Goal: Task Accomplishment & Management: Complete application form

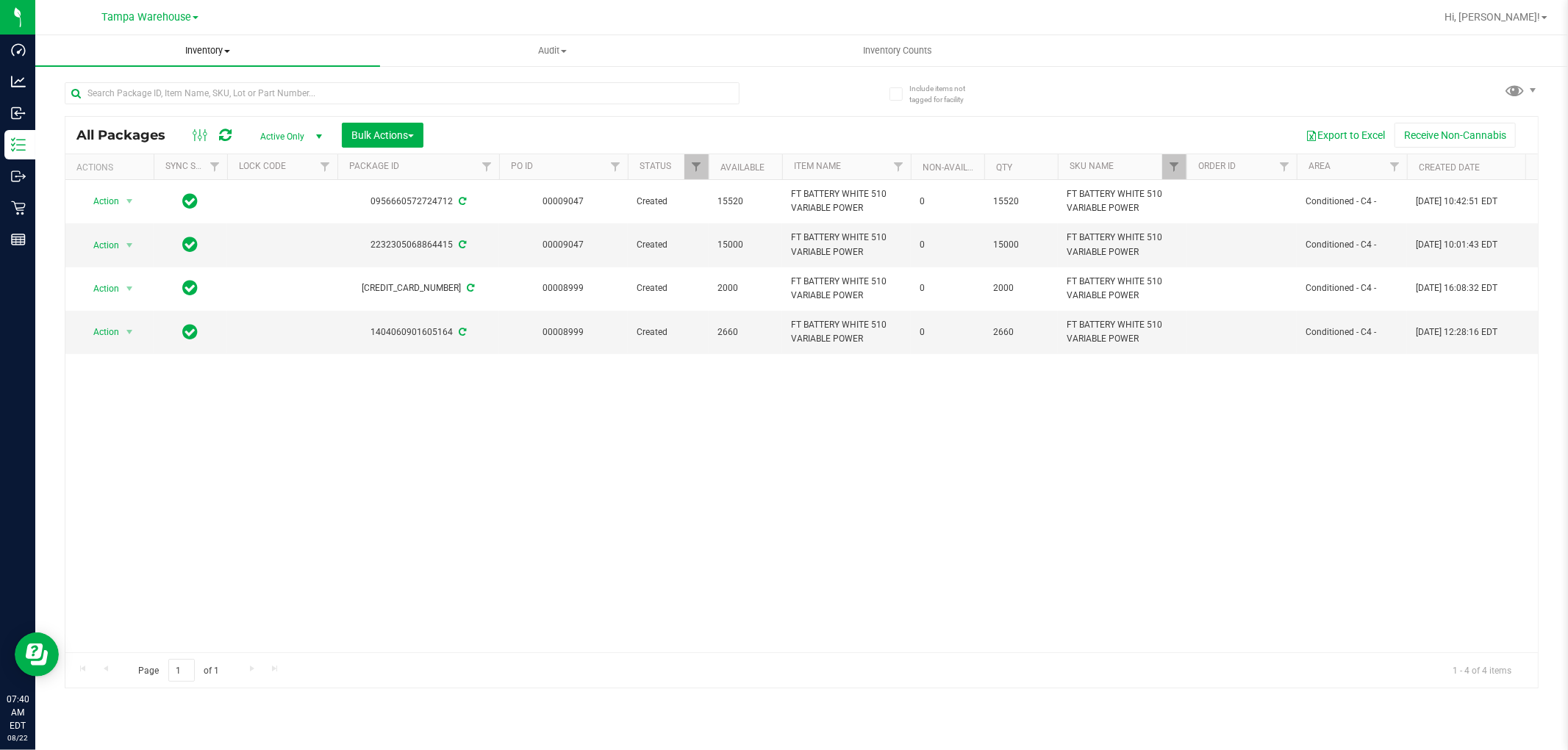
click at [209, 56] on span "Inventory" at bounding box center [208, 50] width 345 height 13
click at [91, 108] on span "All inventory" at bounding box center [85, 106] width 100 height 13
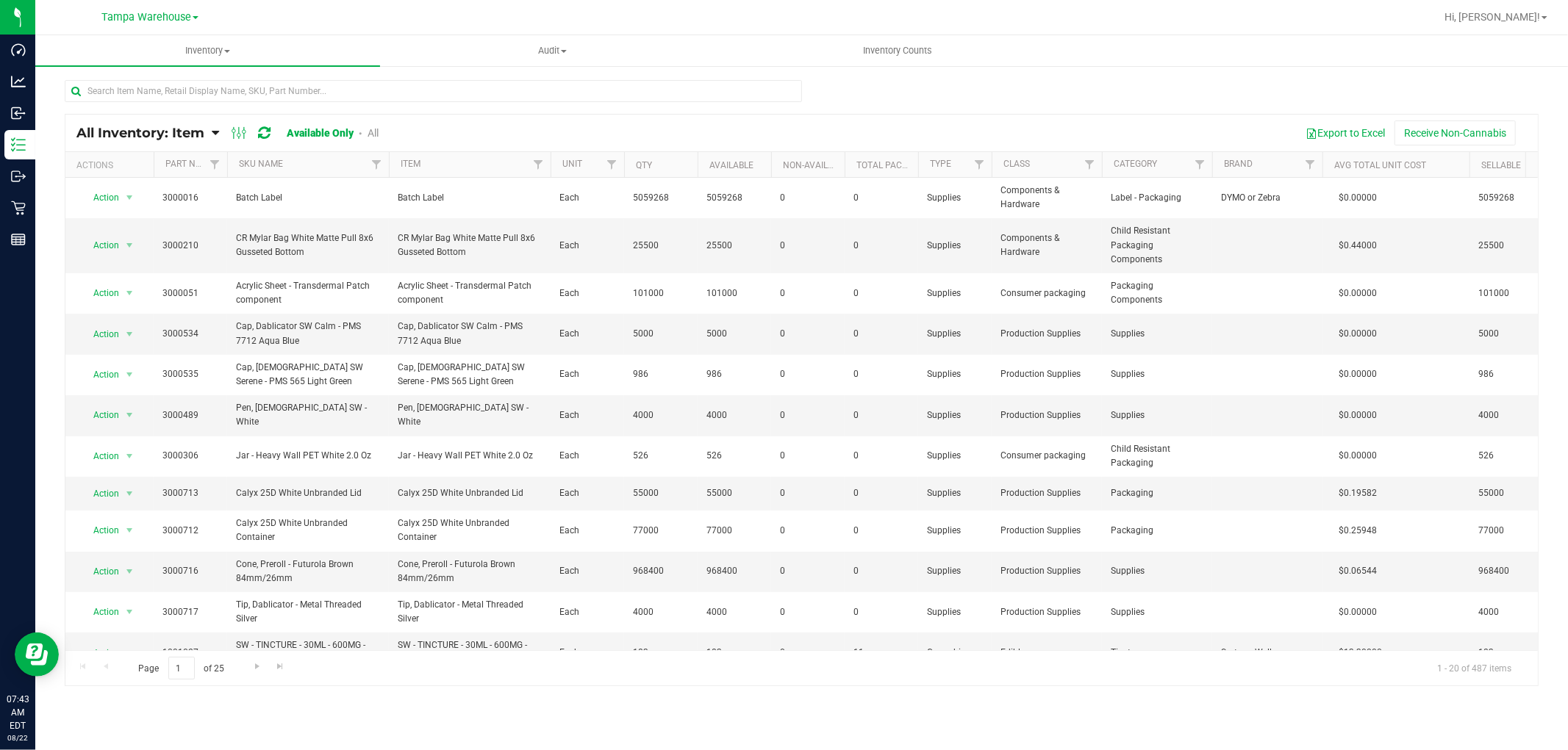
click at [186, 133] on span "All Inventory: Item" at bounding box center [140, 133] width 128 height 16
click at [143, 240] on span "Item by Location" at bounding box center [110, 242] width 80 height 13
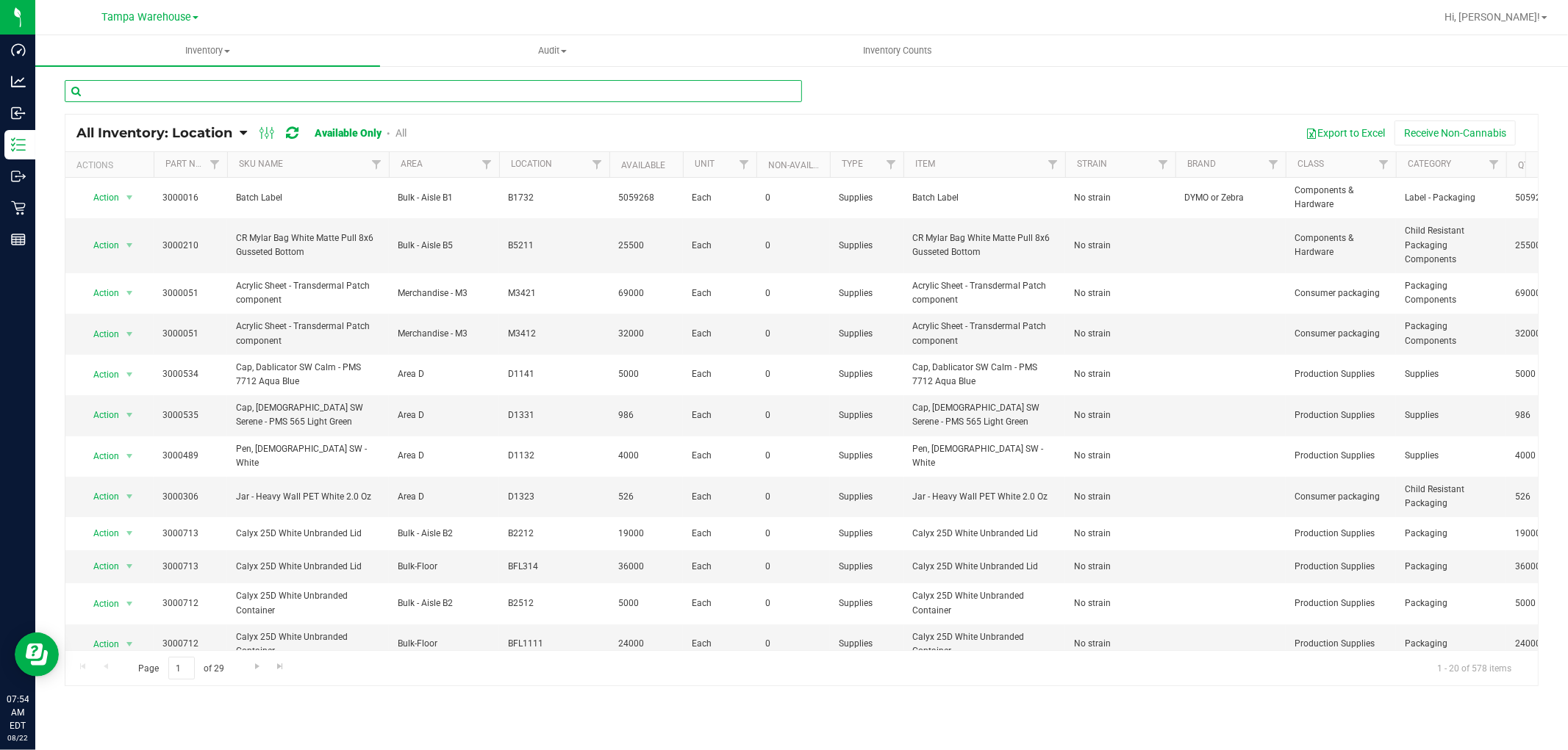
click at [216, 93] on input "text" at bounding box center [433, 91] width 738 height 22
paste input "3002969"
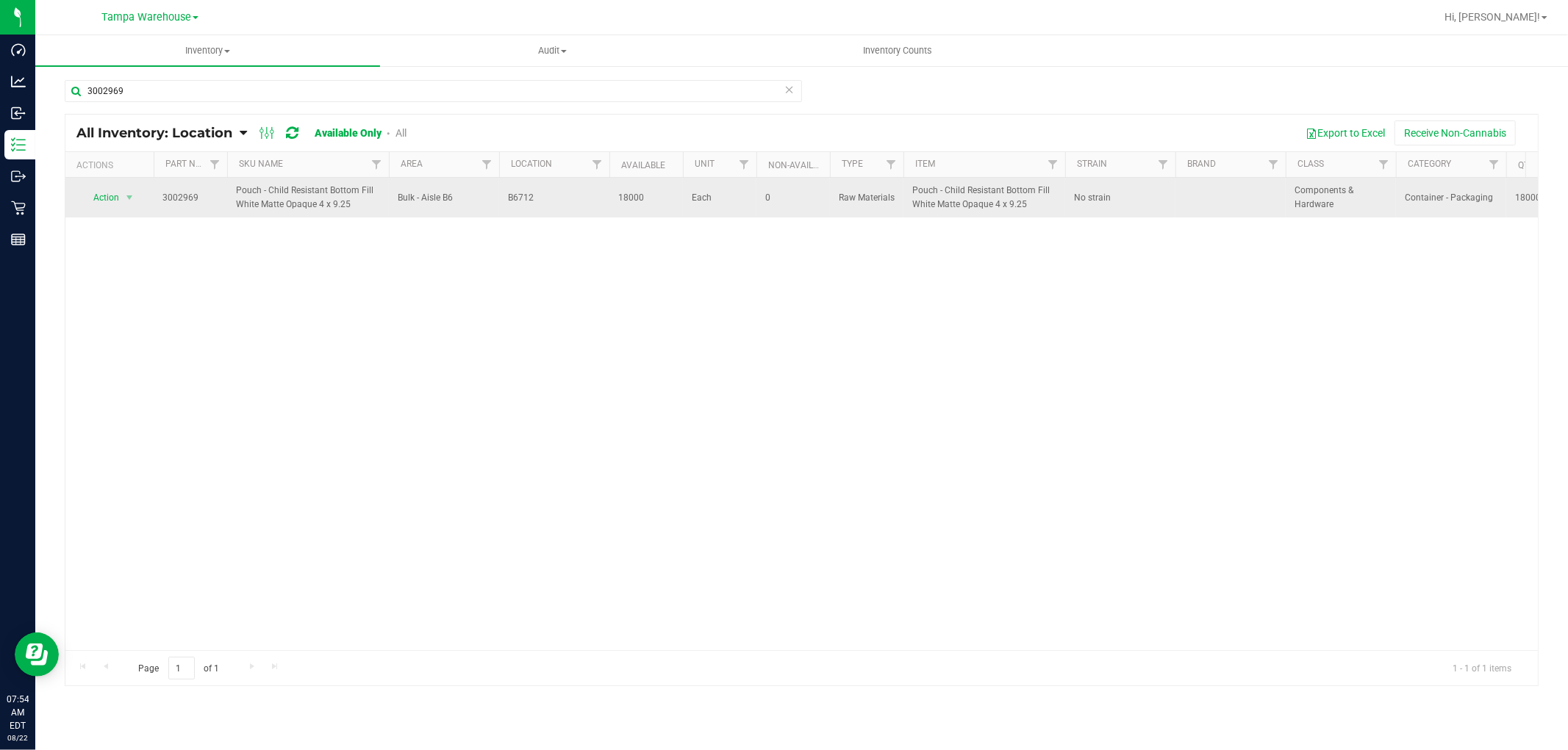
click at [513, 189] on td "B6712" at bounding box center [554, 198] width 110 height 39
drag, startPoint x: 504, startPoint y: 195, endPoint x: 551, endPoint y: 199, distance: 47.2
click at [549, 199] on td "B6712" at bounding box center [554, 198] width 110 height 39
copy span "B6712"
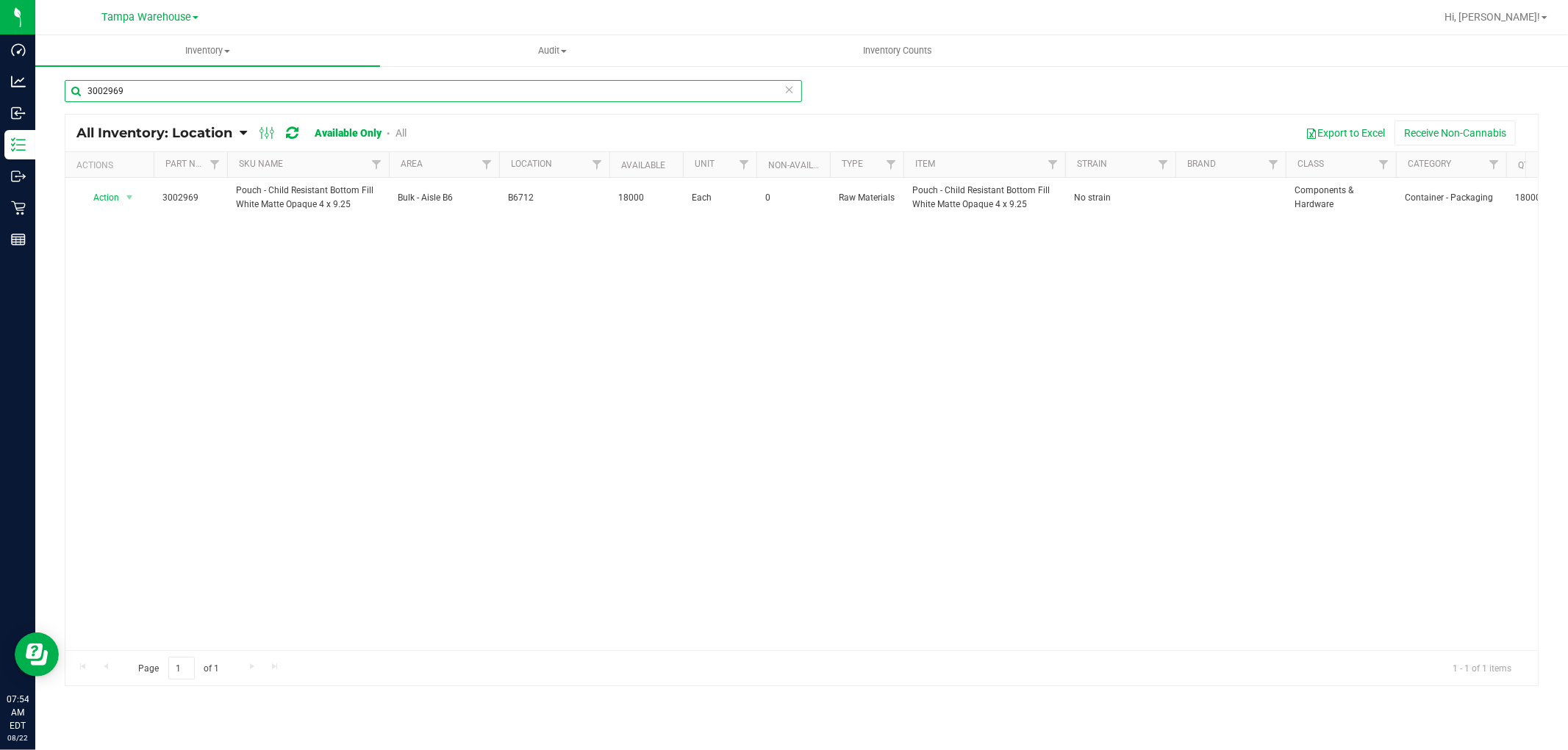
click at [180, 91] on input "3002969" at bounding box center [433, 91] width 738 height 22
paste input "10"
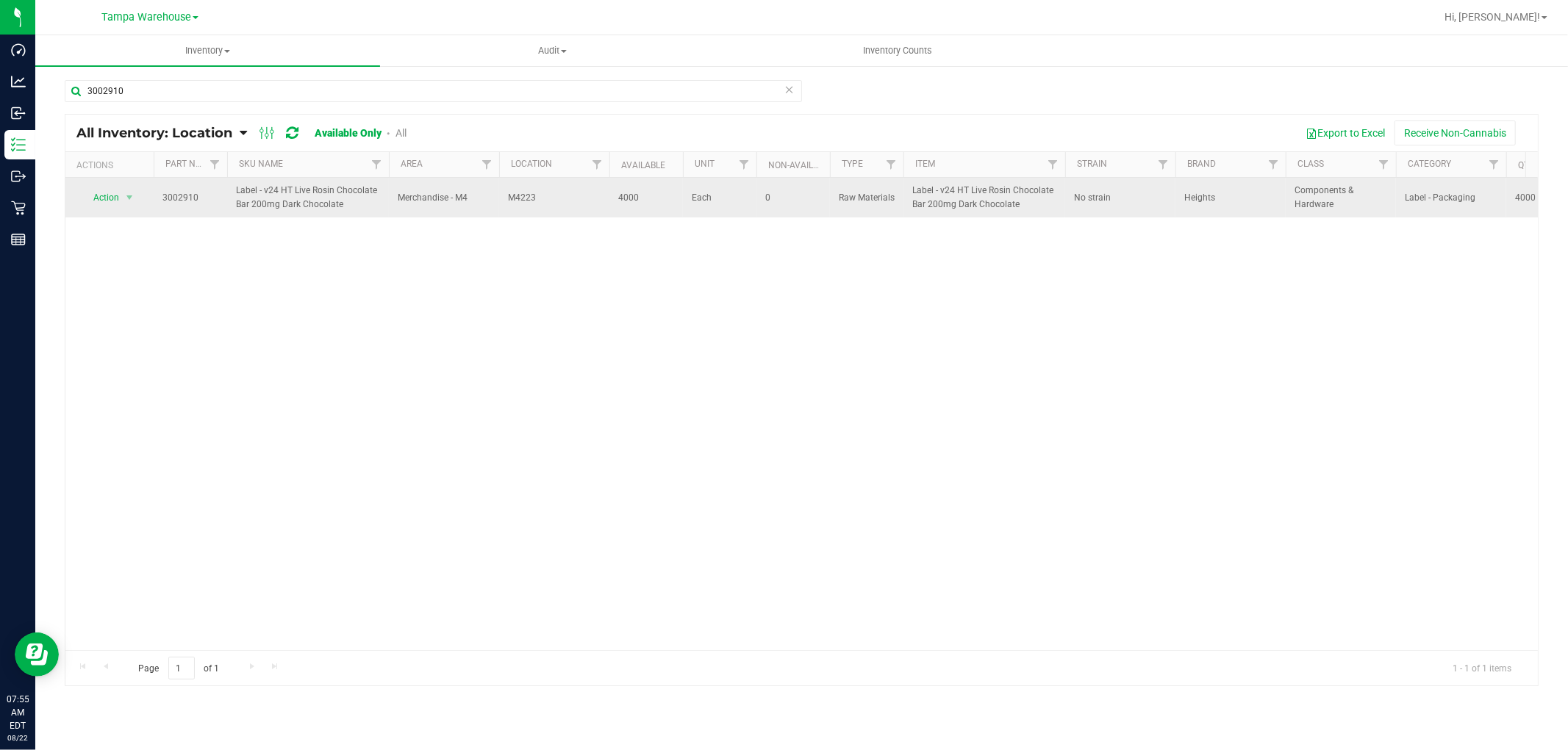
drag, startPoint x: 501, startPoint y: 198, endPoint x: 552, endPoint y: 198, distance: 51.0
click at [552, 198] on td "M4223" at bounding box center [554, 198] width 110 height 39
copy span "M4223"
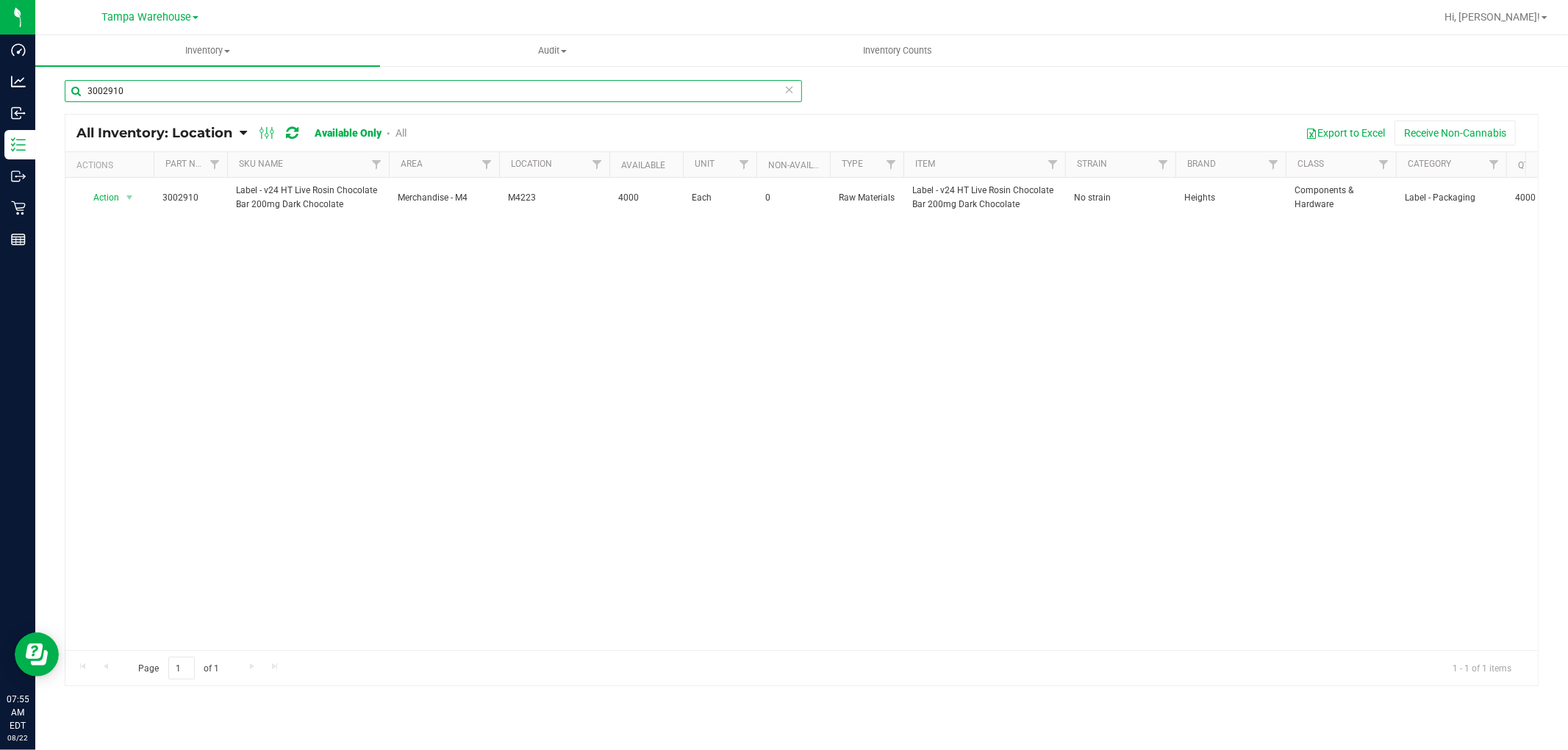
click at [247, 96] on input "3002910" at bounding box center [433, 91] width 738 height 22
paste input "4171"
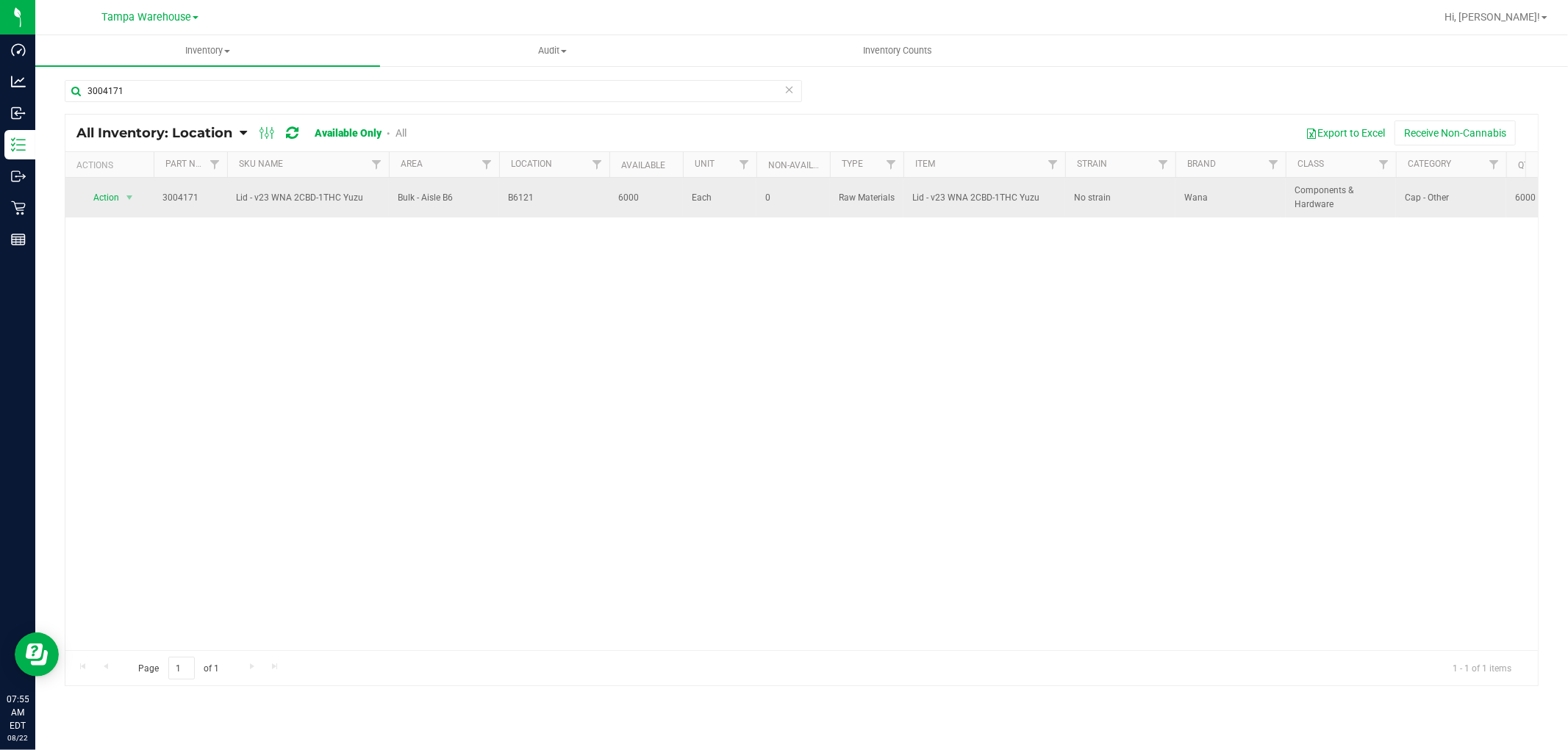
drag, startPoint x: 503, startPoint y: 194, endPoint x: 542, endPoint y: 197, distance: 39.1
click at [542, 197] on td "B6121" at bounding box center [554, 198] width 110 height 39
copy span "B6121"
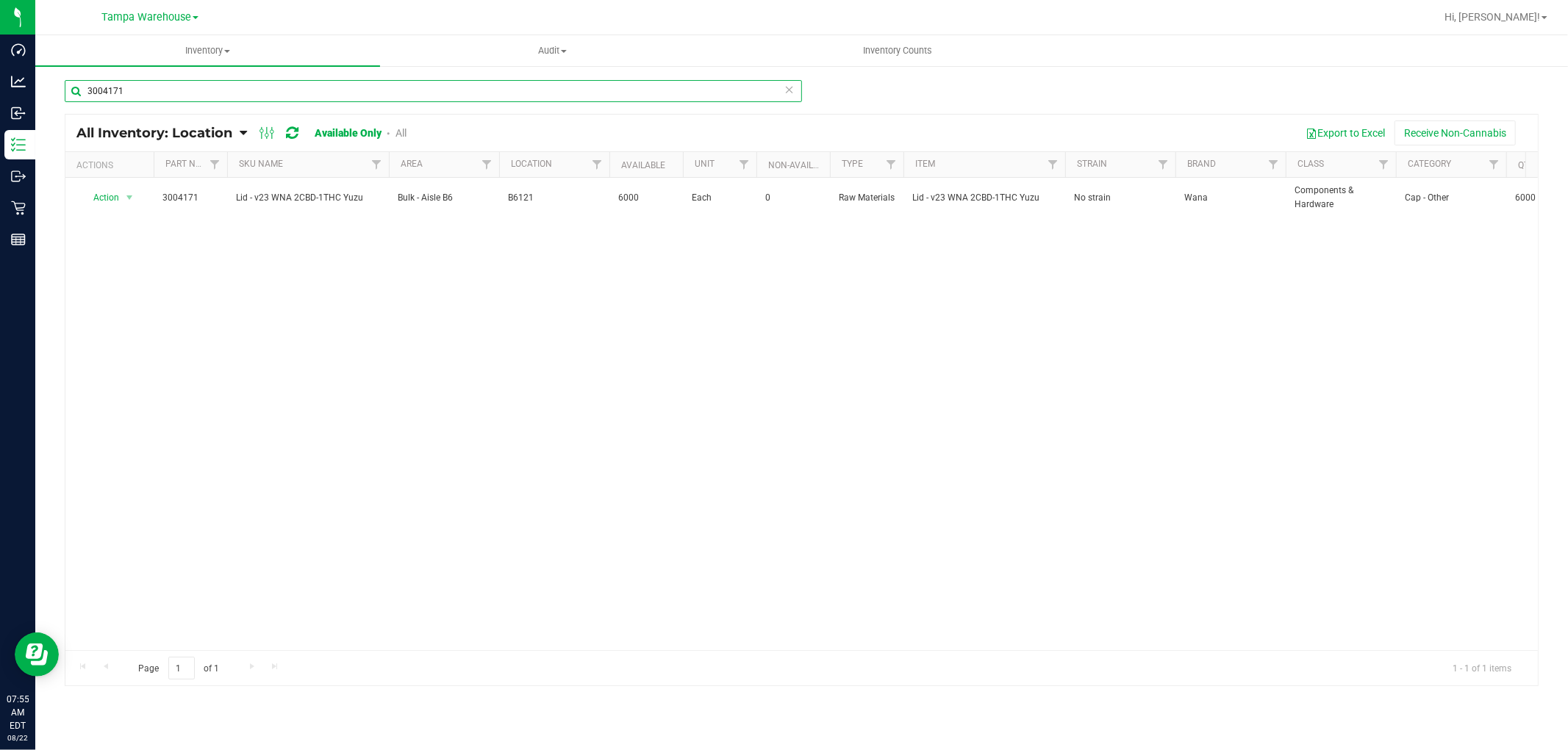
click at [159, 96] on input "3004171" at bounding box center [433, 91] width 738 height 22
paste input "2948"
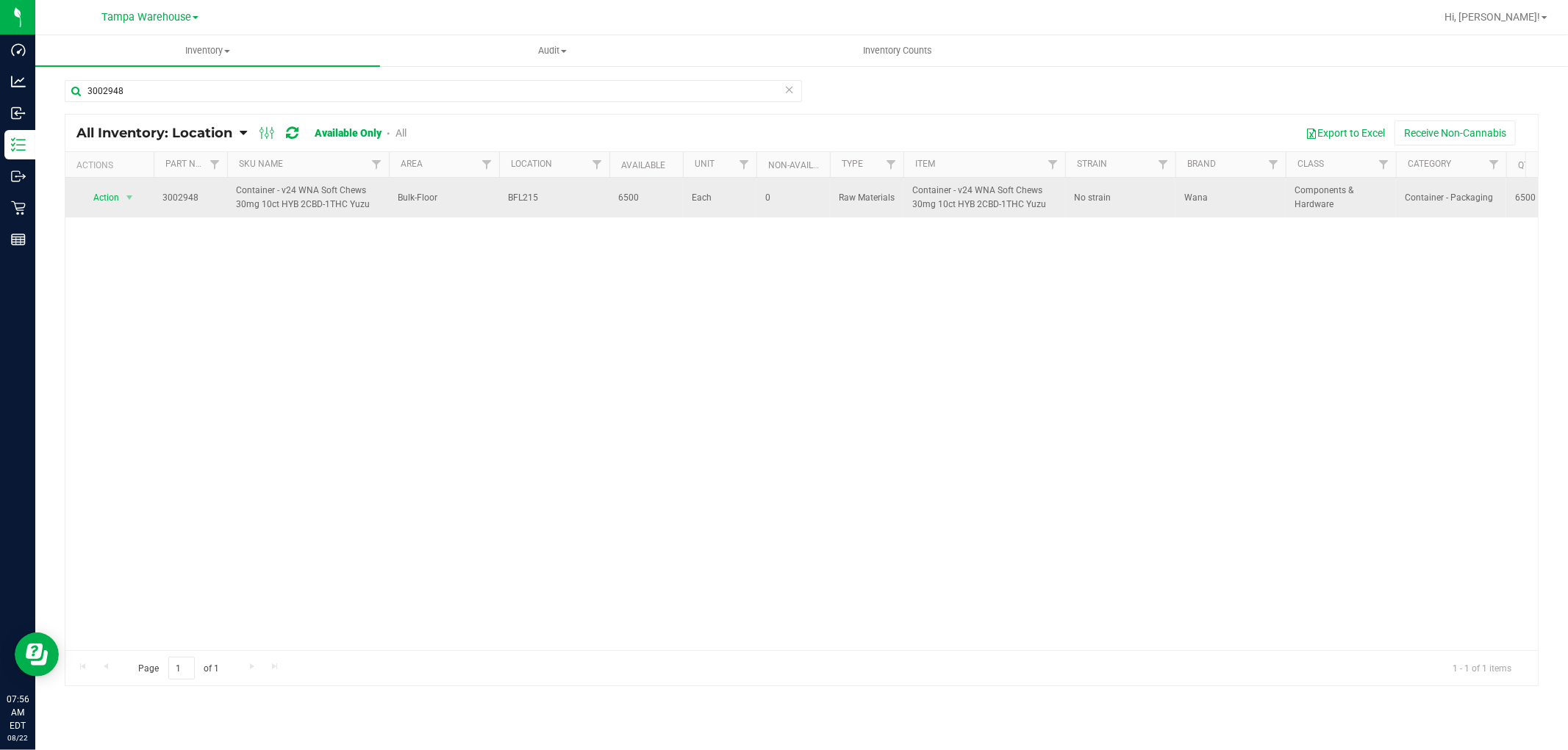
drag, startPoint x: 505, startPoint y: 198, endPoint x: 554, endPoint y: 196, distance: 49.0
click at [554, 196] on td "BFL215" at bounding box center [554, 198] width 110 height 39
copy span "BFL215"
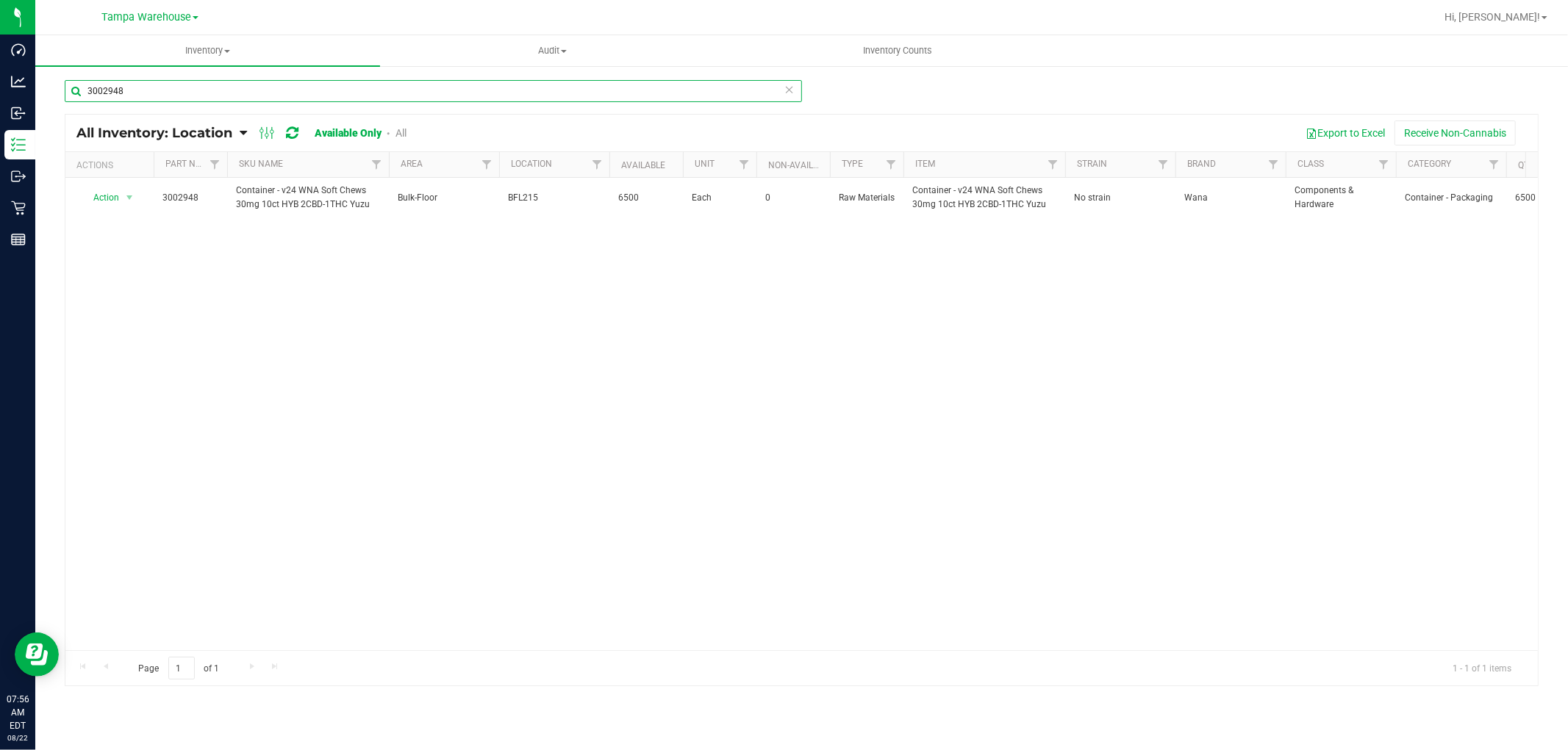
click at [135, 91] on input "3002948" at bounding box center [433, 91] width 738 height 22
paste input "4180"
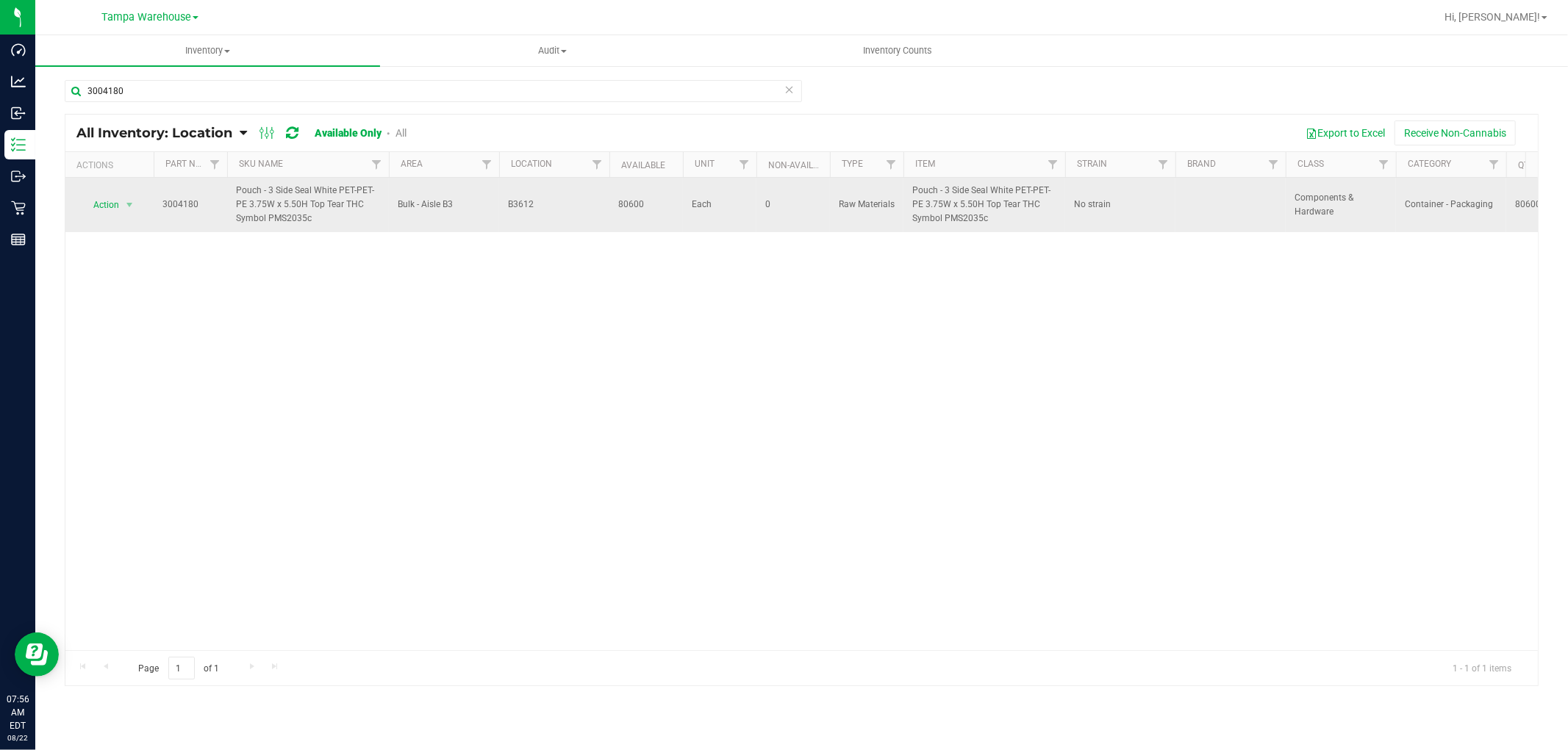
drag, startPoint x: 502, startPoint y: 204, endPoint x: 552, endPoint y: 203, distance: 50.0
click at [552, 203] on td "B3612" at bounding box center [554, 205] width 110 height 54
copy span "B3612"
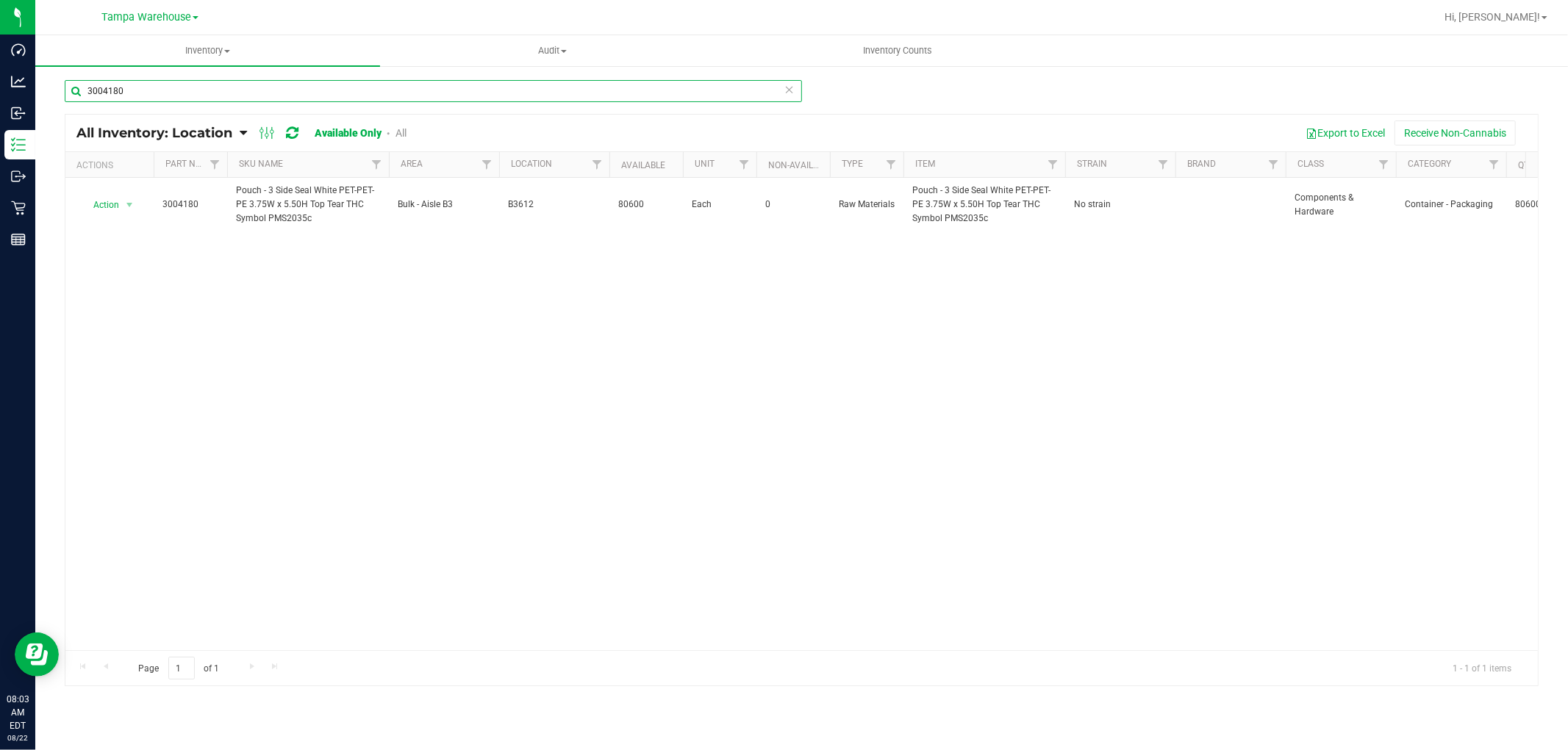
click at [149, 86] on input "3004180" at bounding box center [433, 91] width 738 height 22
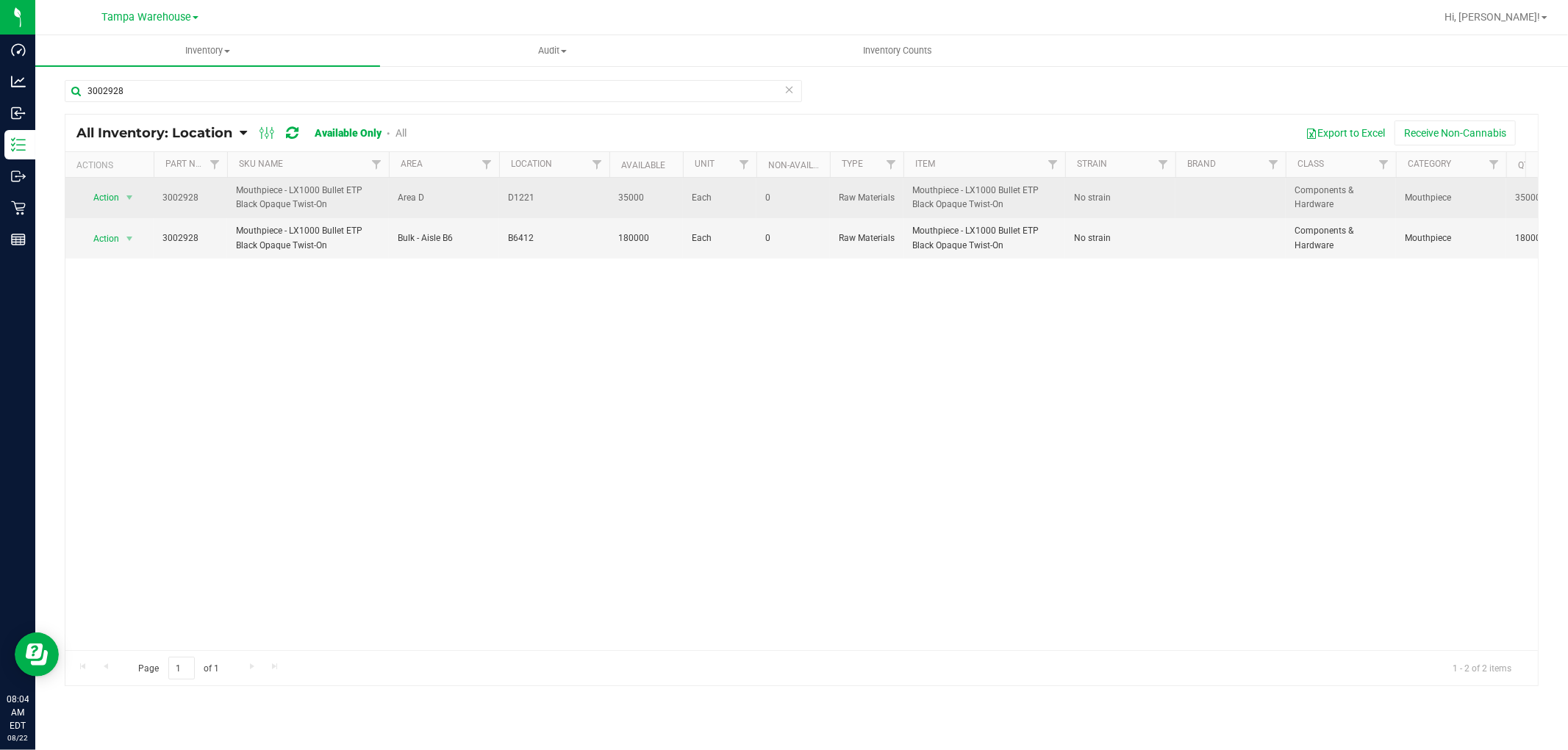
drag, startPoint x: 333, startPoint y: 202, endPoint x: 231, endPoint y: 188, distance: 103.0
click at [231, 188] on td "Mouthpiece - LX1000 Bullet ETP Black Opaque Twist-On" at bounding box center [308, 198] width 162 height 40
copy span "Mouthpiece - LX1000 Bullet ETP Black Opaque Twist-On"
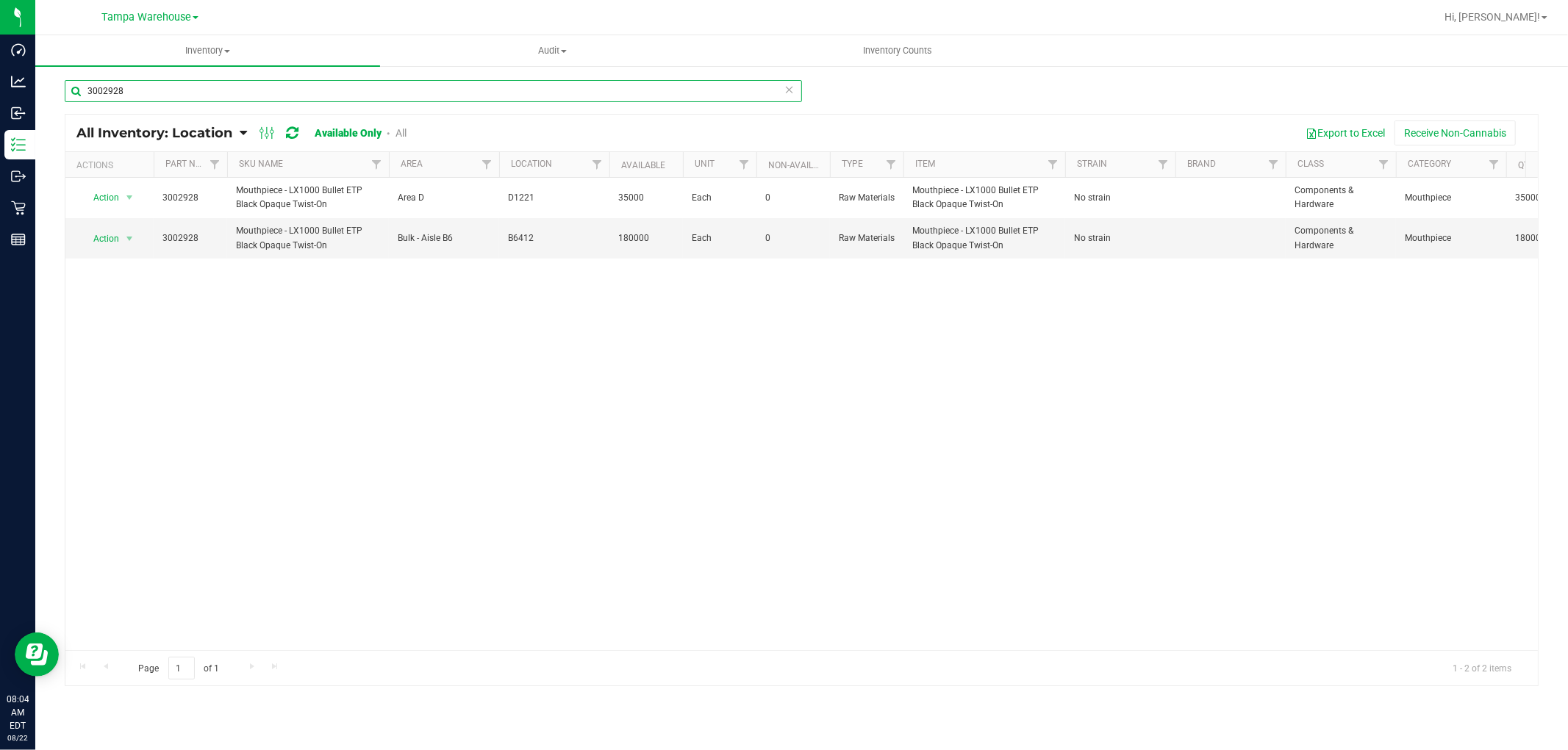
click at [145, 90] on input "3002928" at bounding box center [433, 91] width 738 height 22
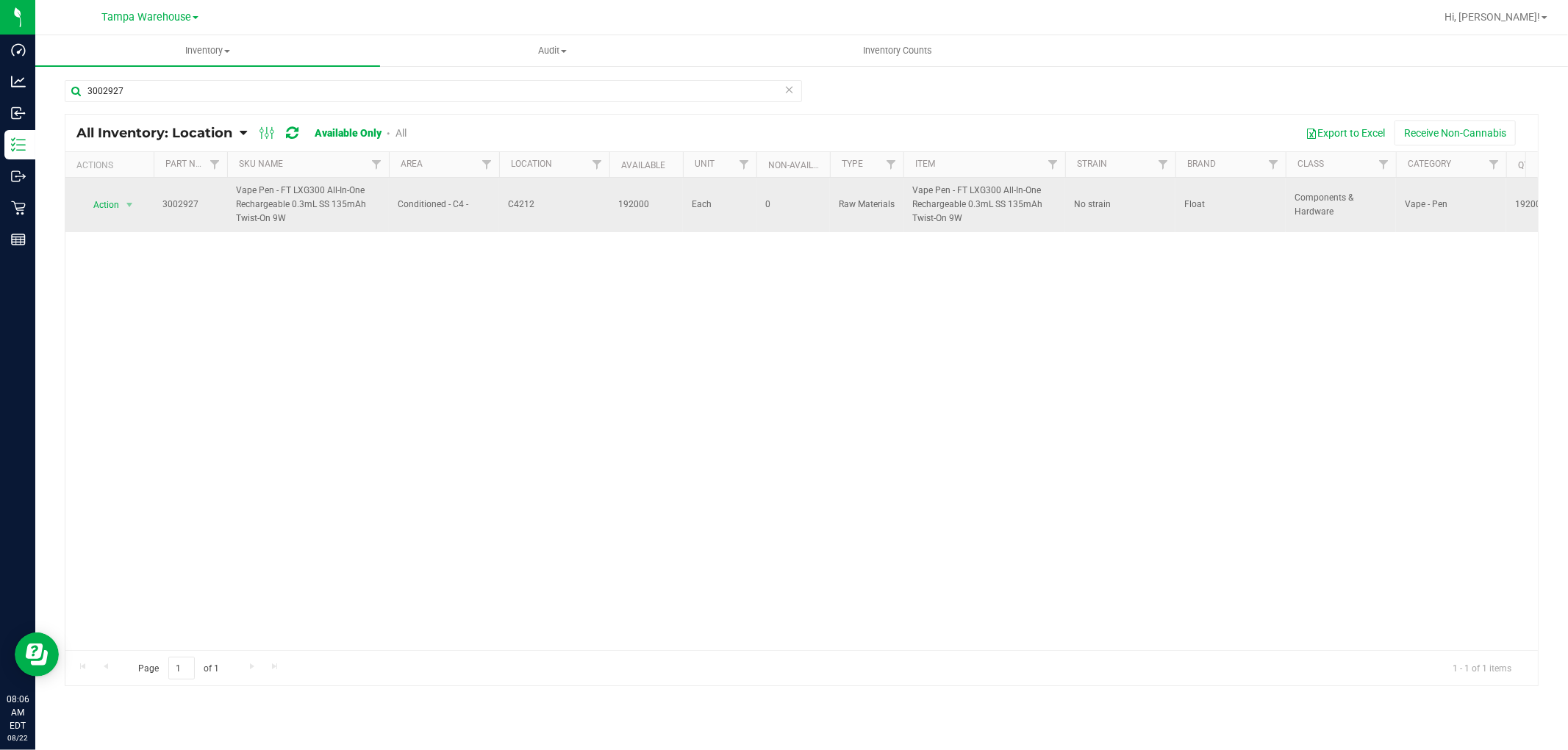
drag, startPoint x: 300, startPoint y: 223, endPoint x: 222, endPoint y: 186, distance: 86.3
click at [222, 186] on tr "Action Action Adjust qty Edit lot numbers Global inventory Locate inventory Pri…" at bounding box center [1009, 205] width 1889 height 54
copy tr "Vape Pen - FT LXG300 All-In-One Rechargeable 0.3mL SS 135mAh Twist-On 9W"
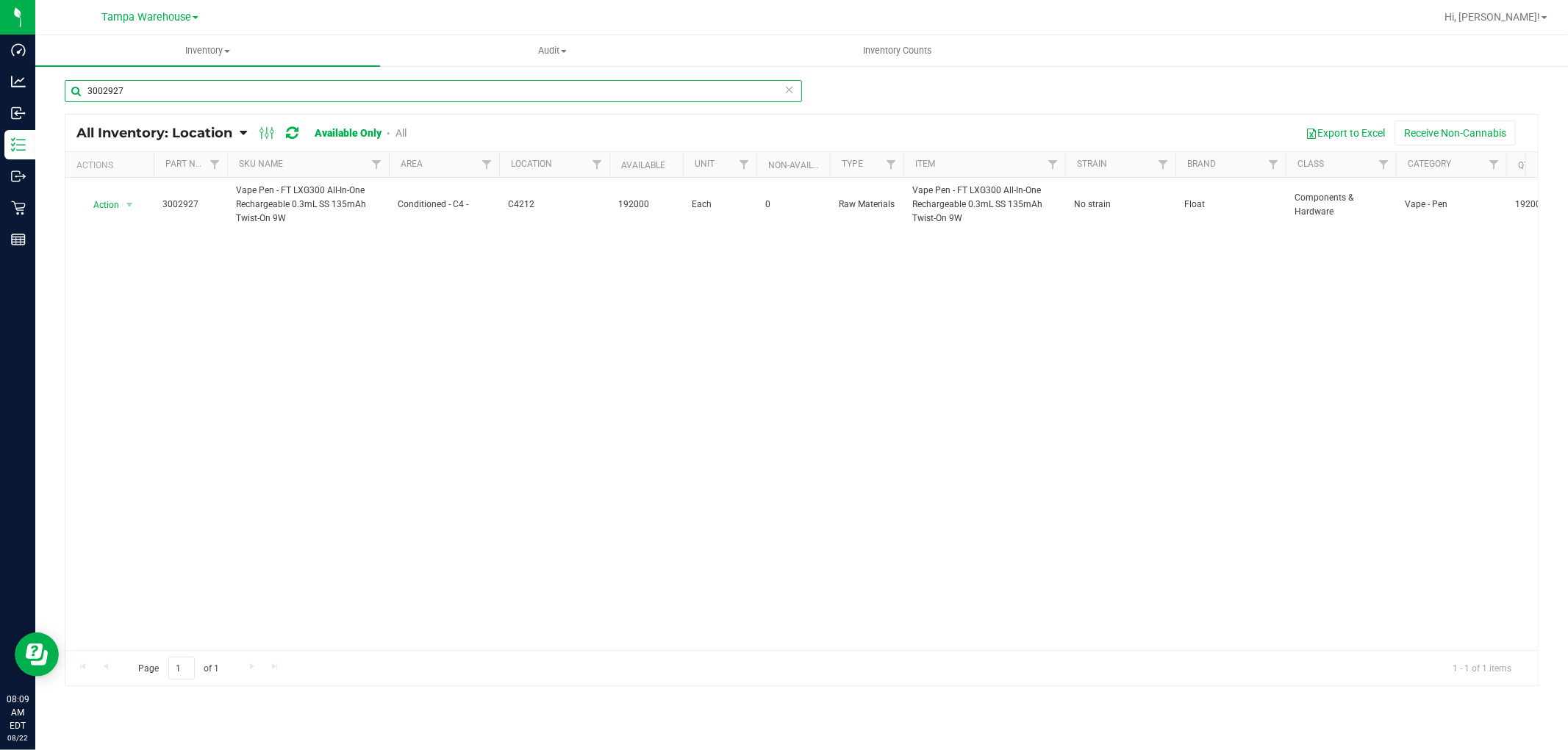
click at [151, 90] on input "3002927" at bounding box center [433, 91] width 738 height 22
paste input "6"
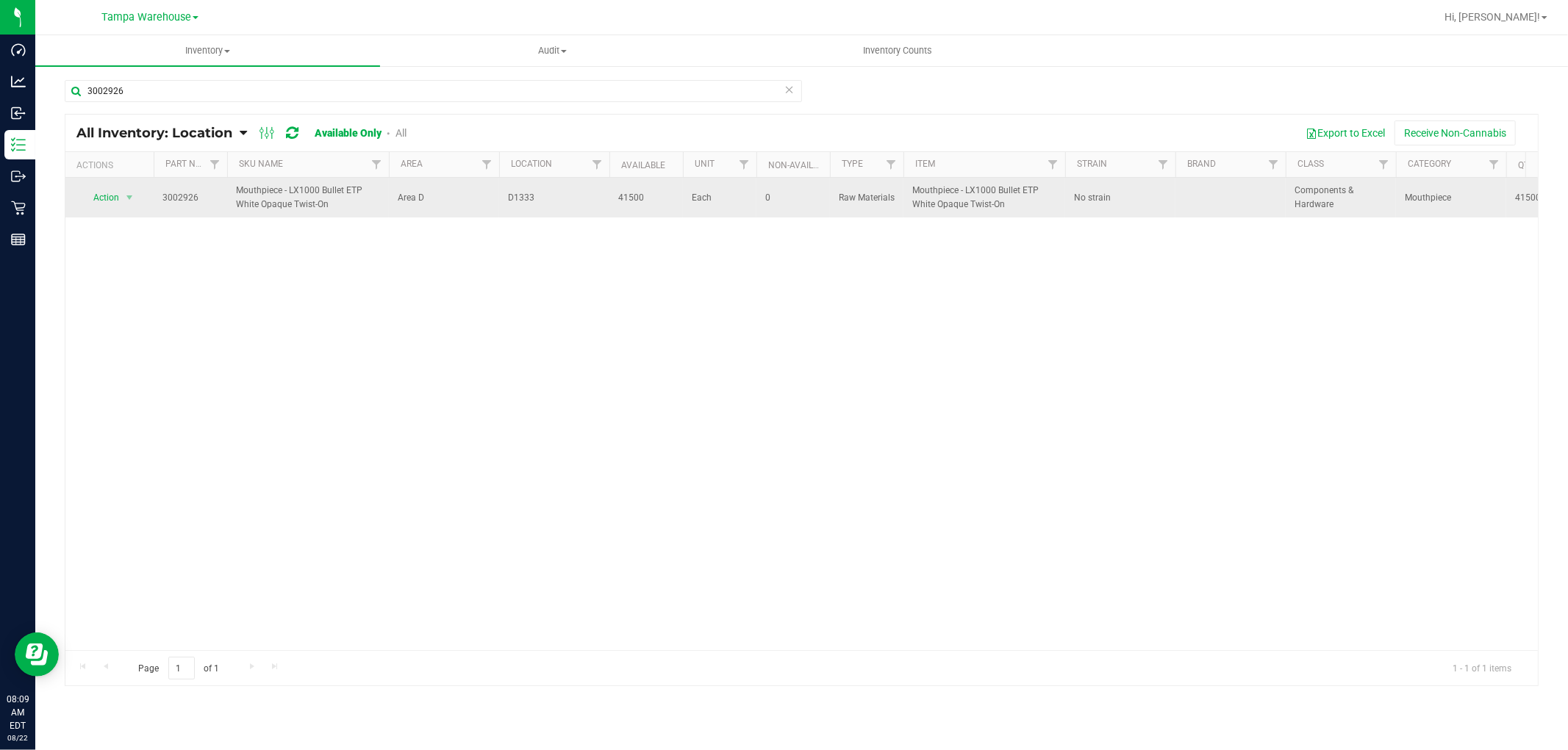
drag, startPoint x: 500, startPoint y: 195, endPoint x: 551, endPoint y: 204, distance: 51.8
click at [551, 204] on td "D1333" at bounding box center [554, 198] width 110 height 39
copy span "D1333"
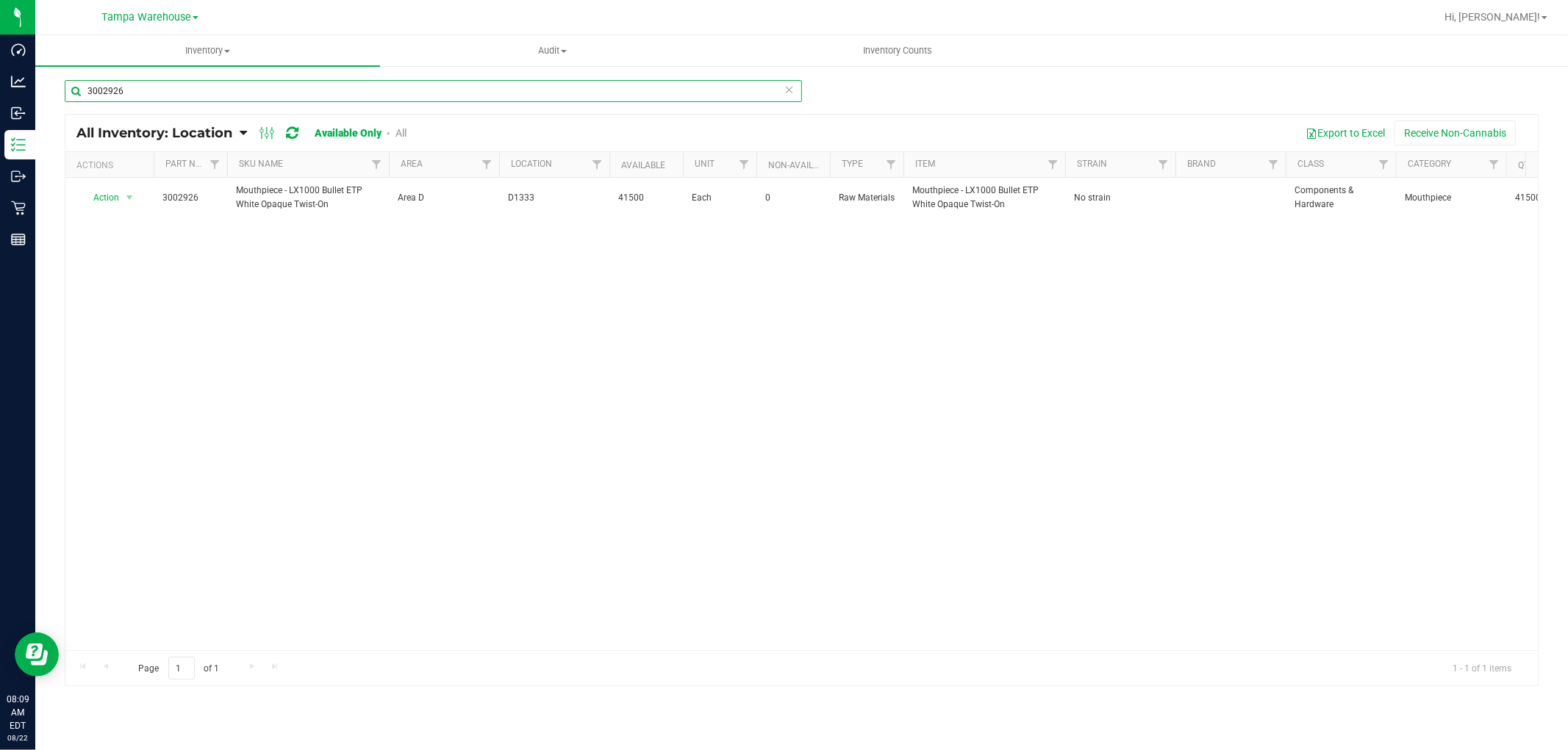
click at [137, 93] on input "3002926" at bounding box center [433, 91] width 738 height 22
paste input "7"
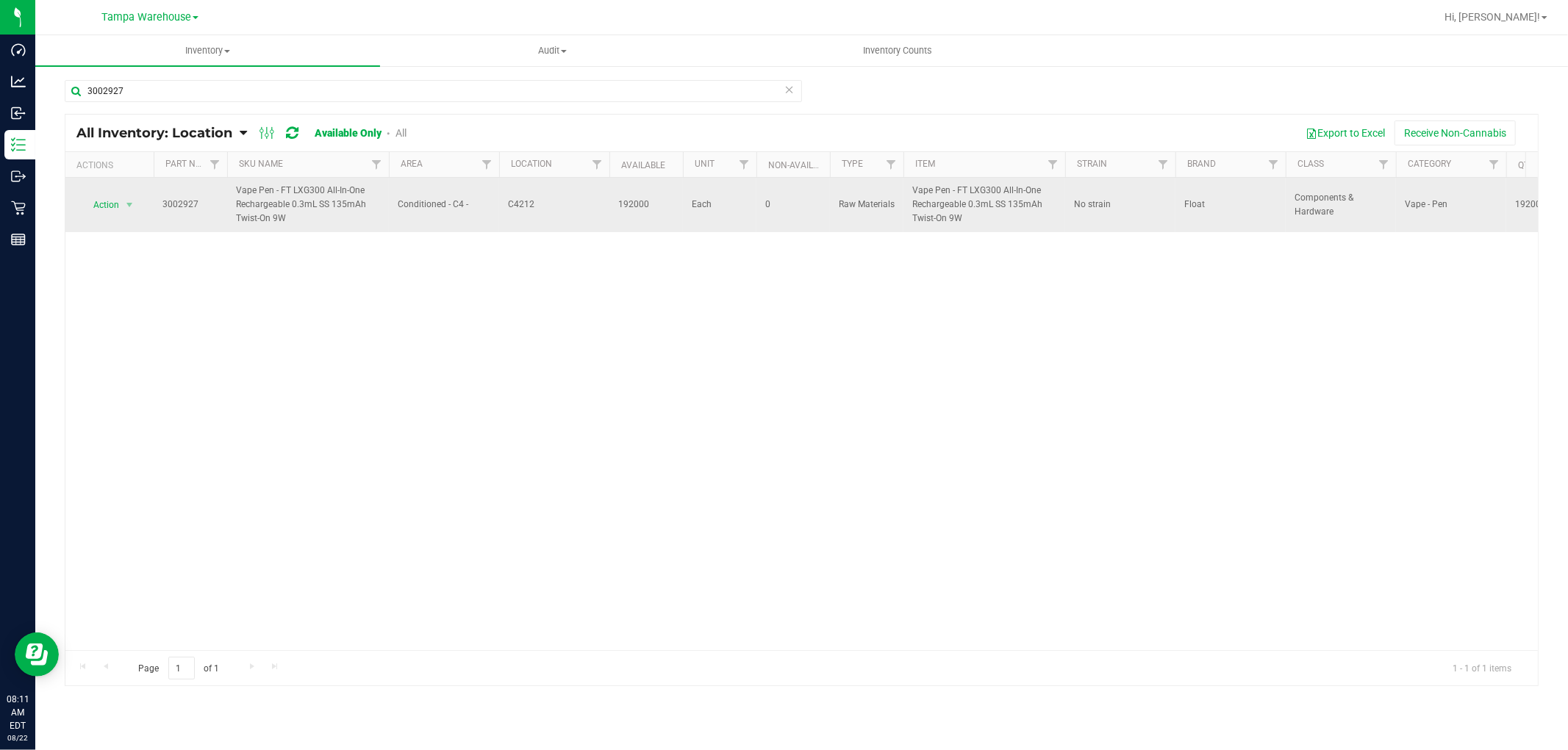
drag, startPoint x: 504, startPoint y: 209, endPoint x: 541, endPoint y: 209, distance: 37.0
click at [541, 209] on td "C4212" at bounding box center [554, 205] width 110 height 54
copy span "C4212"
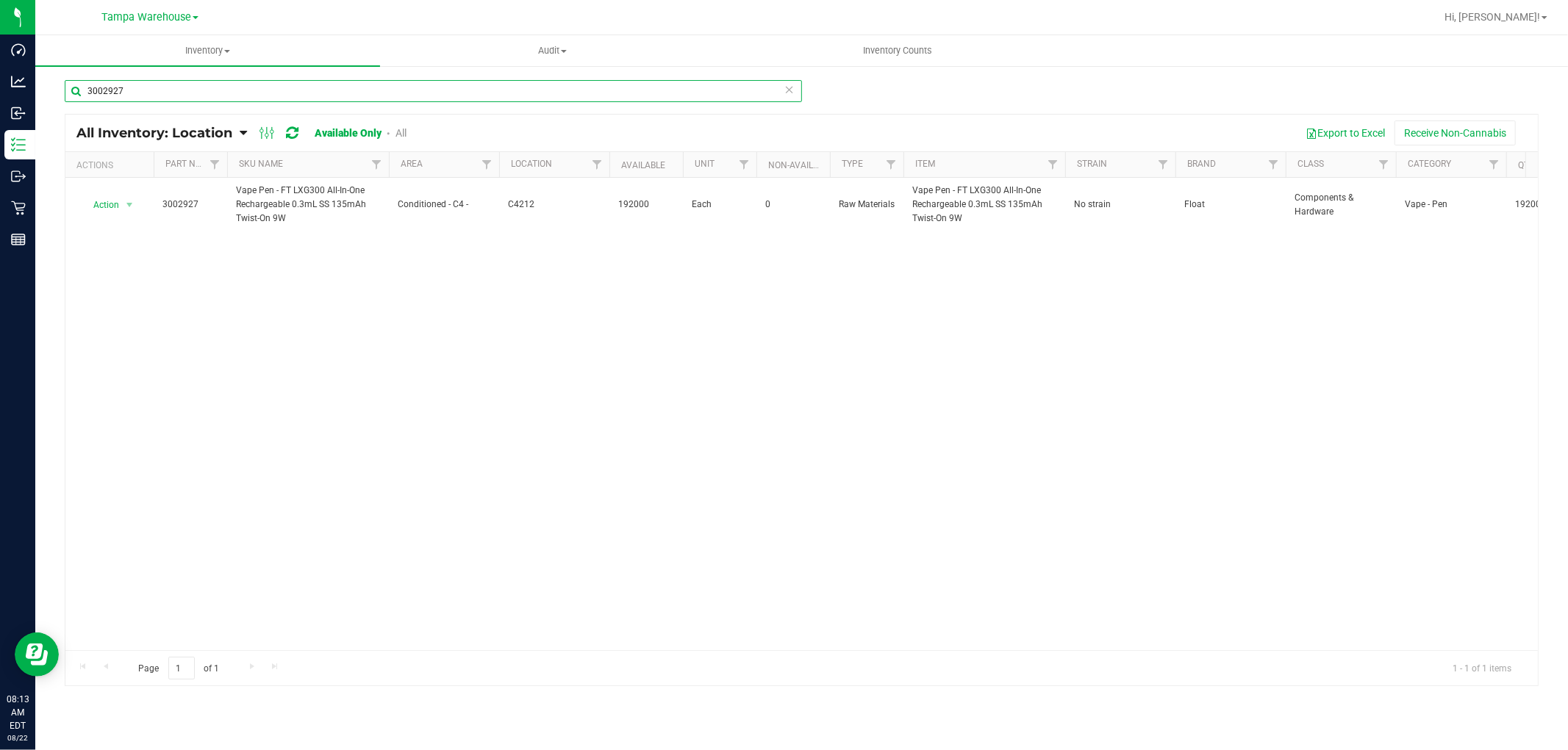
click at [135, 85] on input "3002927" at bounding box center [433, 91] width 738 height 22
paste input "8"
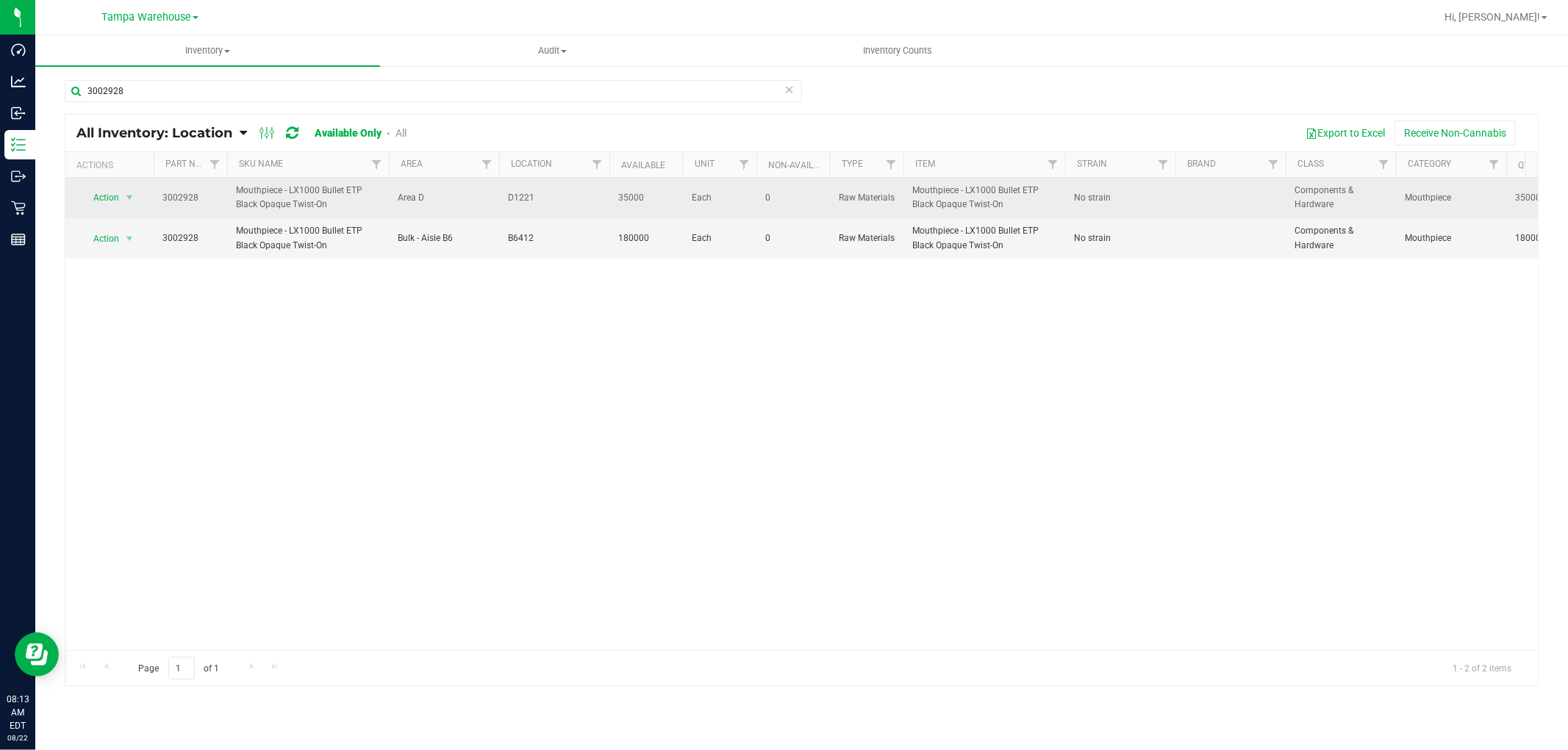
drag, startPoint x: 506, startPoint y: 192, endPoint x: 538, endPoint y: 195, distance: 32.1
click at [538, 195] on td "D1221" at bounding box center [554, 198] width 110 height 40
copy span "D1221"
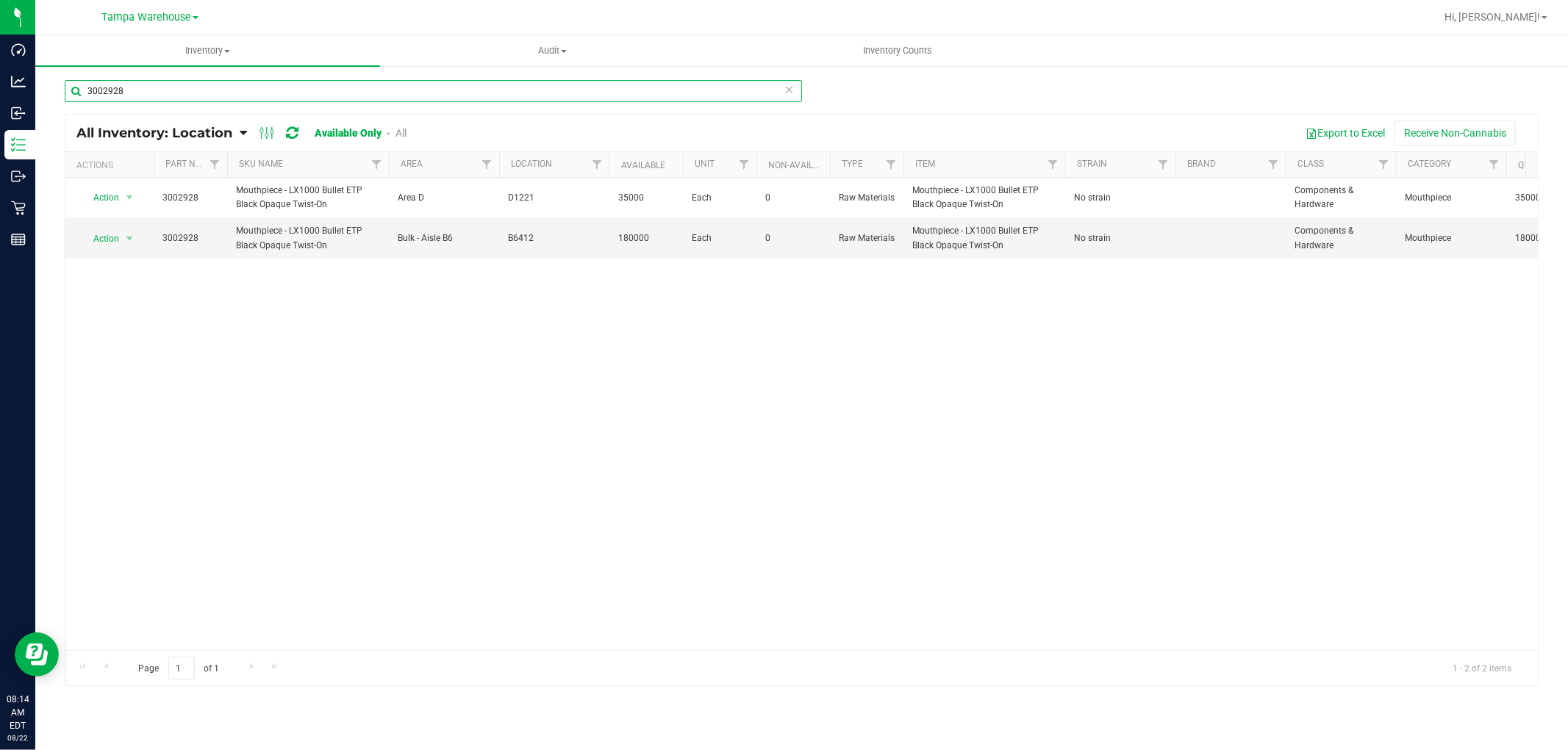
click at [159, 92] on input "3002928" at bounding box center [433, 91] width 738 height 22
paste input "33"
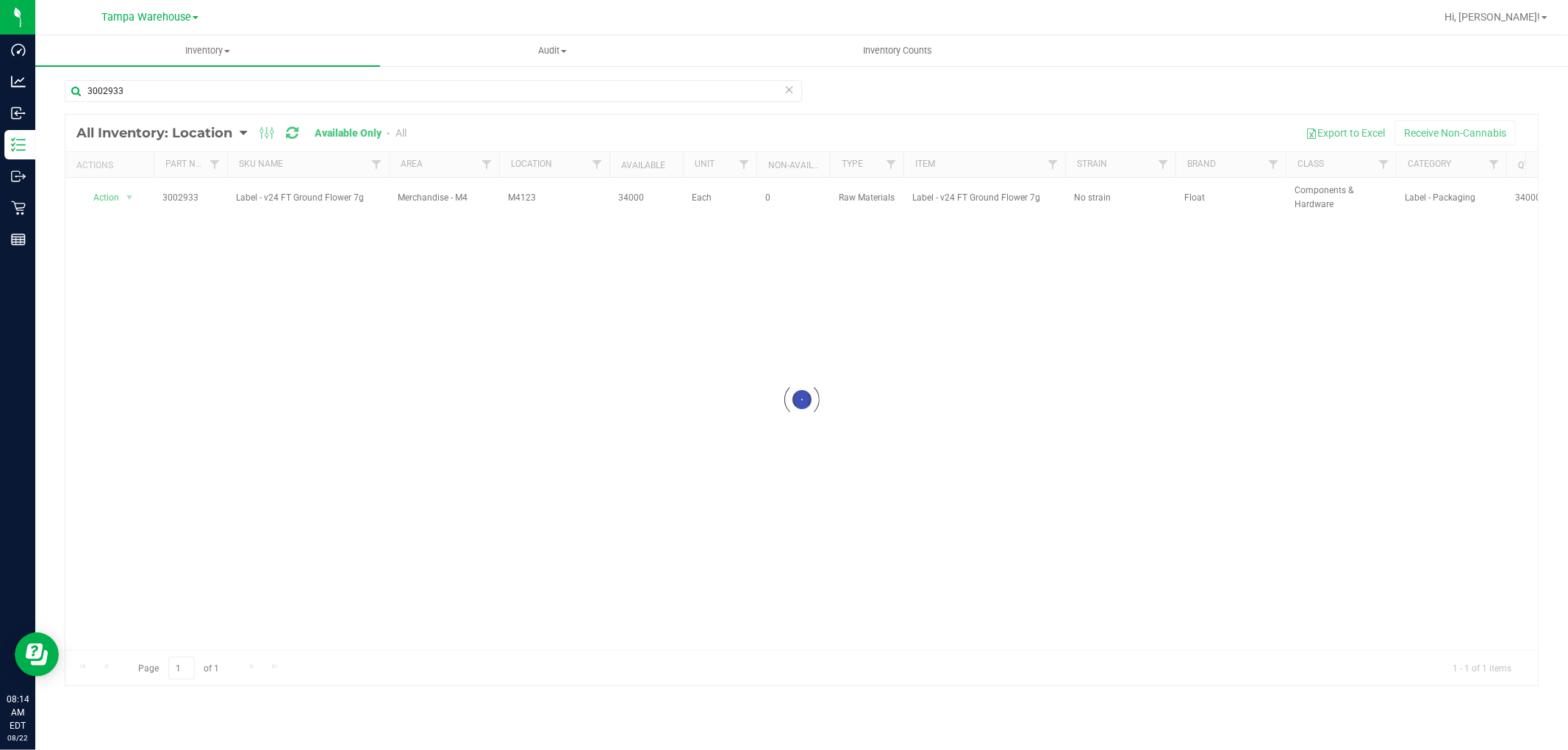
click at [503, 201] on div at bounding box center [801, 400] width 1472 height 571
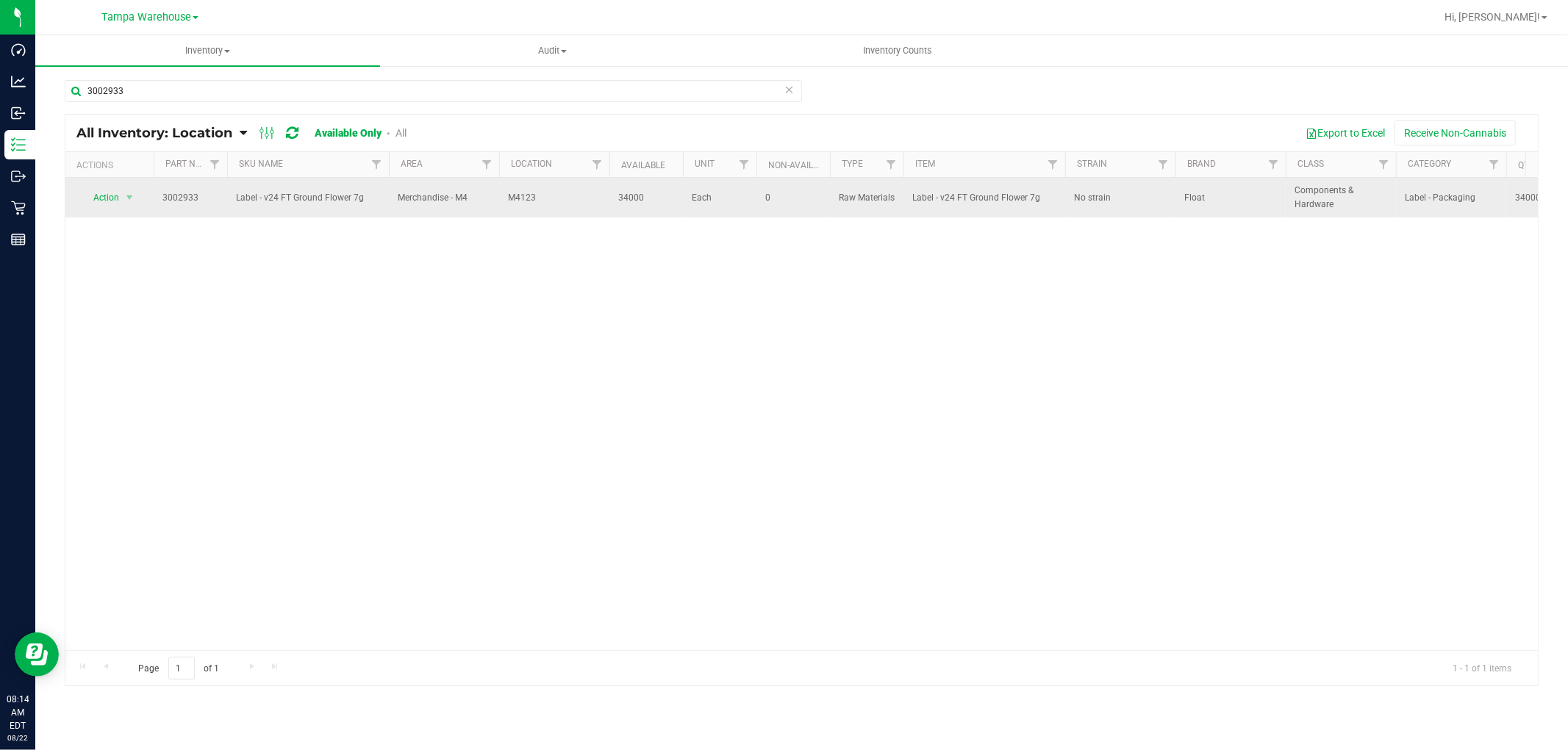
drag, startPoint x: 504, startPoint y: 202, endPoint x: 547, endPoint y: 200, distance: 43.0
click at [547, 200] on td "M4123" at bounding box center [554, 198] width 110 height 39
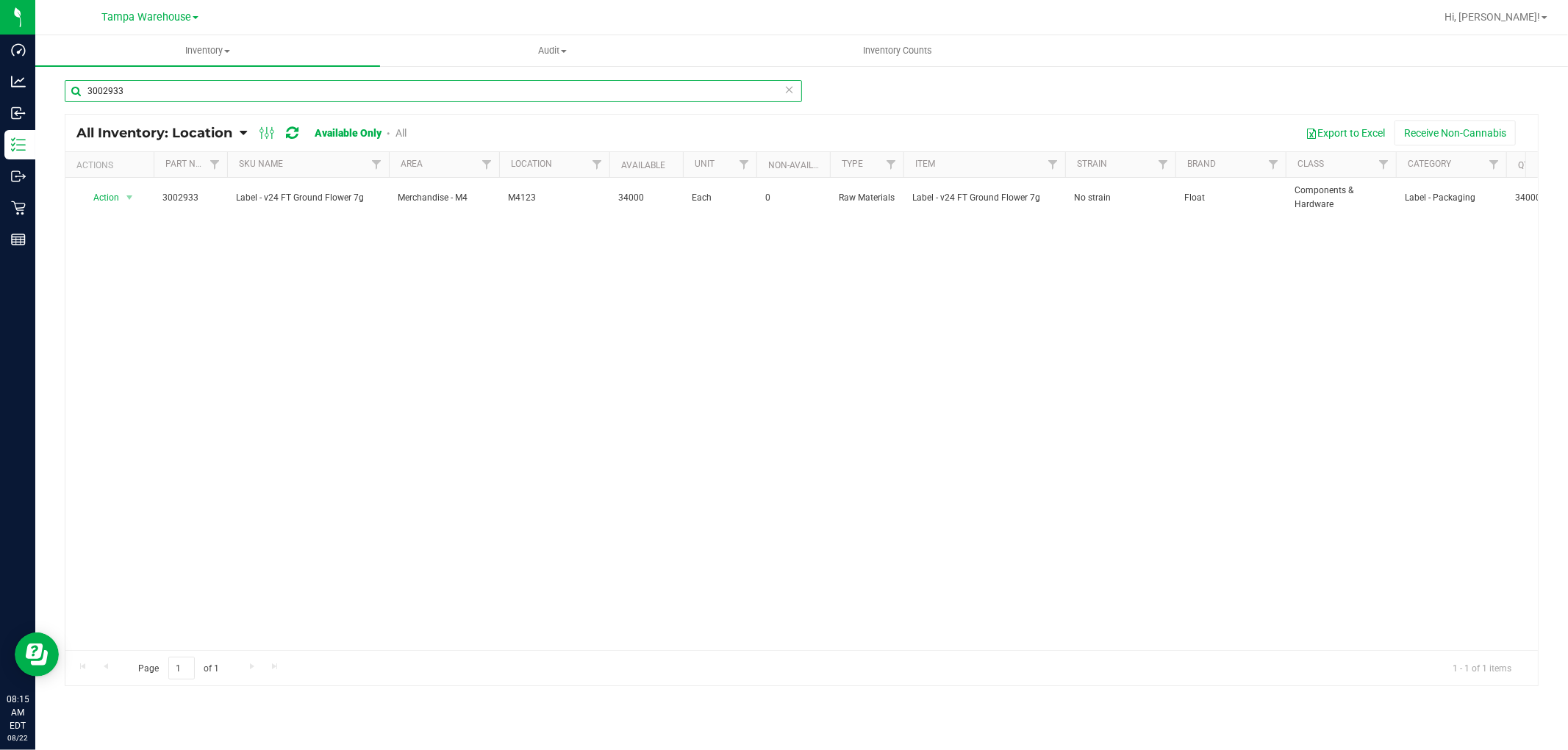
click at [195, 92] on input "3002933" at bounding box center [433, 91] width 738 height 22
paste input "4255"
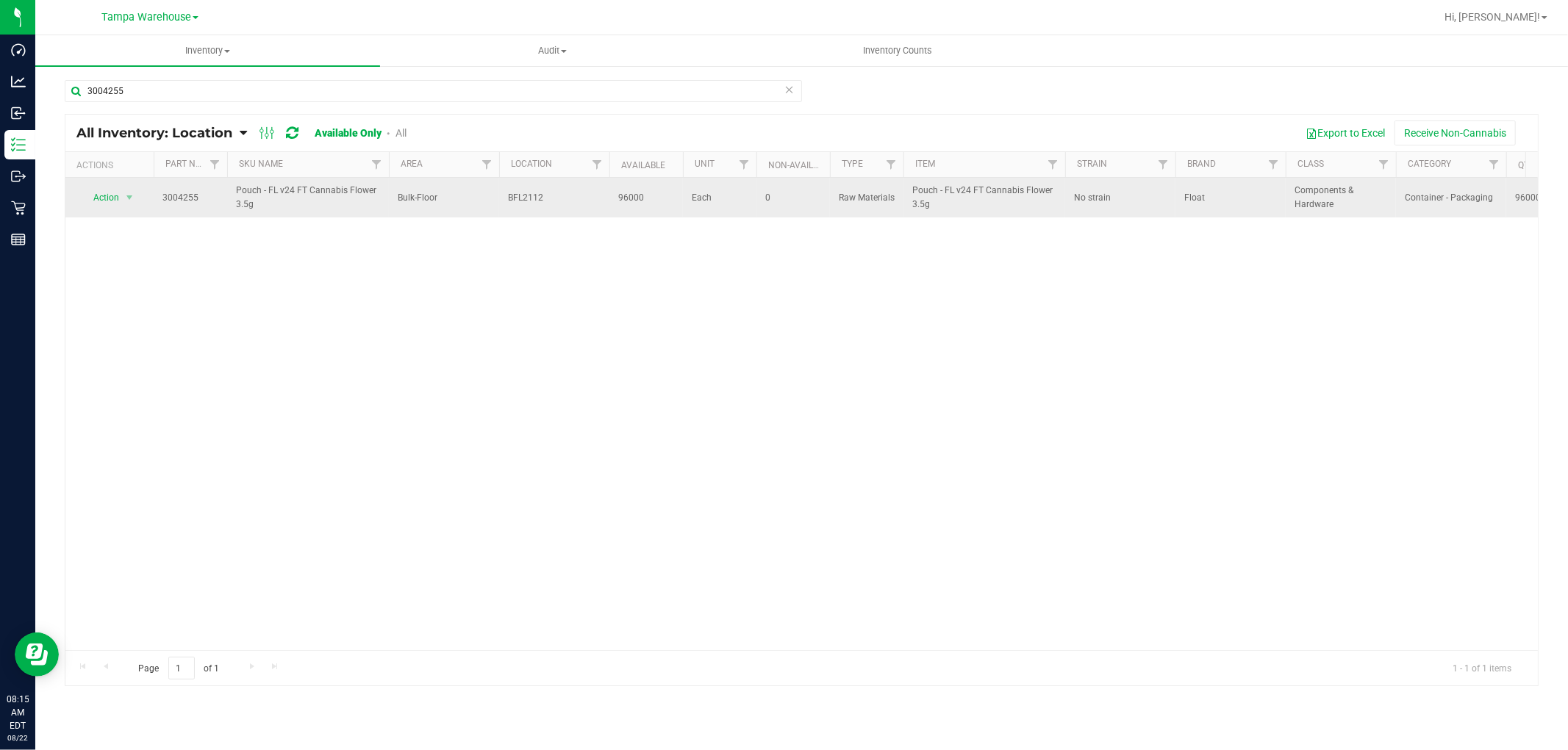
drag, startPoint x: 501, startPoint y: 200, endPoint x: 553, endPoint y: 207, distance: 52.5
click at [553, 207] on td "BFL2112" at bounding box center [554, 198] width 110 height 39
drag, startPoint x: 503, startPoint y: 195, endPoint x: 552, endPoint y: 195, distance: 49.0
click at [552, 195] on td "BFL2112" at bounding box center [554, 198] width 110 height 39
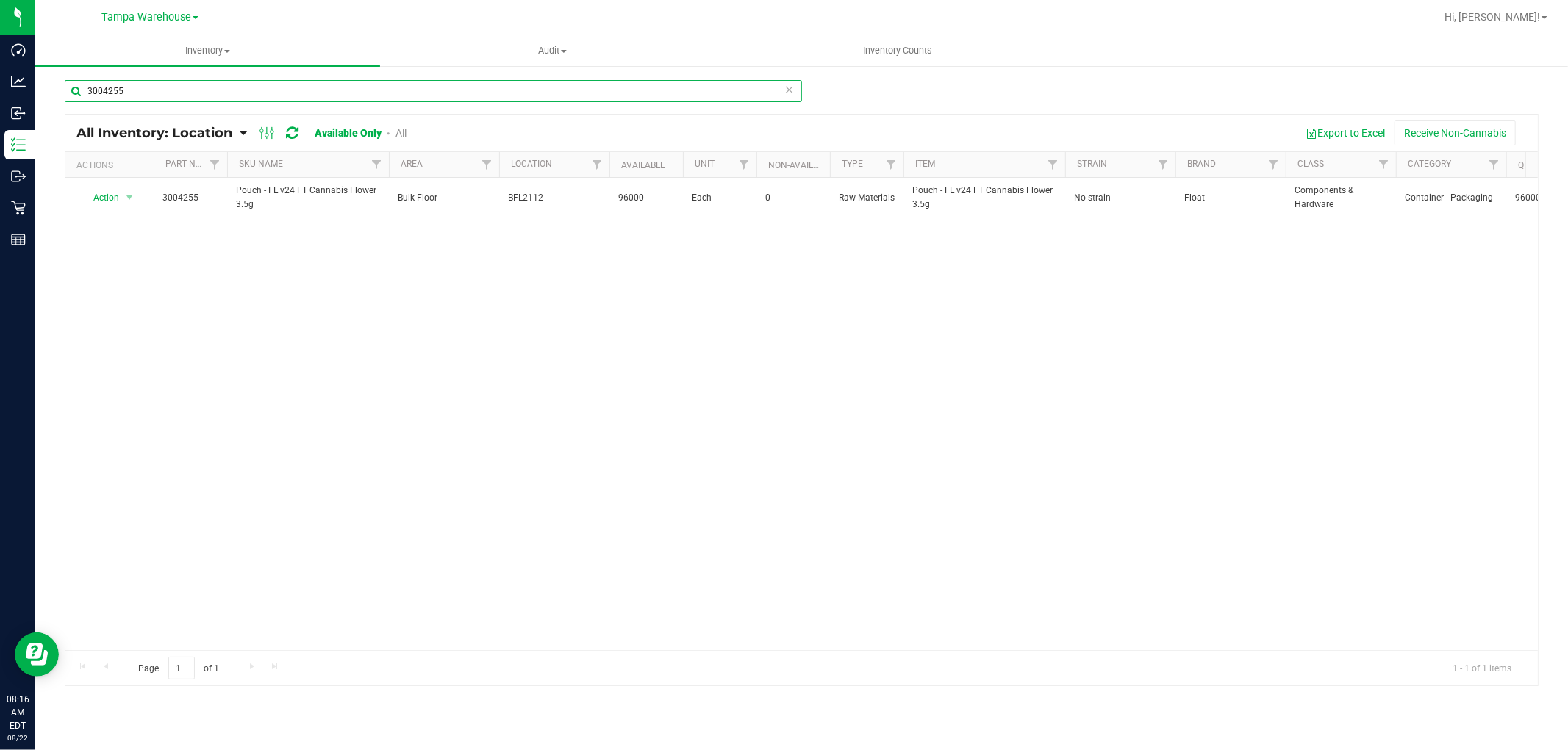
click at [172, 90] on input "3004255" at bounding box center [433, 91] width 738 height 22
paste input "2951"
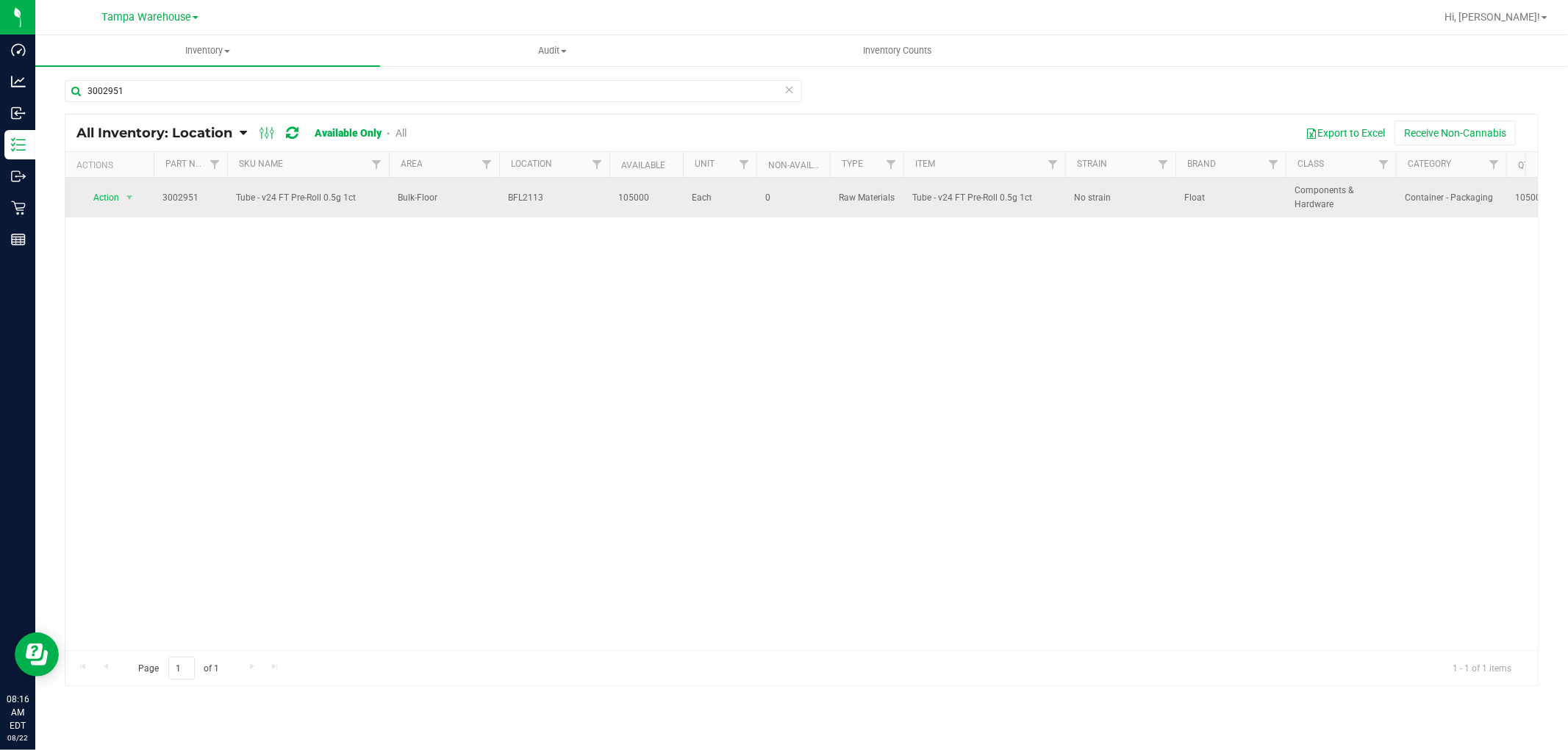
drag, startPoint x: 500, startPoint y: 195, endPoint x: 556, endPoint y: 207, distance: 57.3
click at [556, 207] on td "BFL2113" at bounding box center [554, 198] width 110 height 39
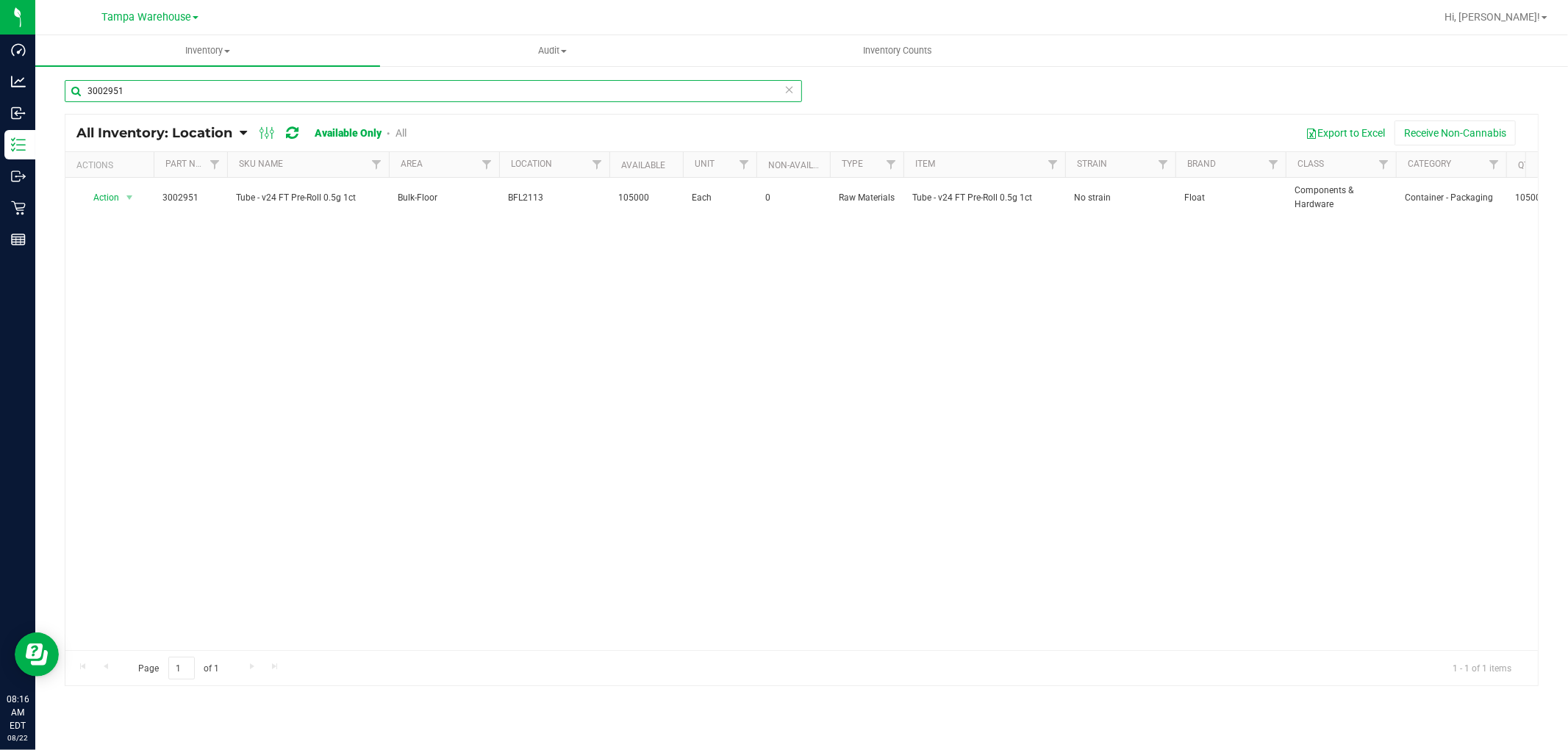
click at [175, 88] on input "3002951" at bounding box center [433, 91] width 738 height 22
paste input "4370"
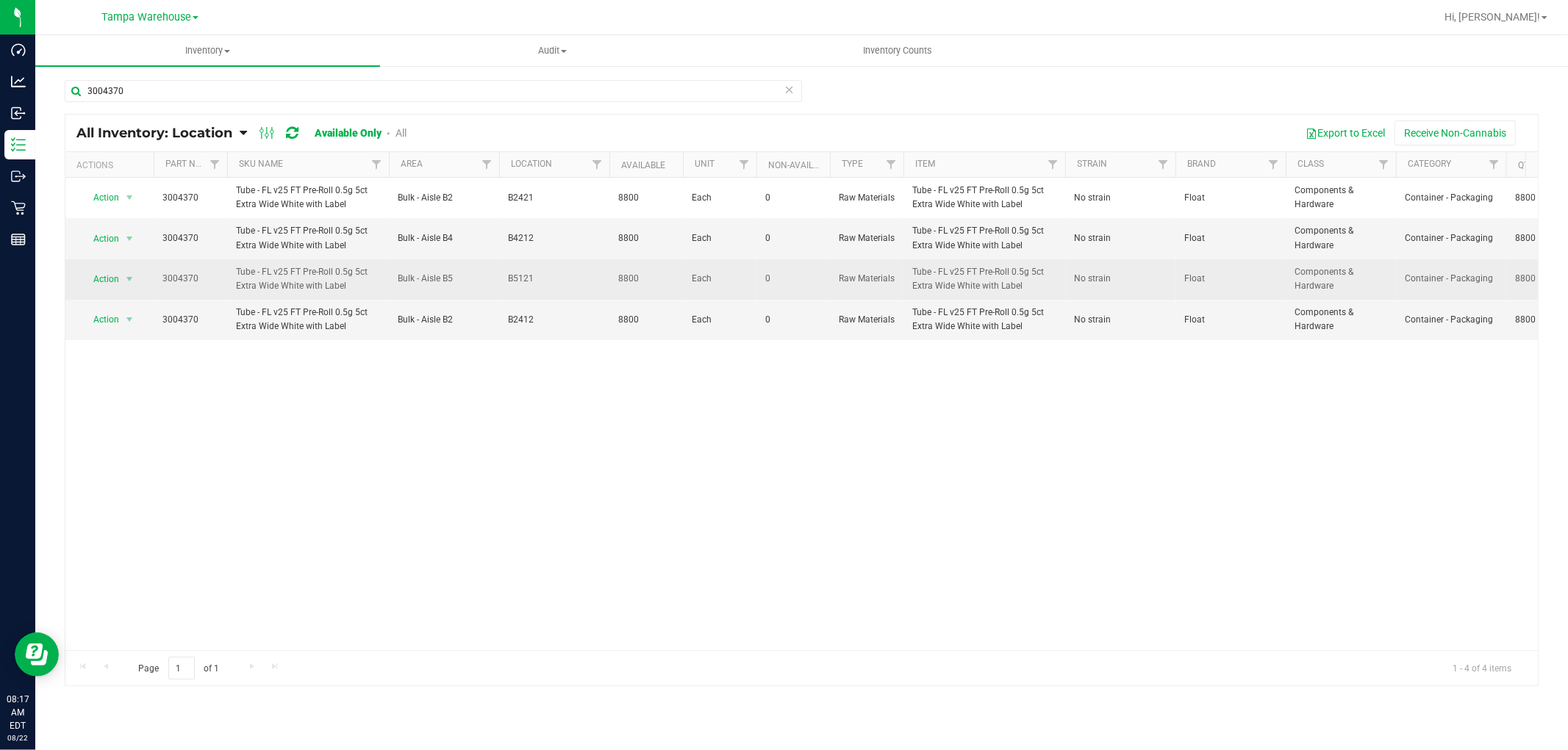
drag, startPoint x: 502, startPoint y: 273, endPoint x: 541, endPoint y: 273, distance: 39.0
click at [541, 273] on td "B5121" at bounding box center [554, 279] width 110 height 40
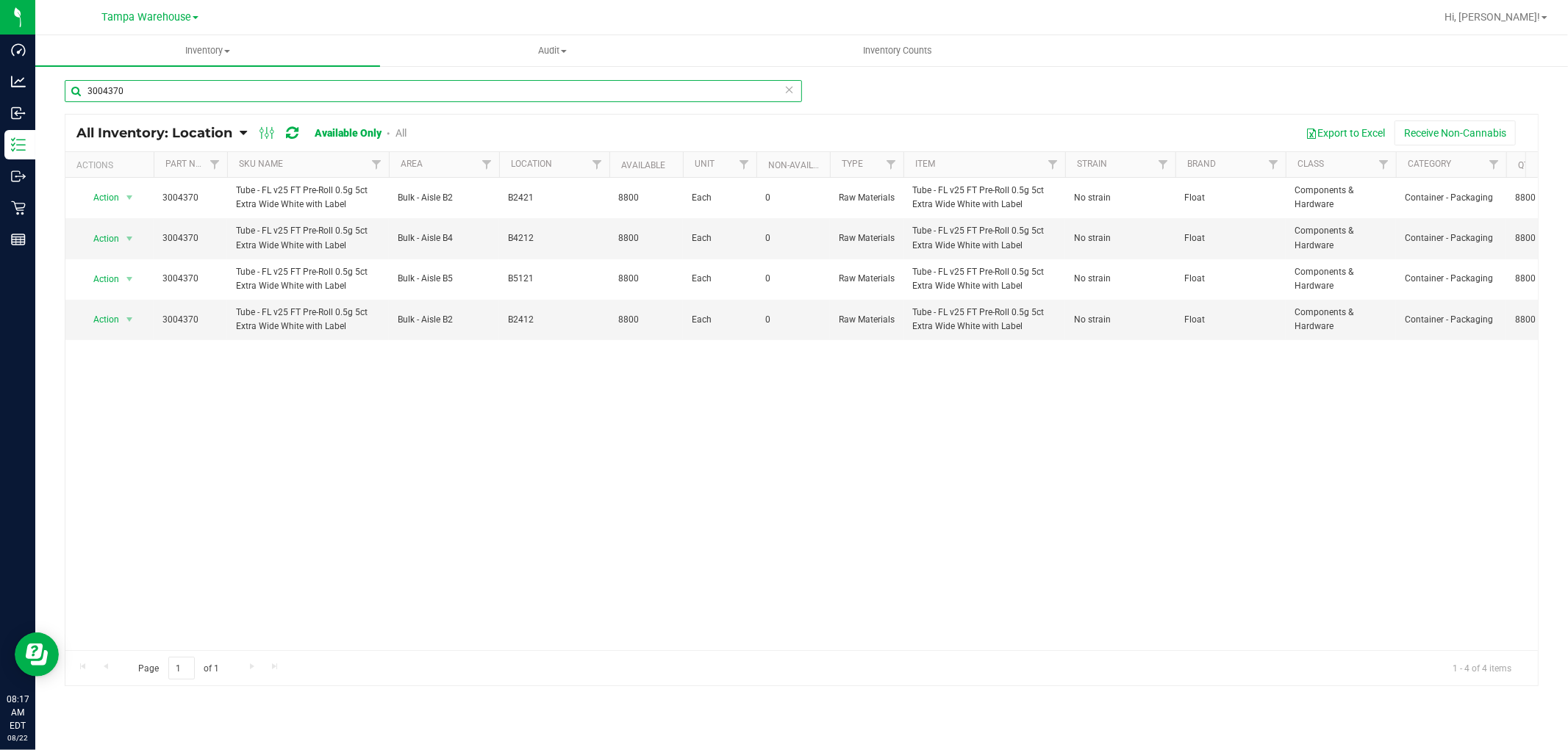
click at [144, 88] on input "3004370" at bounding box center [433, 91] width 738 height 22
paste input "3672"
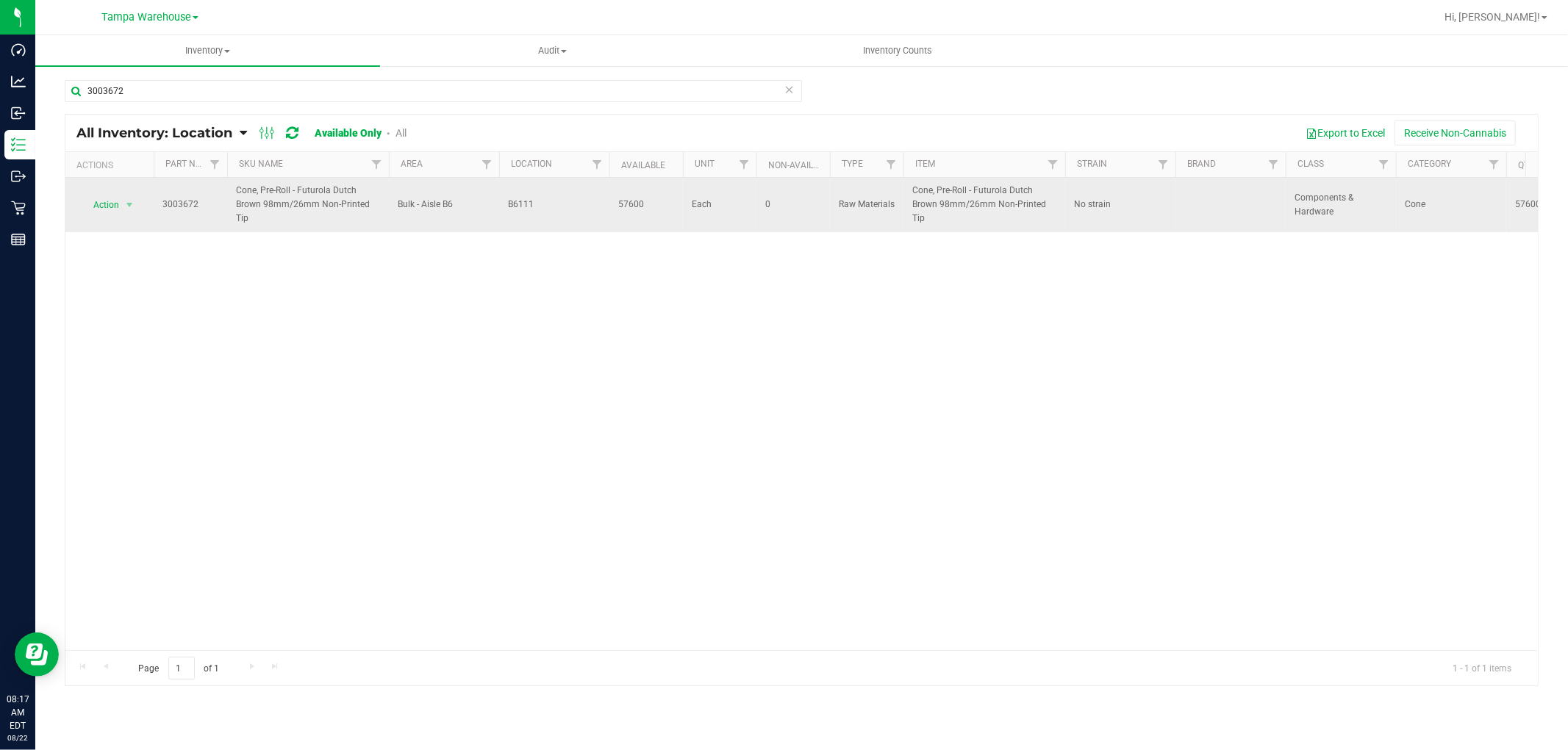
drag, startPoint x: 500, startPoint y: 202, endPoint x: 544, endPoint y: 209, distance: 44.6
click at [544, 209] on td "B6111" at bounding box center [554, 205] width 110 height 54
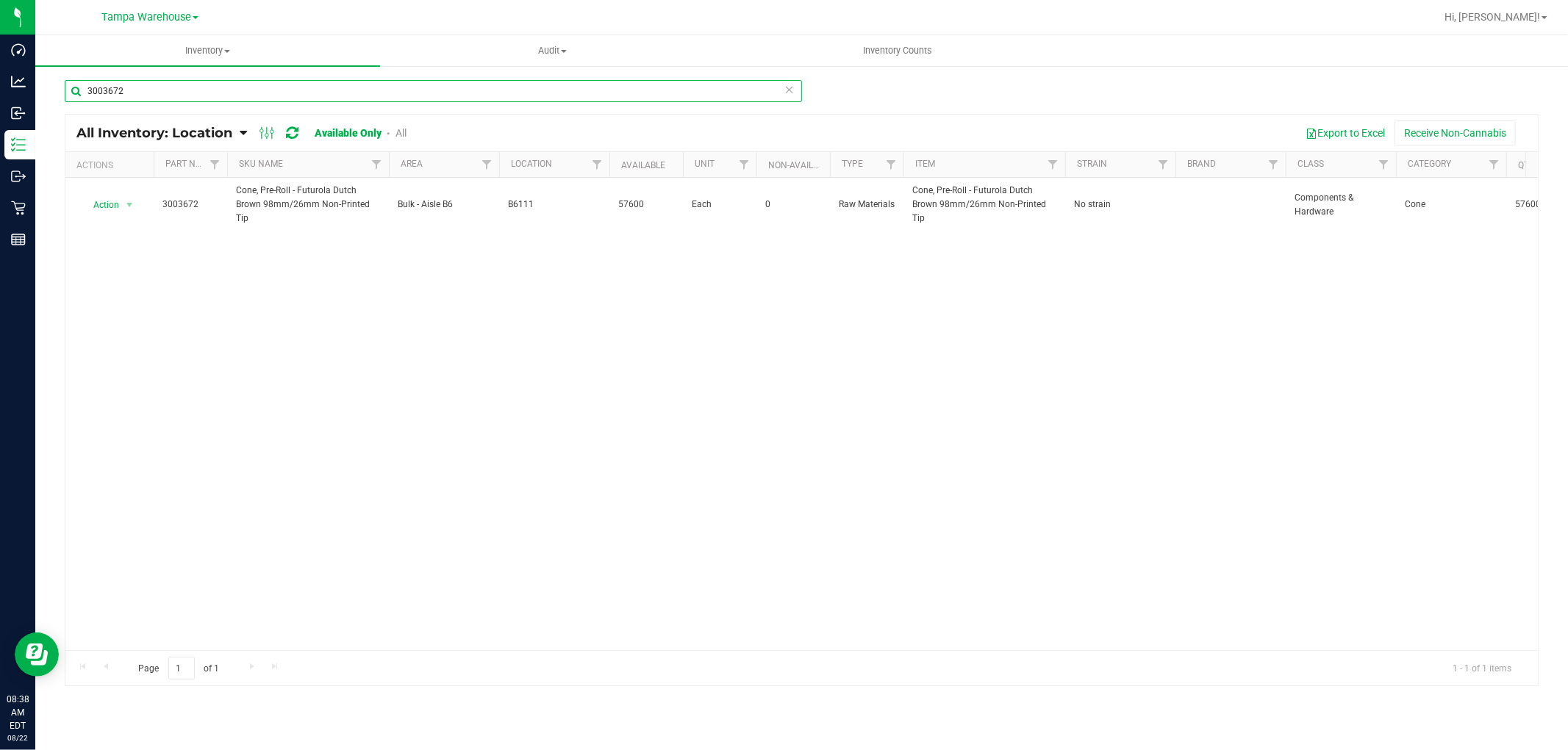
click at [231, 91] on input "3003672" at bounding box center [433, 91] width 738 height 22
click at [168, 88] on input "3004255" at bounding box center [433, 91] width 738 height 22
type input "3002951"
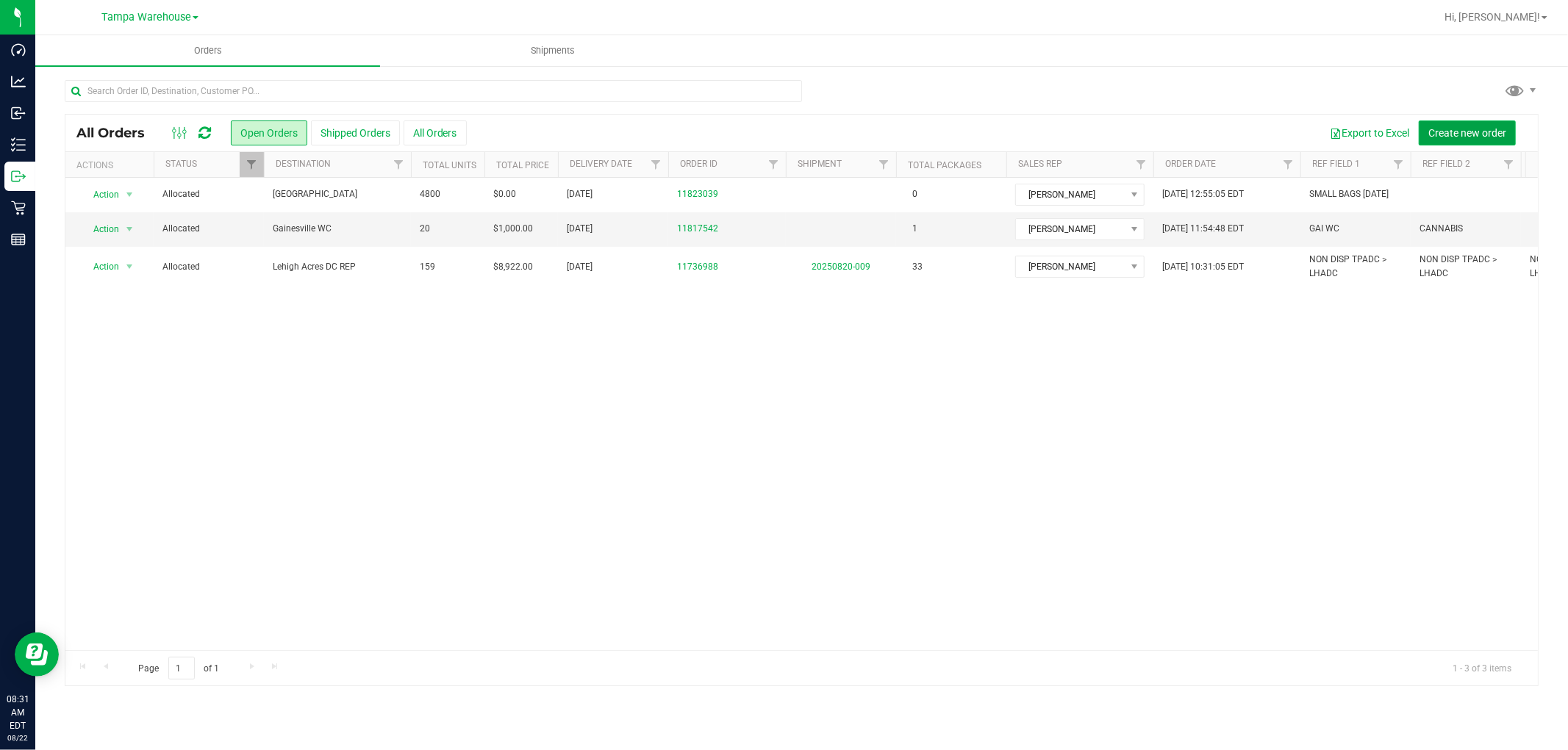
click at [1487, 136] on span "Create new order" at bounding box center [1467, 133] width 78 height 12
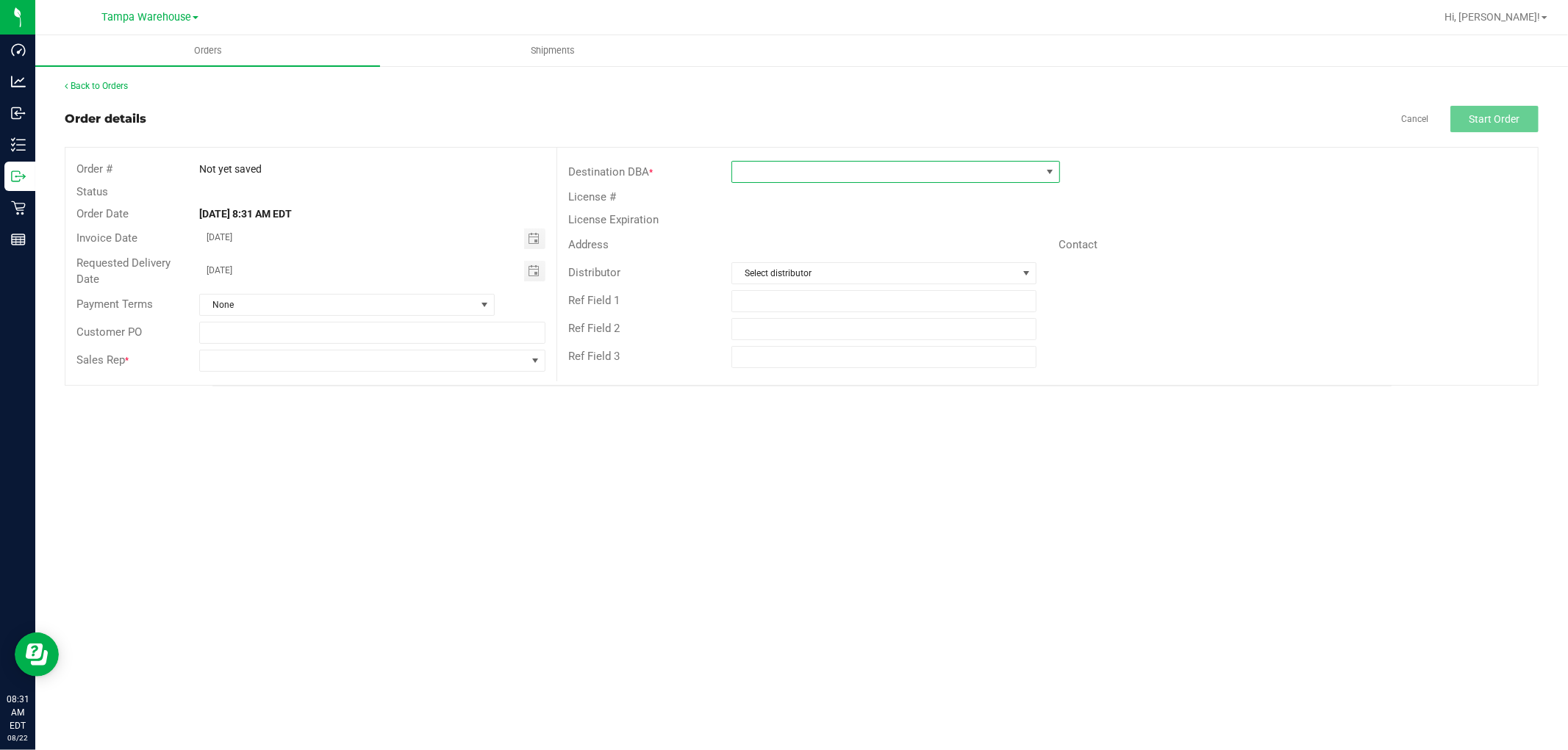
click at [798, 173] on span at bounding box center [887, 172] width 309 height 21
type input "GR"
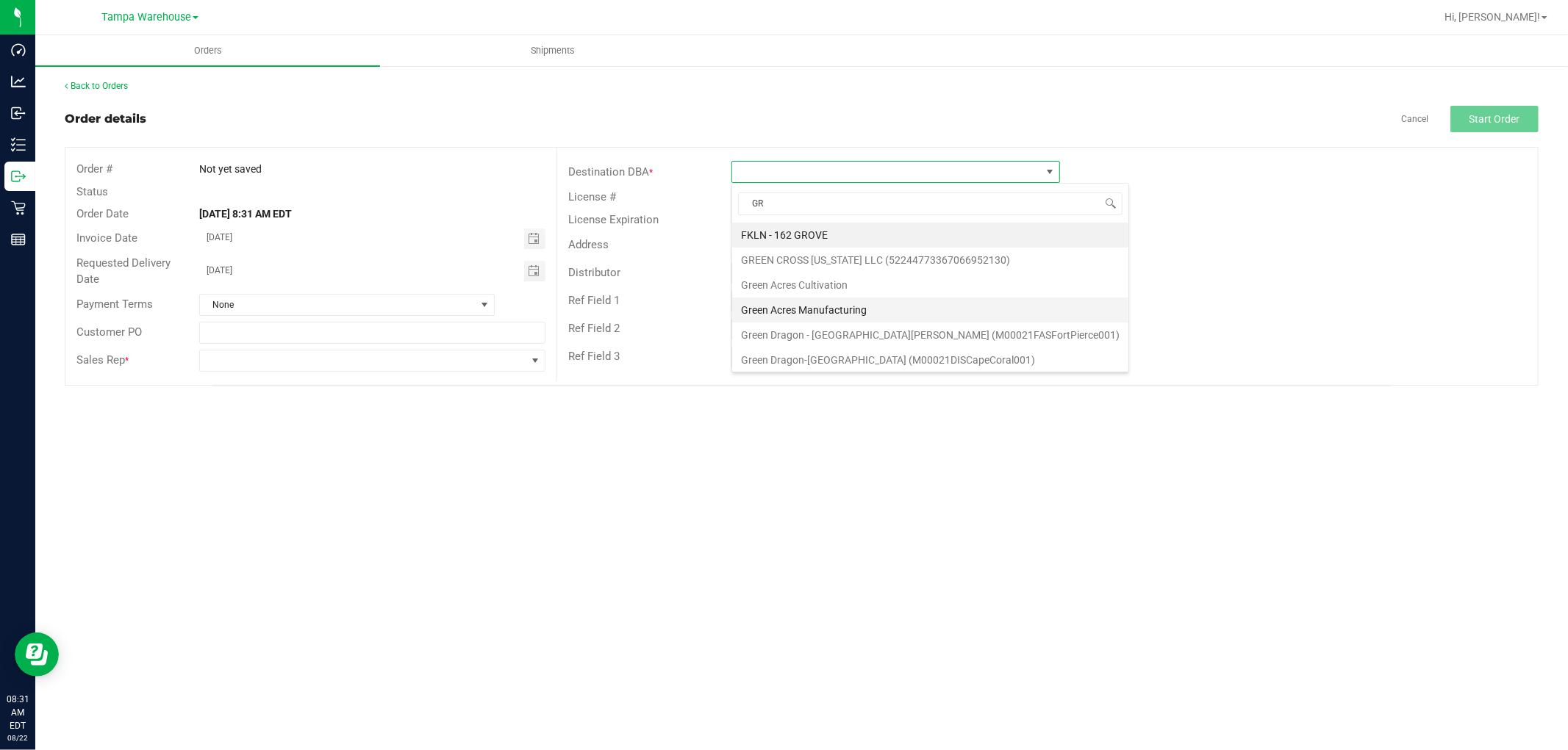
click at [810, 311] on li "Green Acres Manufacturing" at bounding box center [930, 310] width 396 height 25
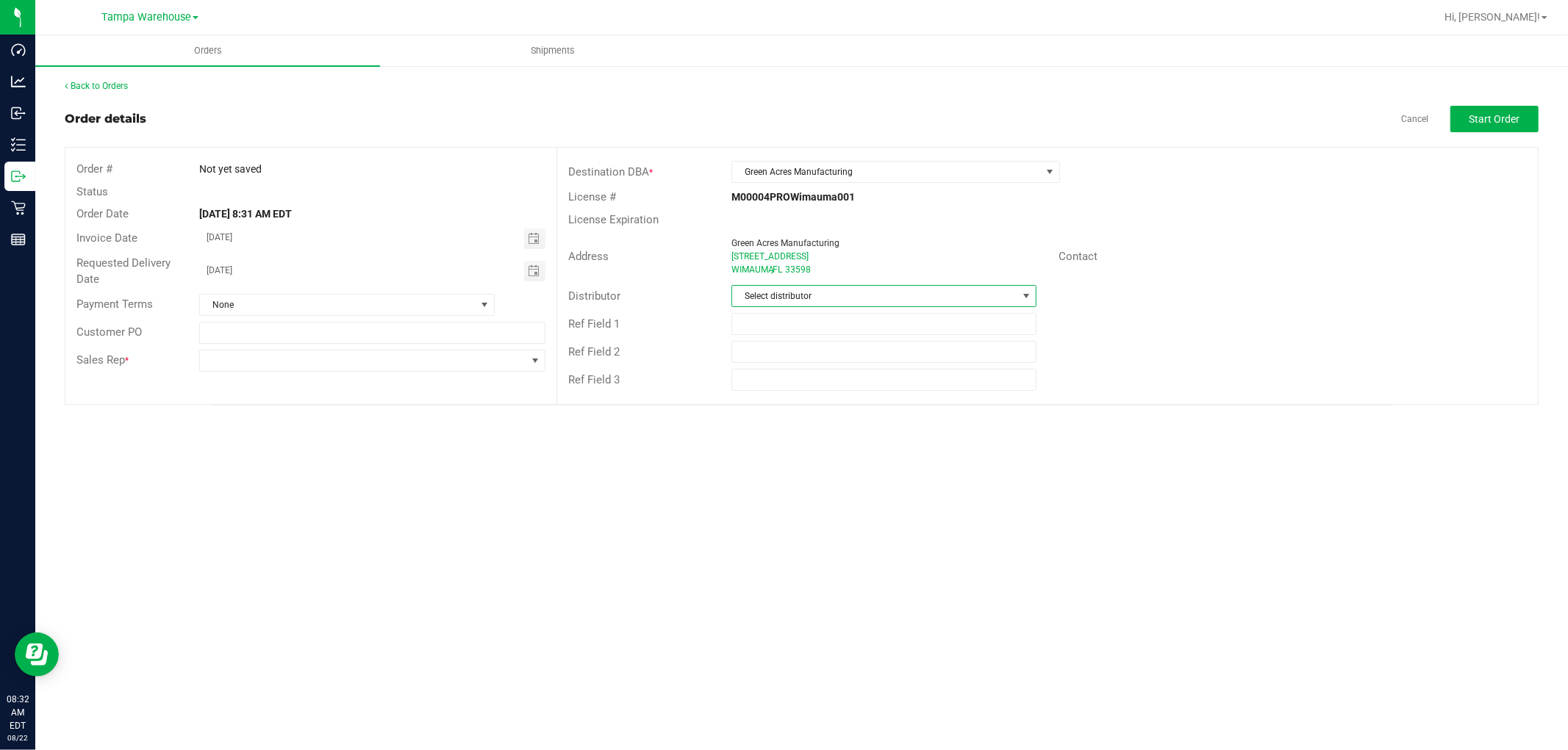
click at [829, 299] on span "Select distributor" at bounding box center [875, 296] width 285 height 21
type input "TAM"
click at [828, 392] on li "Tampa Warehouse" at bounding box center [884, 385] width 304 height 25
click at [819, 320] on input "text" at bounding box center [884, 325] width 305 height 22
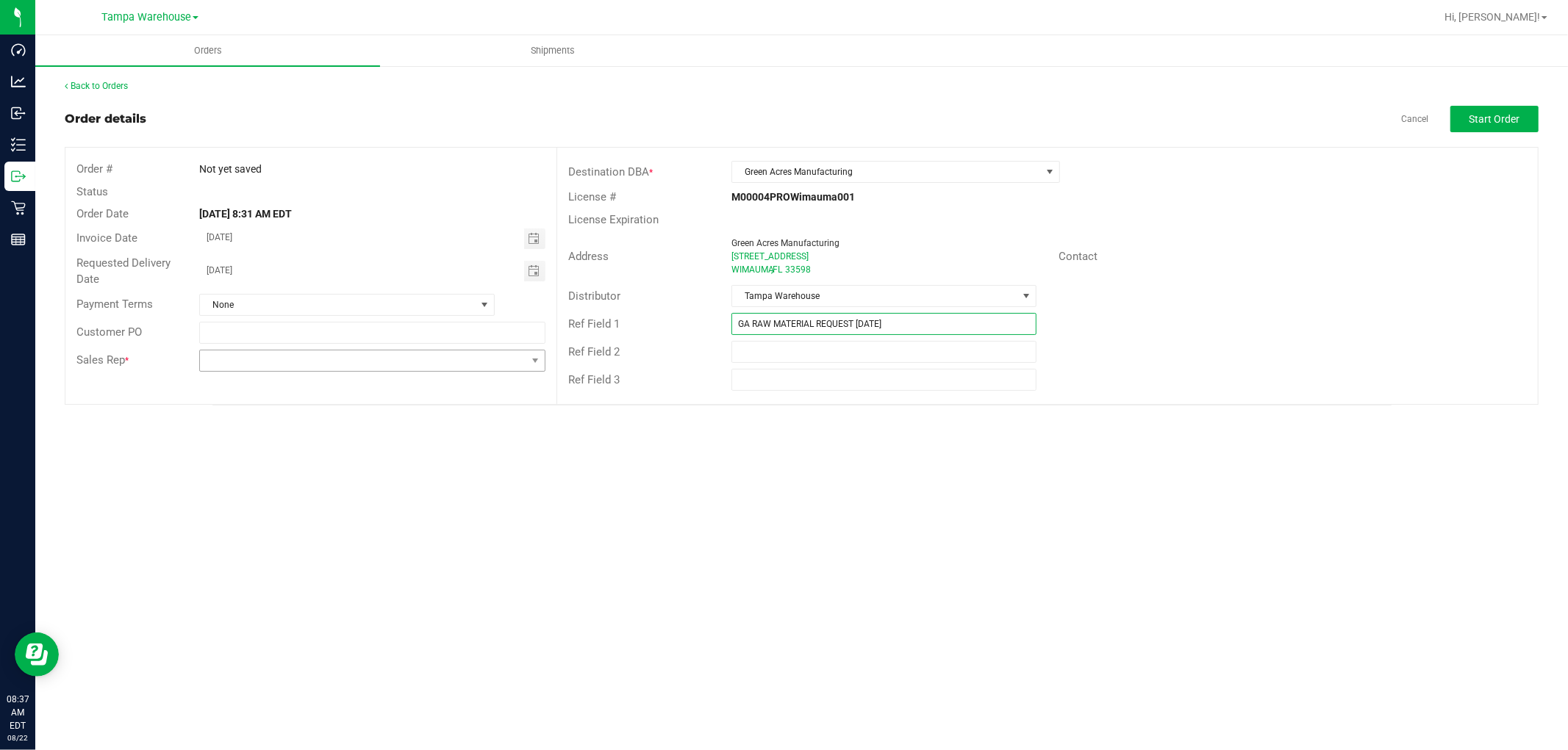
type input "GA RAW MATERIAL REQUEST 08.23.25"
click at [442, 361] on span at bounding box center [362, 361] width 326 height 21
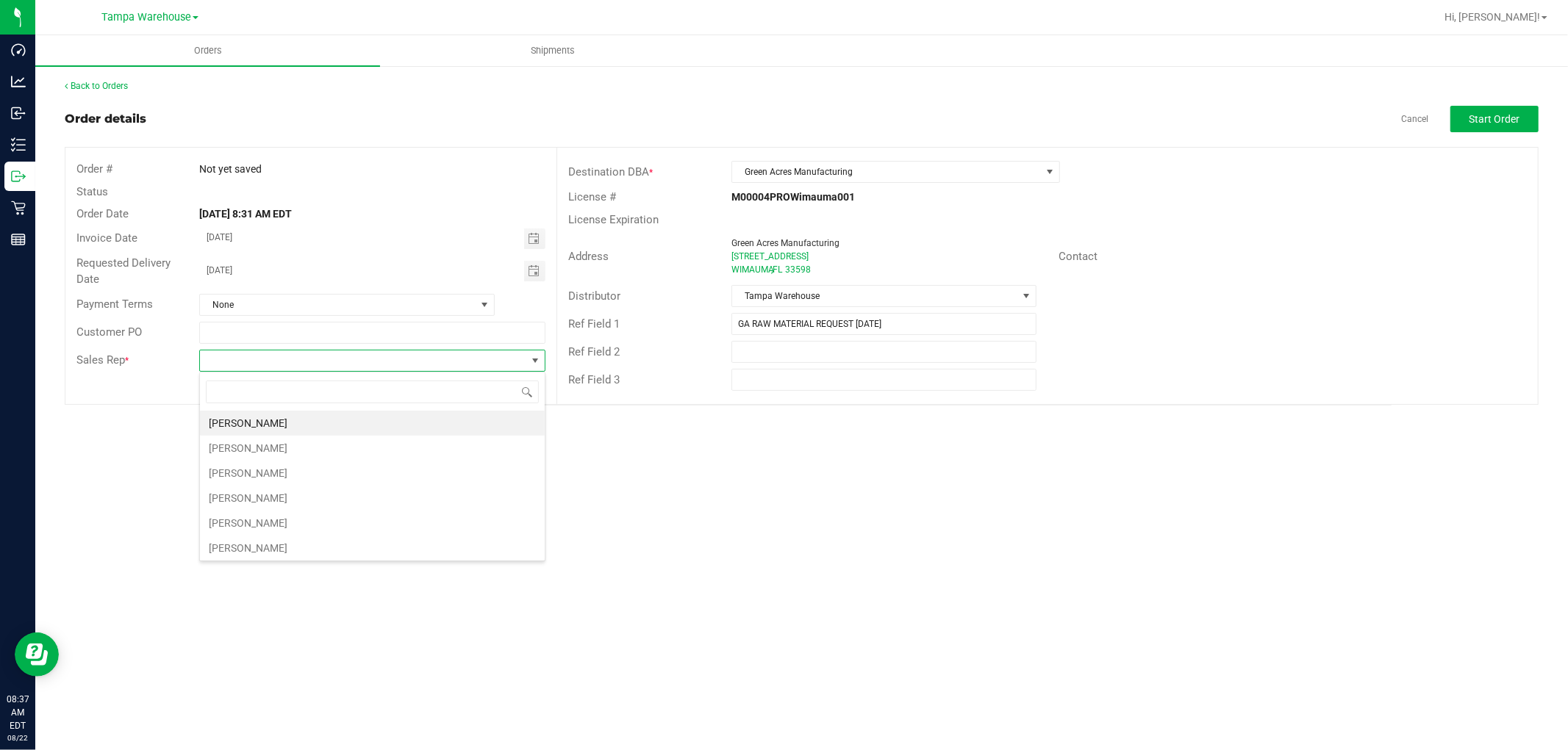
scroll to position [22, 345]
type input "ISAIA"
click at [310, 427] on li "Isaiah Mercado" at bounding box center [372, 423] width 345 height 25
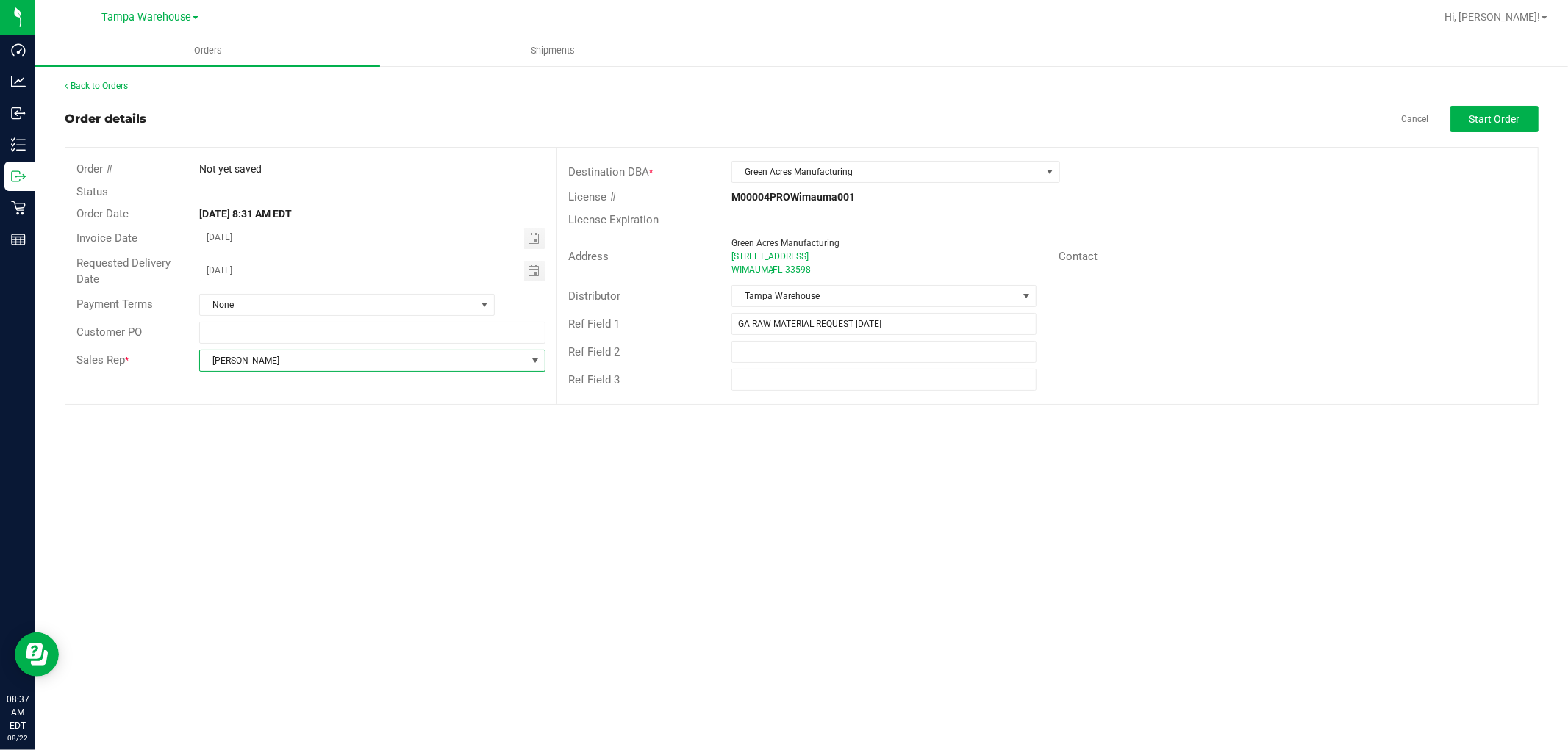
click at [1318, 275] on div "Address Green Acres Manufacturing 2324 W LAKE DR WIMAUMA , FL 33598 Contact" at bounding box center [1047, 256] width 980 height 51
click at [1501, 116] on span "Start Order" at bounding box center [1494, 119] width 51 height 12
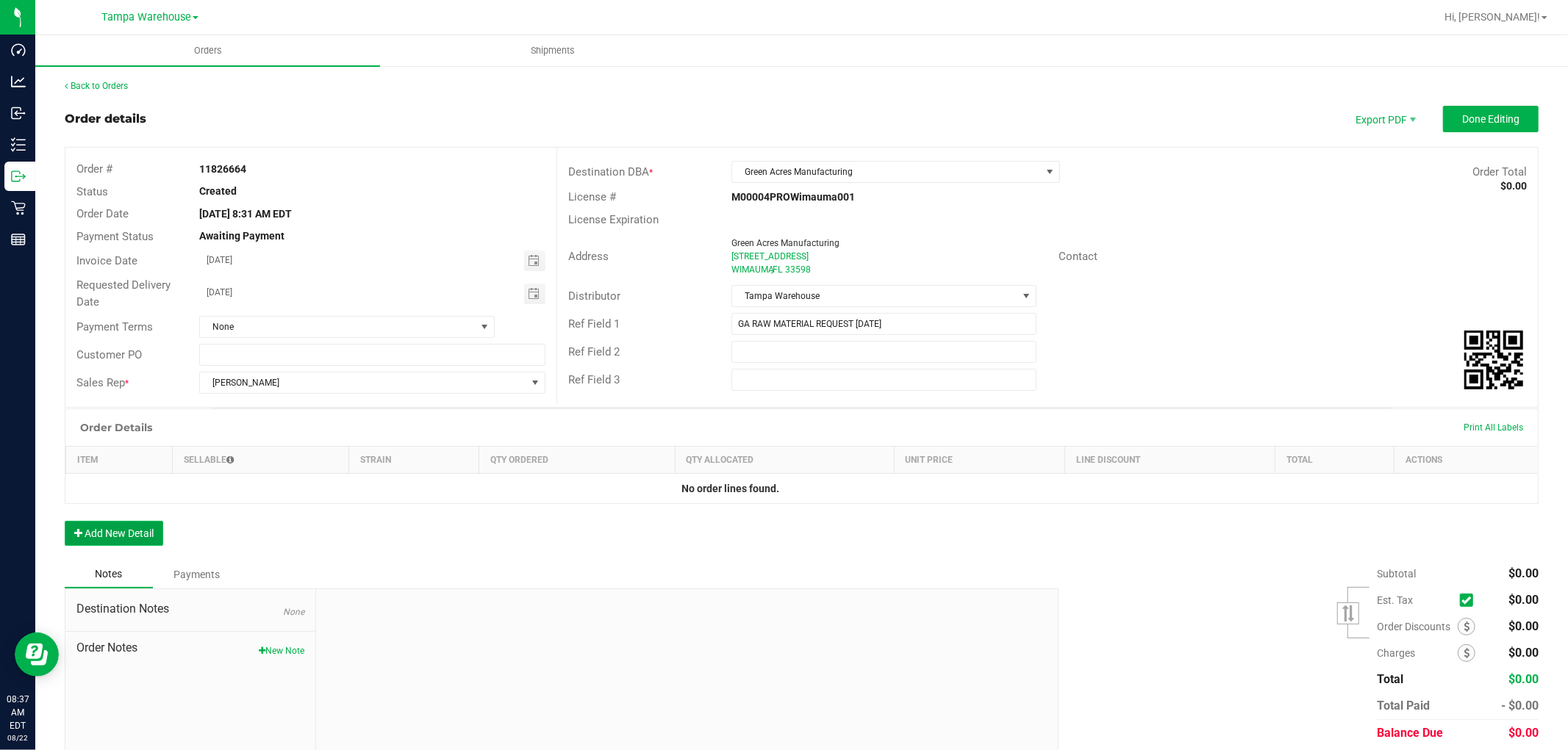
click at [111, 538] on button "Add New Detail" at bounding box center [114, 534] width 99 height 25
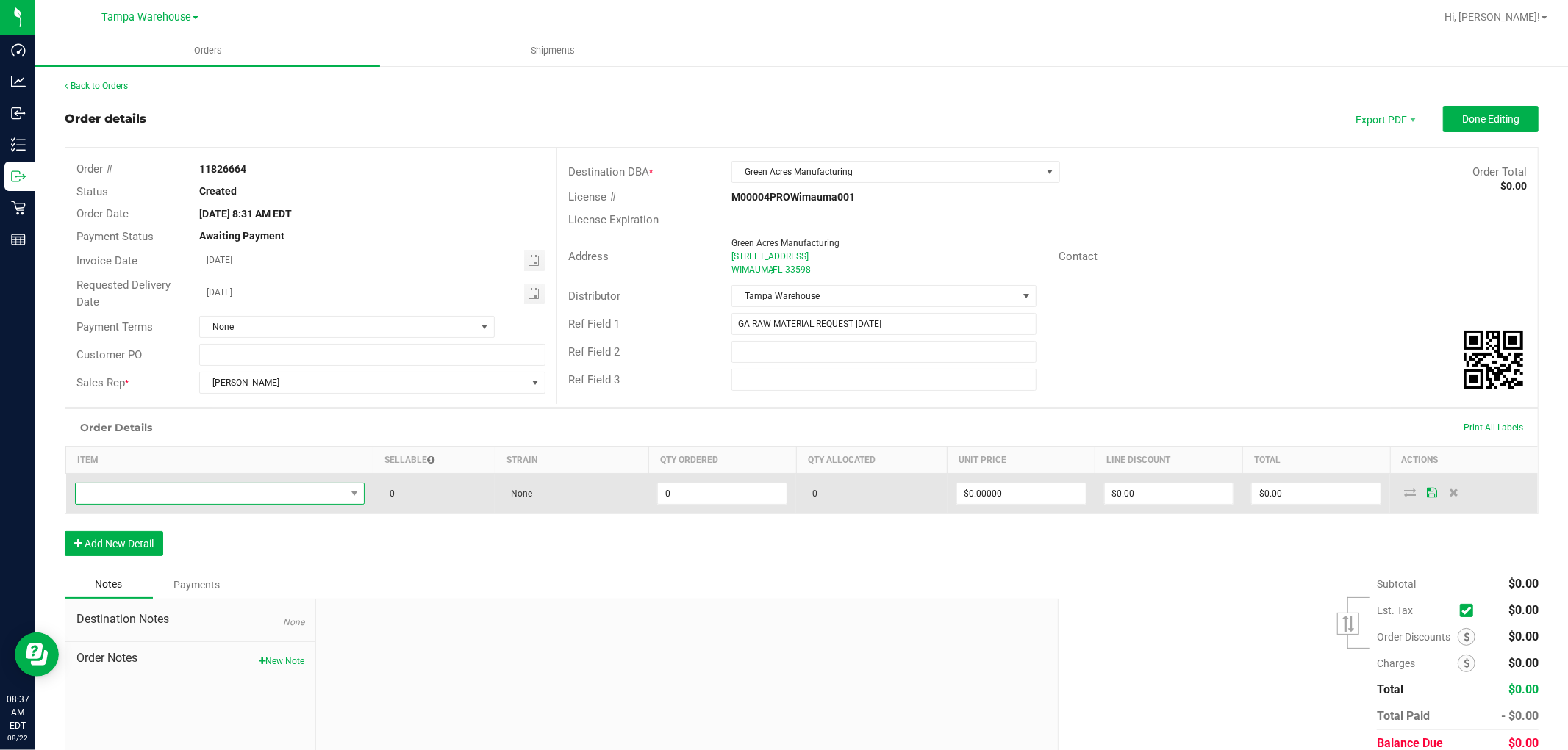
click at [154, 488] on span "NO DATA FOUND" at bounding box center [210, 494] width 270 height 21
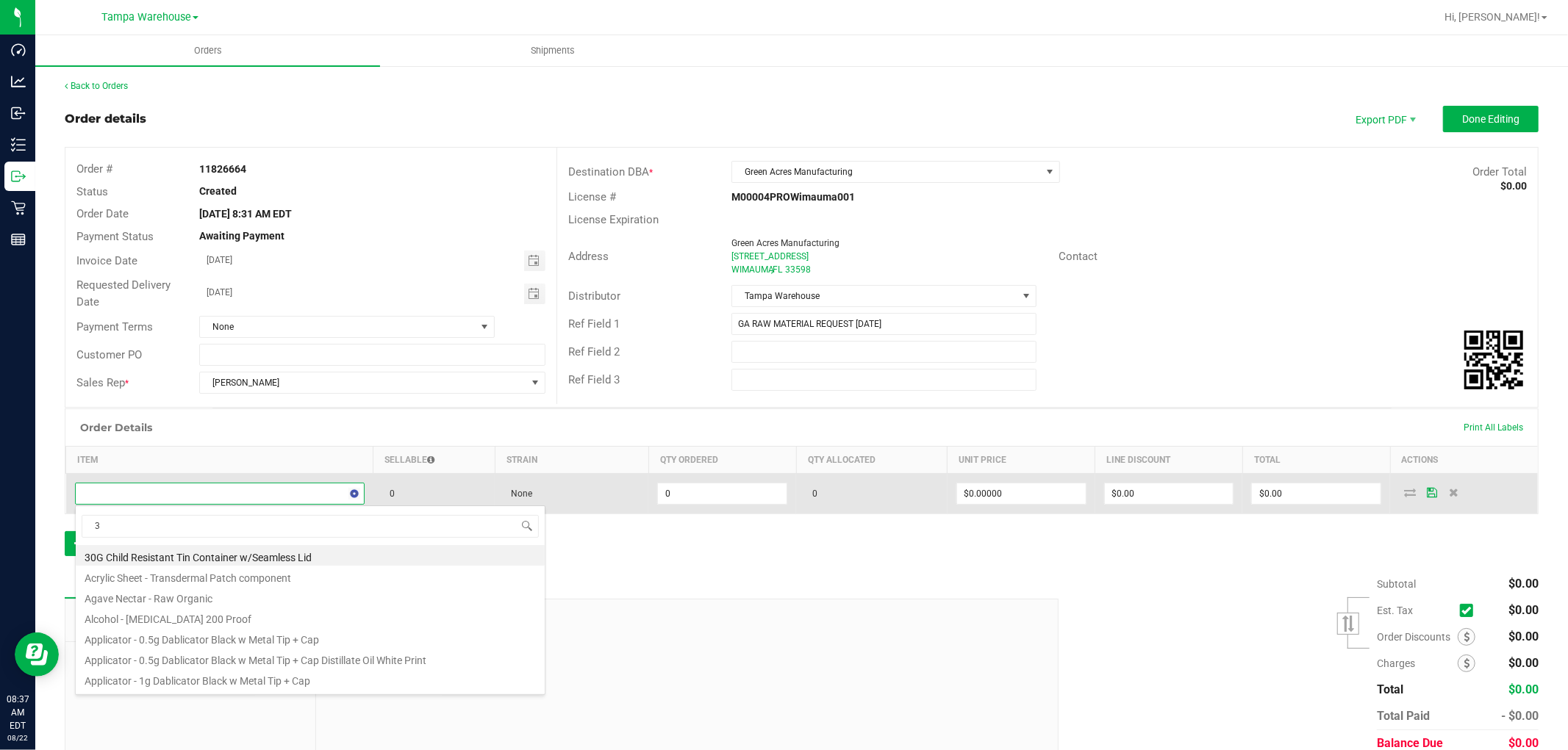
scroll to position [22, 284]
type input "3004370"
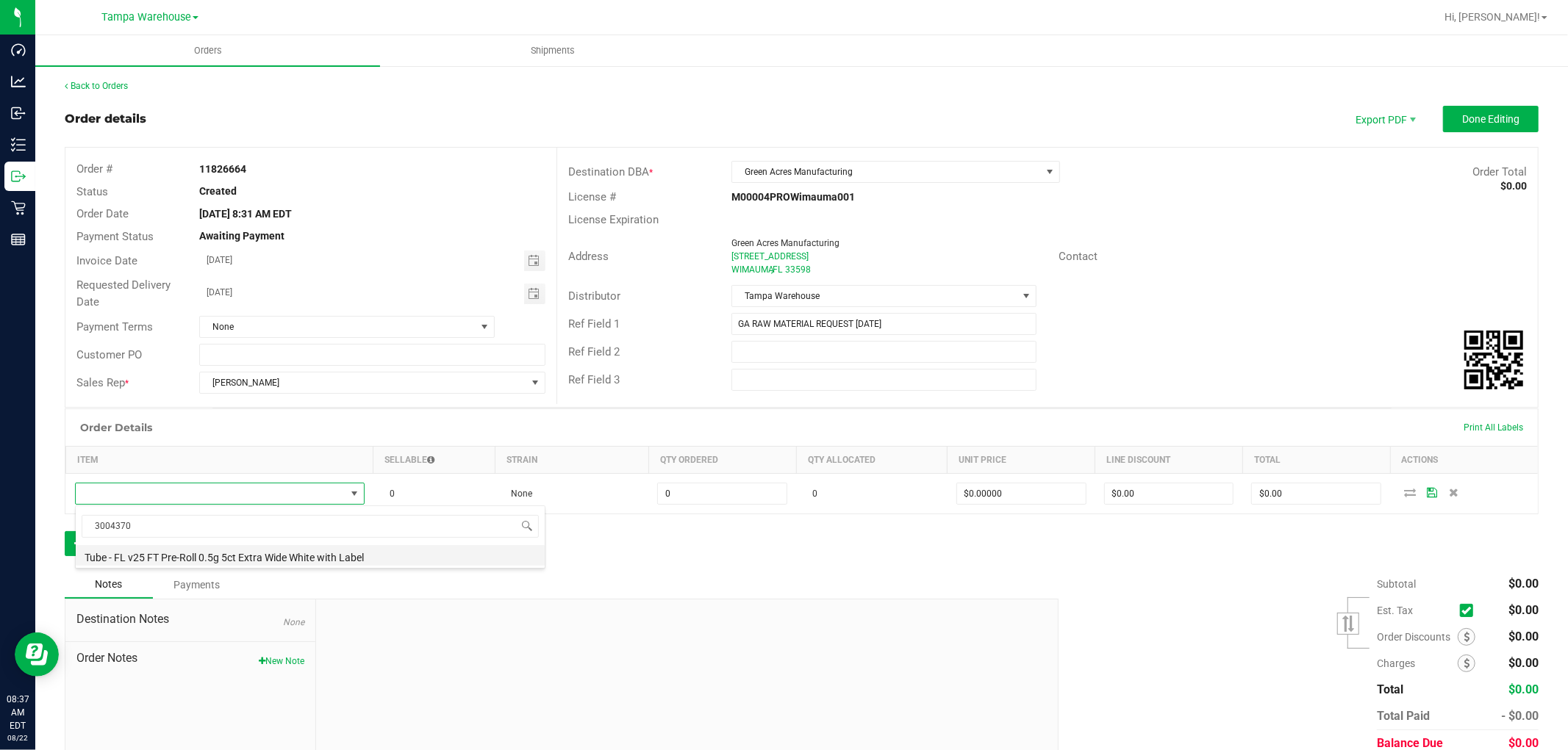
click at [285, 555] on li "Tube - FL v25 FT Pre-Roll 0.5g 5ct Extra Wide White with Label" at bounding box center [310, 555] width 469 height 21
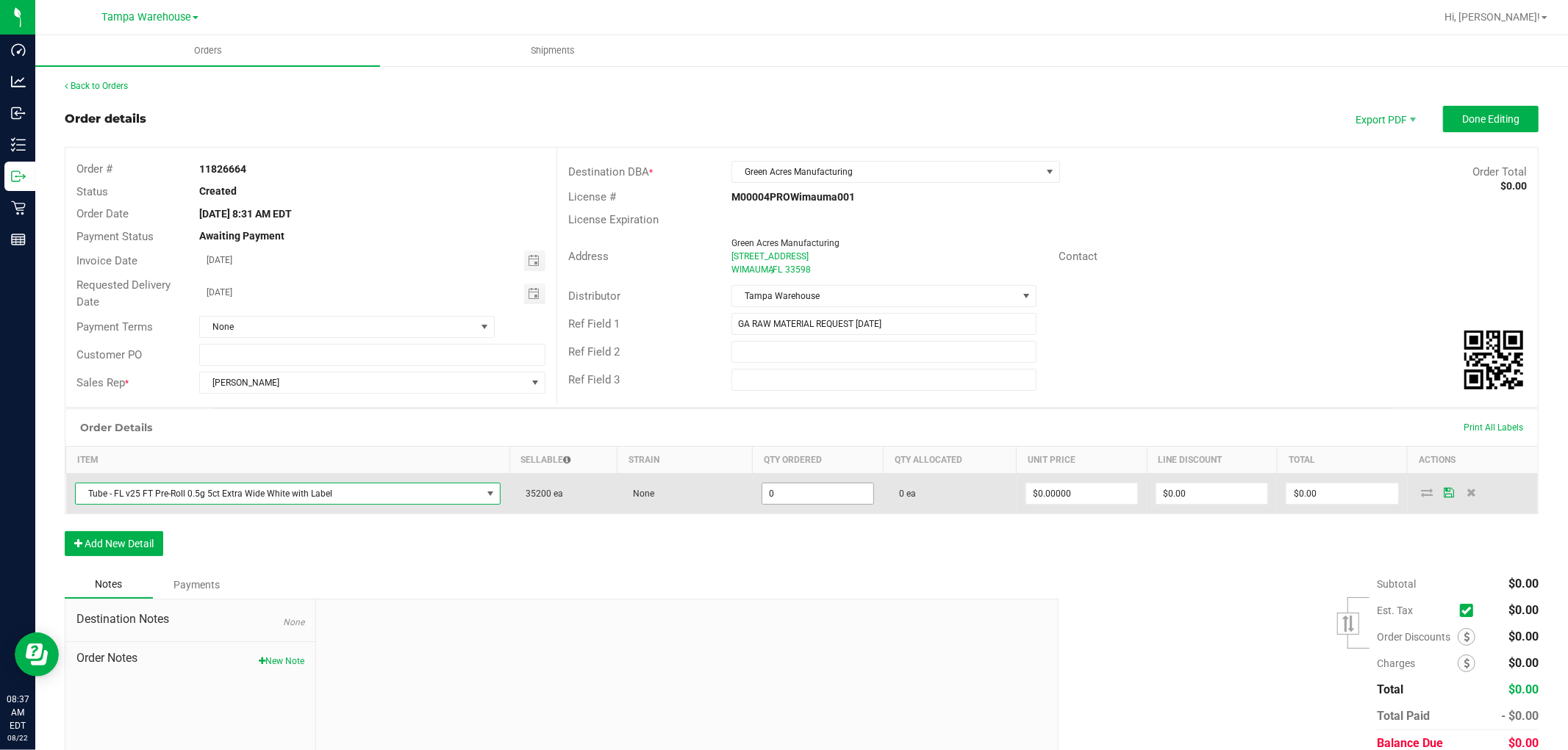
click at [787, 489] on input "0" at bounding box center [817, 494] width 111 height 21
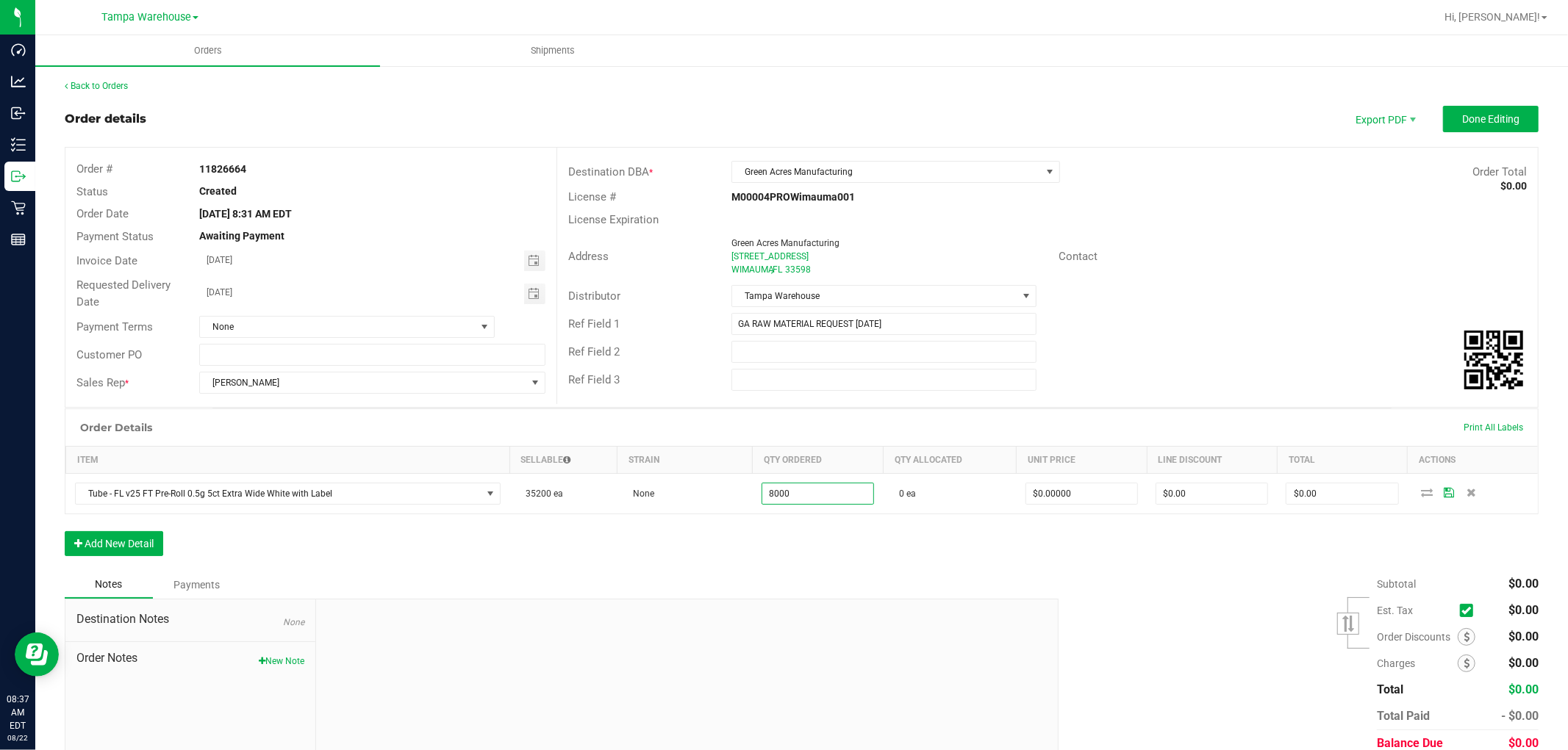
type input "8000 ea"
click at [775, 549] on div "Order Details Print All Labels Item Sellable Strain Qty Ordered Qty Allocated U…" at bounding box center [801, 489] width 1474 height 163
click at [144, 544] on button "Add New Detail" at bounding box center [114, 544] width 99 height 25
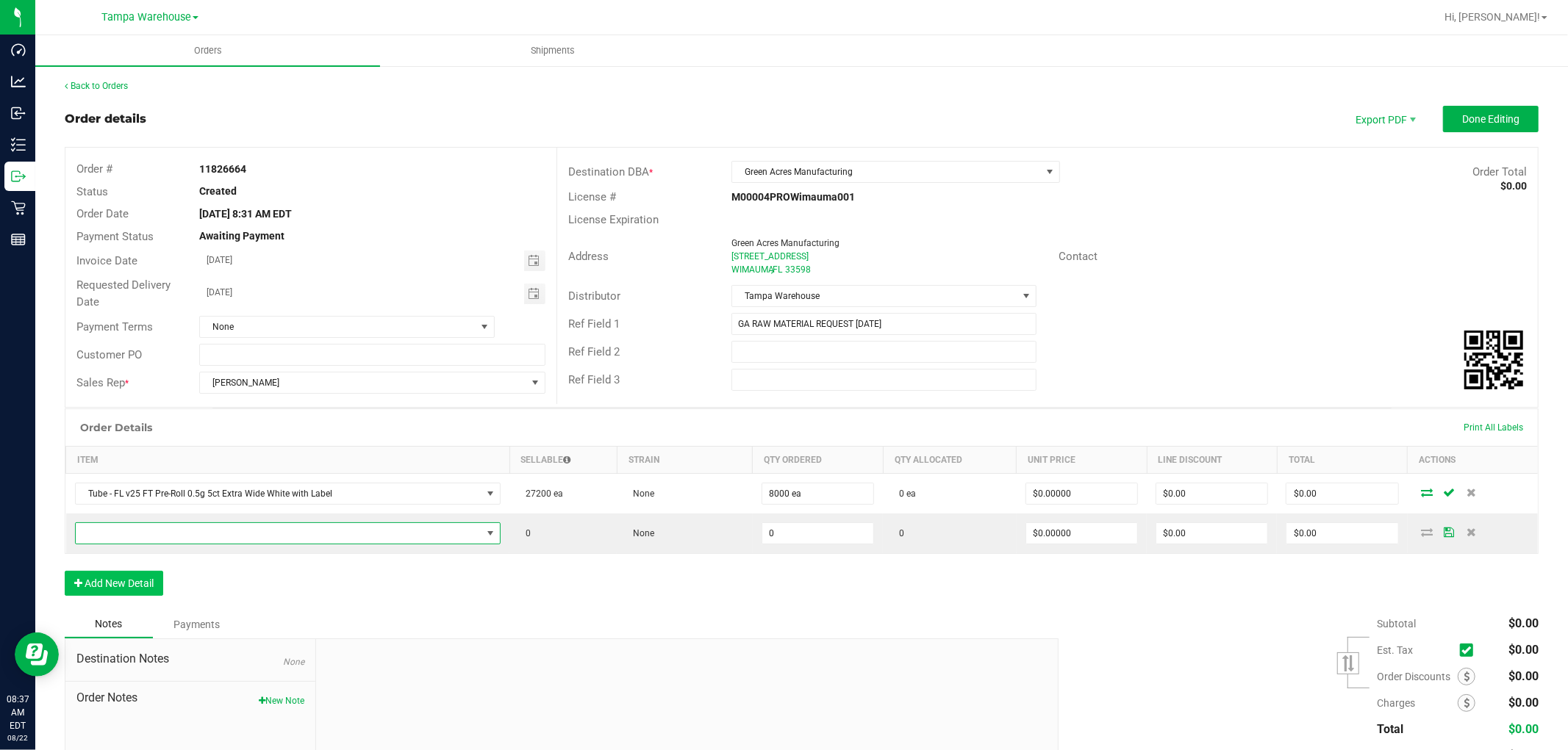
click at [169, 537] on span "NO DATA FOUND" at bounding box center [279, 534] width 406 height 21
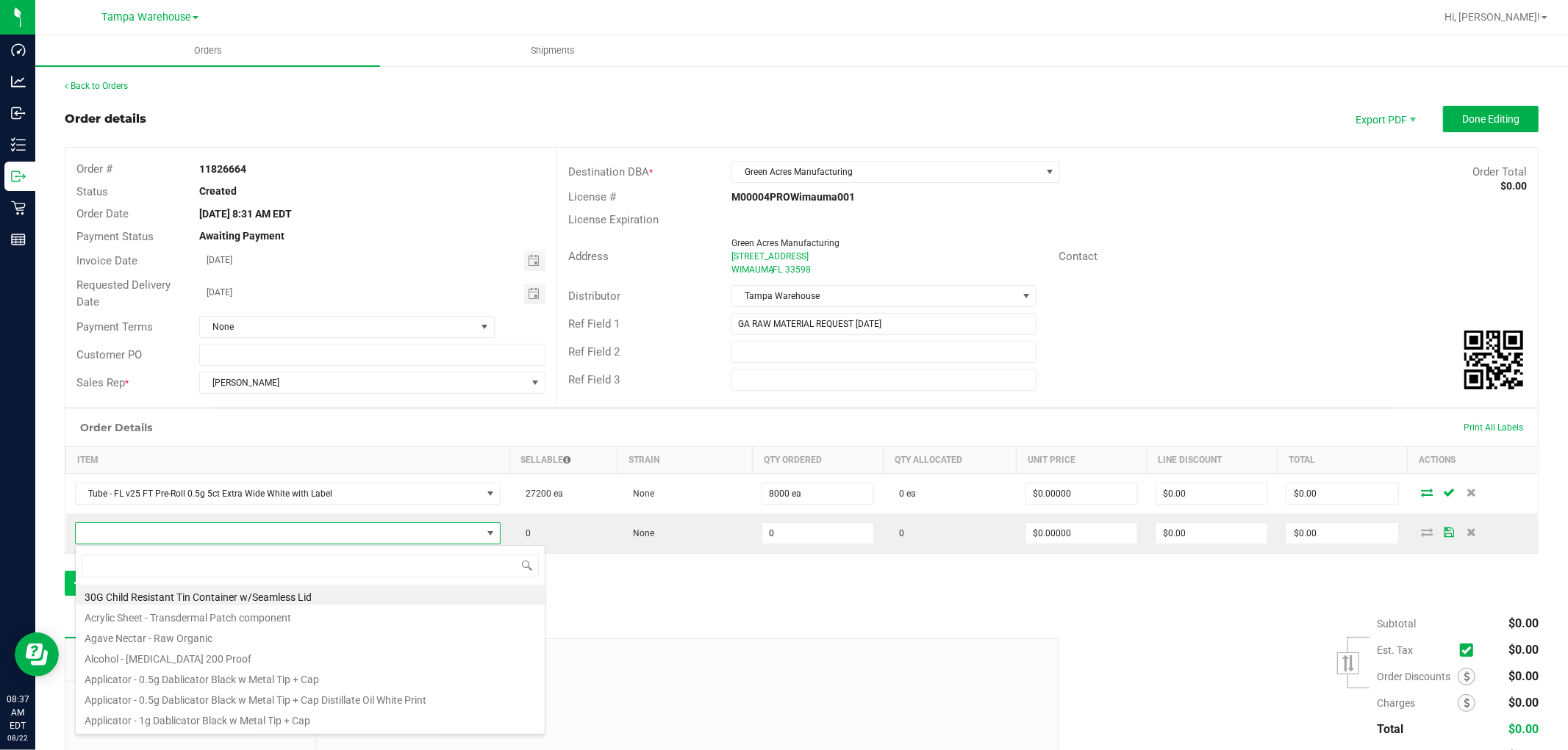
scroll to position [22, 415]
type input "3003672"
click at [240, 591] on li "Cone, Pre-Roll - Futurola Dutch Brown 98mm/26mm Non-Printed Tip" at bounding box center [310, 596] width 469 height 21
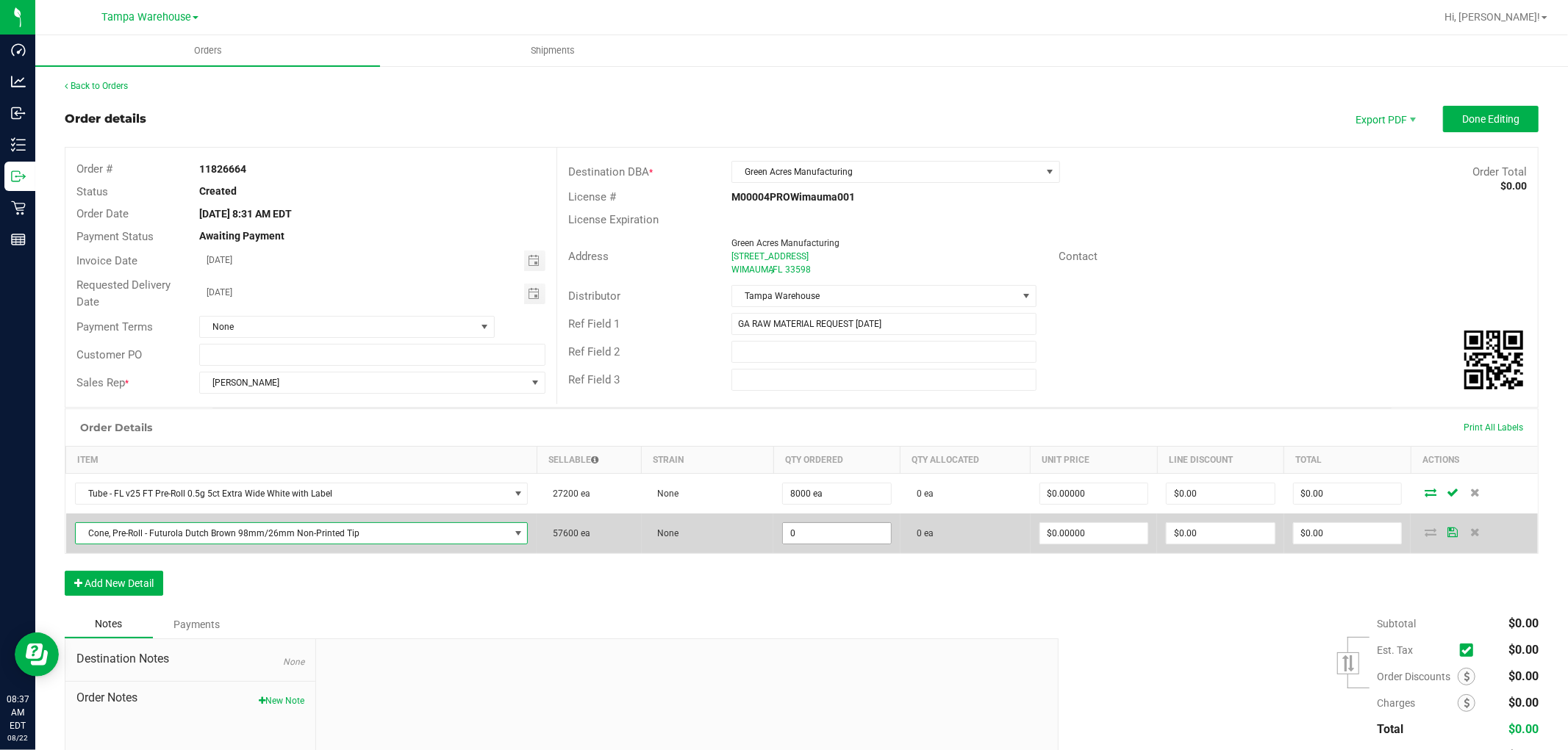
click at [819, 534] on input "0" at bounding box center [836, 534] width 108 height 21
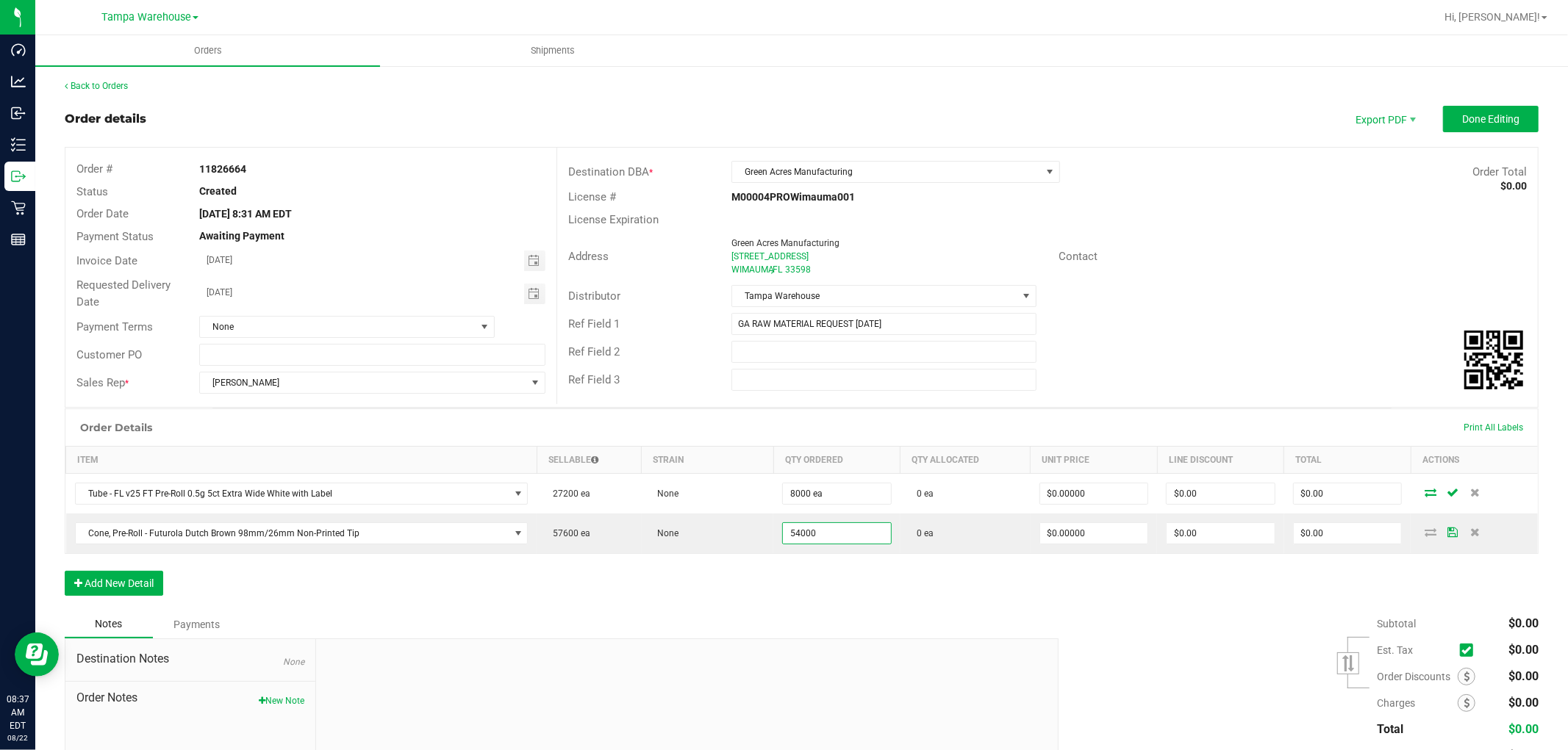
type input "54000 ea"
click at [776, 599] on div "Order Details Print All Labels Item Sellable Strain Qty Ordered Qty Allocated U…" at bounding box center [801, 509] width 1474 height 202
click at [153, 584] on button "Add New Detail" at bounding box center [114, 584] width 99 height 25
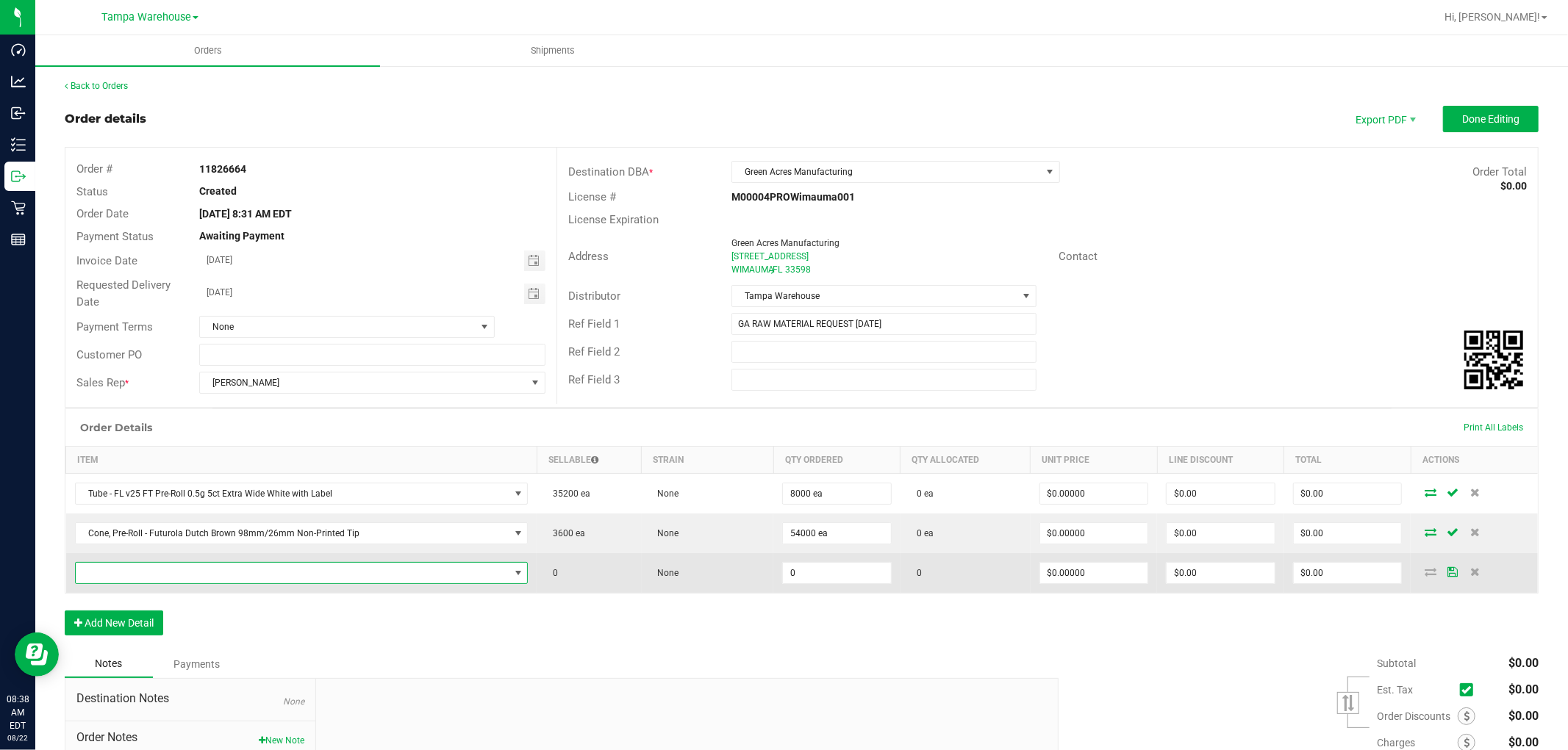
click at [178, 574] on span "NO DATA FOUND" at bounding box center [293, 573] width 434 height 21
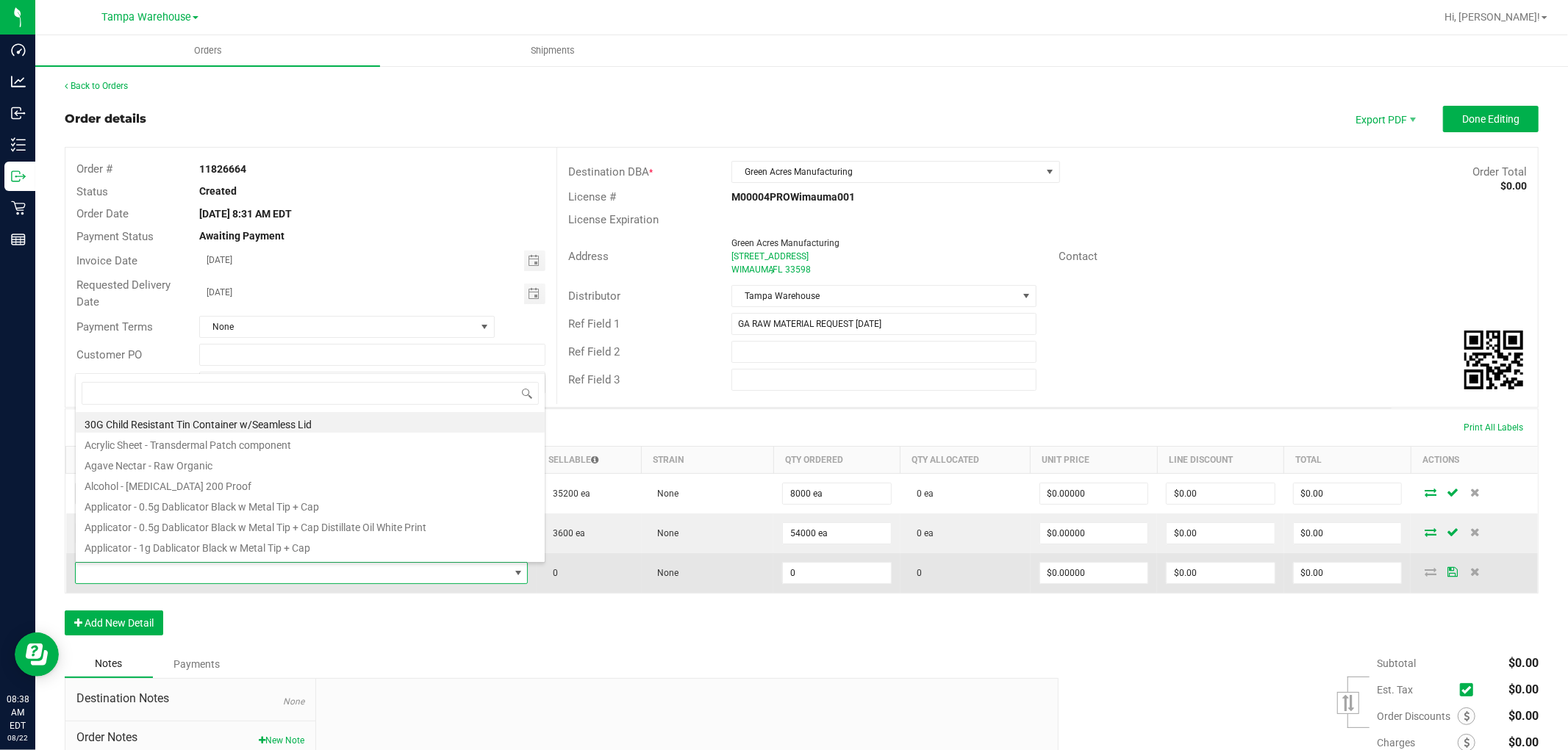
scroll to position [22, 440]
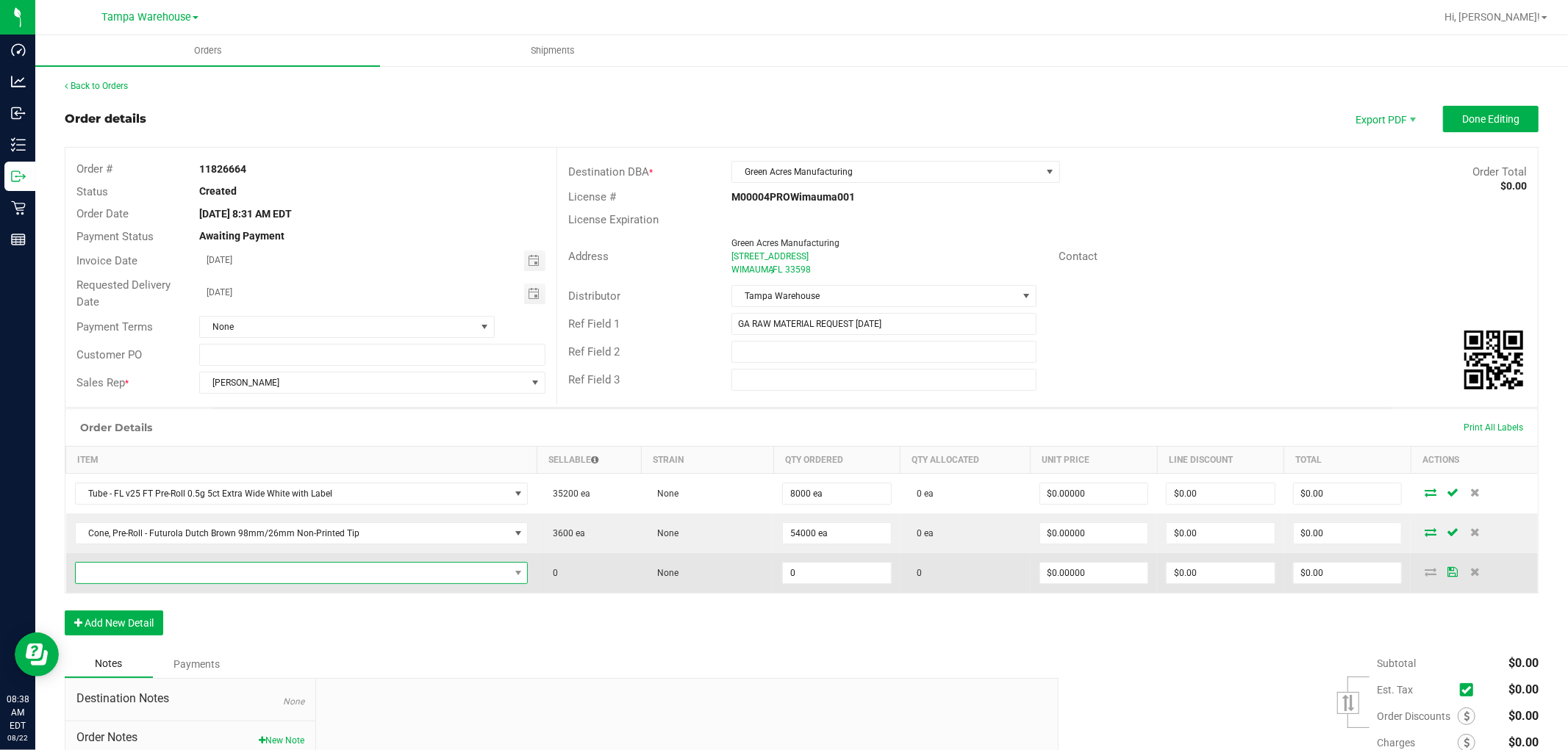
click at [363, 578] on span "NO DATA FOUND" at bounding box center [293, 573] width 434 height 21
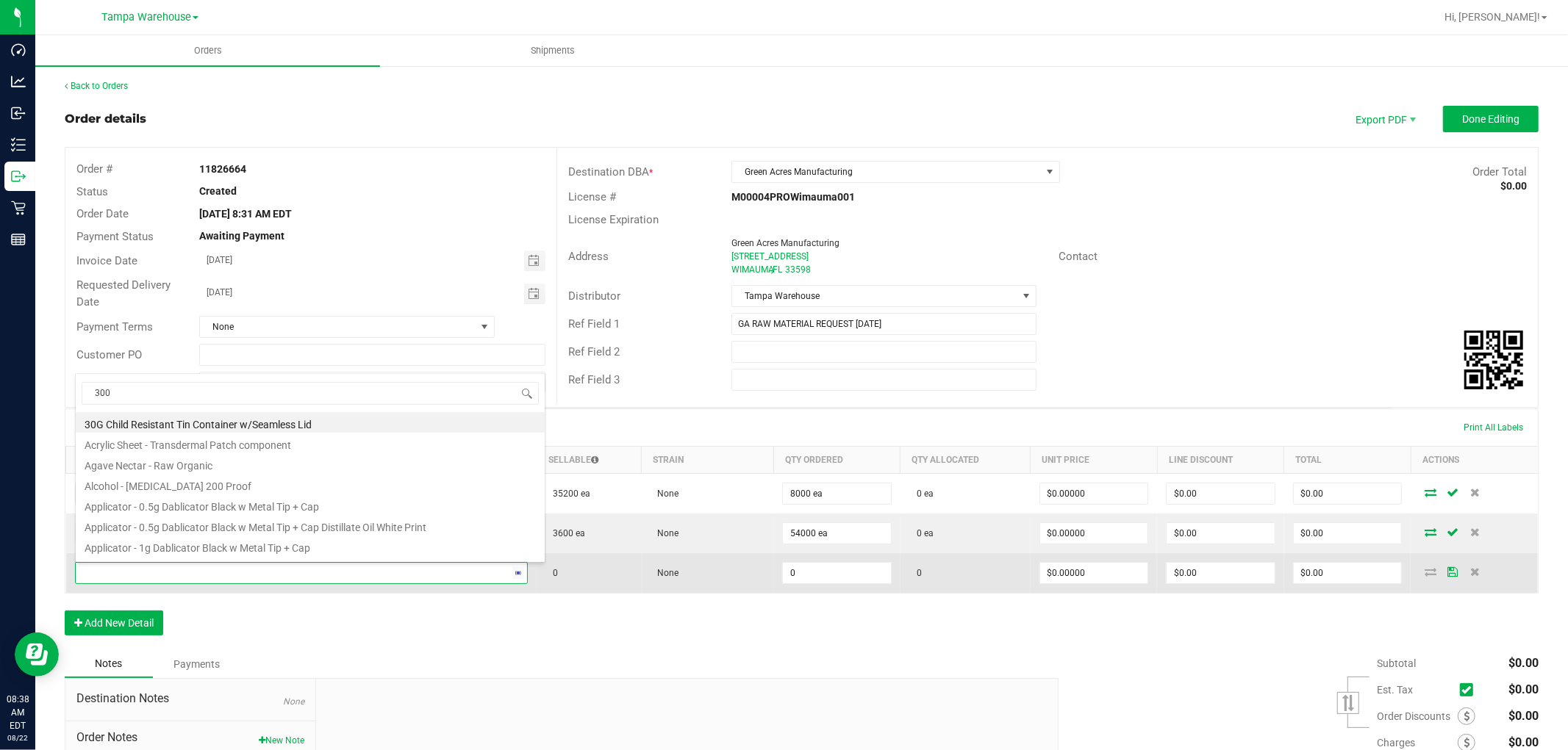
scroll to position [0, 0]
type input "3004255"
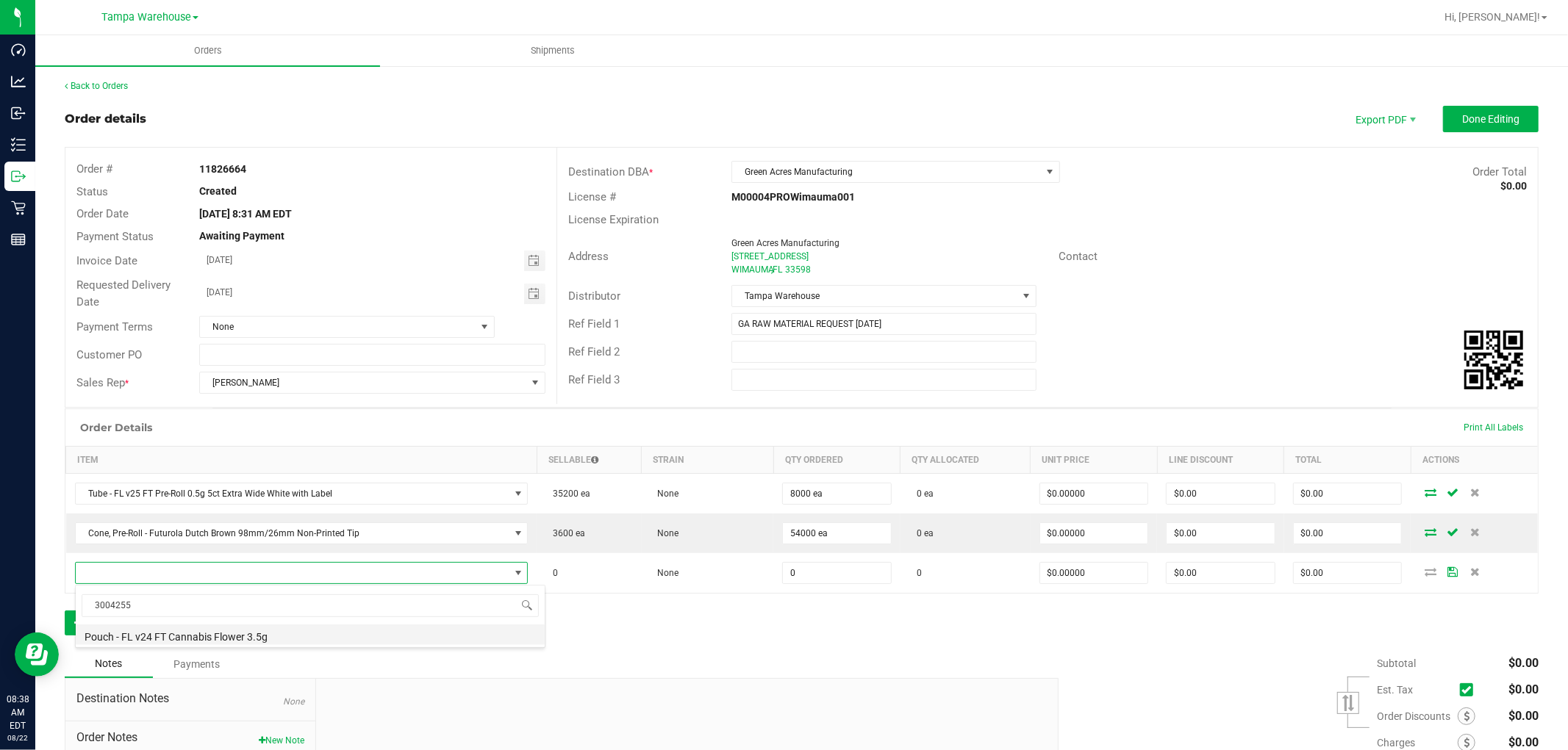
click at [318, 632] on li "Pouch - FL v24 FT Cannabis Flower 3.5g" at bounding box center [310, 635] width 469 height 21
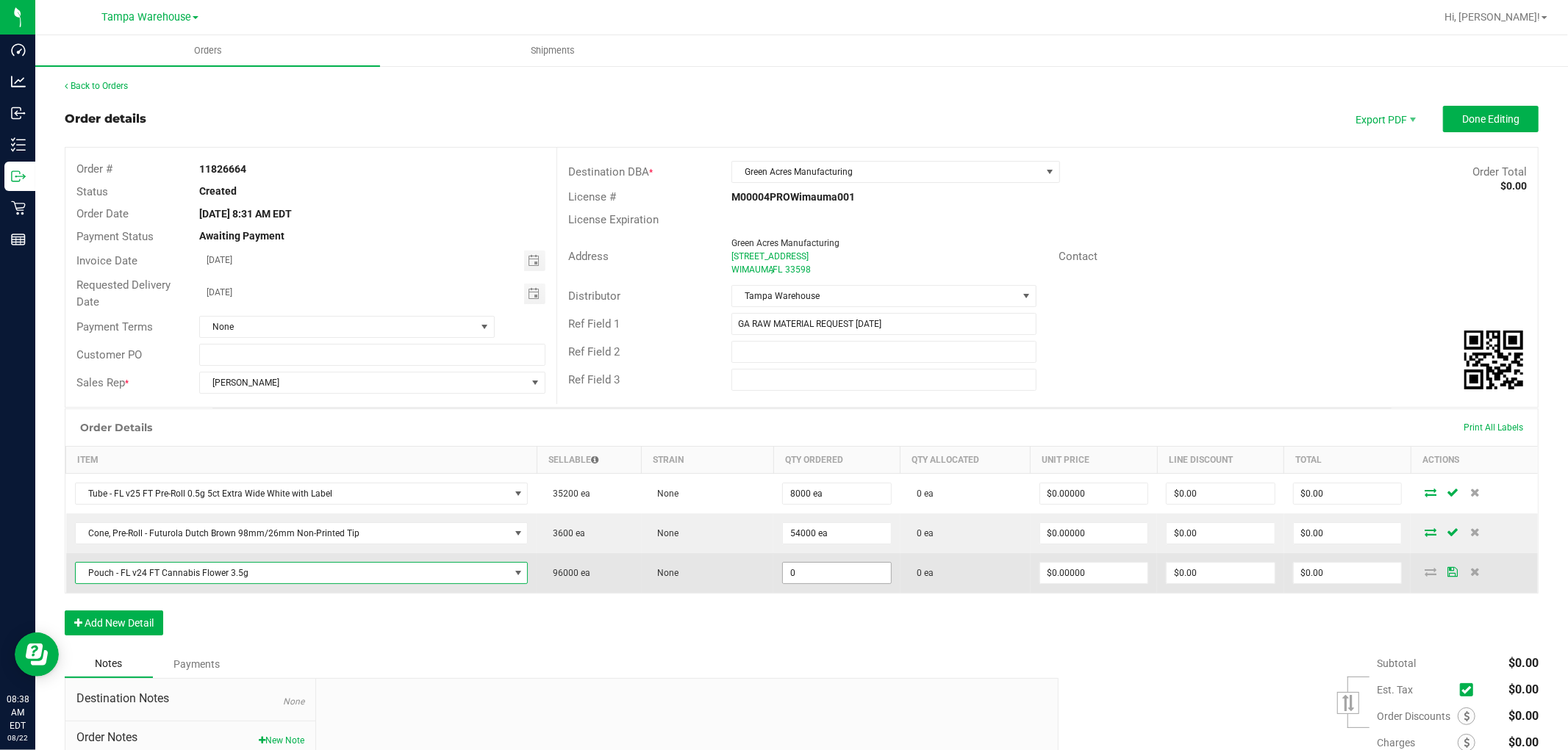
click at [804, 572] on input "0" at bounding box center [836, 573] width 108 height 21
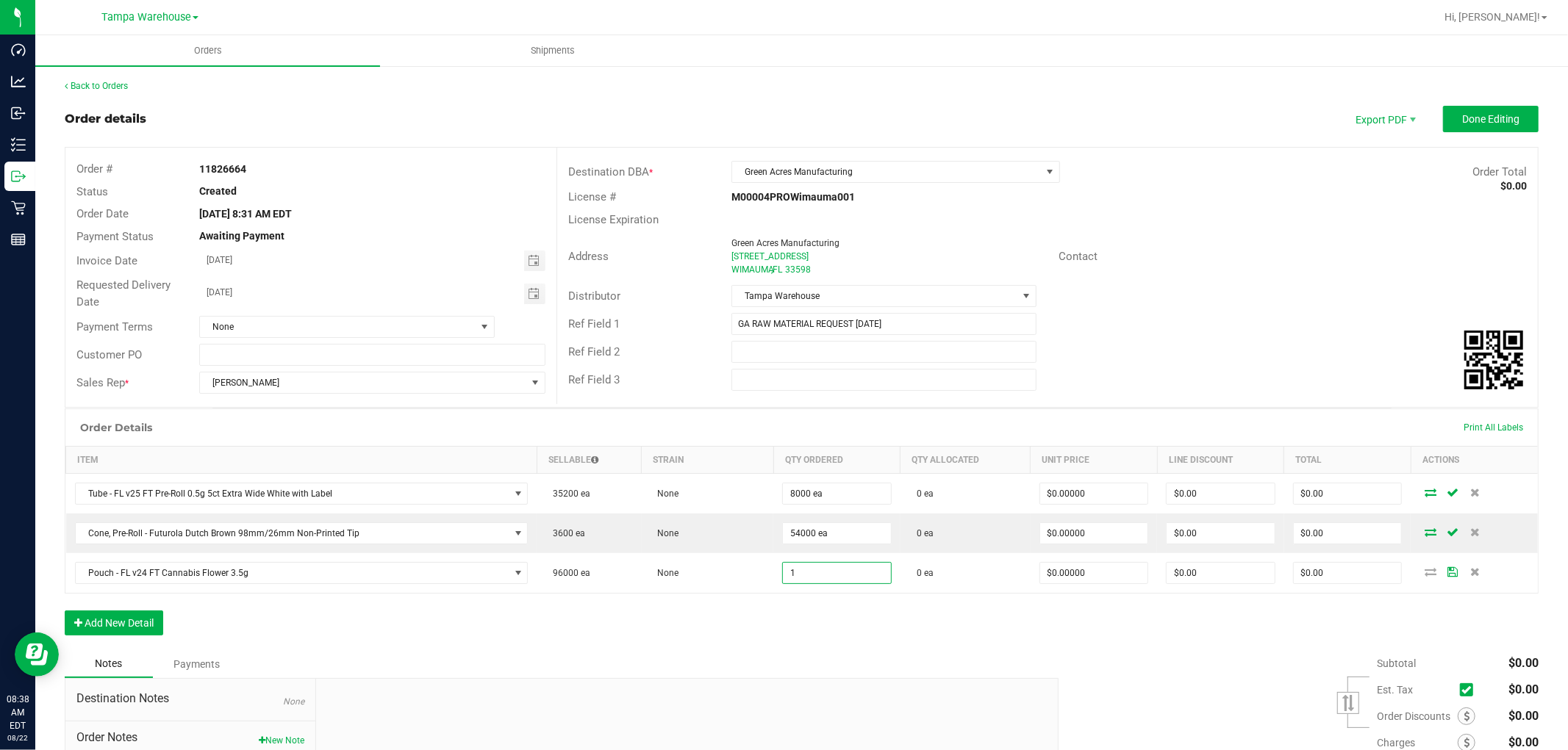
type input "1 ea"
click at [792, 619] on div "Order Details Print All Labels Item Sellable Strain Qty Ordered Qty Allocated U…" at bounding box center [801, 529] width 1474 height 242
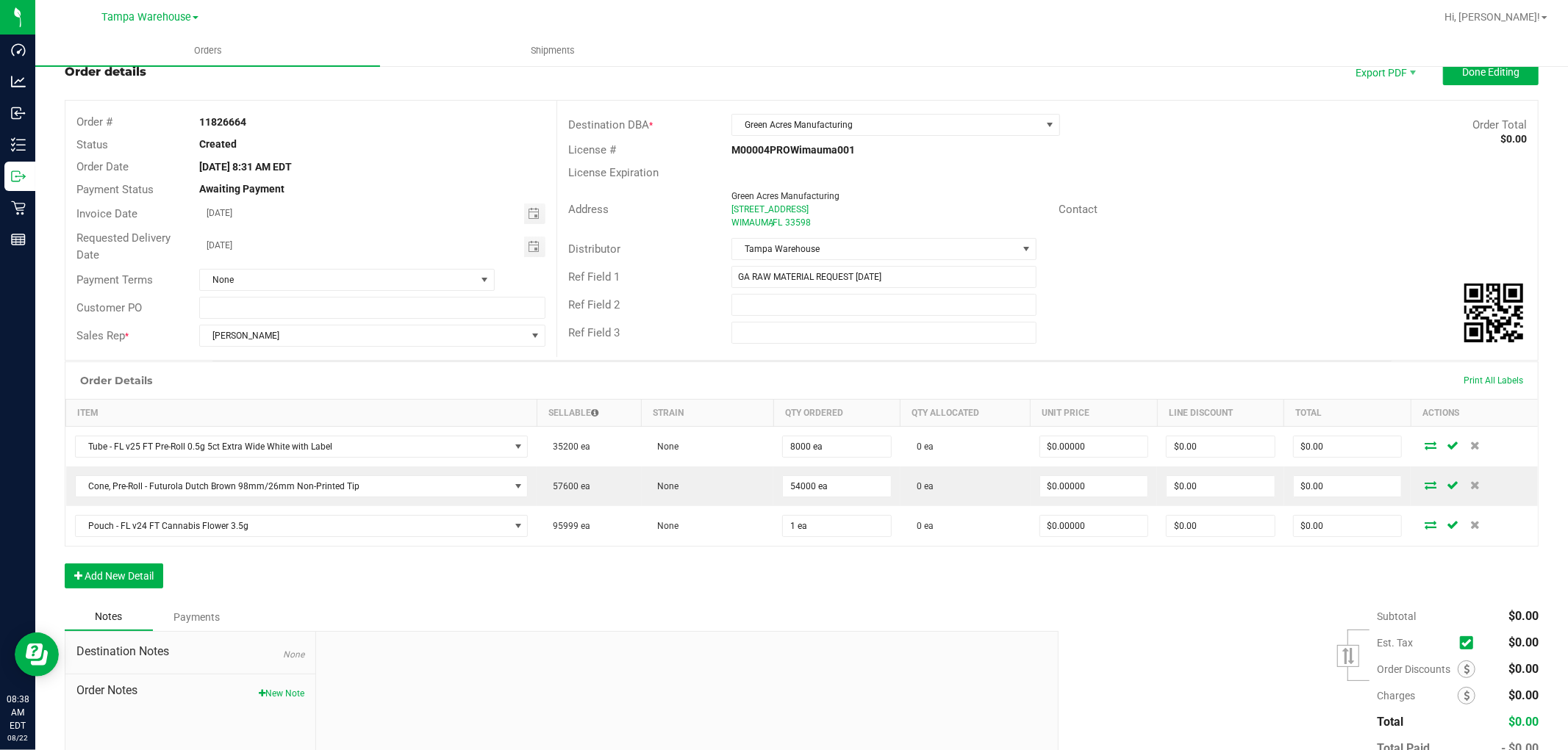
scroll to position [141, 0]
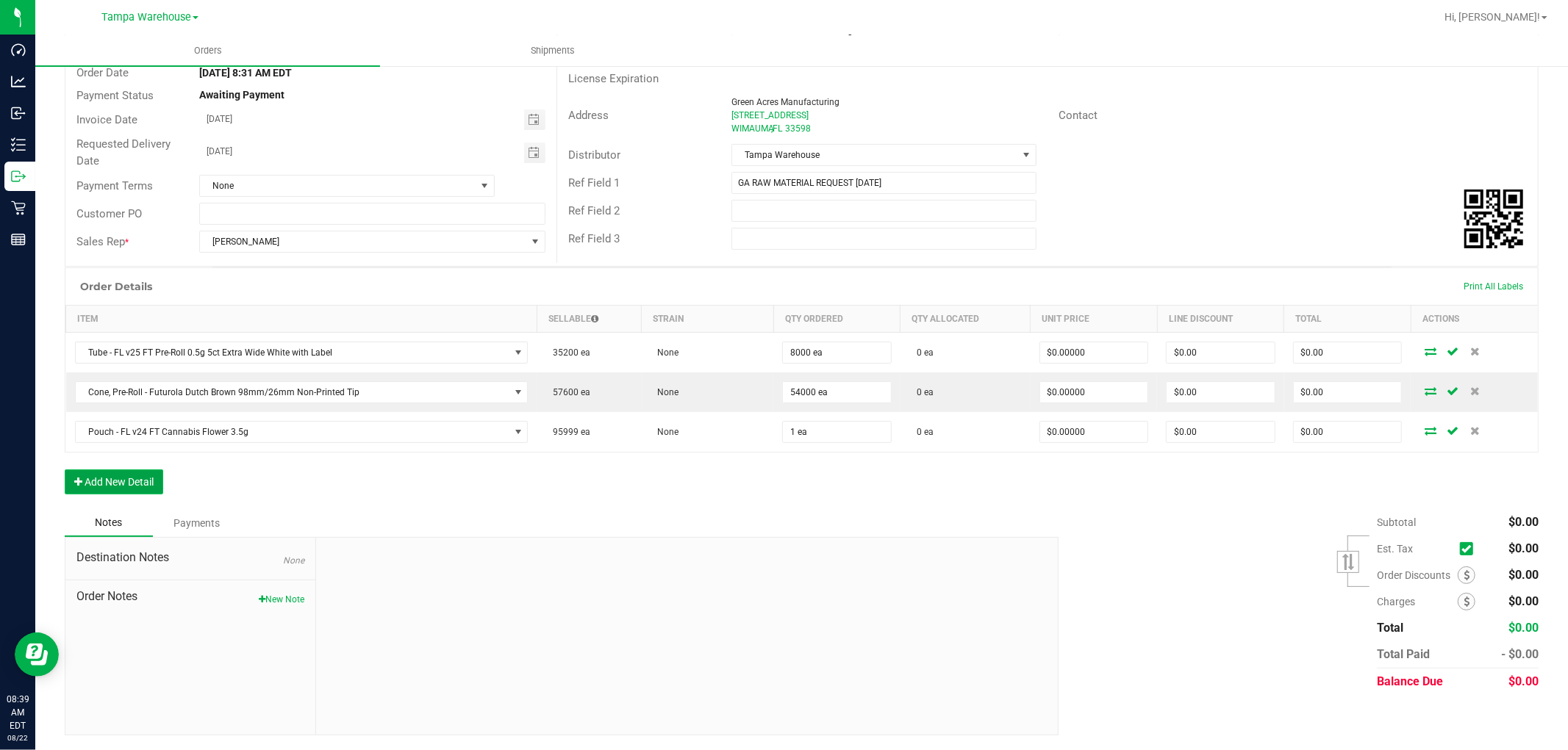
click at [149, 480] on button "Add New Detail" at bounding box center [114, 482] width 99 height 25
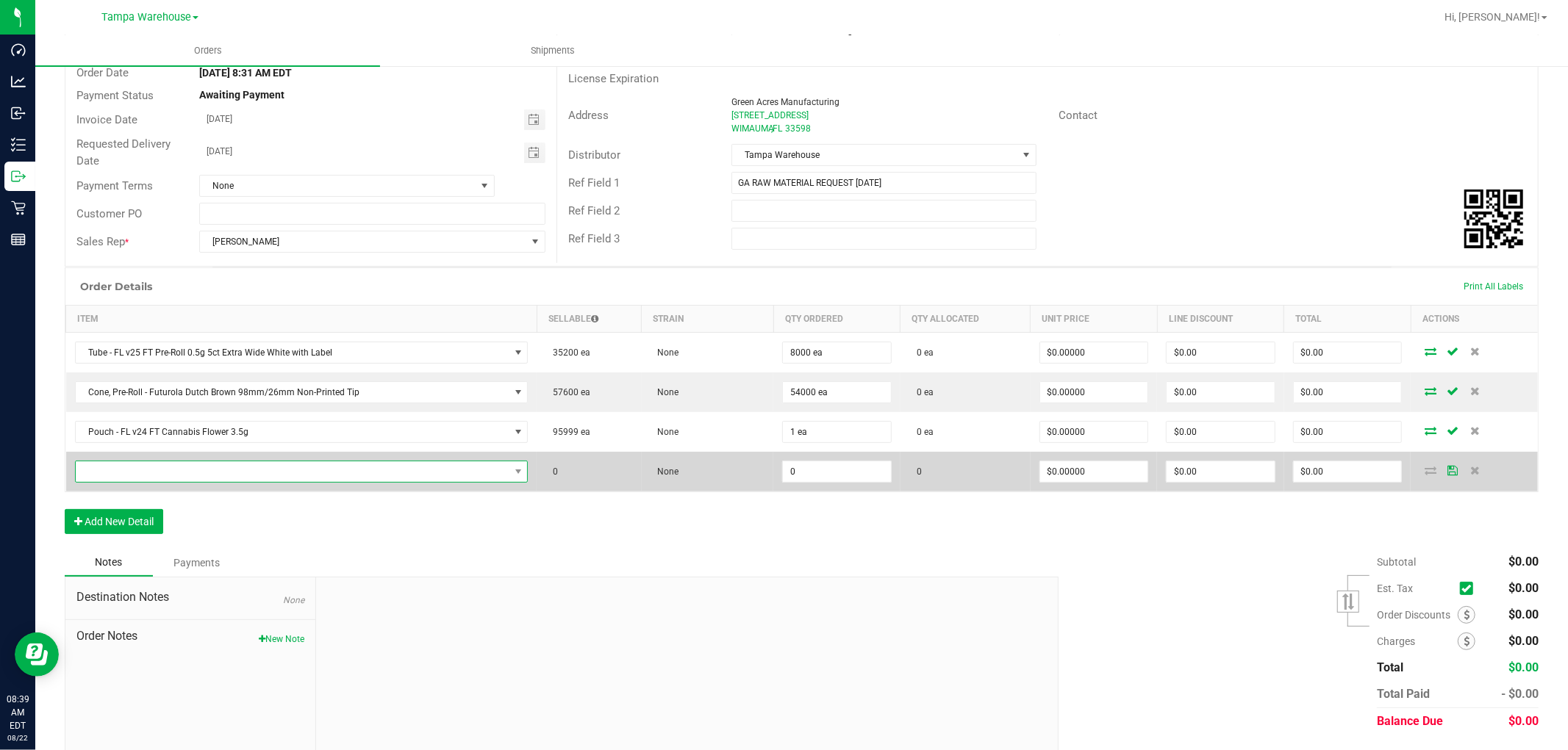
click at [174, 472] on span "NO DATA FOUND" at bounding box center [293, 472] width 434 height 21
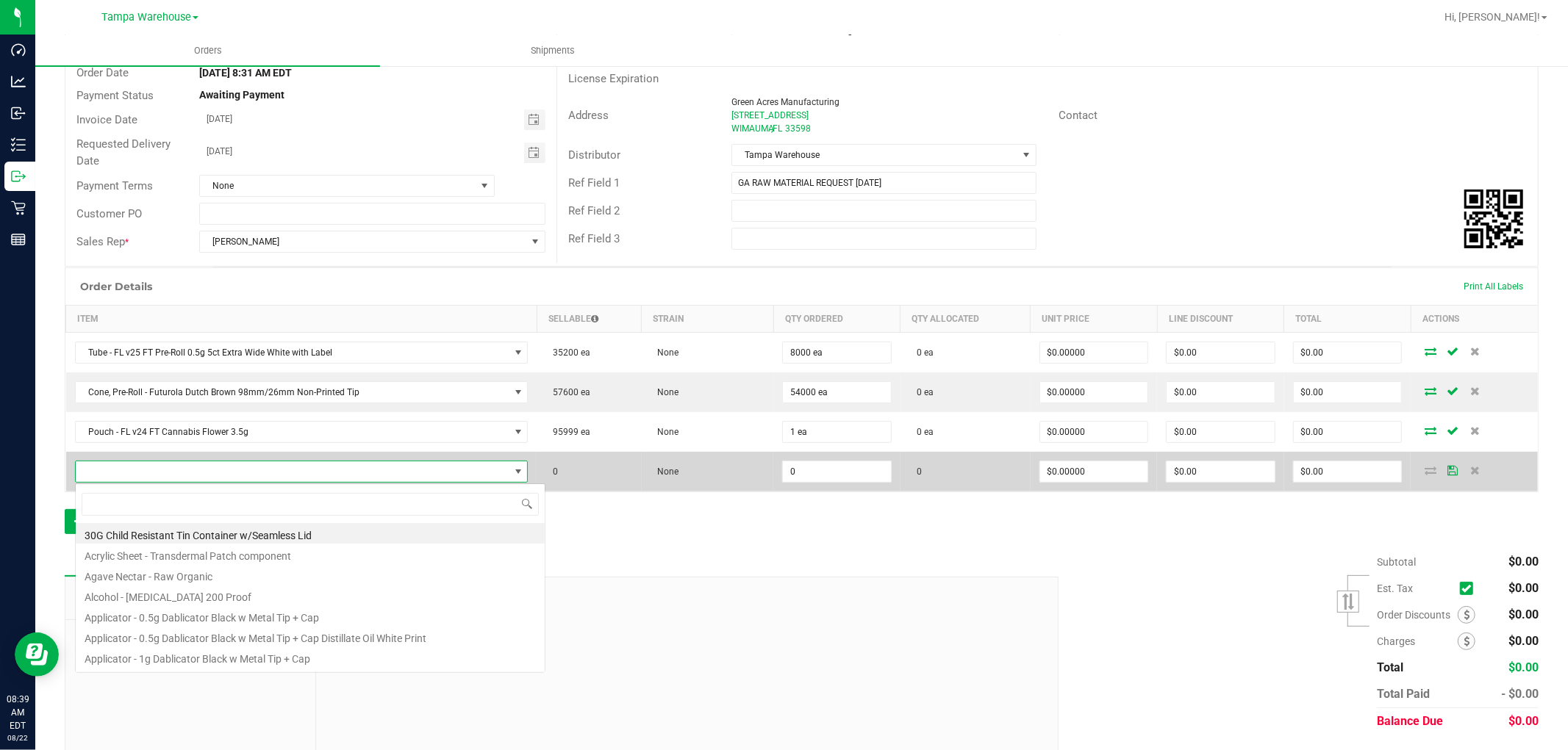
scroll to position [22, 440]
type input "3002951"
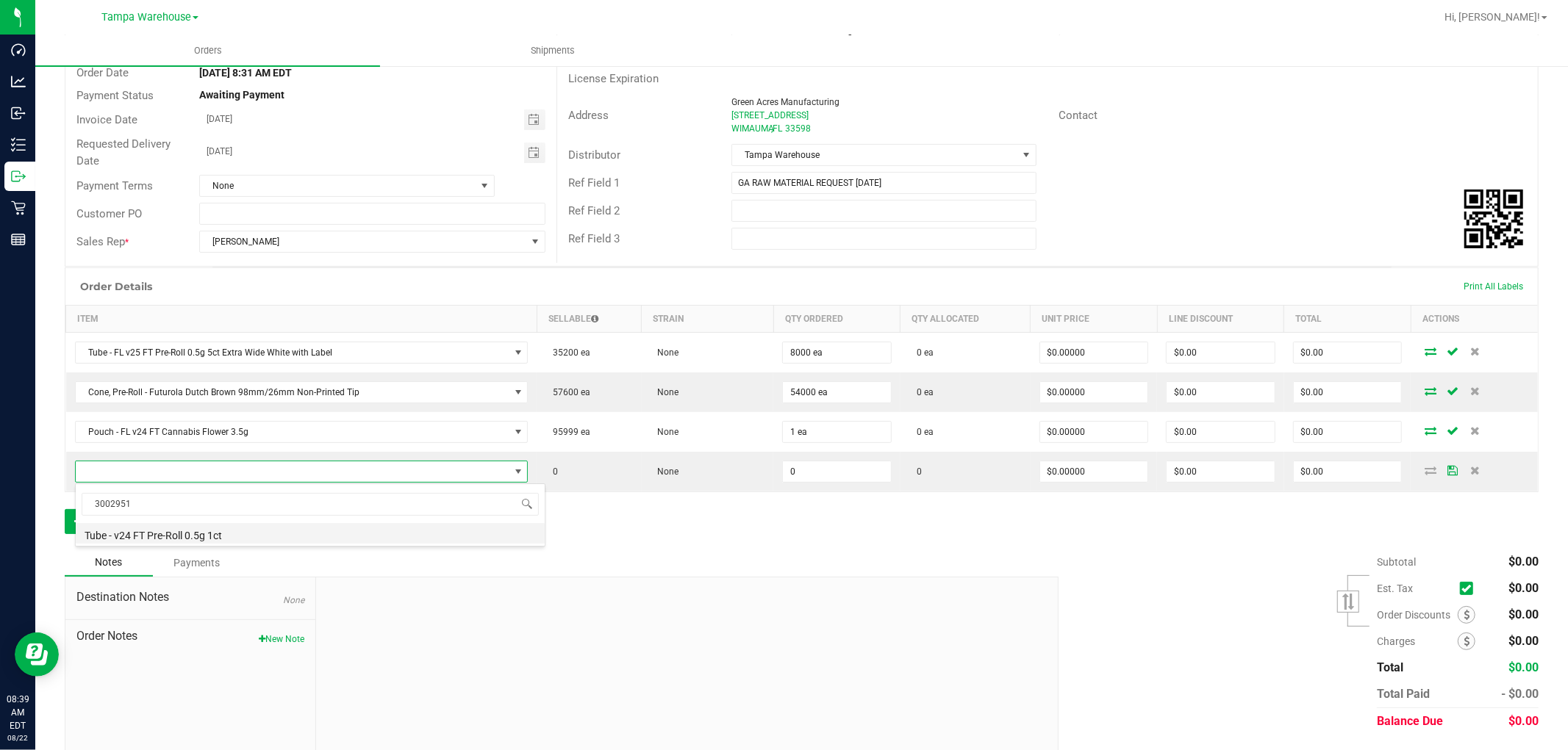
click at [276, 532] on li "Tube - v24 FT Pre-Roll 0.5g 1ct" at bounding box center [310, 534] width 469 height 21
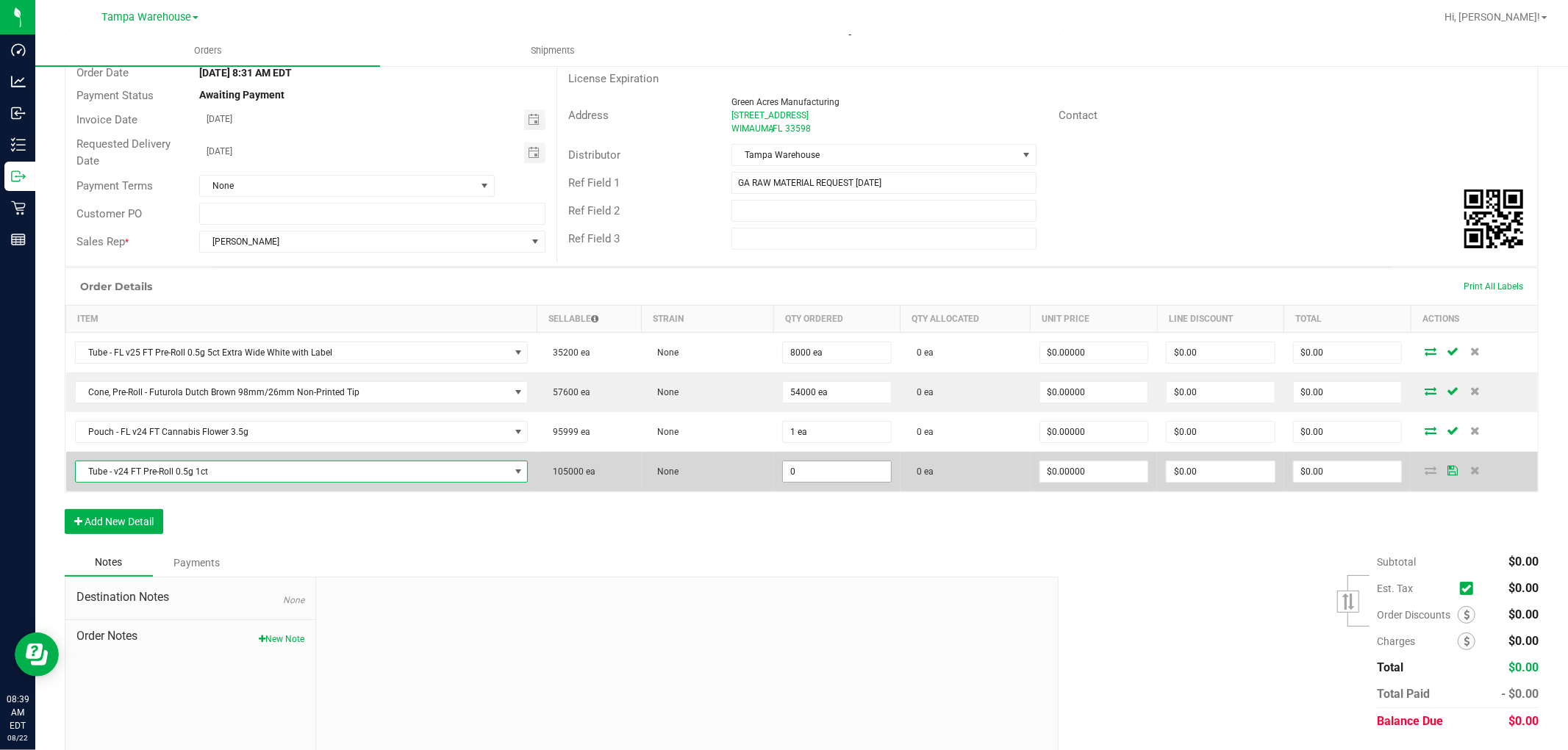
click at [810, 472] on input "0" at bounding box center [836, 472] width 108 height 21
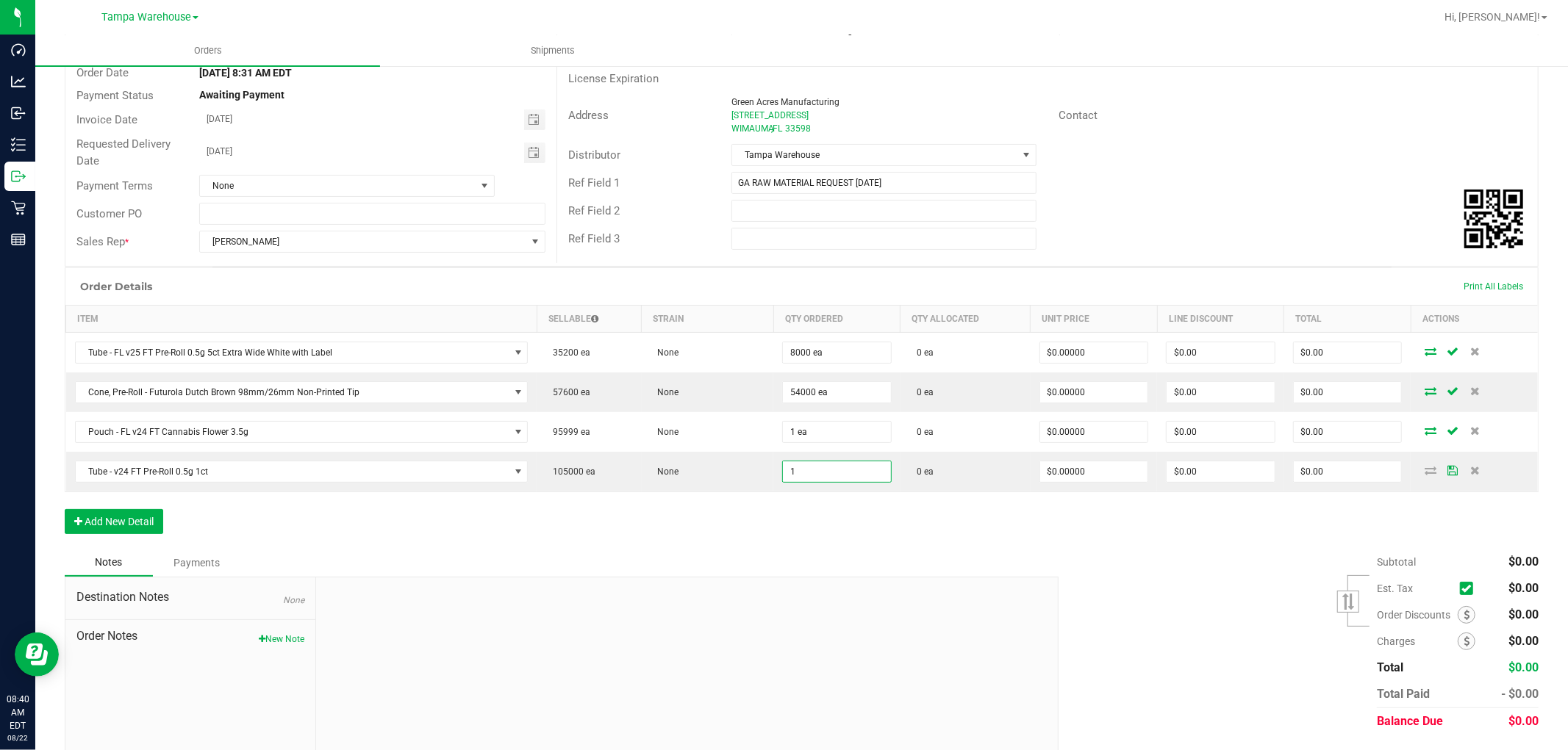
type input "1 ea"
click at [765, 540] on div "Order Details Print All Labels Item Sellable Strain Qty Ordered Qty Allocated U…" at bounding box center [801, 408] width 1474 height 281
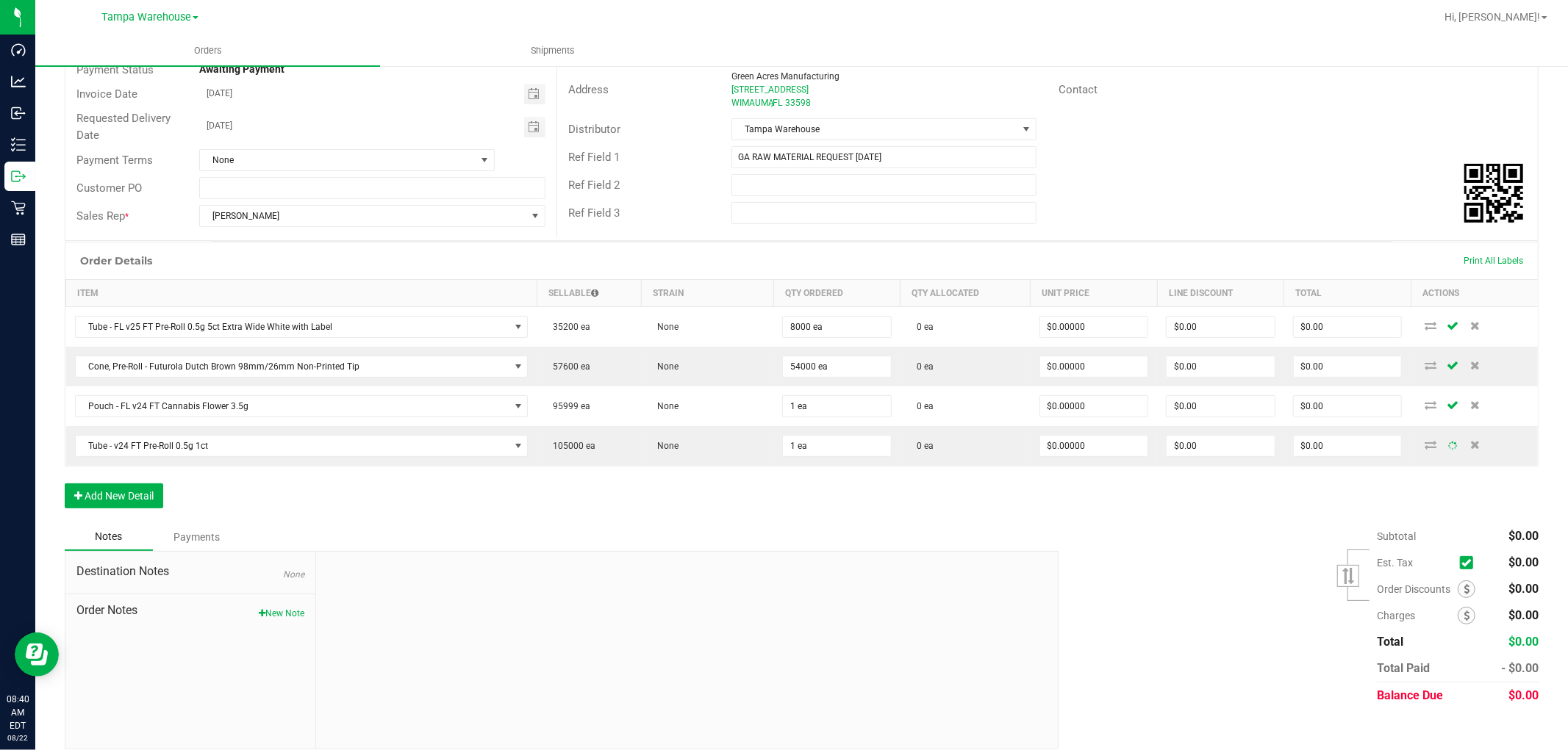
scroll to position [180, 0]
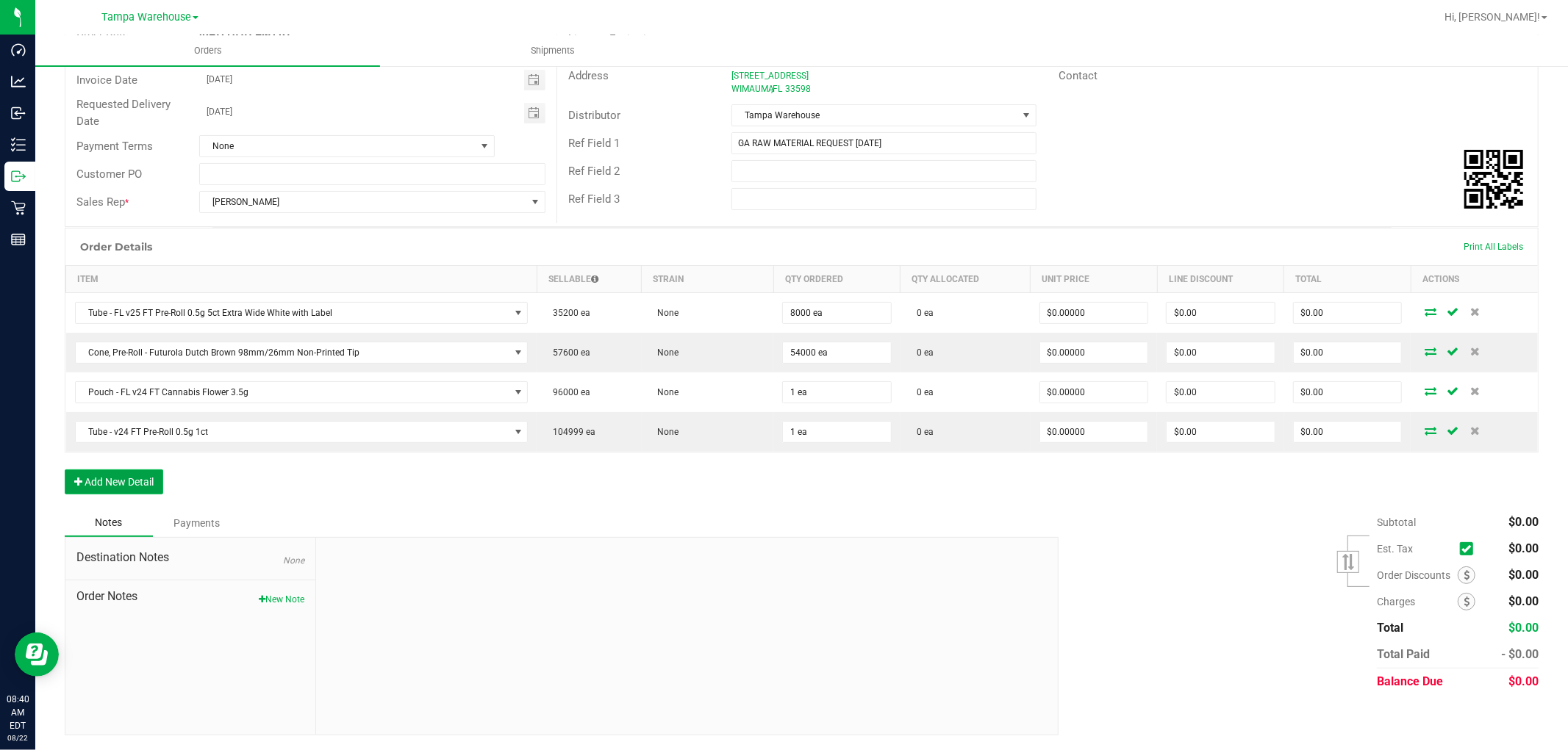
click at [142, 478] on button "Add New Detail" at bounding box center [114, 482] width 99 height 25
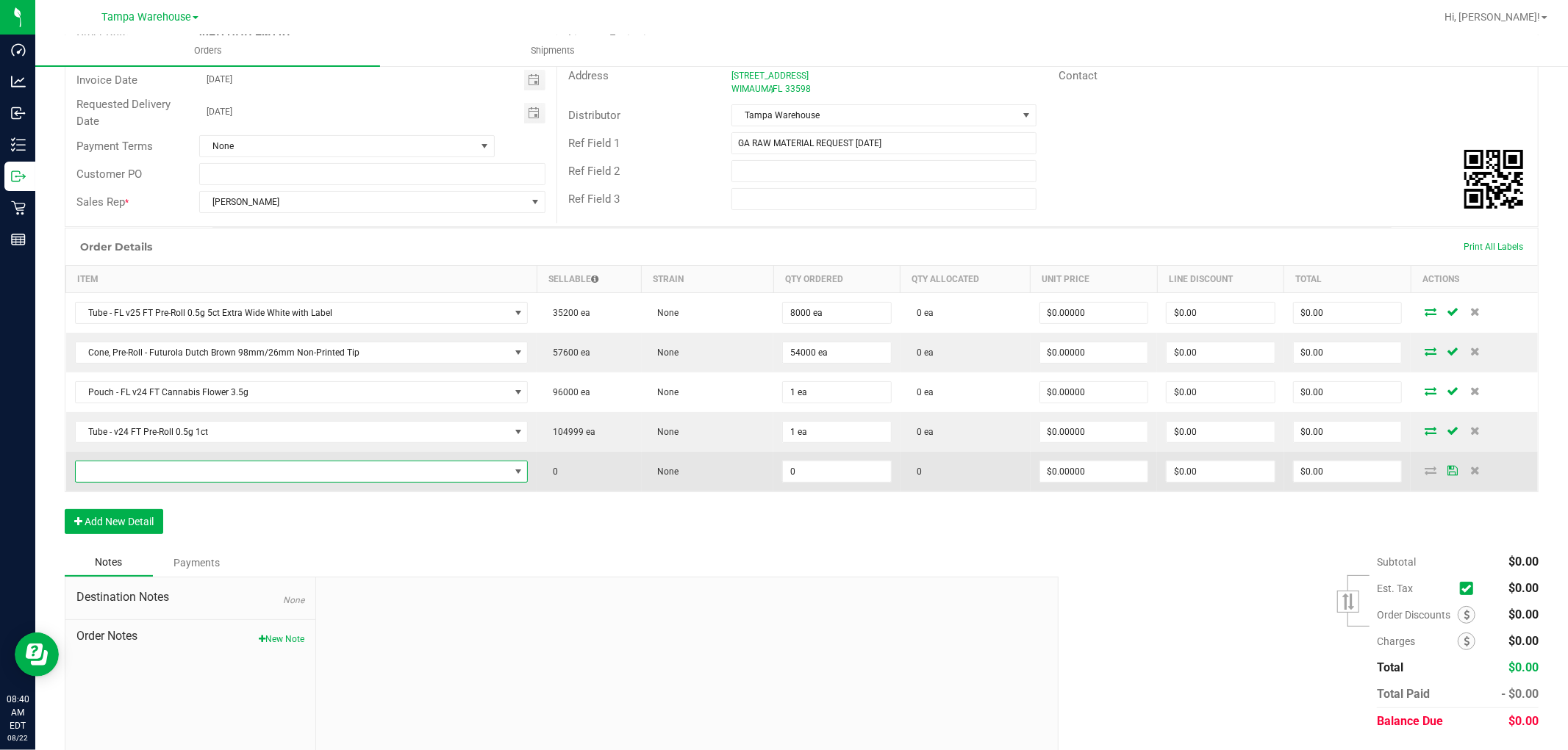
click at [158, 472] on span "NO DATA FOUND" at bounding box center [293, 472] width 434 height 21
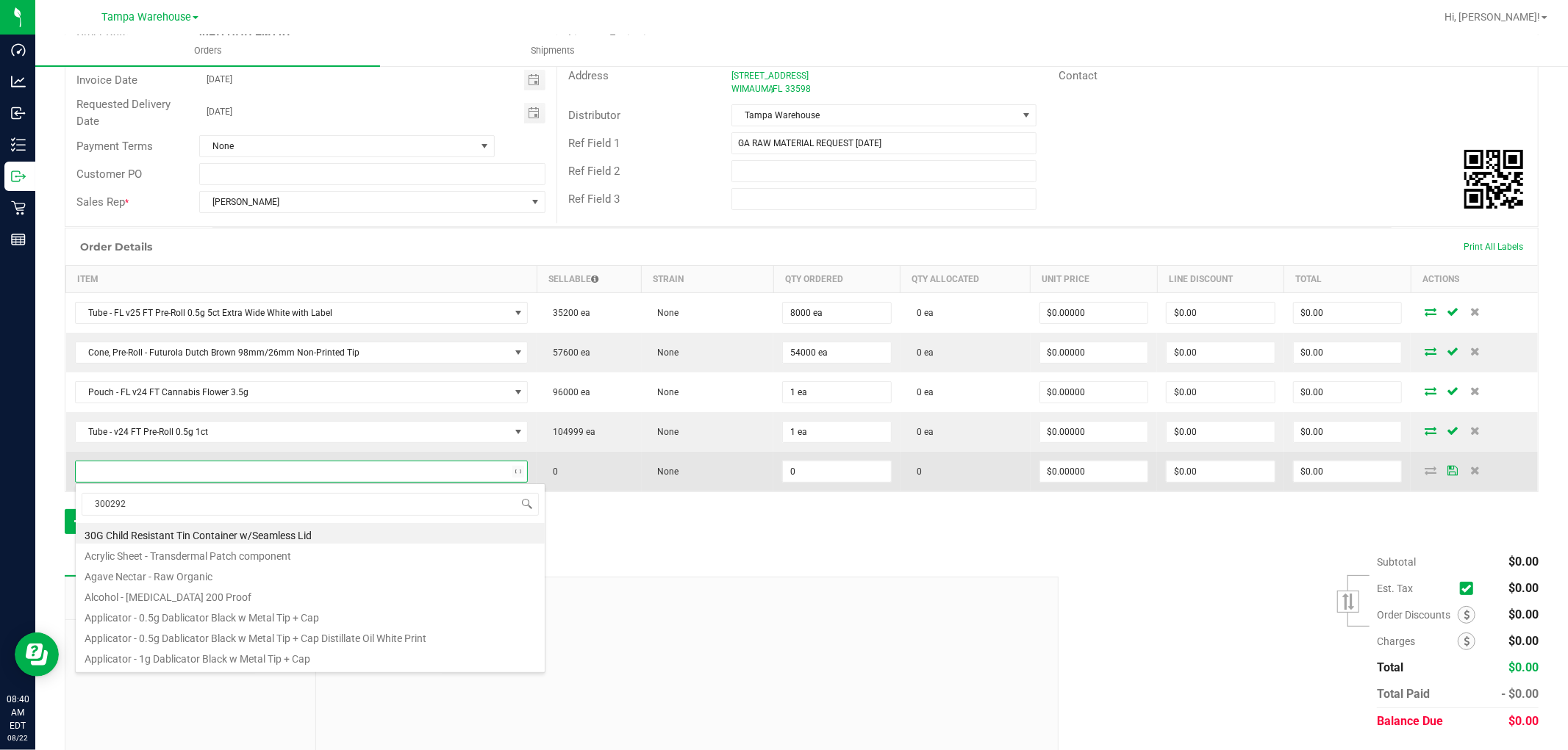
type input "3002927"
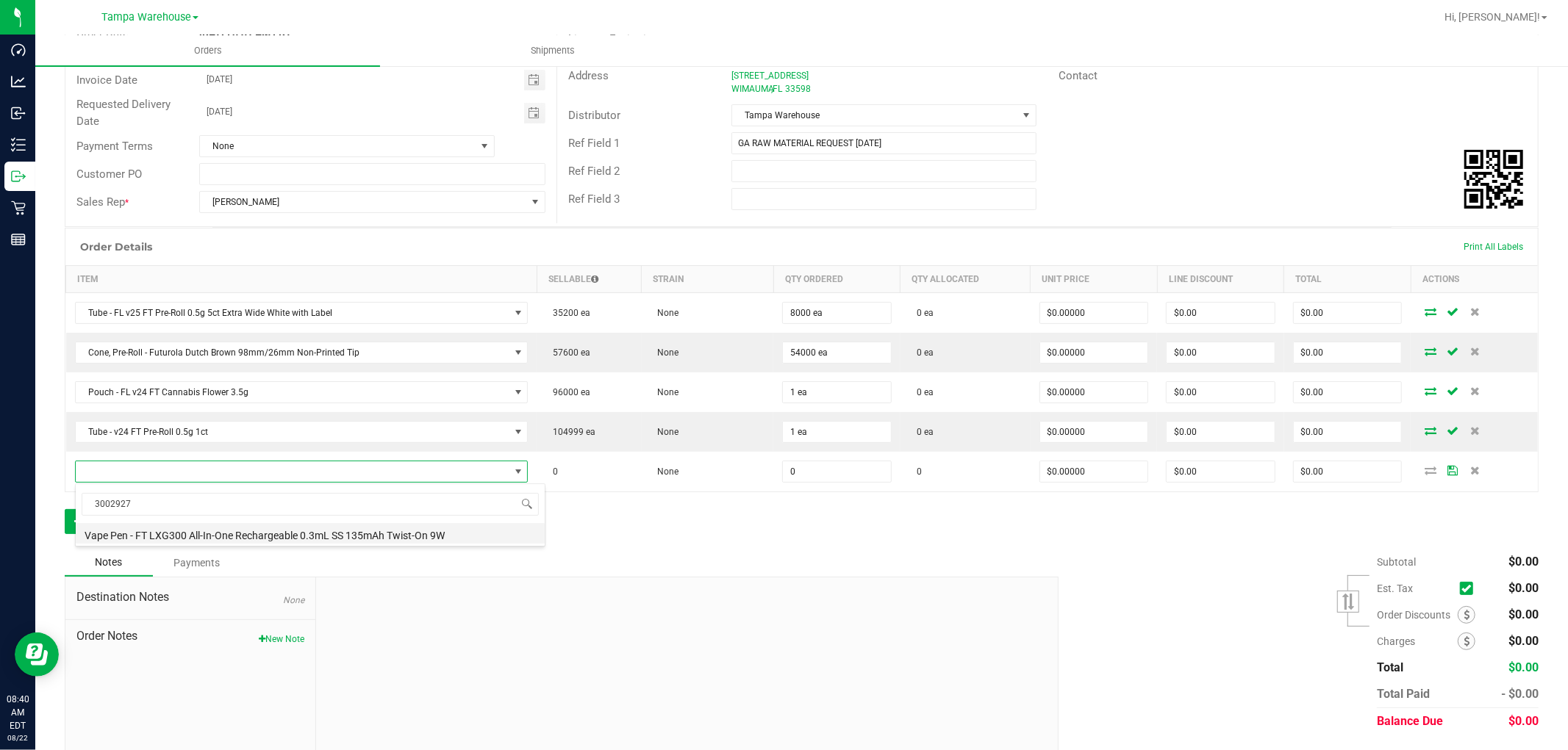
click at [276, 526] on li "Vape Pen - FT LXG300 All-In-One Rechargeable 0.3mL SS 135mAh Twist-On 9W" at bounding box center [310, 534] width 469 height 21
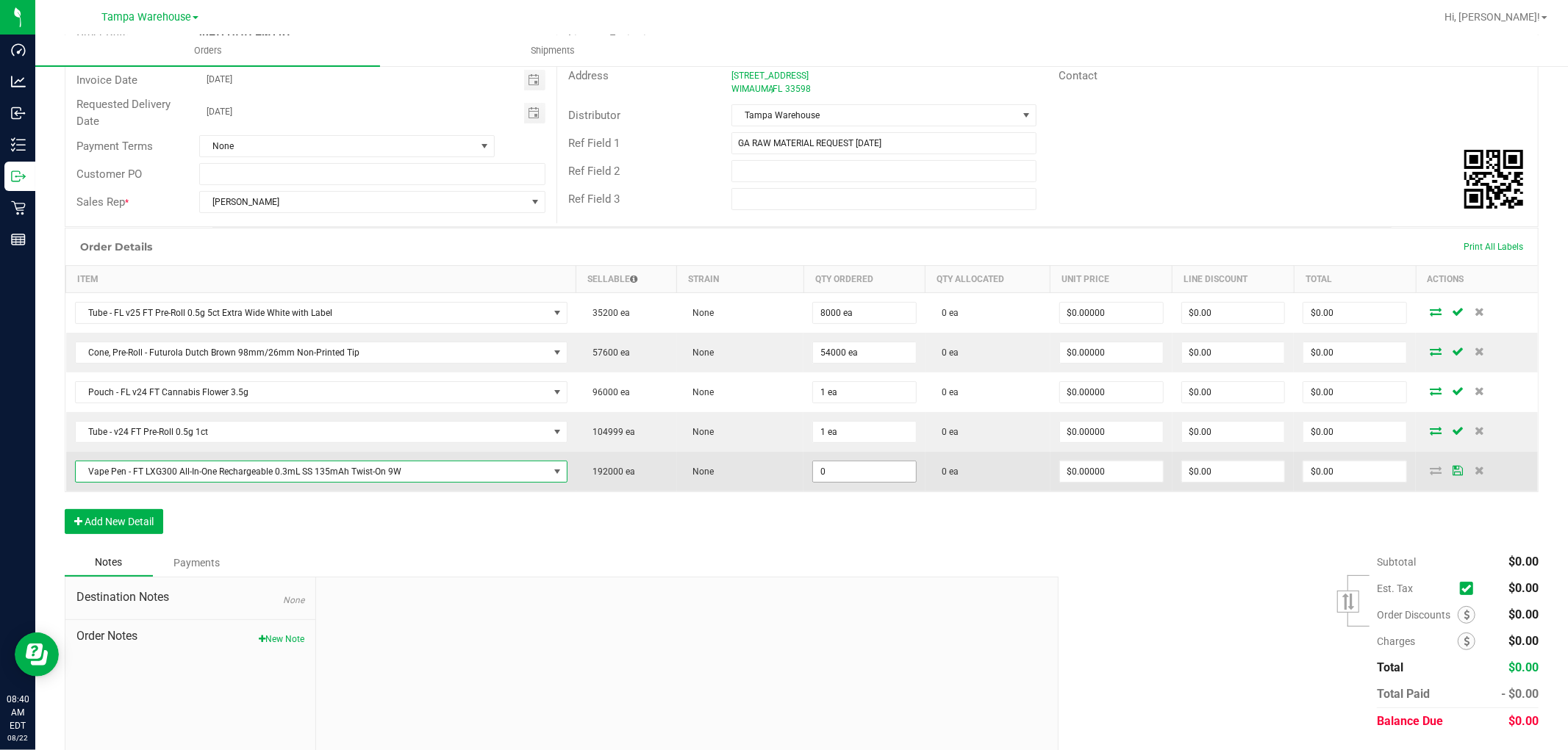
click at [853, 473] on input "0" at bounding box center [865, 472] width 103 height 21
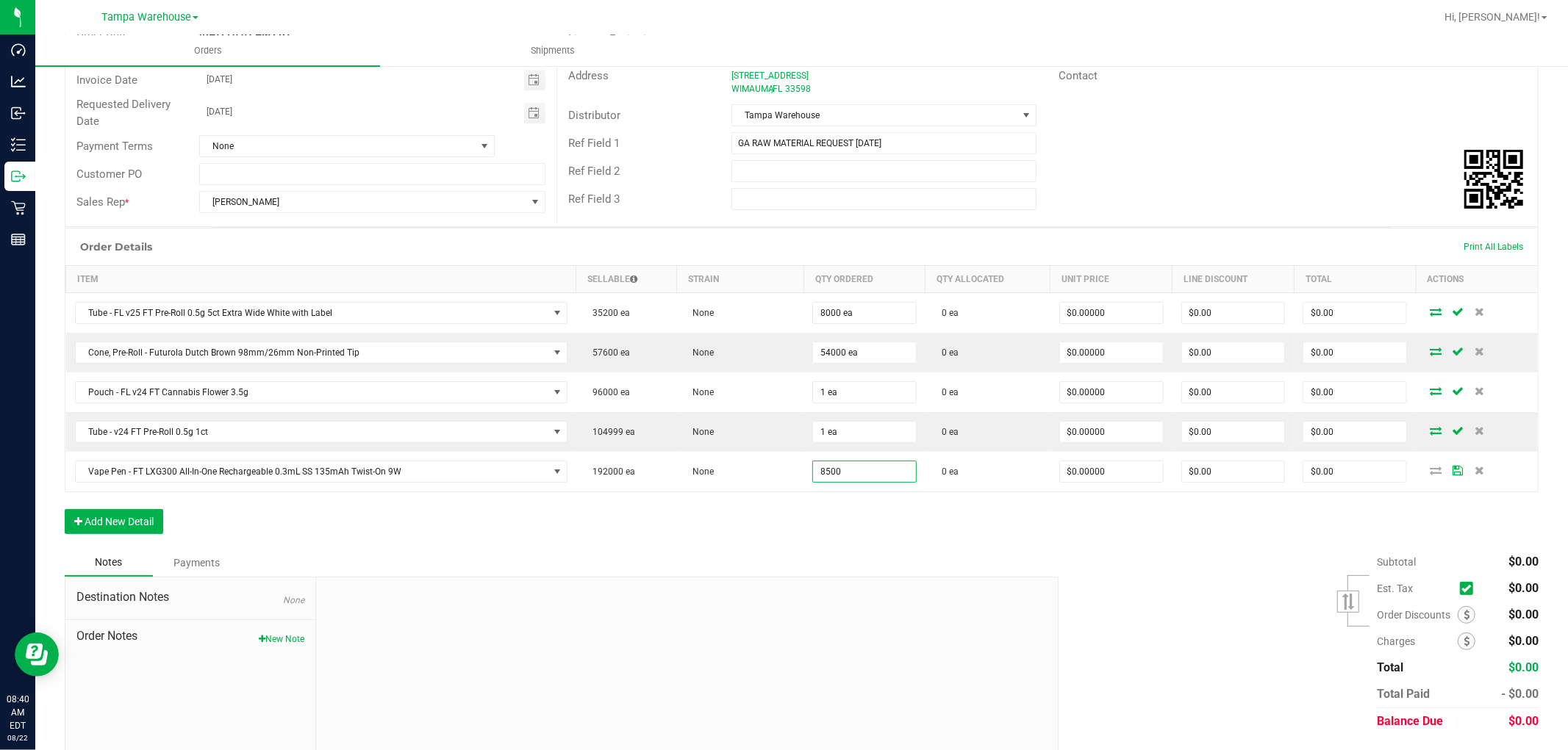
type input "8500 ea"
click at [819, 527] on div "Order Details Print All Labels Item Sellable Strain Qty Ordered Qty Allocated U…" at bounding box center [801, 388] width 1474 height 321
click at [114, 521] on button "Add New Detail" at bounding box center [114, 522] width 99 height 25
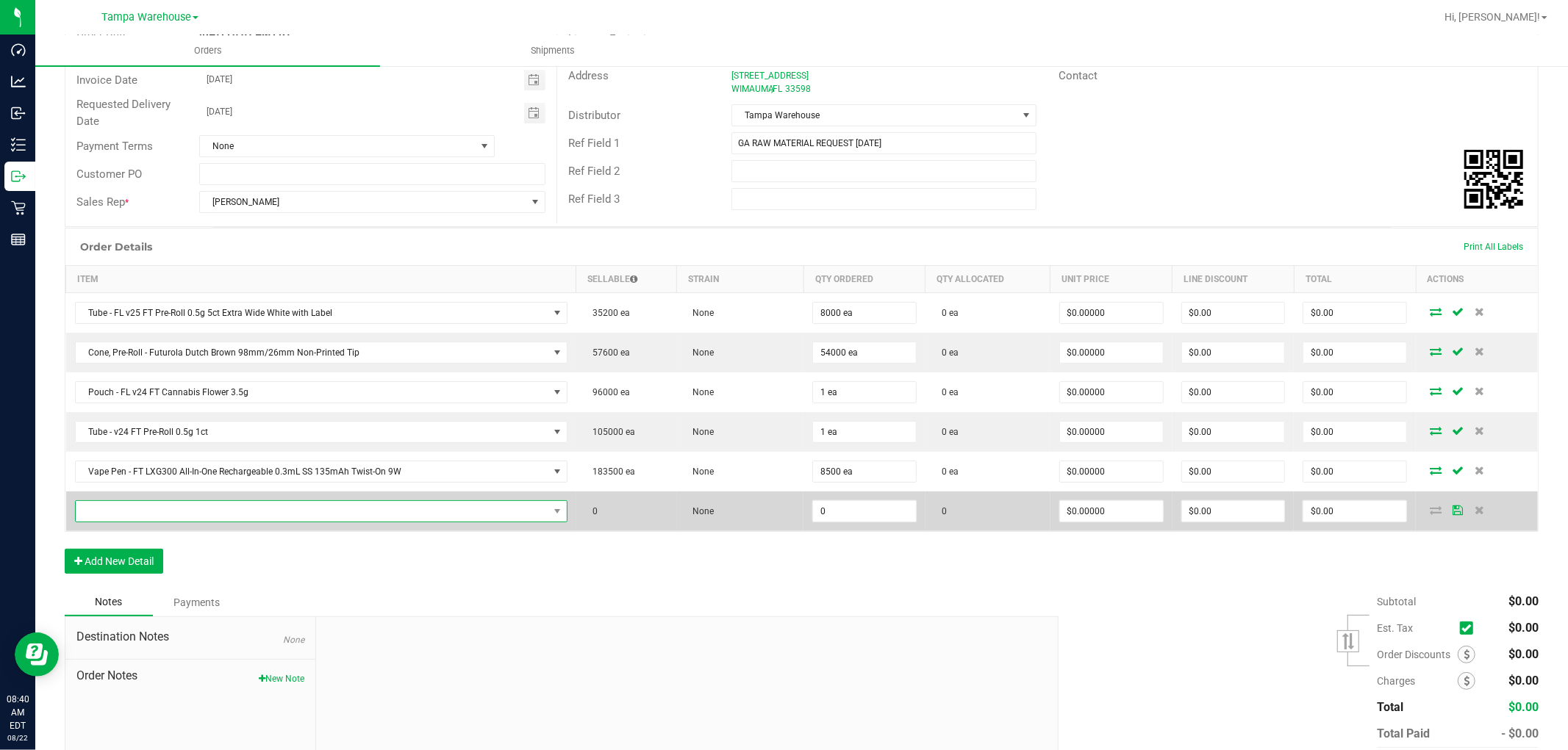
click at [140, 512] on span "NO DATA FOUND" at bounding box center [312, 512] width 472 height 21
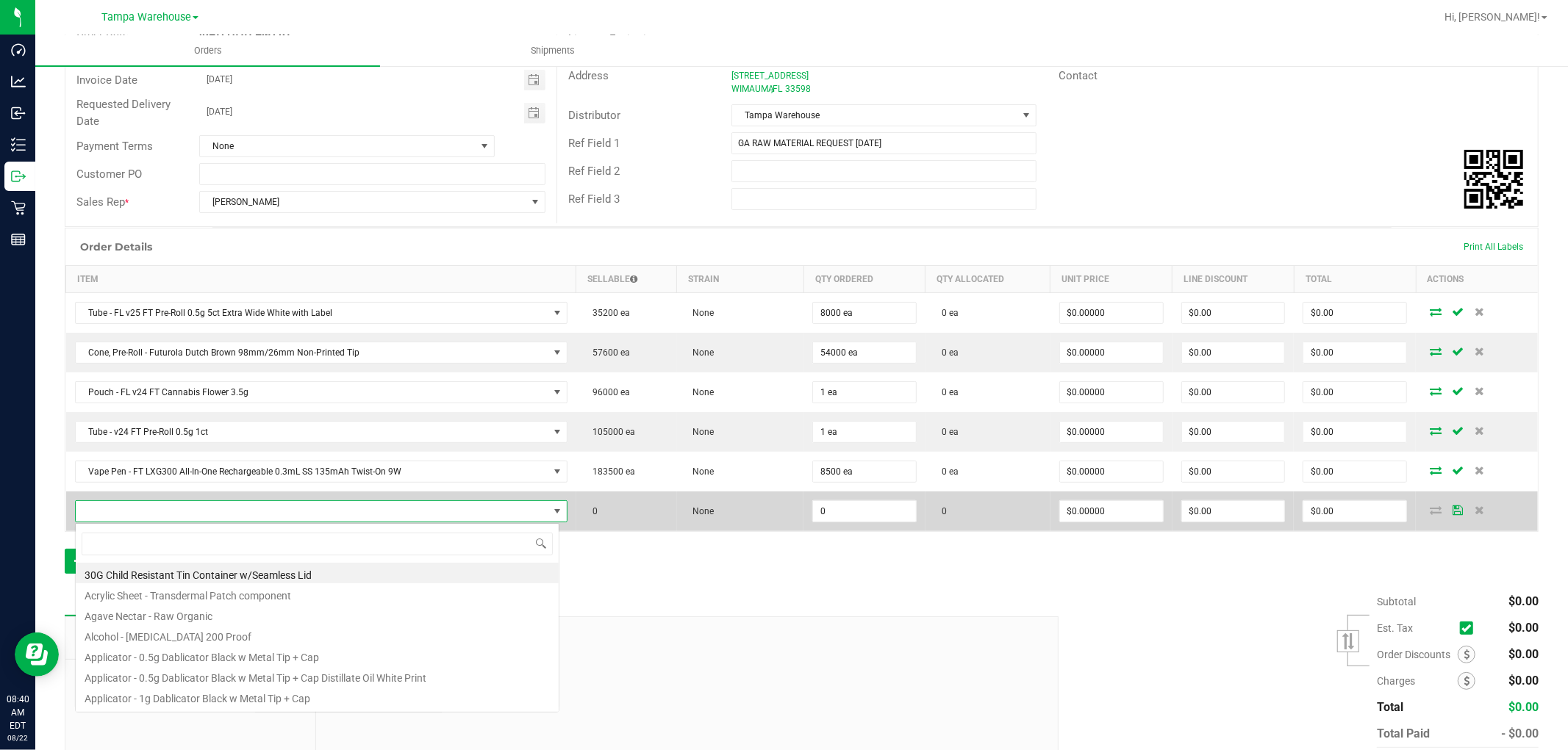
scroll to position [22, 480]
type input "3002928"
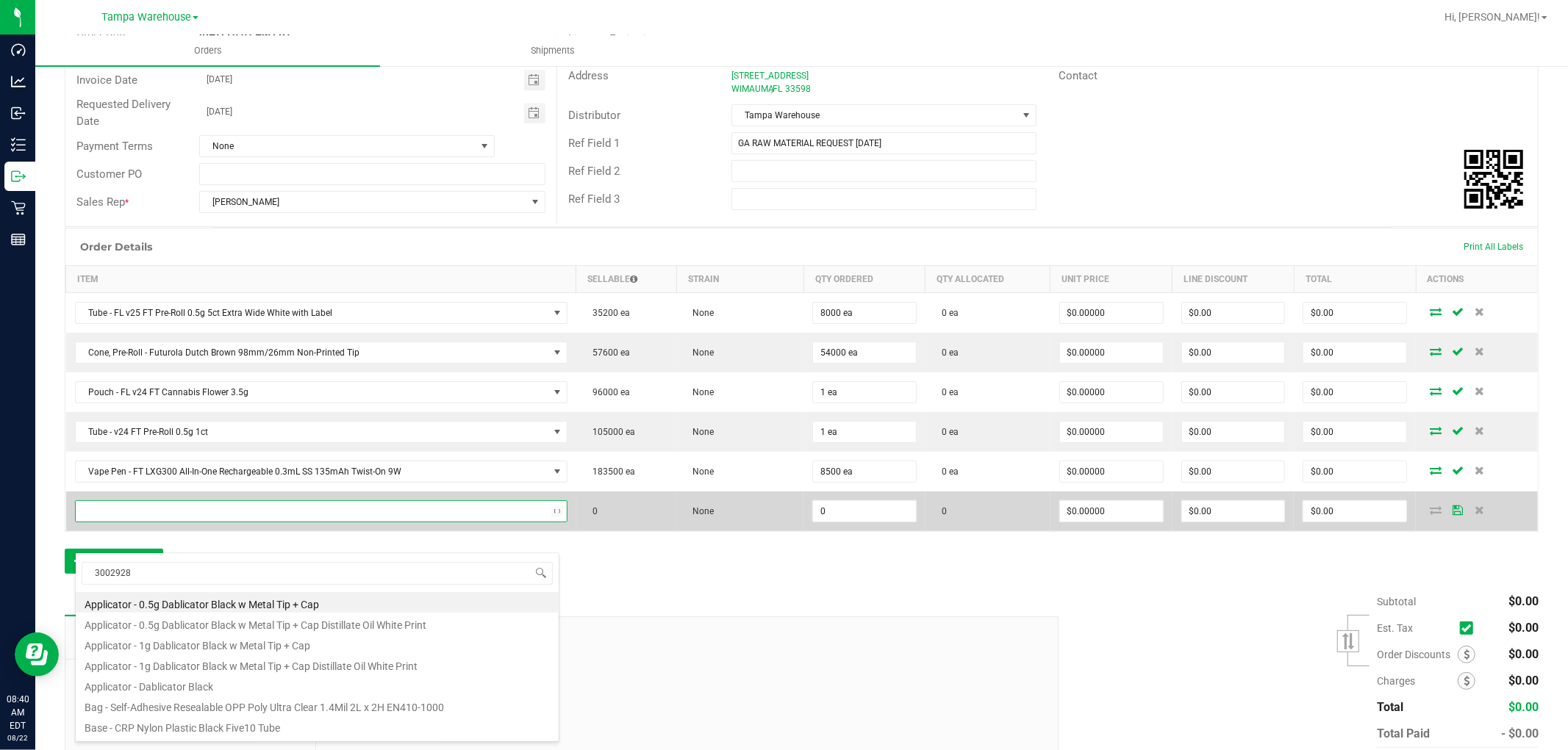
scroll to position [100, 0]
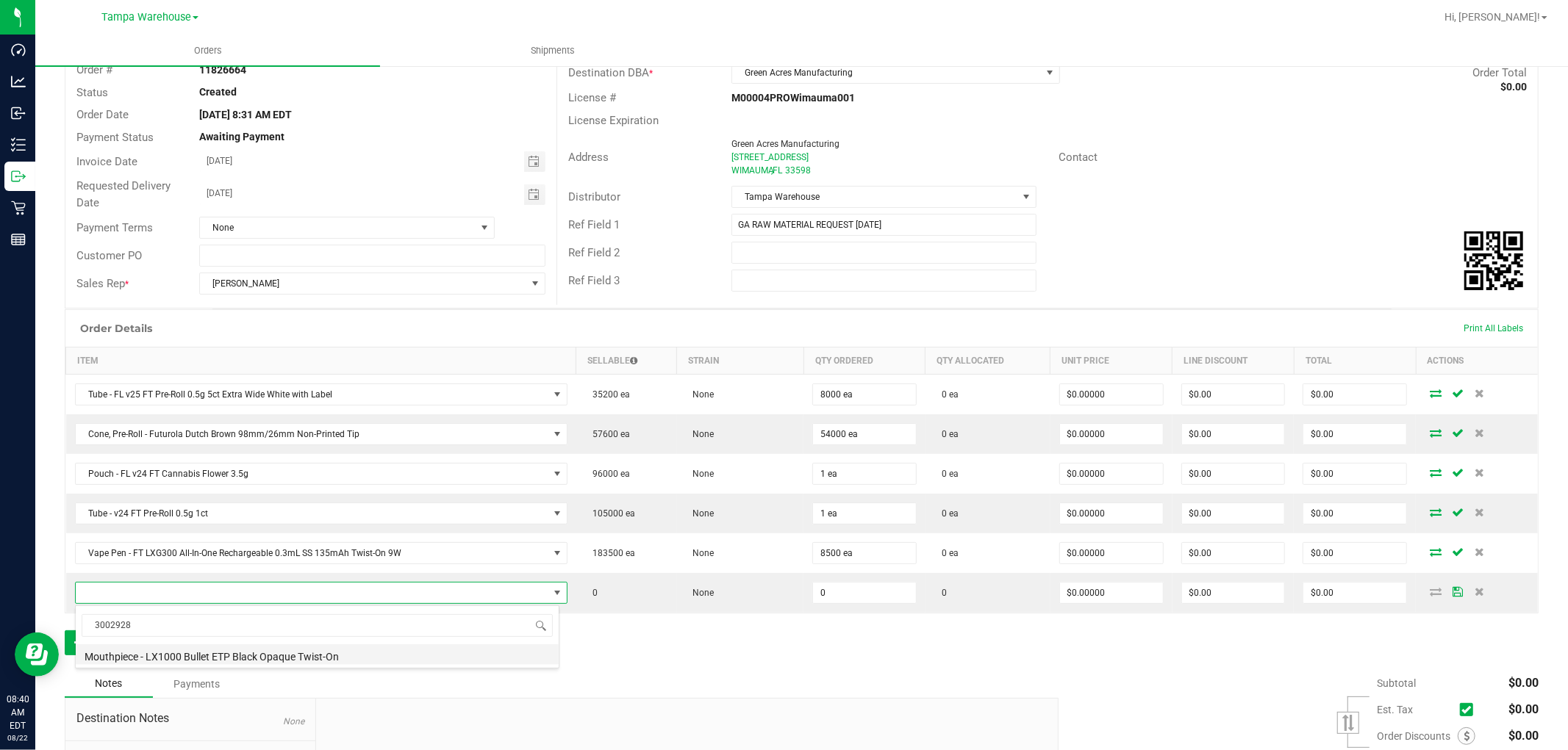
click at [304, 654] on li "Mouthpiece - LX1000 Bullet ETP Black Opaque Twist-On" at bounding box center [317, 655] width 483 height 21
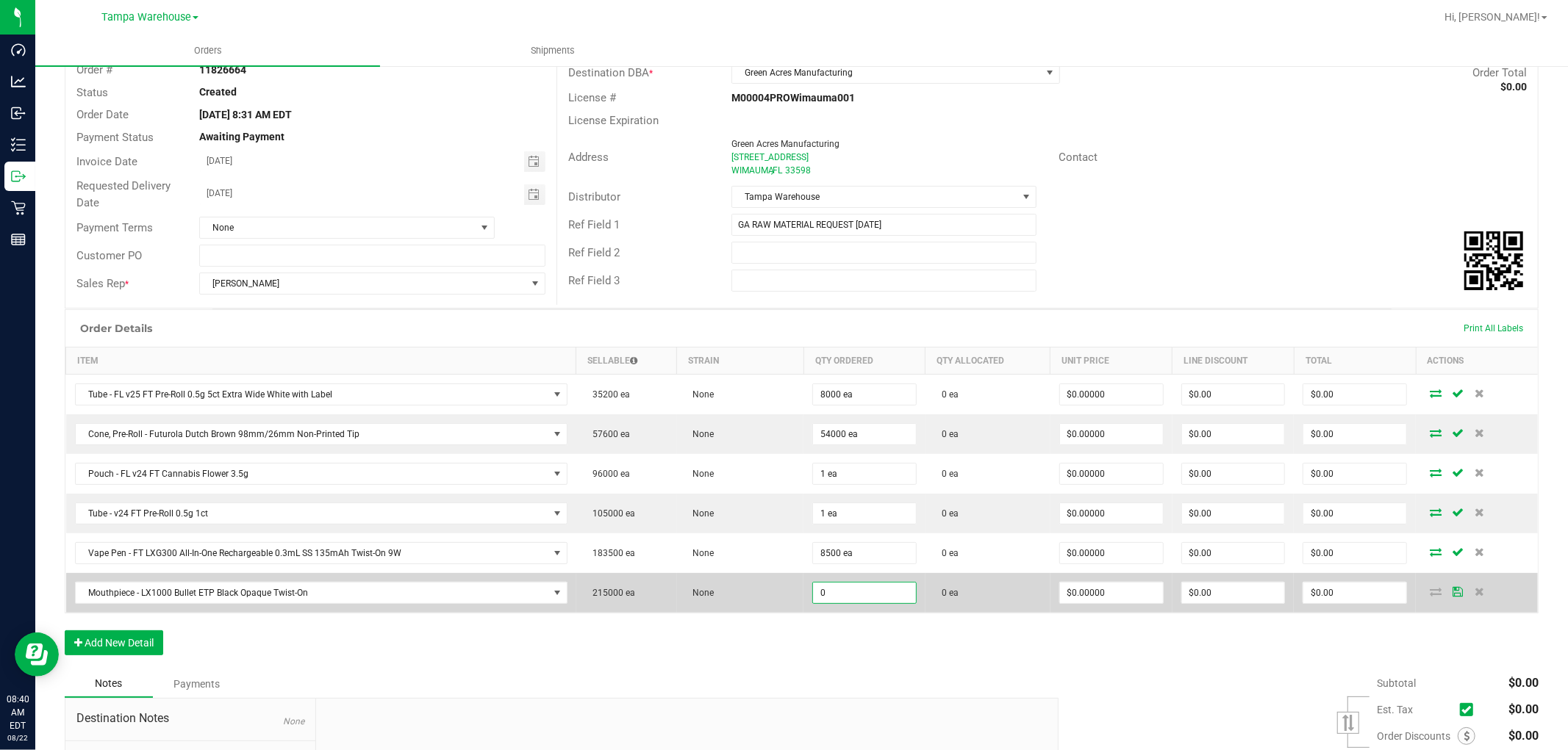
click at [853, 597] on input "0" at bounding box center [865, 593] width 103 height 21
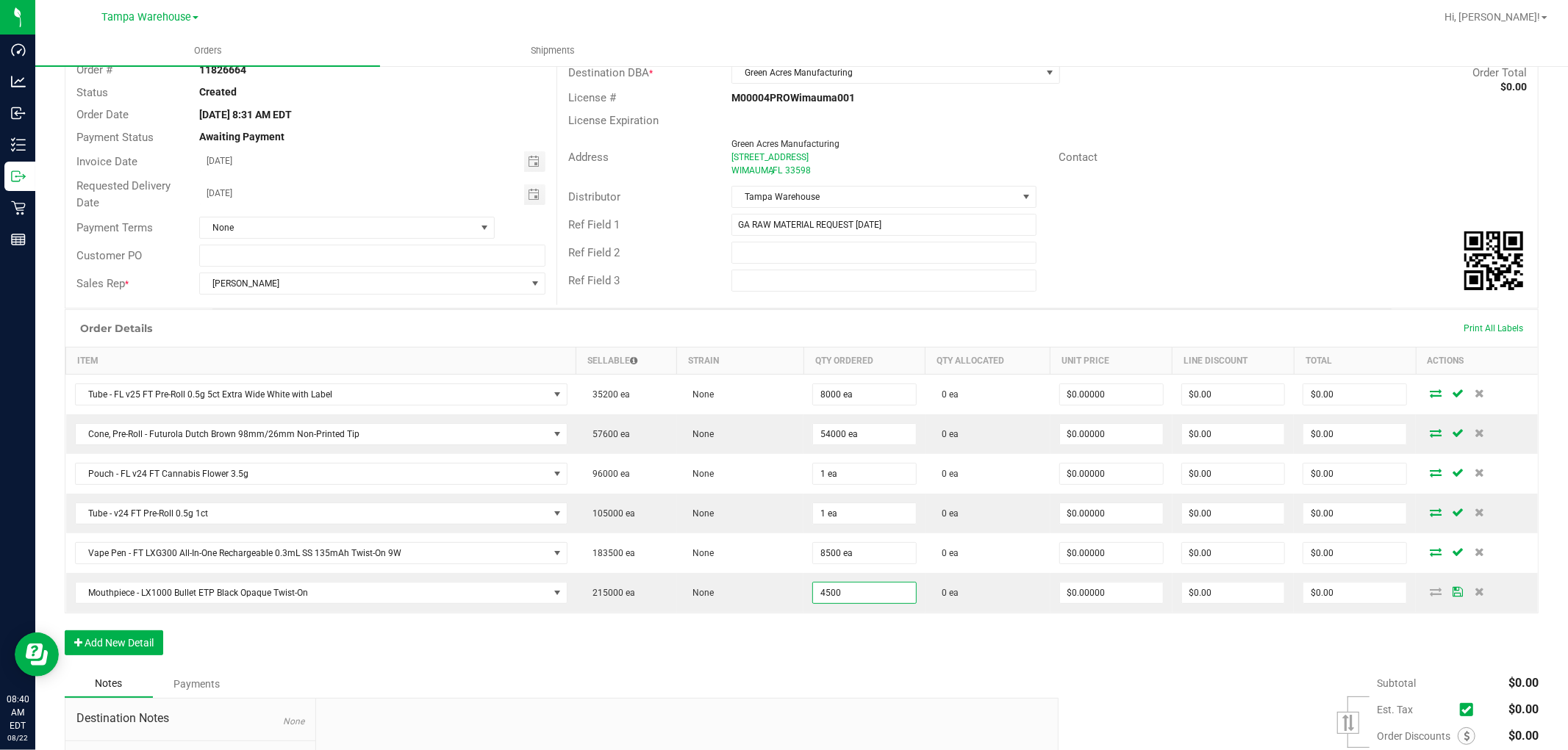
type input "4500 ea"
click at [810, 642] on div "Order Details Print All Labels Item Sellable Strain Qty Ordered Qty Allocated U…" at bounding box center [801, 490] width 1474 height 361
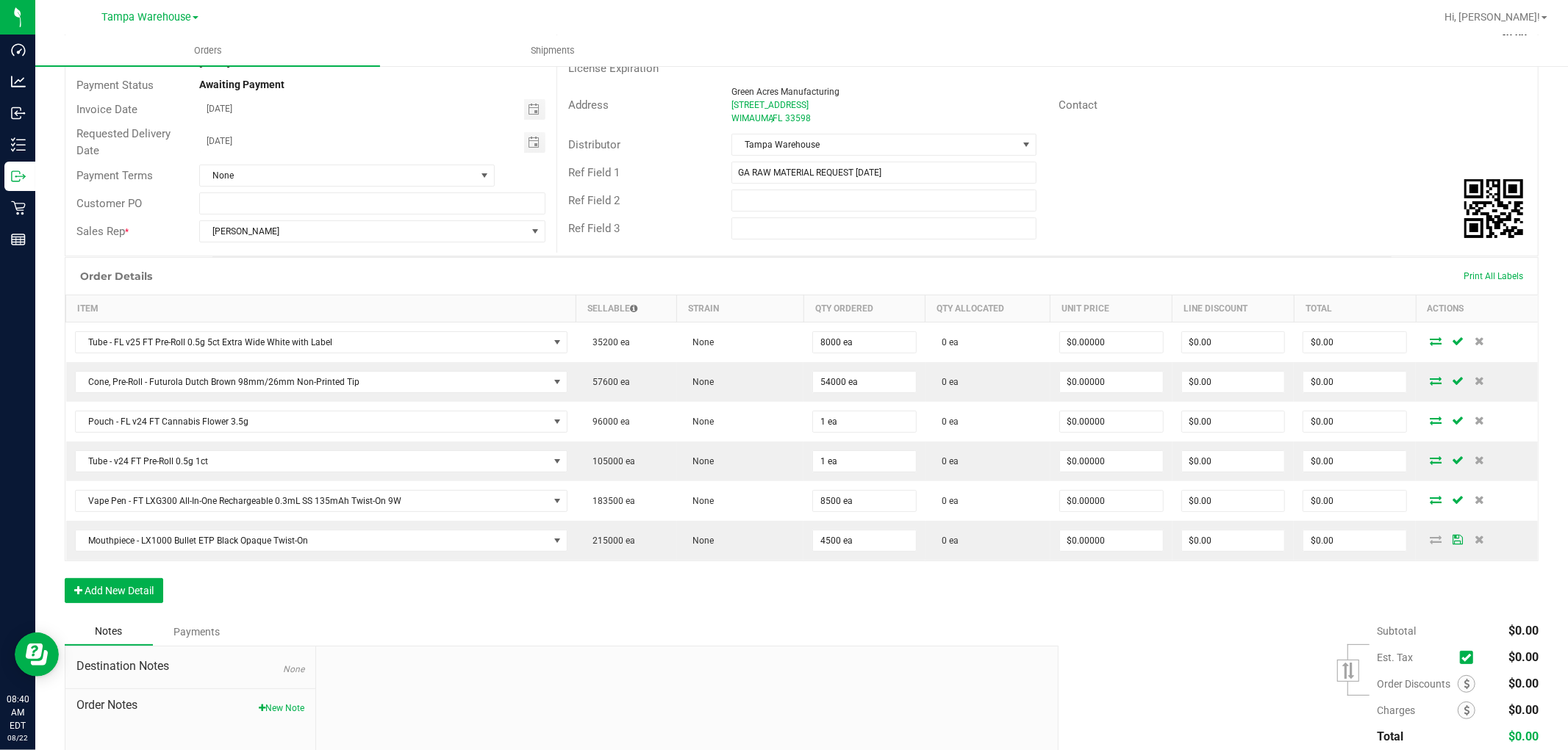
scroll to position [261, 0]
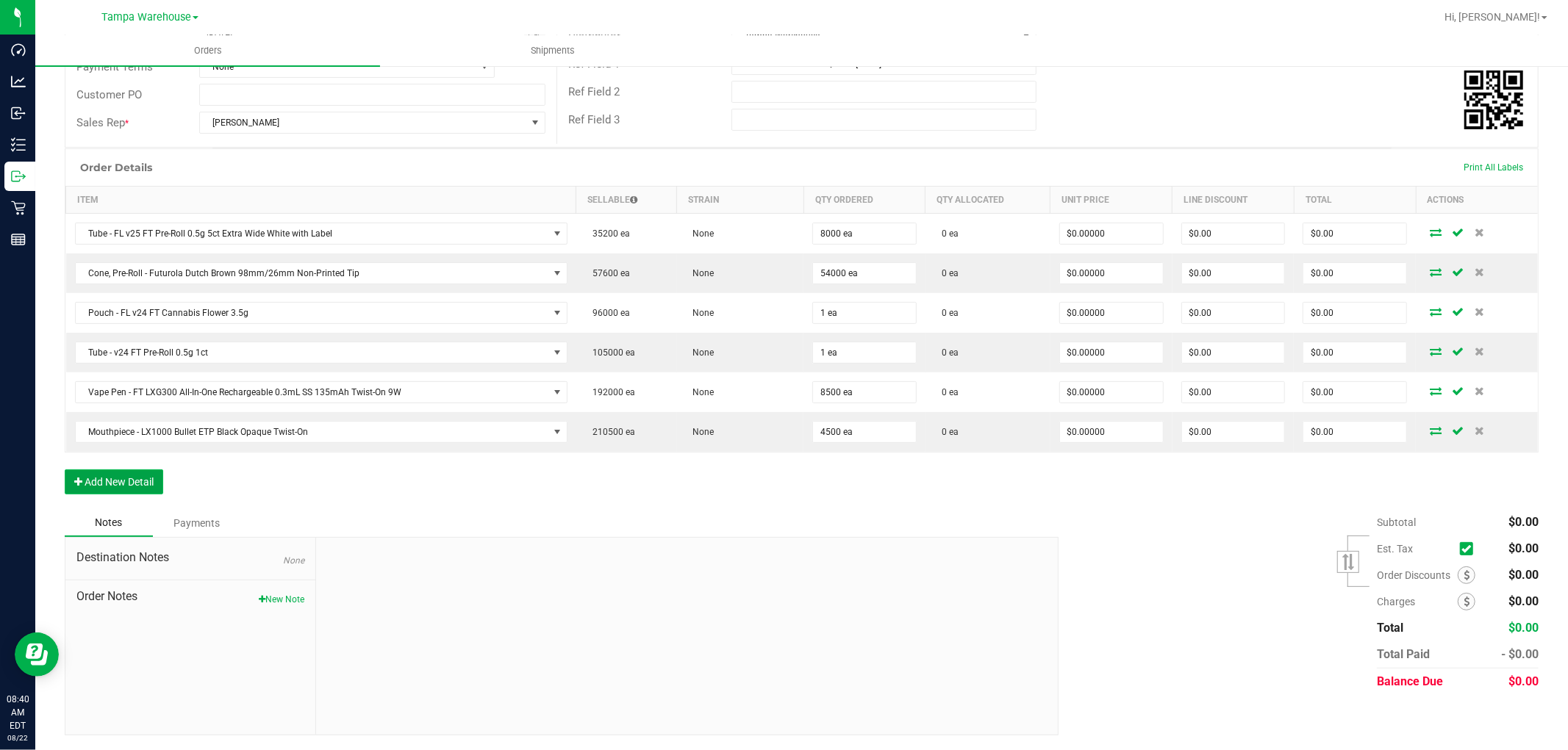
click at [133, 475] on button "Add New Detail" at bounding box center [114, 482] width 99 height 25
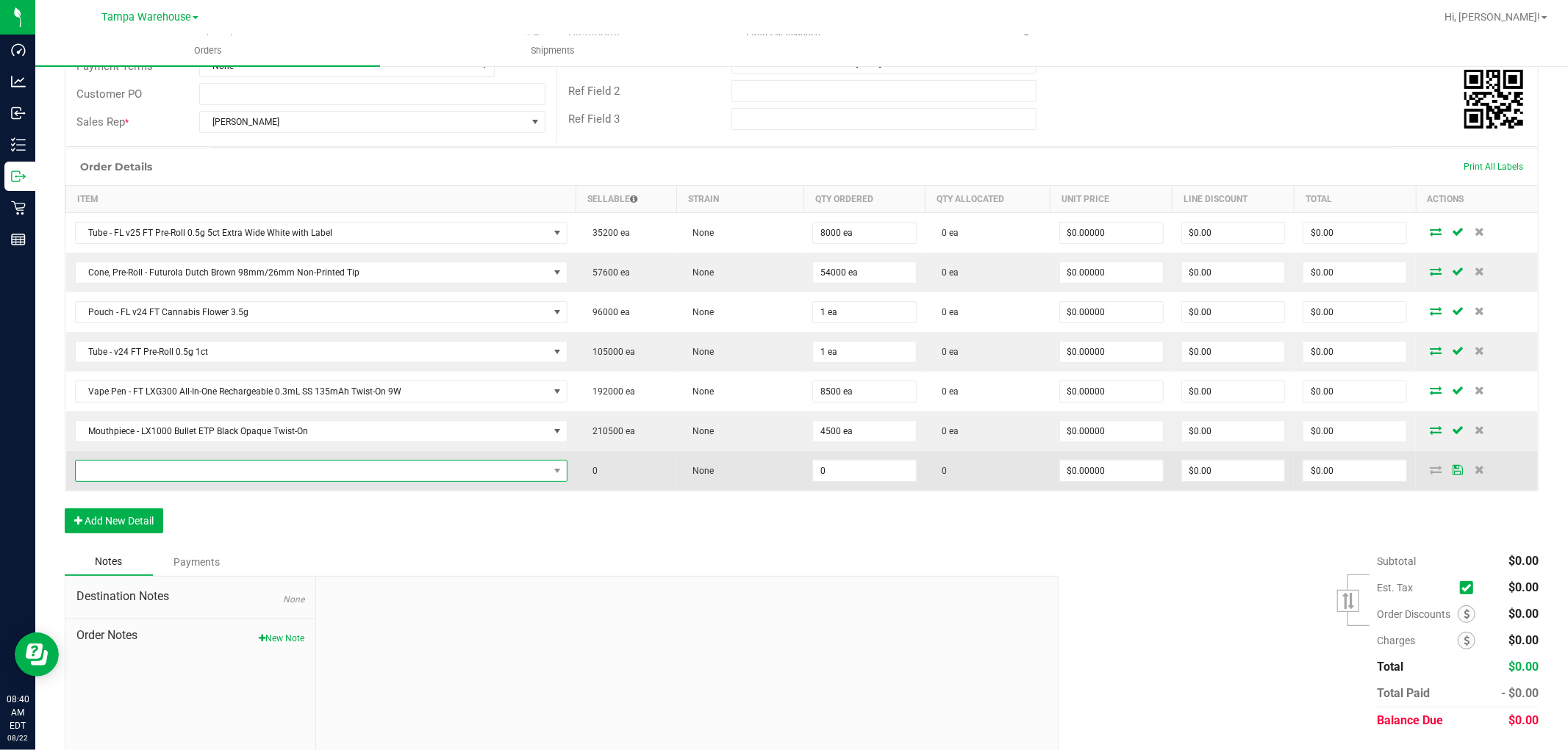
click at [163, 469] on span "NO DATA FOUND" at bounding box center [312, 472] width 472 height 21
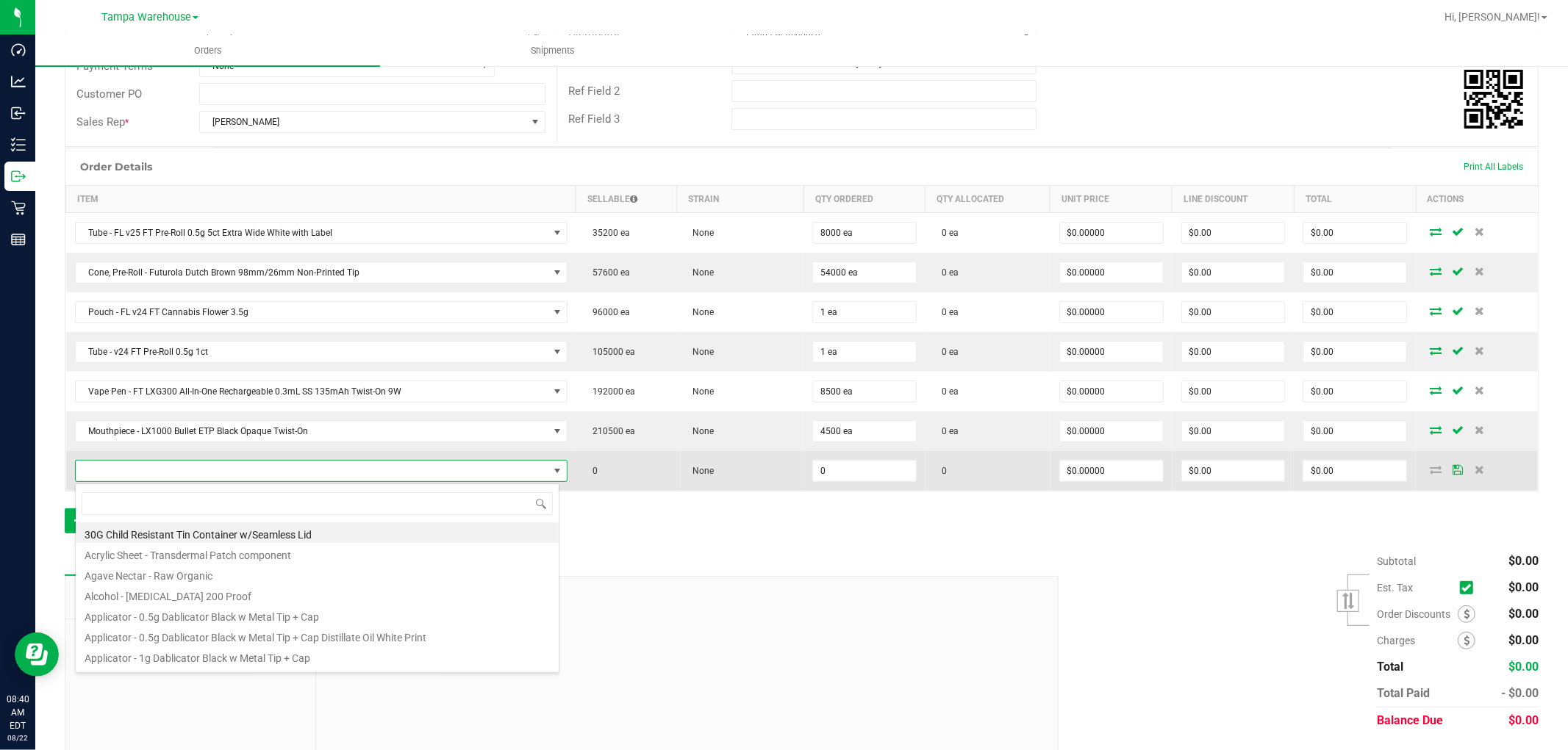
scroll to position [22, 480]
type input "3002926"
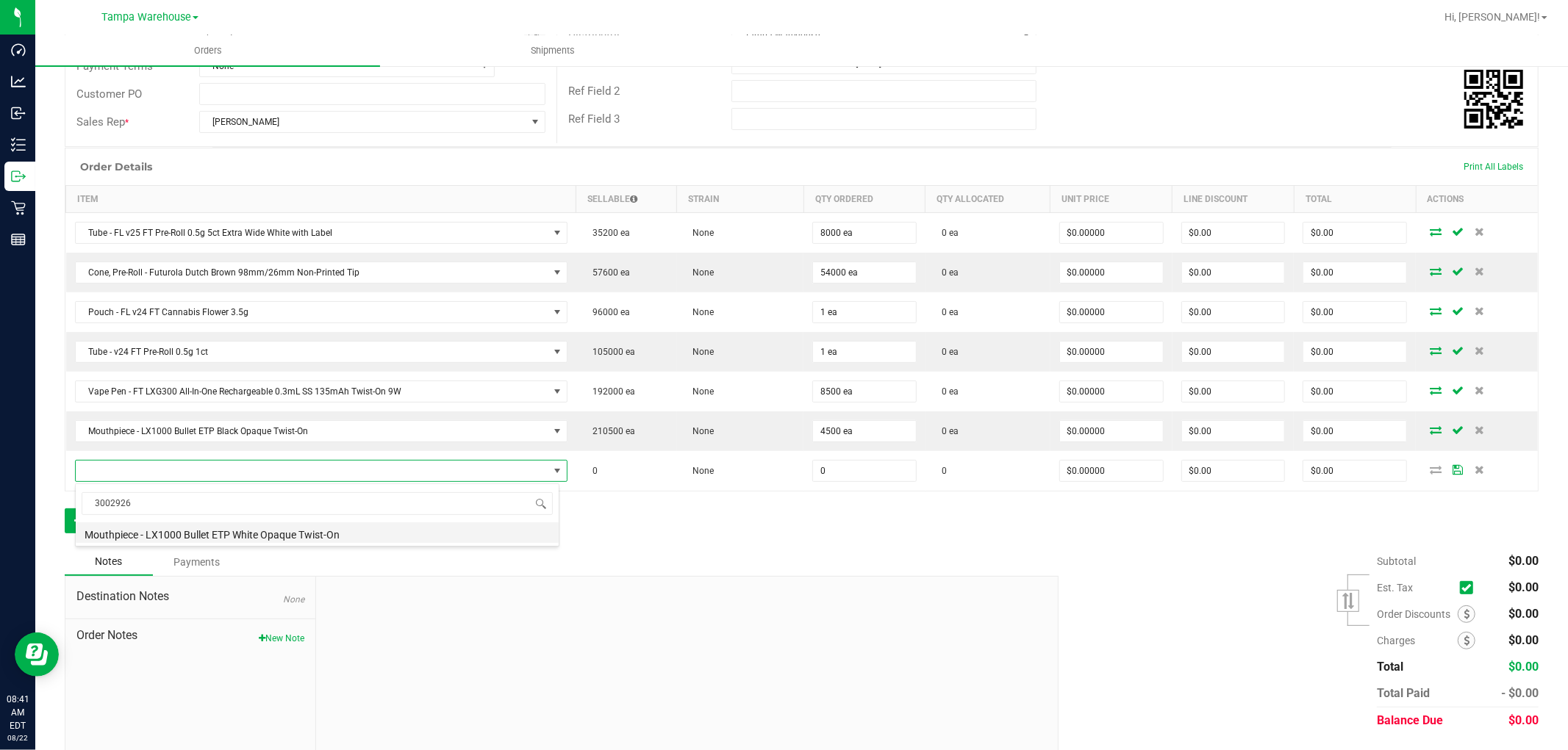
click at [289, 531] on li "Mouthpiece - LX1000 Bullet ETP White Opaque Twist-On" at bounding box center [317, 533] width 483 height 21
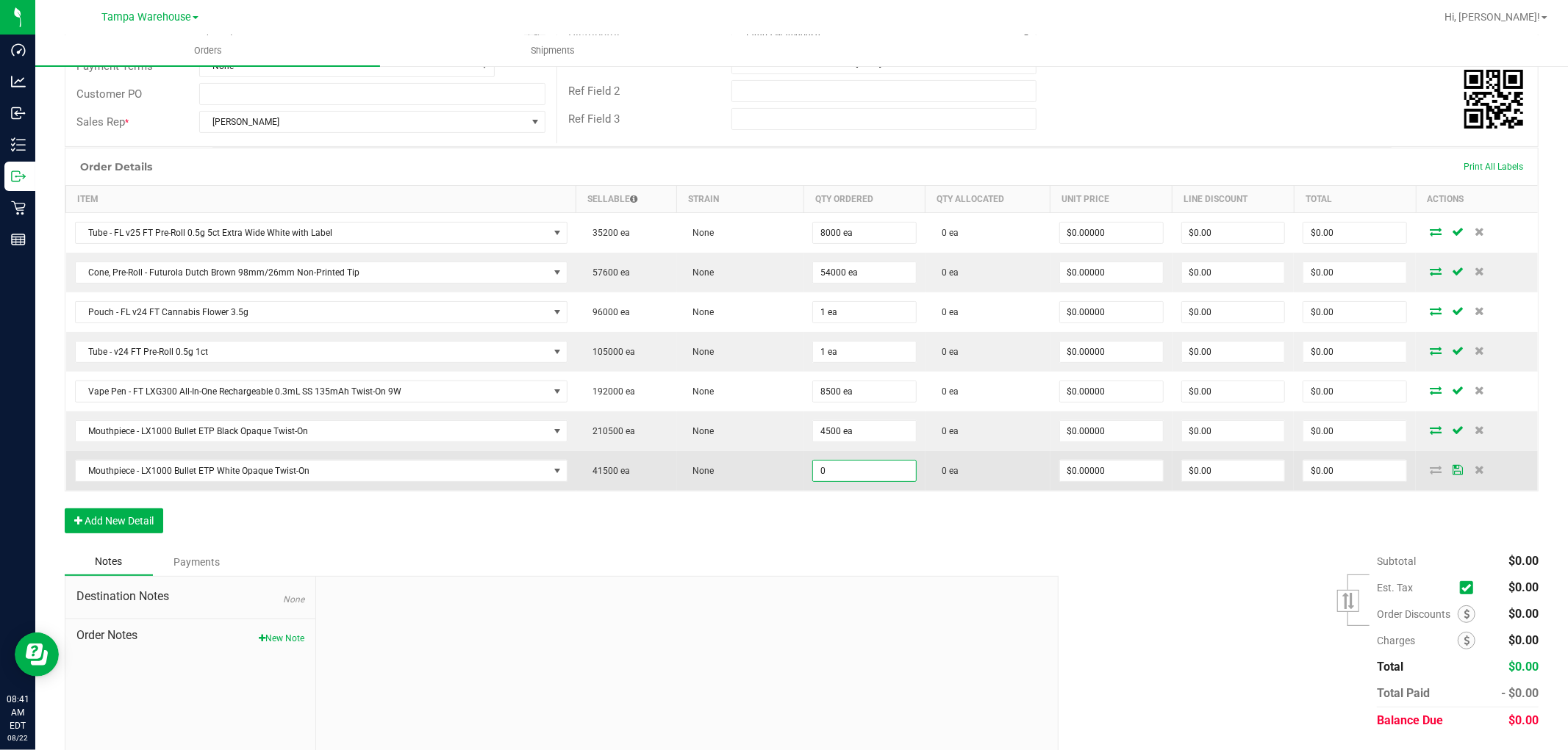
click at [841, 476] on input "0" at bounding box center [865, 472] width 103 height 21
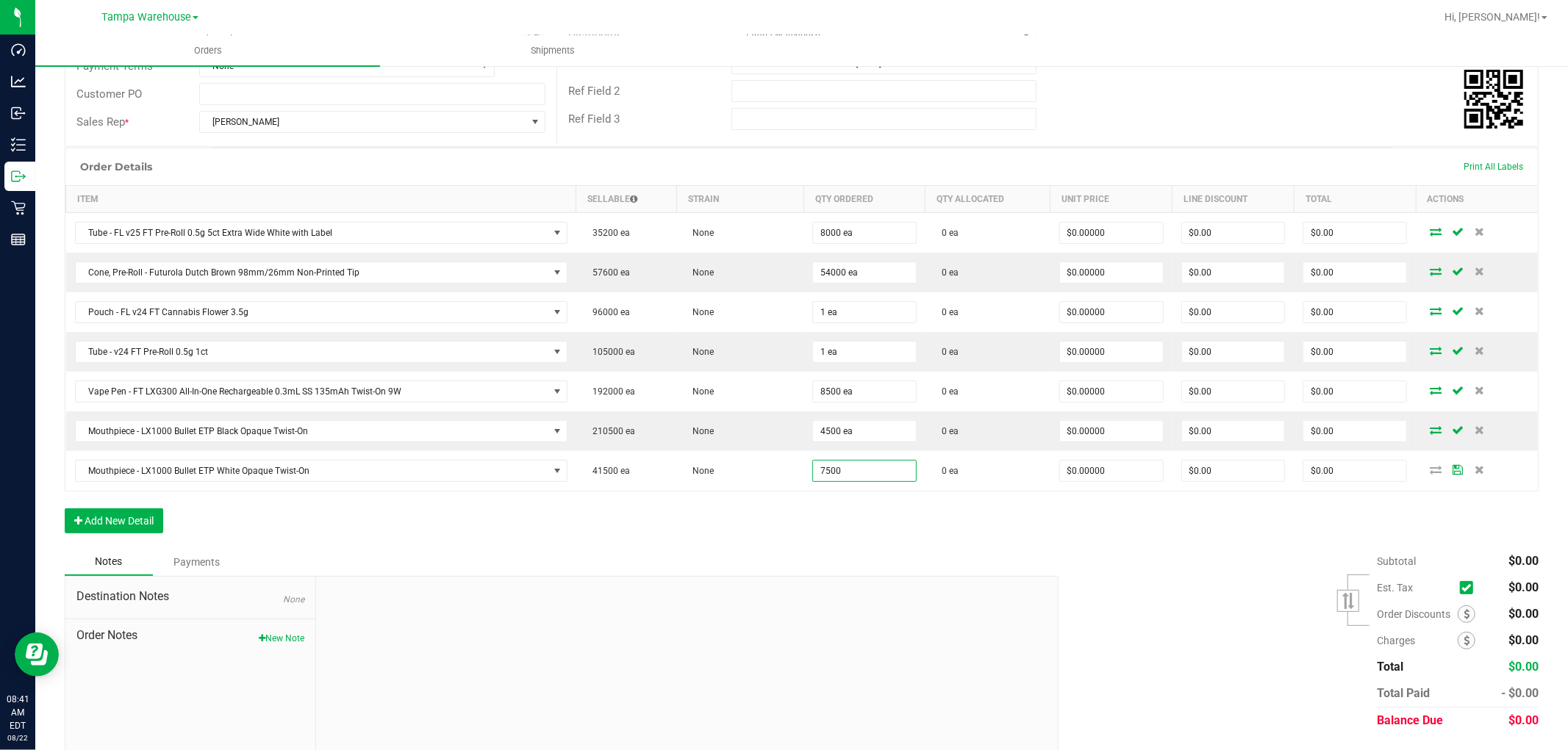
type input "7500 ea"
click at [685, 532] on div "Order Details Print All Labels Item Sellable Strain Qty Ordered Qty Allocated U…" at bounding box center [801, 348] width 1474 height 400
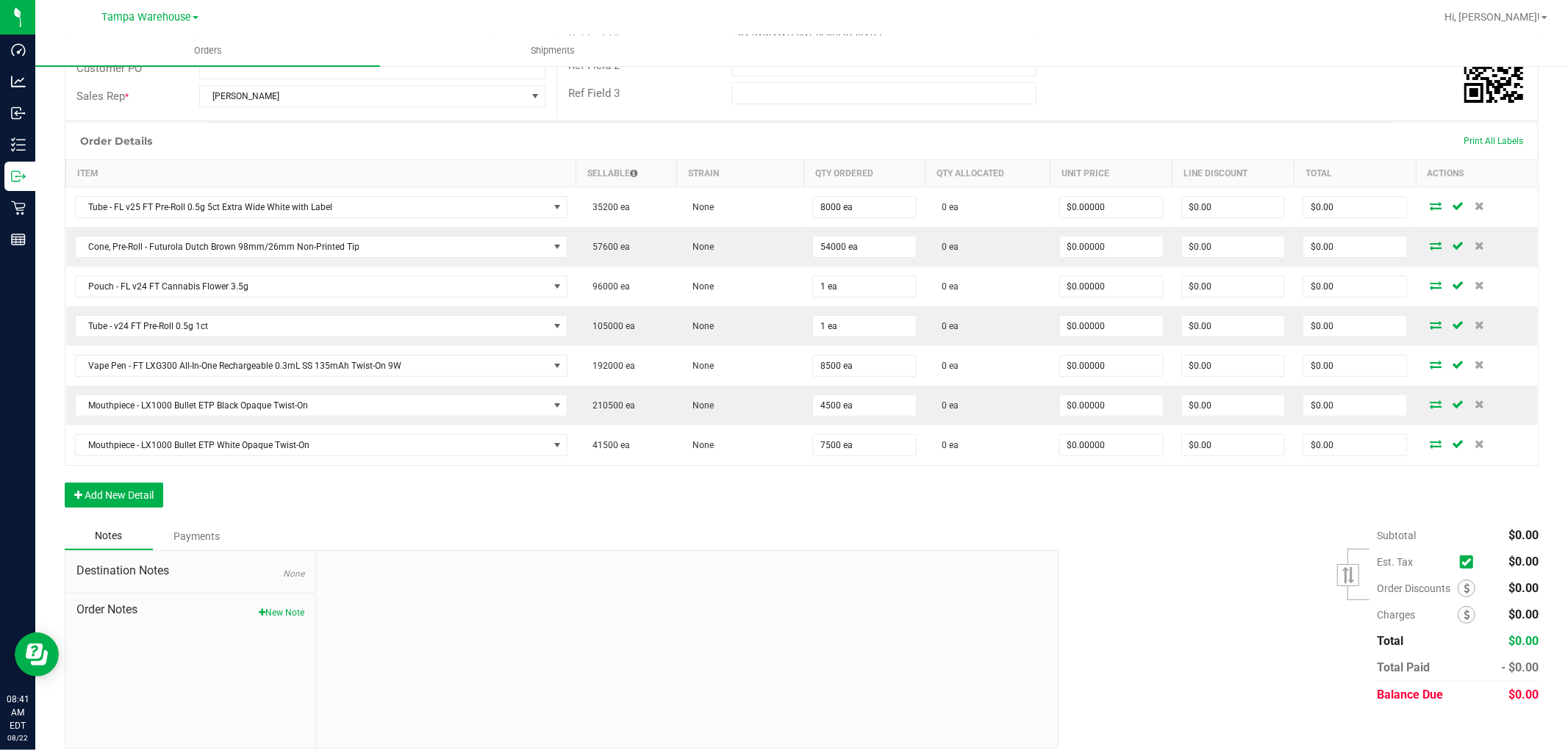
scroll to position [300, 0]
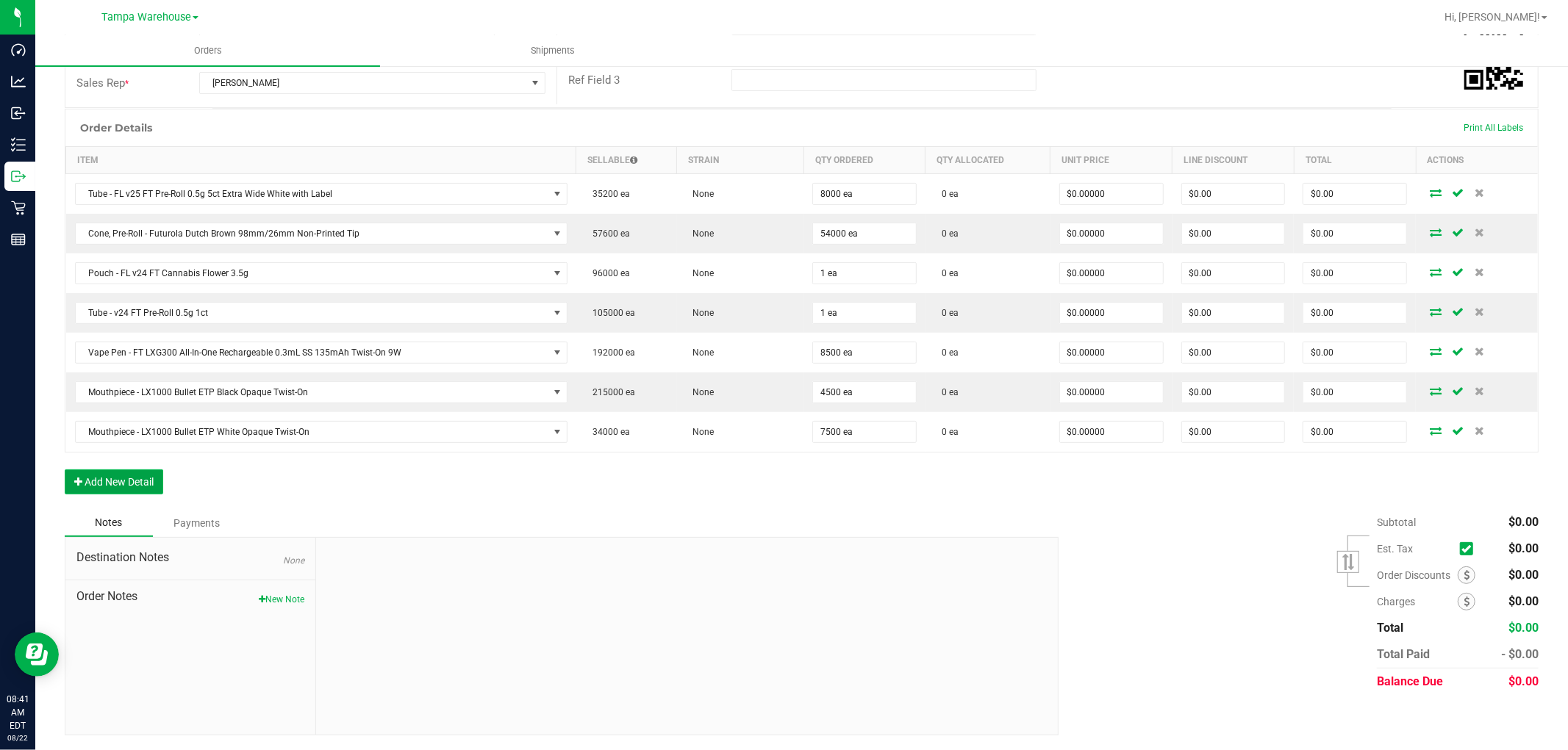
click at [141, 486] on button "Add New Detail" at bounding box center [114, 482] width 99 height 25
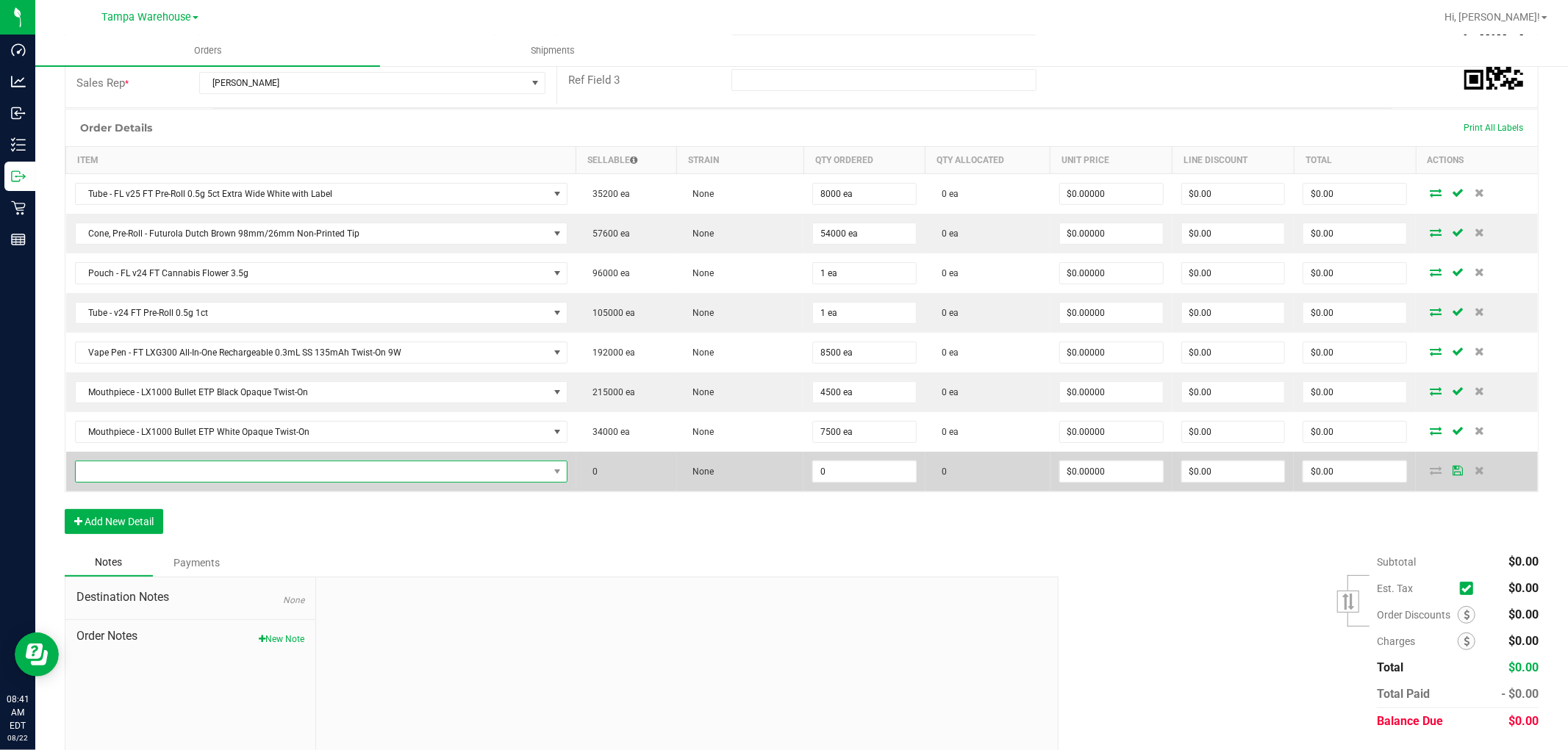
click at [163, 474] on span "NO DATA FOUND" at bounding box center [312, 472] width 472 height 21
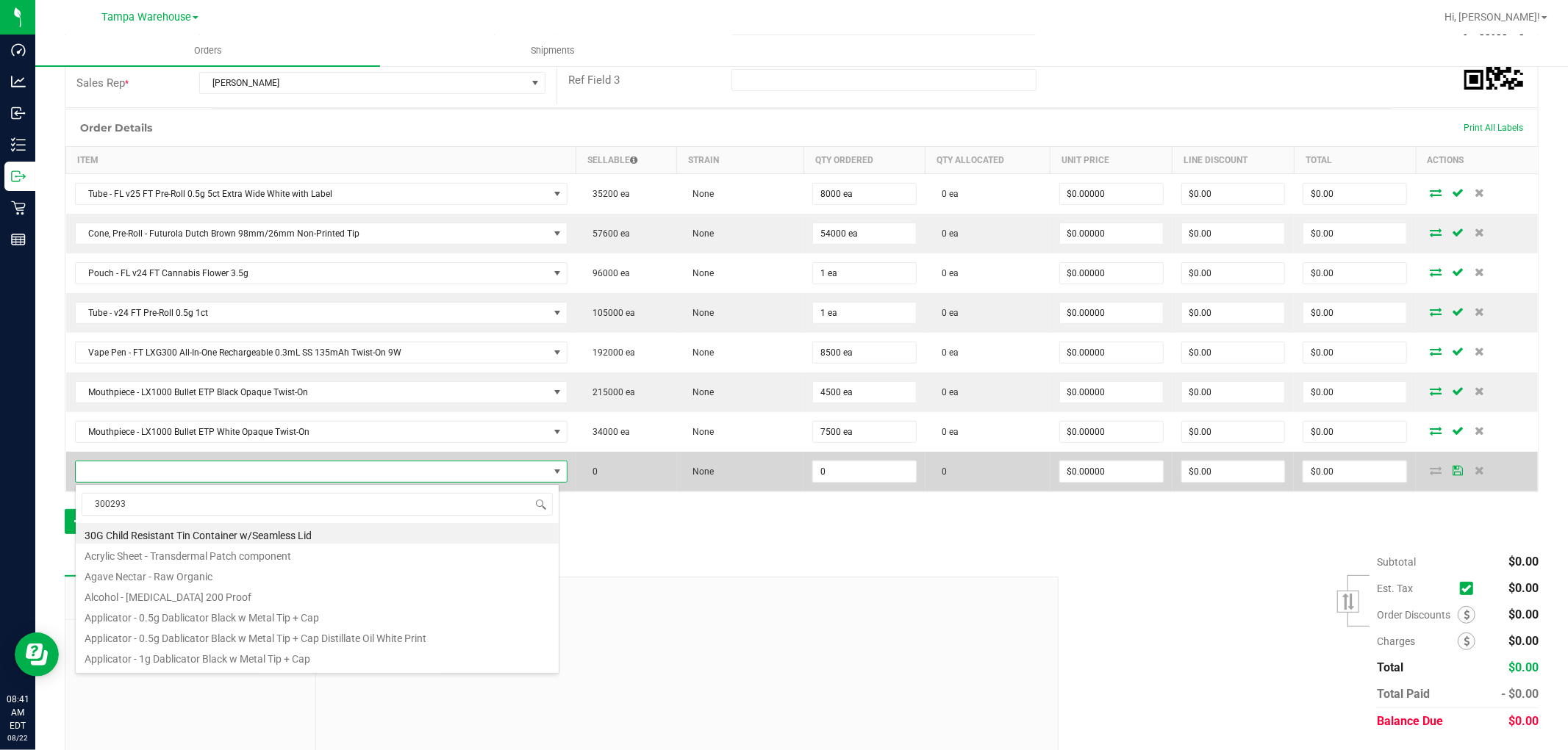
type input "3002933"
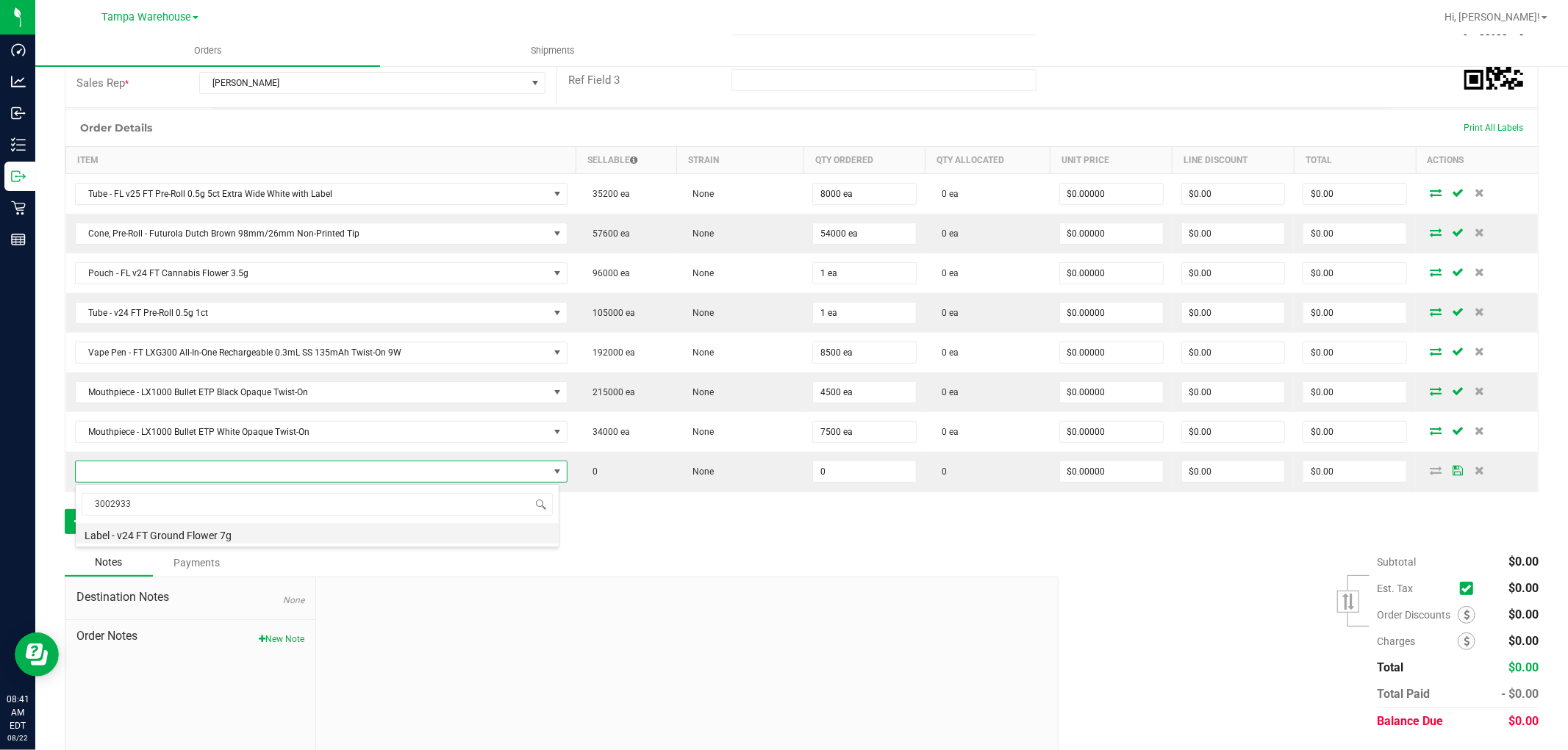
click at [284, 524] on li "Label - v24 FT Ground Flower 7g" at bounding box center [317, 534] width 483 height 21
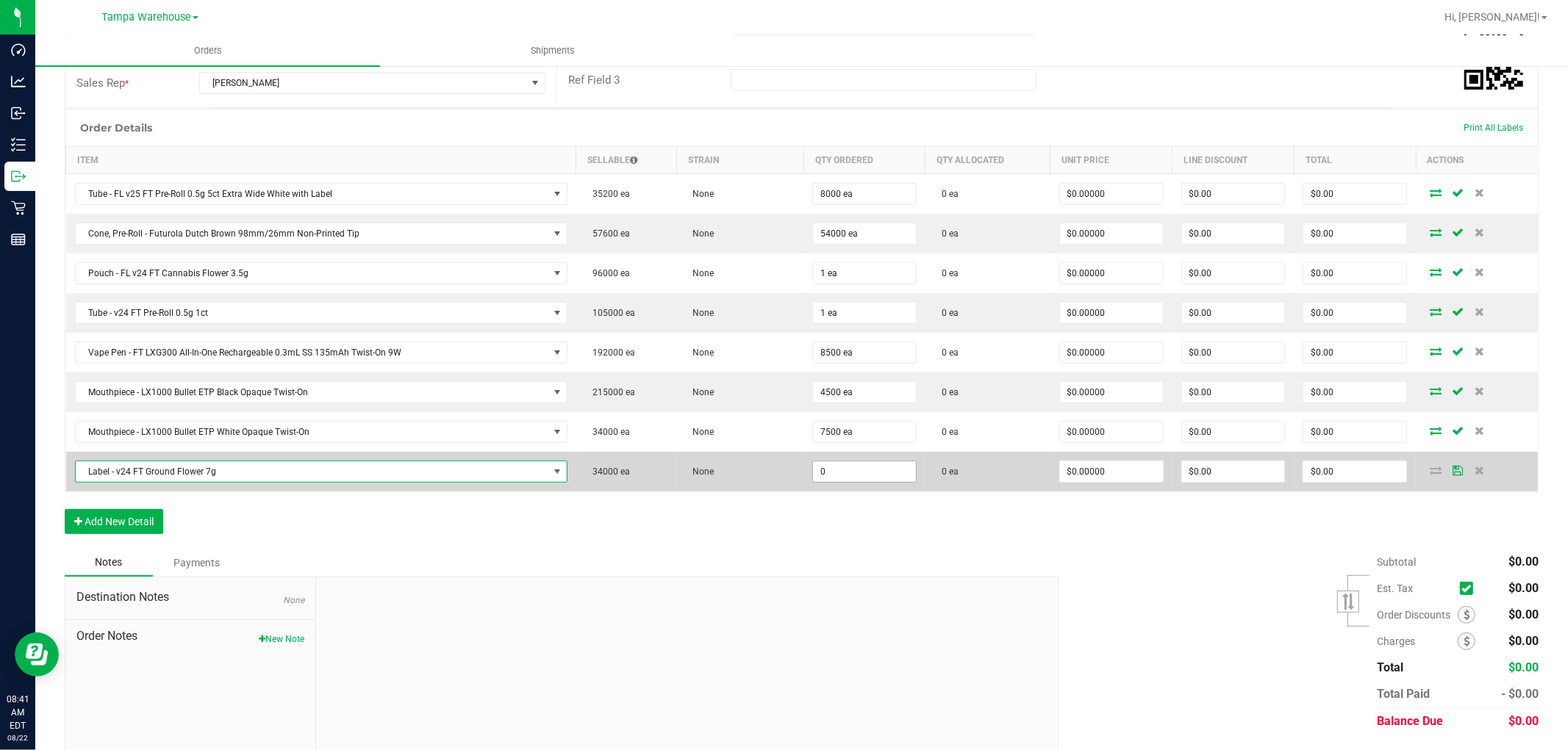
click at [841, 476] on input "0" at bounding box center [865, 472] width 103 height 21
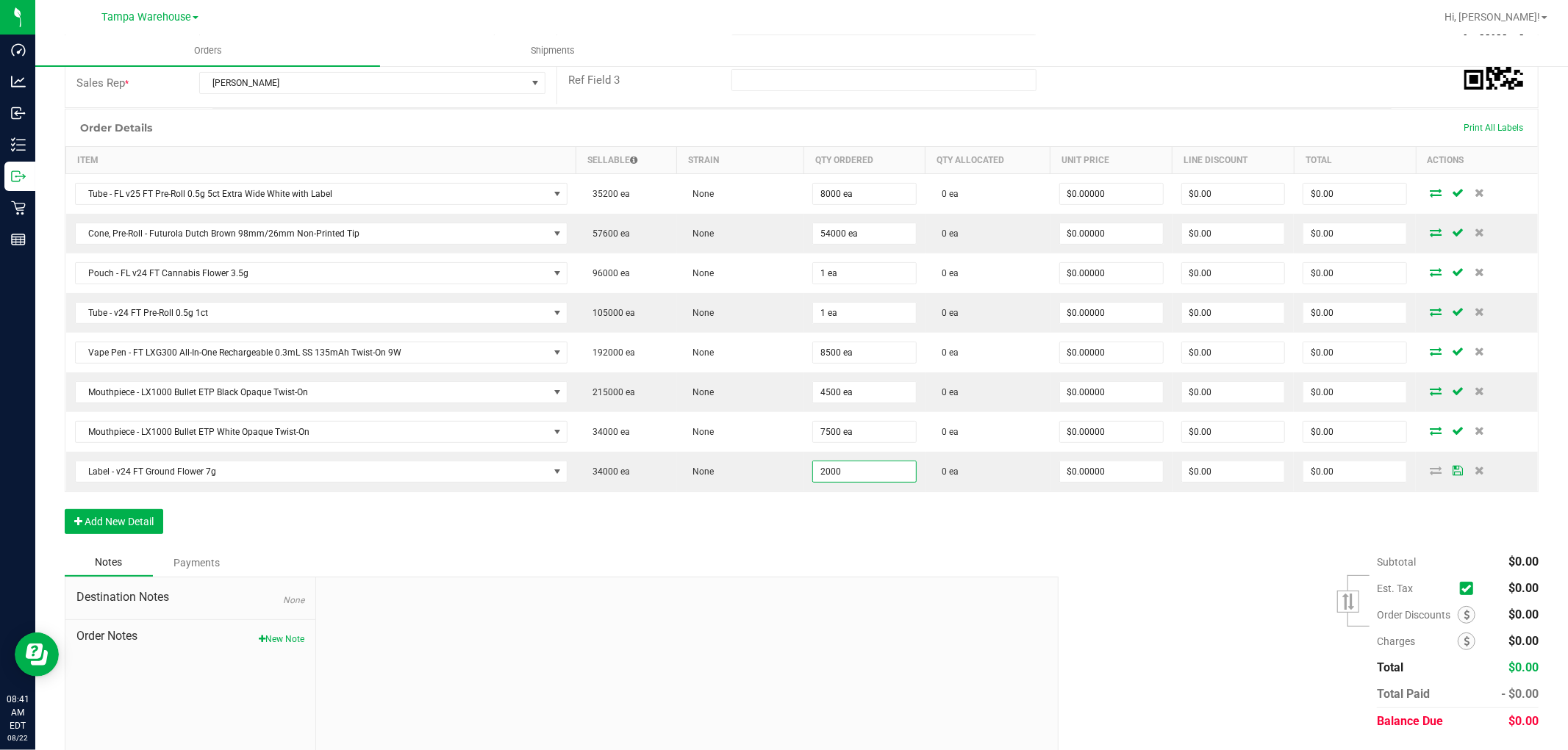
type input "2000 ea"
click at [814, 532] on div "Order Details Print All Labels Item Sellable Strain Qty Ordered Qty Allocated U…" at bounding box center [801, 328] width 1474 height 440
click at [159, 522] on button "Add New Detail" at bounding box center [114, 522] width 99 height 25
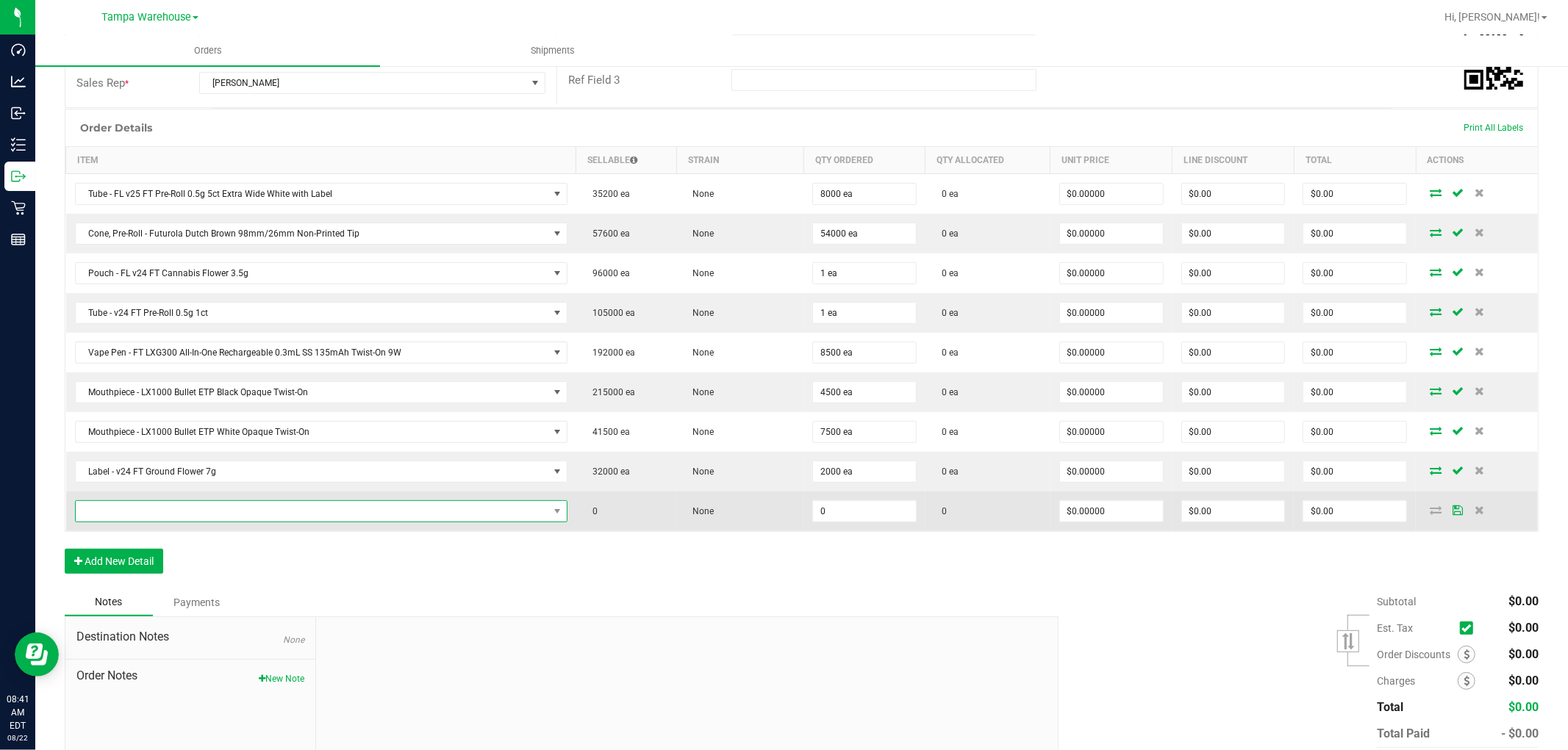
click at [182, 504] on span "NO DATA FOUND" at bounding box center [312, 512] width 472 height 21
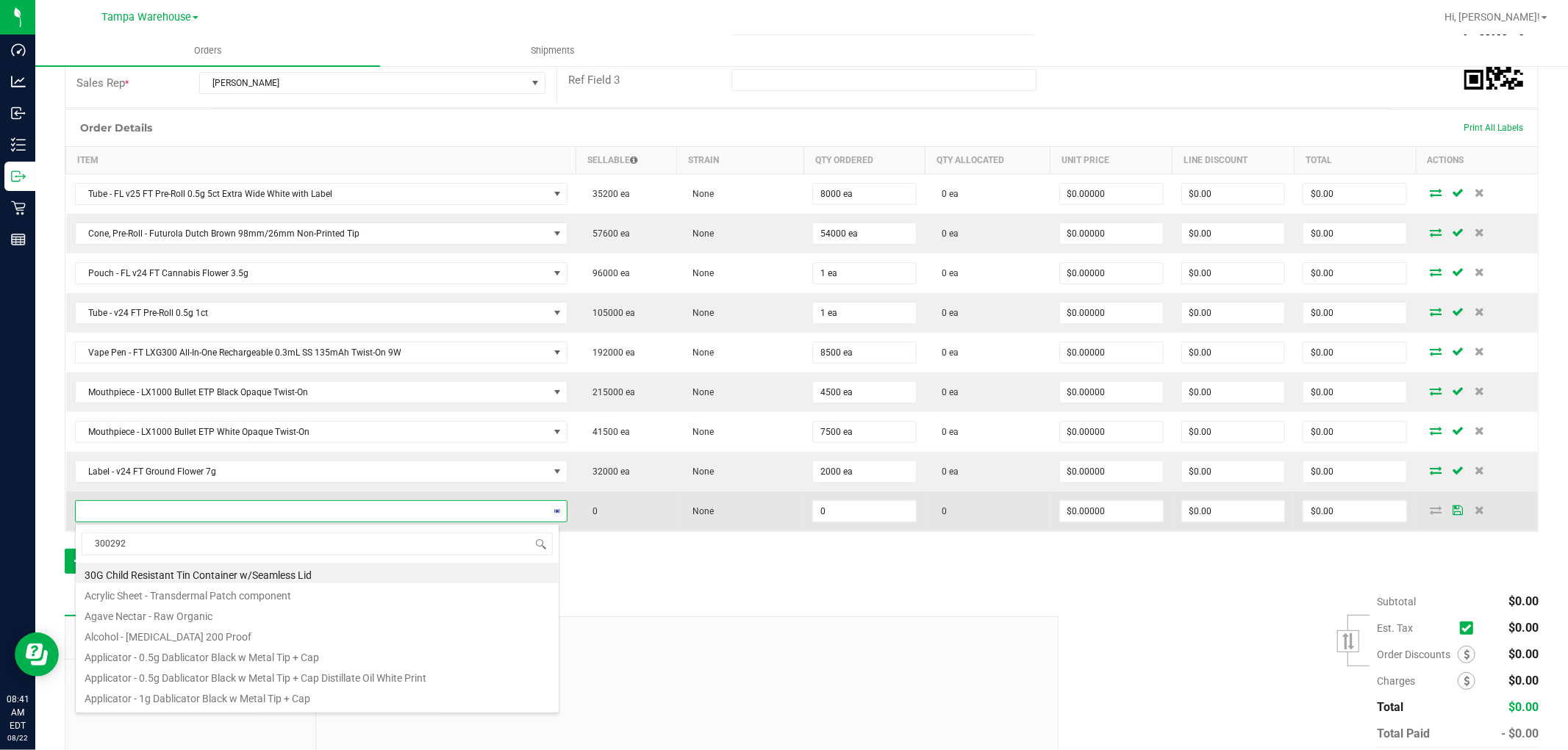
type input "3002928"
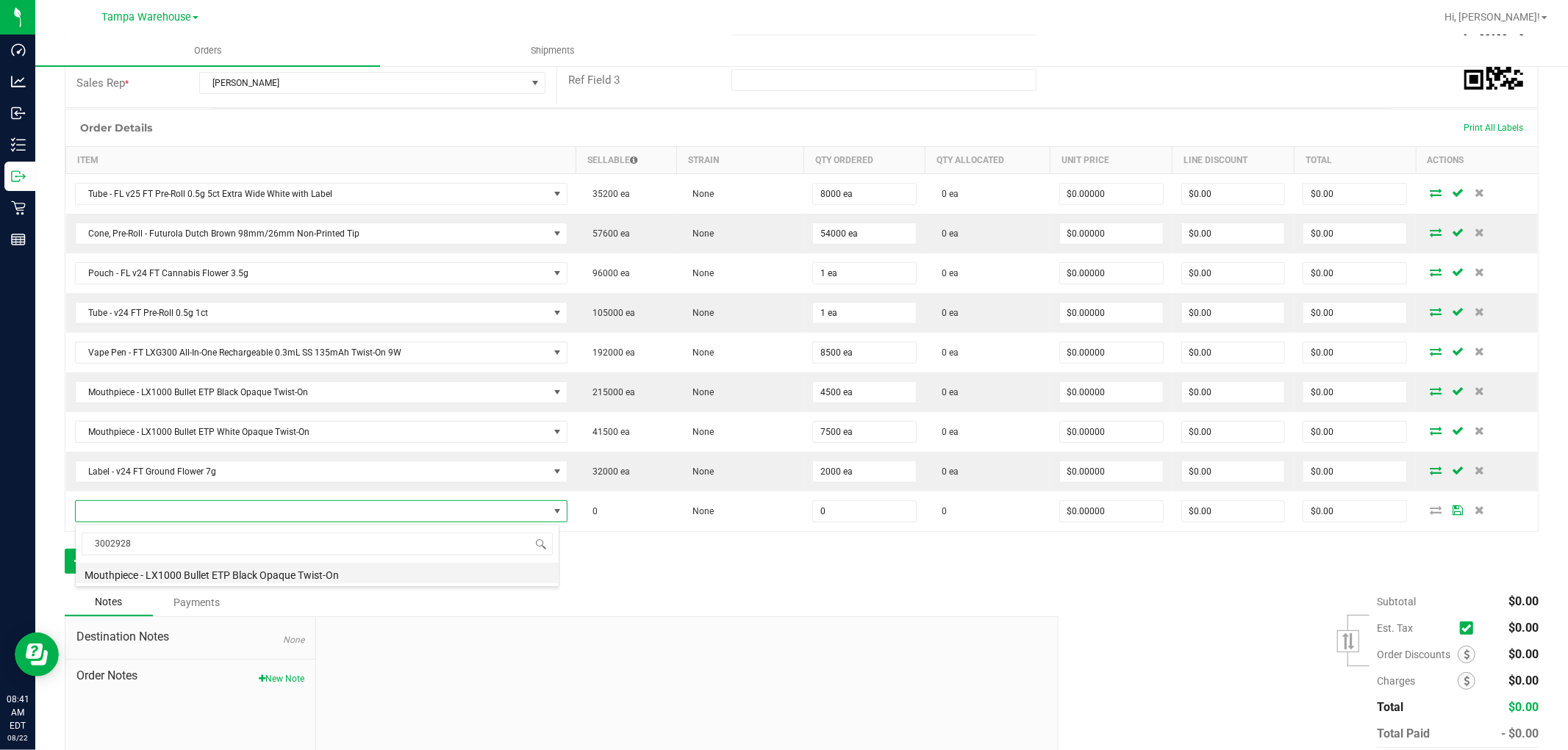
click at [290, 577] on li "Mouthpiece - LX1000 Bullet ETP Black Opaque Twist-On" at bounding box center [317, 573] width 483 height 21
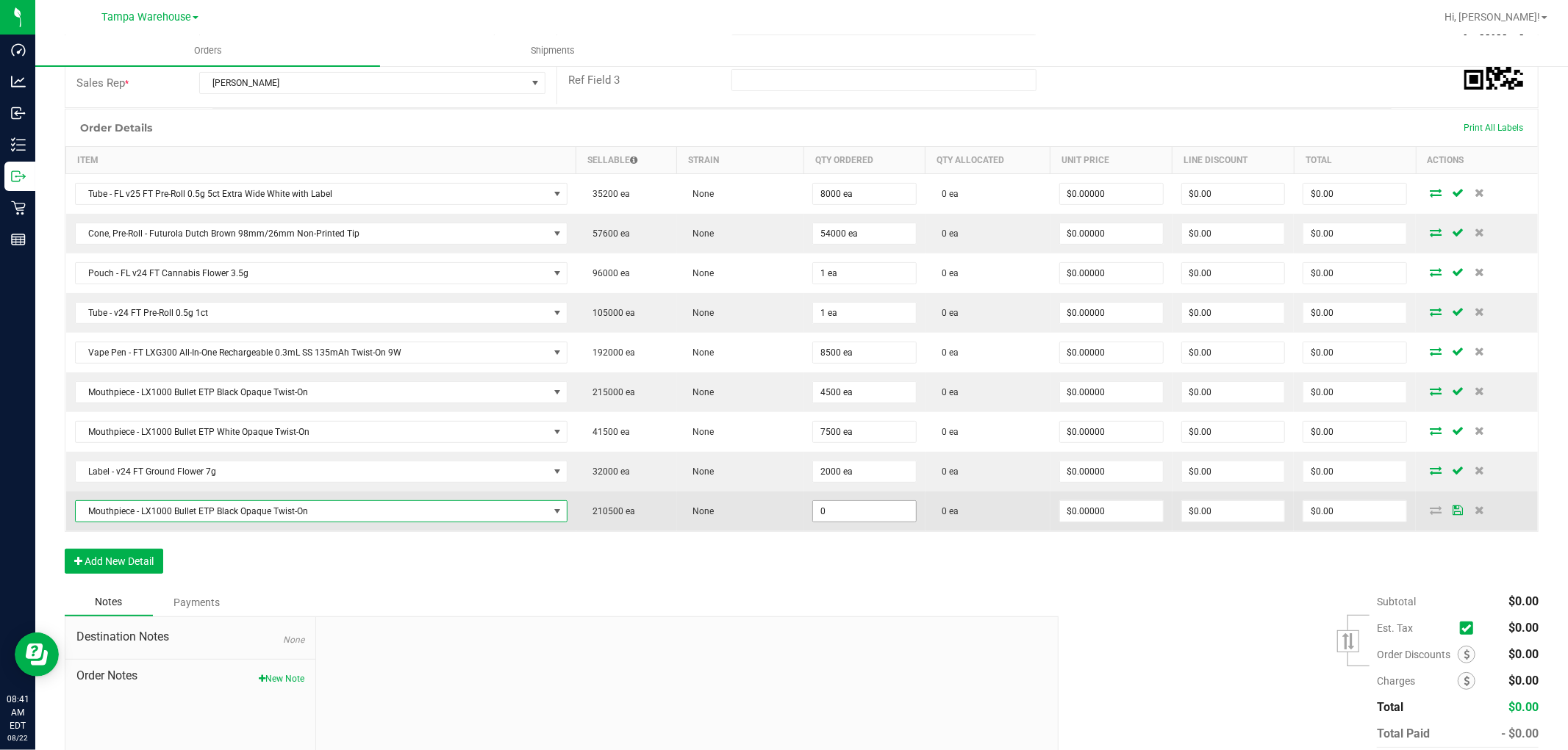
click at [821, 510] on input "0" at bounding box center [865, 512] width 103 height 21
click at [839, 510] on input "23500" at bounding box center [865, 512] width 103 height 21
type input "2"
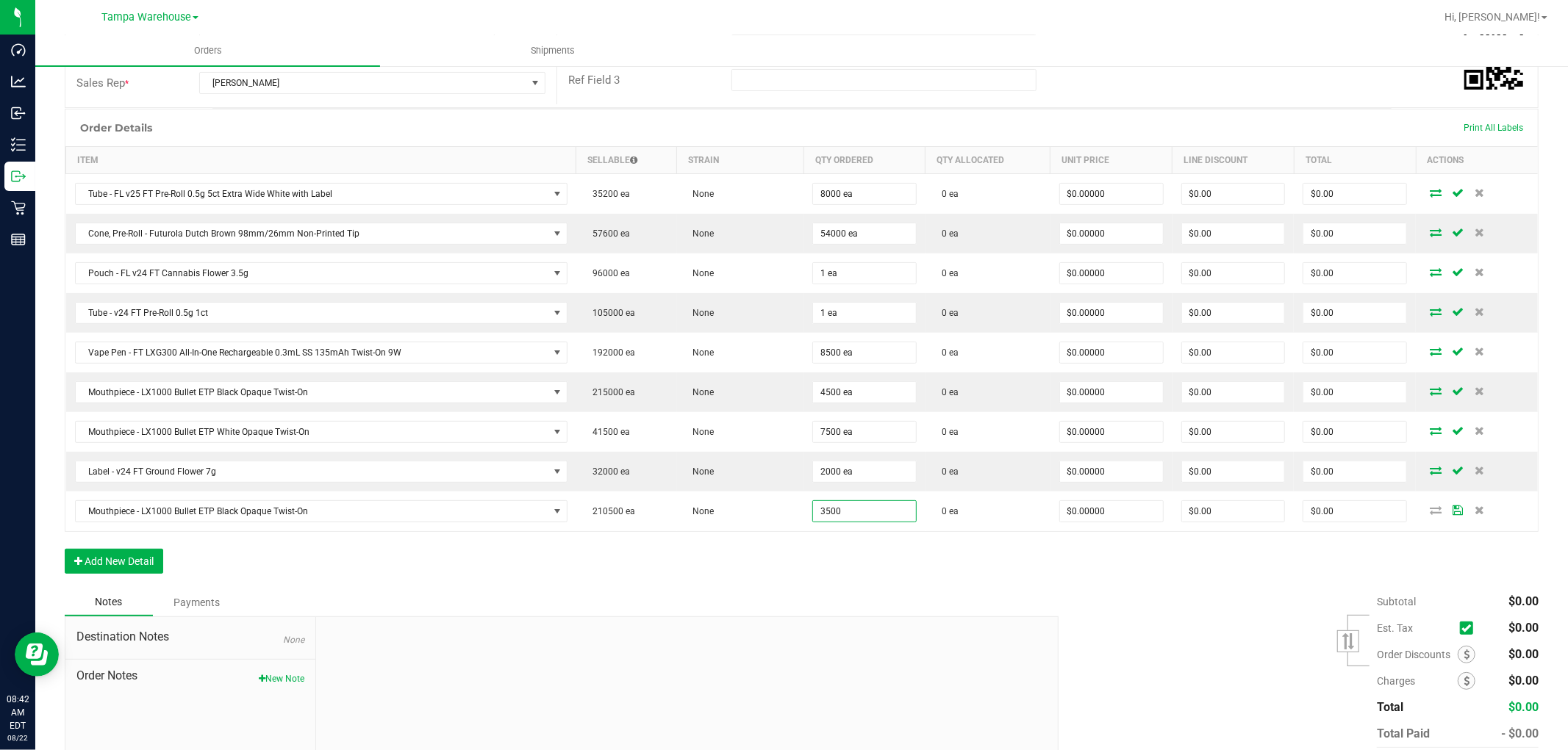
type input "3500 ea"
click at [749, 573] on div "Order Details Print All Labels Item Sellable Strain Qty Ordered Qty Allocated U…" at bounding box center [801, 348] width 1474 height 480
click at [137, 564] on button "Add New Detail" at bounding box center [114, 561] width 99 height 25
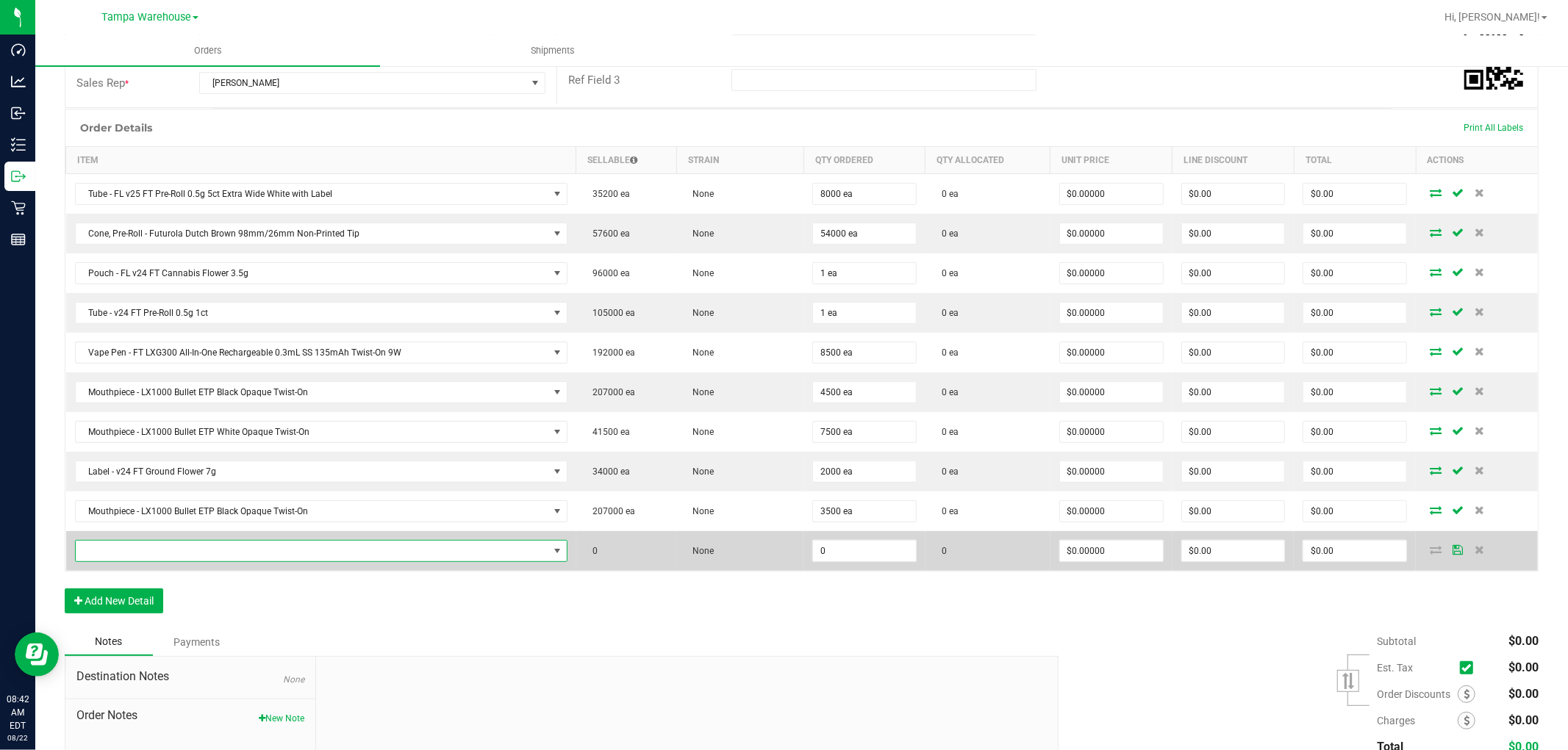
click at [346, 556] on span "NO DATA FOUND" at bounding box center [312, 551] width 472 height 21
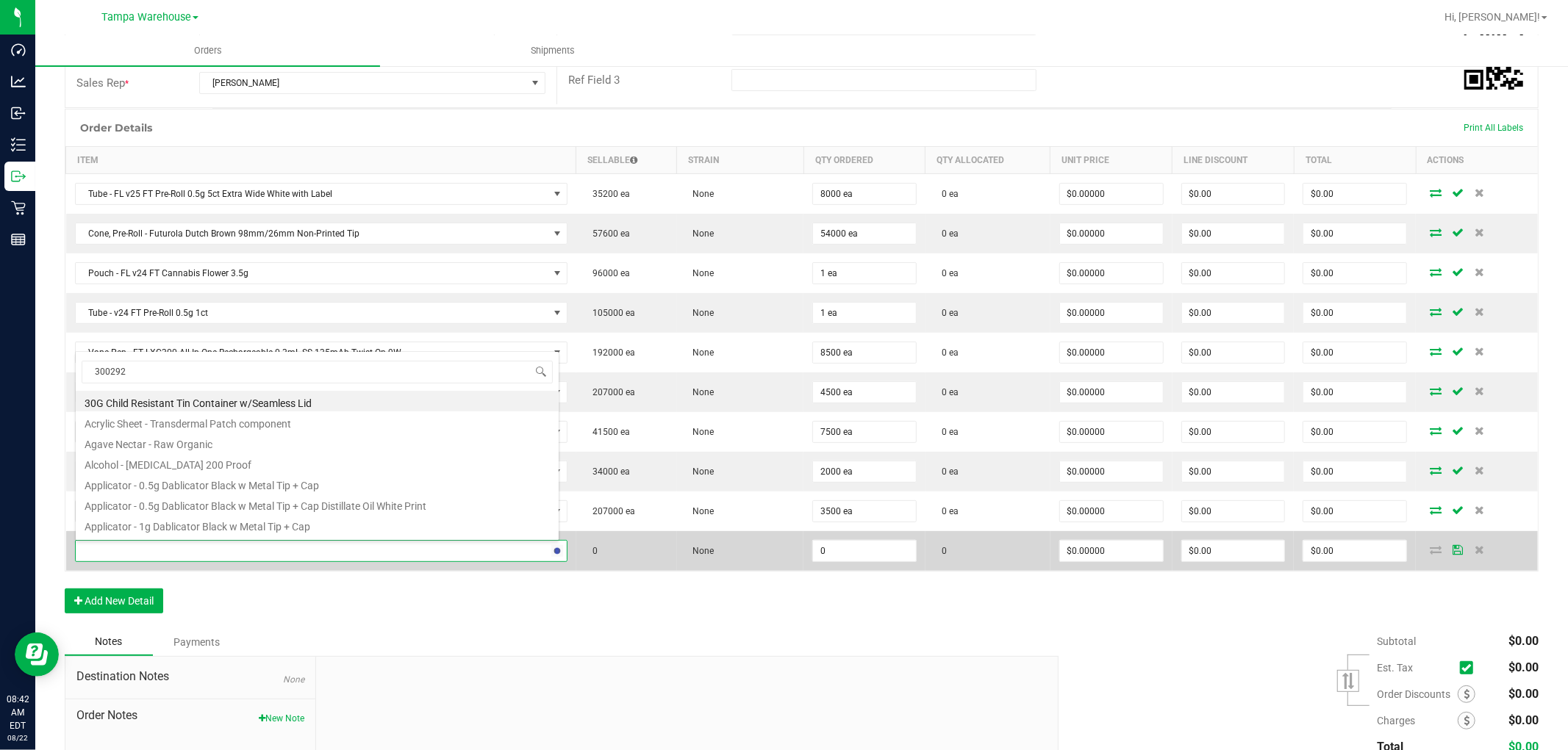
type input "3002927"
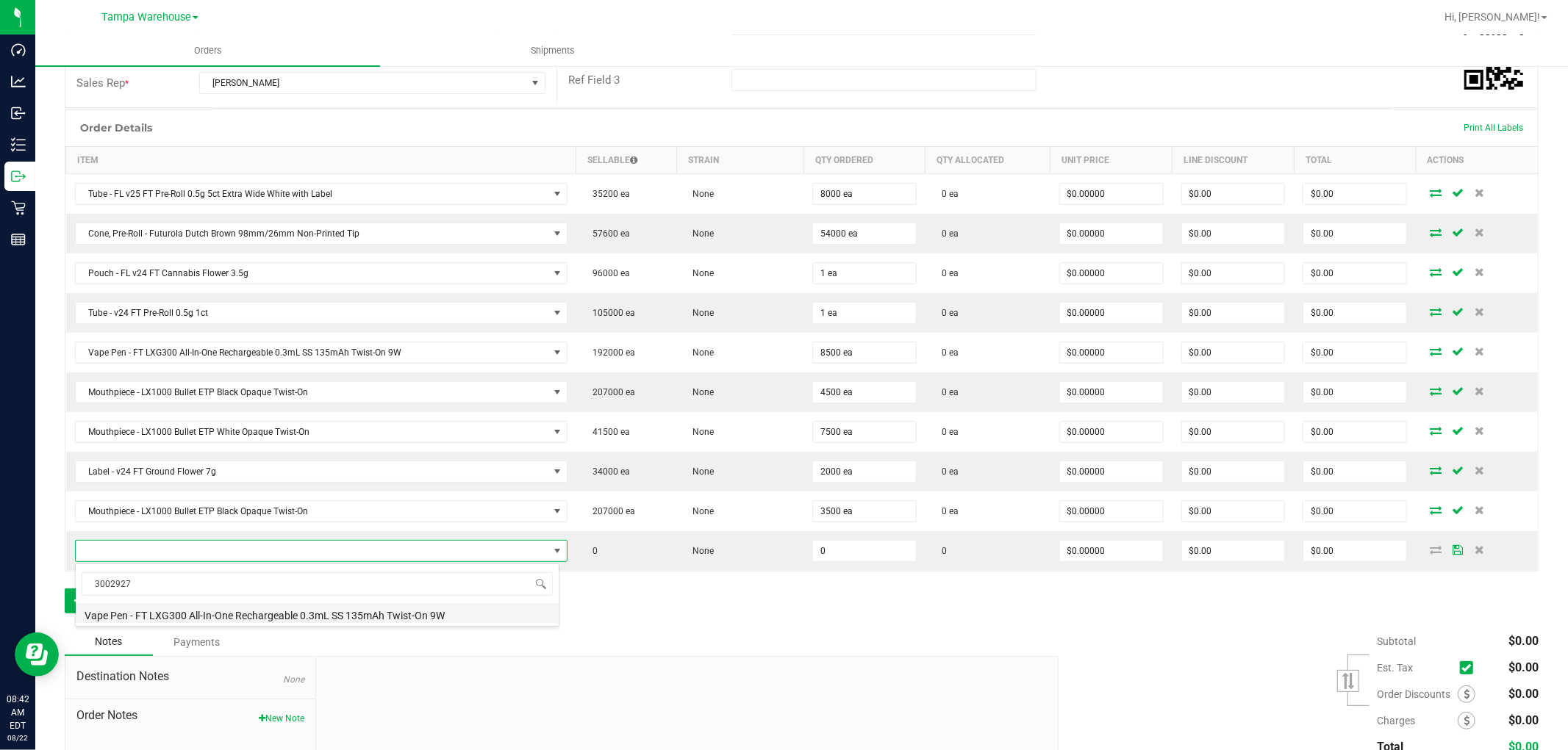
click at [336, 604] on li "Vape Pen - FT LXG300 All-In-One Rechargeable 0.3mL SS 135mAh Twist-On 9W" at bounding box center [317, 614] width 483 height 21
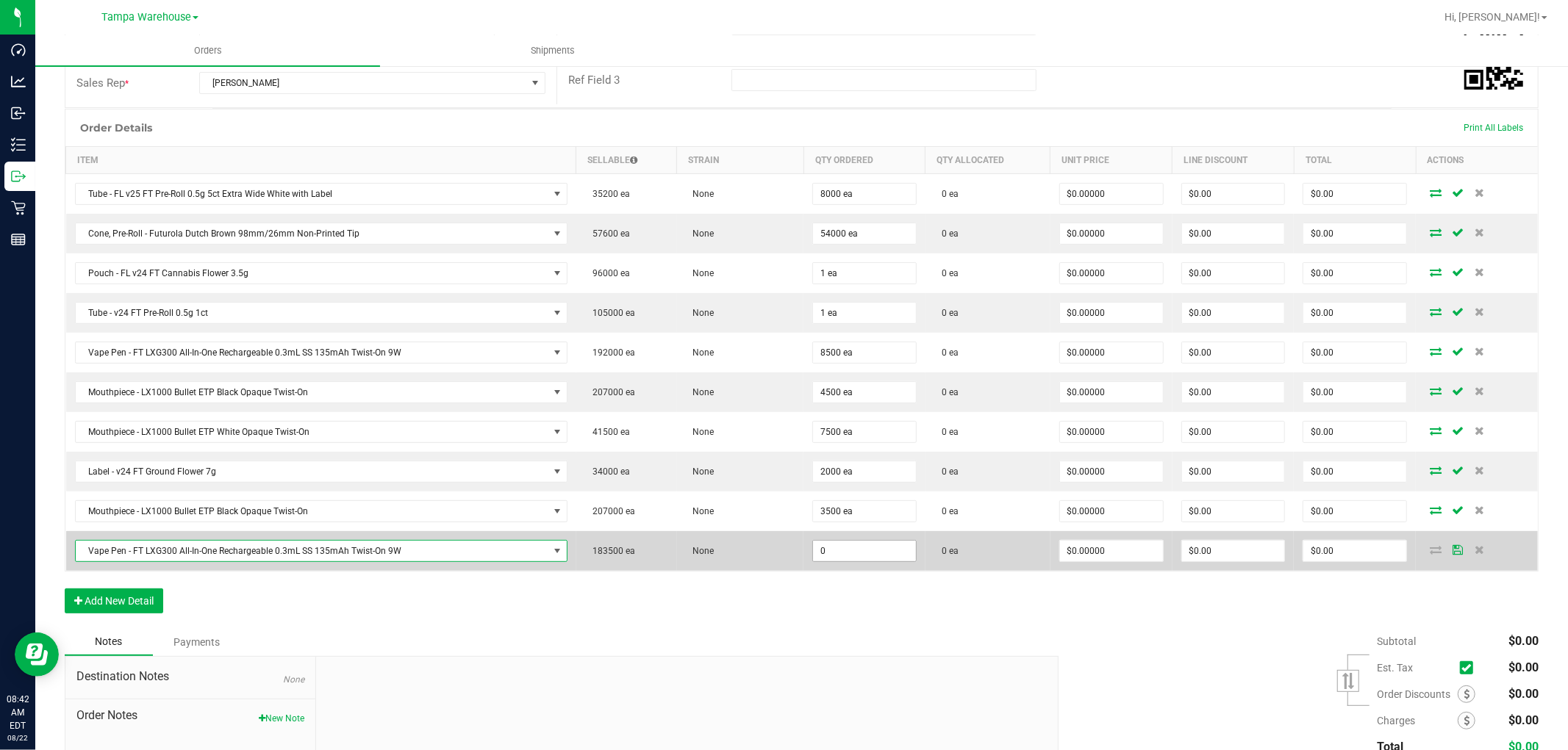
click at [838, 548] on input "0" at bounding box center [865, 551] width 103 height 21
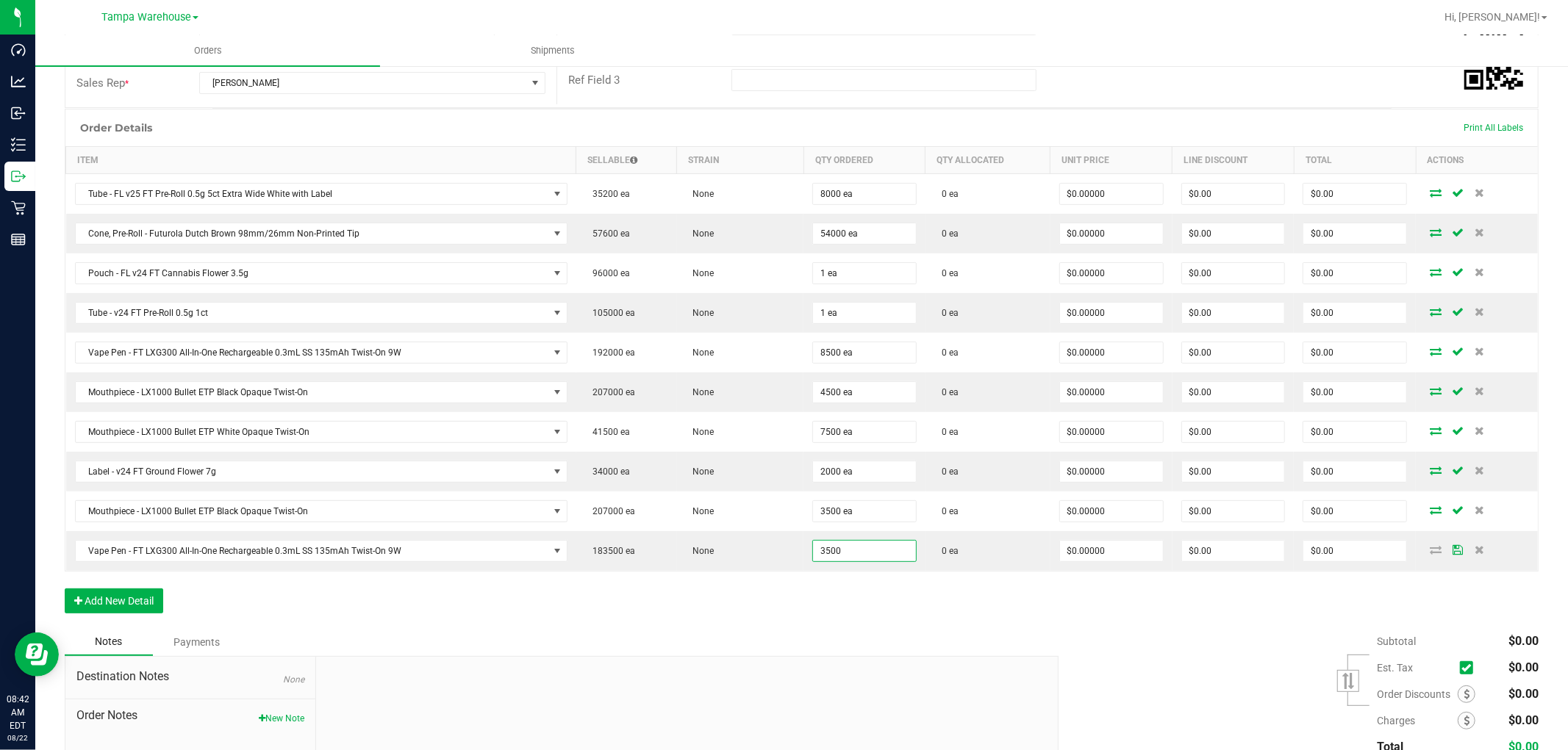
type input "3500 ea"
click at [908, 623] on div "Order Details Print All Labels Item Sellable Strain Qty Ordered Qty Allocated U…" at bounding box center [801, 368] width 1474 height 520
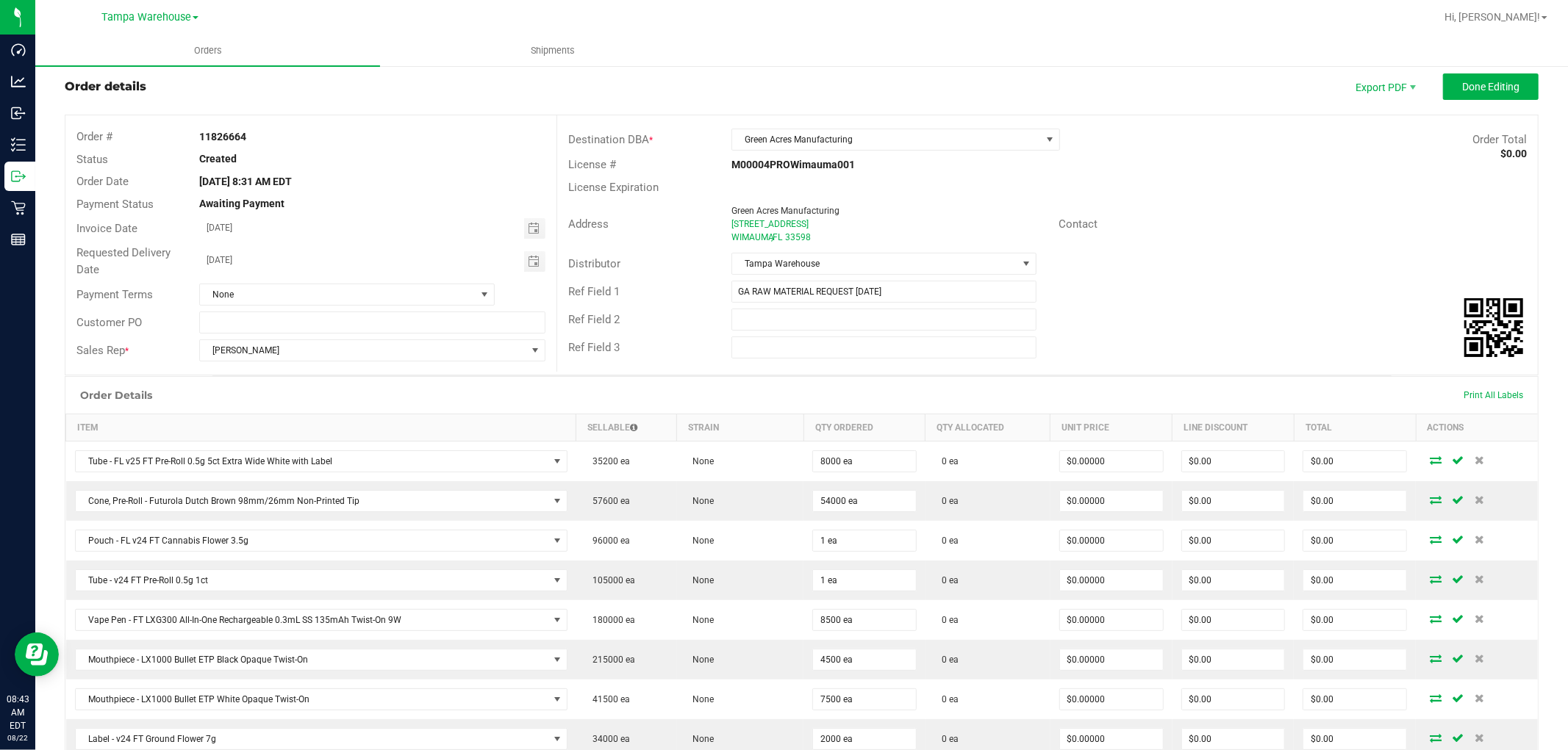
scroll to position [0, 0]
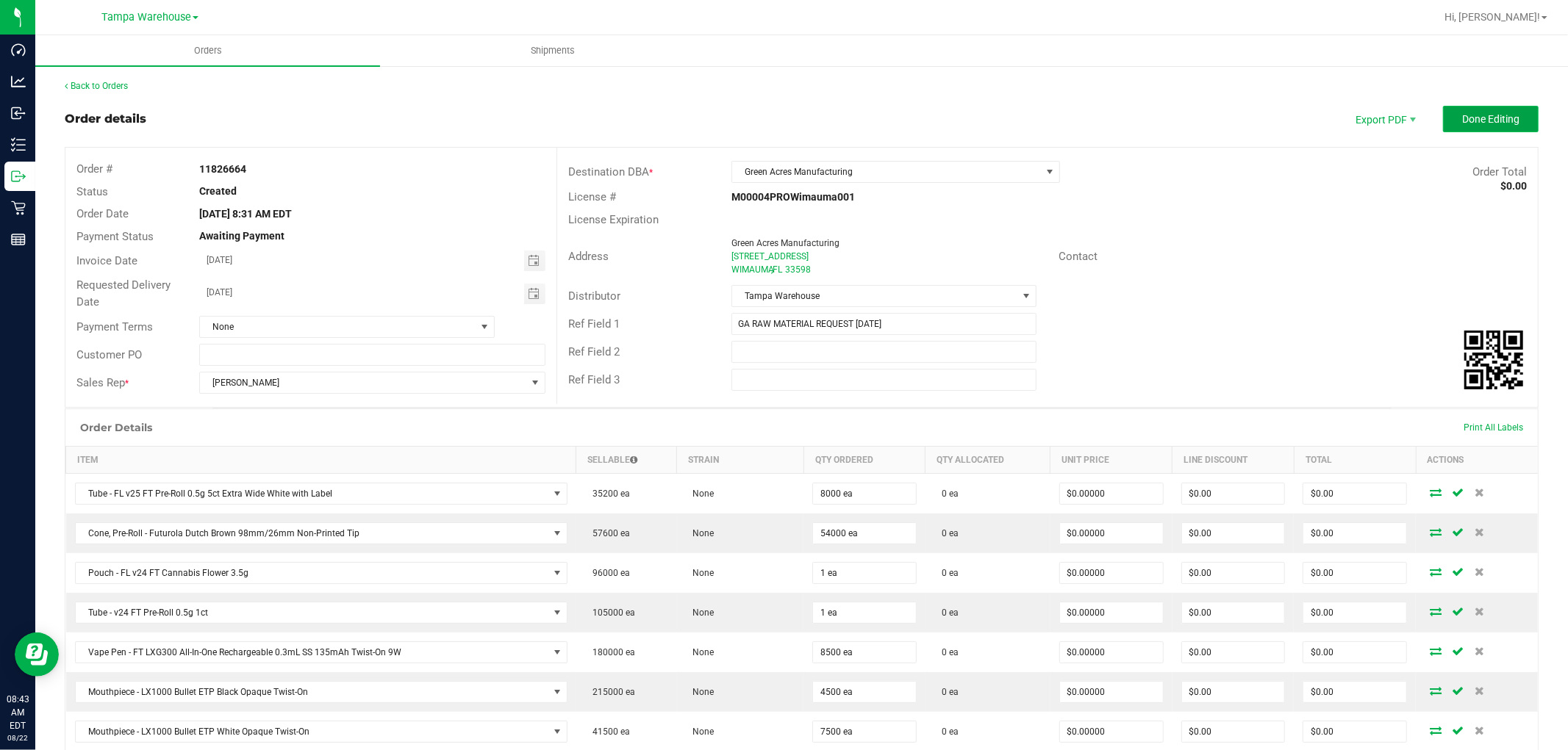
click at [1480, 120] on span "Done Editing" at bounding box center [1490, 119] width 57 height 12
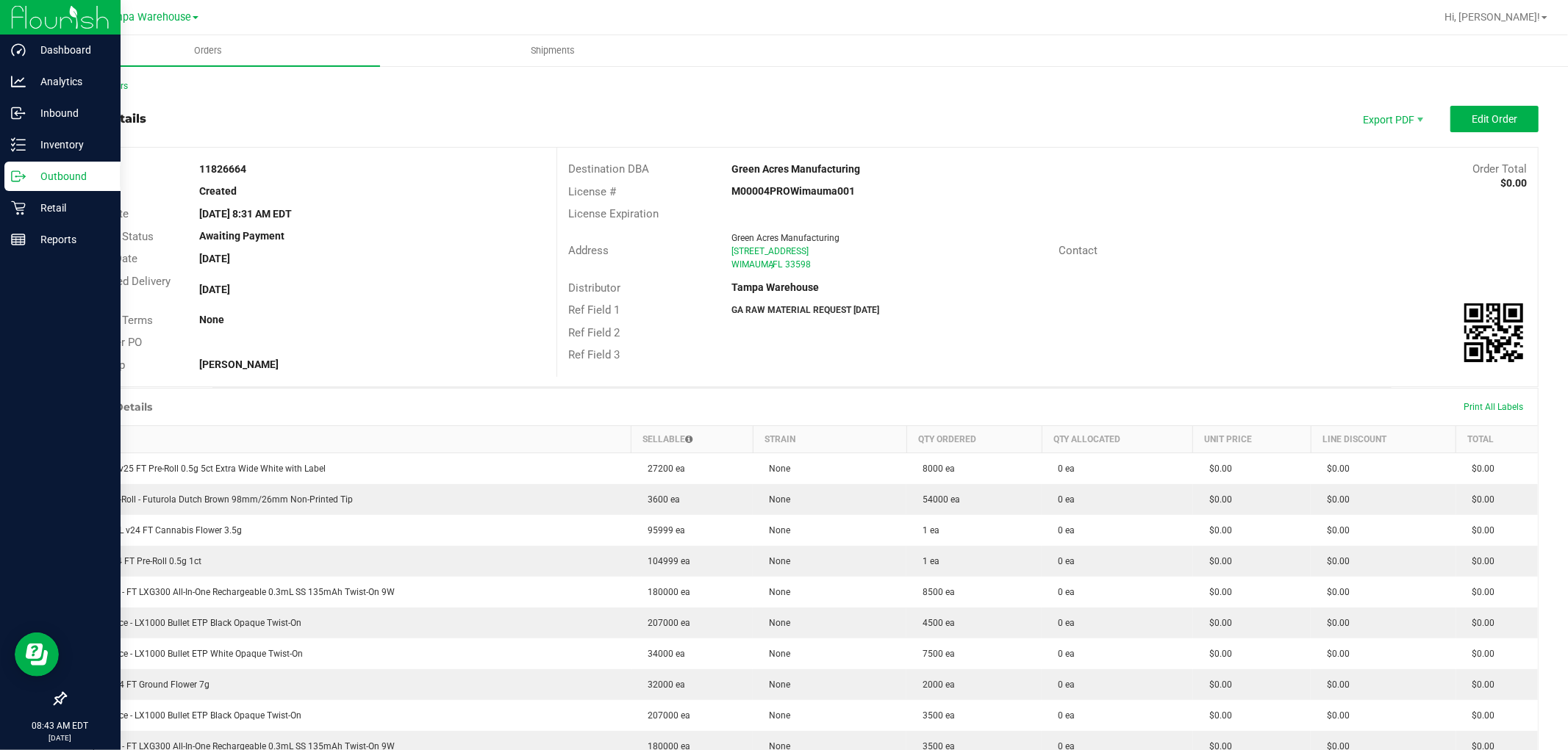
click at [70, 183] on p "Outbound" at bounding box center [70, 177] width 88 height 18
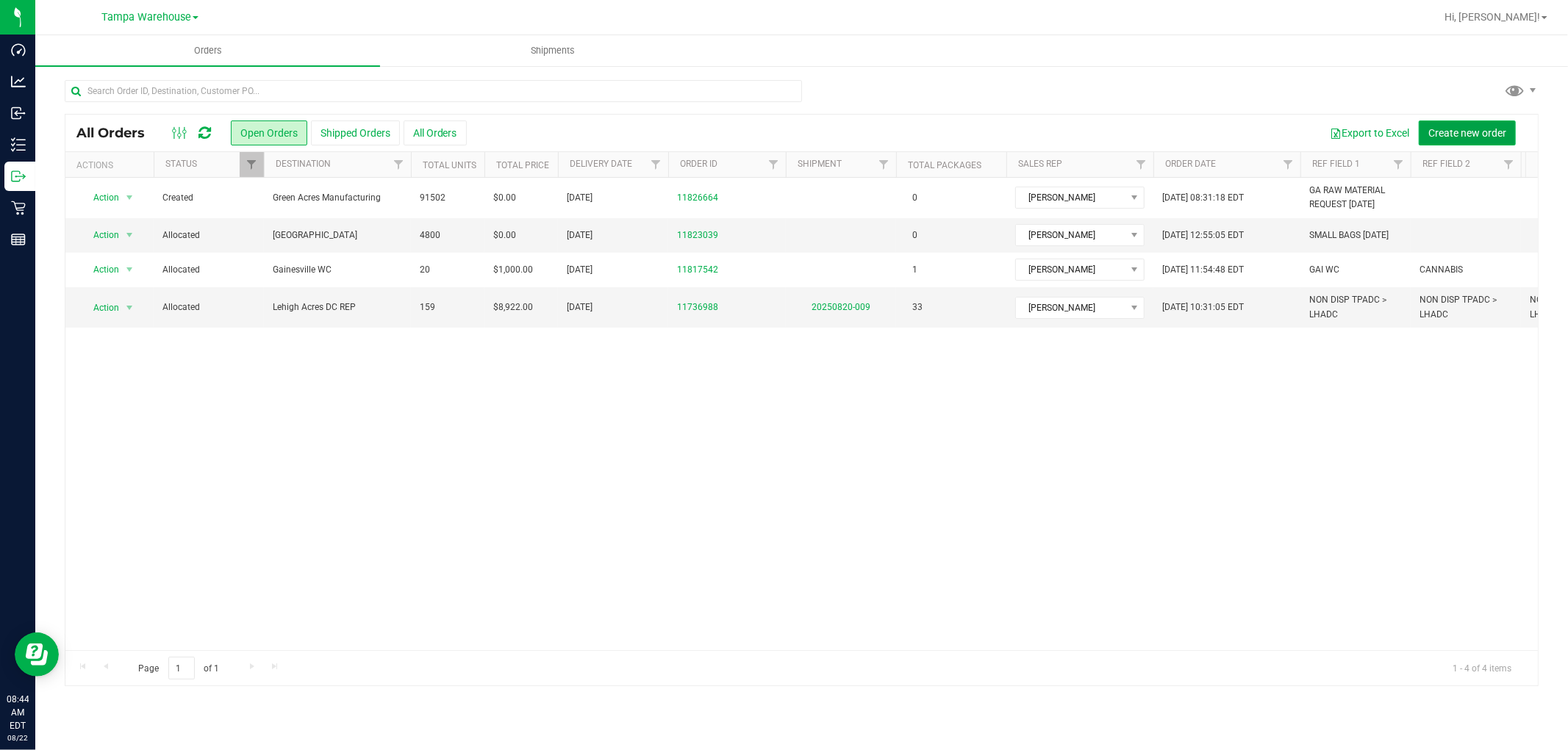
click at [1464, 137] on span "Create new order" at bounding box center [1467, 133] width 78 height 12
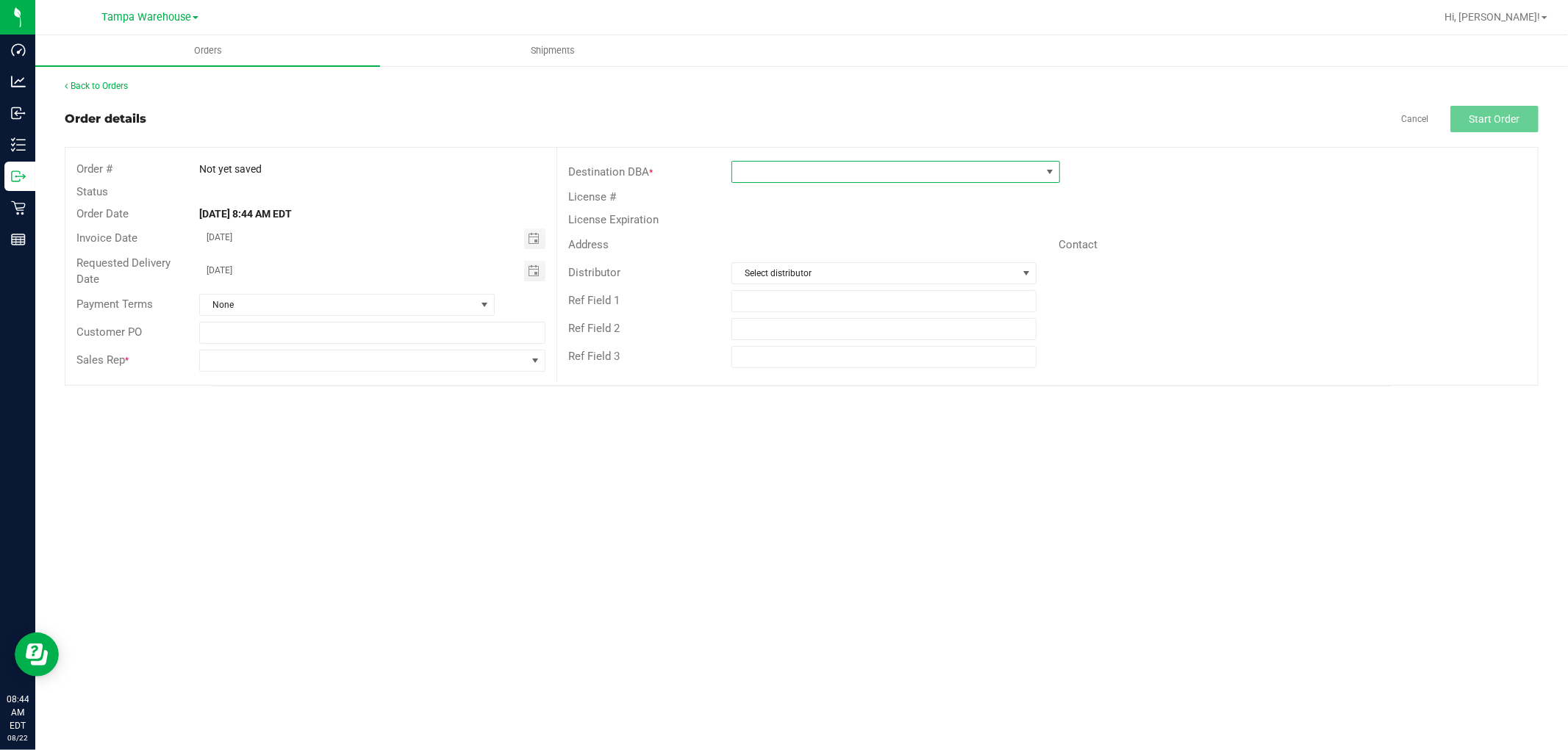
click at [819, 168] on span at bounding box center [887, 172] width 309 height 21
type input "GR"
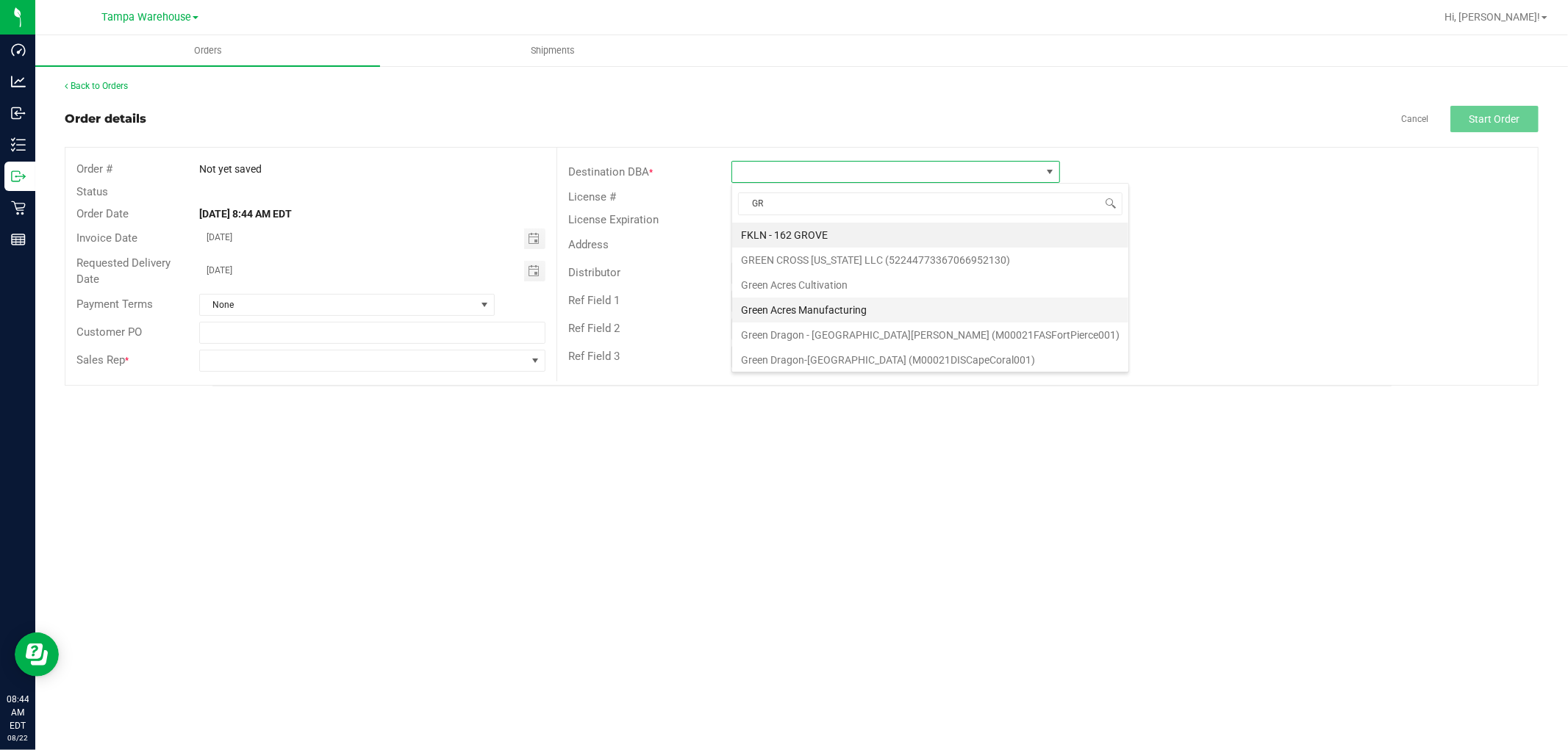
click at [838, 317] on li "Green Acres Manufacturing" at bounding box center [930, 310] width 396 height 25
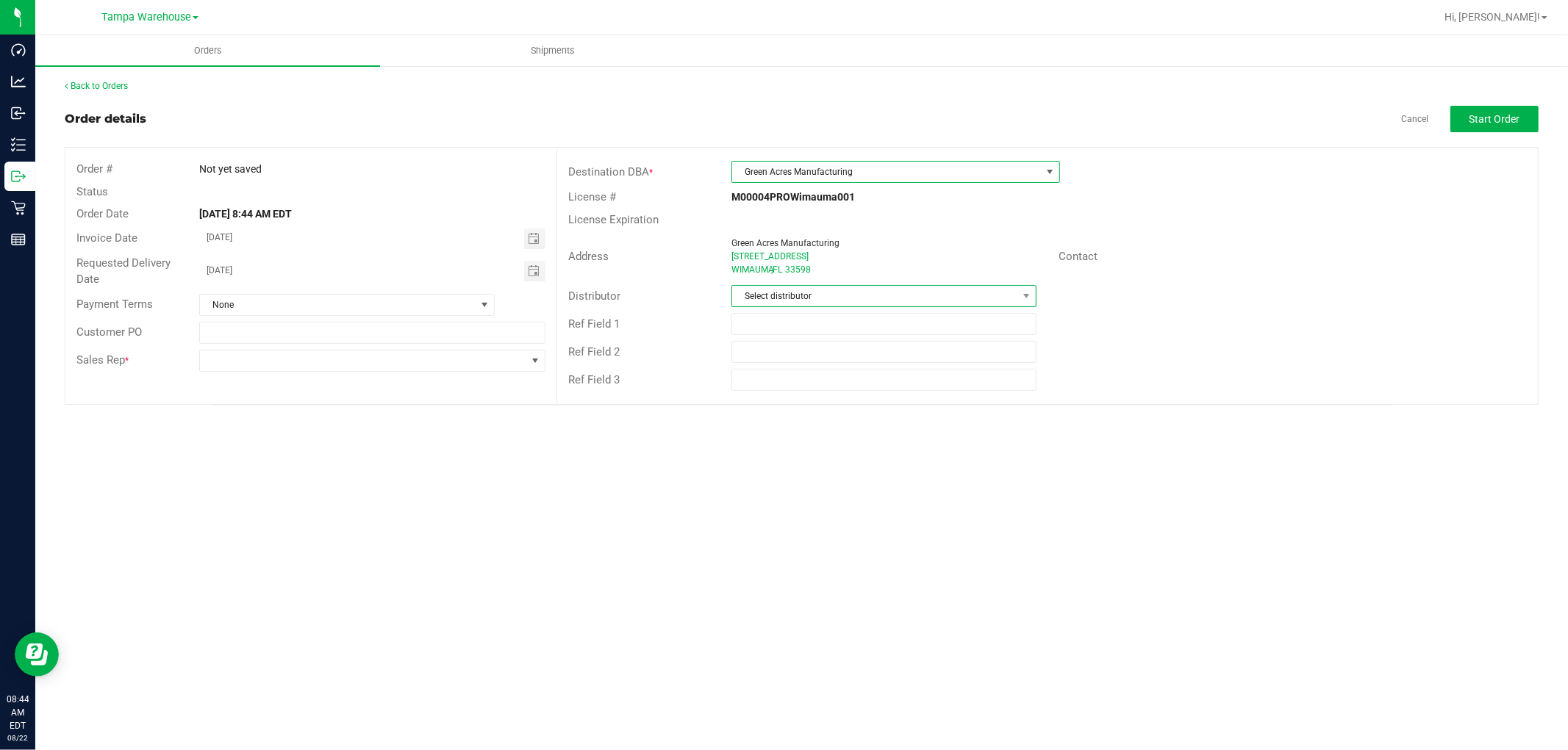
click at [827, 299] on span "Select distributor" at bounding box center [875, 296] width 285 height 21
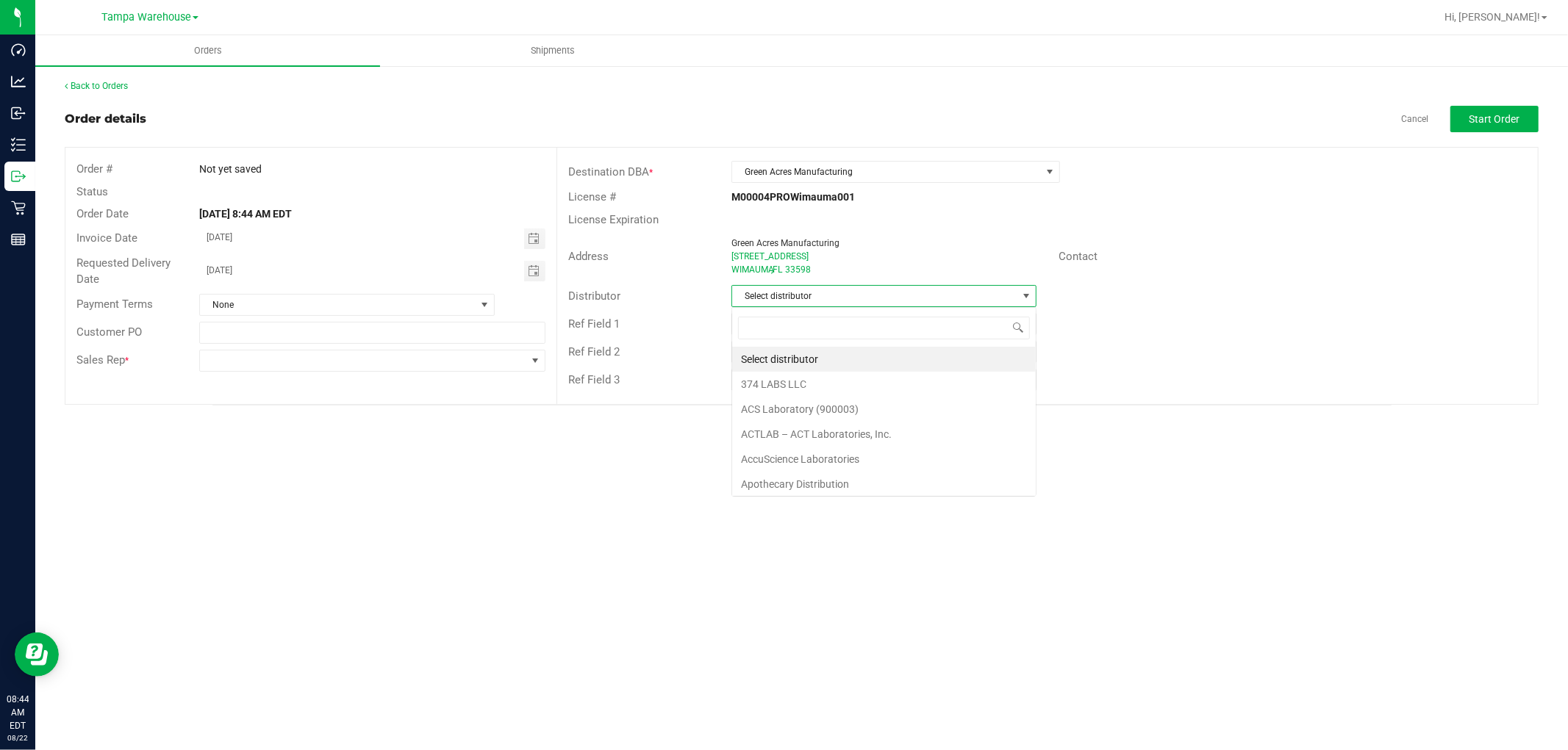
scroll to position [22, 305]
type input "TAM"
click at [795, 385] on li "Tampa Warehouse" at bounding box center [884, 385] width 304 height 25
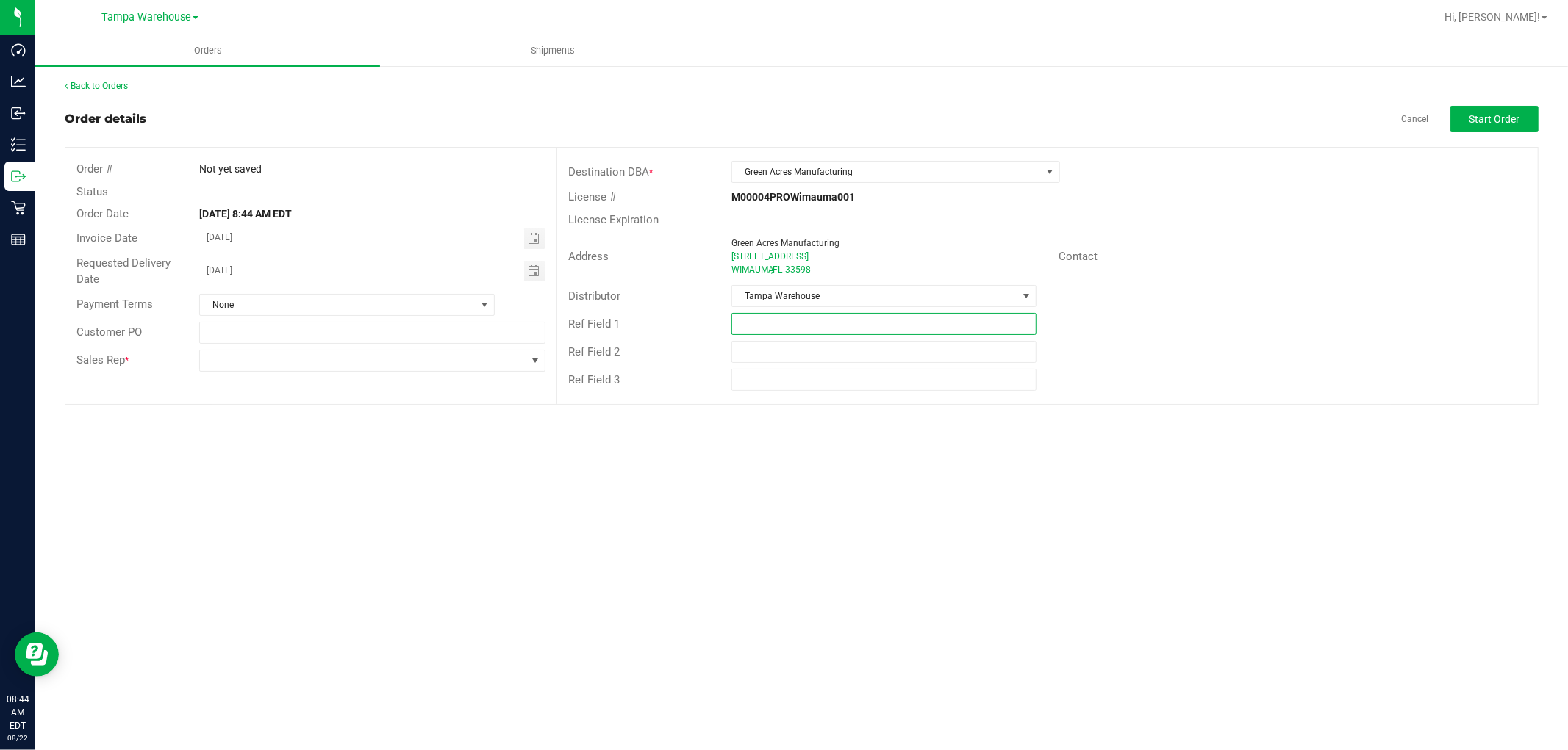
click at [820, 320] on input "text" at bounding box center [884, 325] width 305 height 22
type input "GA EDIBLES REQUEST 08.22.25"
click at [667, 431] on div "Orders Shipments Back to Orders Order details Cancel Start Order Order # Not ye…" at bounding box center [801, 393] width 1532 height 715
click at [385, 363] on span at bounding box center [362, 361] width 326 height 21
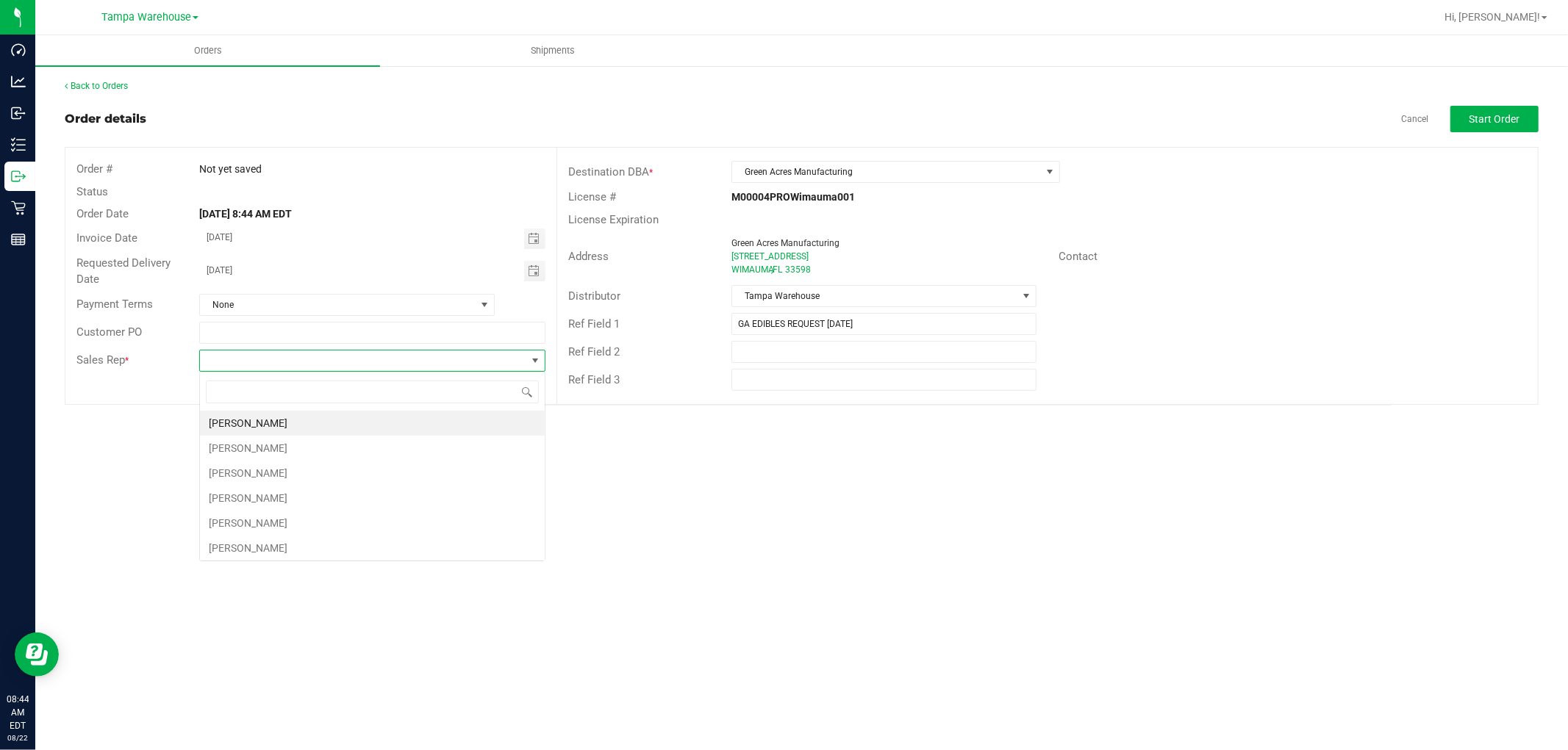
scroll to position [22, 345]
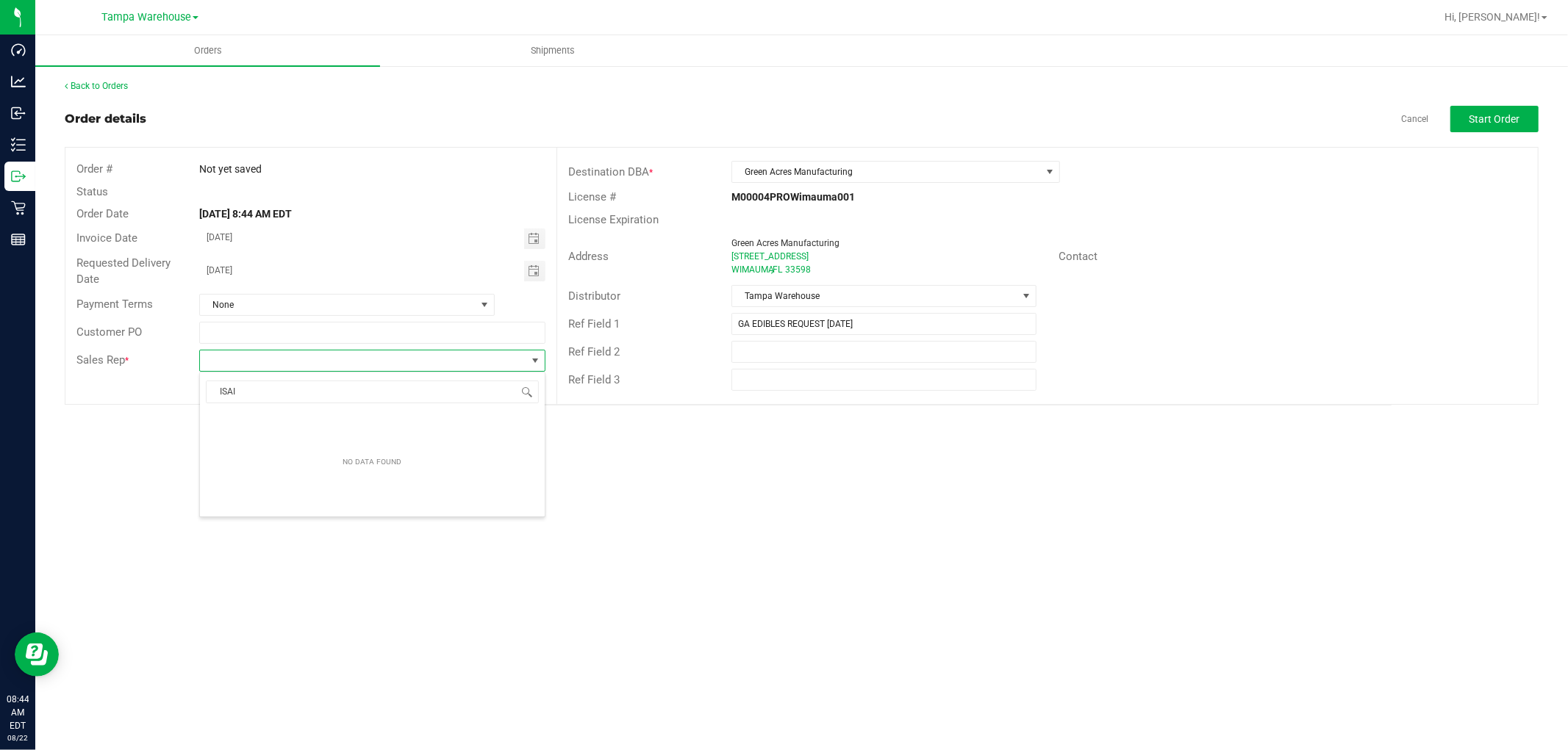
type input "ISAIA"
click at [304, 420] on li "Isaiah Mercado" at bounding box center [372, 423] width 345 height 25
click at [1163, 465] on div "Orders Shipments Back to Orders Order details Cancel Start Order Order # Not ye…" at bounding box center [801, 393] width 1532 height 715
click at [1485, 122] on span "Start Order" at bounding box center [1494, 119] width 51 height 12
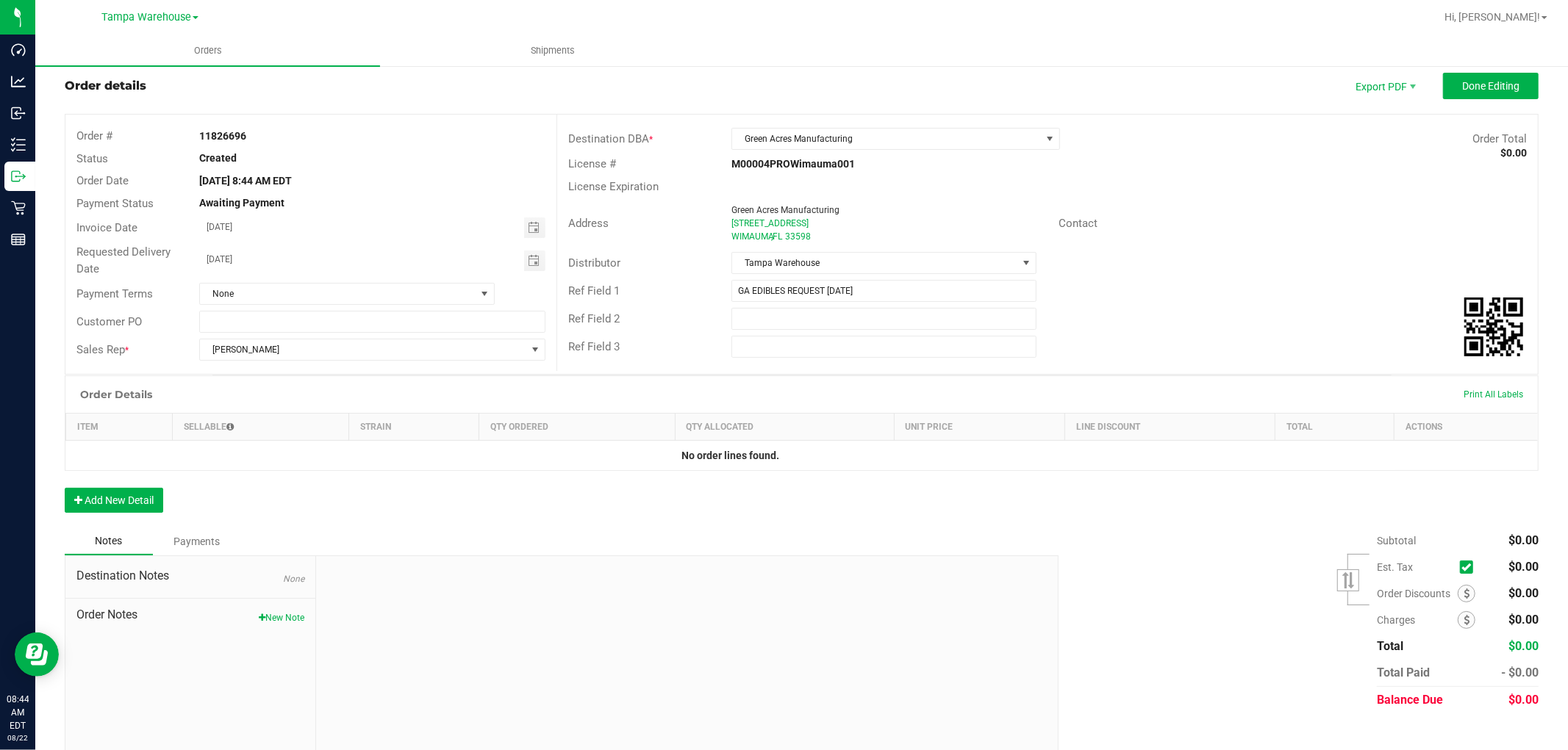
scroll to position [51, 0]
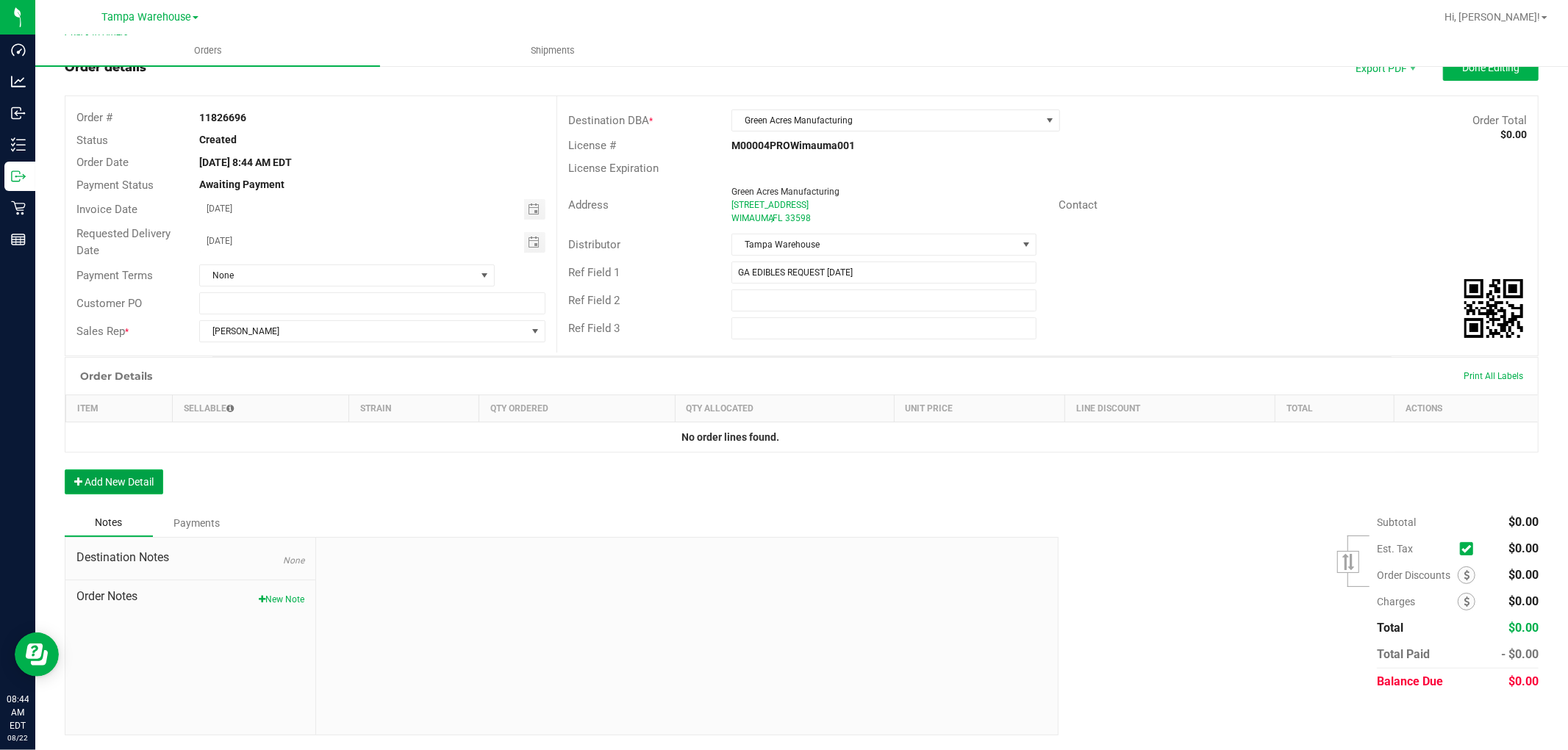
click at [143, 481] on button "Add New Detail" at bounding box center [114, 482] width 99 height 25
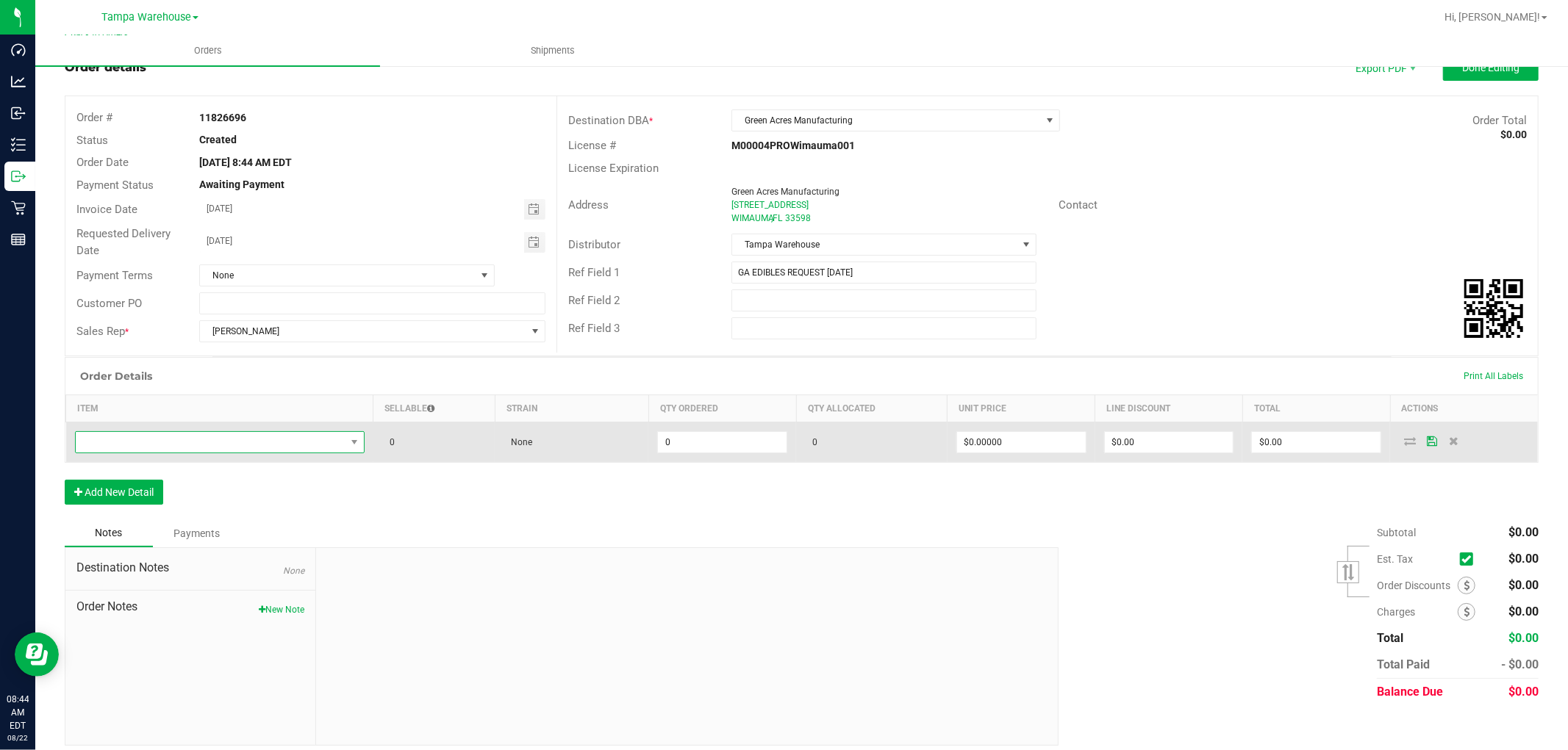
click at [183, 440] on span "NO DATA FOUND" at bounding box center [210, 443] width 270 height 21
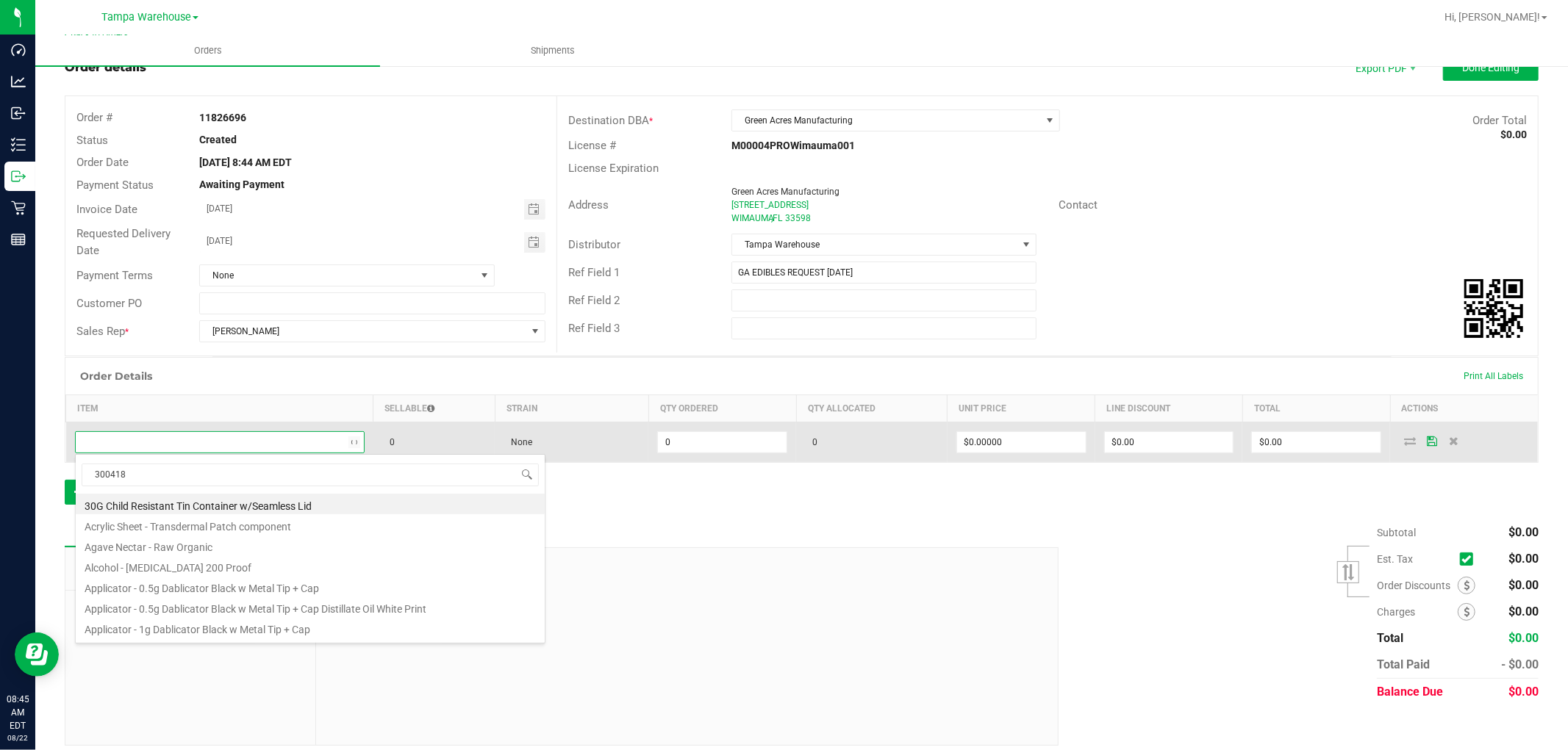
type input "3004180"
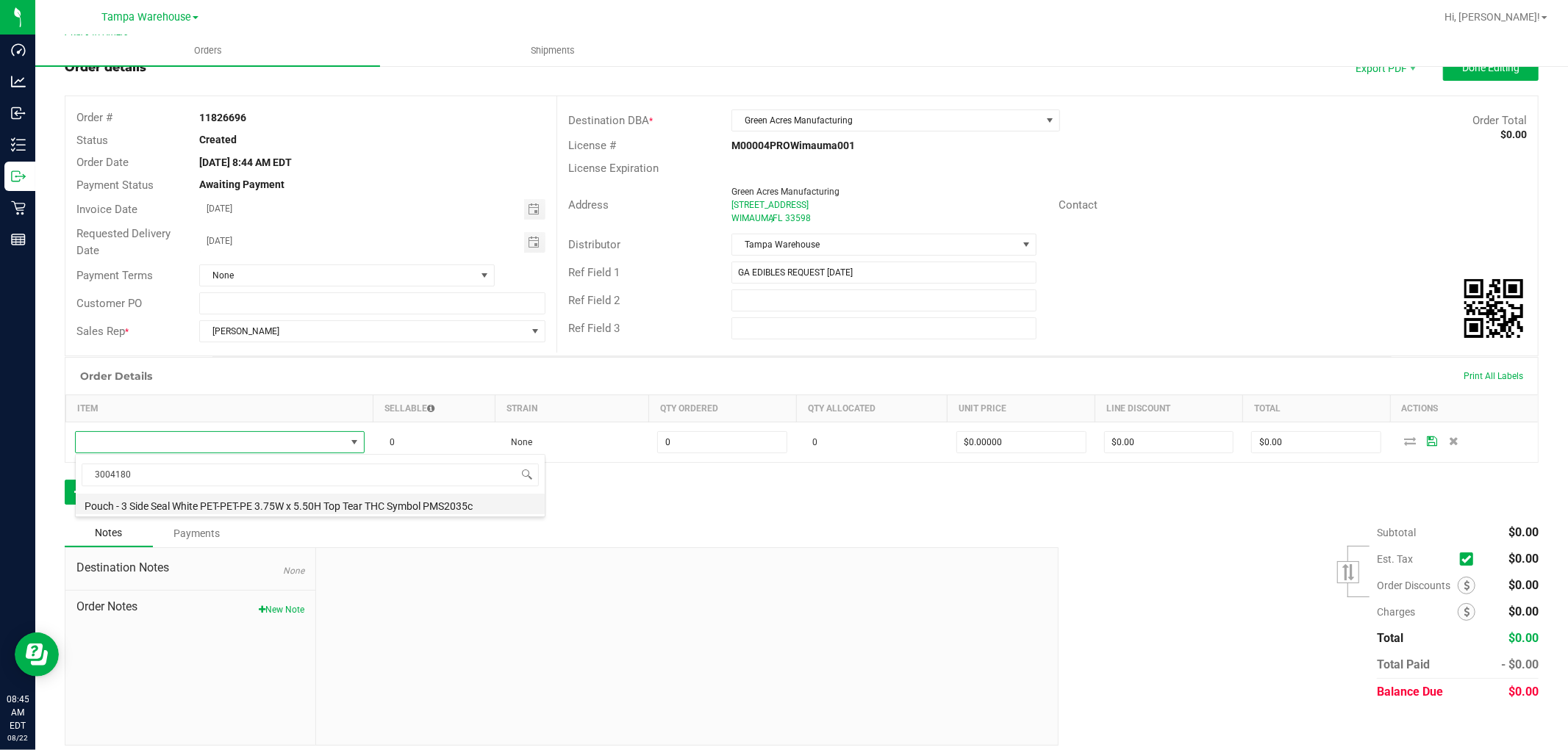
click at [274, 506] on li "Pouch - 3 Side Seal White PET-PET-PE 3.75W x 5.50H Top Tear THC Symbol PMS2035c" at bounding box center [310, 504] width 469 height 21
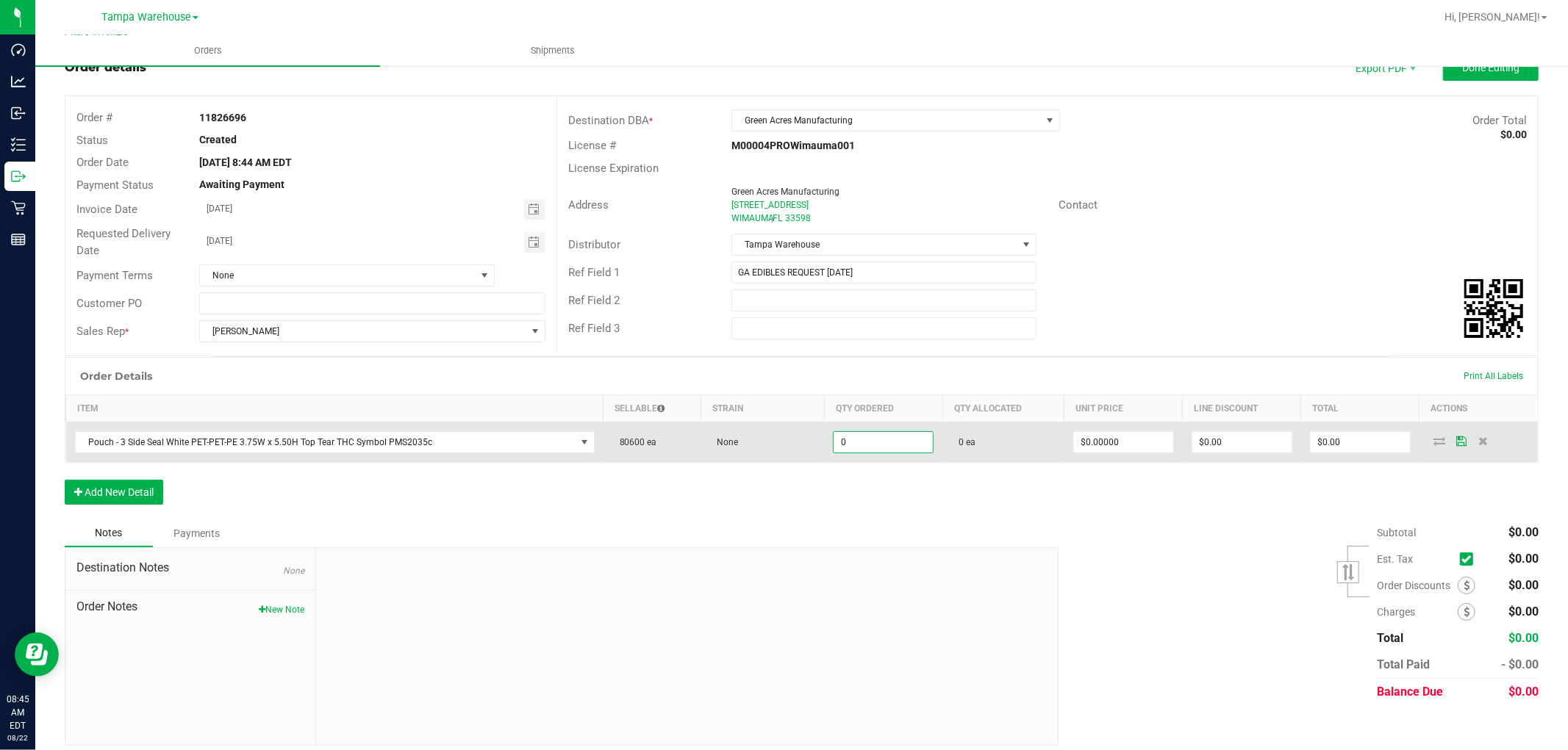
click at [871, 438] on input "0" at bounding box center [883, 443] width 100 height 21
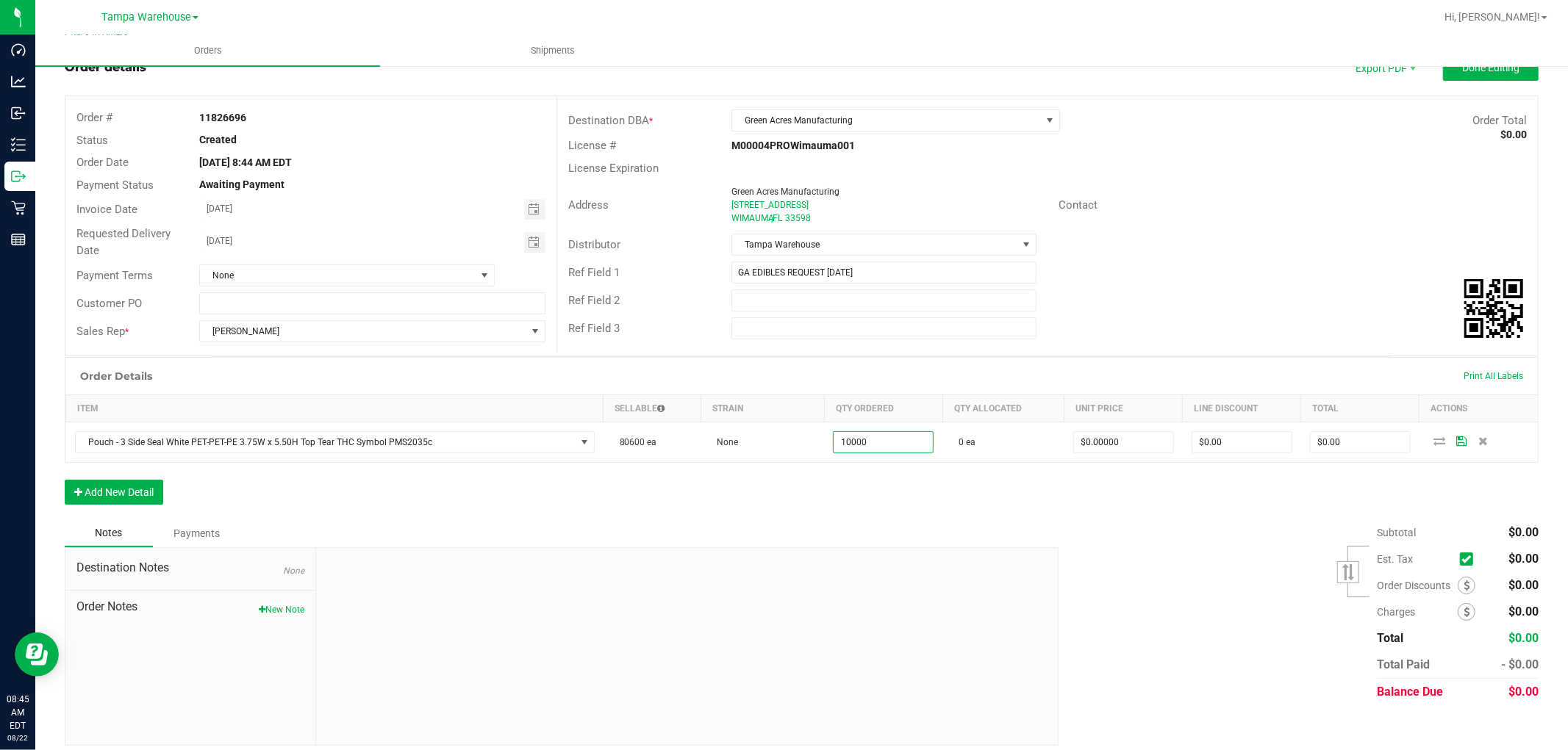
type input "10000 ea"
click at [748, 492] on div "Order Details Print All Labels Item Sellable Strain Qty Ordered Qty Allocated U…" at bounding box center [801, 438] width 1474 height 163
click at [133, 495] on button "Add New Detail" at bounding box center [114, 492] width 99 height 25
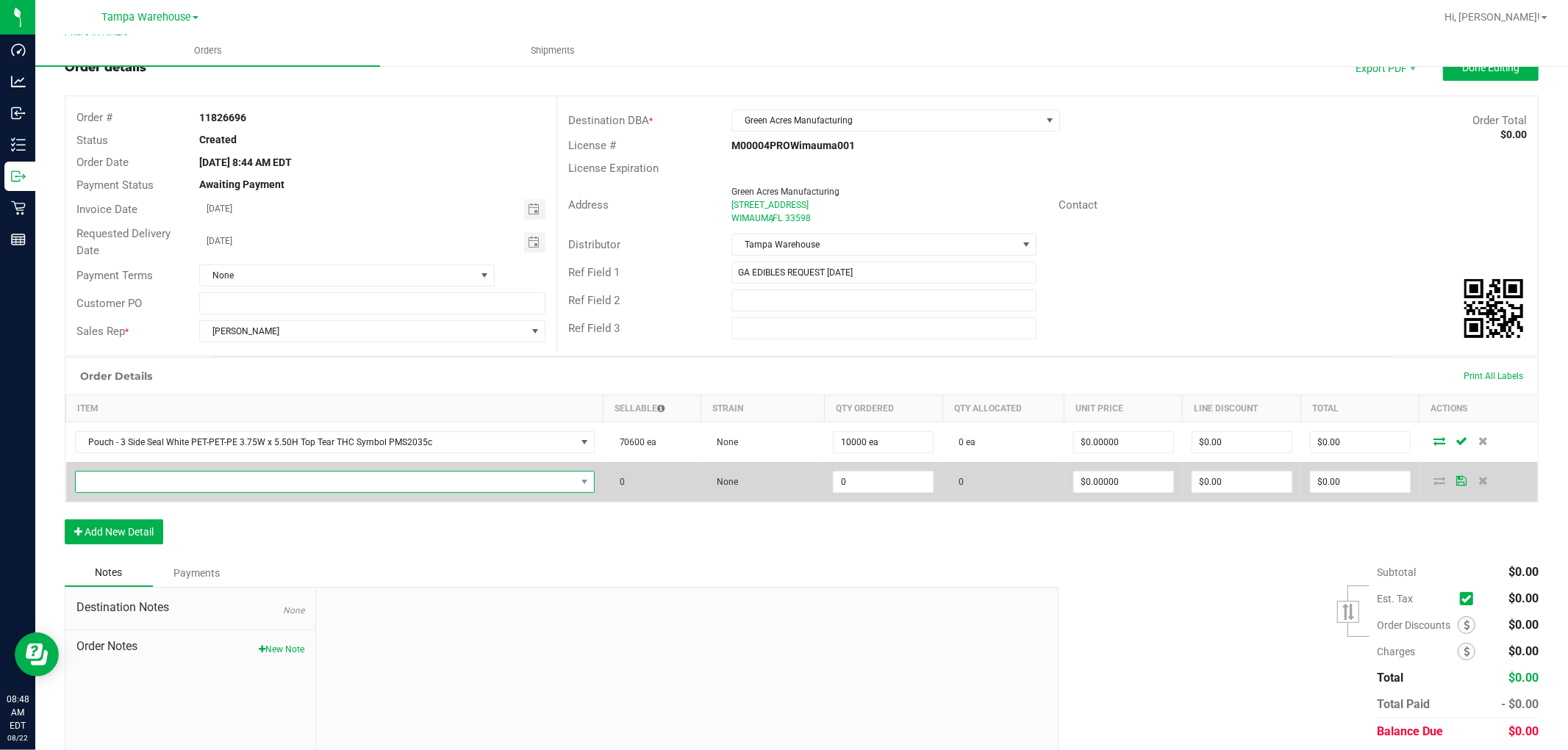
click at [168, 482] on span "NO DATA FOUND" at bounding box center [325, 482] width 500 height 21
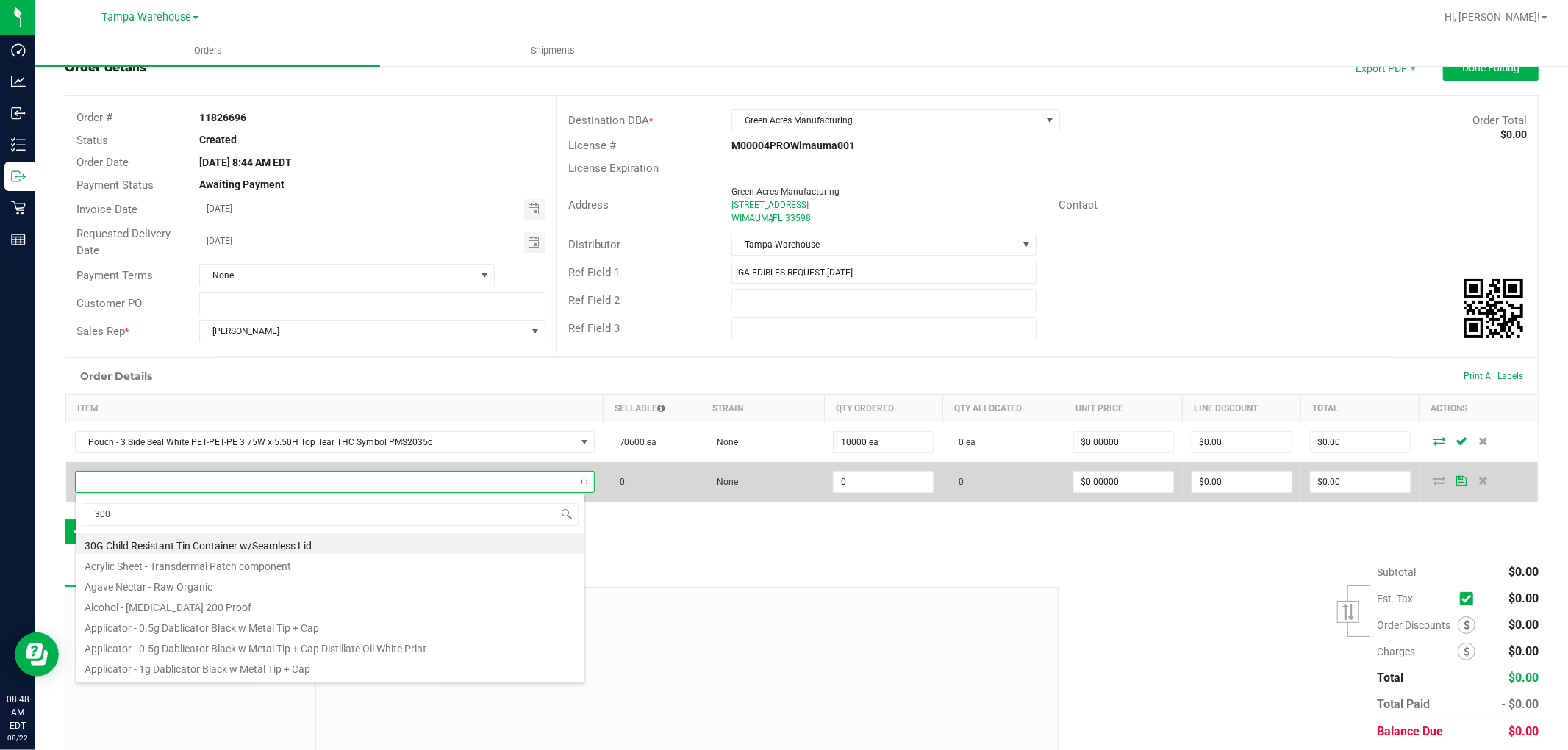
scroll to position [22, 505]
type input "3004171"
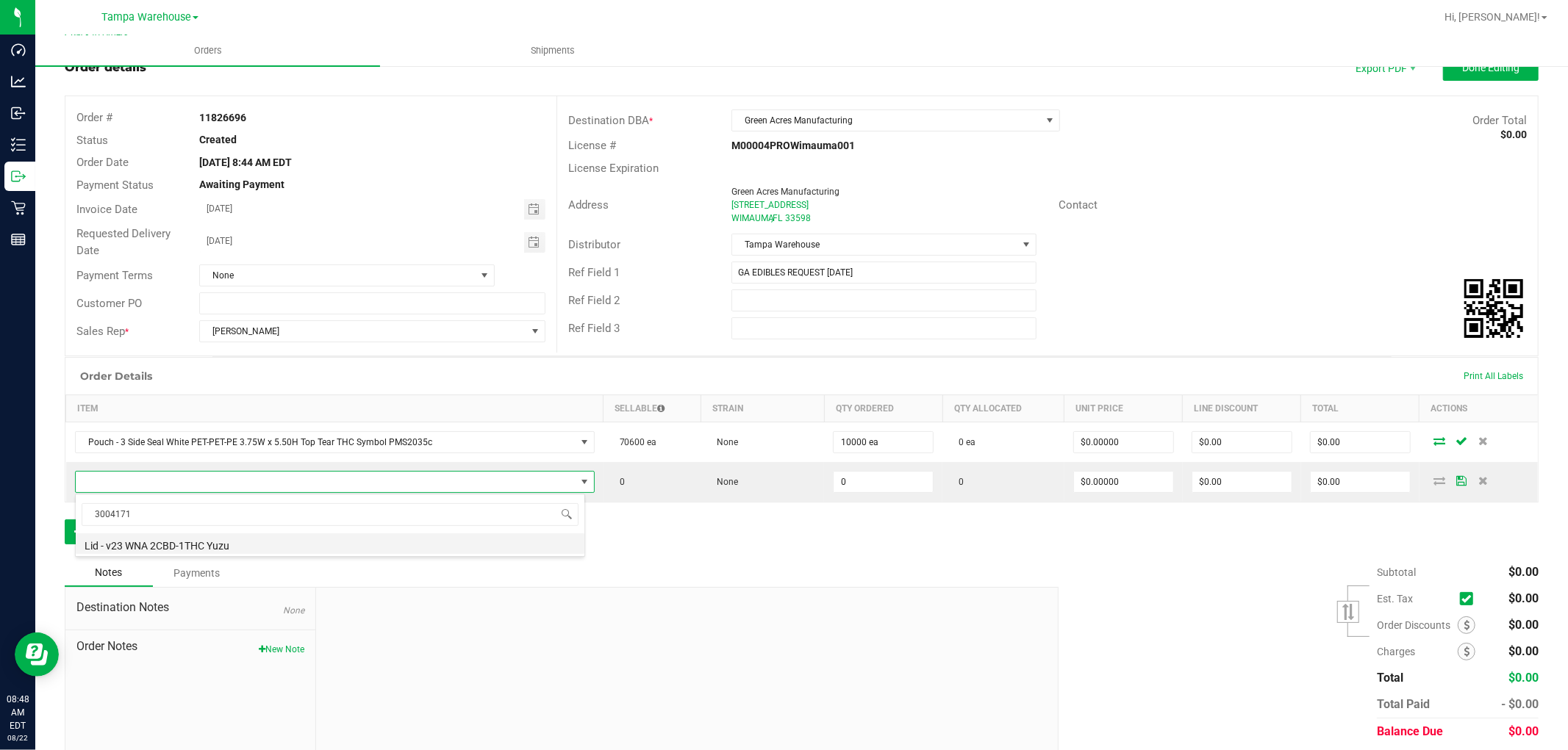
click at [239, 545] on li "Lid - v23 WNA 2CBD-1THC Yuzu" at bounding box center [330, 544] width 509 height 21
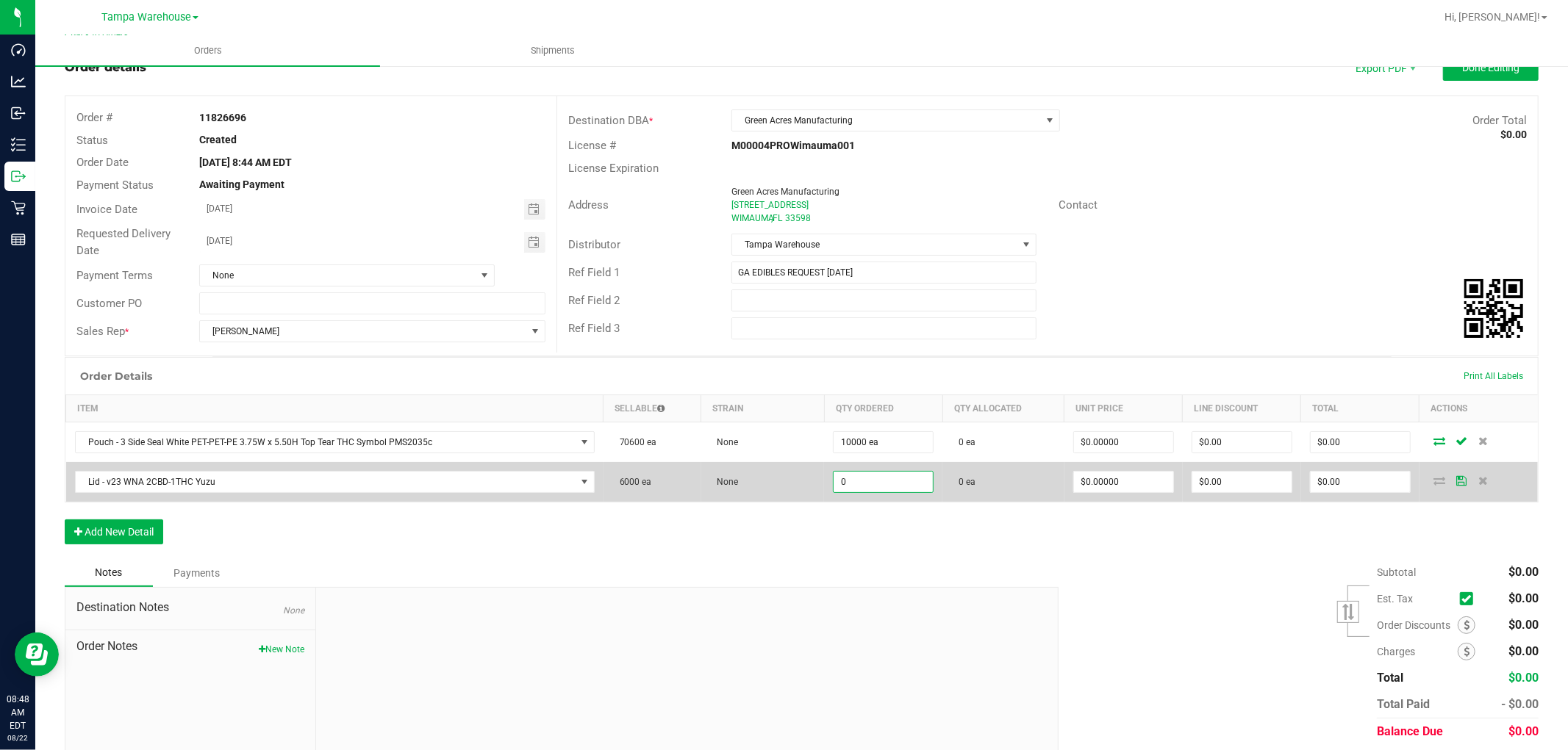
click at [868, 486] on input "0" at bounding box center [883, 482] width 100 height 21
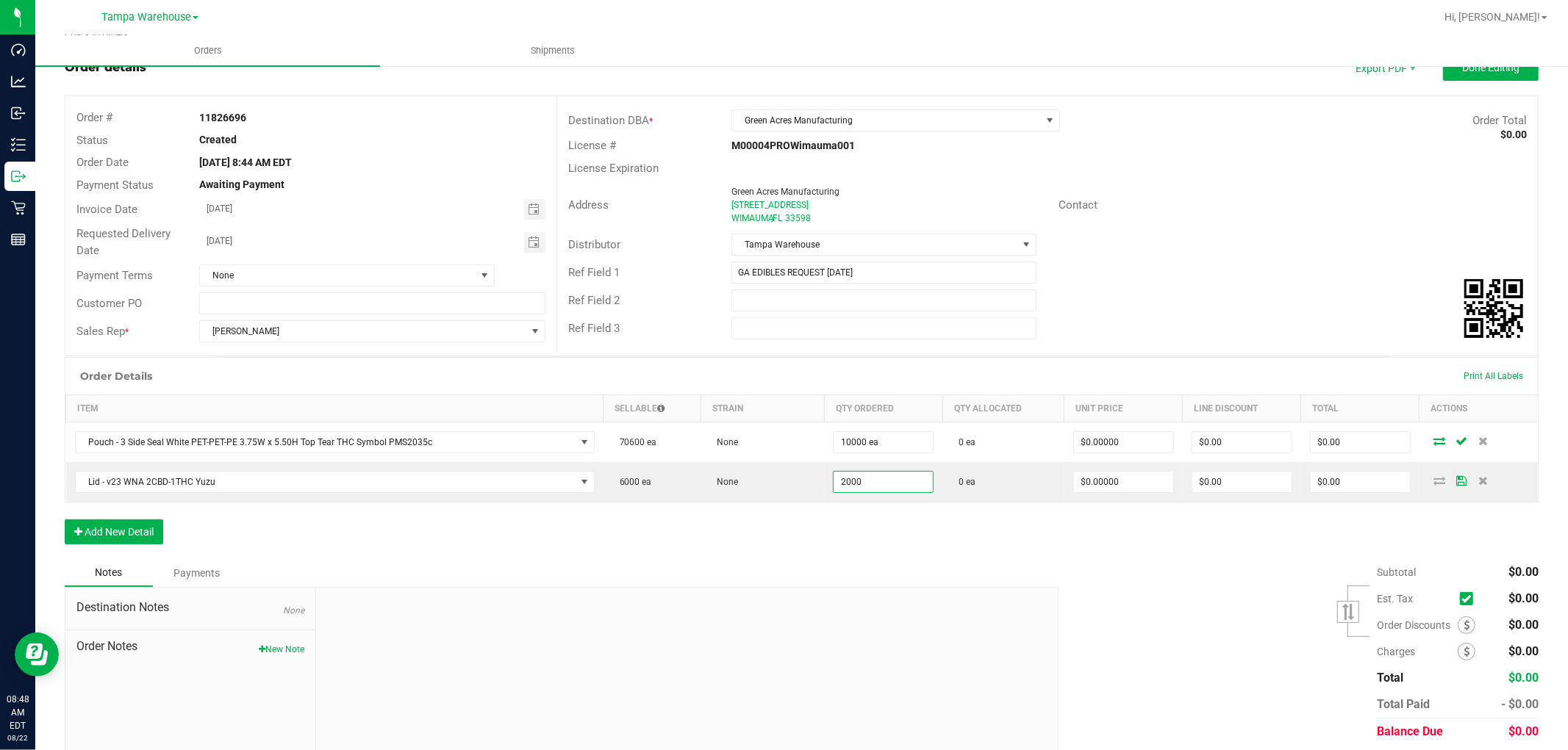
type input "2000 ea"
click at [796, 534] on div "Order Details Print All Labels Item Sellable Strain Qty Ordered Qty Allocated U…" at bounding box center [801, 458] width 1474 height 202
click at [147, 532] on button "Add New Detail" at bounding box center [114, 532] width 99 height 25
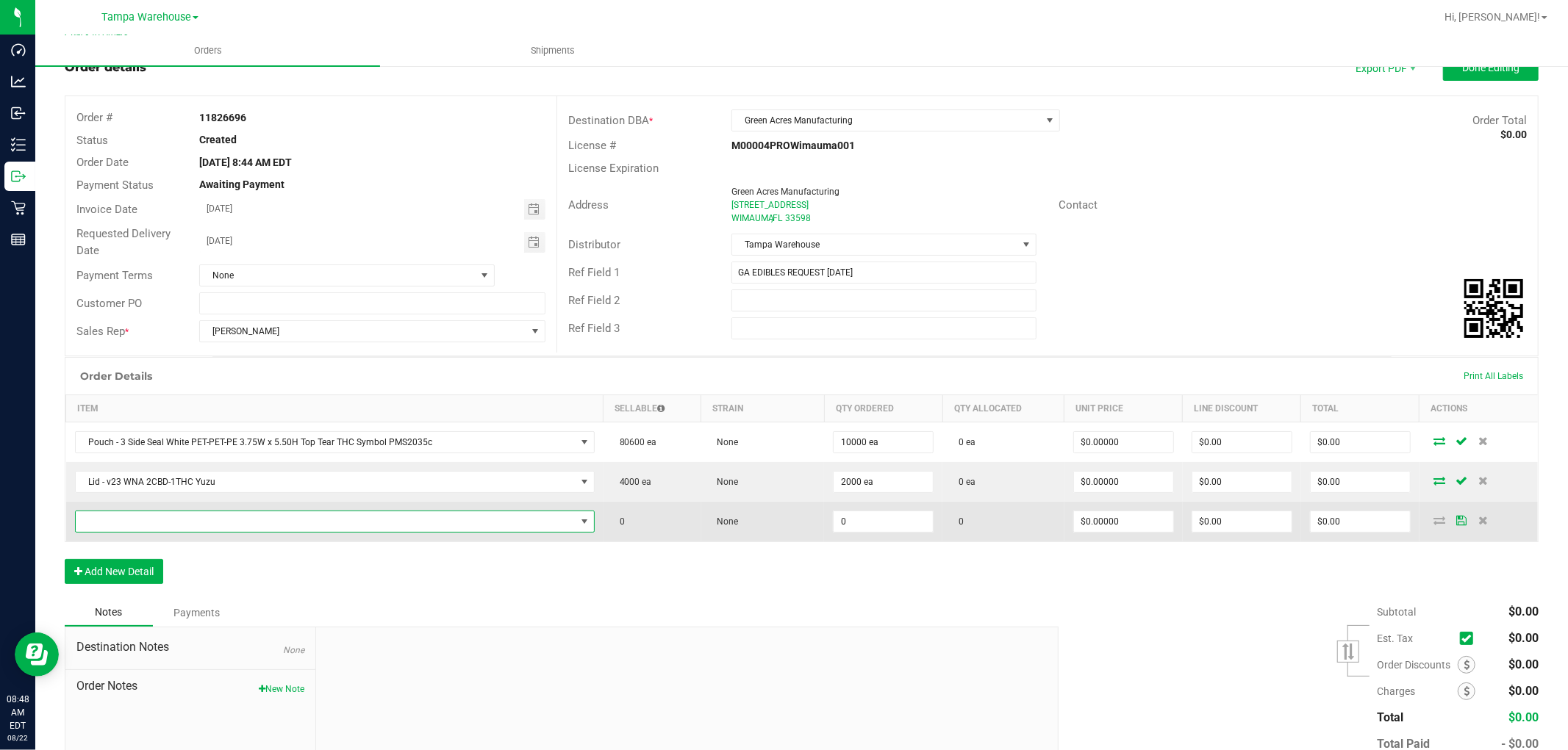
click at [158, 525] on span "NO DATA FOUND" at bounding box center [325, 522] width 500 height 21
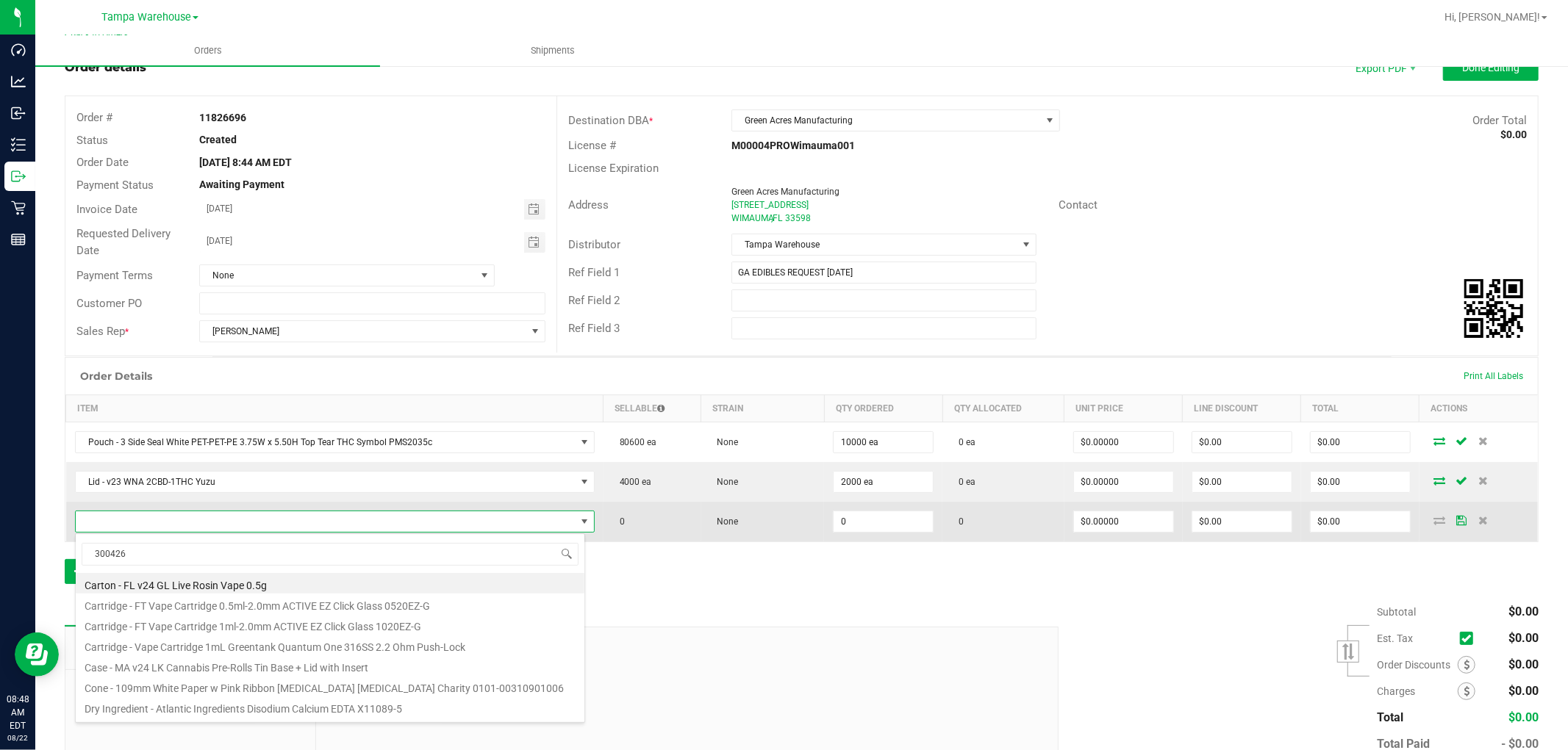
type input "3004269"
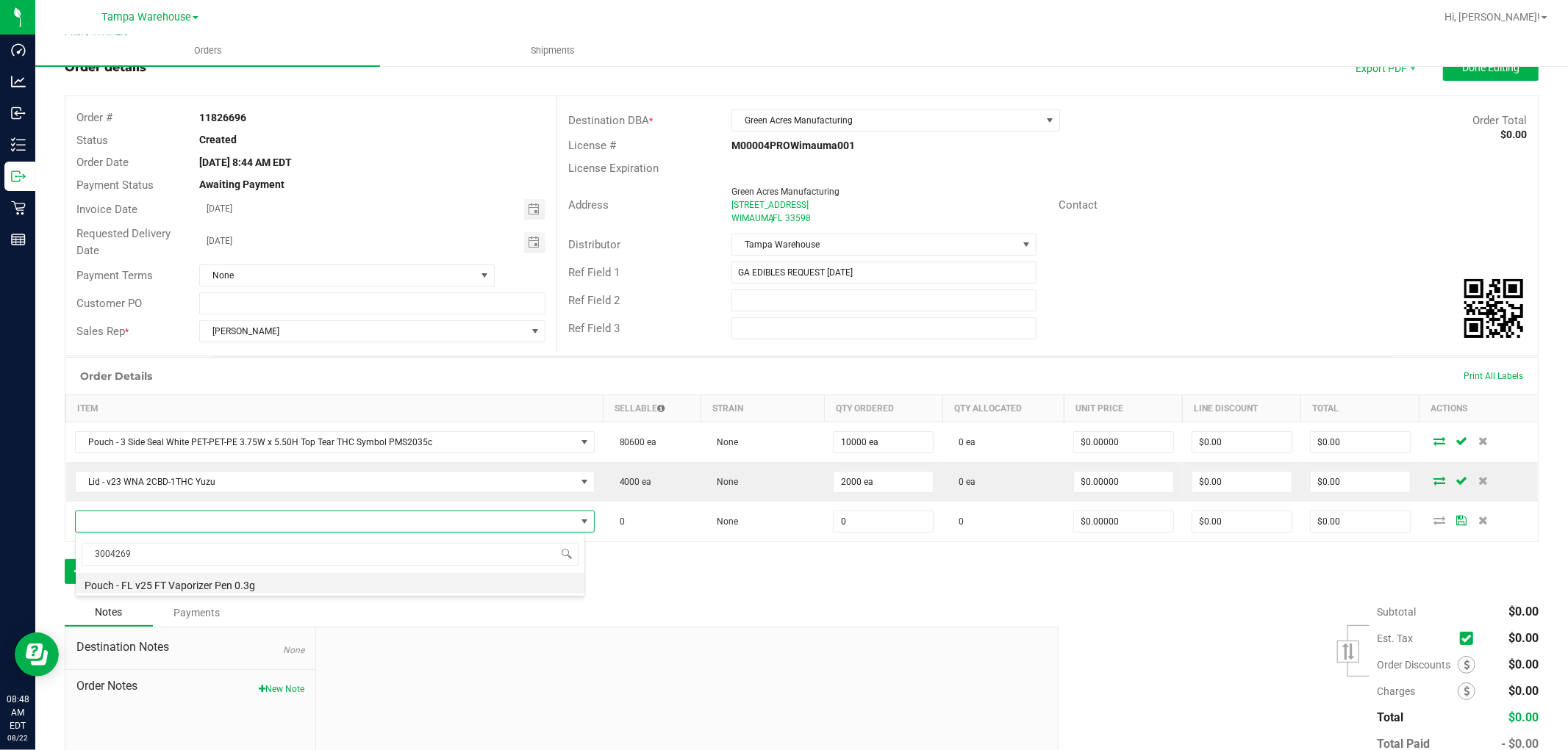
click at [263, 585] on li "Pouch - FL v25 FT Vaporizer Pen 0.3g" at bounding box center [330, 584] width 509 height 21
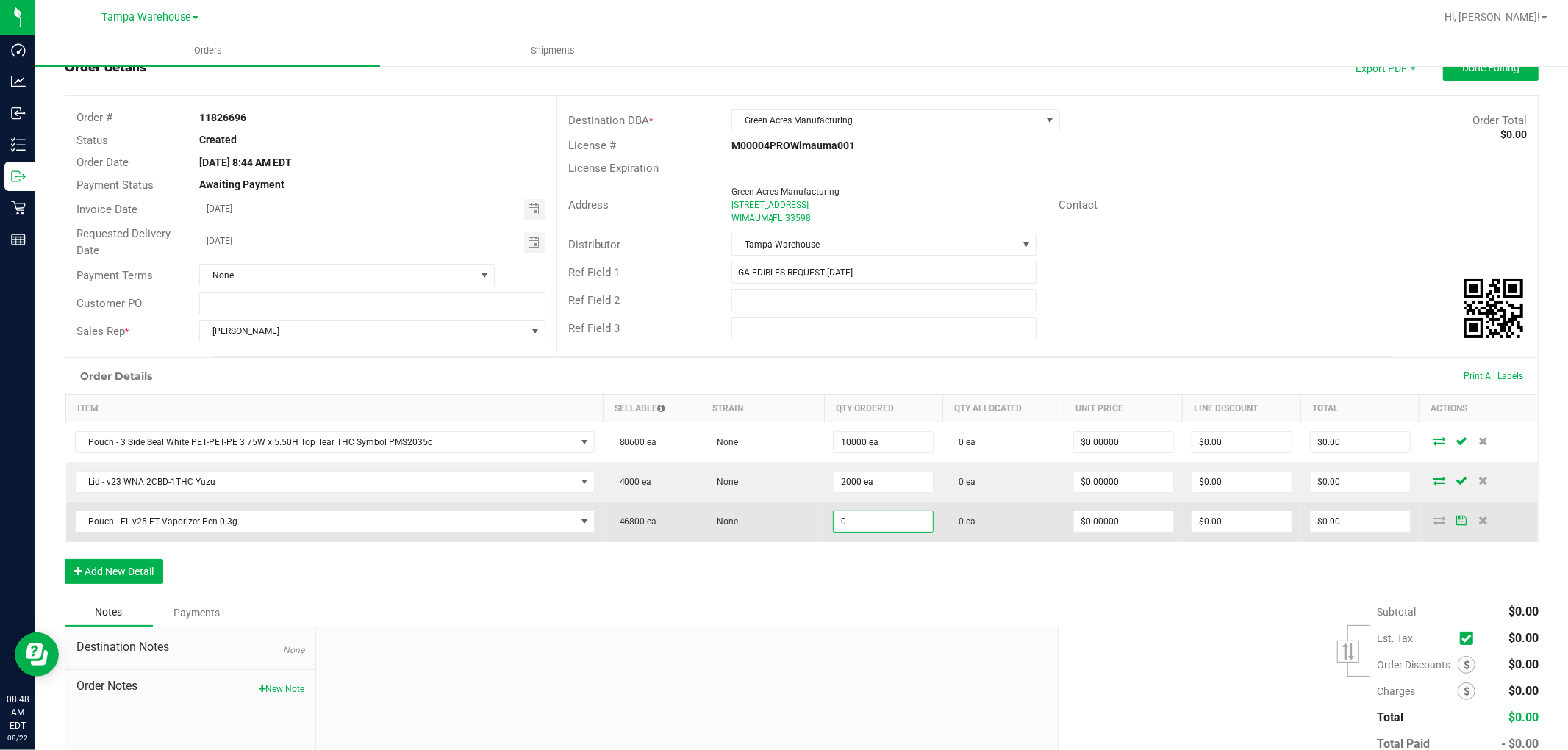
click at [858, 519] on input "0" at bounding box center [883, 522] width 100 height 21
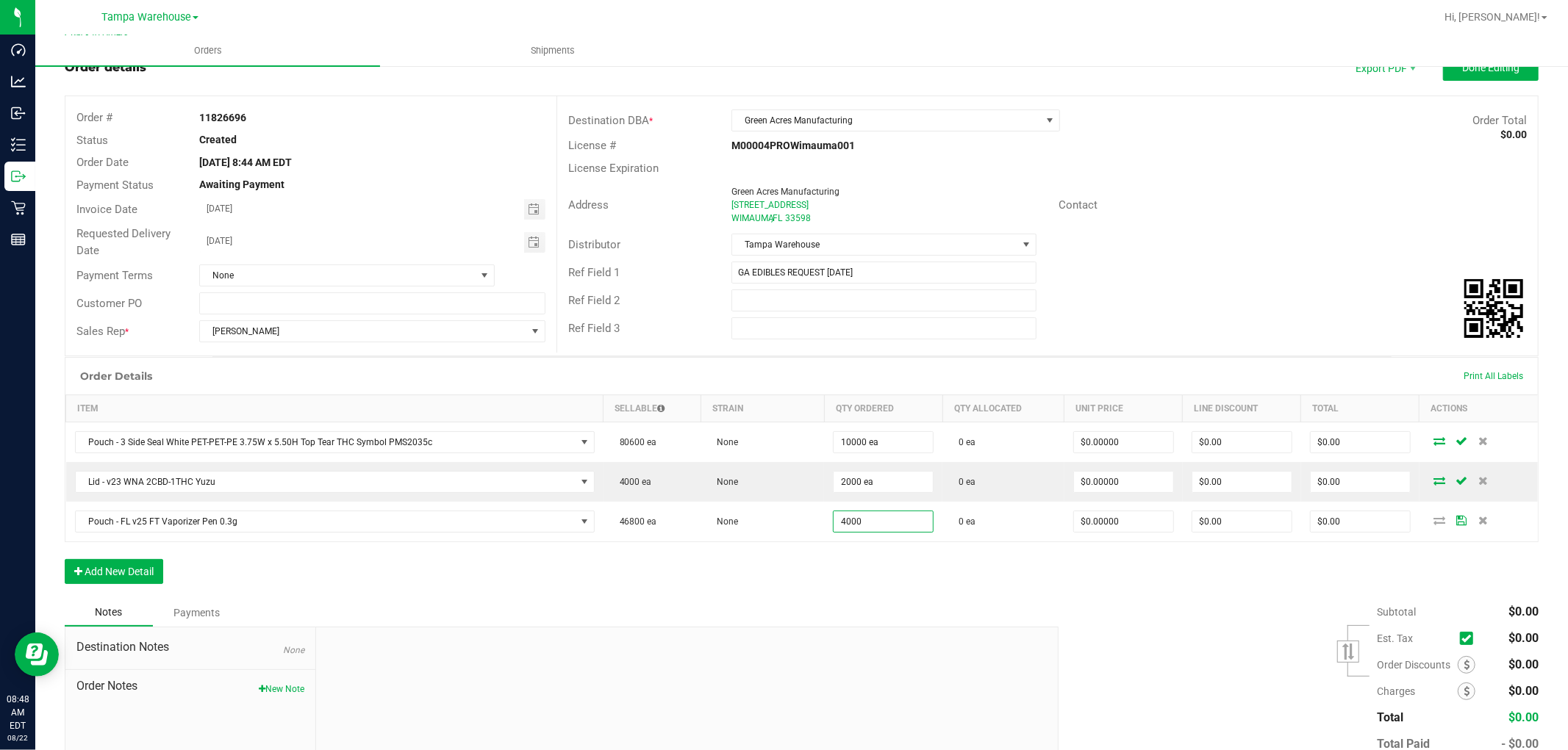
type input "4000 ea"
click at [811, 590] on div "Order Details Print All Labels Item Sellable Strain Qty Ordered Qty Allocated U…" at bounding box center [801, 478] width 1474 height 242
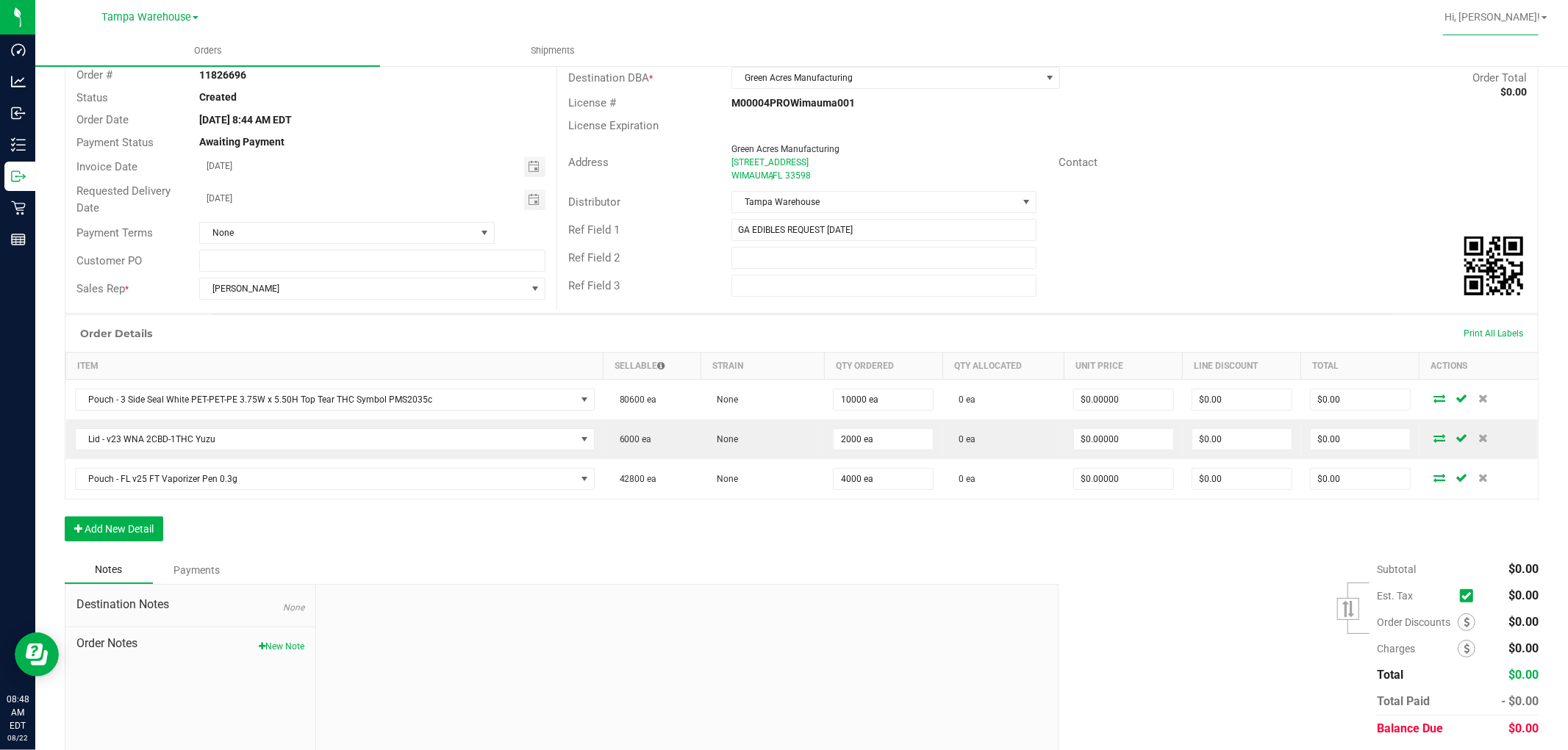
scroll to position [133, 0]
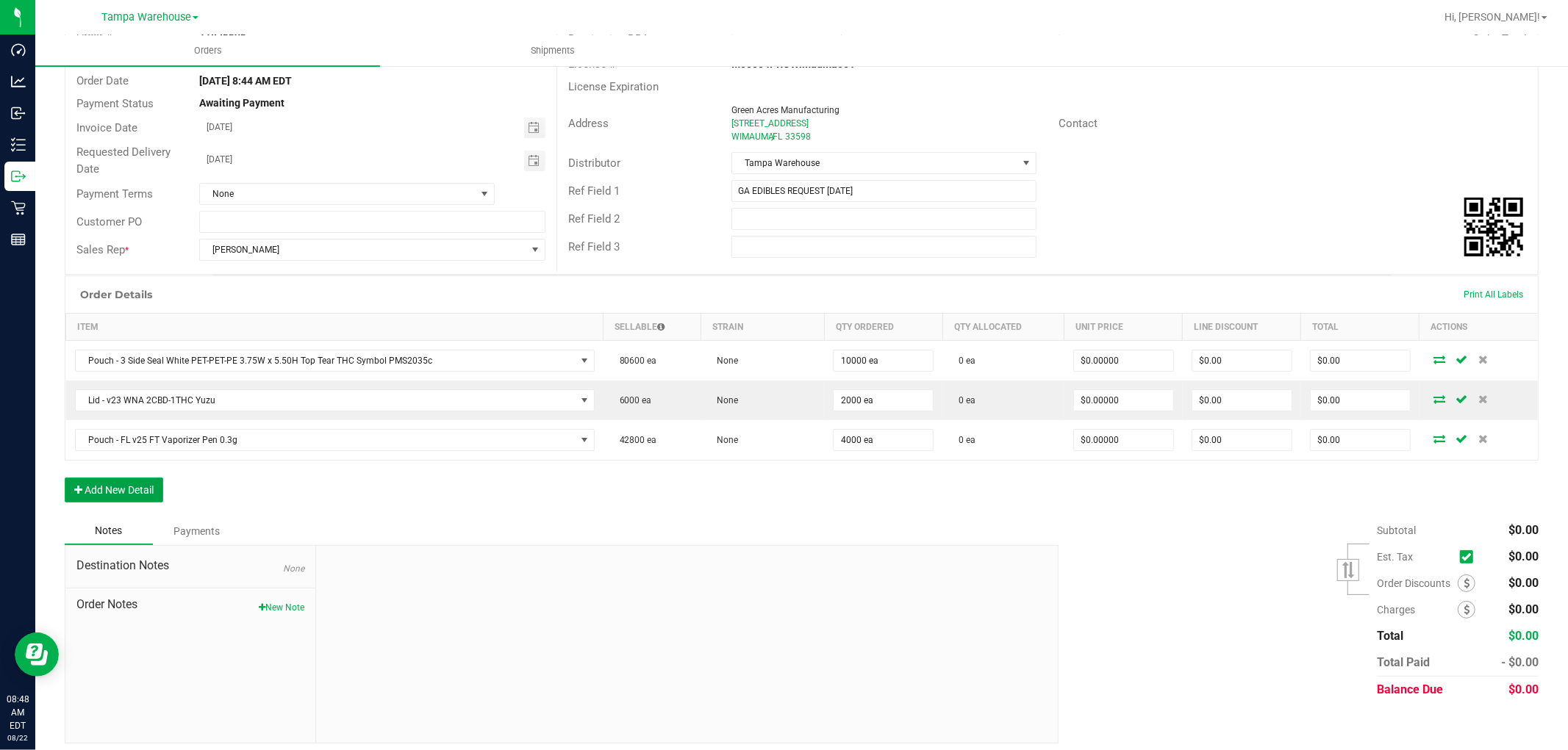
click at [140, 495] on button "Add New Detail" at bounding box center [114, 490] width 99 height 25
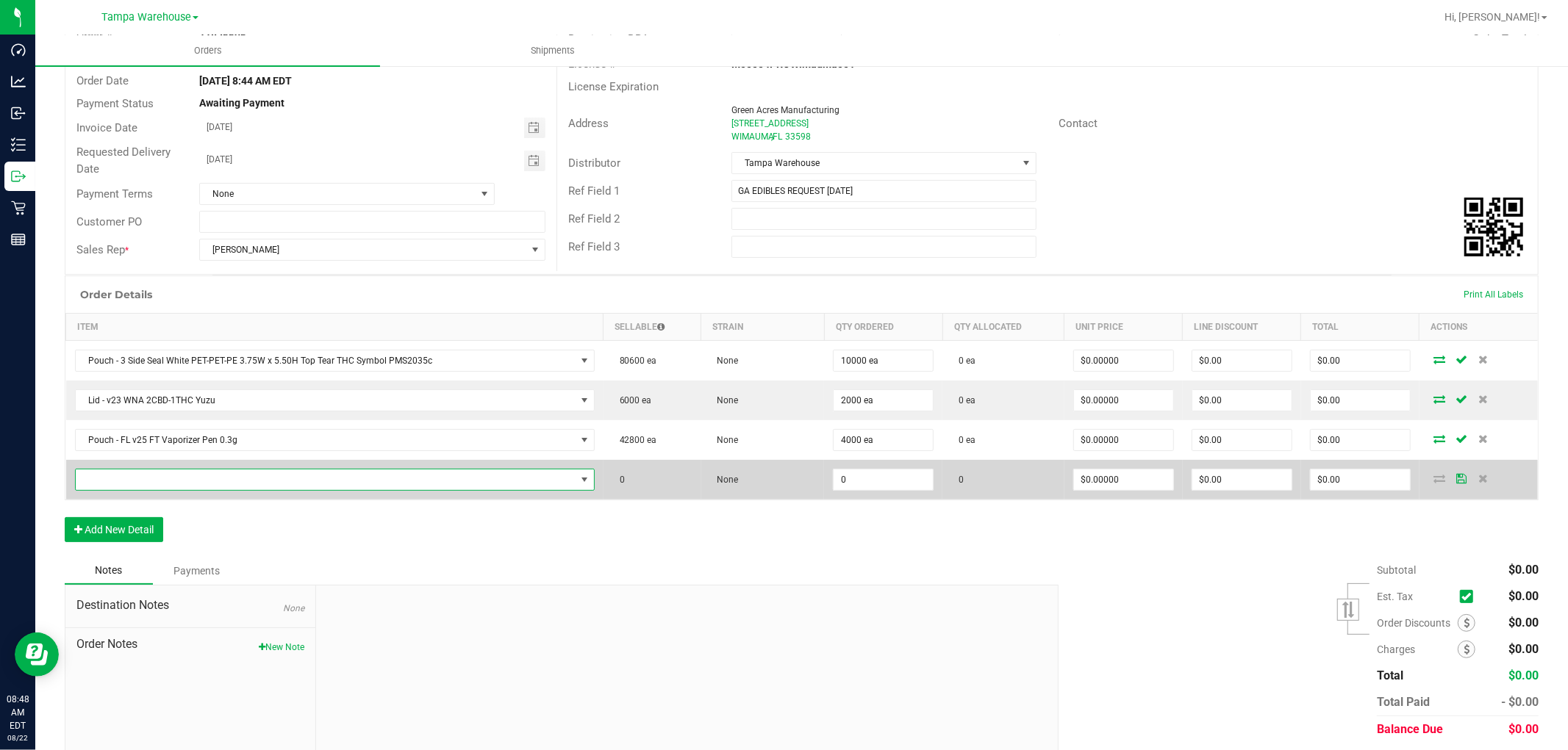
click at [188, 477] on span "NO DATA FOUND" at bounding box center [325, 480] width 500 height 21
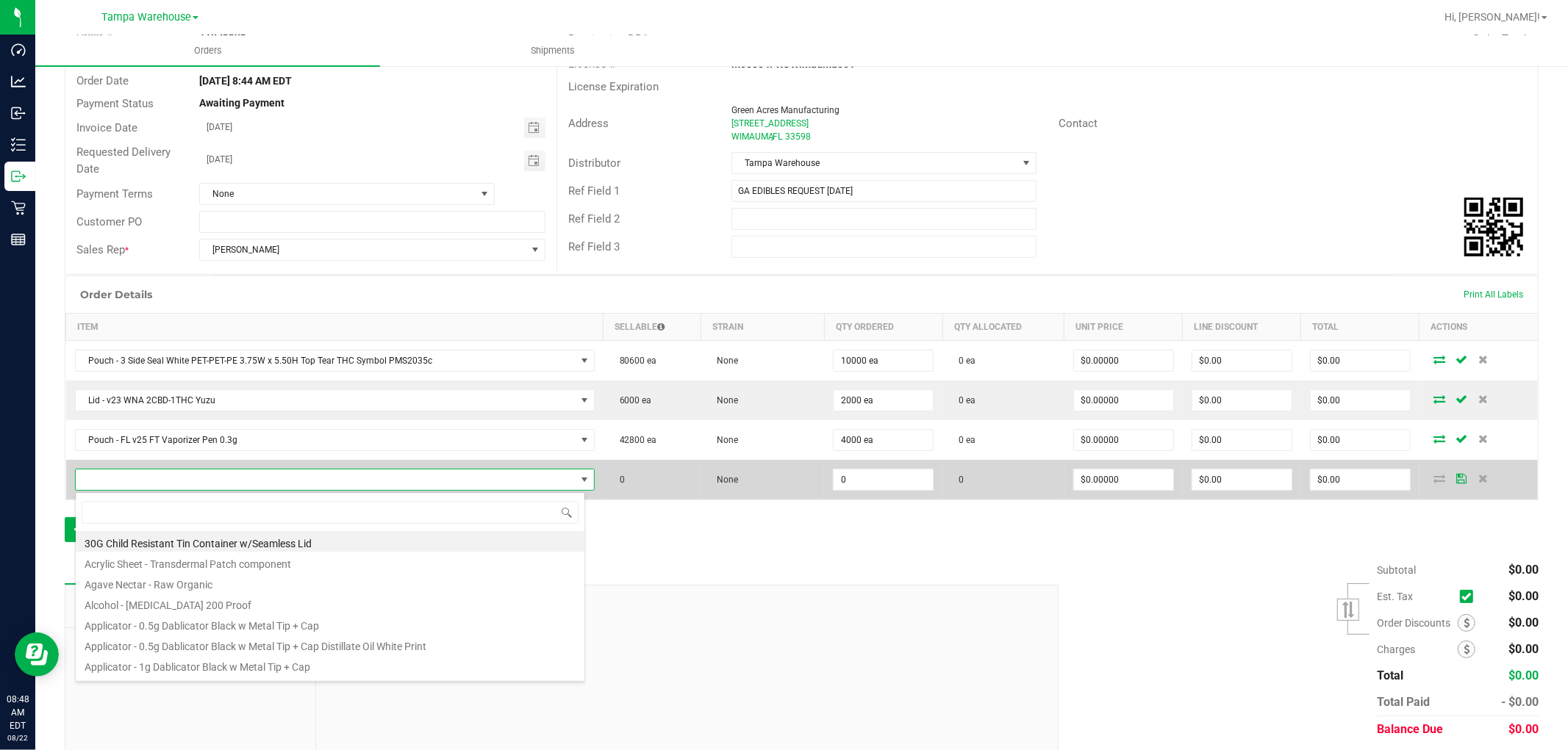
scroll to position [22, 505]
type input "3002948"
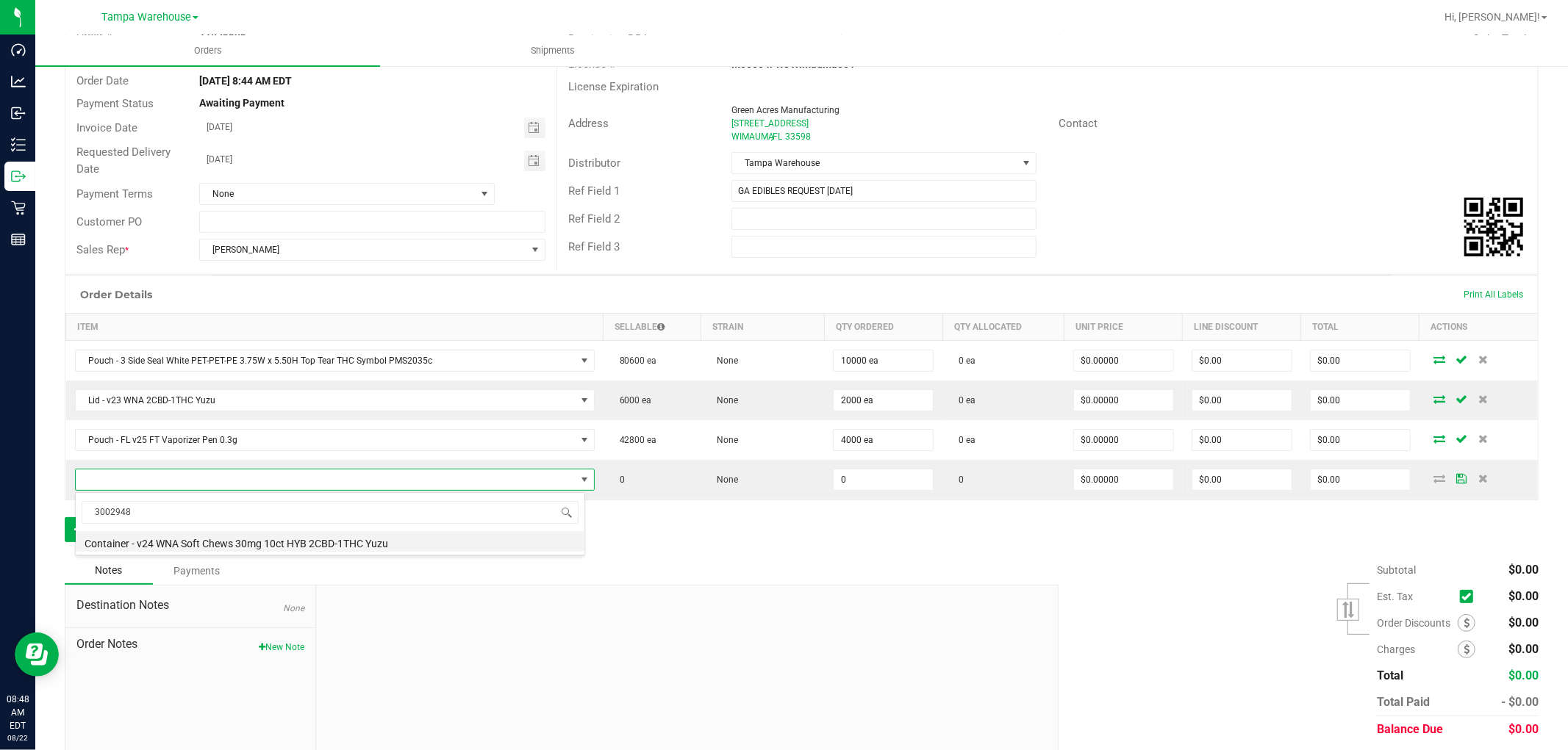
click at [273, 538] on li "Container - v24 WNA Soft Chews 30mg 10ct HYB 2CBD-1THC Yuzu" at bounding box center [330, 542] width 509 height 21
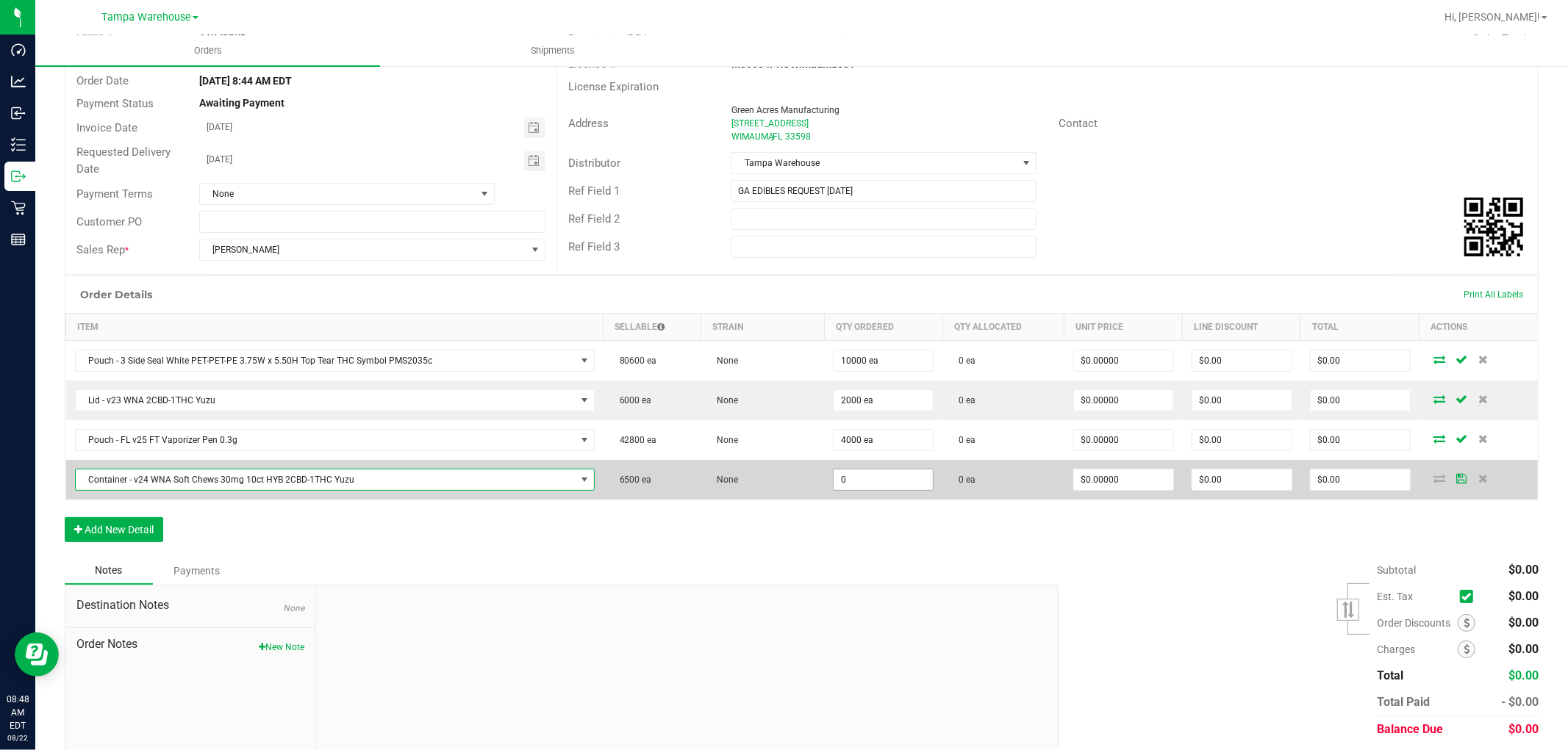
click at [865, 483] on input "0" at bounding box center [883, 480] width 100 height 21
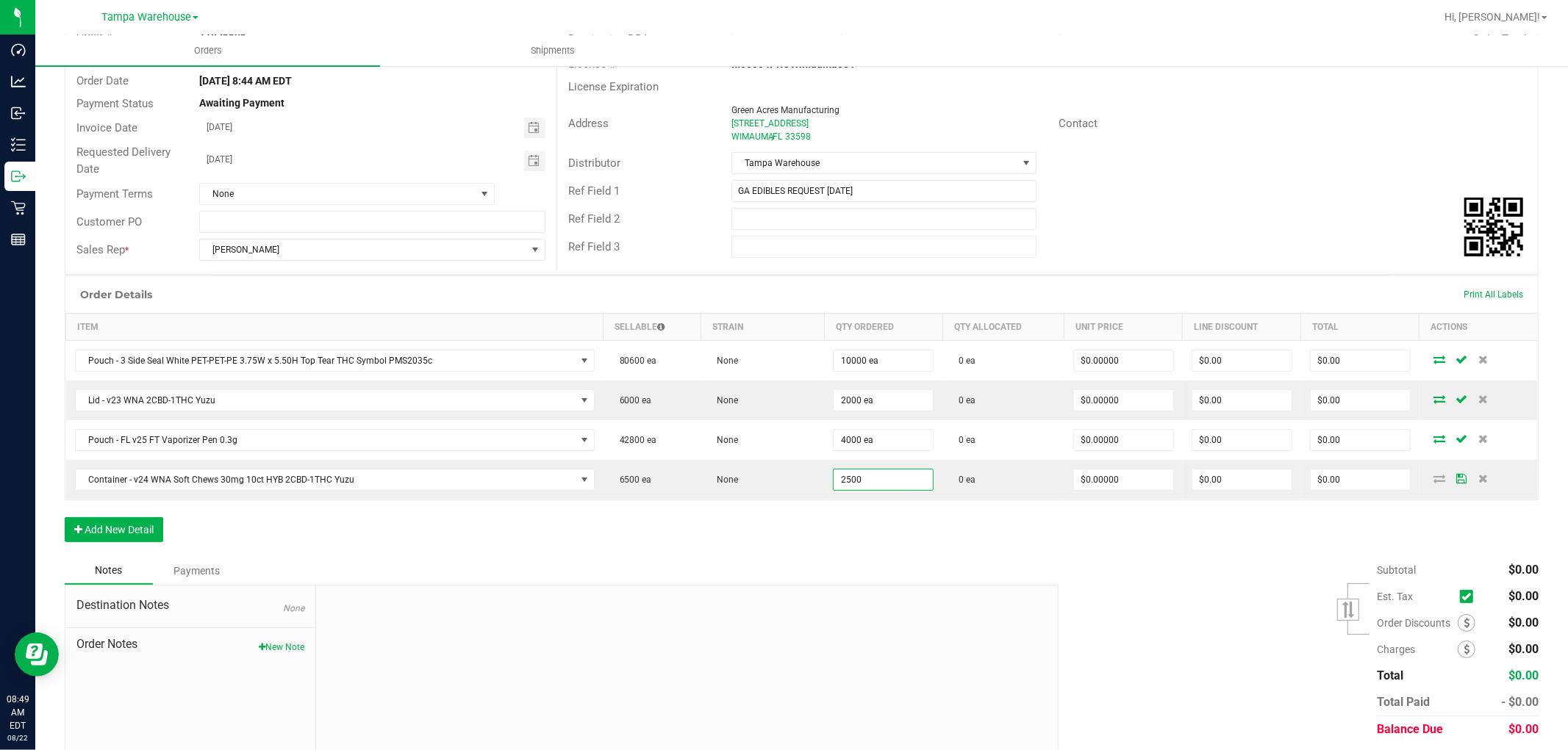
type input "2500 ea"
click at [798, 524] on div "Order Details Print All Labels Item Sellable Strain Qty Ordered Qty Allocated U…" at bounding box center [801, 416] width 1474 height 281
click at [140, 544] on div "Order Details Print All Labels Item Sellable Strain Qty Ordered Qty Allocated U…" at bounding box center [801, 416] width 1474 height 281
click at [146, 538] on button "Add New Detail" at bounding box center [114, 530] width 99 height 25
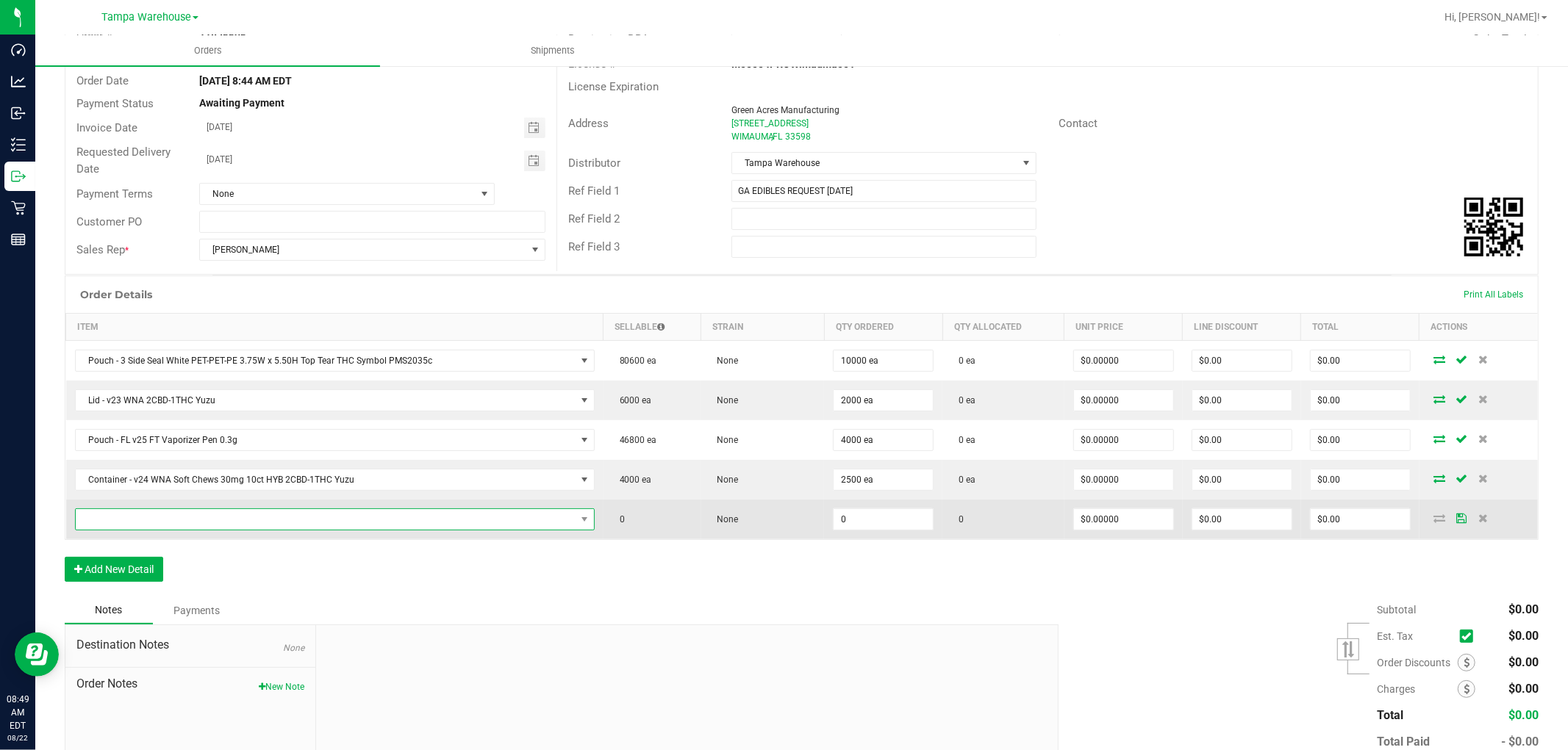
click at [185, 524] on span "NO DATA FOUND" at bounding box center [325, 520] width 500 height 21
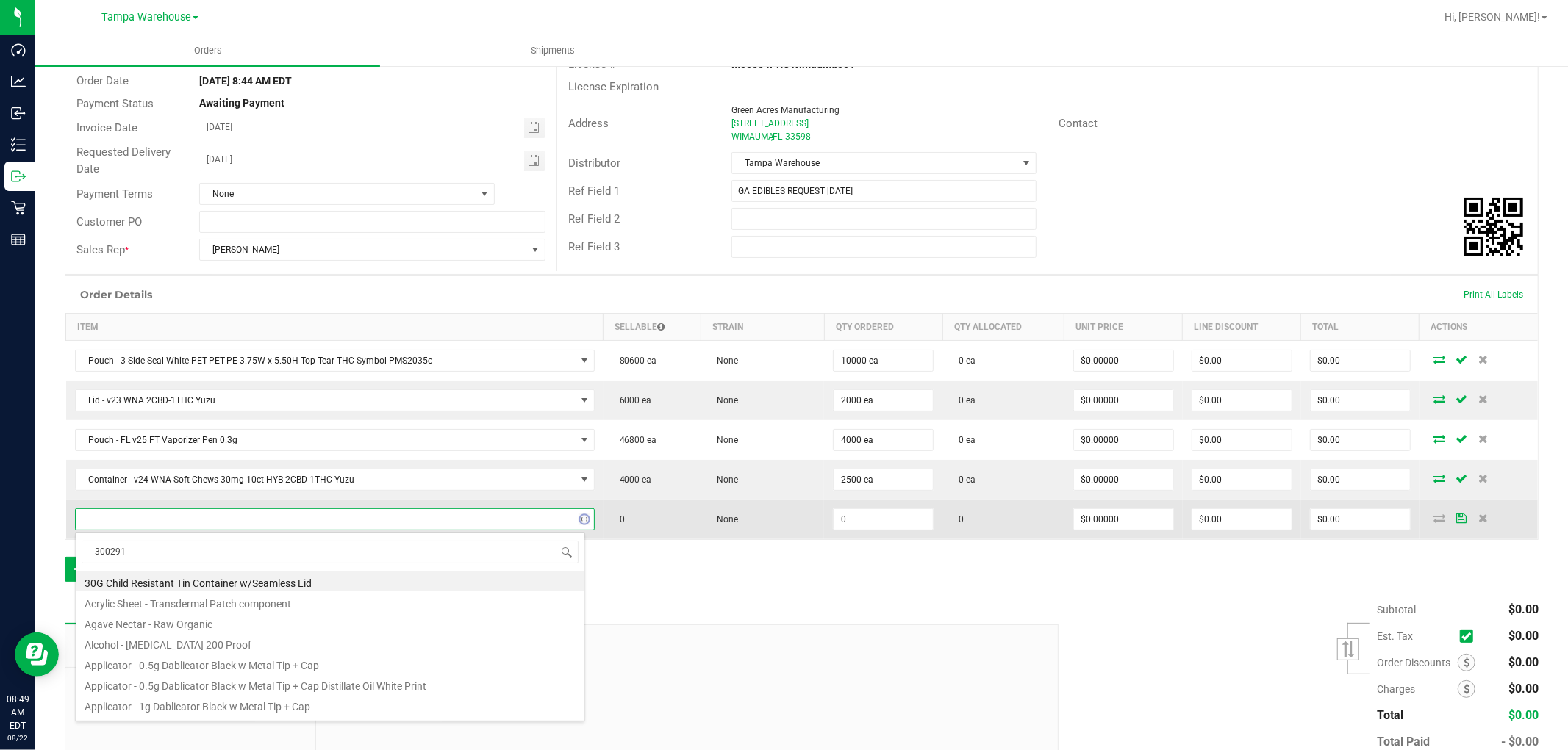
type input "3002910"
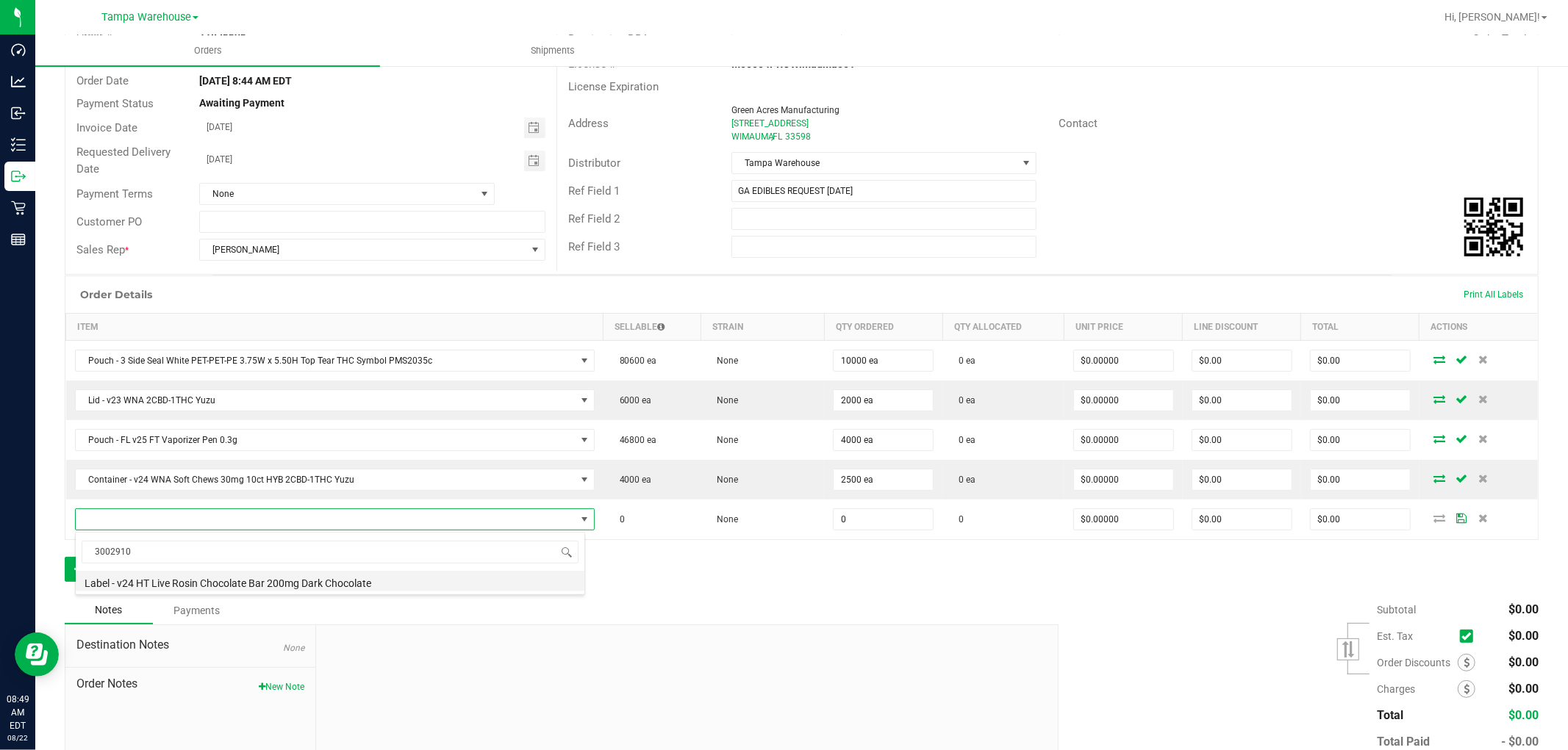
click at [321, 584] on li "Label - v24 HT Live Rosin Chocolate Bar 200mg Dark Chocolate" at bounding box center [330, 581] width 509 height 21
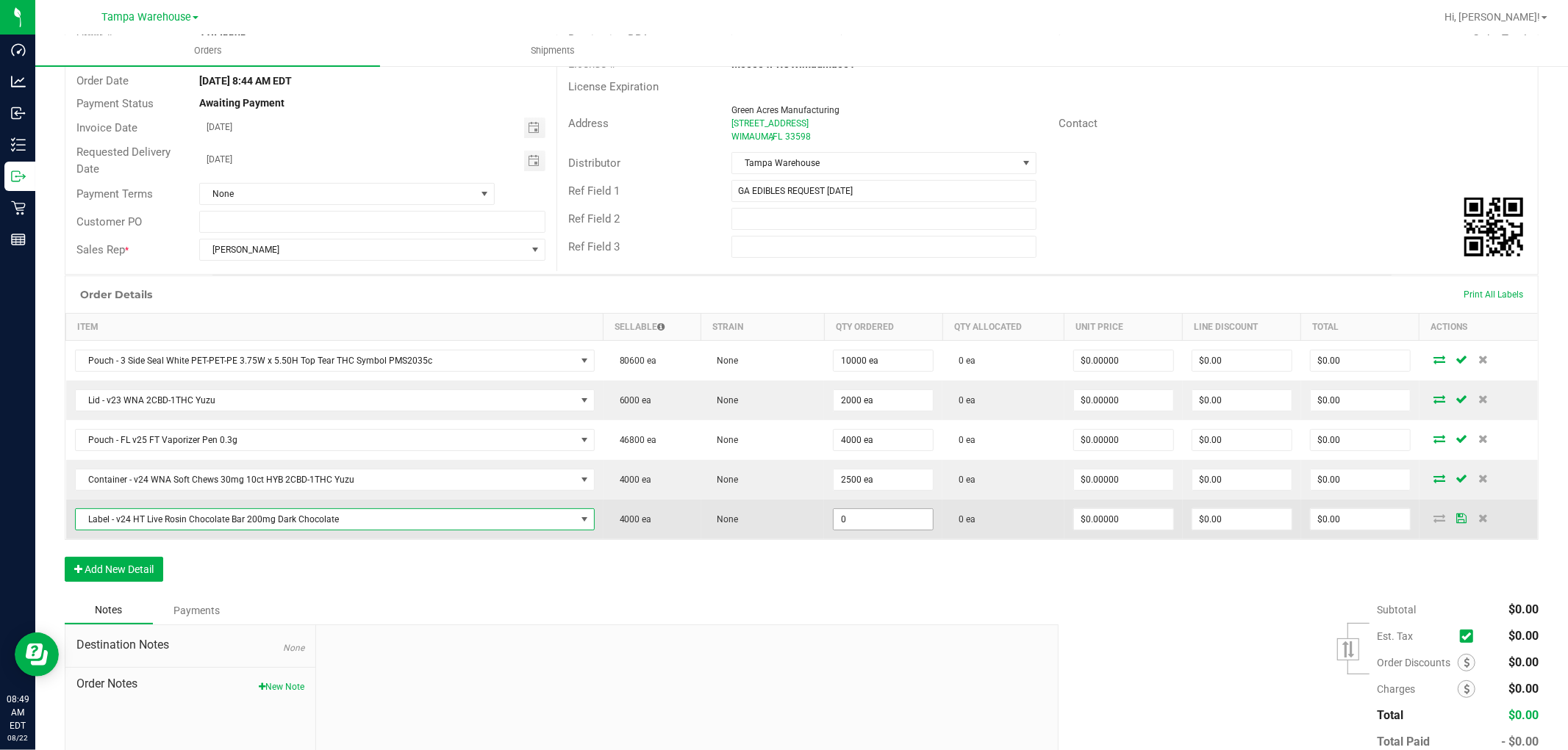
click at [853, 518] on input "0" at bounding box center [883, 520] width 100 height 21
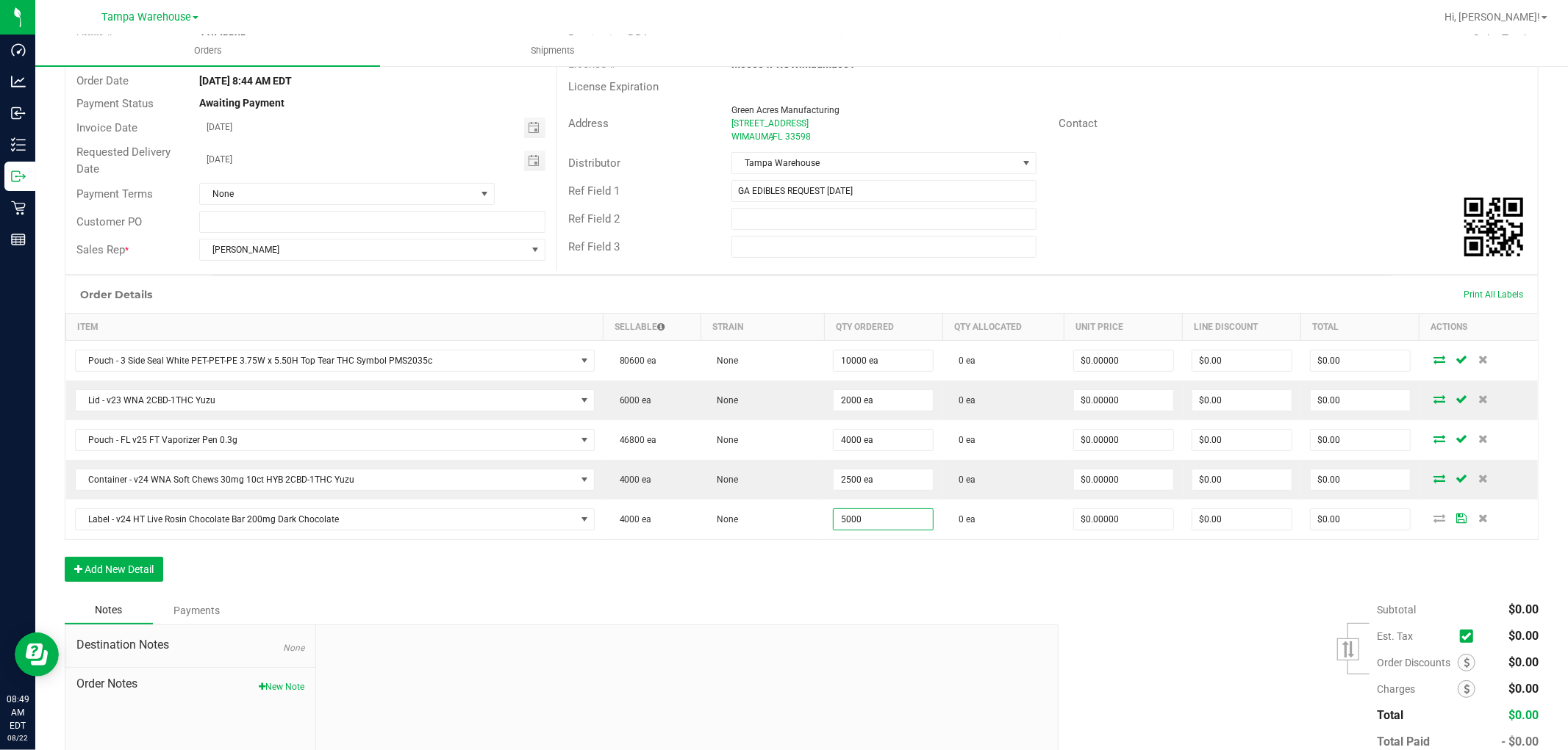
type input "5000 ea"
click at [849, 581] on div "Order Details Print All Labels Item Sellable Strain Qty Ordered Qty Allocated U…" at bounding box center [801, 436] width 1474 height 321
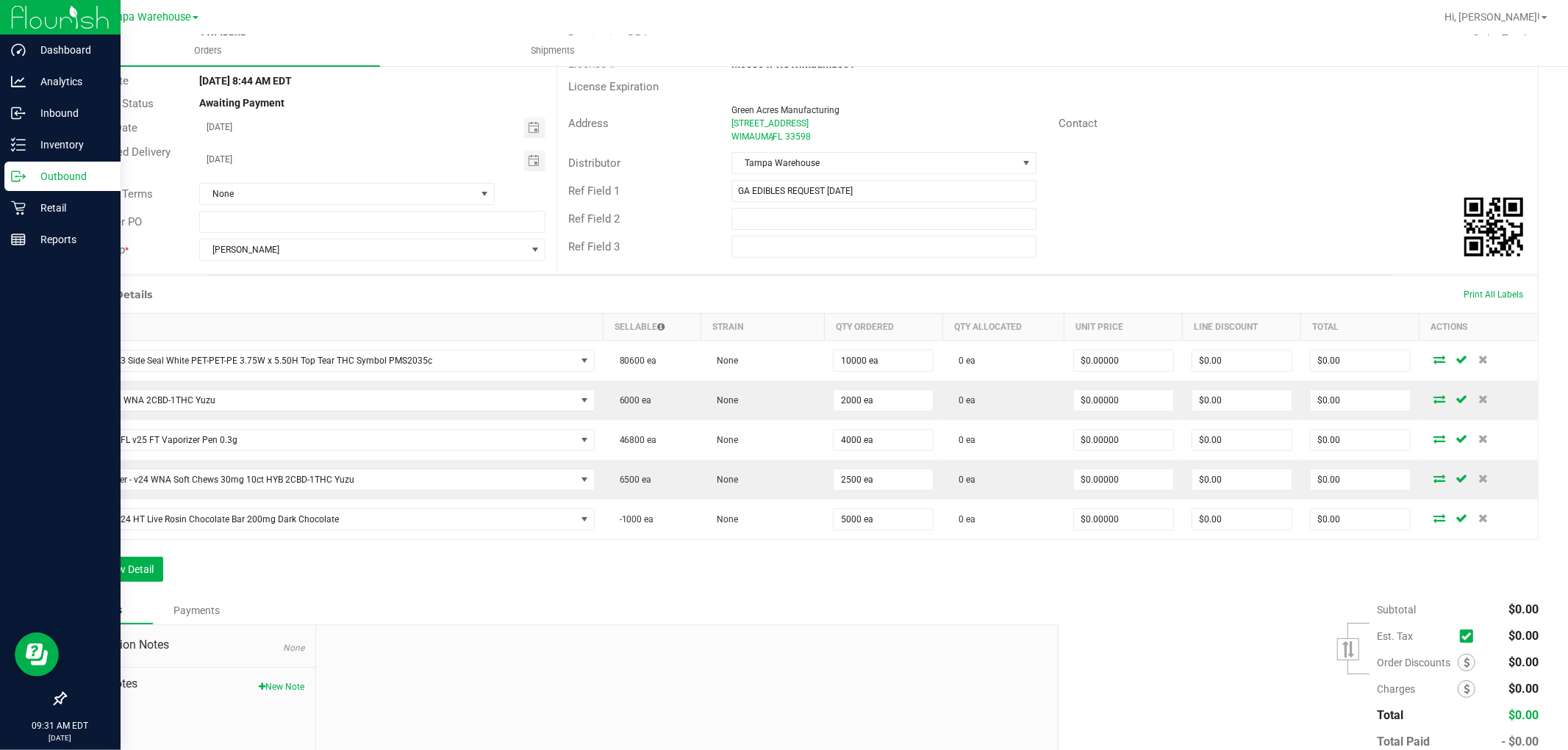
click at [56, 177] on p "Outbound" at bounding box center [70, 177] width 88 height 18
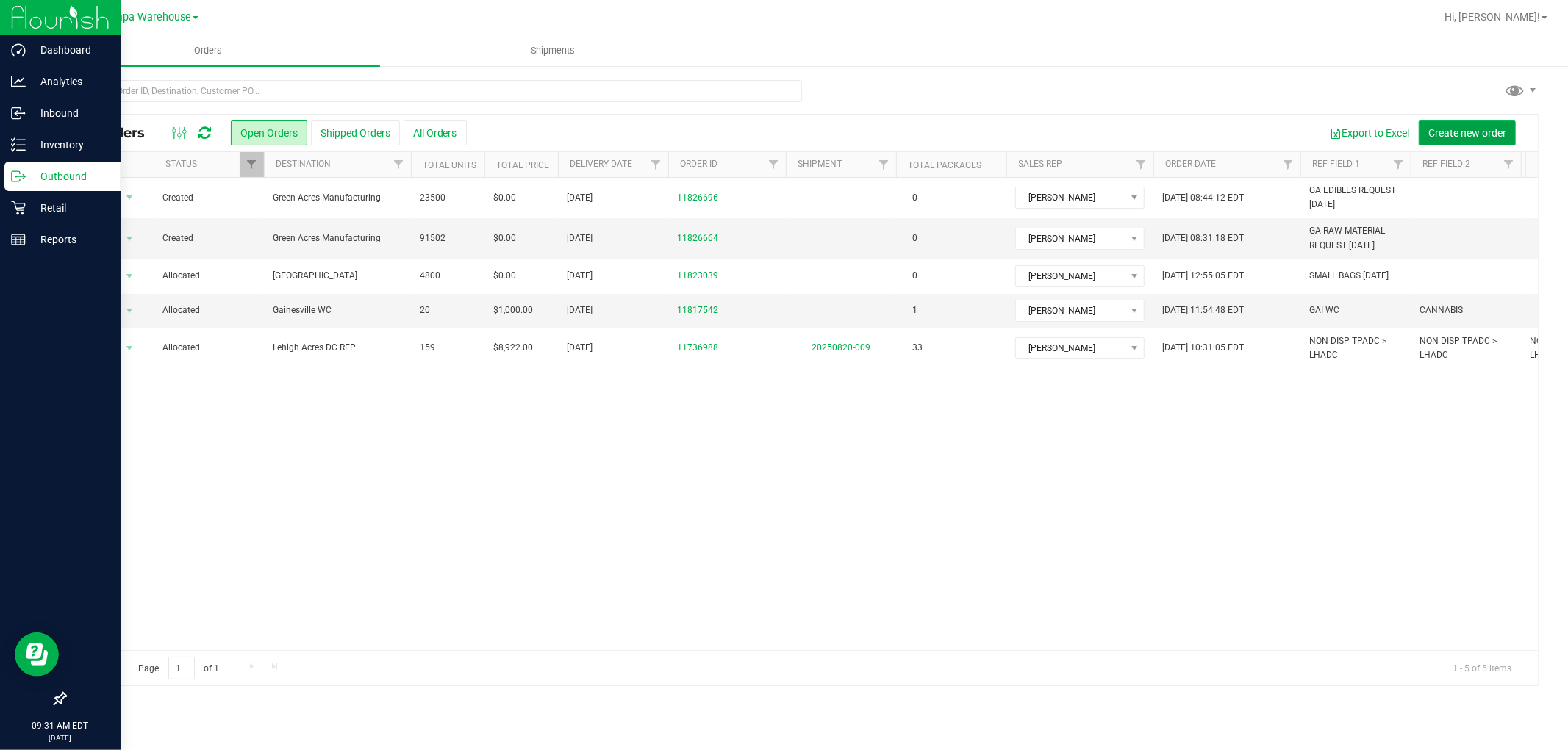
click at [1473, 137] on span "Create new order" at bounding box center [1467, 133] width 78 height 12
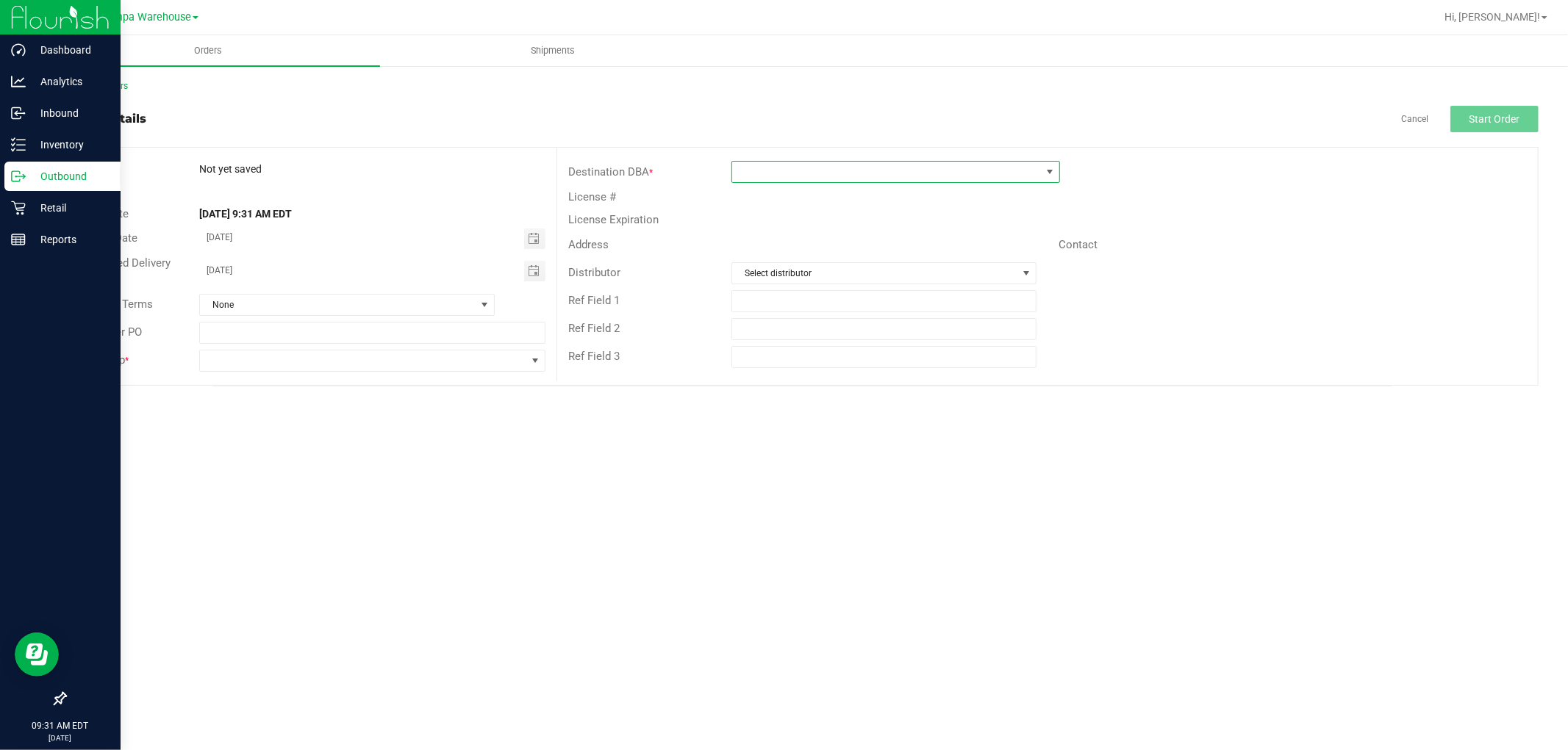
click at [846, 177] on span at bounding box center [887, 172] width 309 height 21
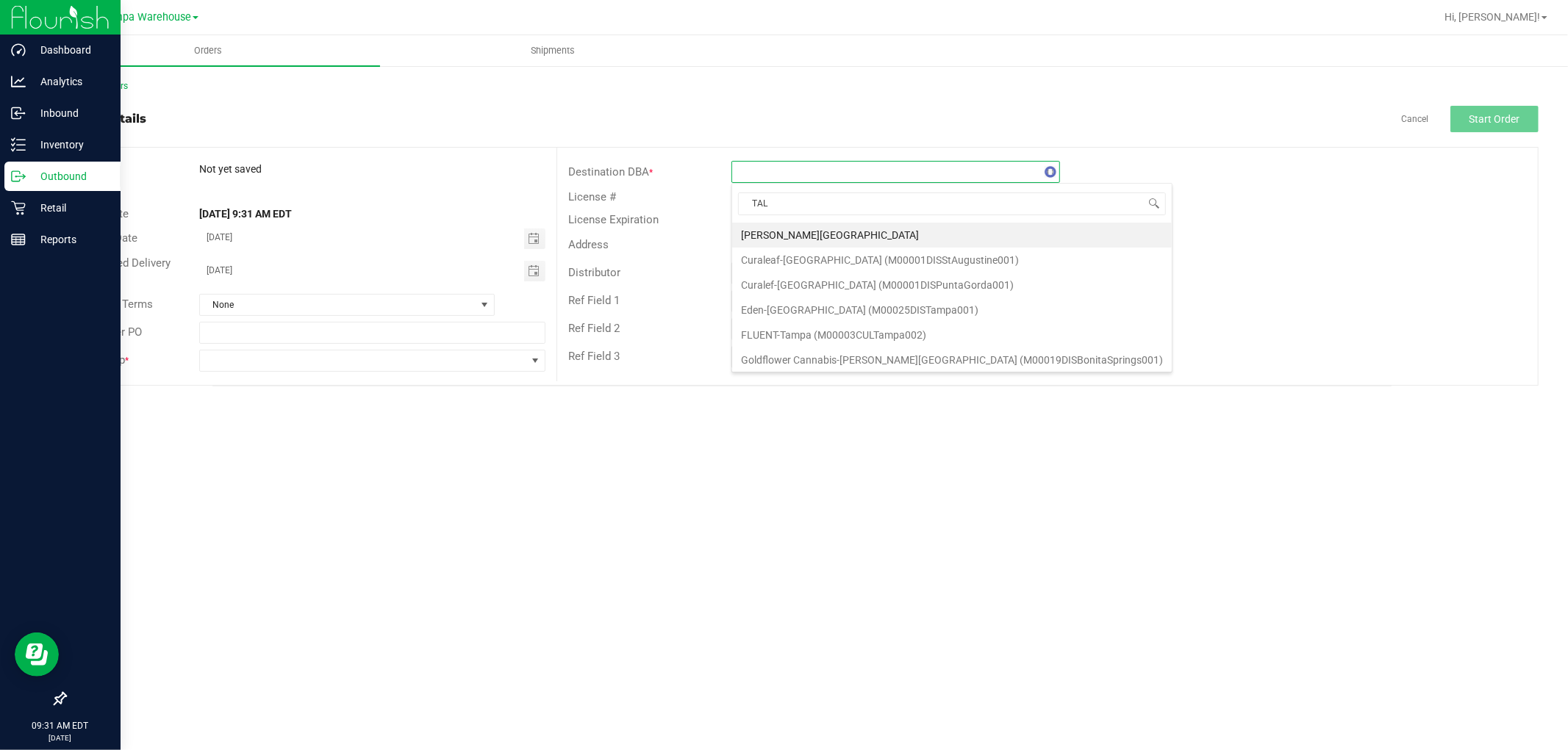
type input "TALL"
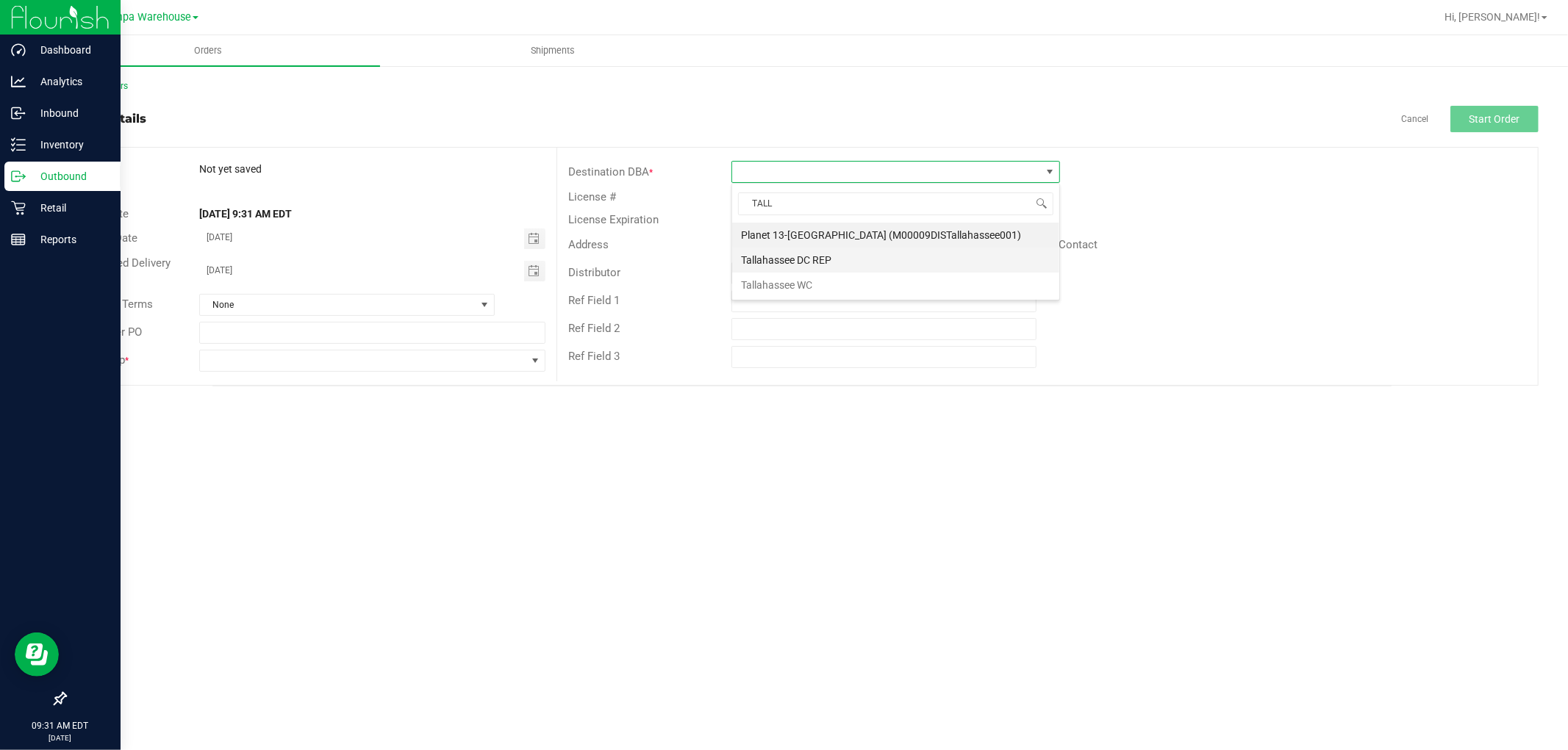
click at [816, 263] on li "Tallahassee DC REP" at bounding box center [896, 261] width 327 height 25
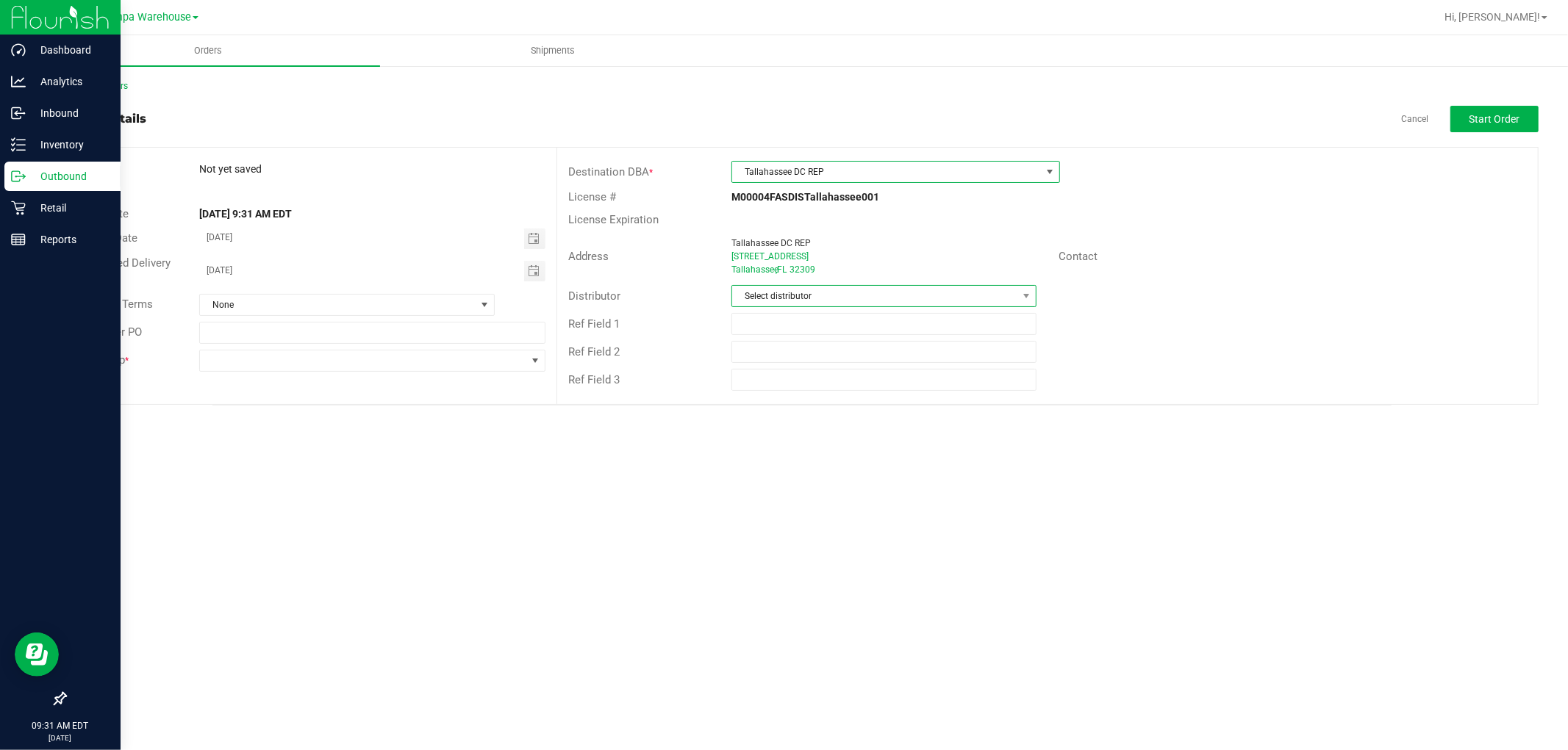
click at [816, 296] on span "Select distributor" at bounding box center [875, 296] width 285 height 21
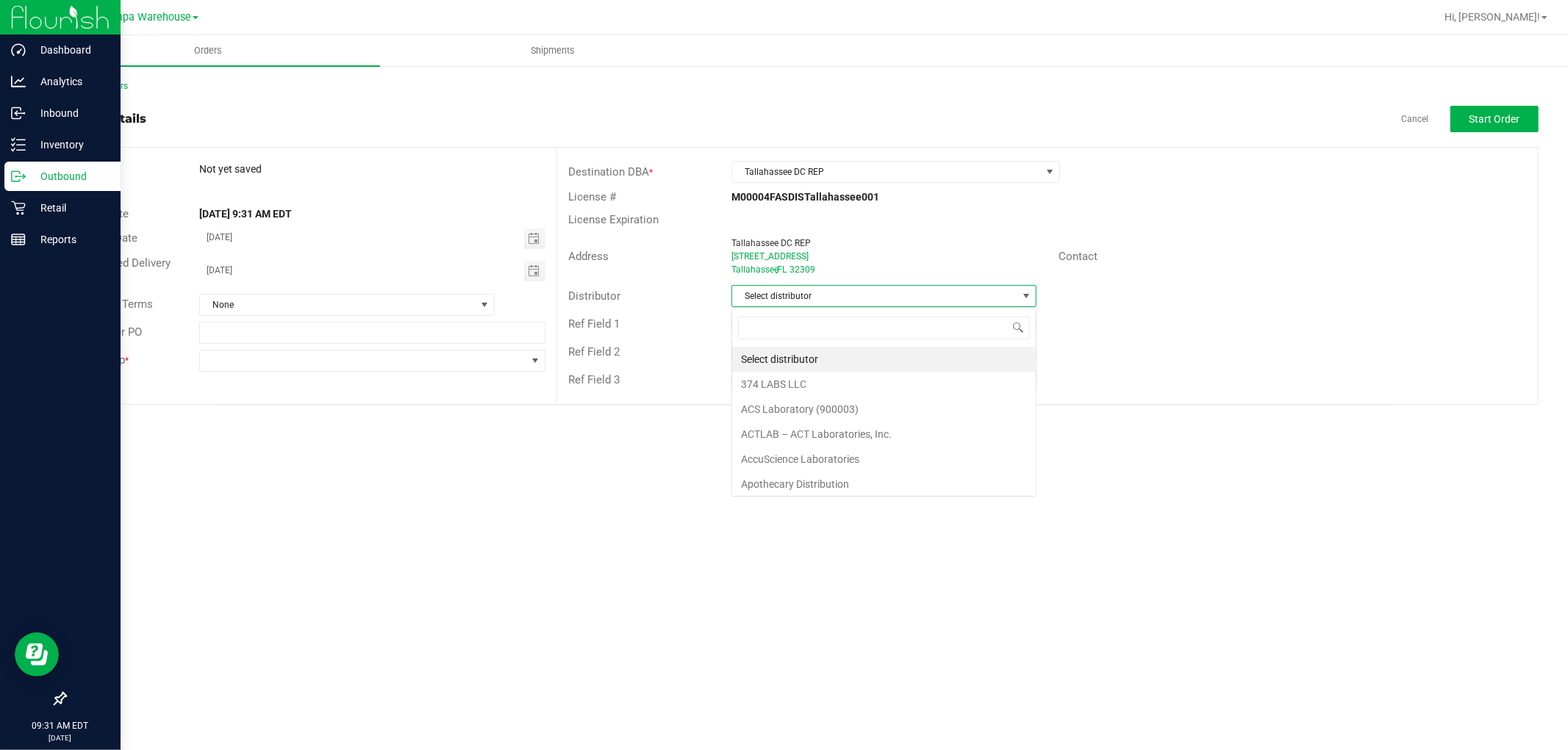
scroll to position [22, 305]
type input "TAM"
click at [805, 386] on li "Tampa Warehouse" at bounding box center [884, 385] width 304 height 25
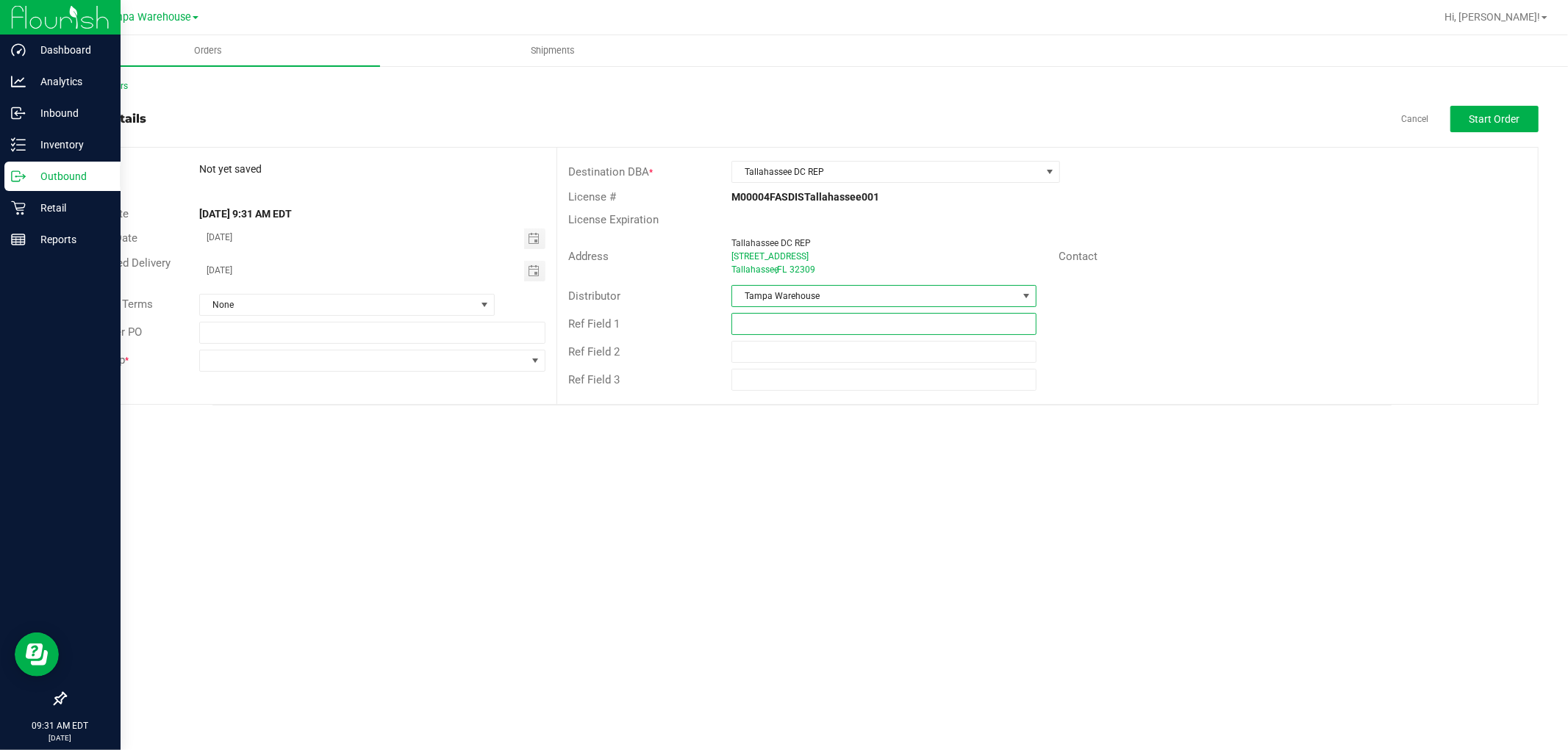
click at [790, 325] on input "text" at bounding box center [884, 325] width 305 height 22
drag, startPoint x: 834, startPoint y: 322, endPoint x: 729, endPoint y: 314, distance: 105.3
click at [729, 314] on div "HARDWARE 08.22.25" at bounding box center [884, 325] width 327 height 22
type input "HARDWARE 08.22.25"
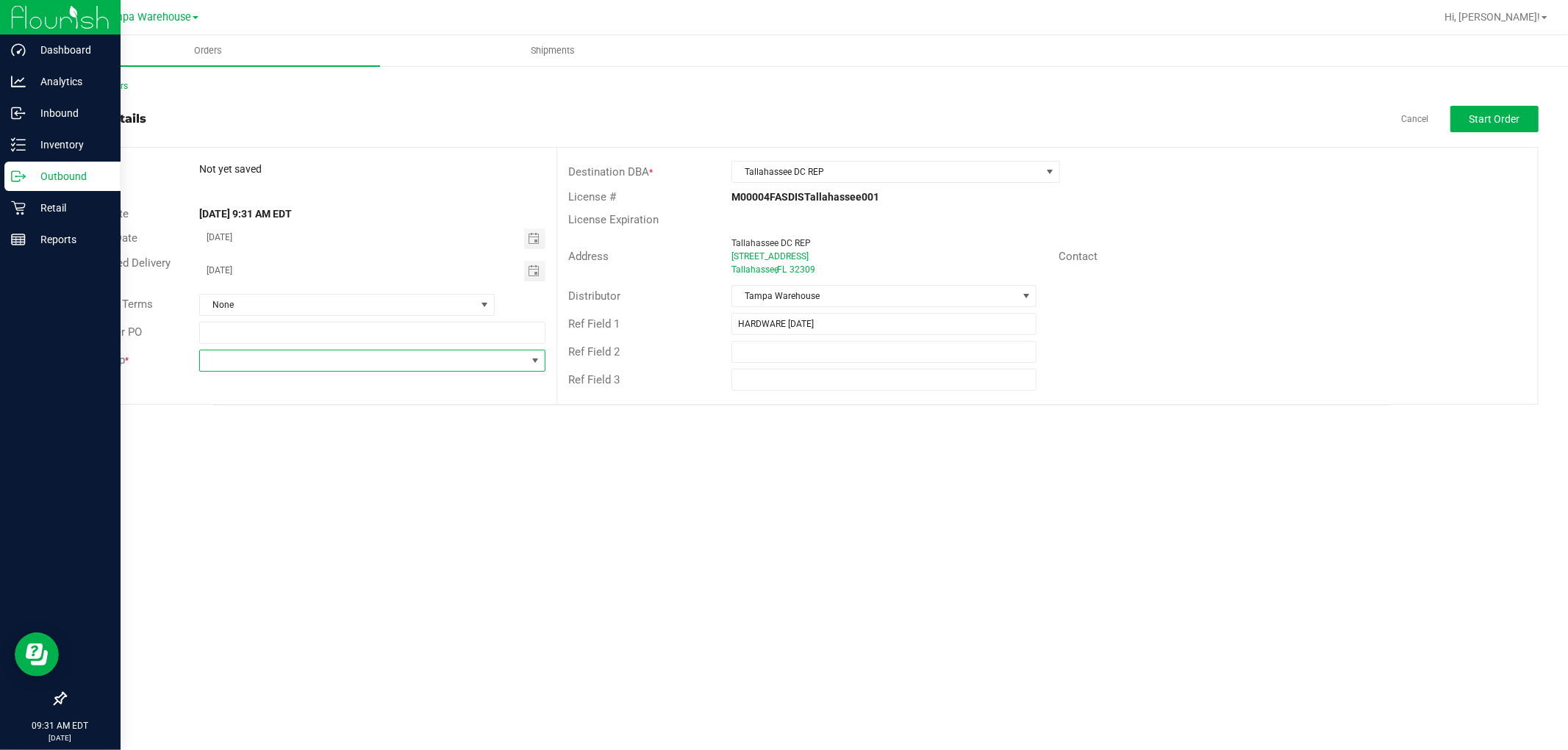
click at [431, 365] on span at bounding box center [362, 361] width 326 height 21
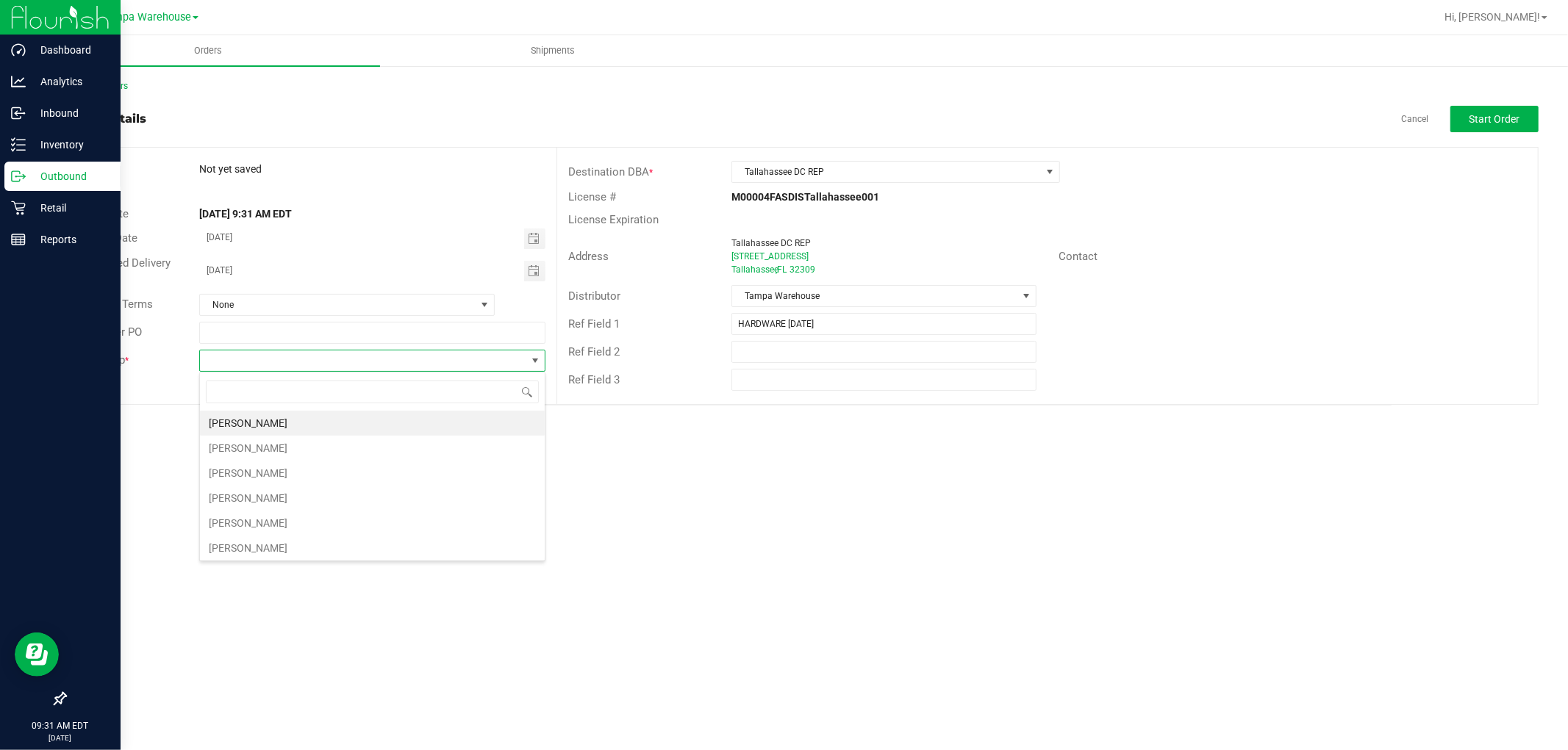
scroll to position [22, 345]
type input "ISAIA"
click at [290, 428] on li "Isaiah Mercado" at bounding box center [372, 423] width 345 height 25
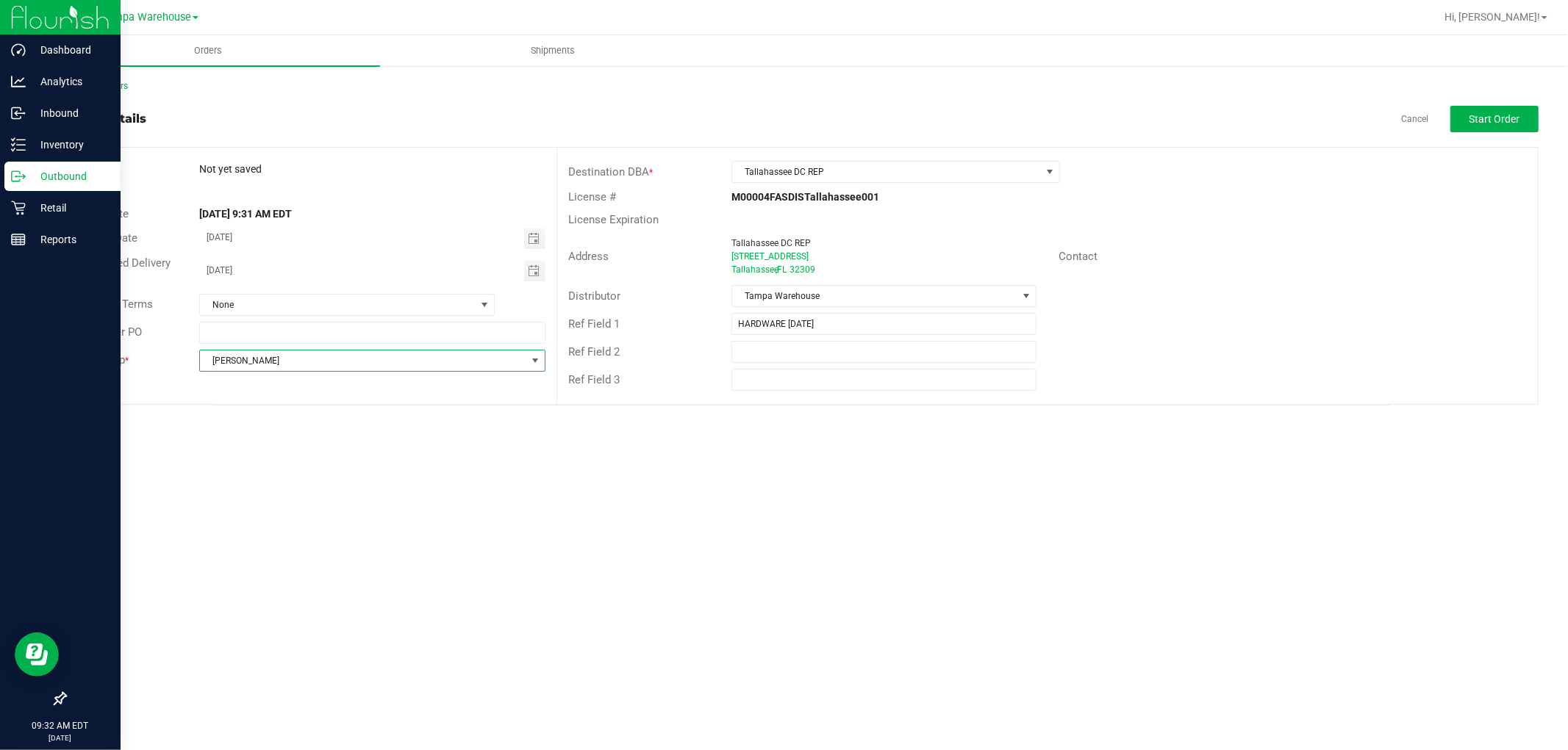
click at [1297, 276] on div "Address Tallahassee DC REP 1639 Village Square Blvd Tallahassee , FL 32309 Cont…" at bounding box center [1047, 256] width 980 height 51
click at [1516, 114] on span "Start Order" at bounding box center [1494, 119] width 51 height 12
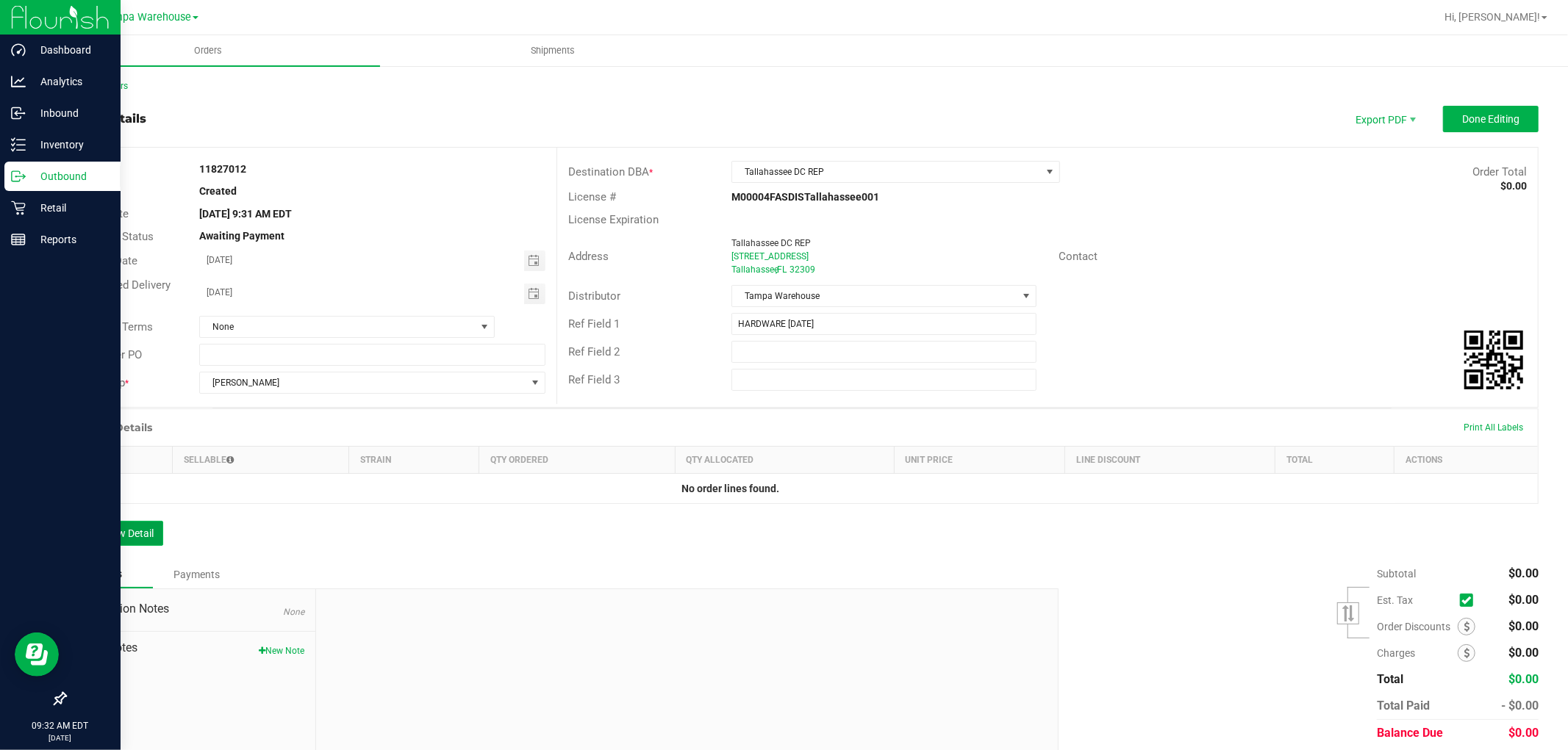
click at [151, 535] on button "Add New Detail" at bounding box center [114, 534] width 99 height 25
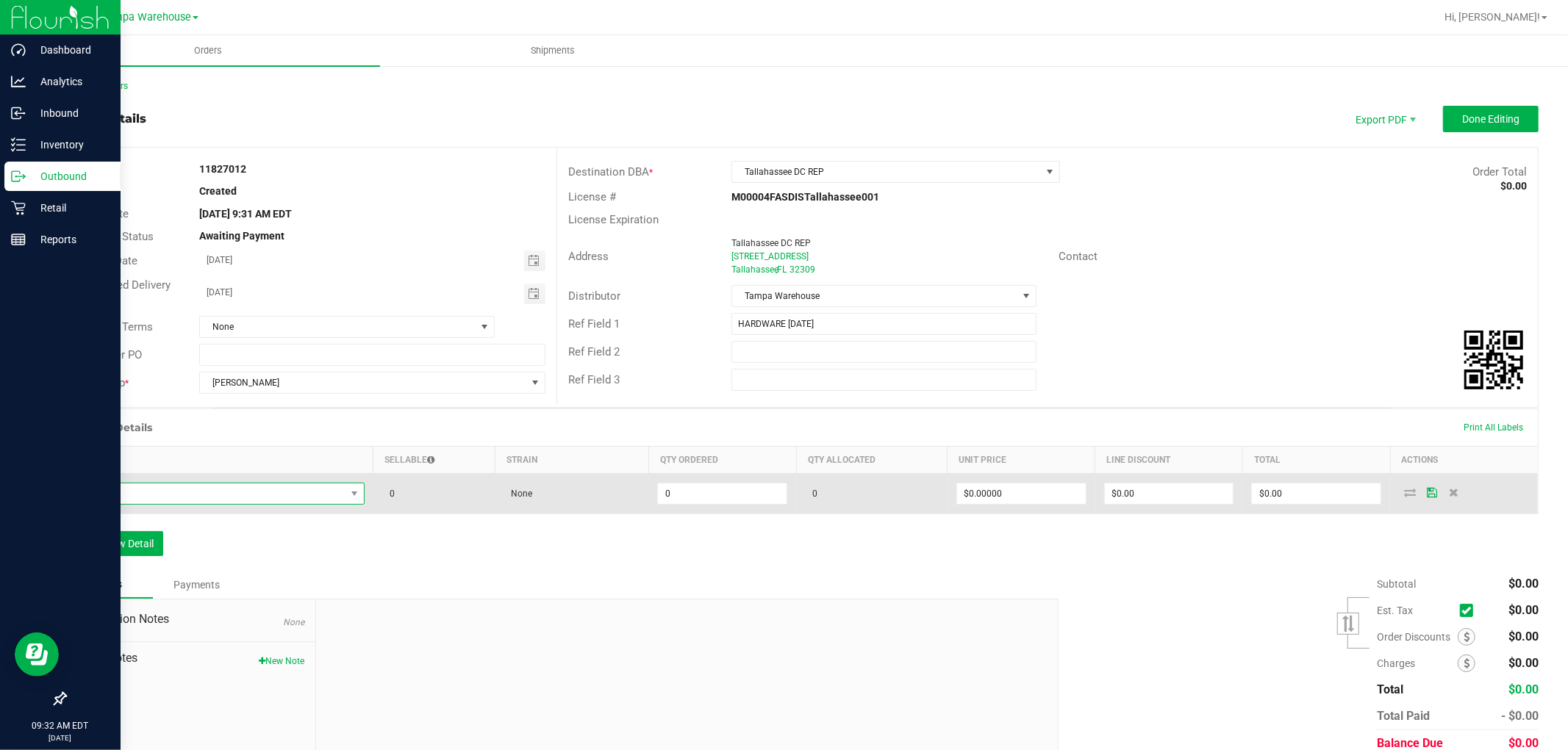
click at [195, 495] on span "NO DATA FOUND" at bounding box center [210, 494] width 270 height 21
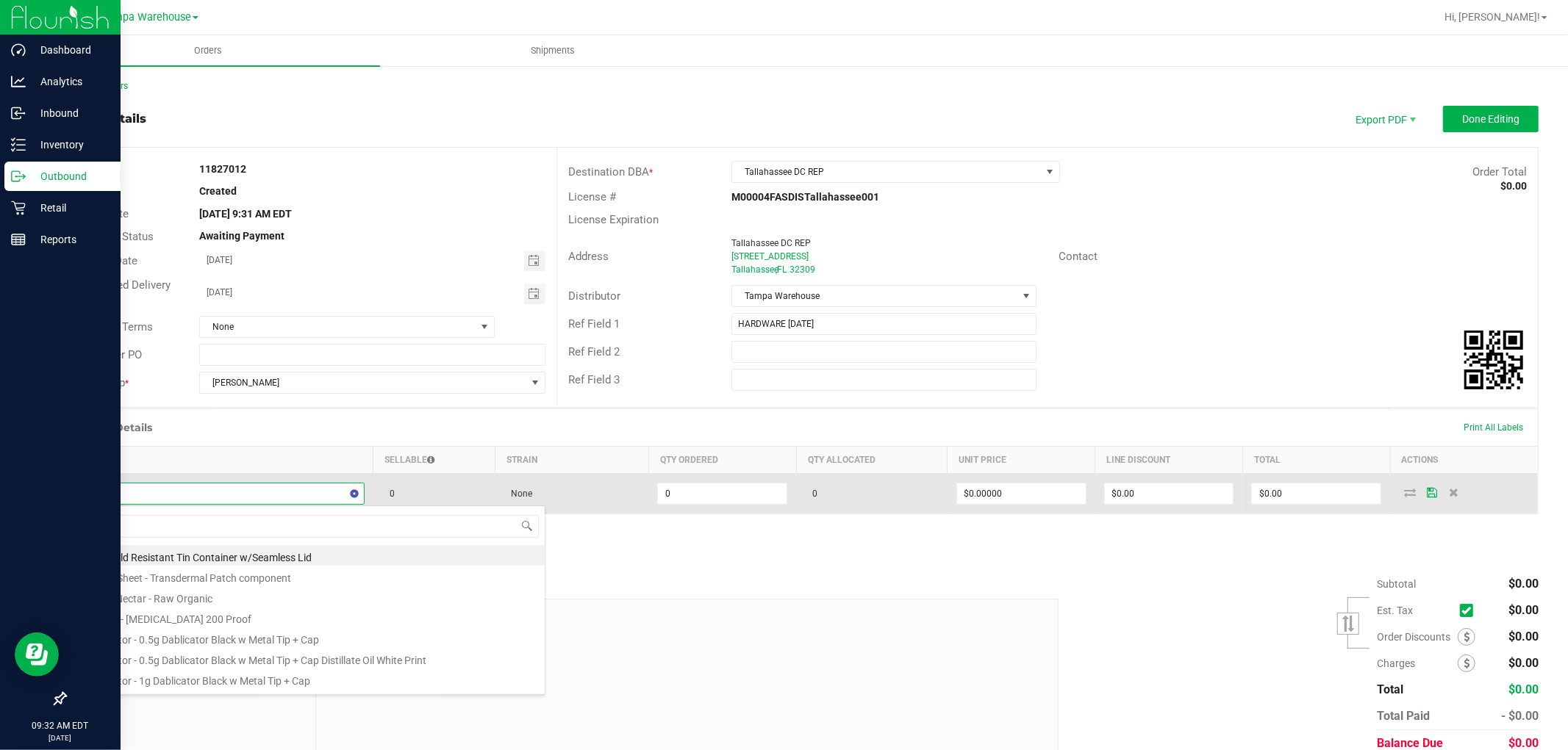
scroll to position [22, 284]
type input "1992285"
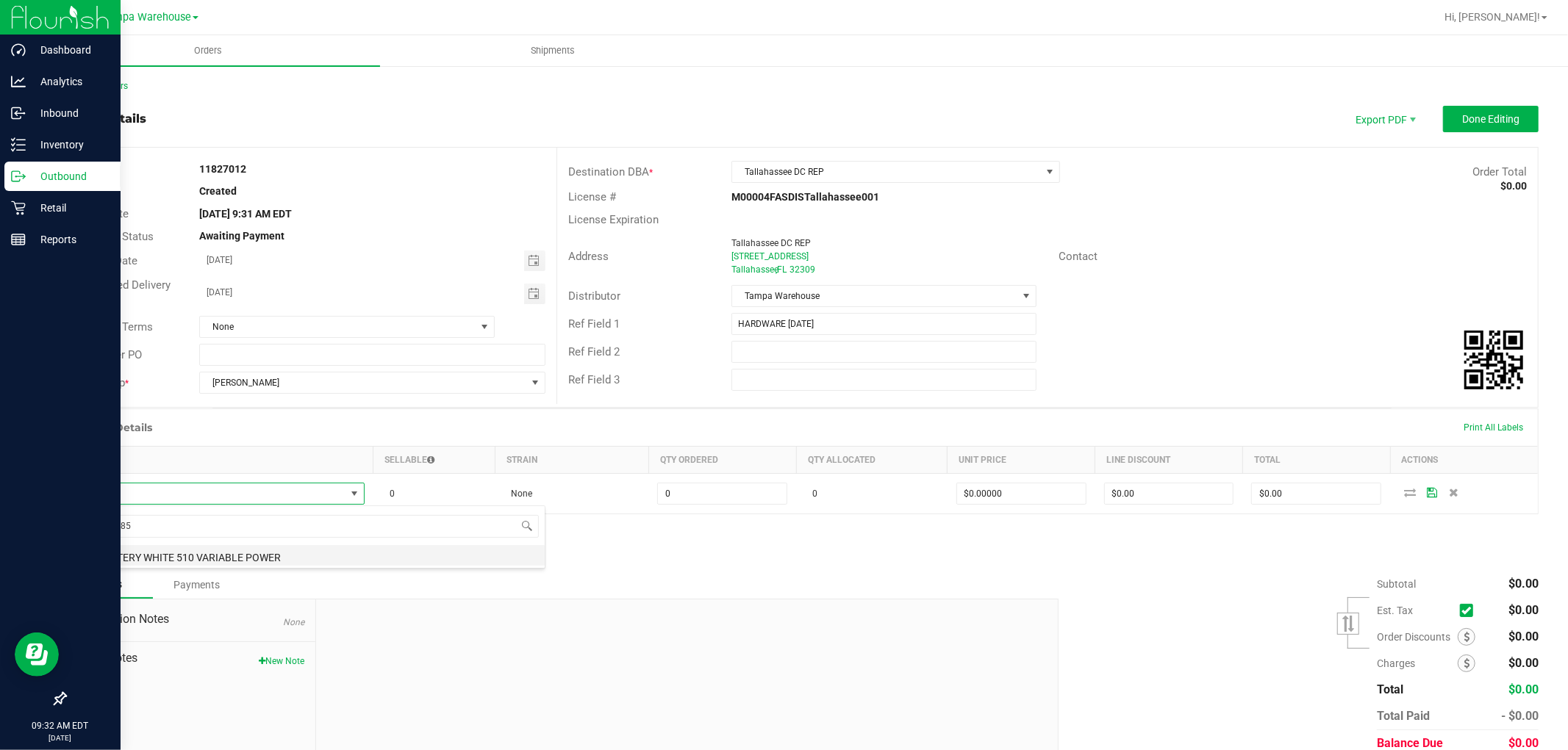
click at [265, 553] on li "FT BATTERY WHITE 510 VARIABLE POWER" at bounding box center [310, 555] width 469 height 21
type input "0 ea"
type input "$10.00000"
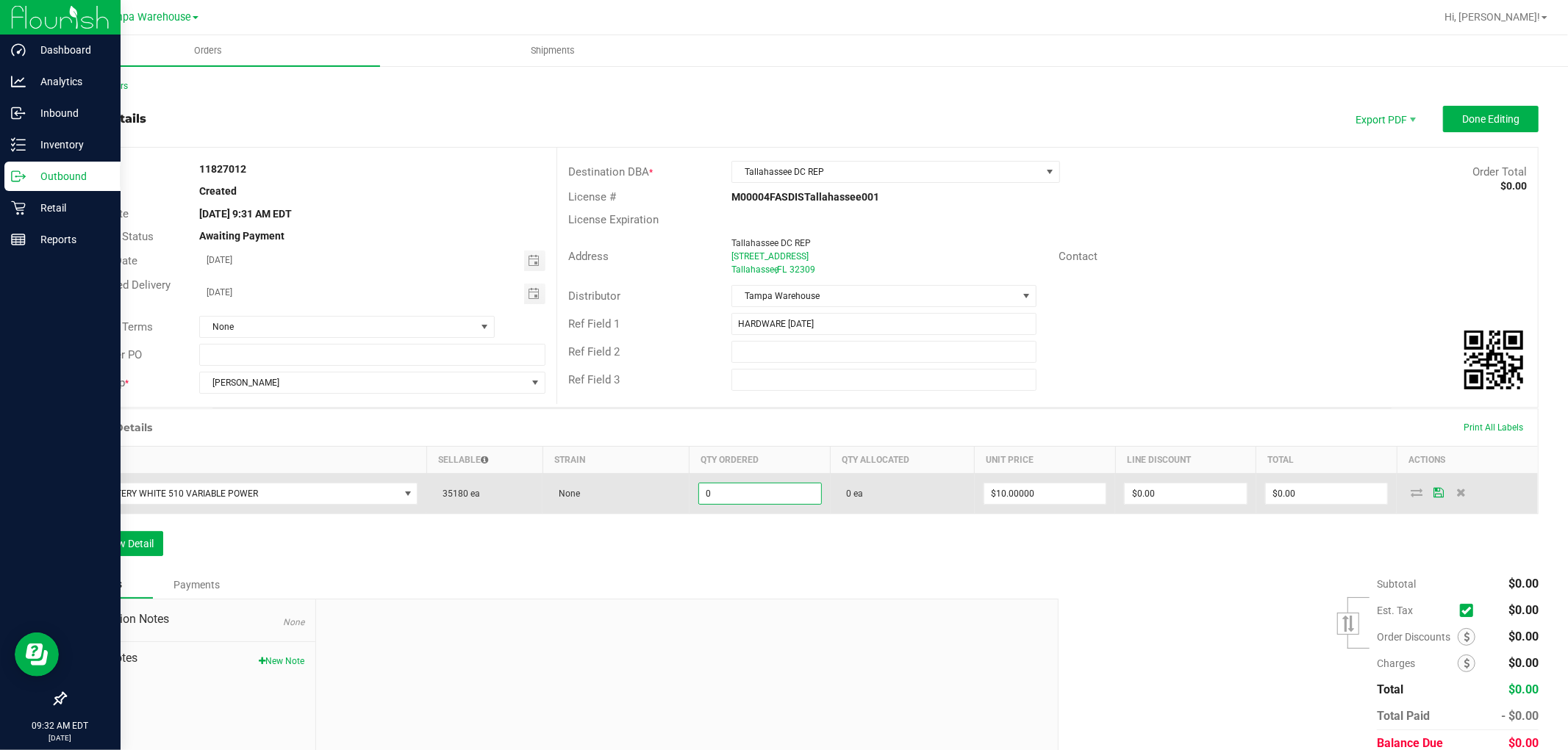
click at [744, 491] on input "0" at bounding box center [760, 494] width 122 height 21
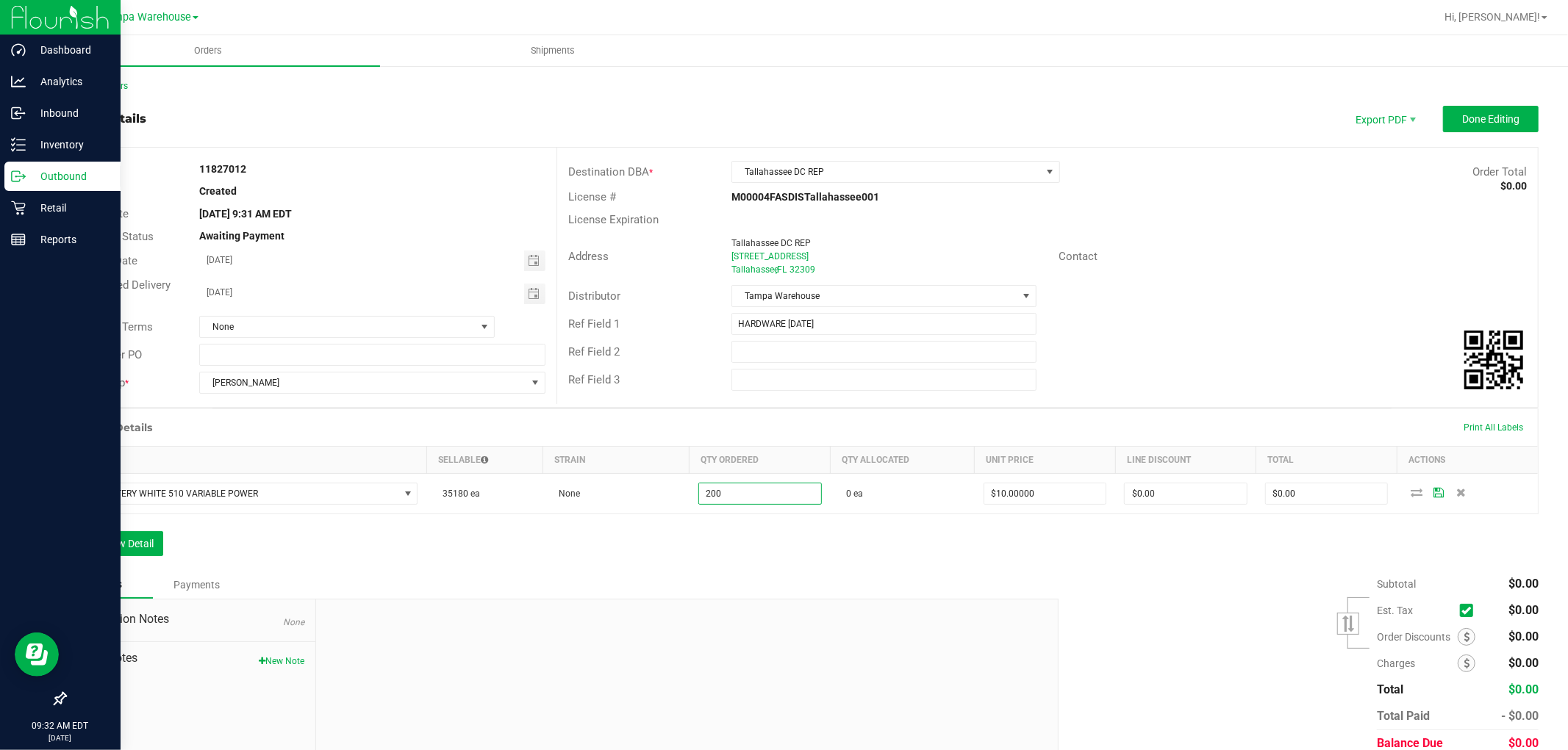
type input "200 ea"
type input "$2,000.00"
click at [734, 547] on div "Order Details Print All Labels Item Sellable Strain Qty Ordered Qty Allocated U…" at bounding box center [801, 489] width 1474 height 163
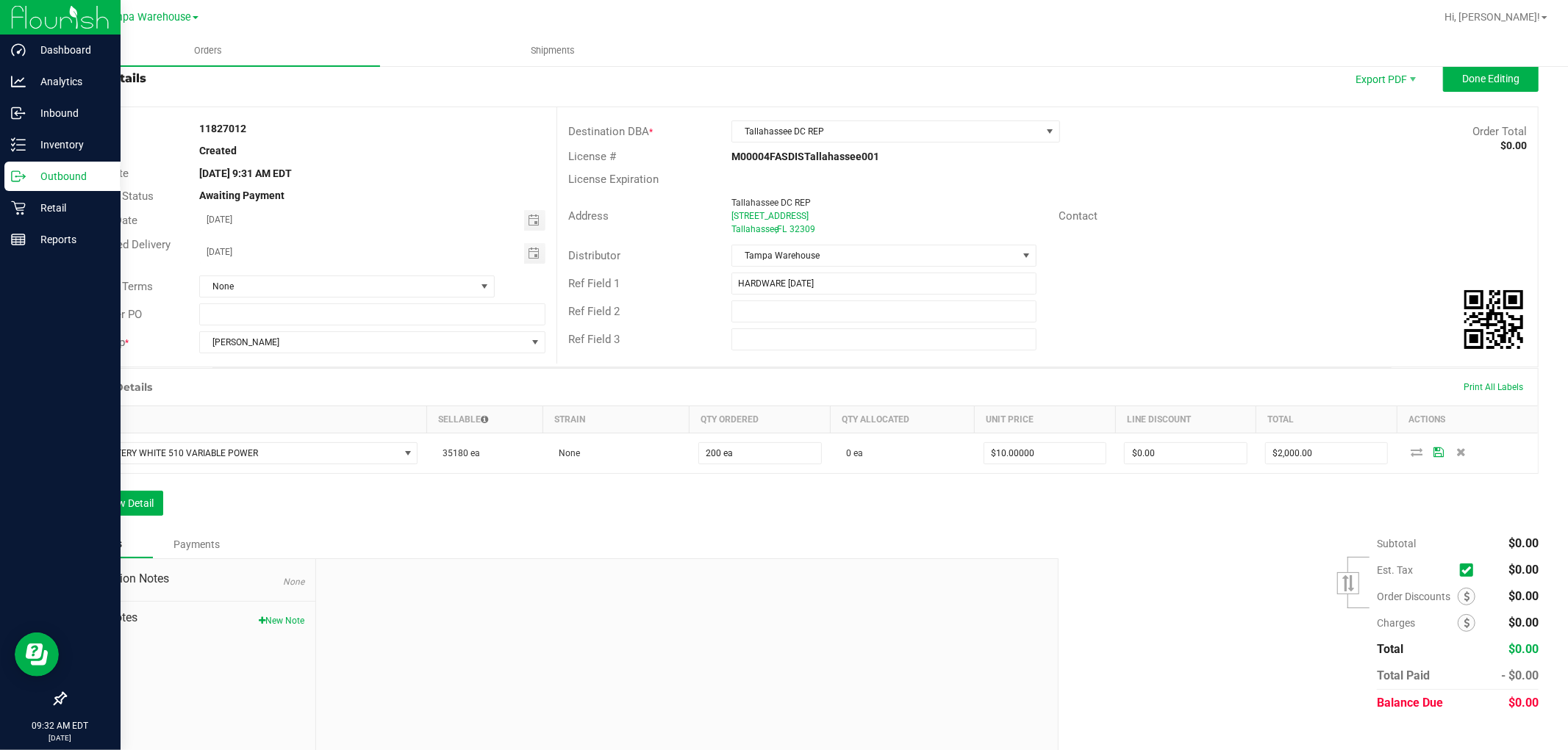
scroll to position [62, 0]
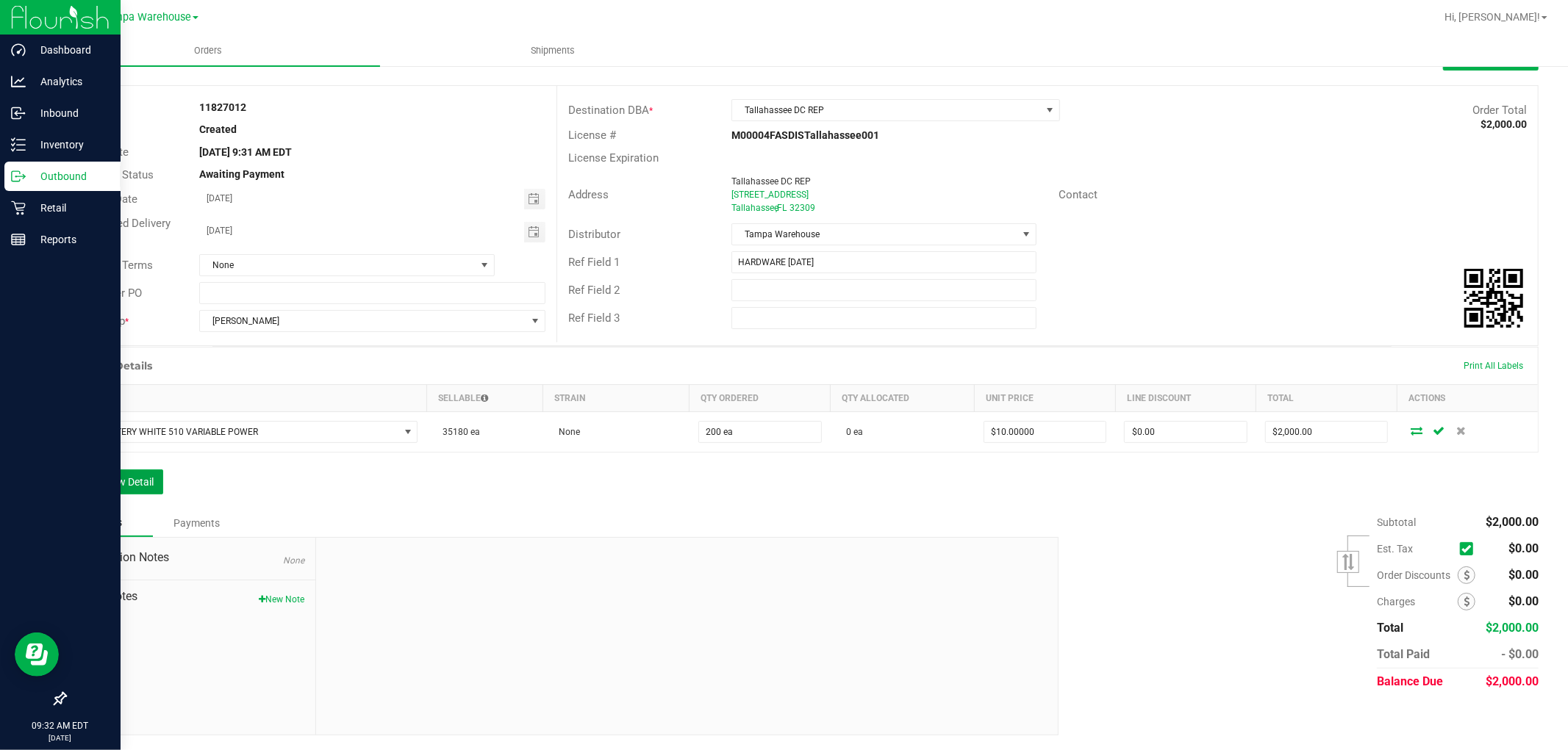
click at [155, 494] on button "Add New Detail" at bounding box center [114, 482] width 99 height 25
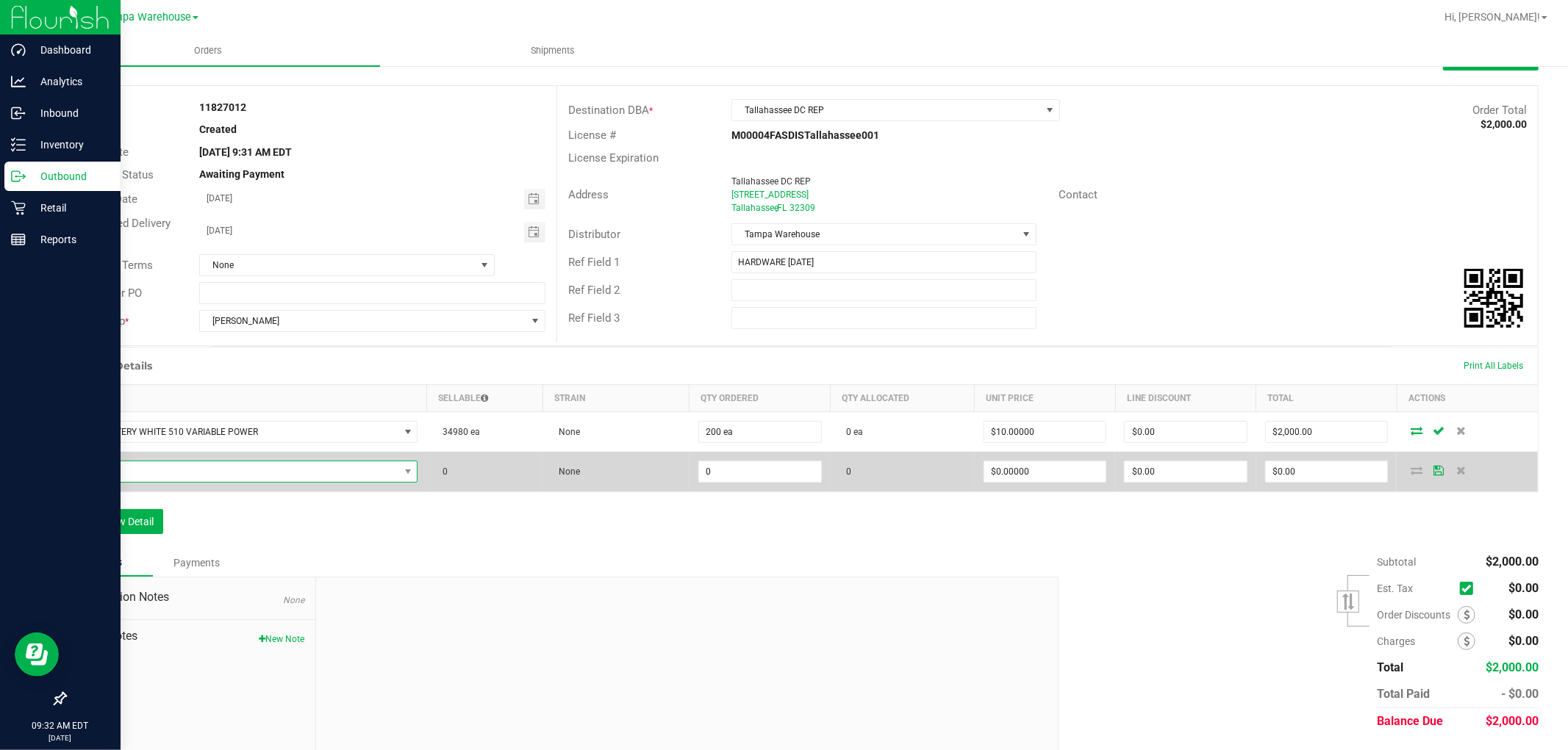
click at [153, 474] on span "NO DATA FOUND" at bounding box center [237, 472] width 323 height 21
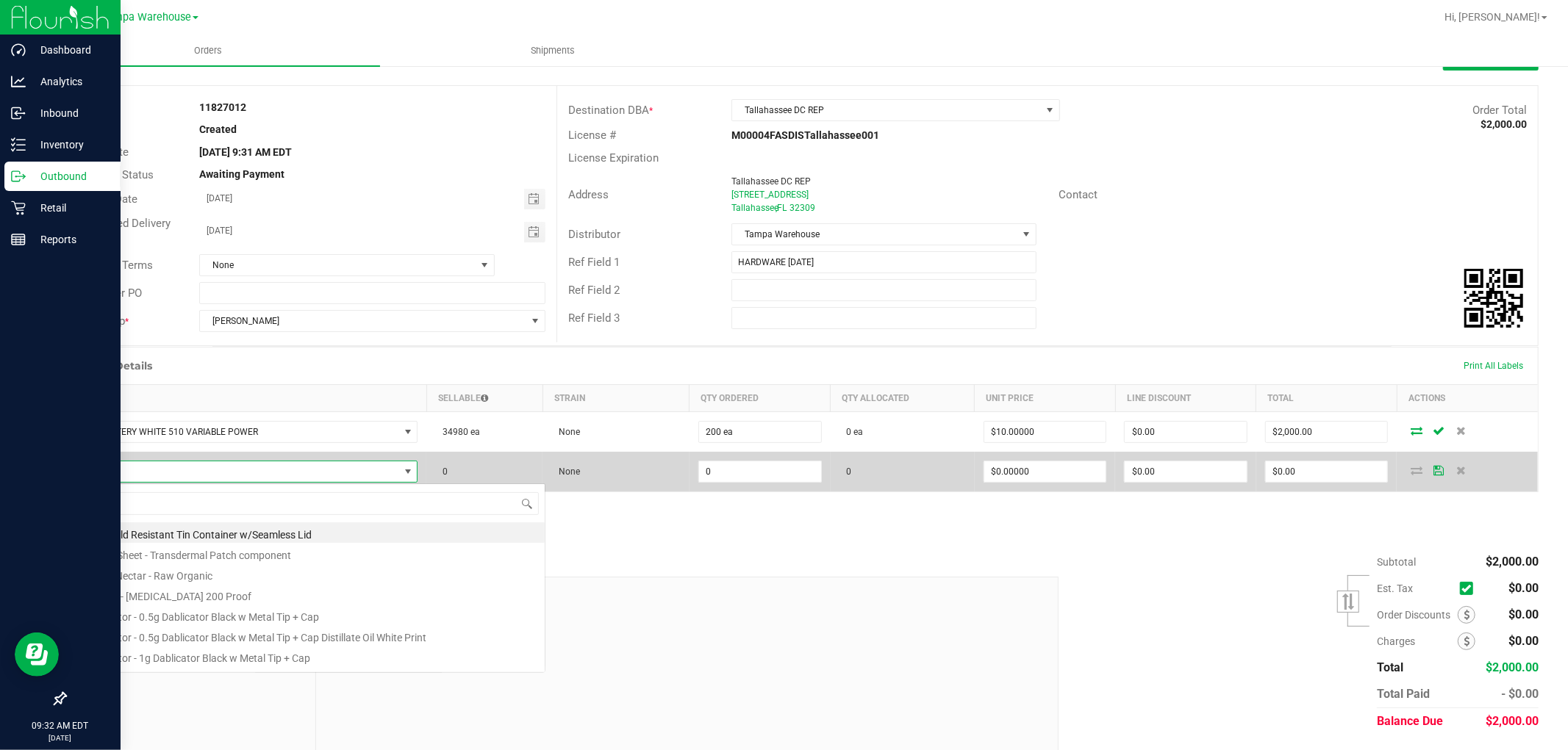
scroll to position [22, 335]
type input "1992489"
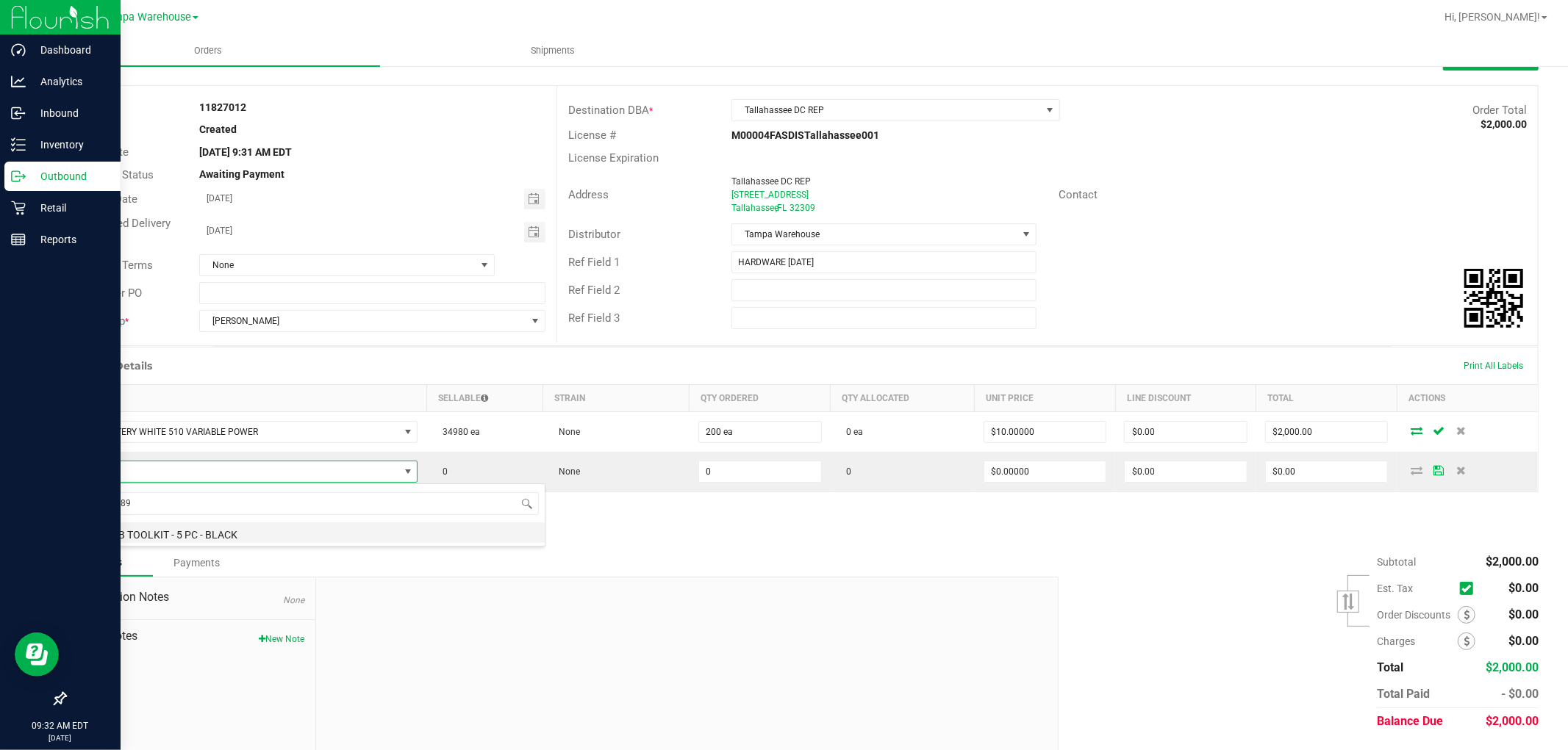
click at [225, 529] on li "GL - DAB TOOLKIT - 5 PC - BLACK" at bounding box center [310, 533] width 469 height 21
type input "0 ea"
type input "$15.00000"
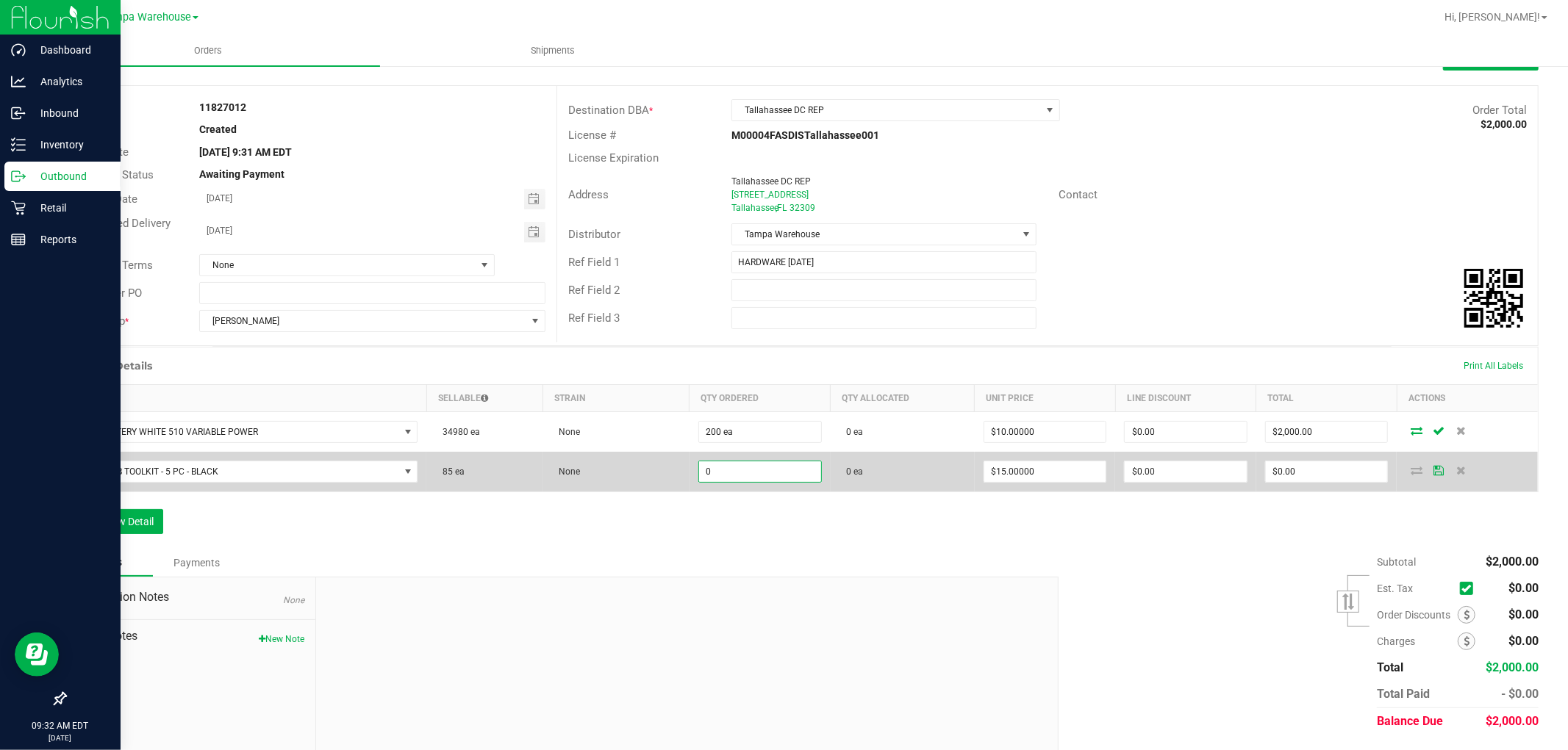
click at [728, 476] on input "0" at bounding box center [760, 472] width 122 height 21
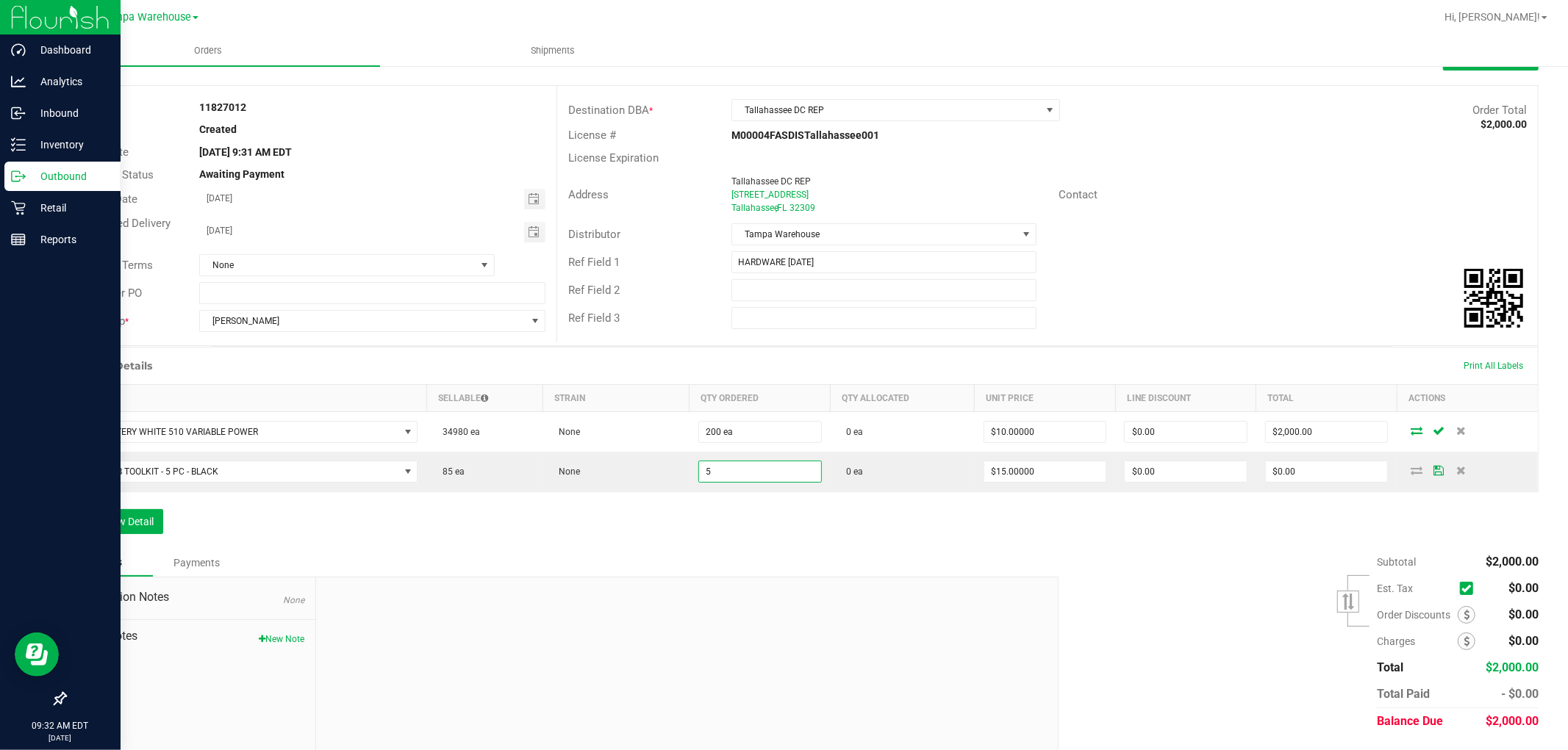
type input "5 ea"
type input "$75.00"
click at [584, 537] on div "Order Details Print All Labels Item Sellable Strain Qty Ordered Qty Allocated U…" at bounding box center [801, 448] width 1474 height 202
click at [128, 528] on button "Add New Detail" at bounding box center [114, 522] width 99 height 25
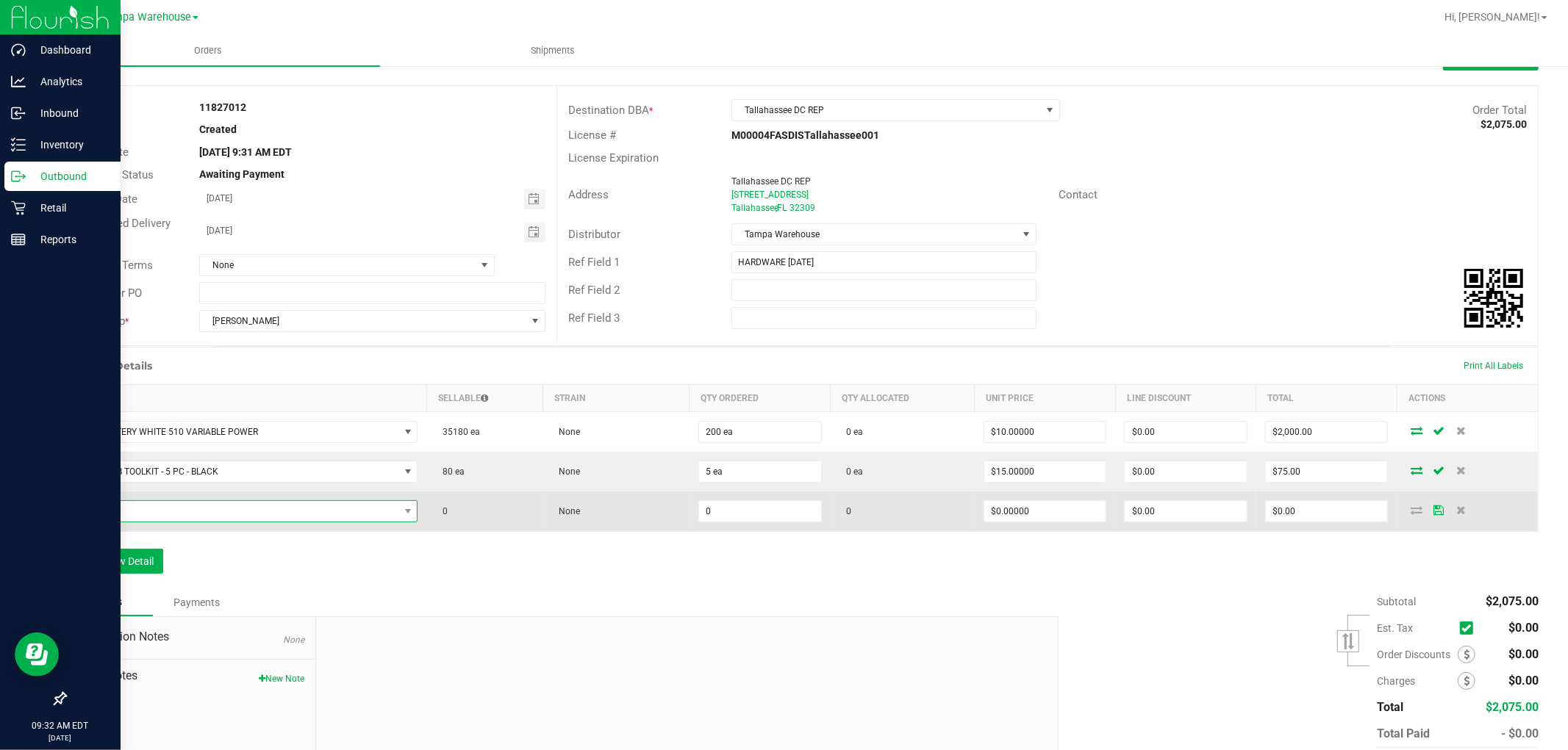
click at [166, 513] on span "NO DATA FOUND" at bounding box center [237, 512] width 323 height 21
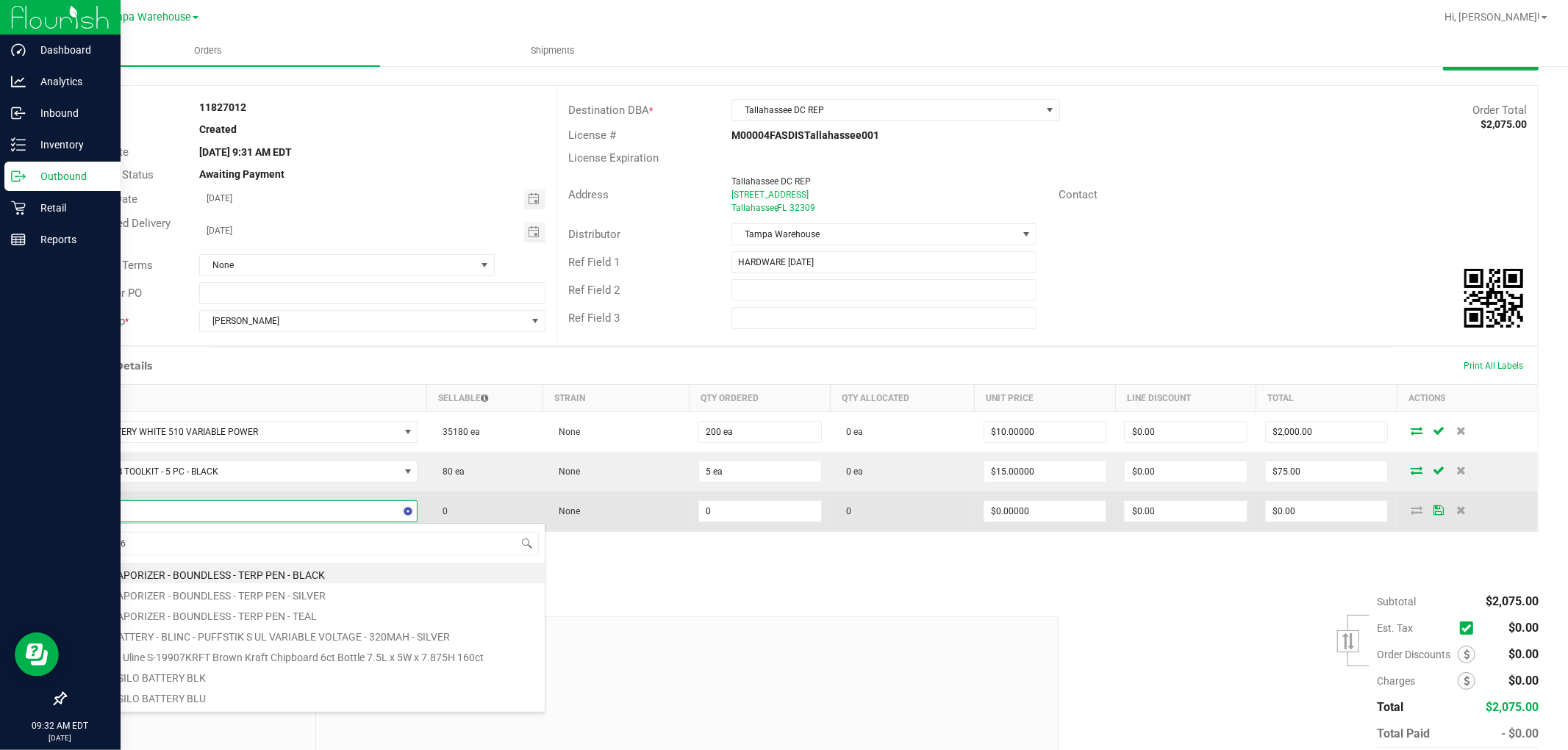
type input "1992263"
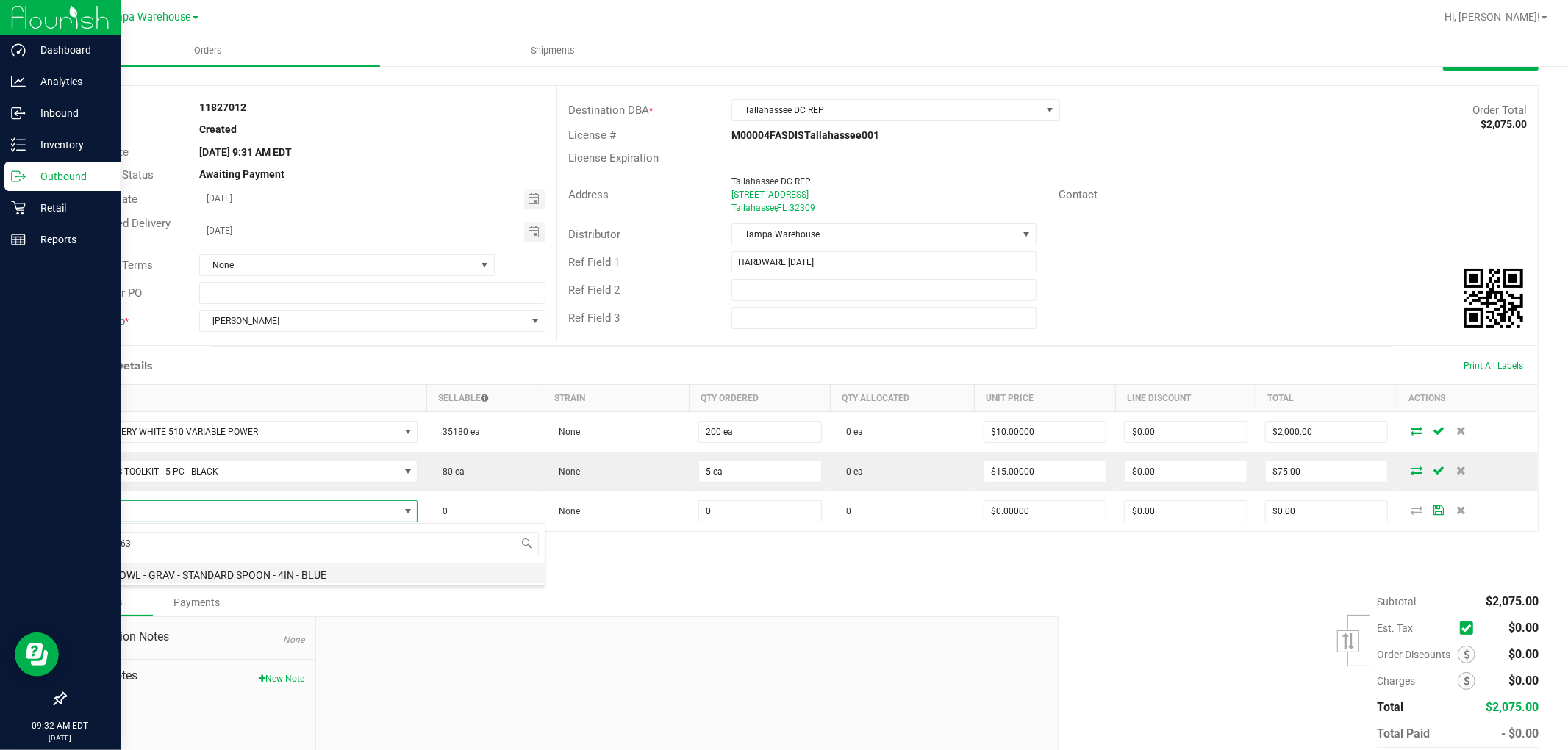
click at [296, 577] on li "GRV - BOWL - GRAV - STANDARD SPOON - 4IN - BLUE" at bounding box center [310, 573] width 469 height 21
type input "0 ea"
type input "$18.00000"
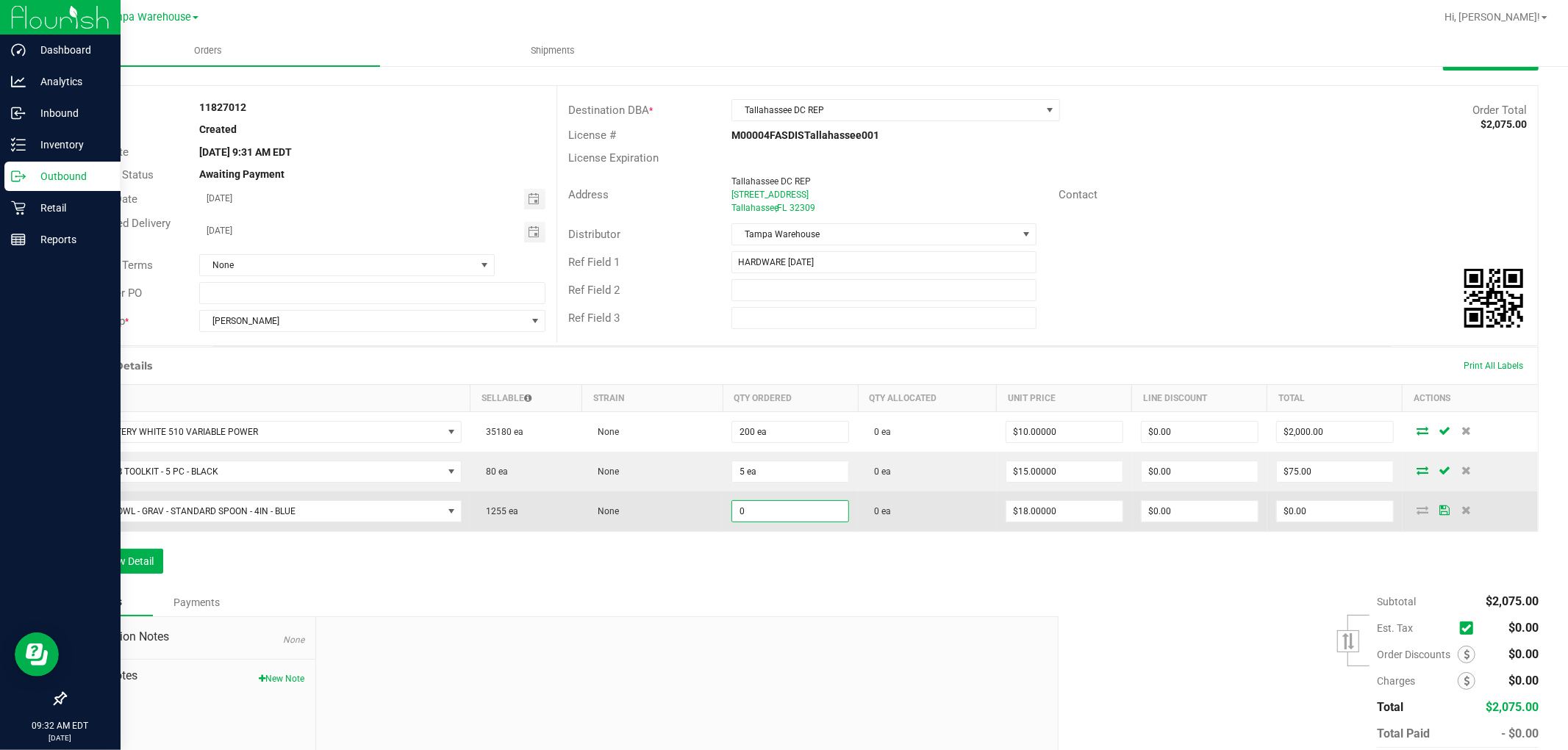
click at [747, 508] on input "0" at bounding box center [790, 512] width 116 height 21
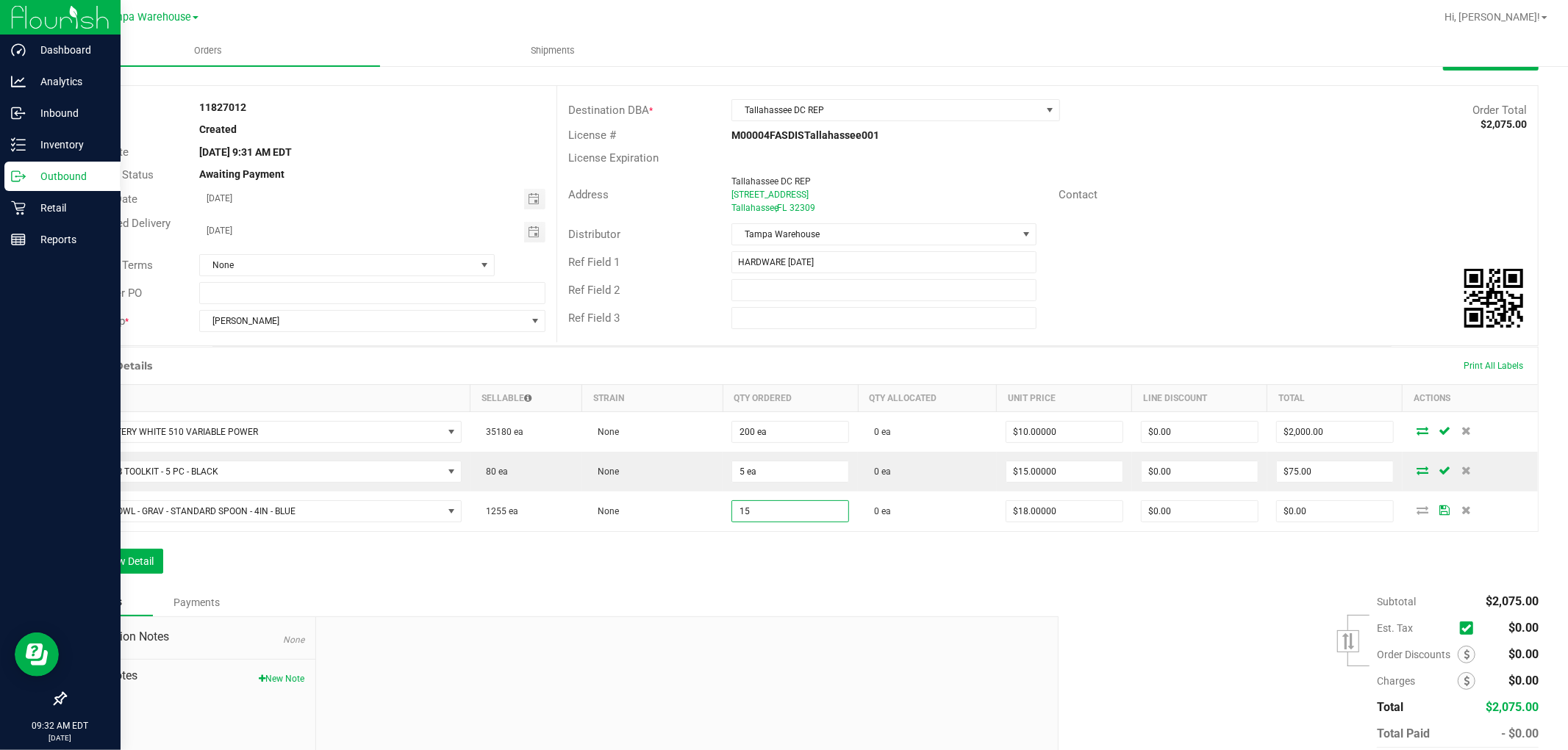
type input "15 ea"
type input "$270.00"
click at [806, 570] on div "Order Details Print All Labels Item Sellable Strain Qty Ordered Qty Allocated U…" at bounding box center [801, 468] width 1474 height 242
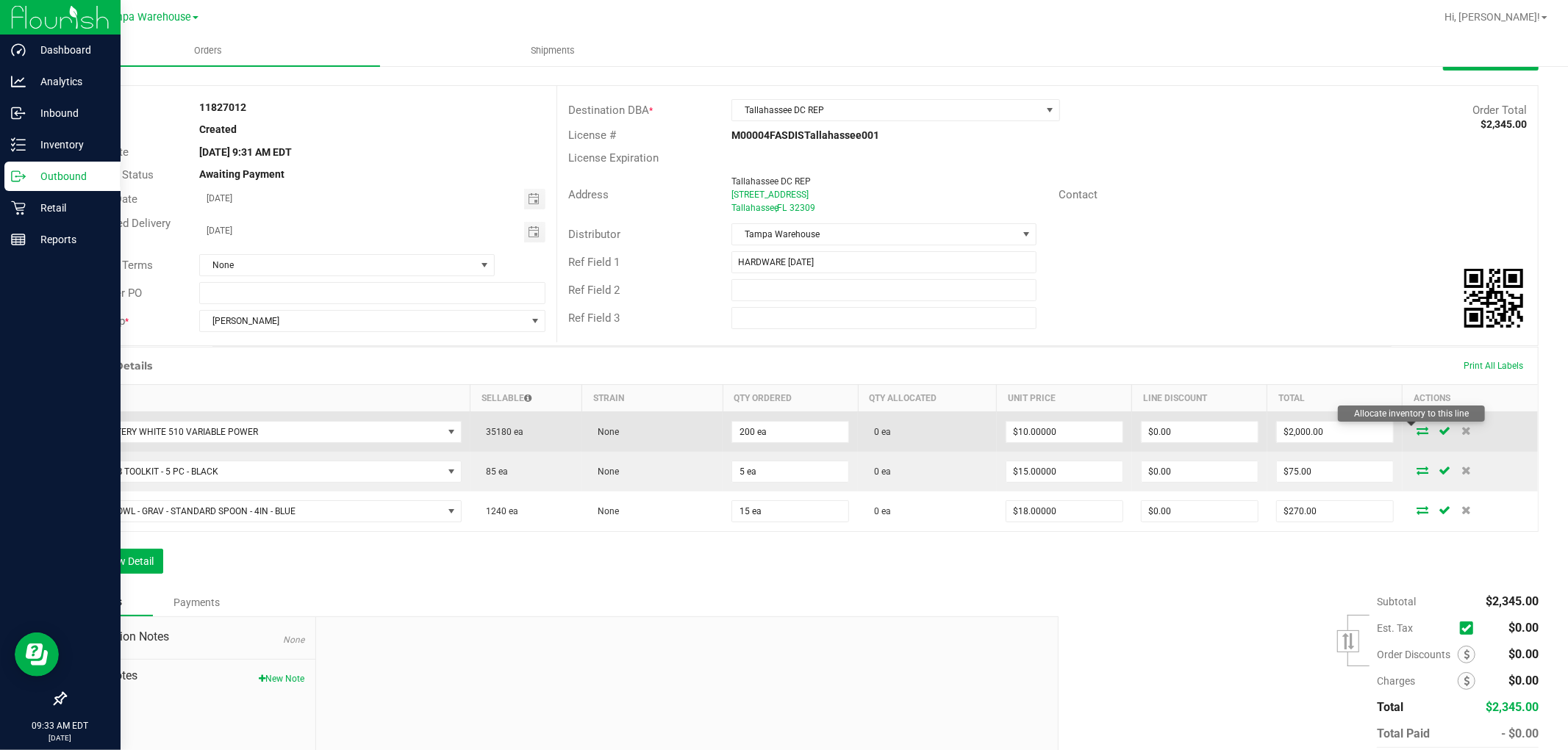
click at [1416, 428] on icon at bounding box center [1422, 431] width 12 height 9
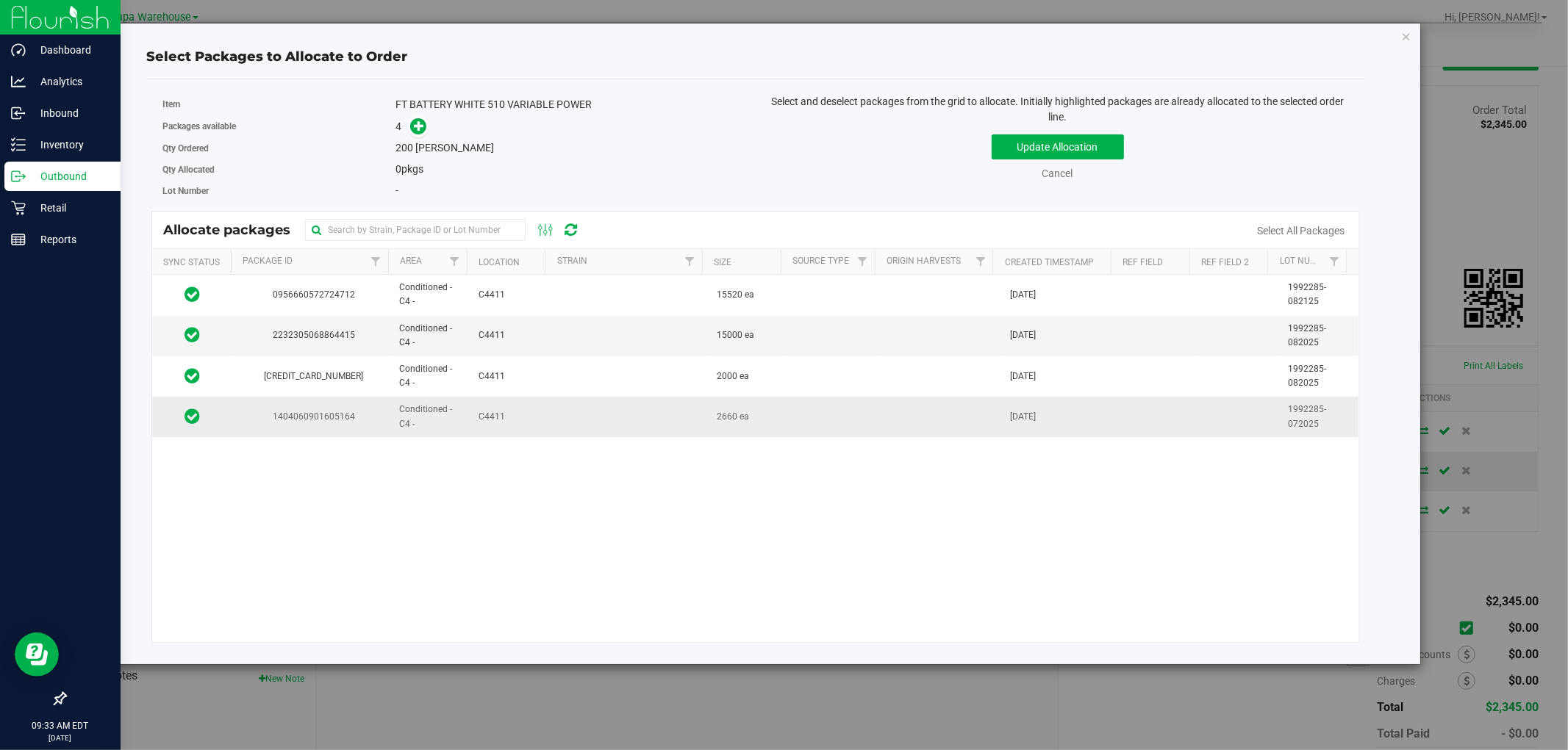
click at [559, 421] on td at bounding box center [628, 416] width 159 height 39
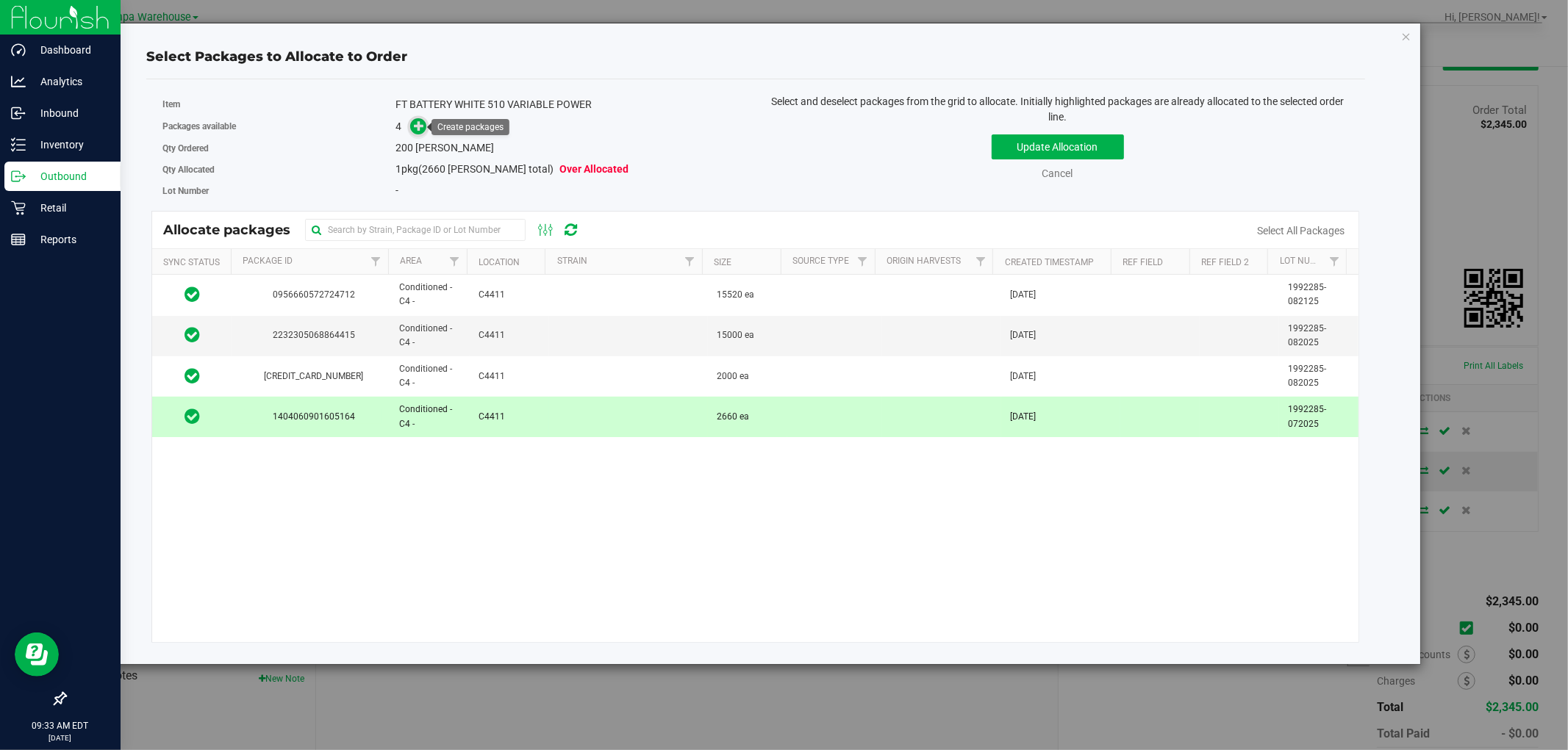
click at [414, 130] on icon at bounding box center [419, 125] width 10 height 10
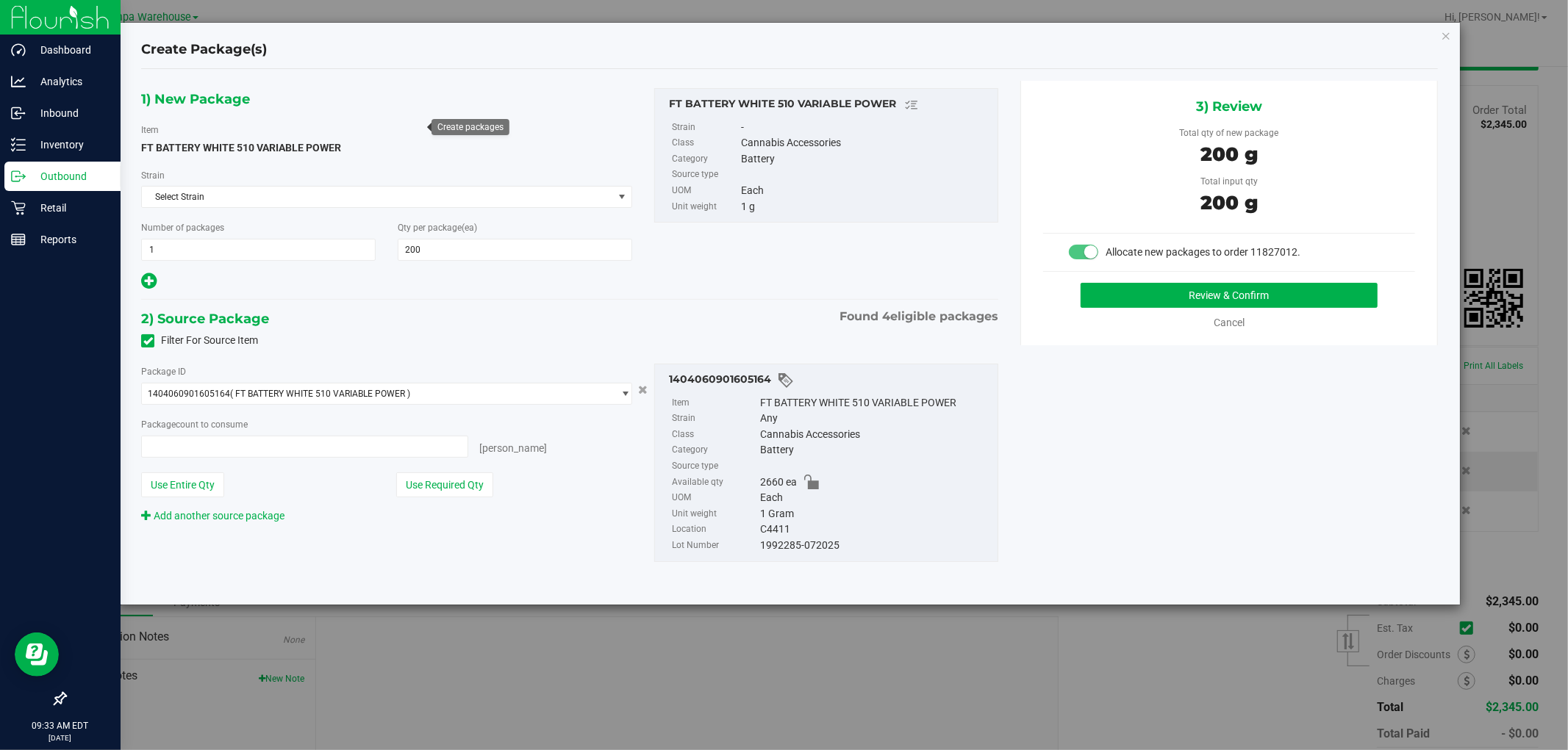
type input "200 ea"
click at [1239, 295] on button "Review & Confirm" at bounding box center [1229, 296] width 298 height 25
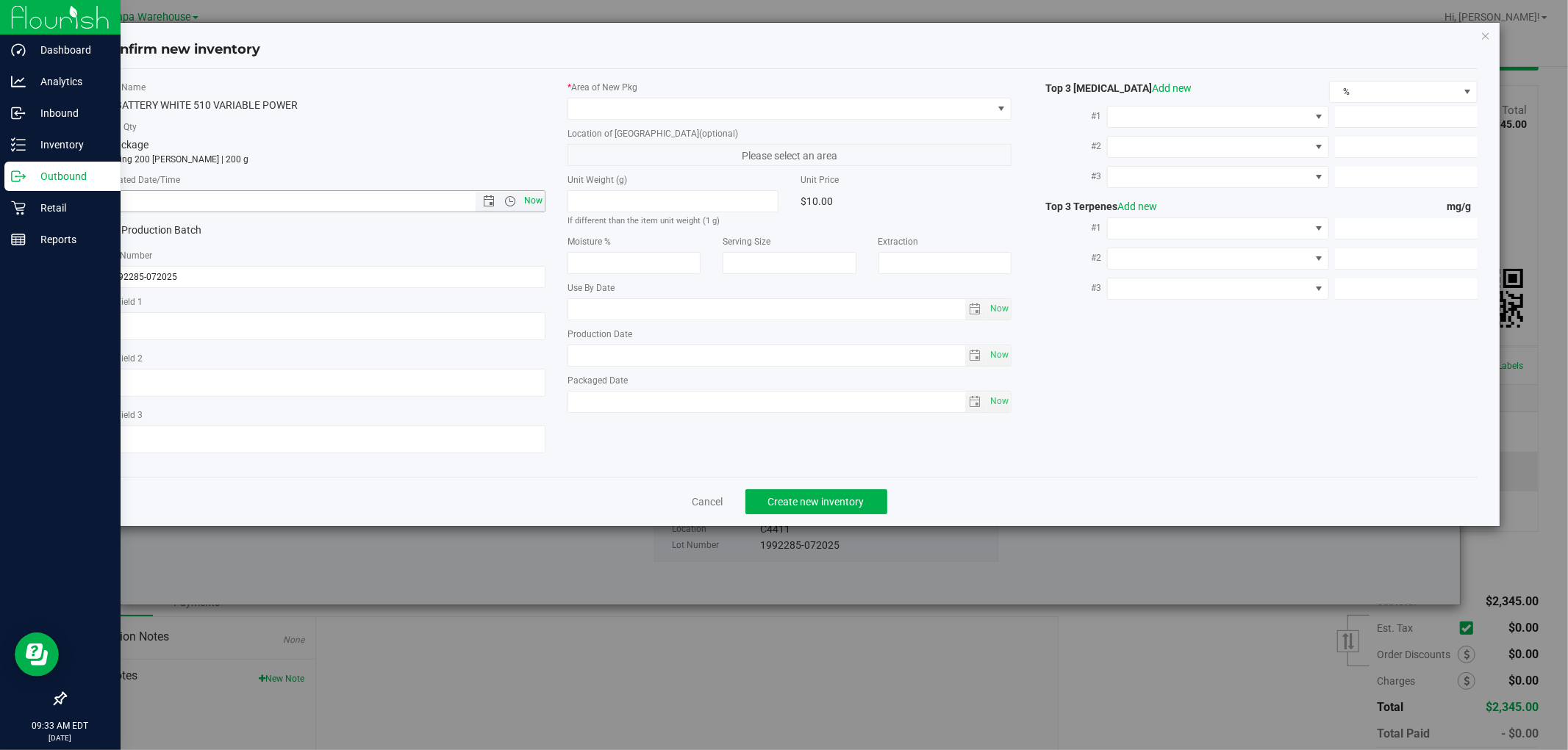
click at [539, 201] on span "Now" at bounding box center [534, 200] width 25 height 22
type input "8/22/2025 9:33 AM"
click at [732, 117] on span at bounding box center [780, 109] width 424 height 21
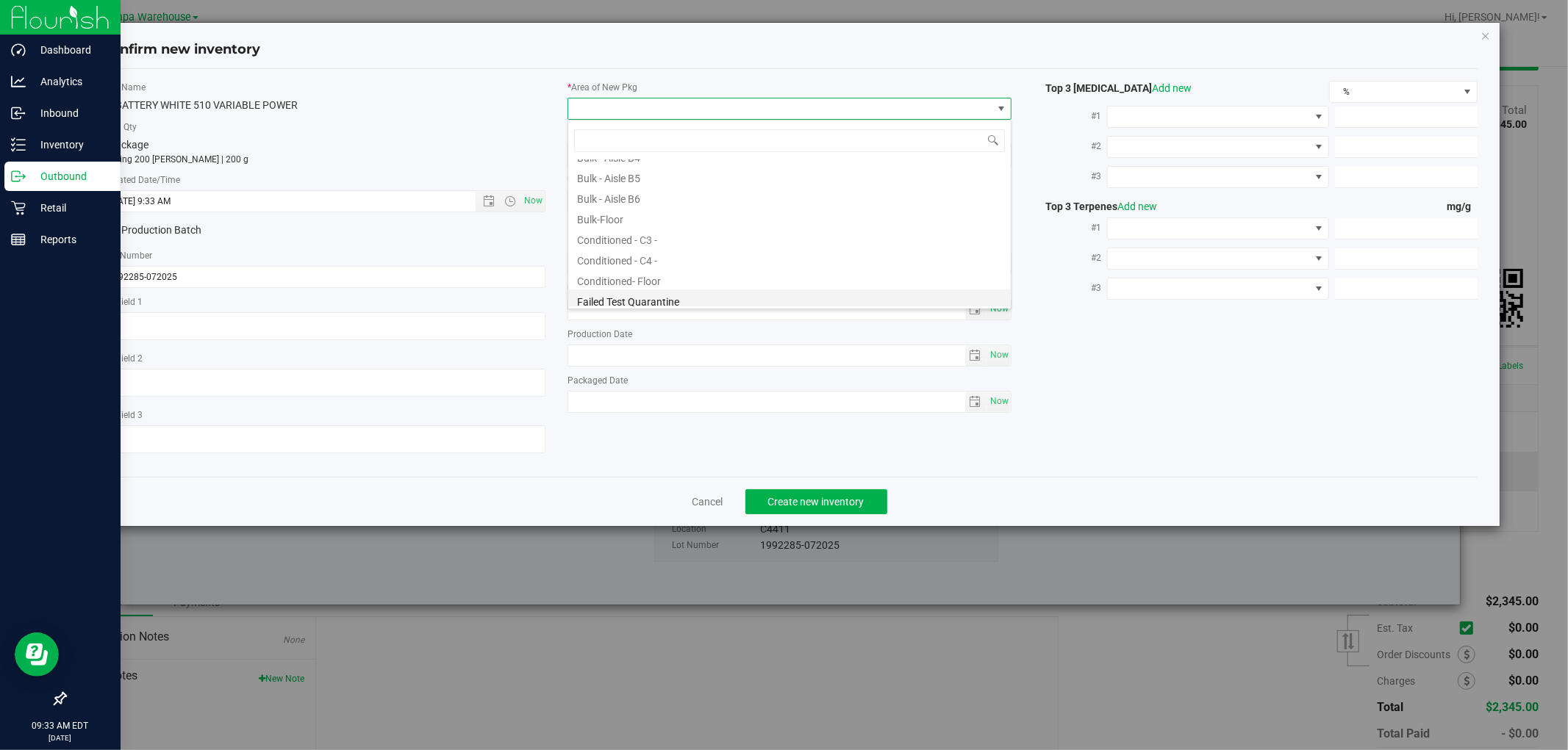
scroll to position [163, 0]
click at [630, 235] on li "Conditioned - C4 -" at bounding box center [790, 233] width 443 height 21
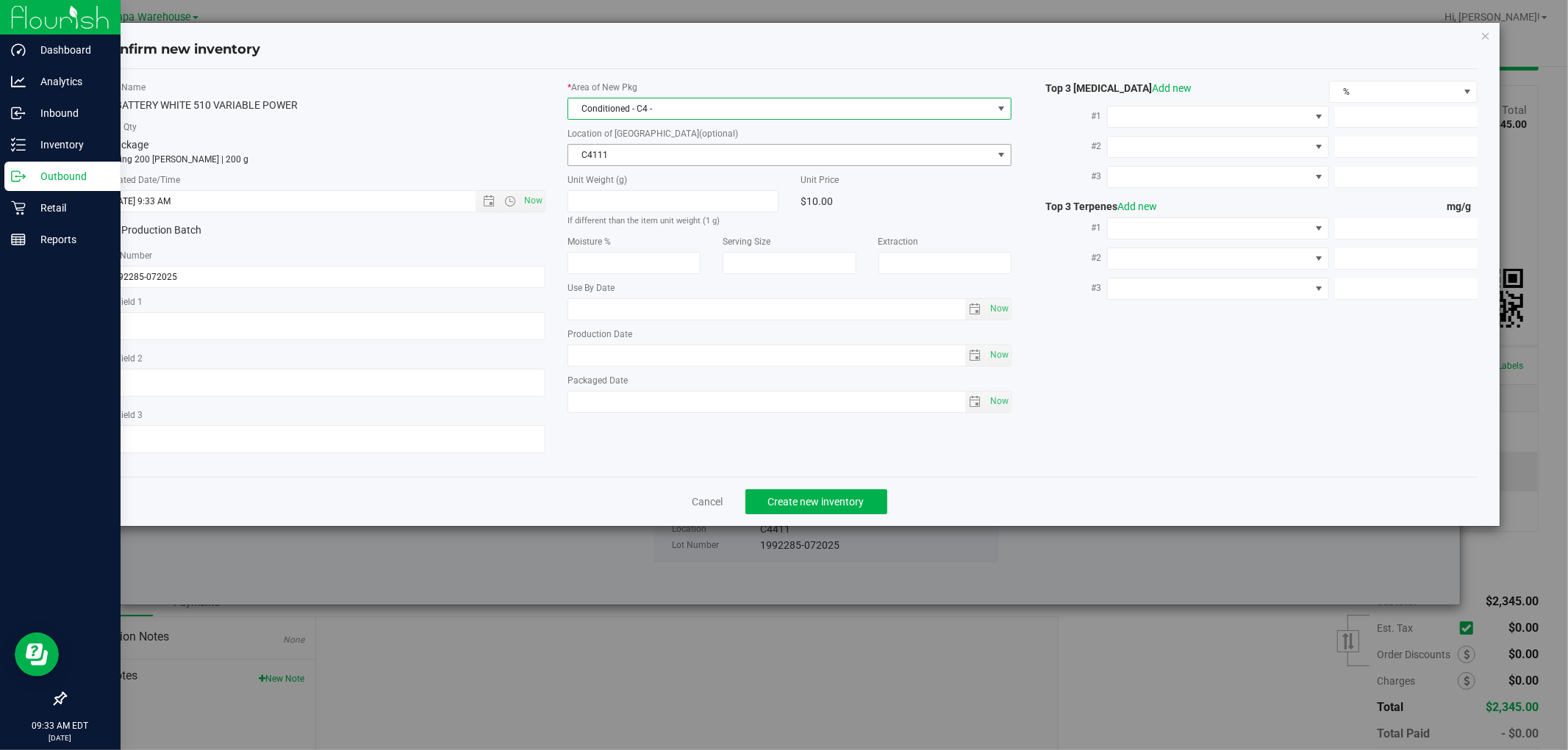
click at [662, 163] on span "C4111" at bounding box center [780, 155] width 424 height 21
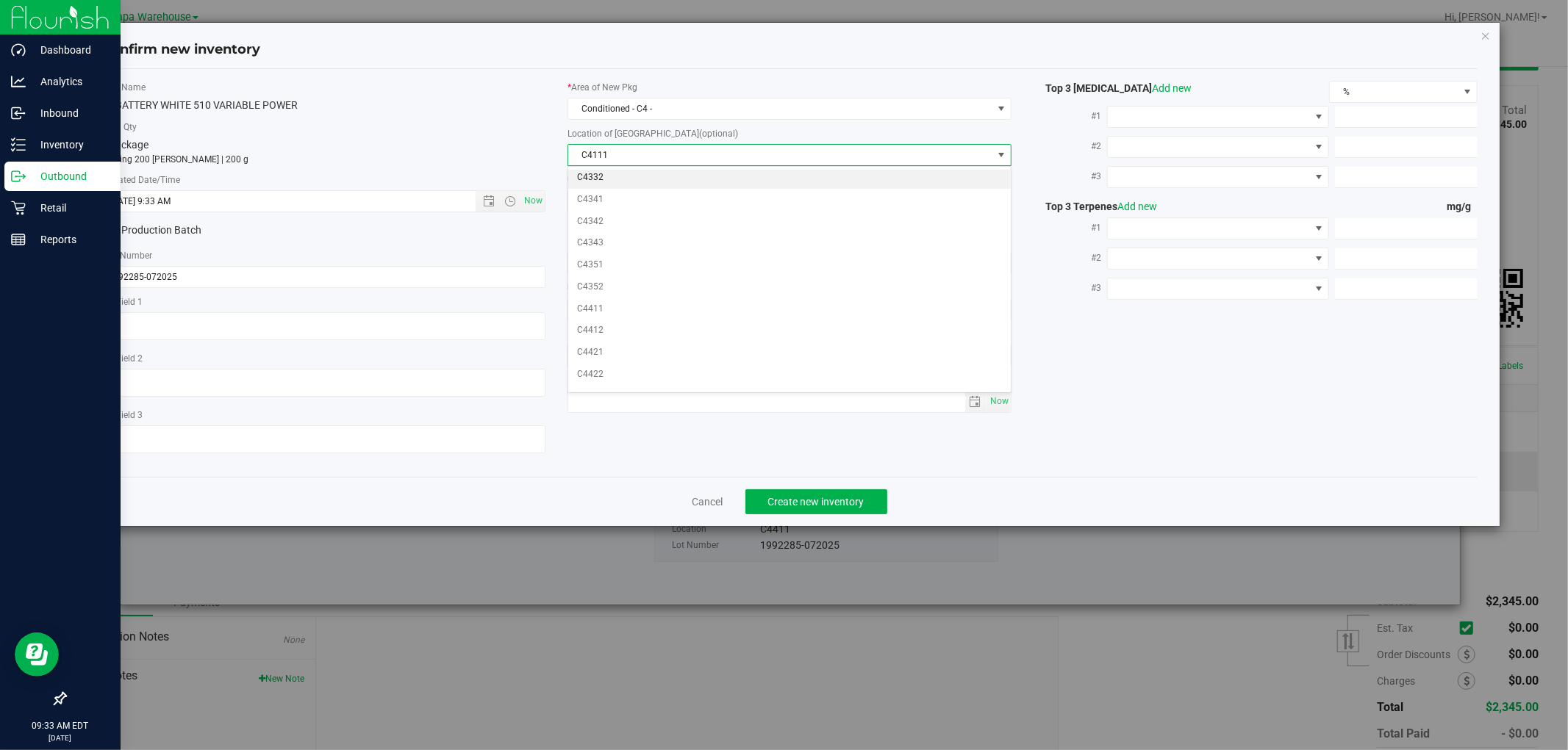
scroll to position [571, 0]
click at [610, 320] on li "C4411" at bounding box center [790, 309] width 443 height 22
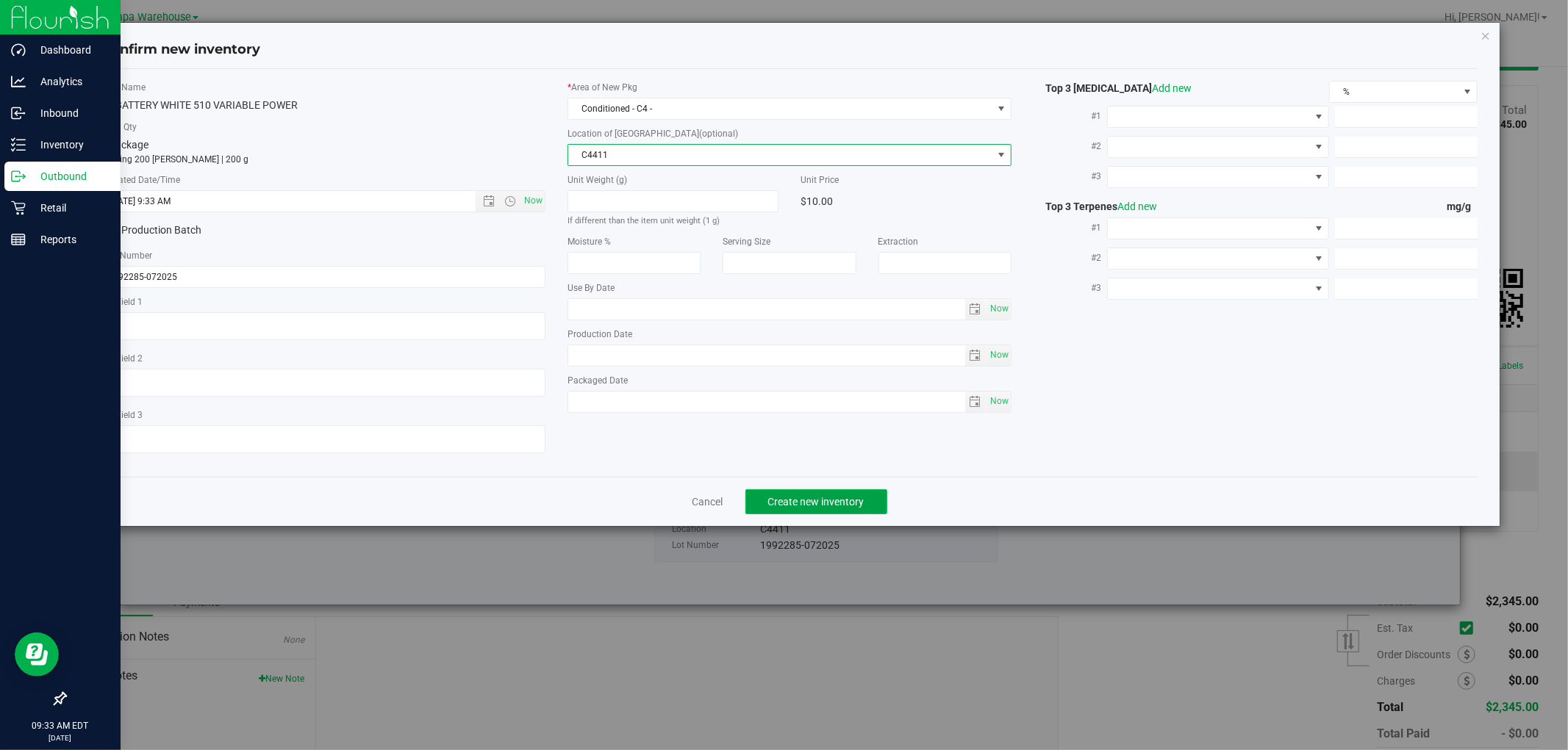
click at [844, 508] on span "Create new inventory" at bounding box center [816, 502] width 97 height 12
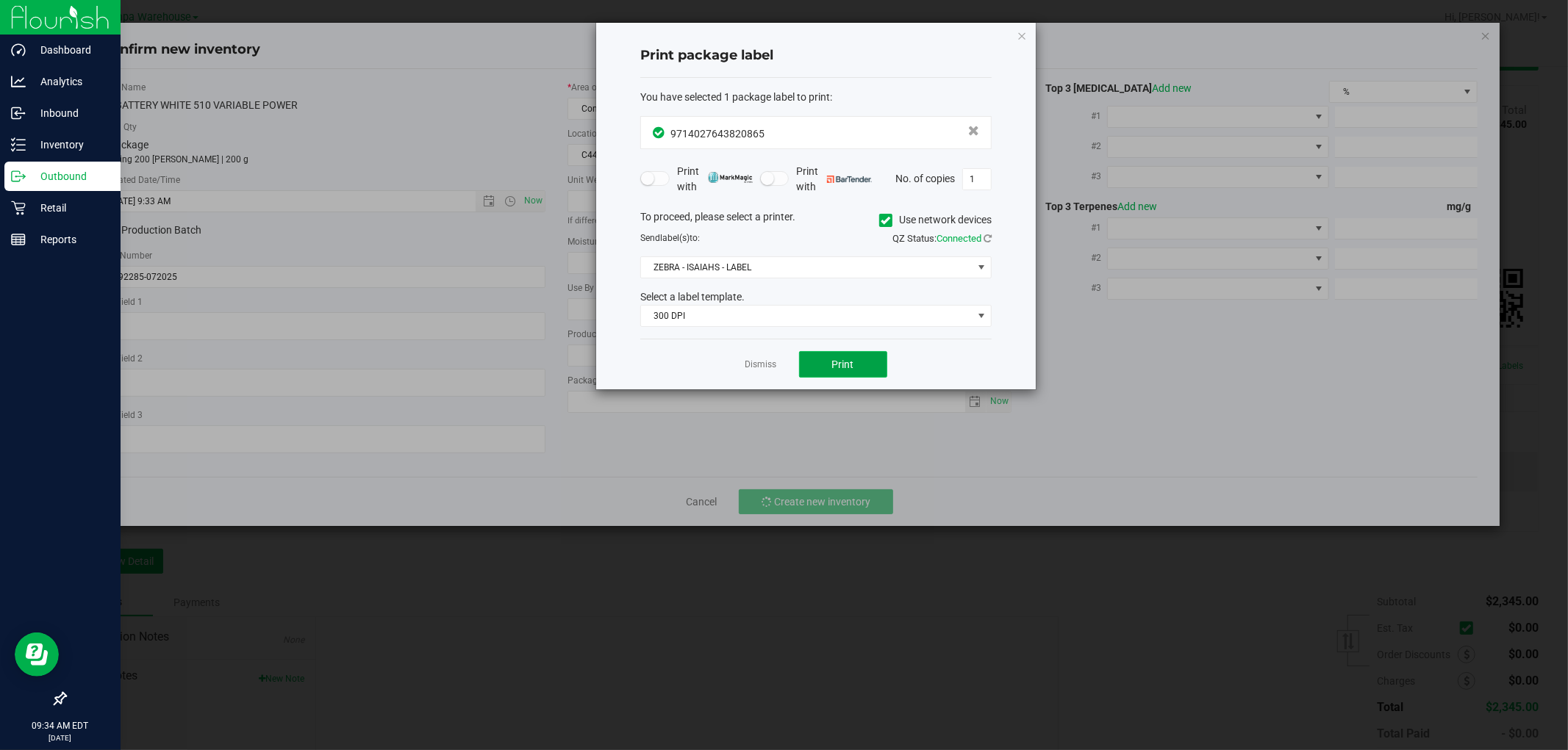
click at [874, 369] on button "Print" at bounding box center [843, 365] width 88 height 27
click at [1024, 36] on icon "button" at bounding box center [1022, 36] width 10 height 18
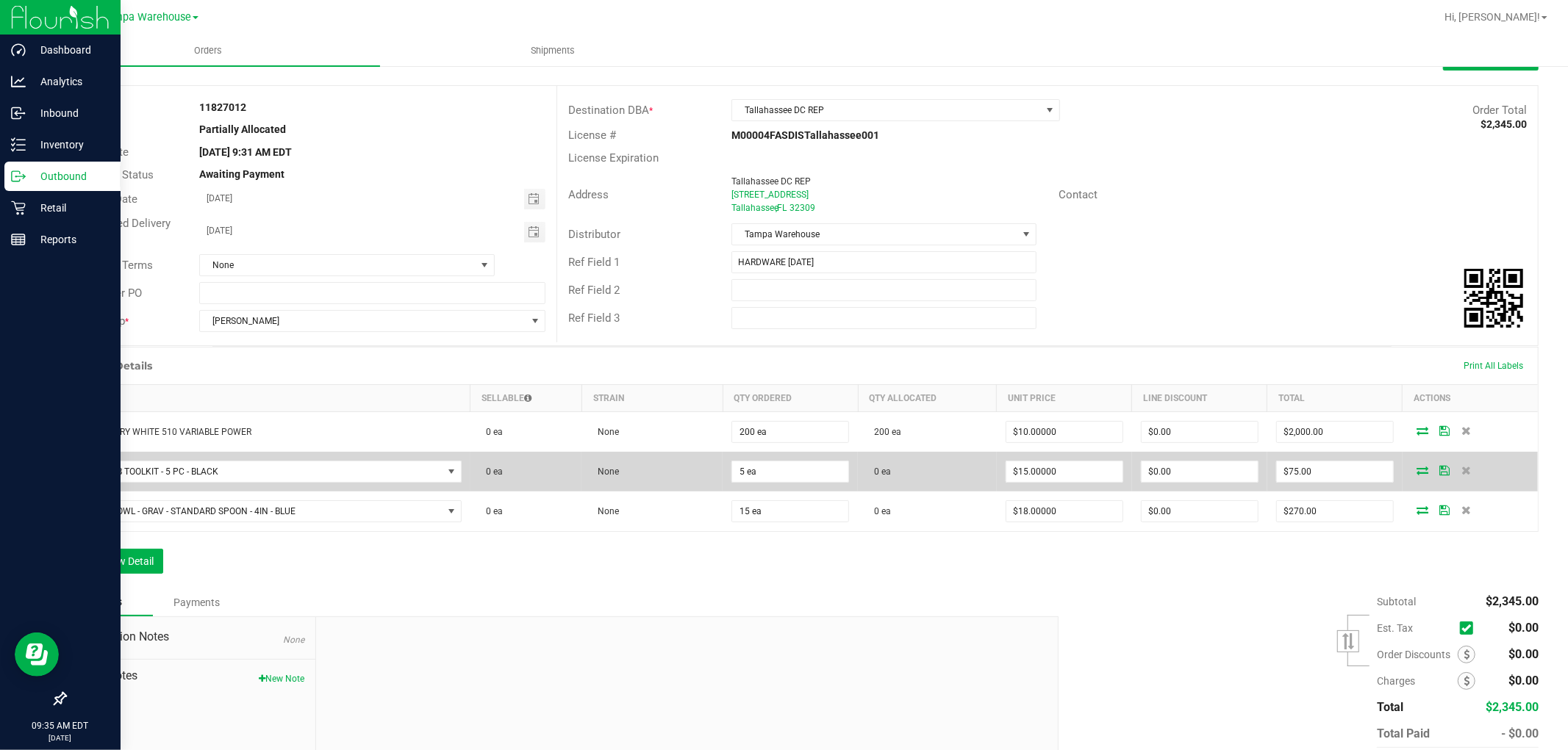
click at [1416, 469] on icon at bounding box center [1422, 470] width 12 height 9
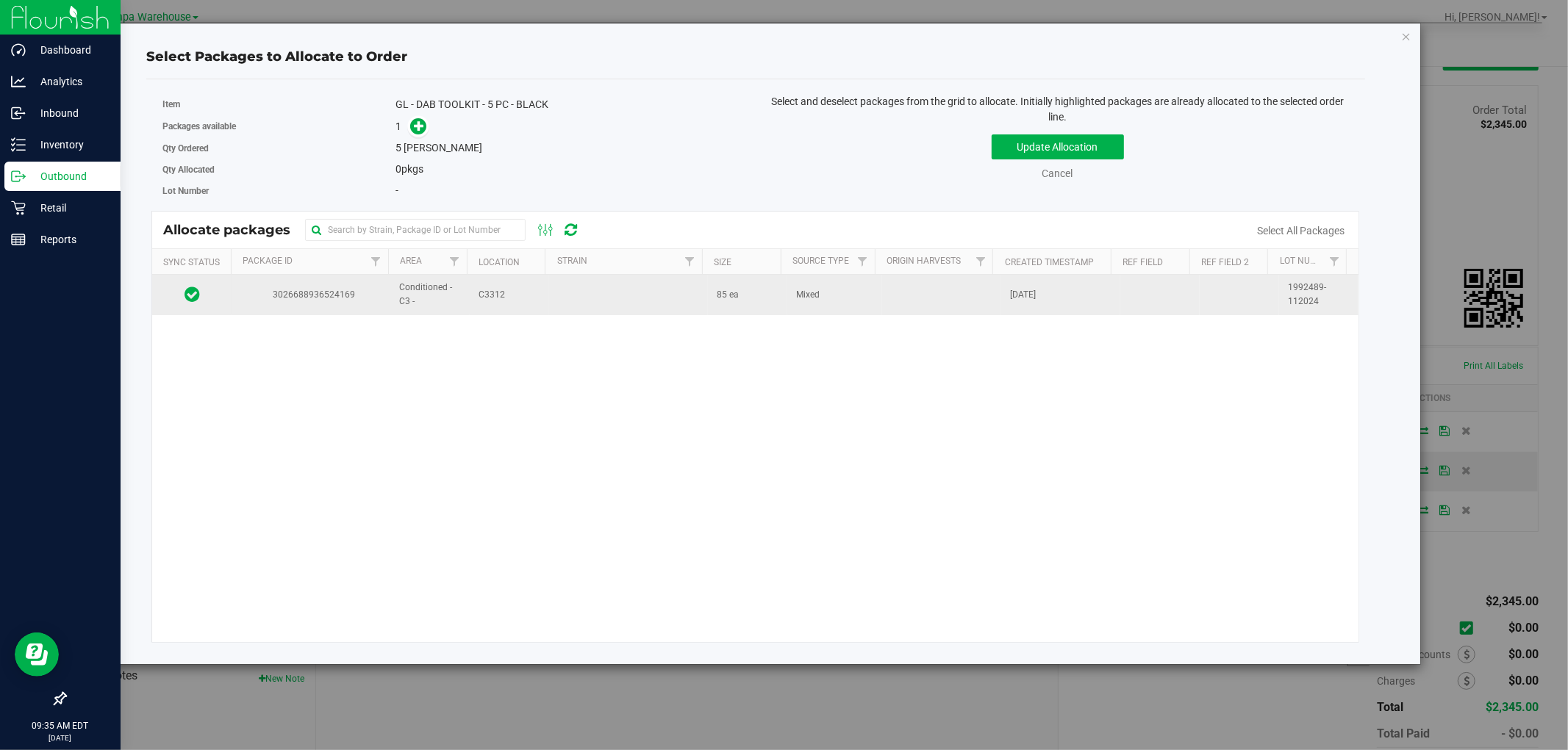
click at [593, 297] on td at bounding box center [628, 294] width 159 height 39
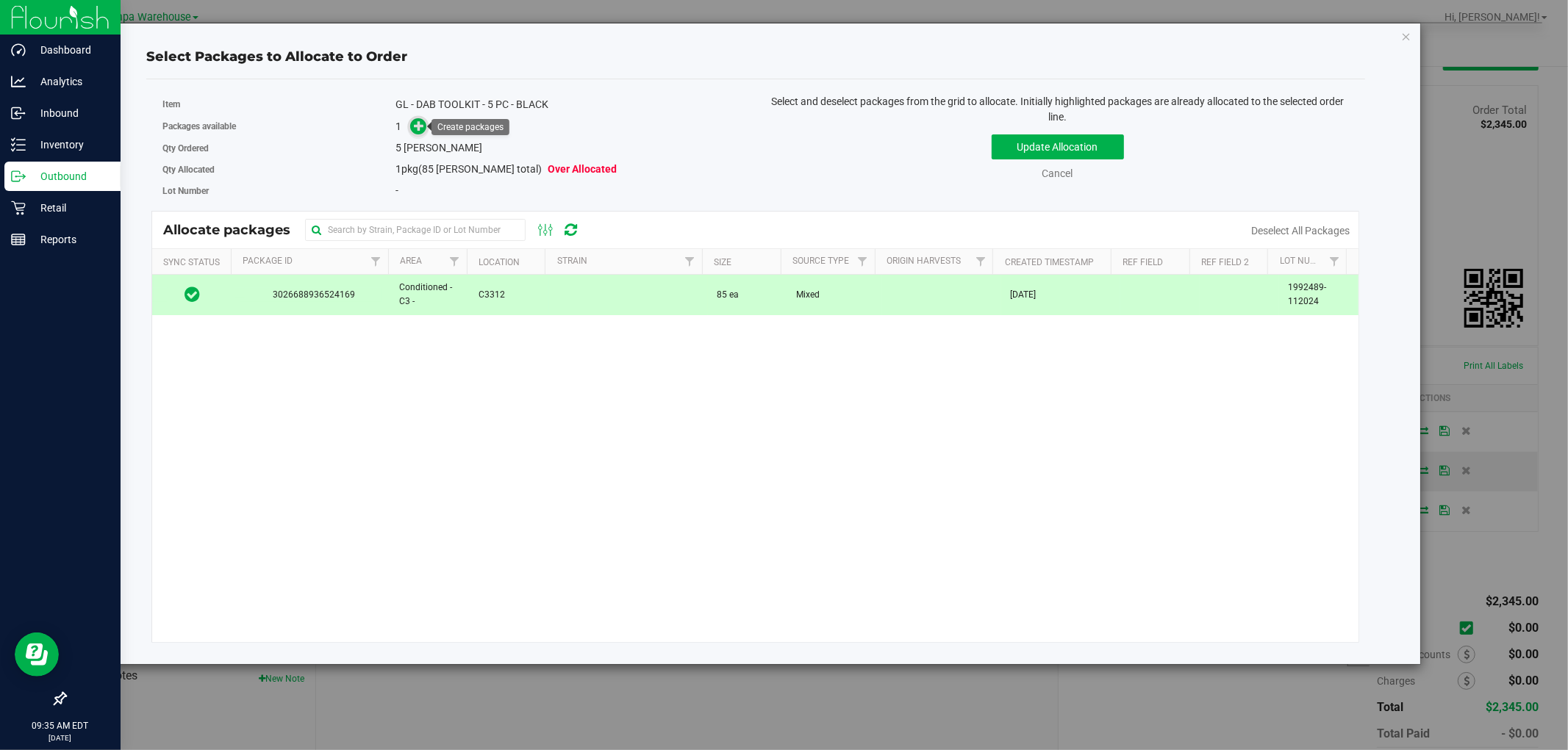
click at [415, 123] on icon at bounding box center [419, 125] width 10 height 10
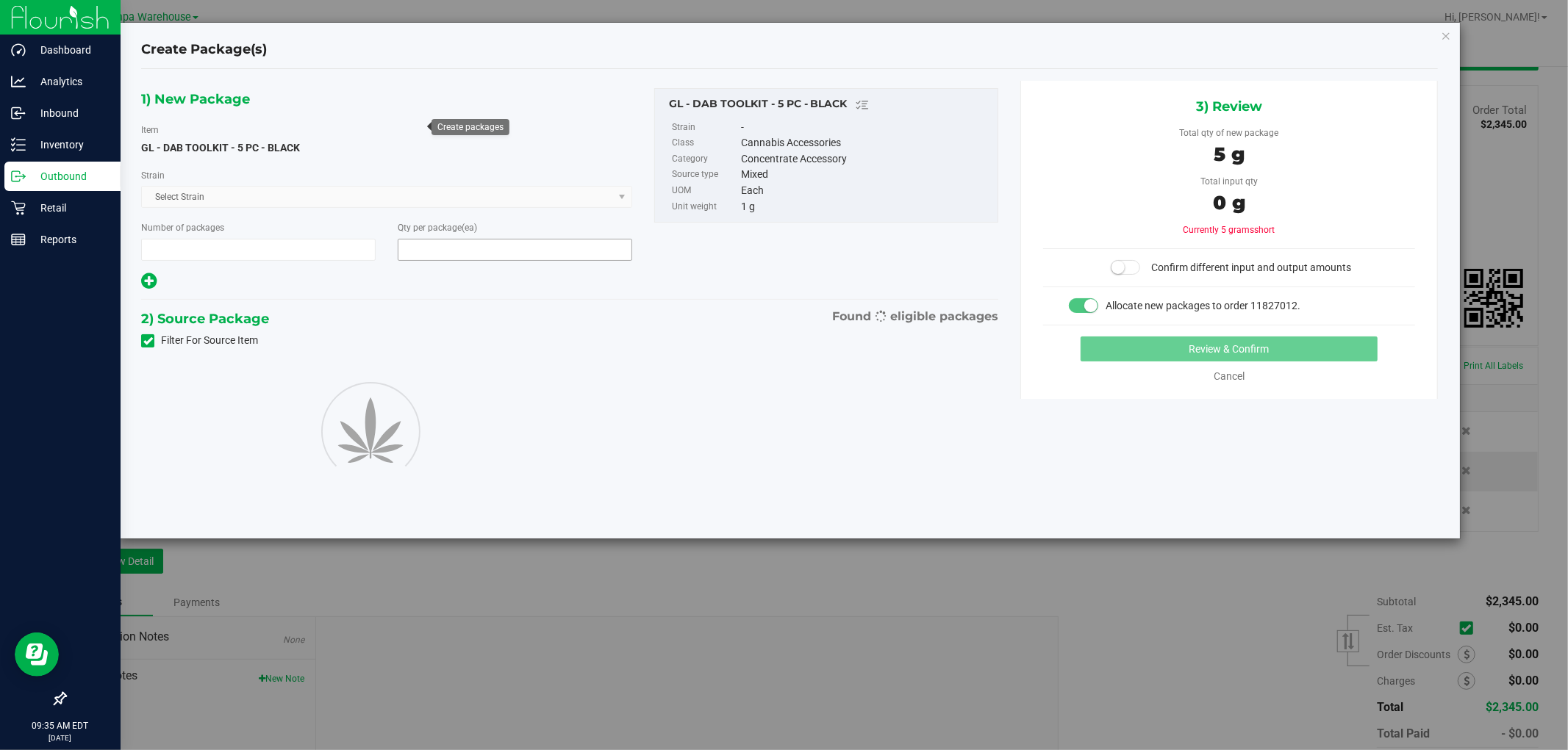
type input "1"
type input "5"
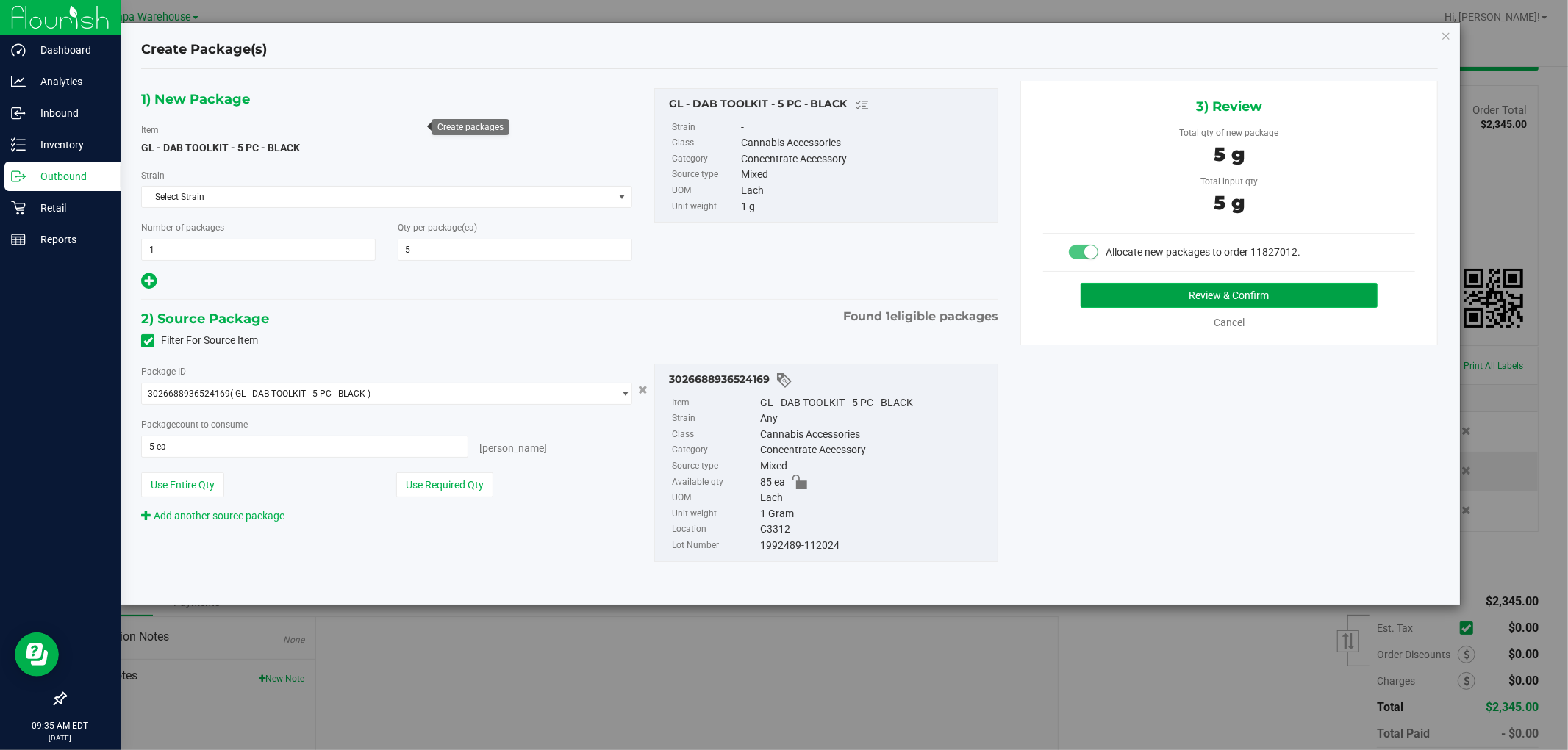
click at [1255, 284] on button "Review & Confirm" at bounding box center [1229, 296] width 298 height 25
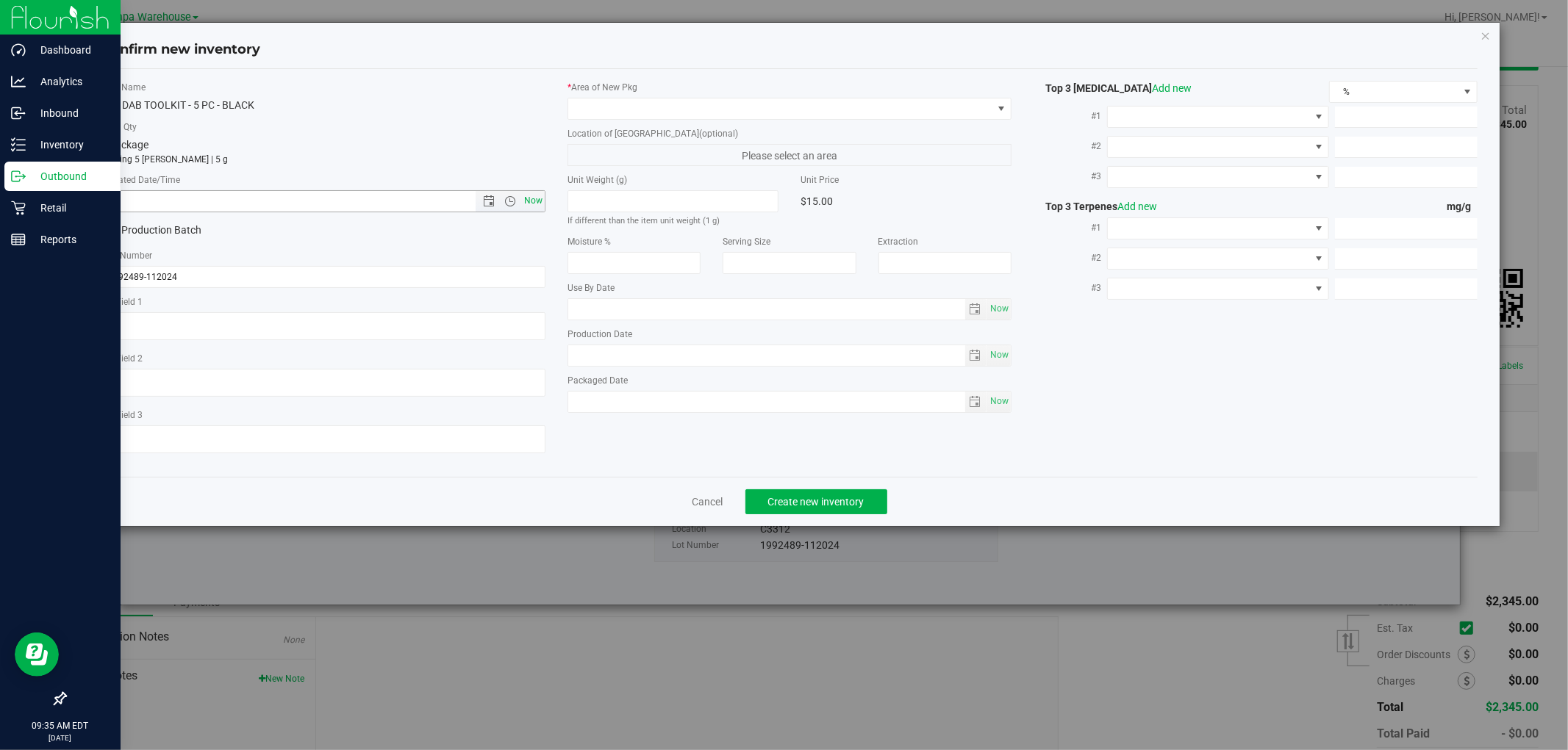
click at [541, 199] on span "Now" at bounding box center [534, 200] width 25 height 22
type input "8/22/2025 9:35 AM"
click at [692, 104] on span at bounding box center [780, 109] width 424 height 21
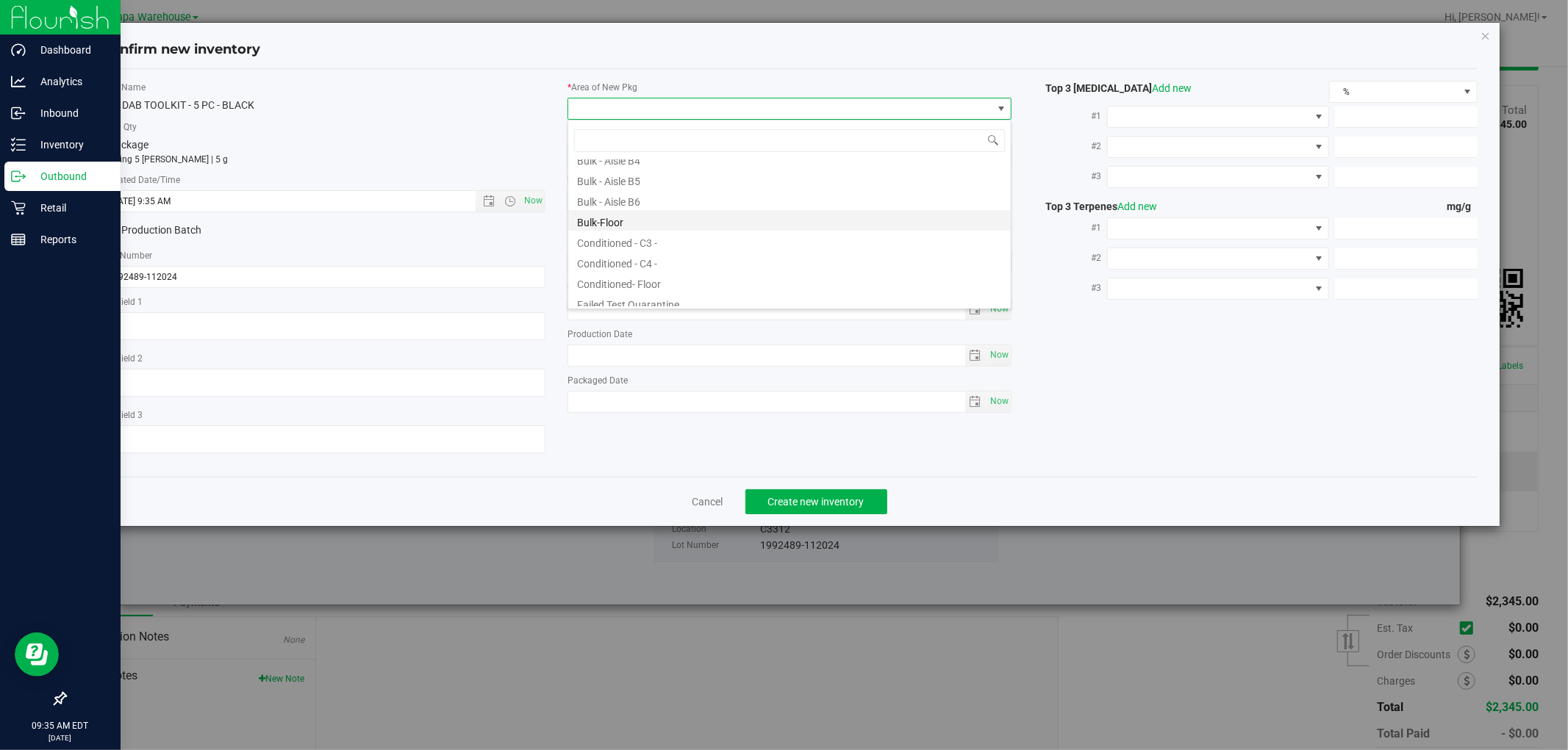
scroll to position [163, 0]
click at [666, 218] on li "Conditioned - C3 -" at bounding box center [790, 212] width 443 height 21
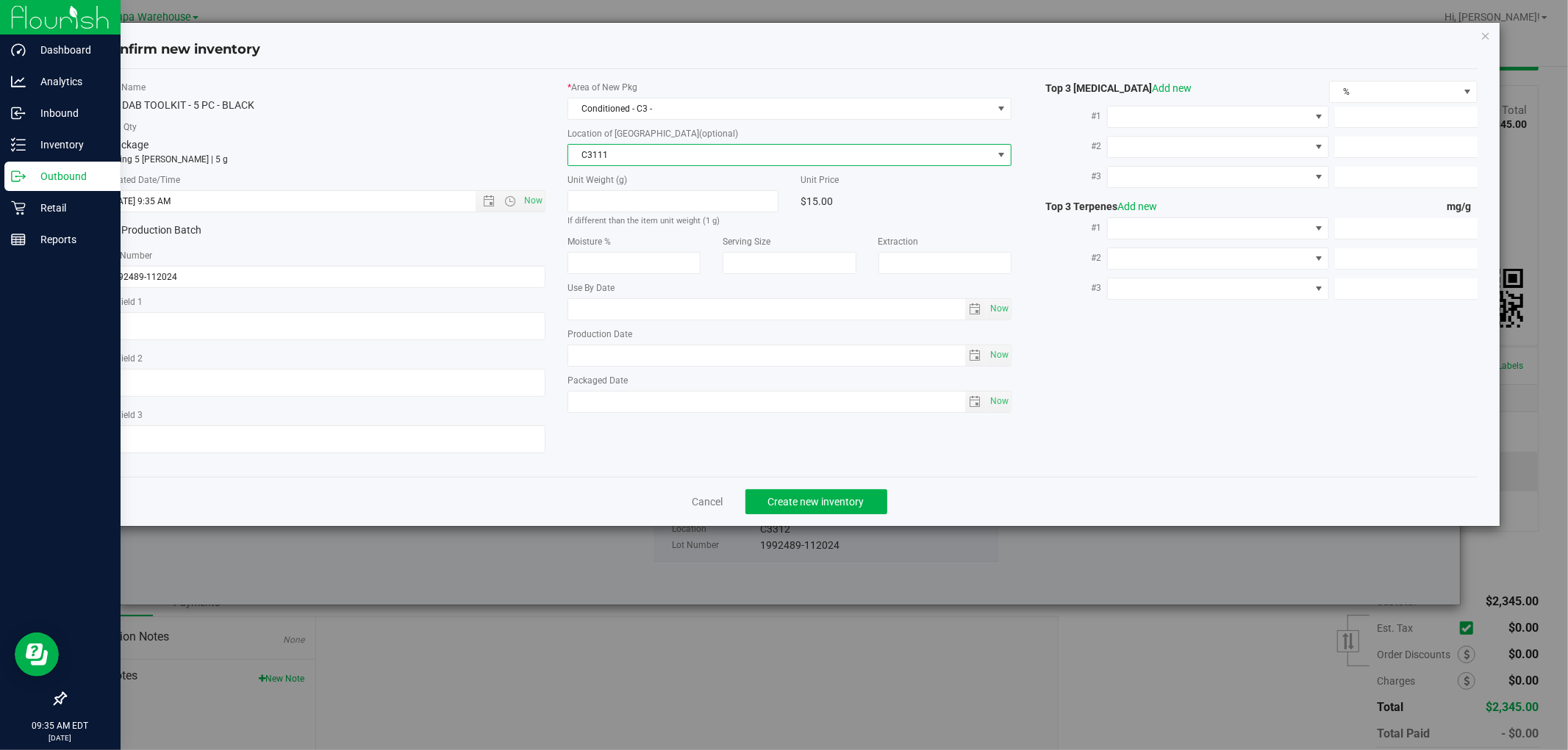
click at [743, 152] on span "C3111" at bounding box center [780, 155] width 424 height 21
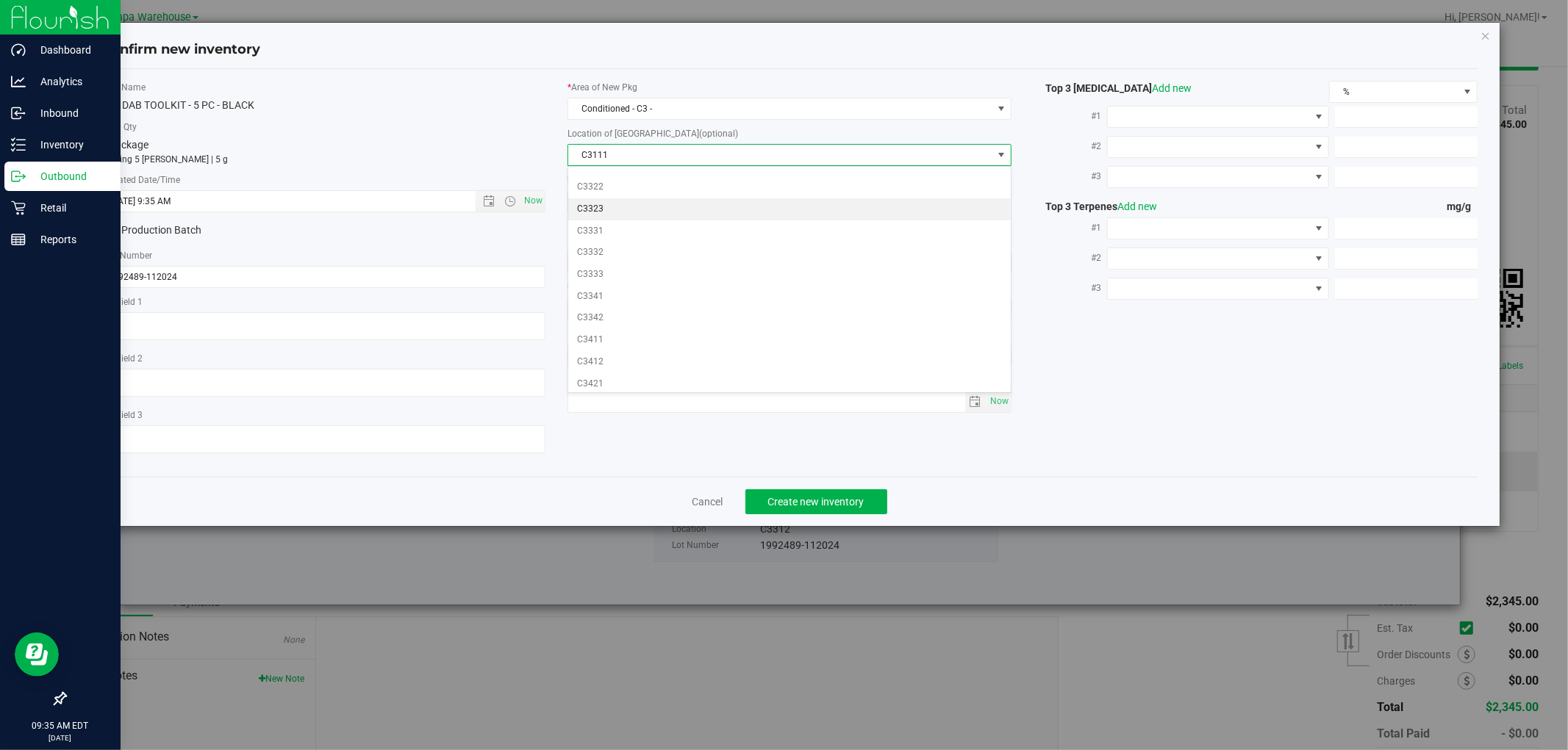
scroll to position [326, 0]
click at [614, 221] on li "C3312" at bounding box center [790, 226] width 443 height 22
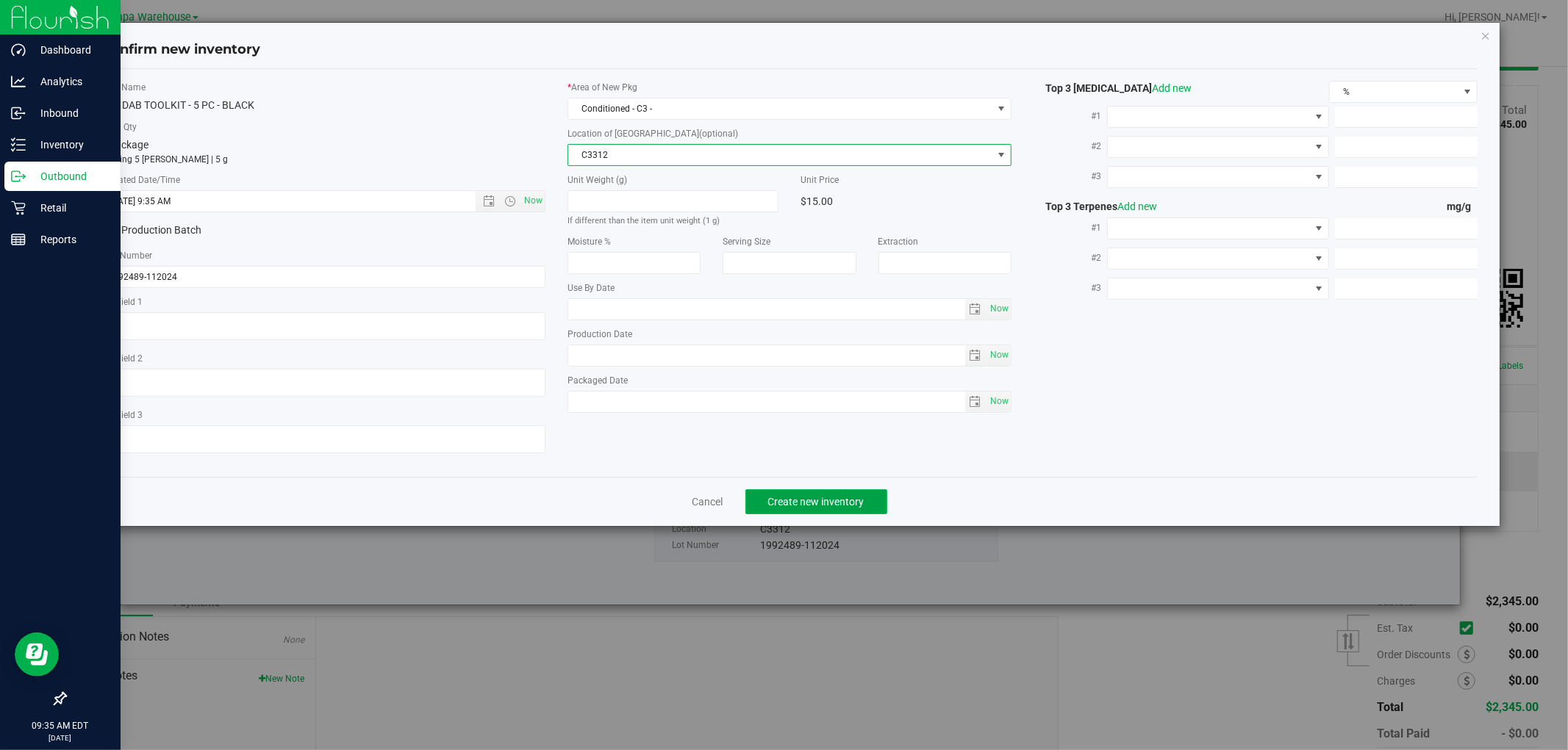
click at [836, 498] on button "Create new inventory" at bounding box center [816, 502] width 142 height 25
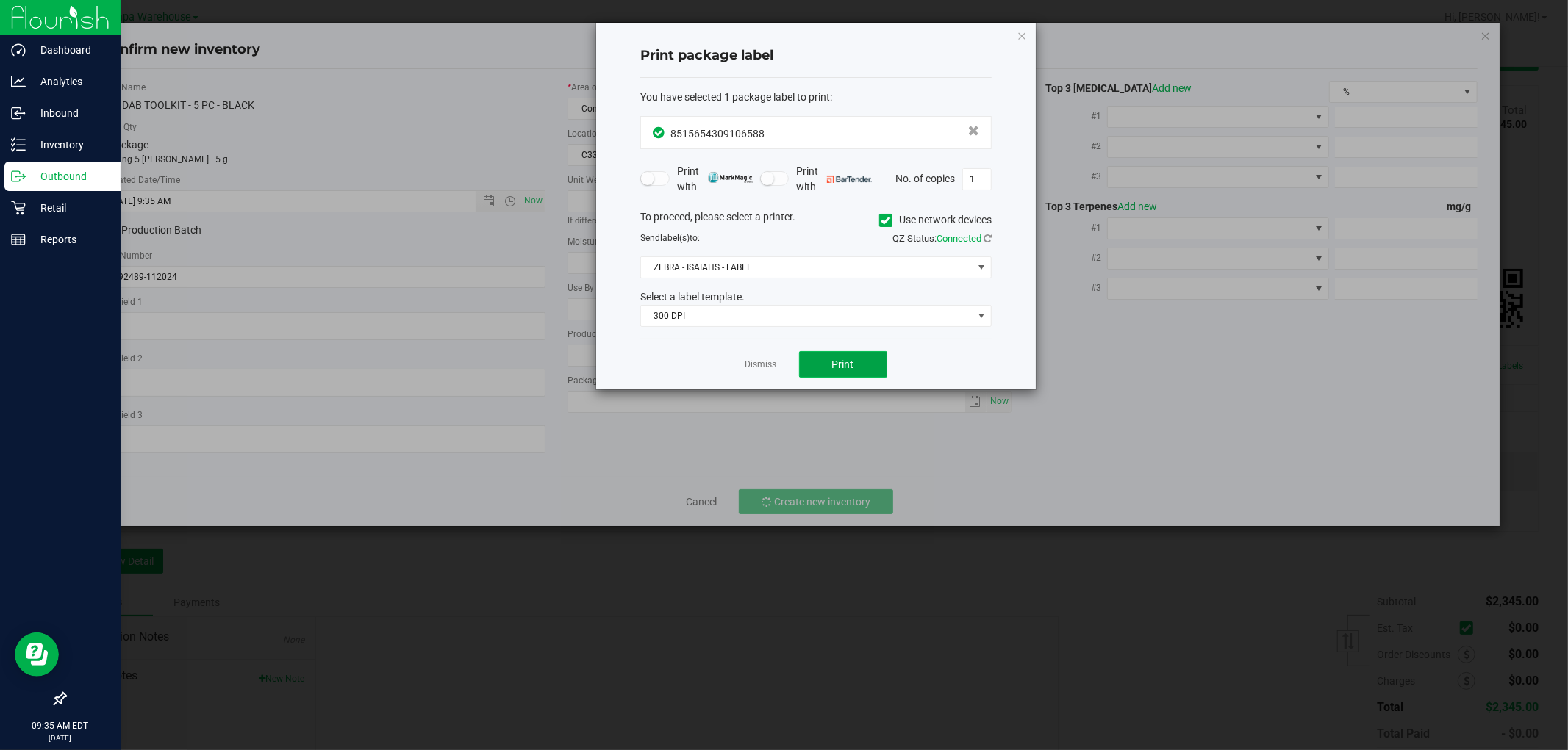
click at [879, 365] on button "Print" at bounding box center [843, 365] width 88 height 27
click at [1023, 36] on icon "button" at bounding box center [1022, 36] width 10 height 18
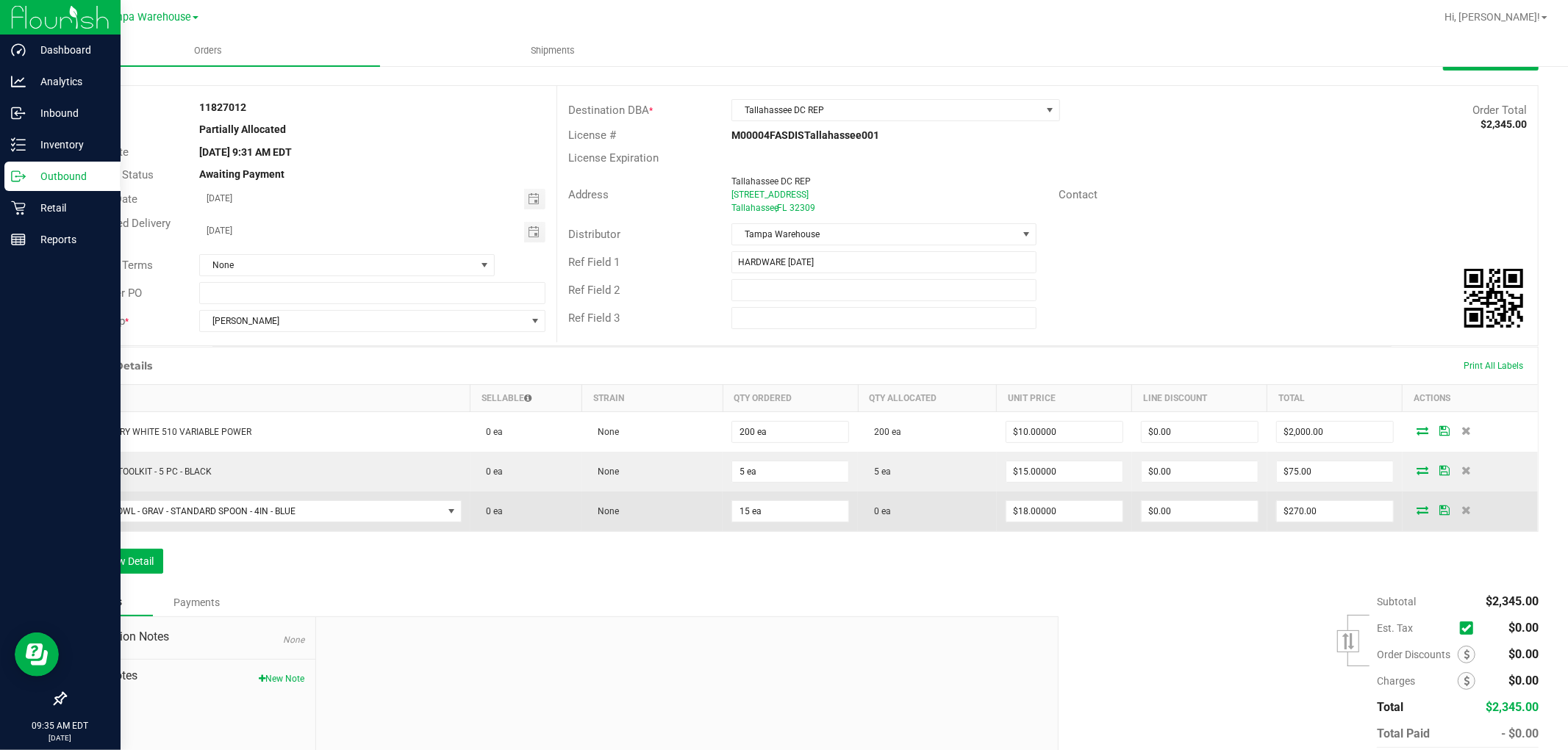
click at [1416, 507] on icon at bounding box center [1422, 510] width 12 height 9
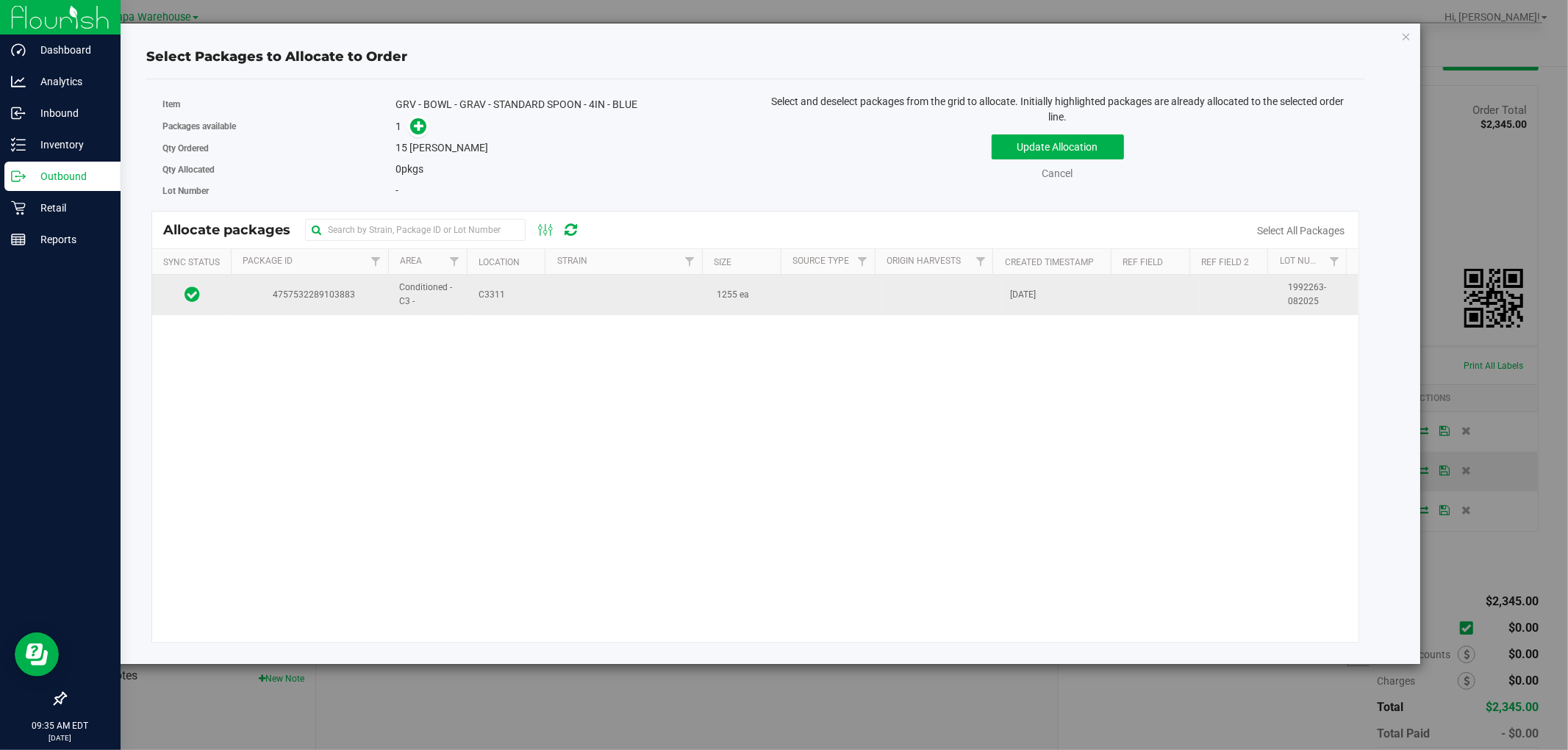
click at [549, 296] on td at bounding box center [628, 294] width 159 height 39
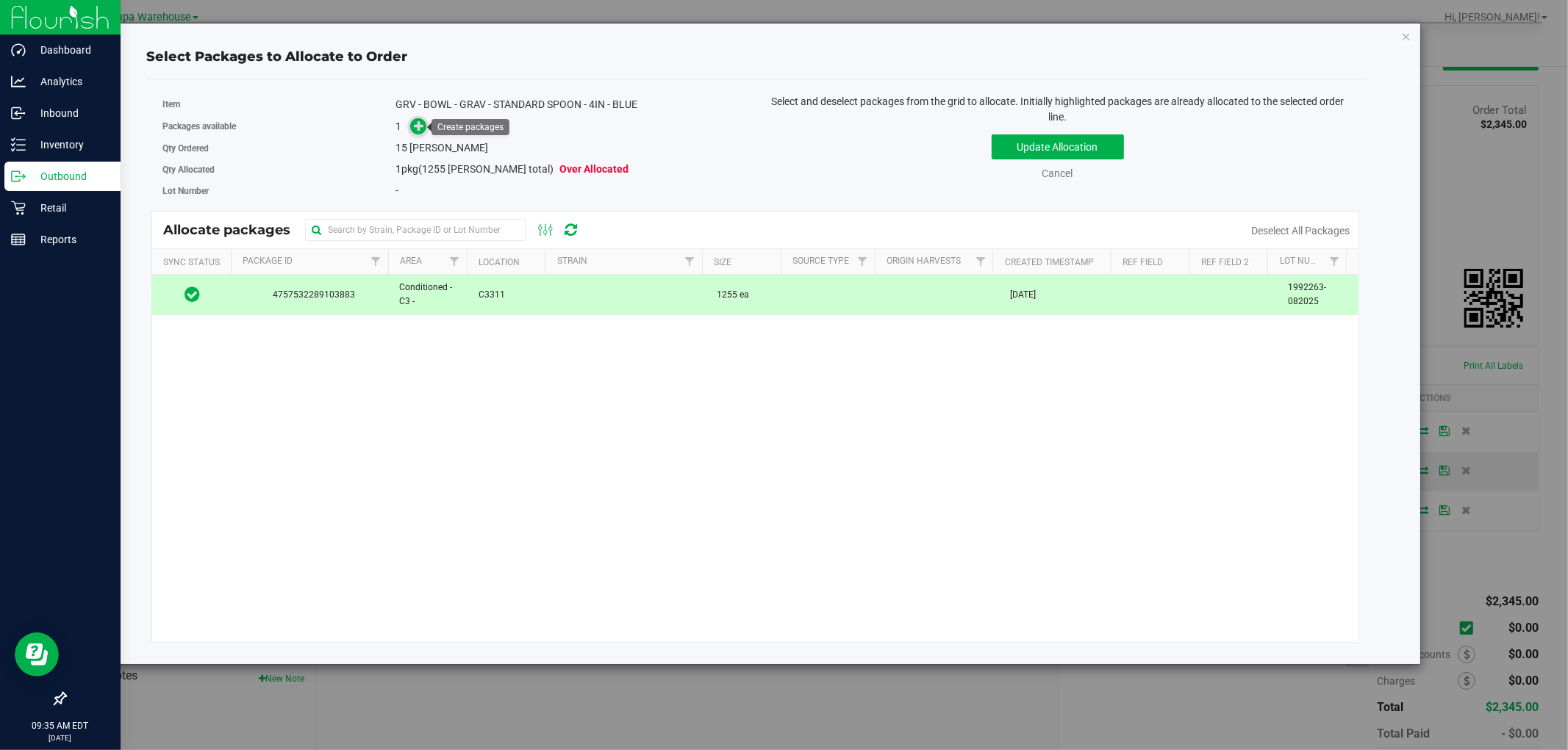
click at [414, 128] on icon at bounding box center [419, 125] width 10 height 10
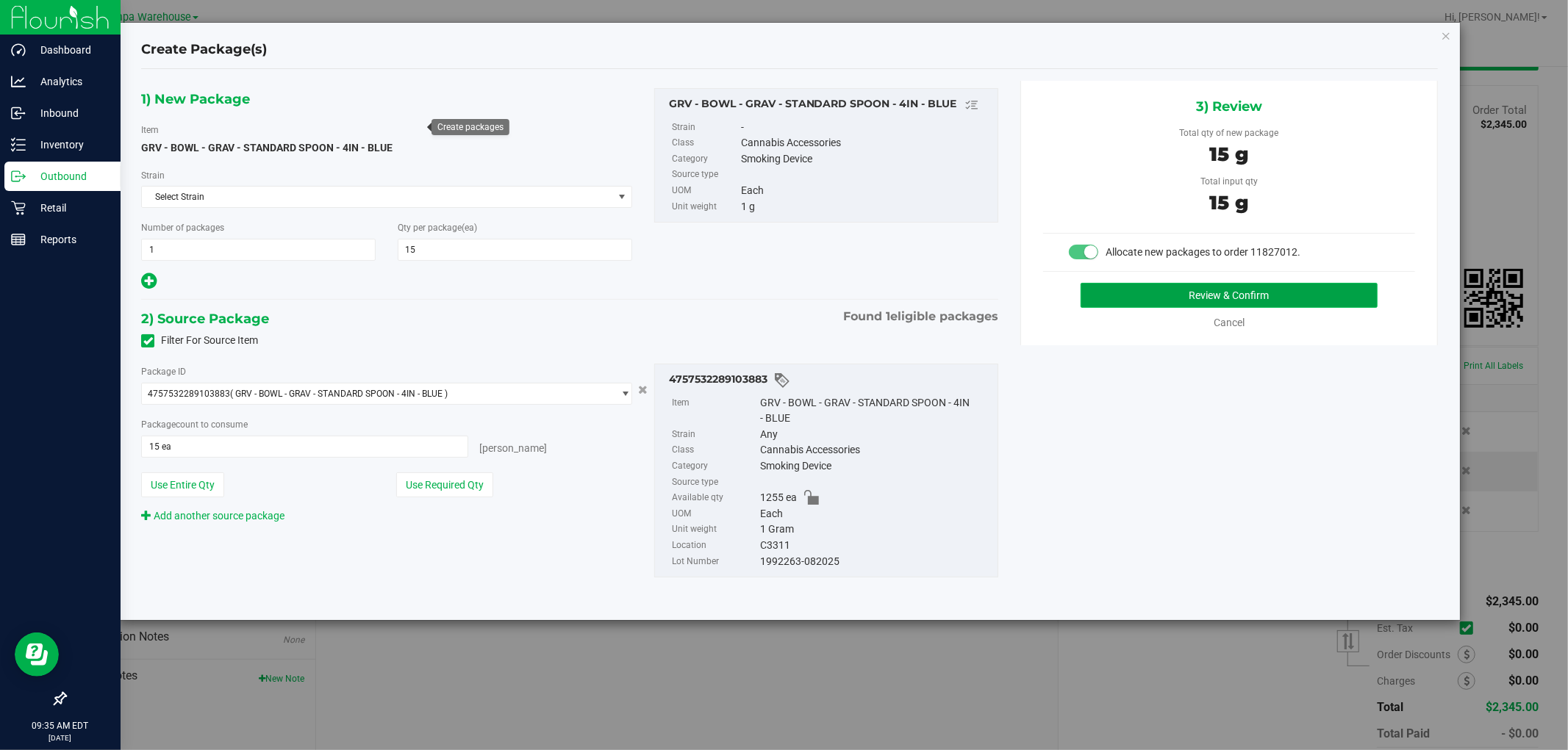
click at [1239, 303] on button "Review & Confirm" at bounding box center [1229, 296] width 298 height 25
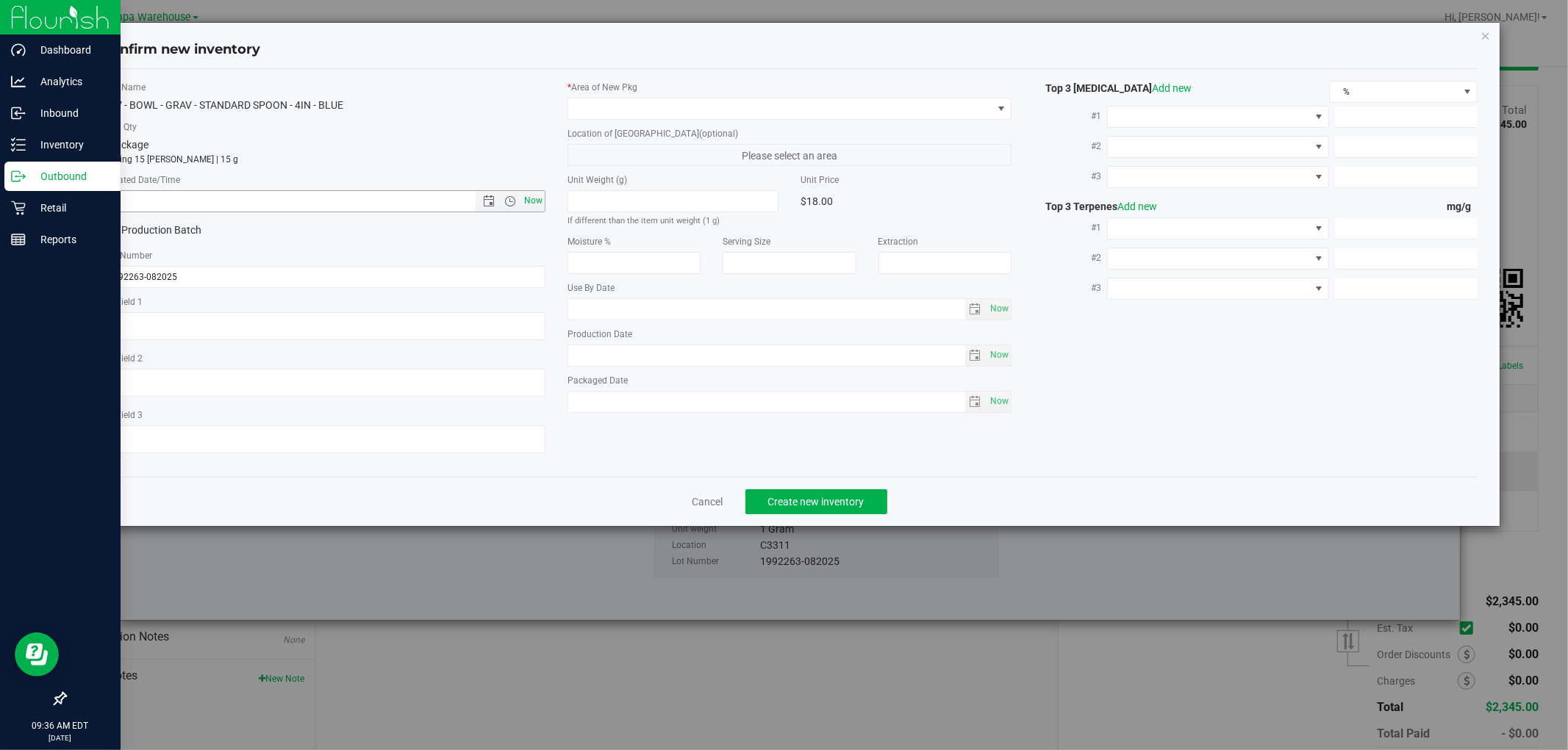
click at [530, 200] on span "Now" at bounding box center [534, 200] width 25 height 22
type input "8/22/2025 9:36 AM"
click at [694, 105] on span at bounding box center [780, 109] width 424 height 21
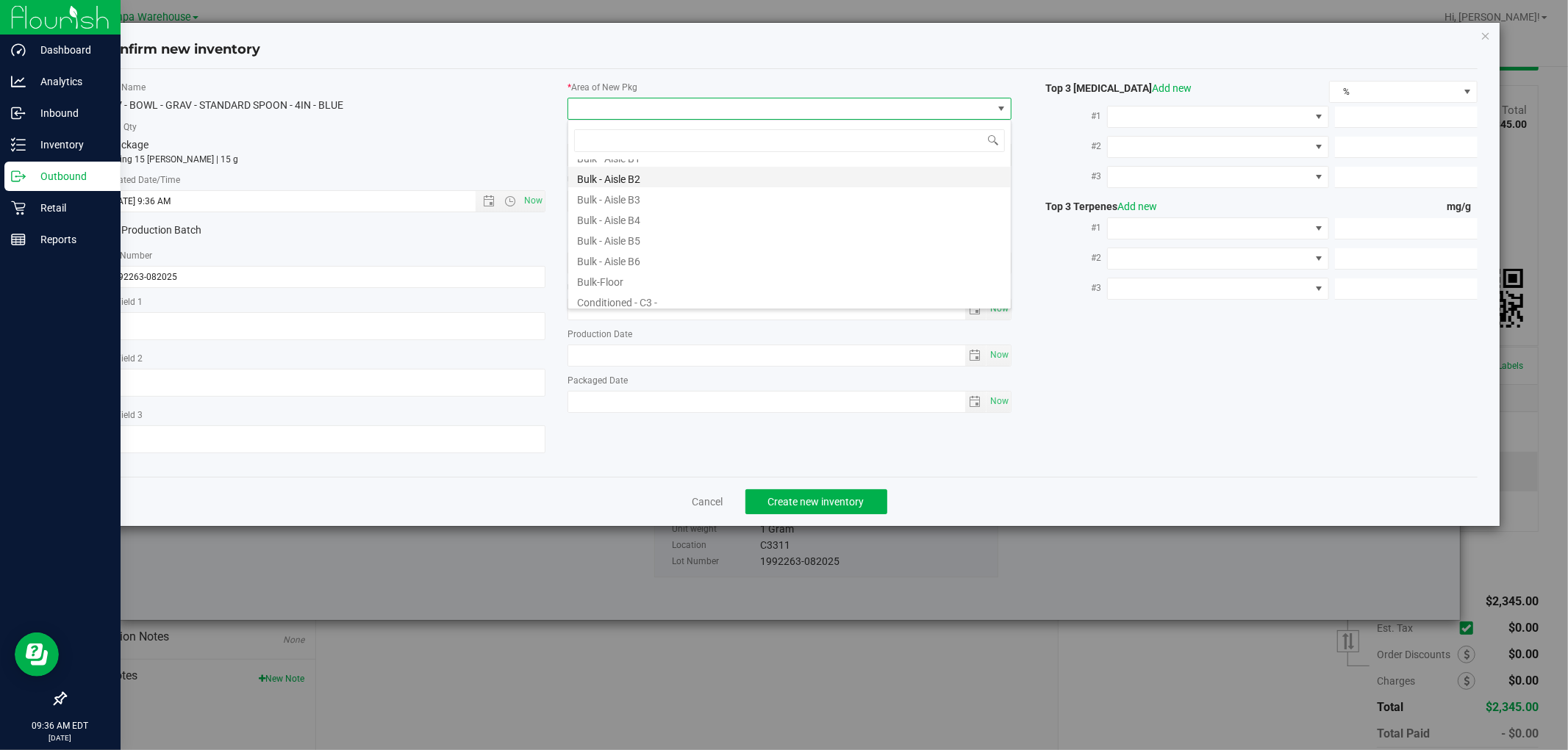
scroll to position [163, 0]
click at [665, 215] on li "Conditioned - C3 -" at bounding box center [790, 212] width 443 height 21
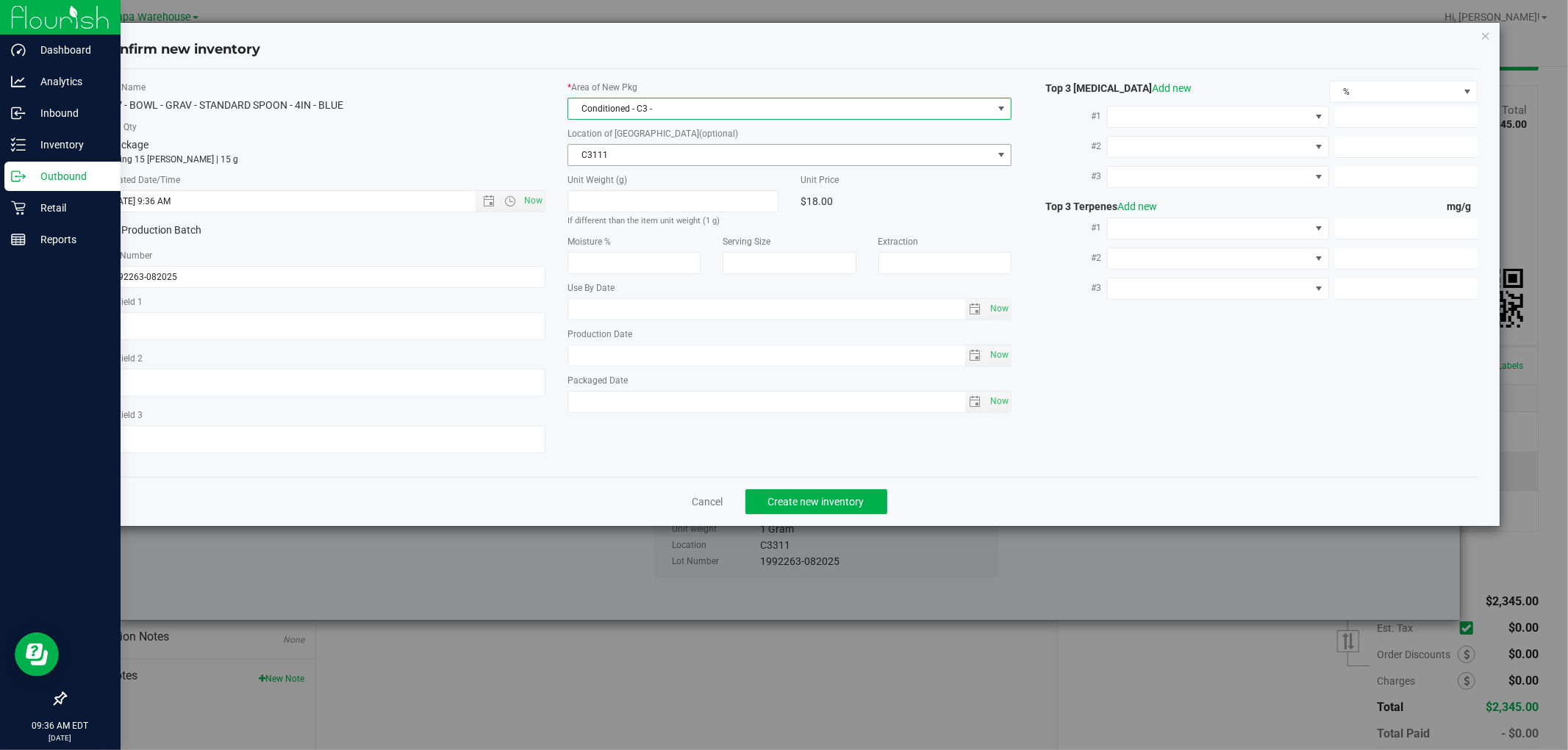
click at [745, 158] on span "C3111" at bounding box center [780, 155] width 424 height 21
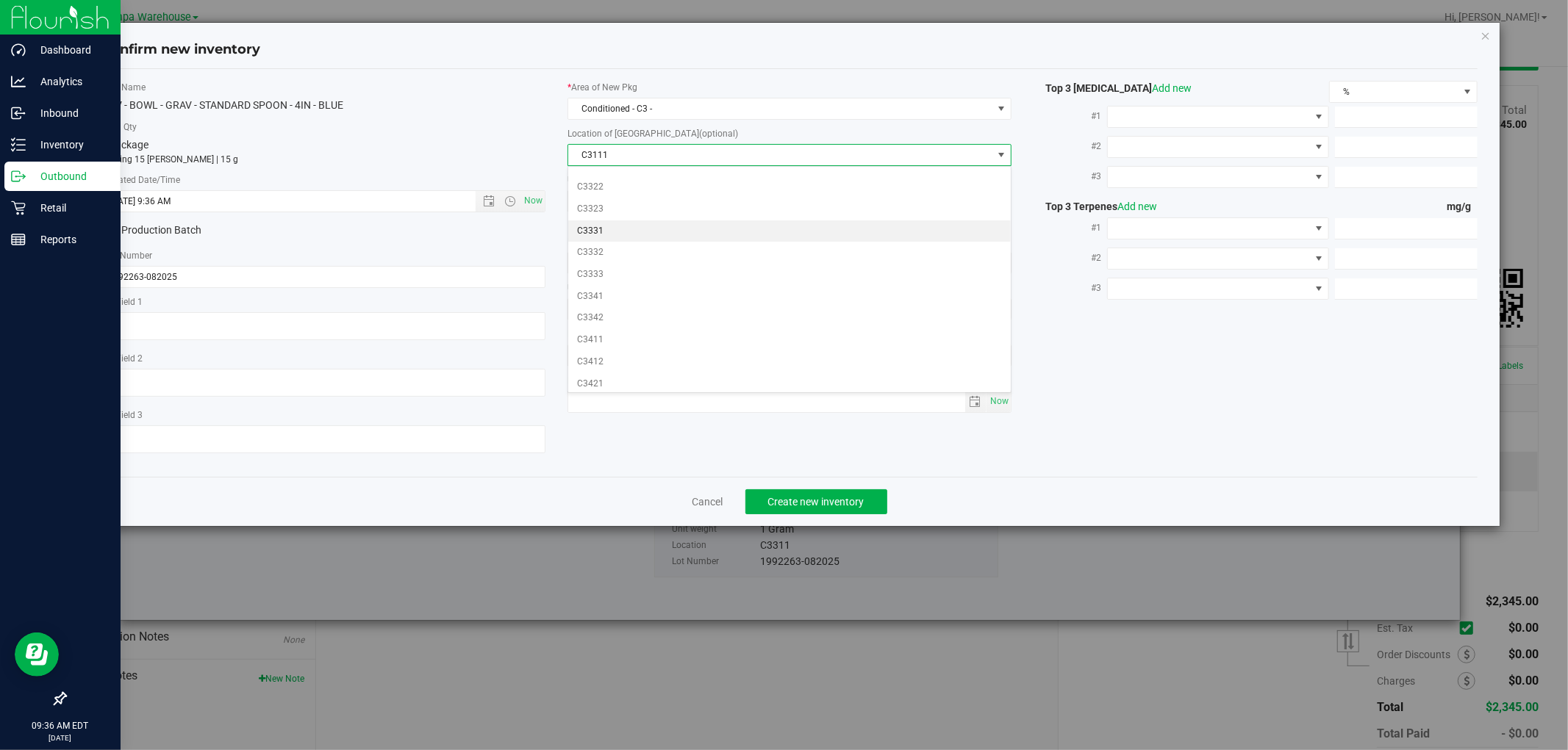
scroll to position [326, 0]
click at [600, 206] on li "C3311" at bounding box center [790, 203] width 443 height 22
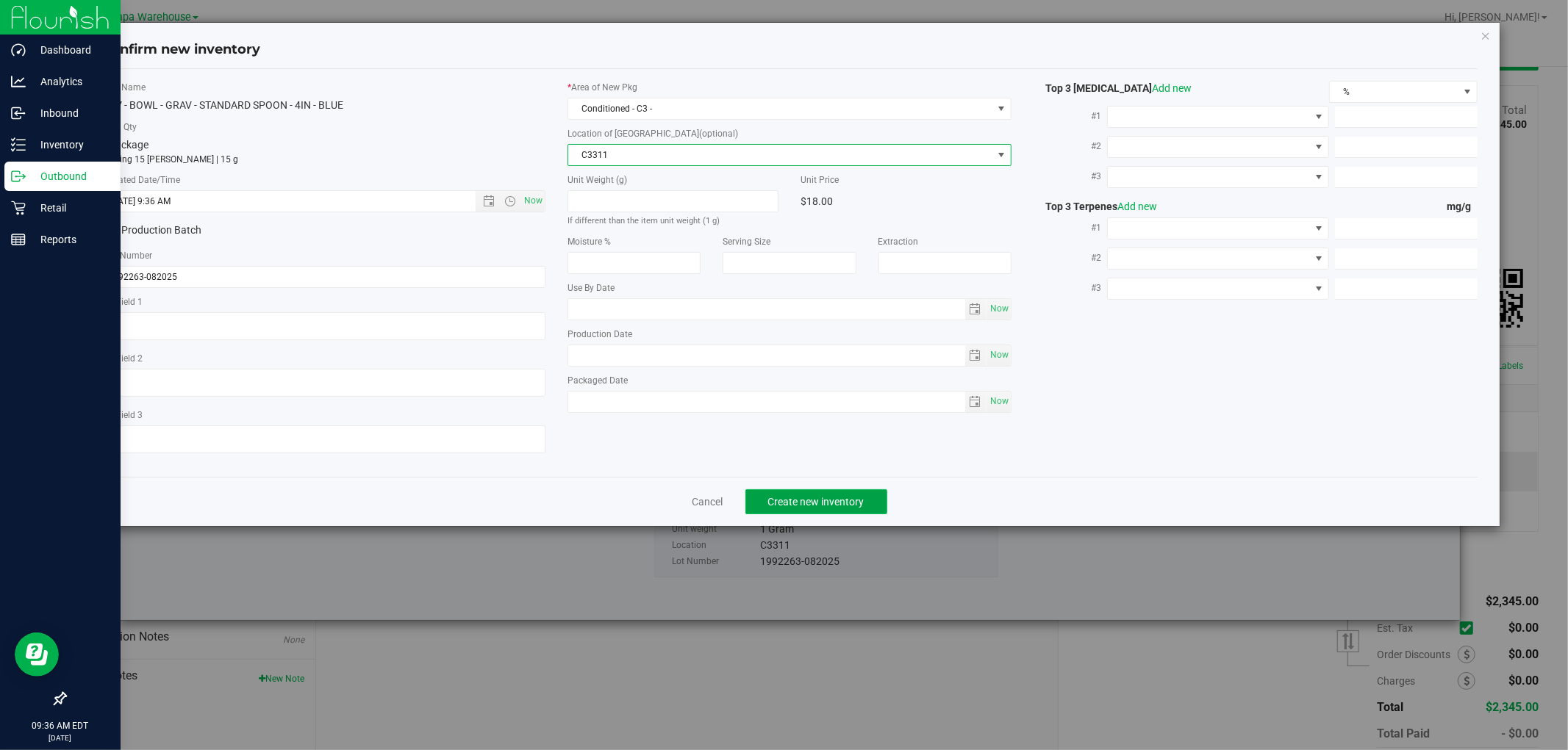
click at [842, 508] on span "Create new inventory" at bounding box center [816, 502] width 97 height 12
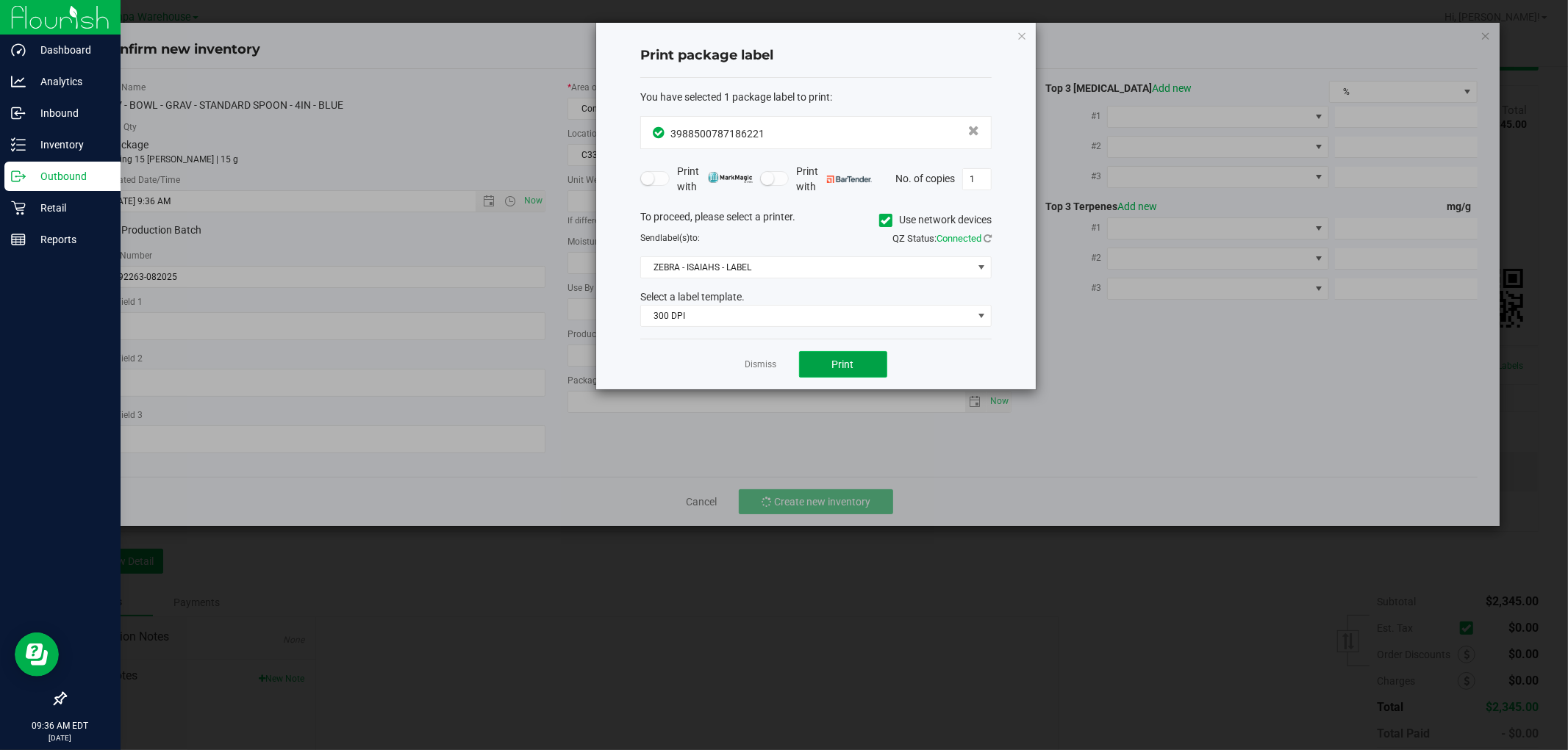
click at [850, 361] on span "Print" at bounding box center [843, 365] width 22 height 12
click at [1019, 32] on icon "button" at bounding box center [1022, 36] width 10 height 18
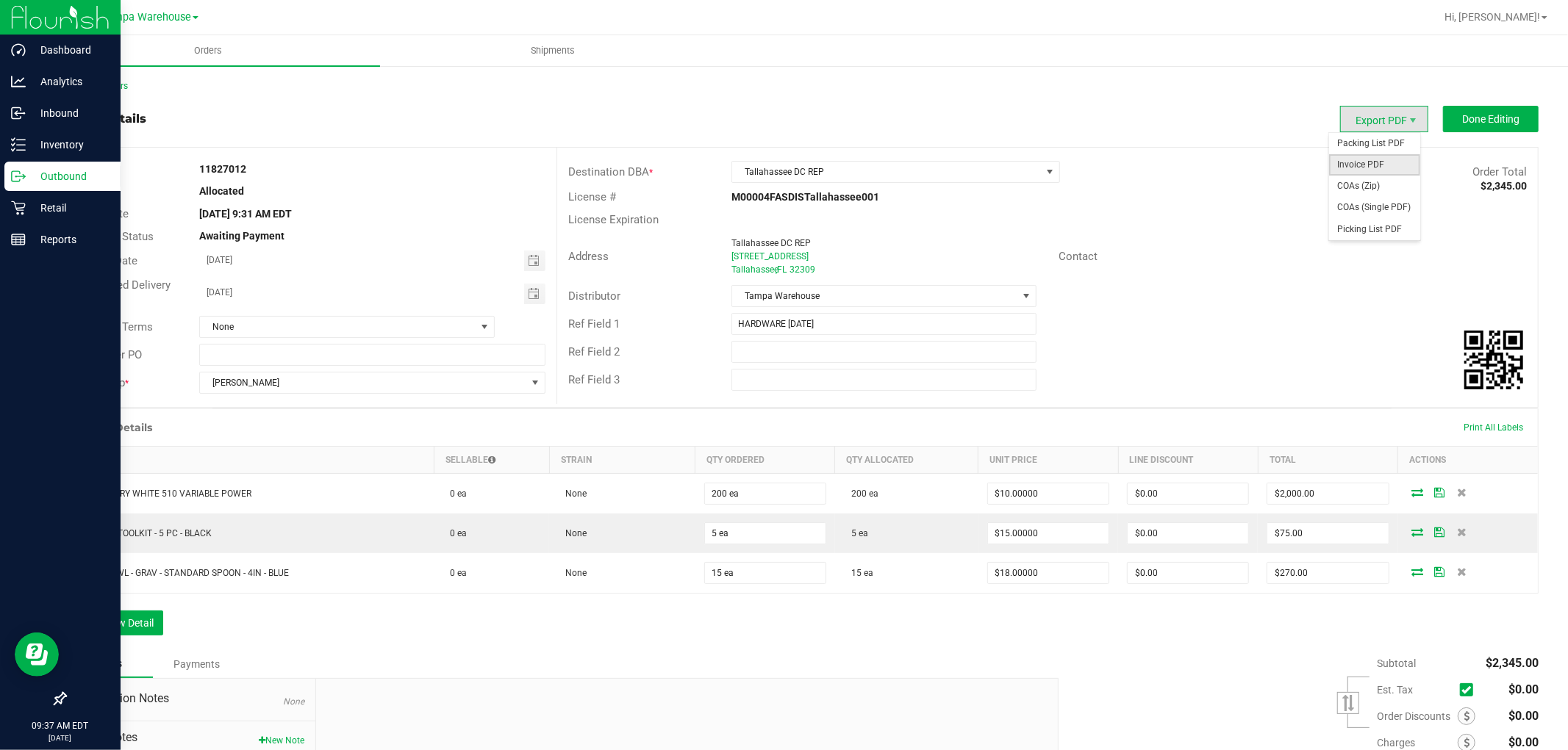
click at [1363, 163] on span "Invoice PDF" at bounding box center [1374, 165] width 91 height 22
click at [74, 179] on p "Outbound" at bounding box center [70, 177] width 88 height 18
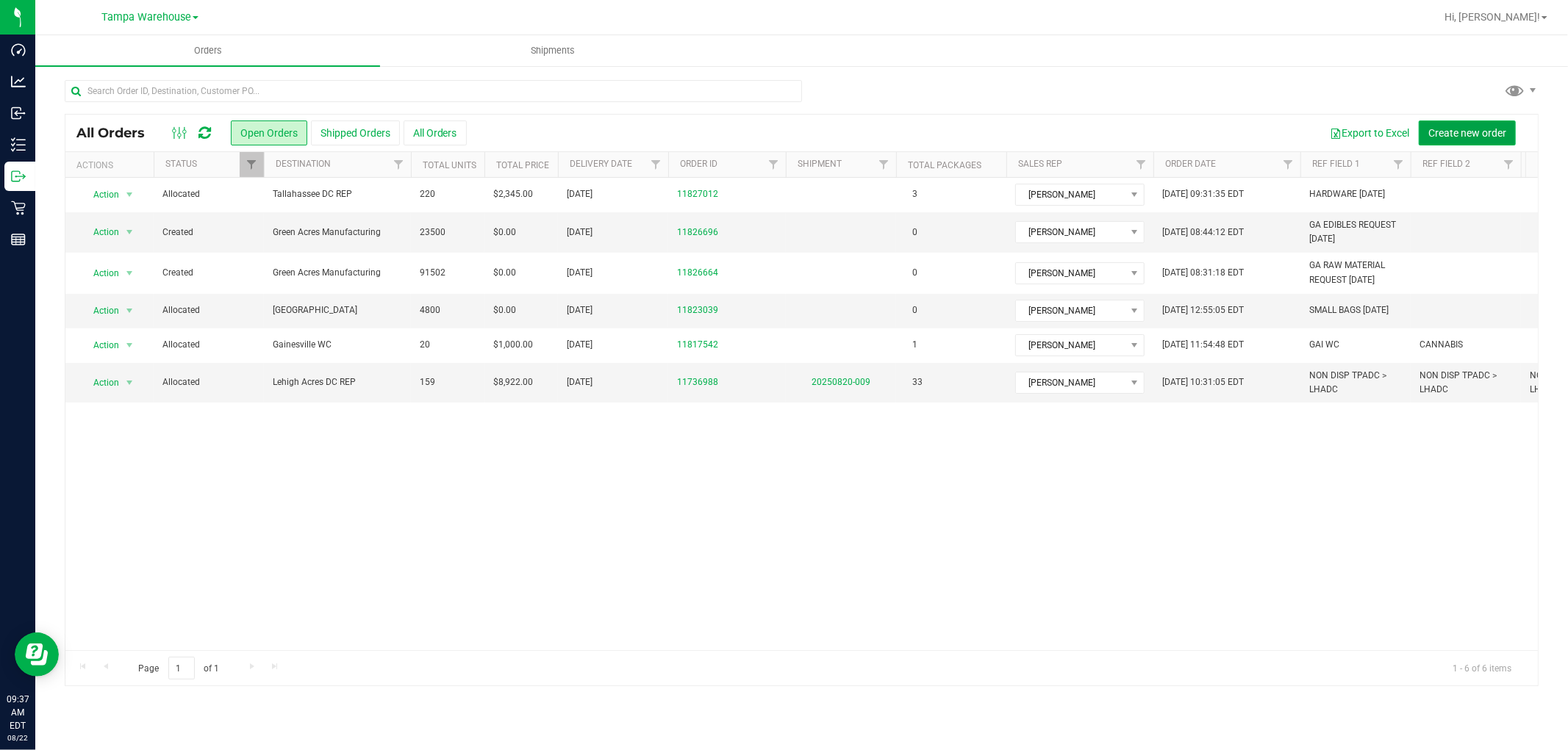
click at [1489, 130] on span "Create new order" at bounding box center [1467, 133] width 78 height 12
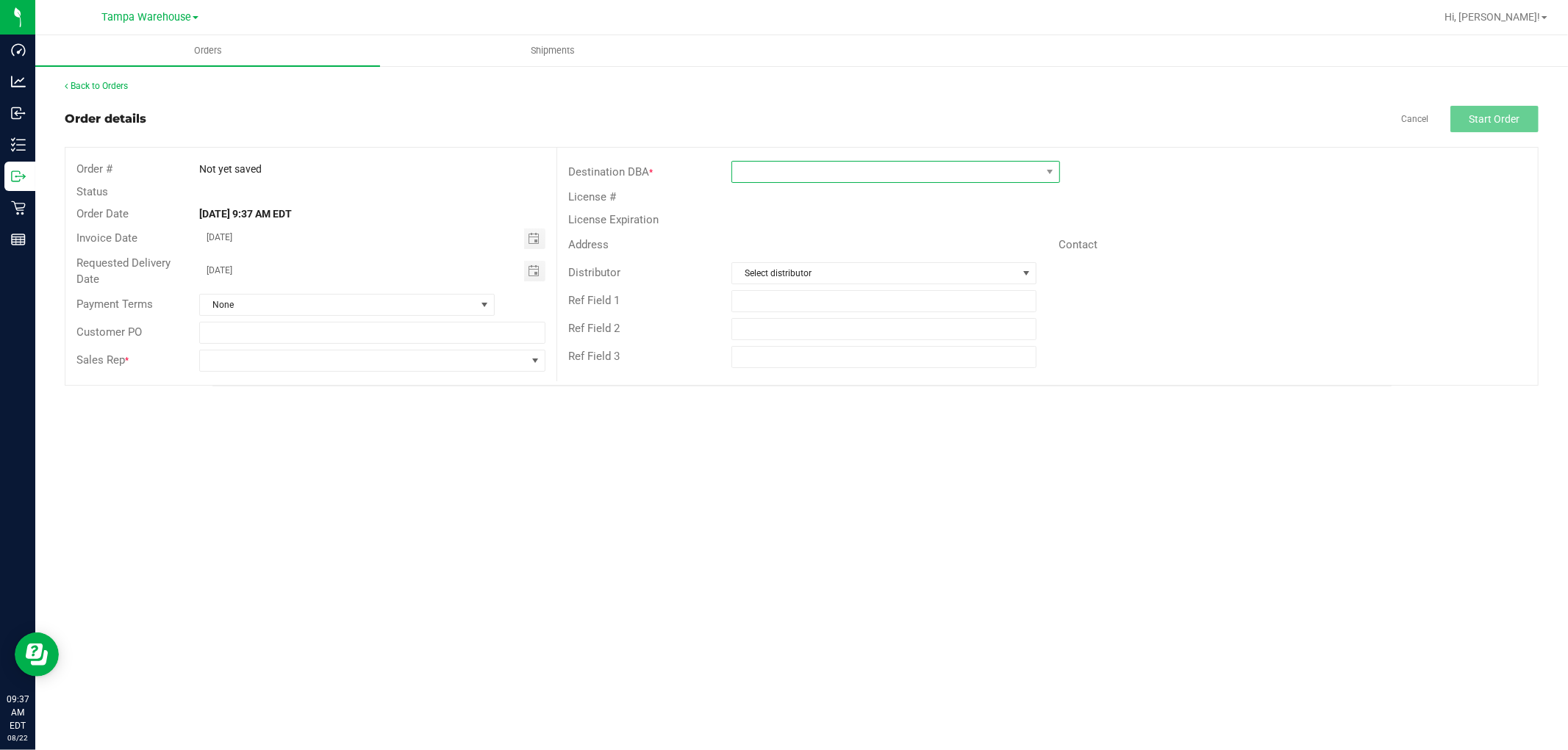
click at [801, 173] on span at bounding box center [887, 172] width 309 height 21
type input "GA"
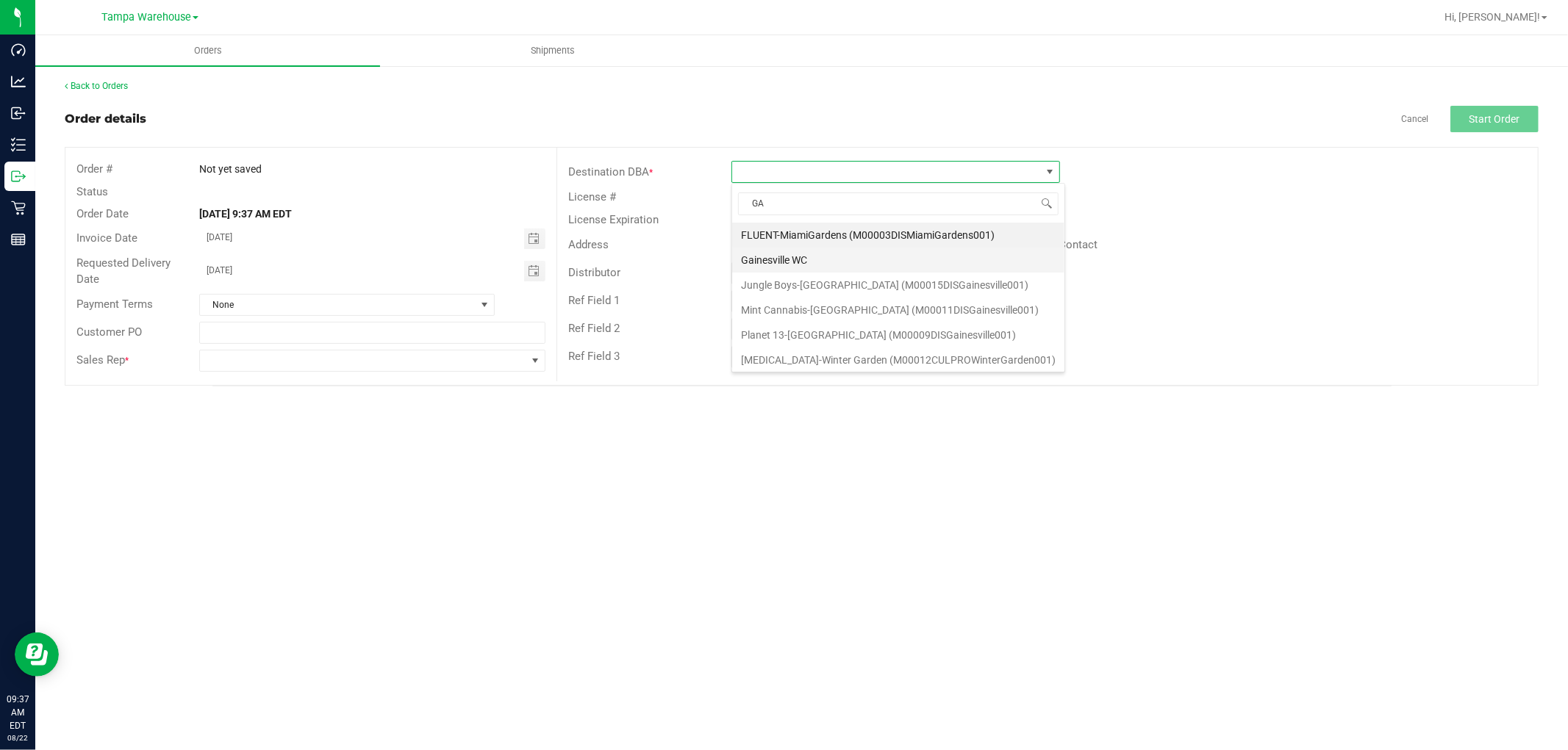
click at [770, 261] on li "Gainesville WC" at bounding box center [898, 261] width 332 height 25
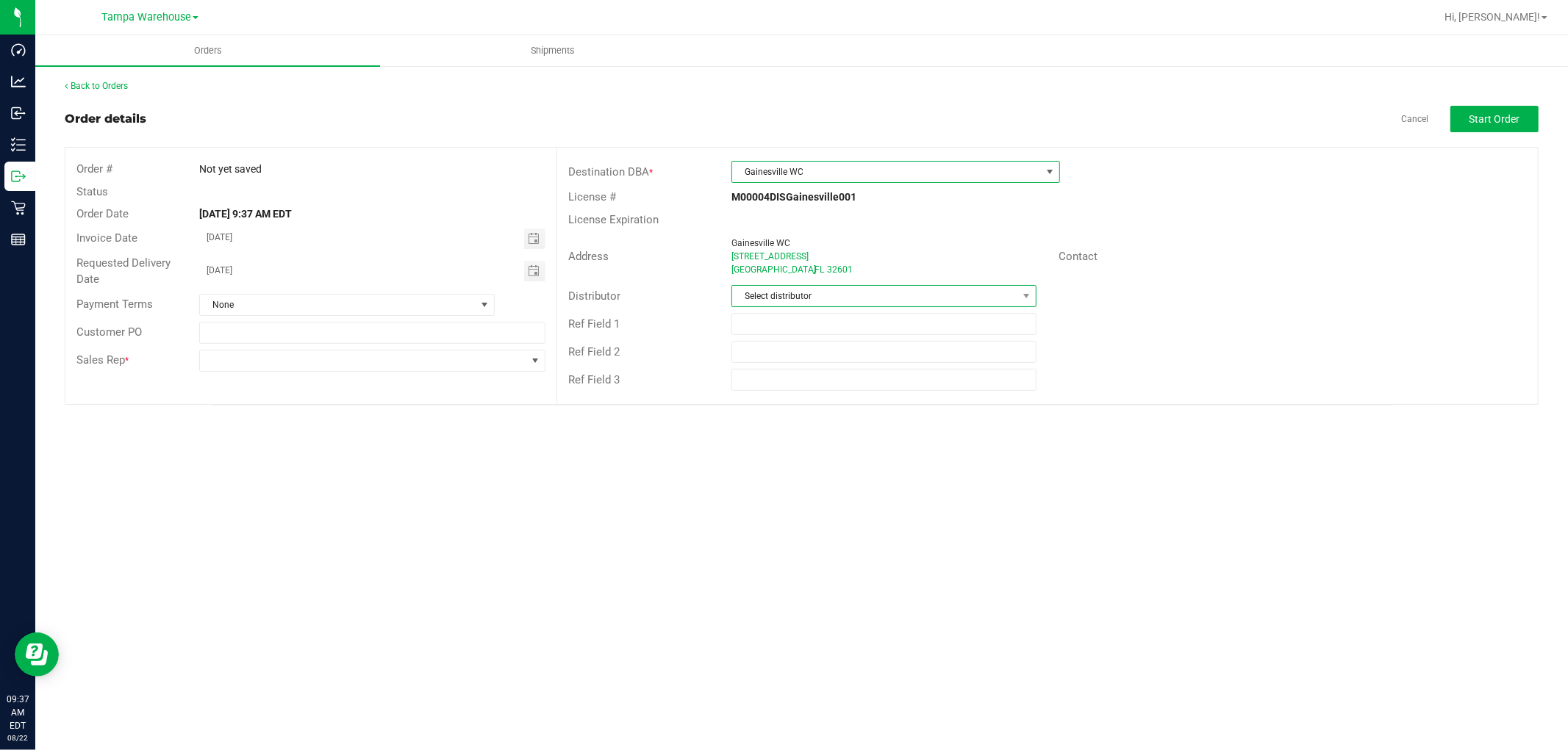
click at [807, 290] on span "Select distributor" at bounding box center [875, 296] width 285 height 21
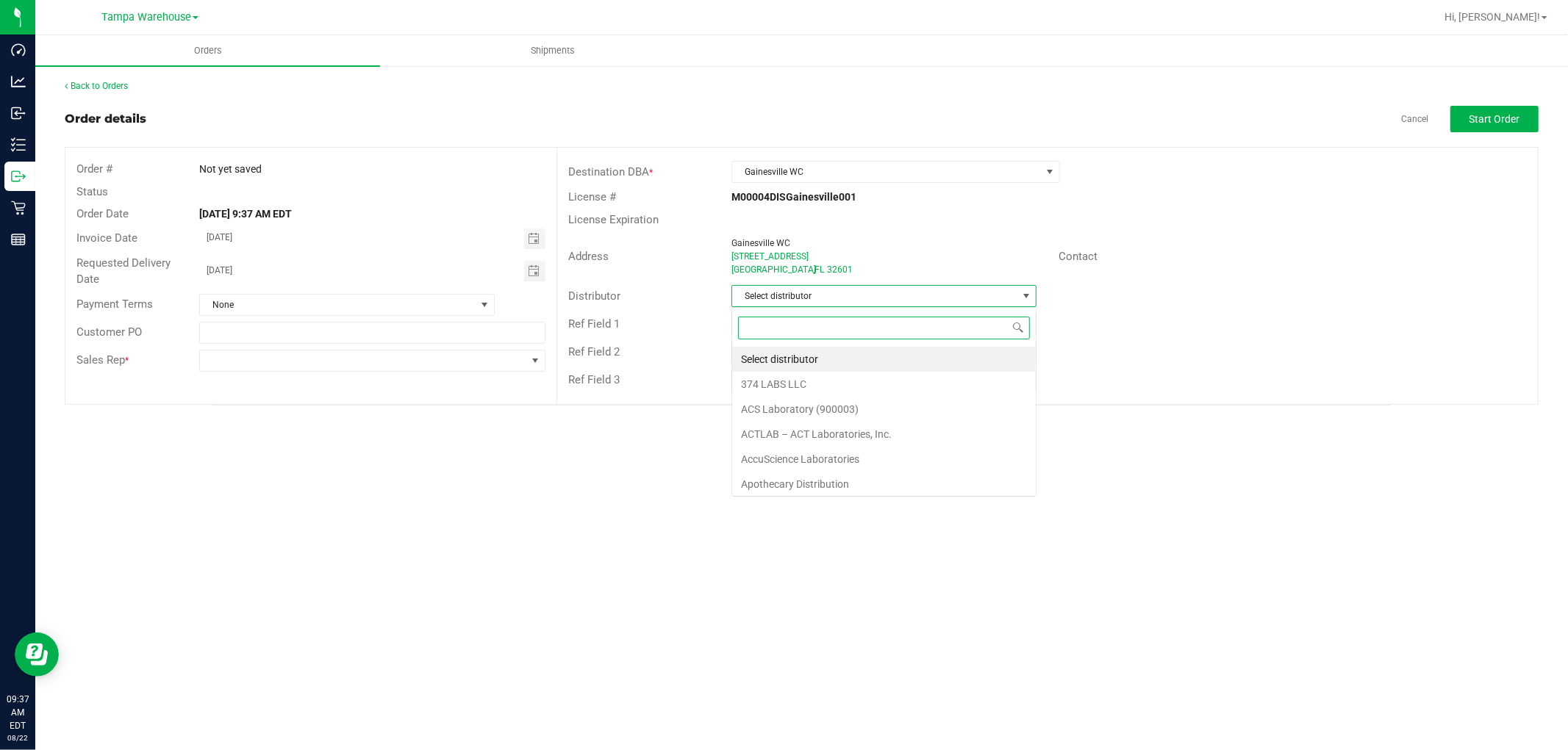
scroll to position [22, 305]
type input "TAM"
click at [793, 379] on li "Tampa Warehouse" at bounding box center [884, 385] width 304 height 25
click at [794, 322] on input "text" at bounding box center [884, 325] width 305 height 22
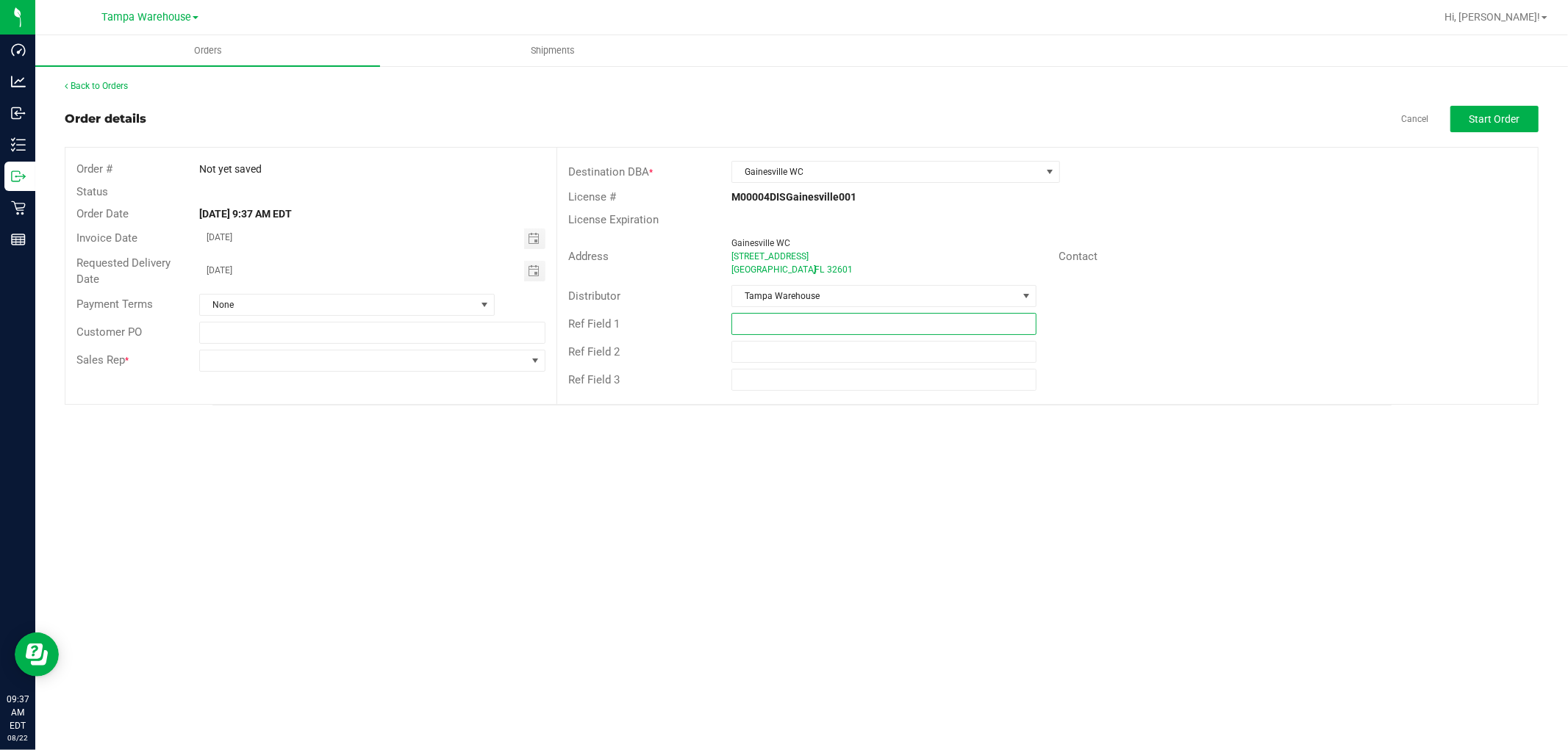
paste input "HARDWARE 08.22.25"
type input "HARDWARE 08.22.25"
click at [427, 365] on span at bounding box center [362, 361] width 326 height 21
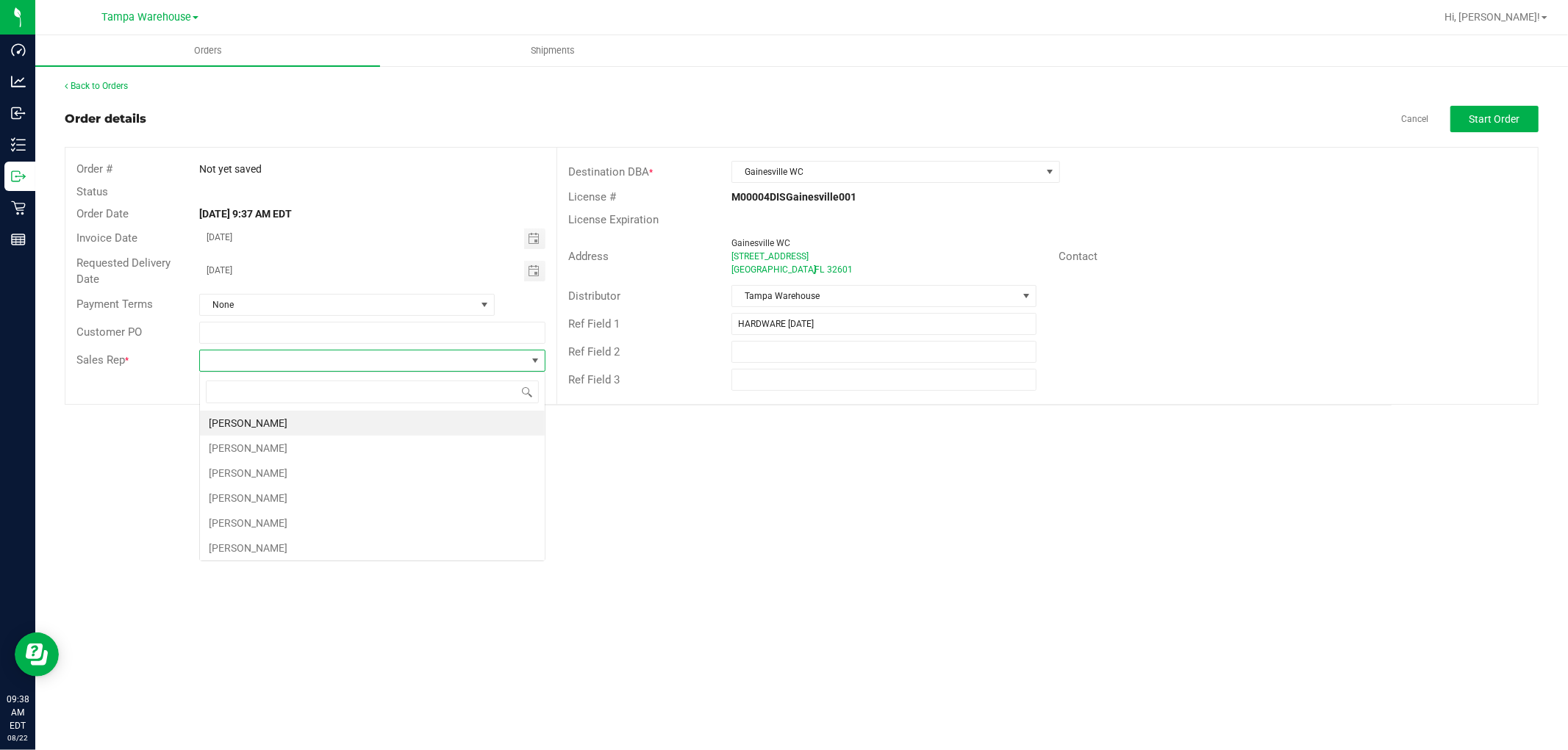
scroll to position [22, 345]
type input "ISAIA"
click at [313, 428] on li "Isaiah Mercado" at bounding box center [372, 423] width 345 height 25
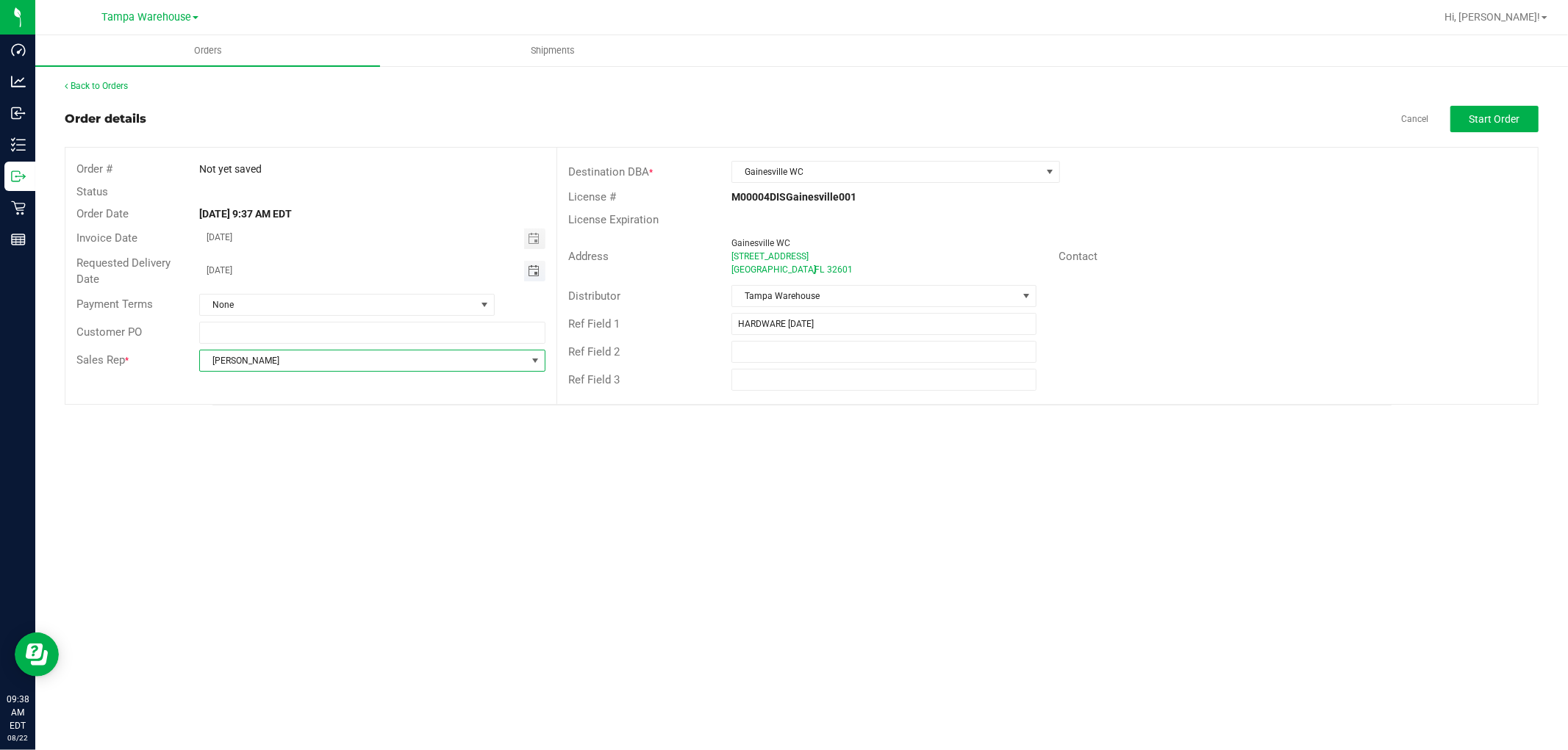
click at [537, 270] on span "Toggle calendar" at bounding box center [534, 271] width 12 height 12
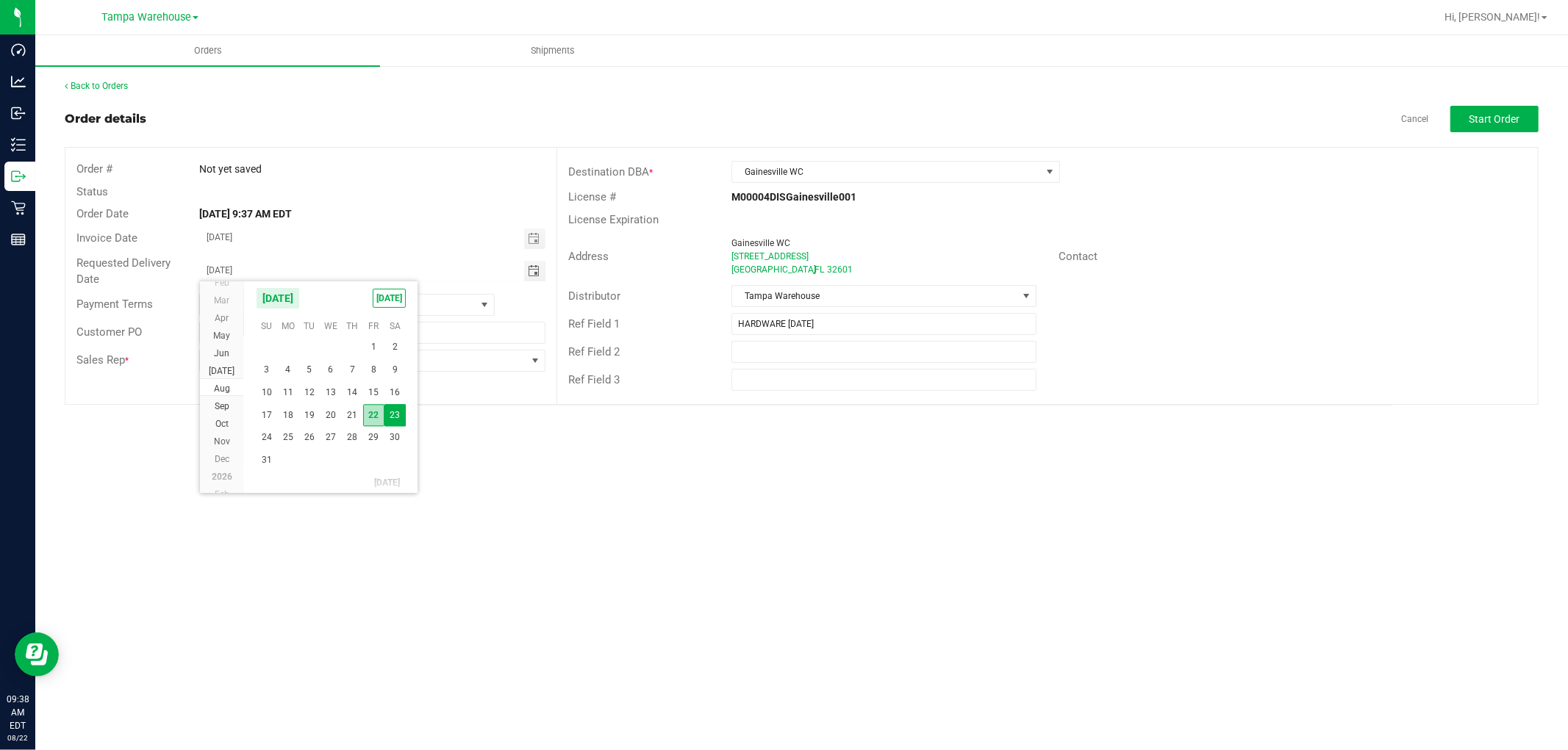
click at [371, 414] on span "22" at bounding box center [374, 415] width 22 height 23
type input "[DATE]"
click at [1237, 363] on div "Ref Field 2" at bounding box center [1047, 352] width 980 height 28
click at [1503, 116] on span "Start Order" at bounding box center [1494, 119] width 51 height 12
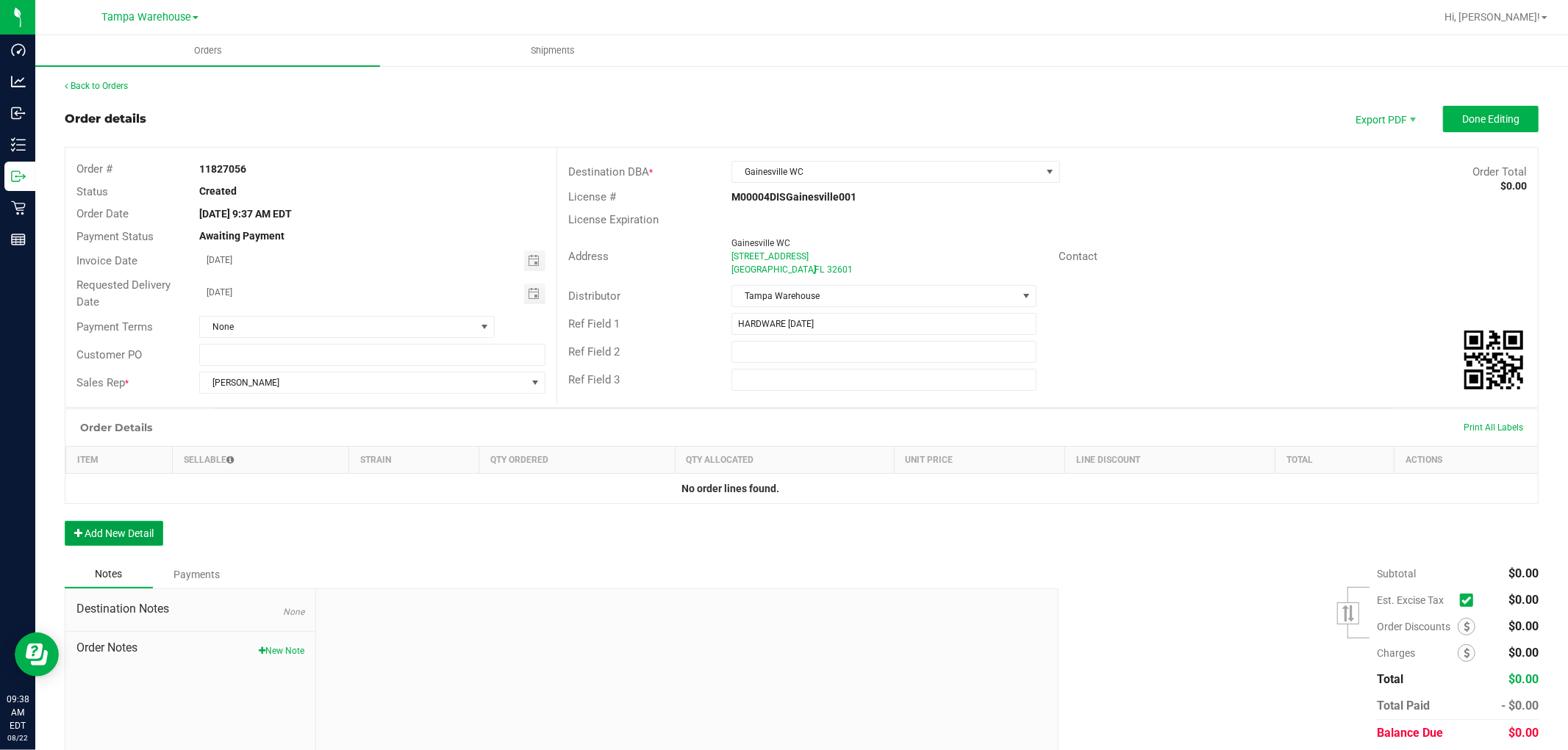
click at [108, 535] on button "Add New Detail" at bounding box center [114, 534] width 99 height 25
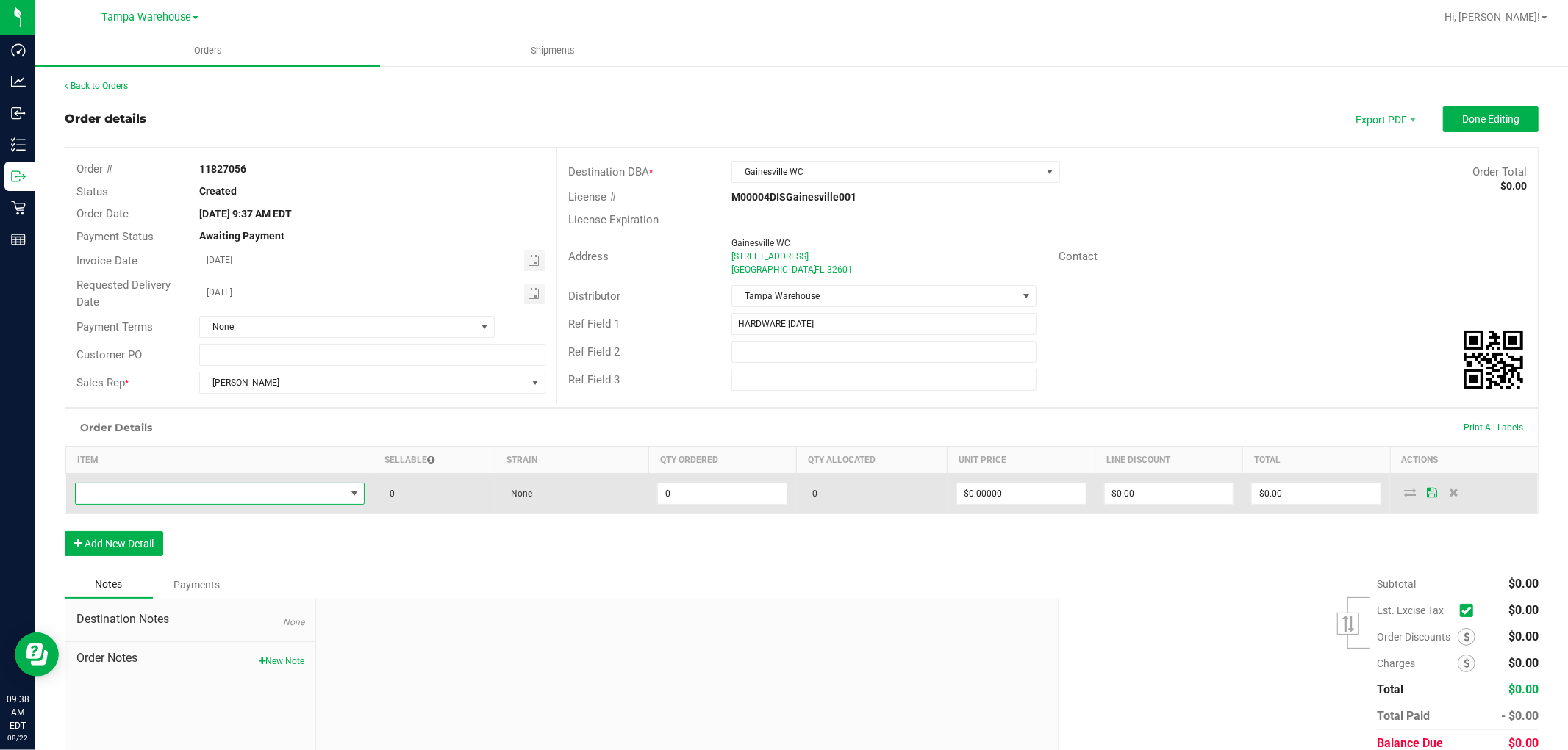
click at [178, 495] on span "NO DATA FOUND" at bounding box center [210, 494] width 270 height 21
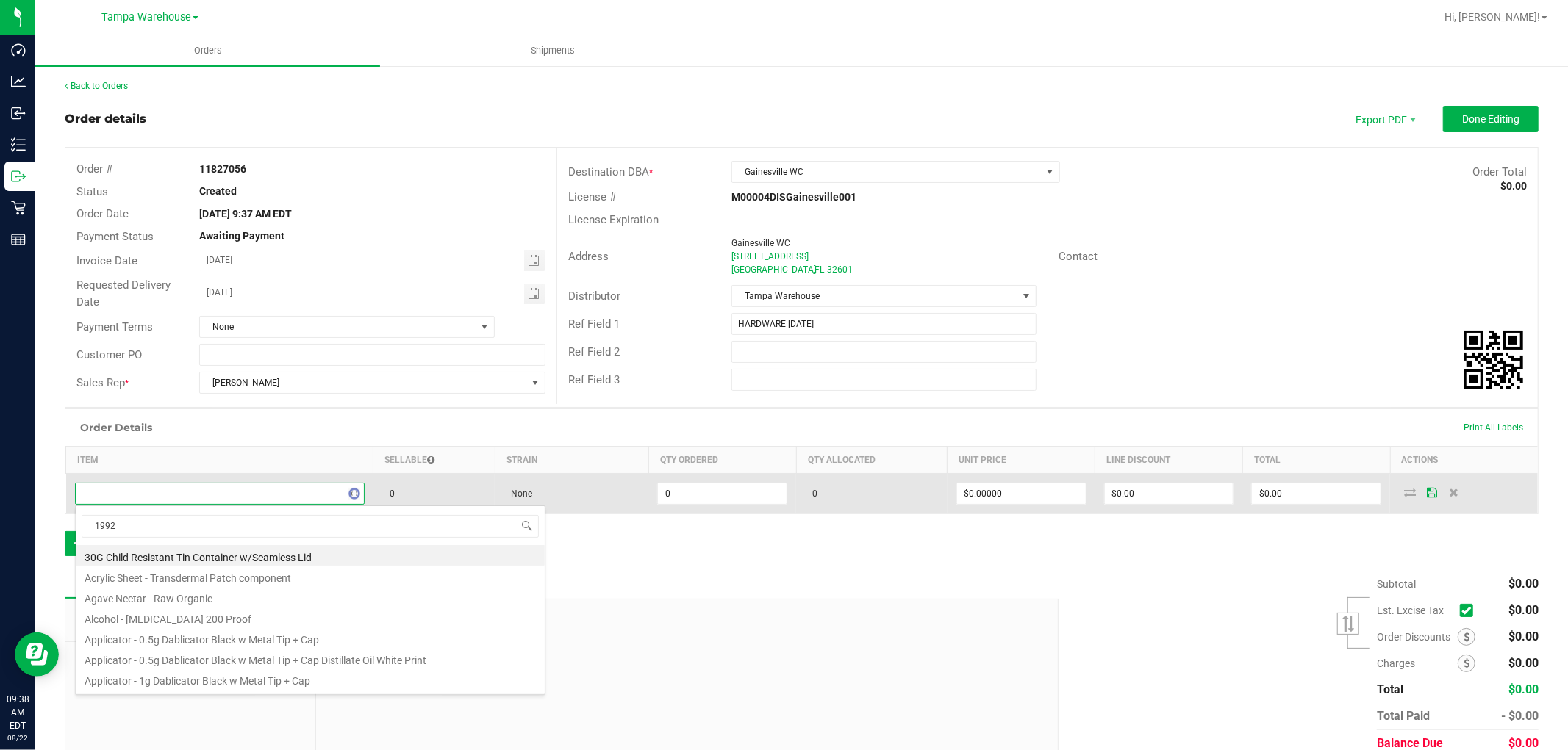
scroll to position [22, 284]
type input "1992285"
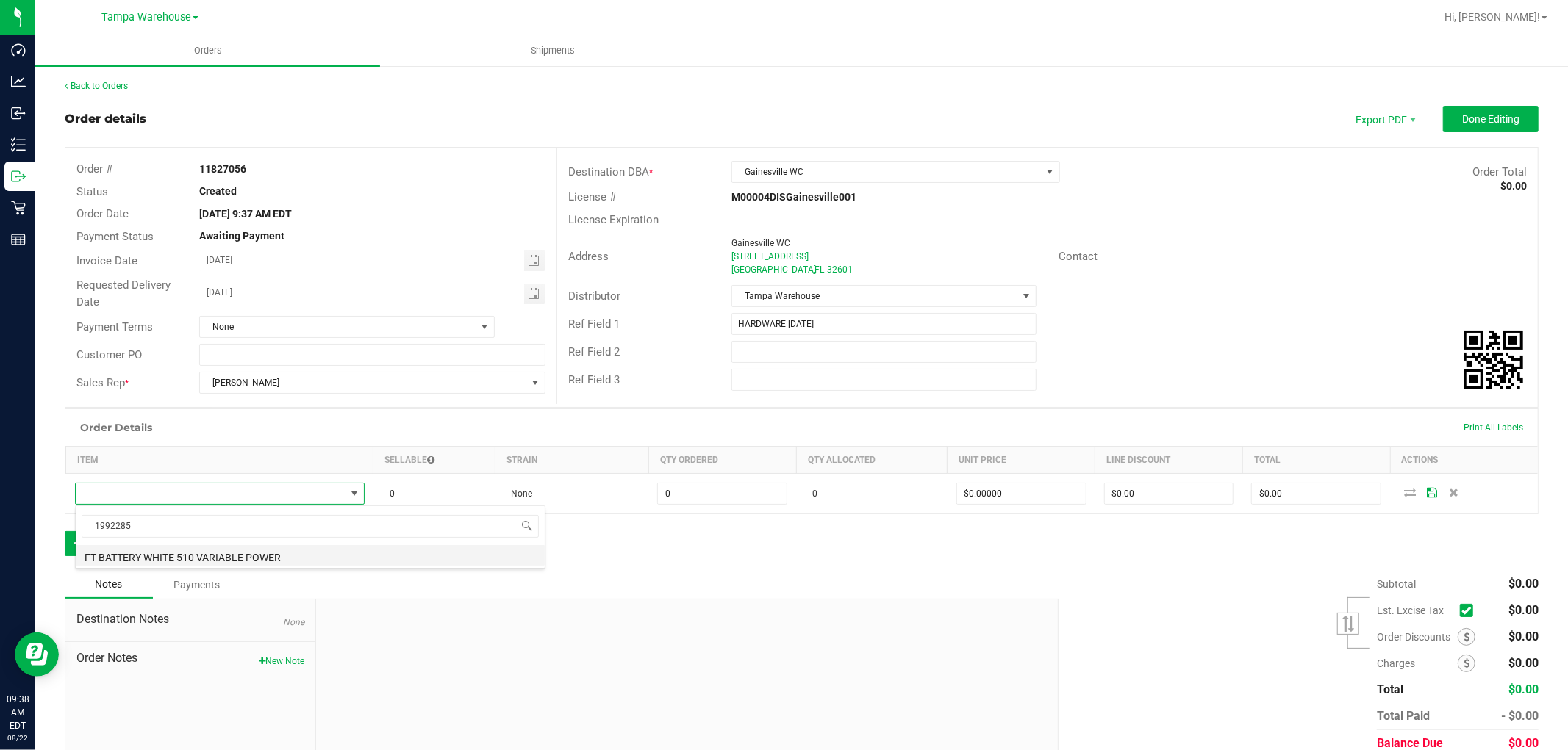
click at [267, 550] on li "FT BATTERY WHITE 510 VARIABLE POWER" at bounding box center [310, 555] width 469 height 21
type input "0 ea"
type input "$10.00000"
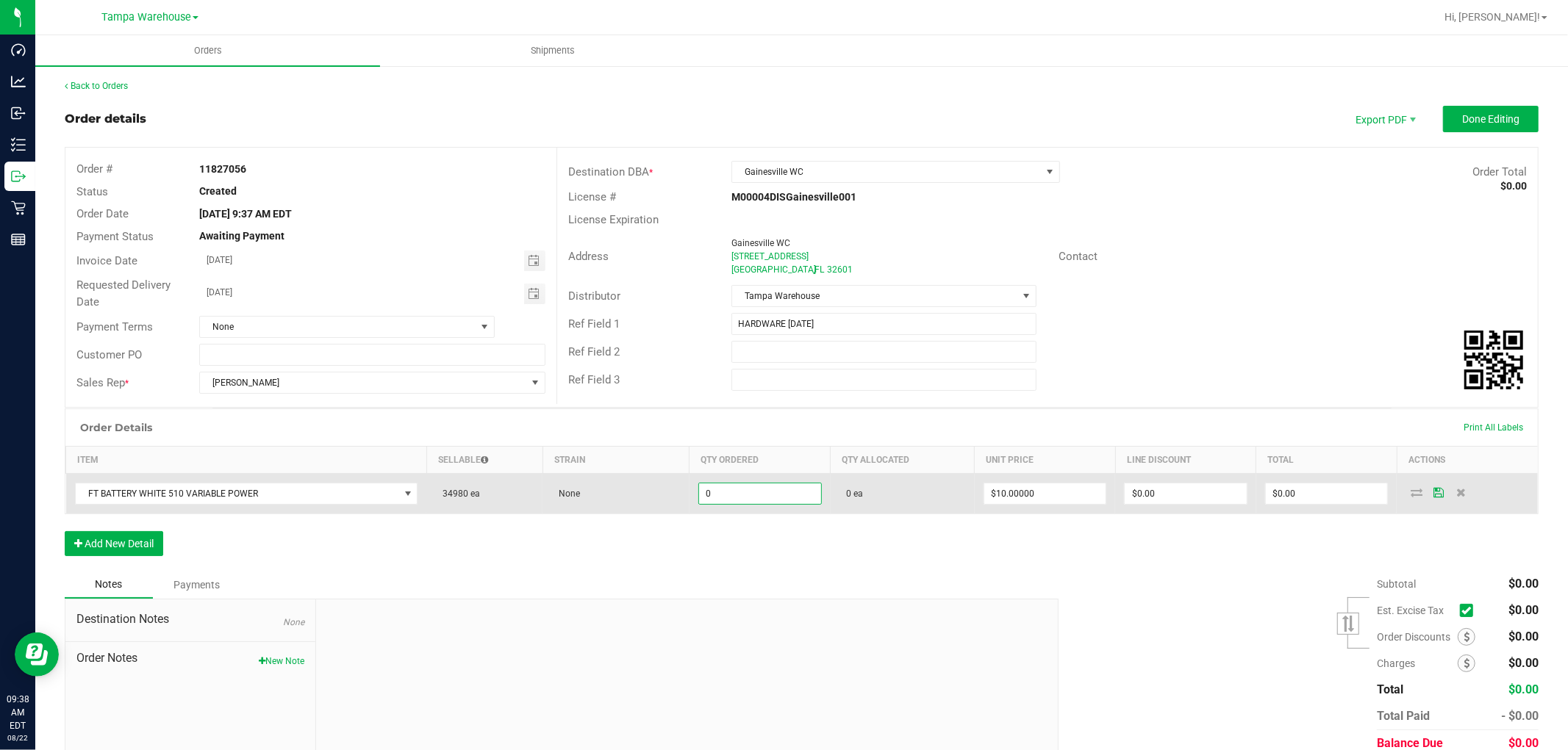
click at [717, 492] on input "0" at bounding box center [760, 494] width 122 height 21
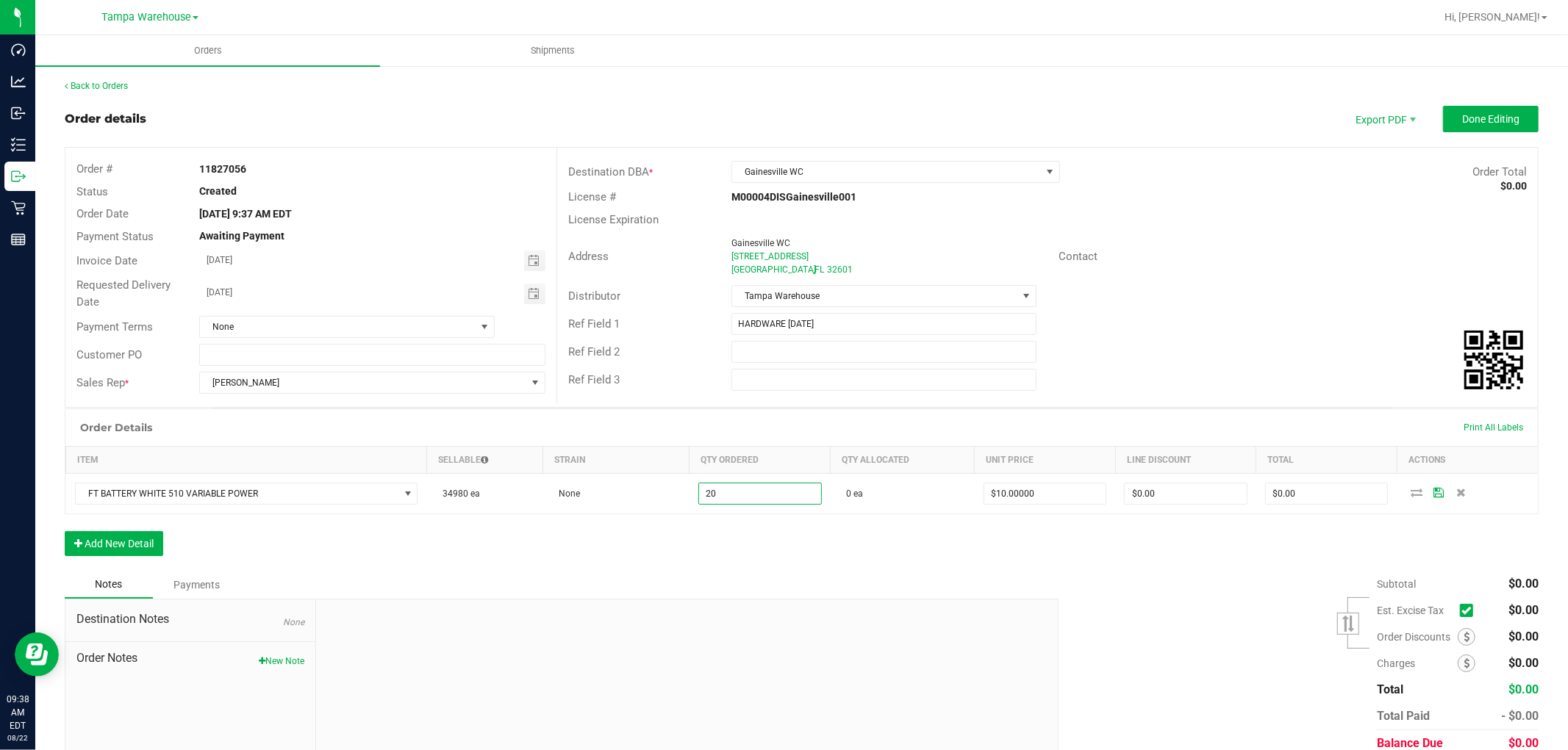
type input "20 ea"
type input "$200.00"
click at [767, 564] on div "Order Details Print All Labels Item Sellable Strain Qty Ordered Qty Allocated U…" at bounding box center [801, 489] width 1474 height 163
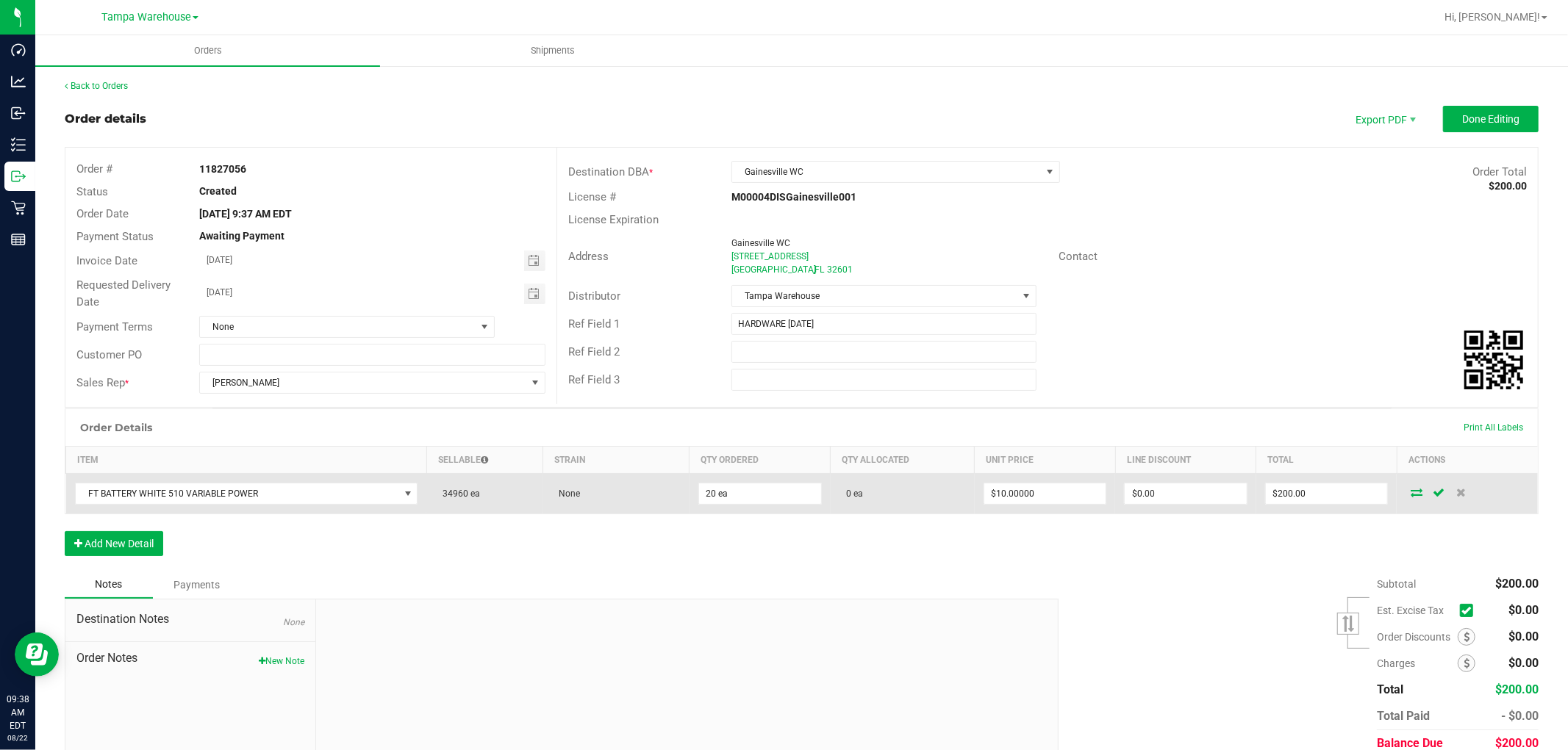
click at [1411, 490] on icon at bounding box center [1416, 492] width 12 height 9
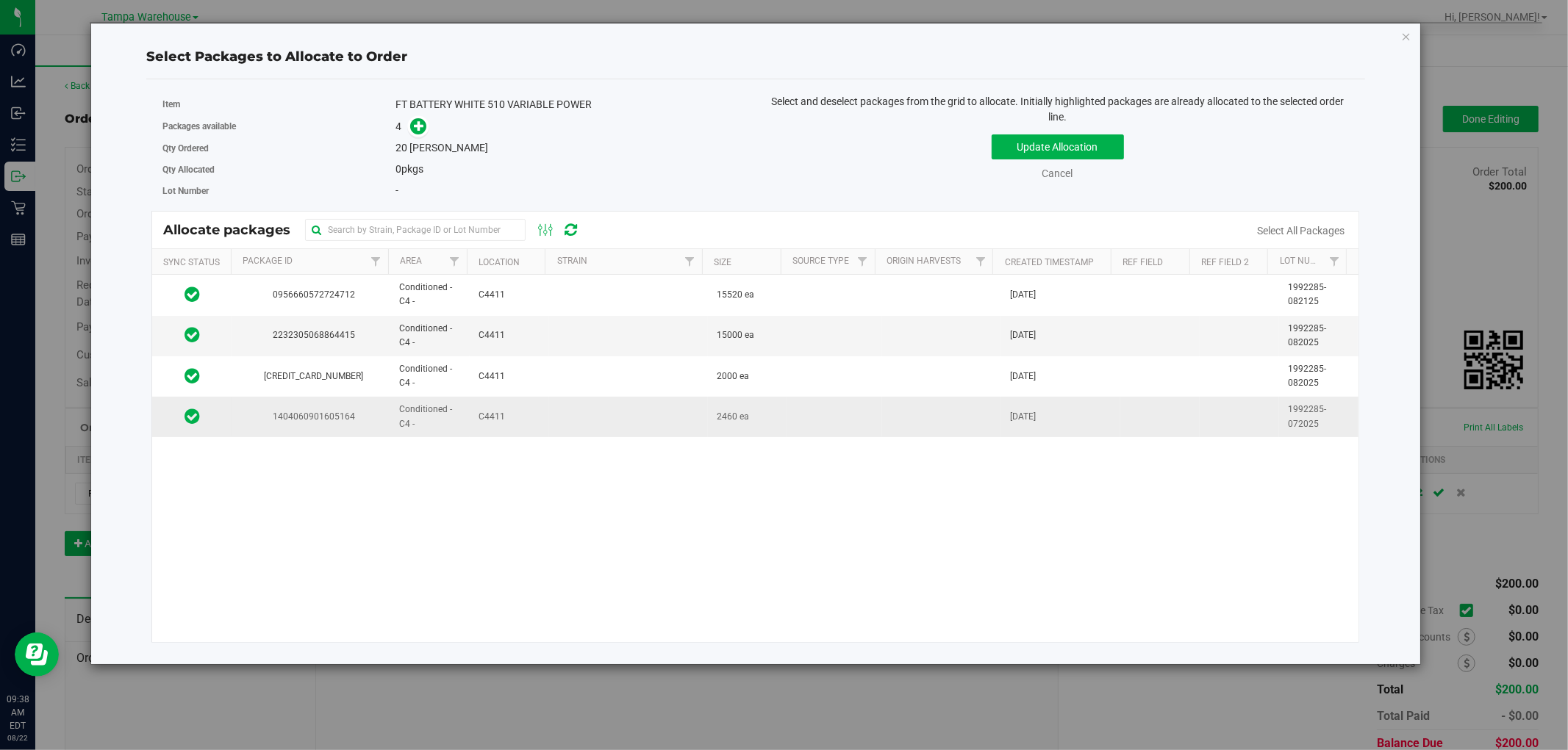
click at [585, 419] on td at bounding box center [628, 416] width 159 height 39
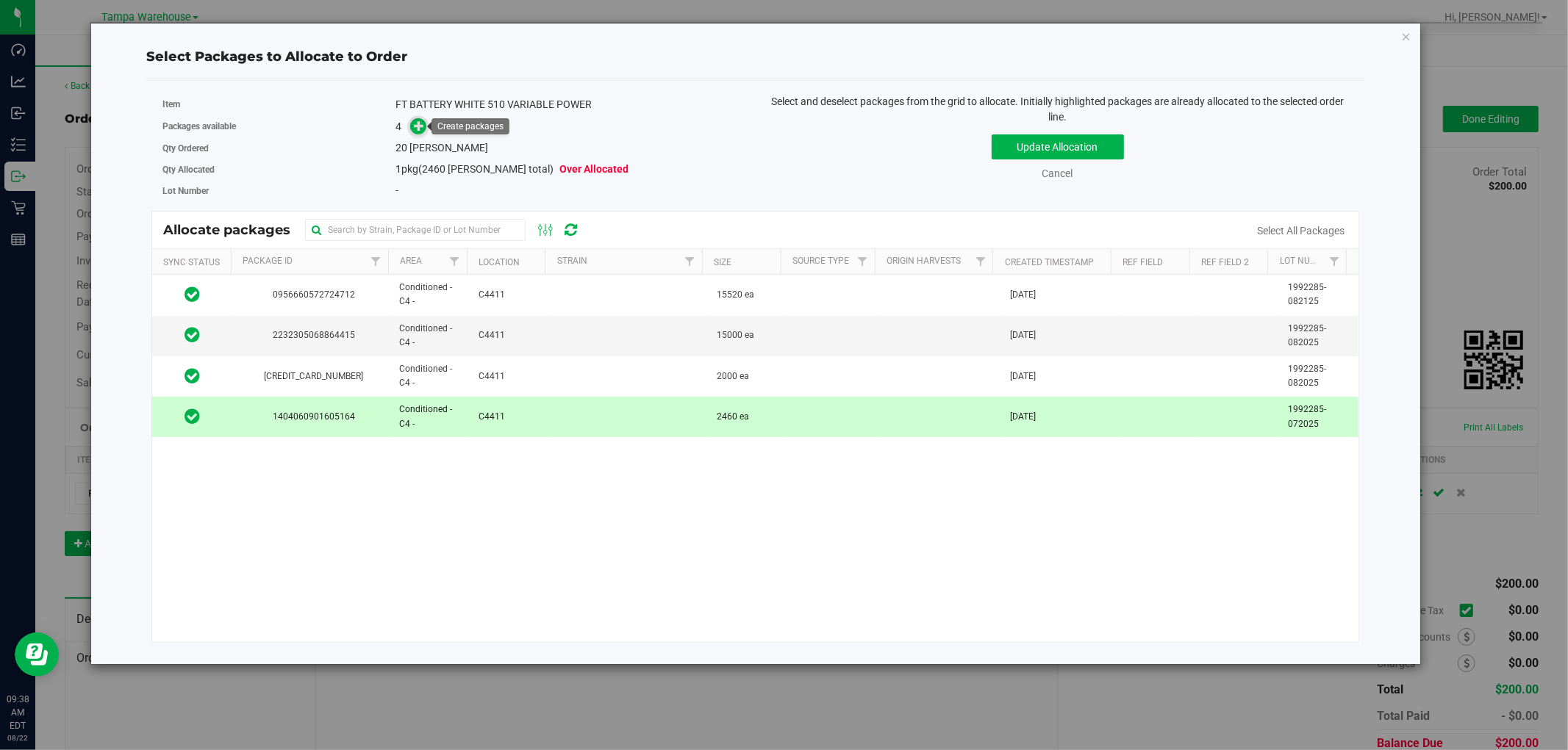
click at [420, 129] on icon at bounding box center [419, 125] width 10 height 10
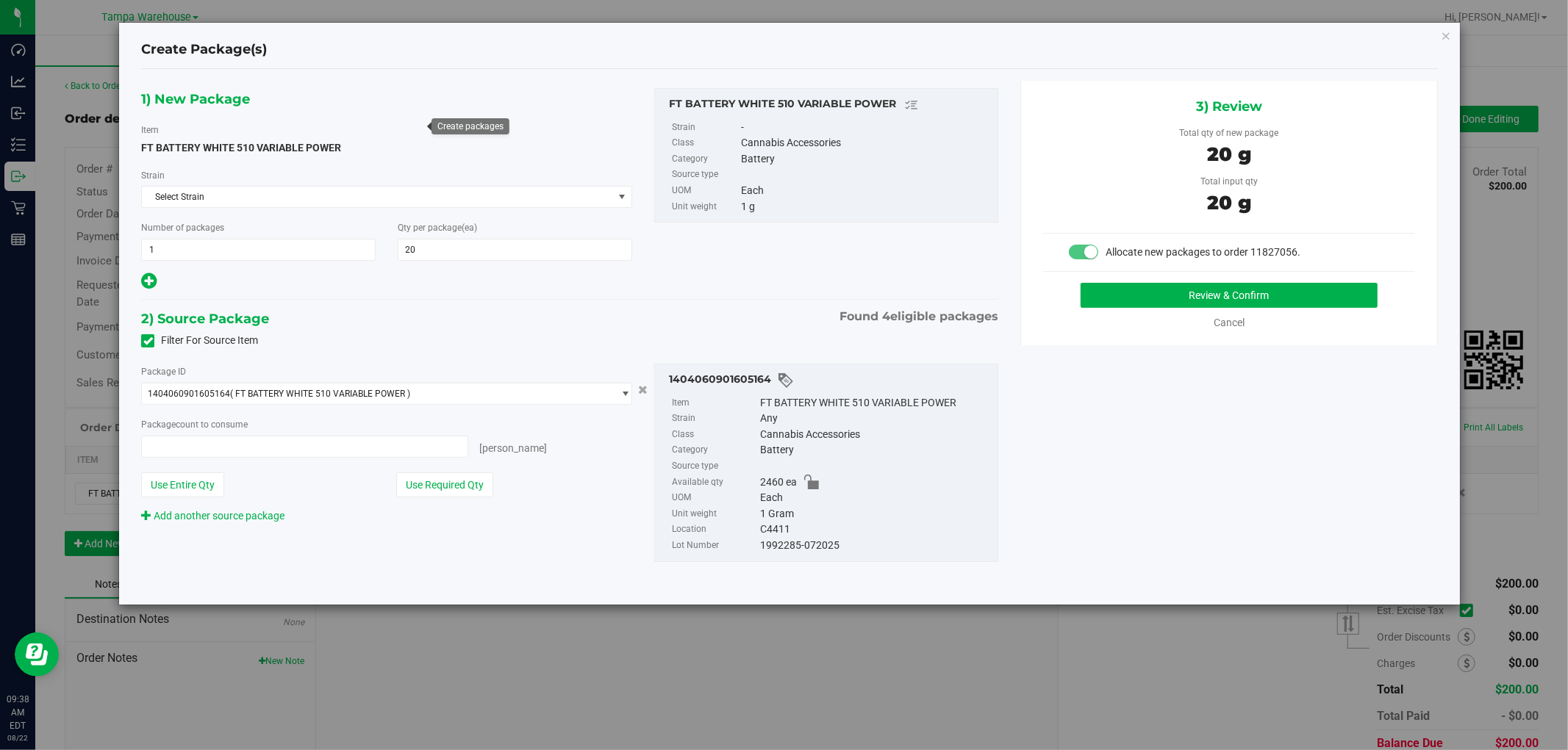
type input "20 ea"
click at [1306, 291] on button "Review & Confirm" at bounding box center [1229, 296] width 298 height 25
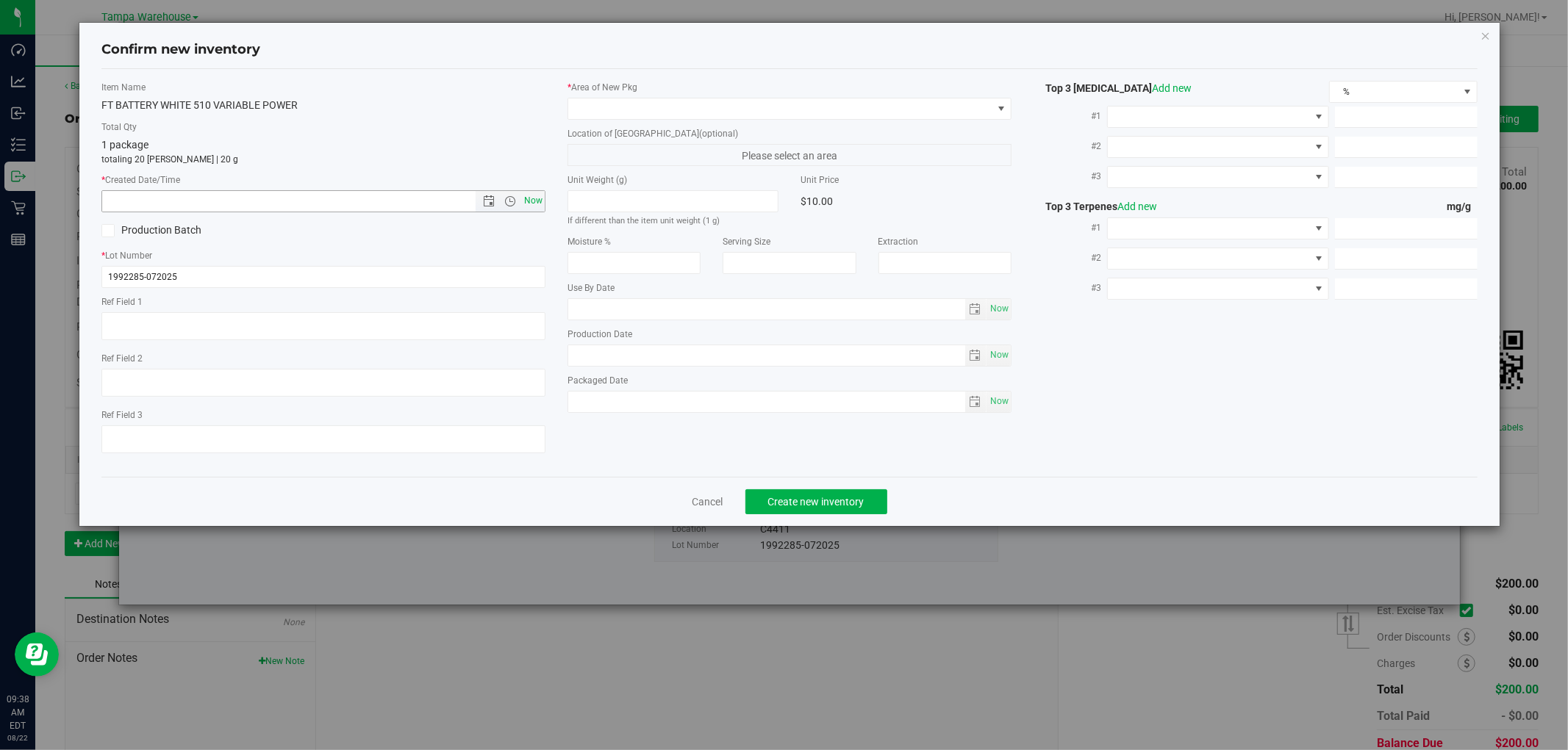
click at [536, 197] on span "Now" at bounding box center [534, 200] width 25 height 22
type input "8/22/2025 9:38 AM"
click at [778, 114] on span at bounding box center [780, 109] width 424 height 21
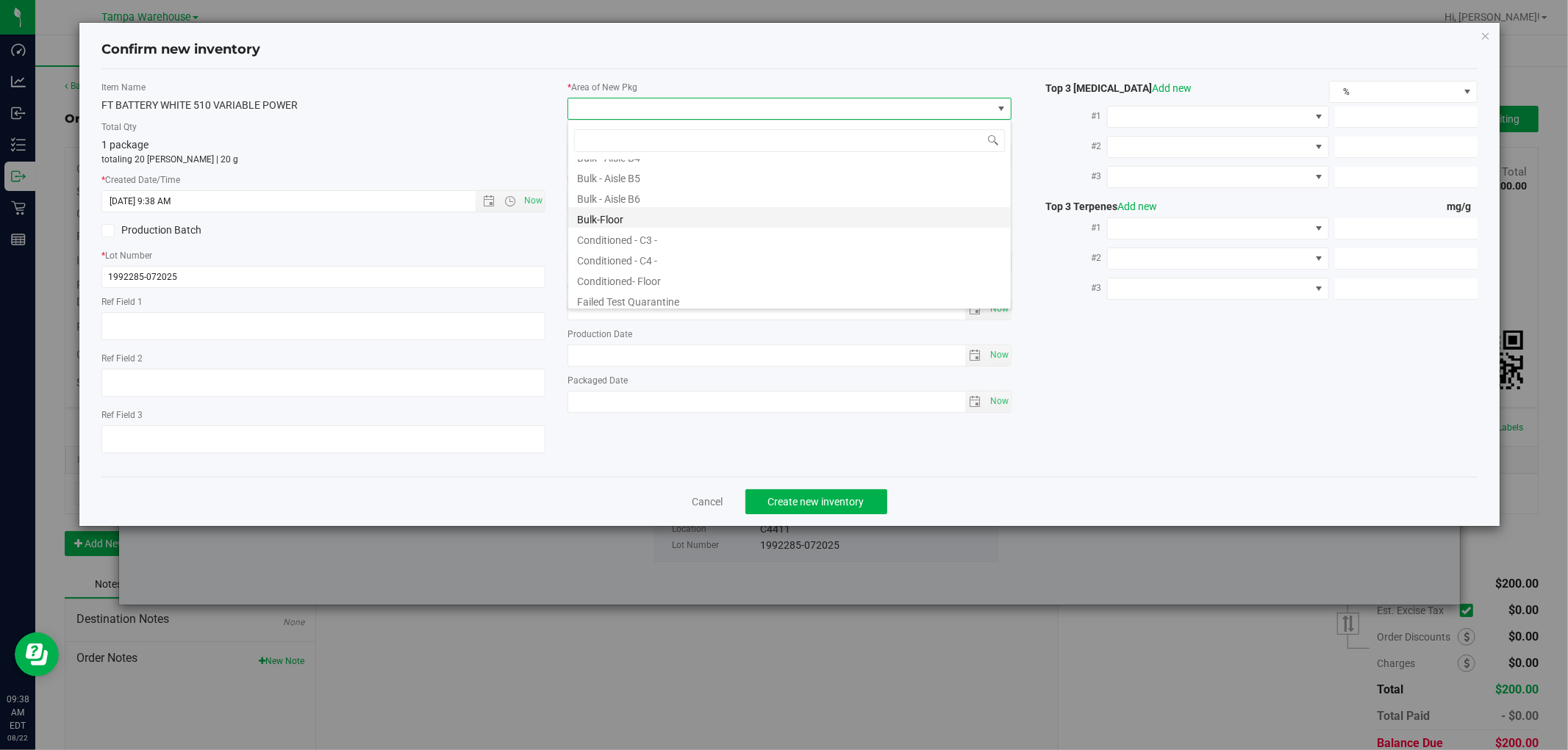
scroll to position [163, 0]
click at [686, 238] on li "Conditioned - C4 -" at bounding box center [790, 233] width 443 height 21
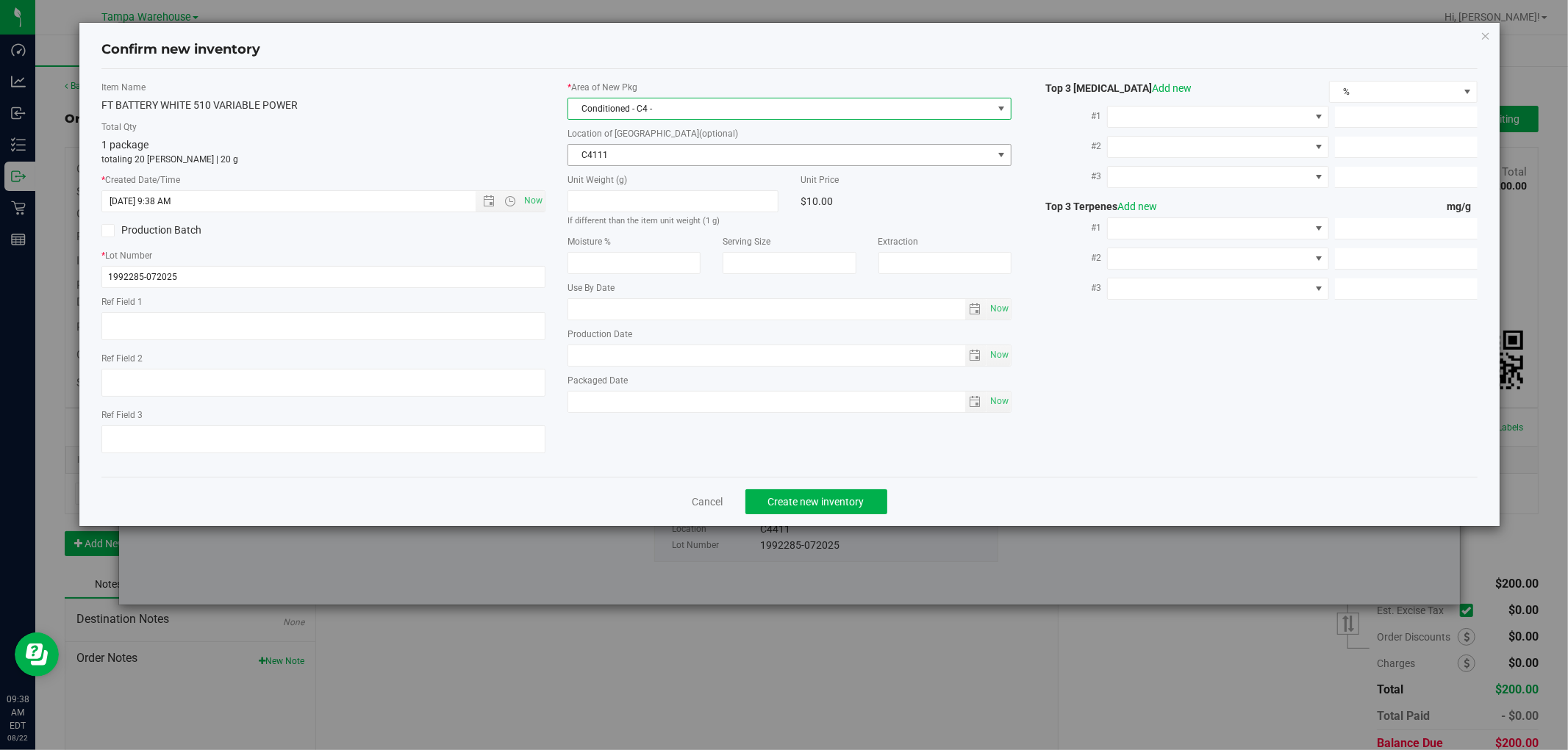
click at [729, 153] on span "C4111" at bounding box center [780, 155] width 424 height 21
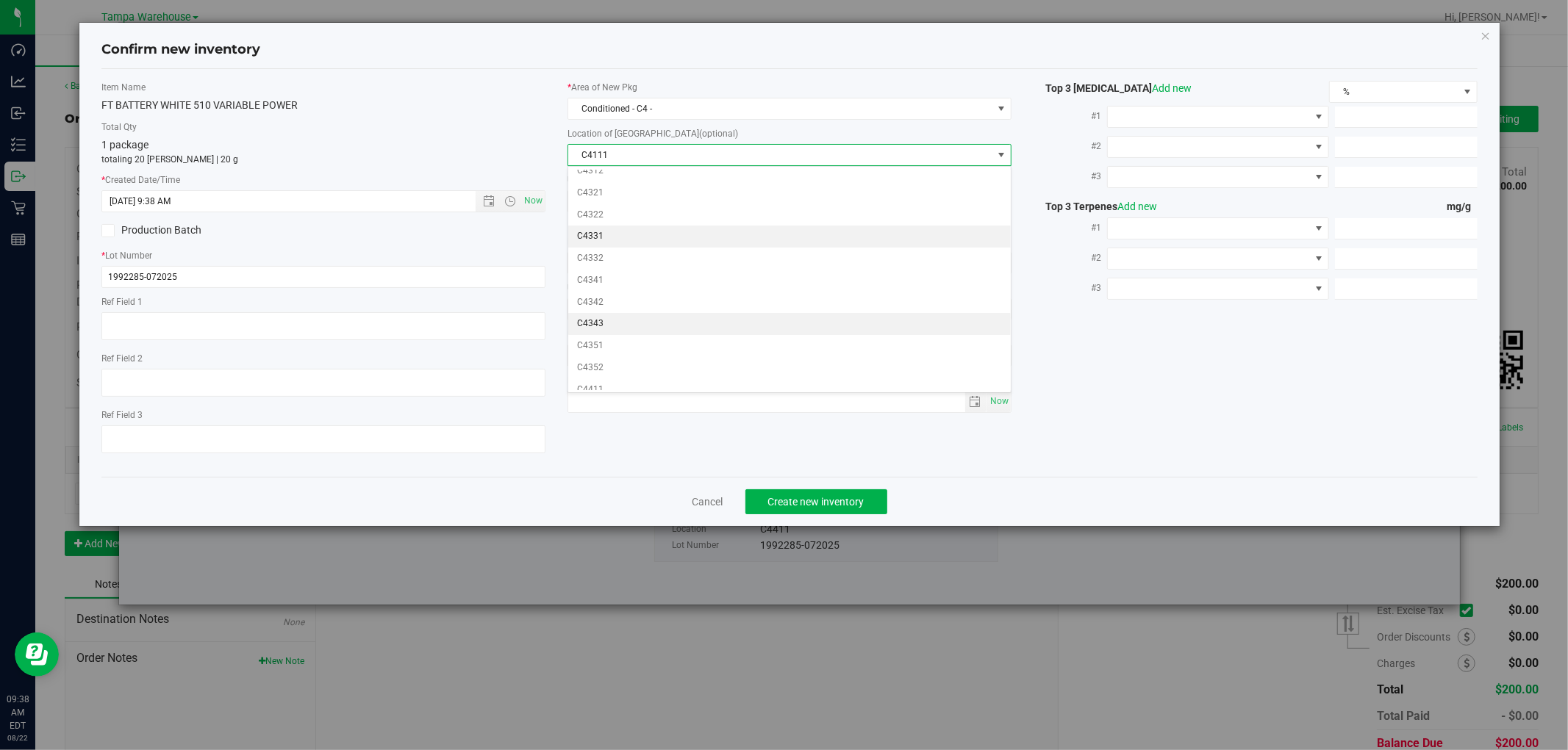
scroll to position [571, 0]
click at [599, 315] on li "C4411" at bounding box center [790, 309] width 443 height 22
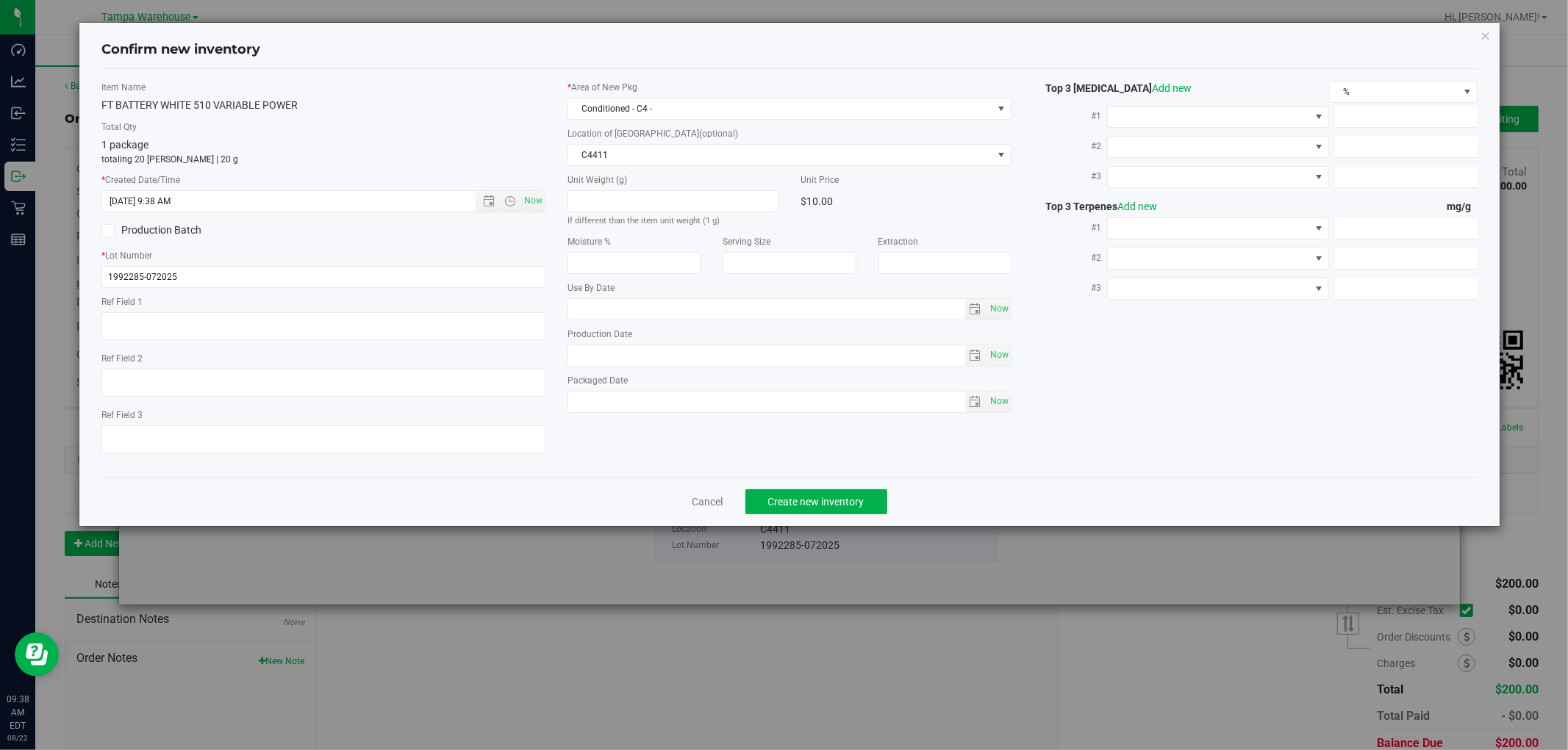
click at [942, 493] on div "Cancel Create new inventory" at bounding box center [790, 501] width 1376 height 49
click at [839, 512] on button "Create new inventory" at bounding box center [816, 502] width 142 height 25
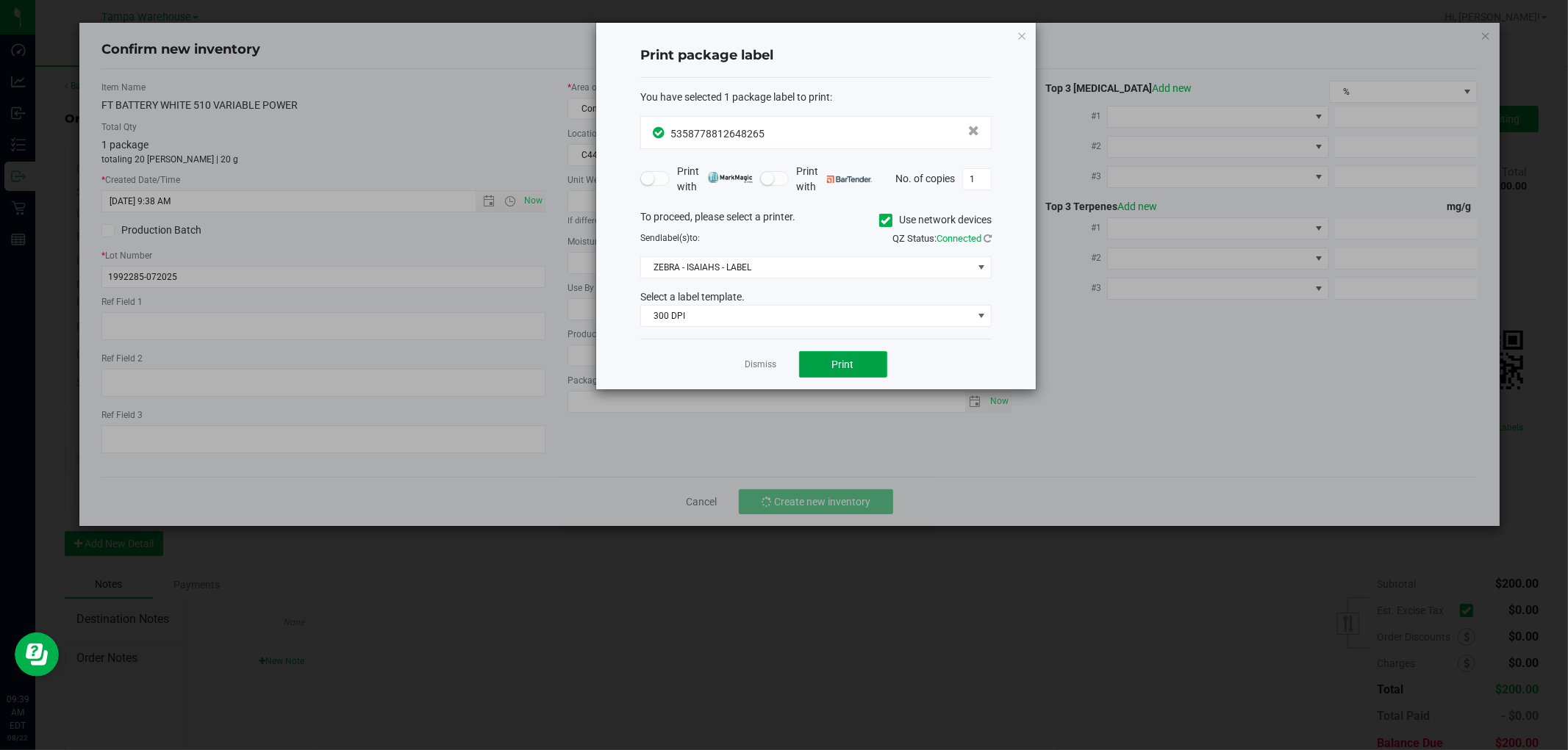
click at [850, 363] on span "Print" at bounding box center [843, 365] width 22 height 12
click at [1024, 34] on icon "button" at bounding box center [1022, 36] width 10 height 18
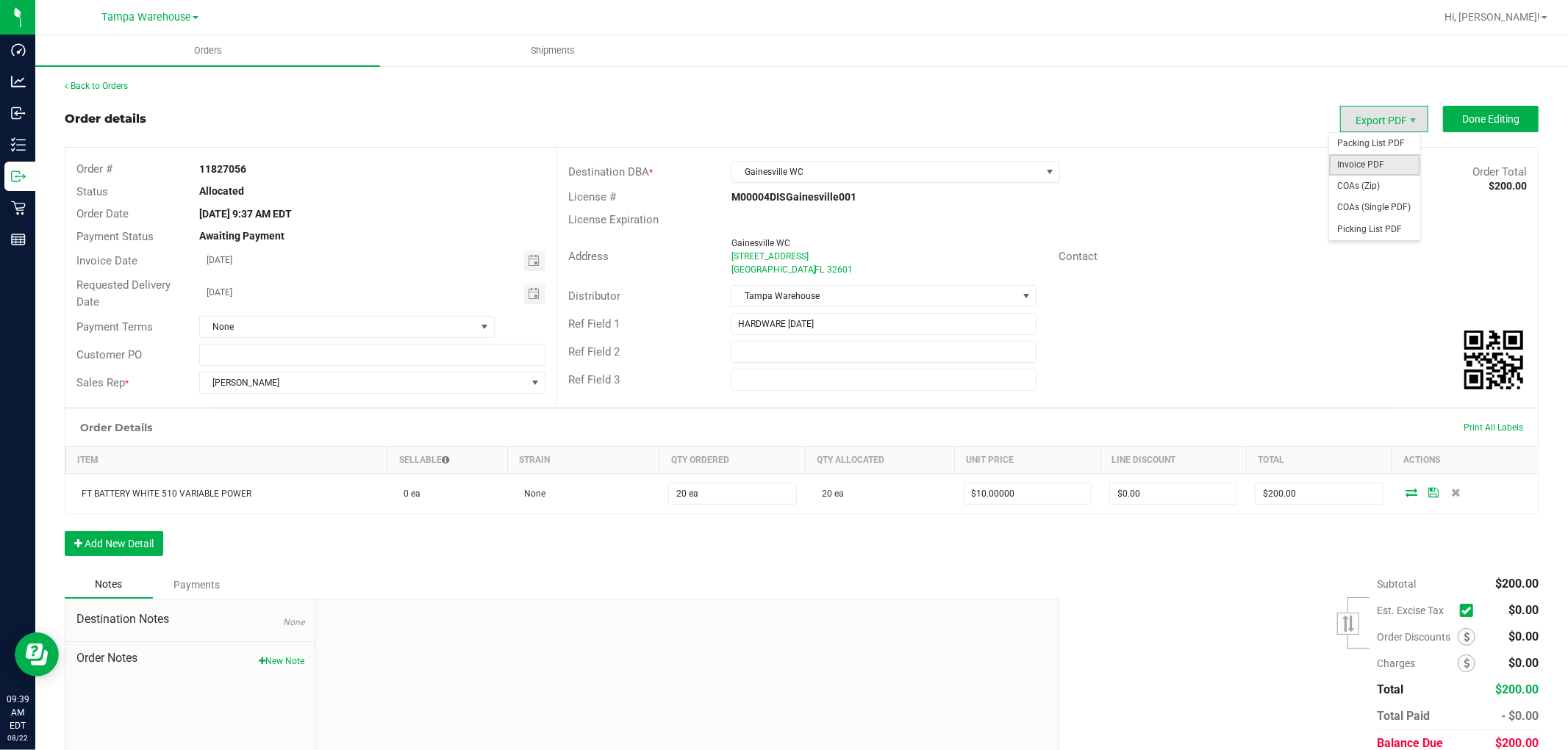
click at [1356, 165] on span "Invoice PDF" at bounding box center [1374, 165] width 91 height 22
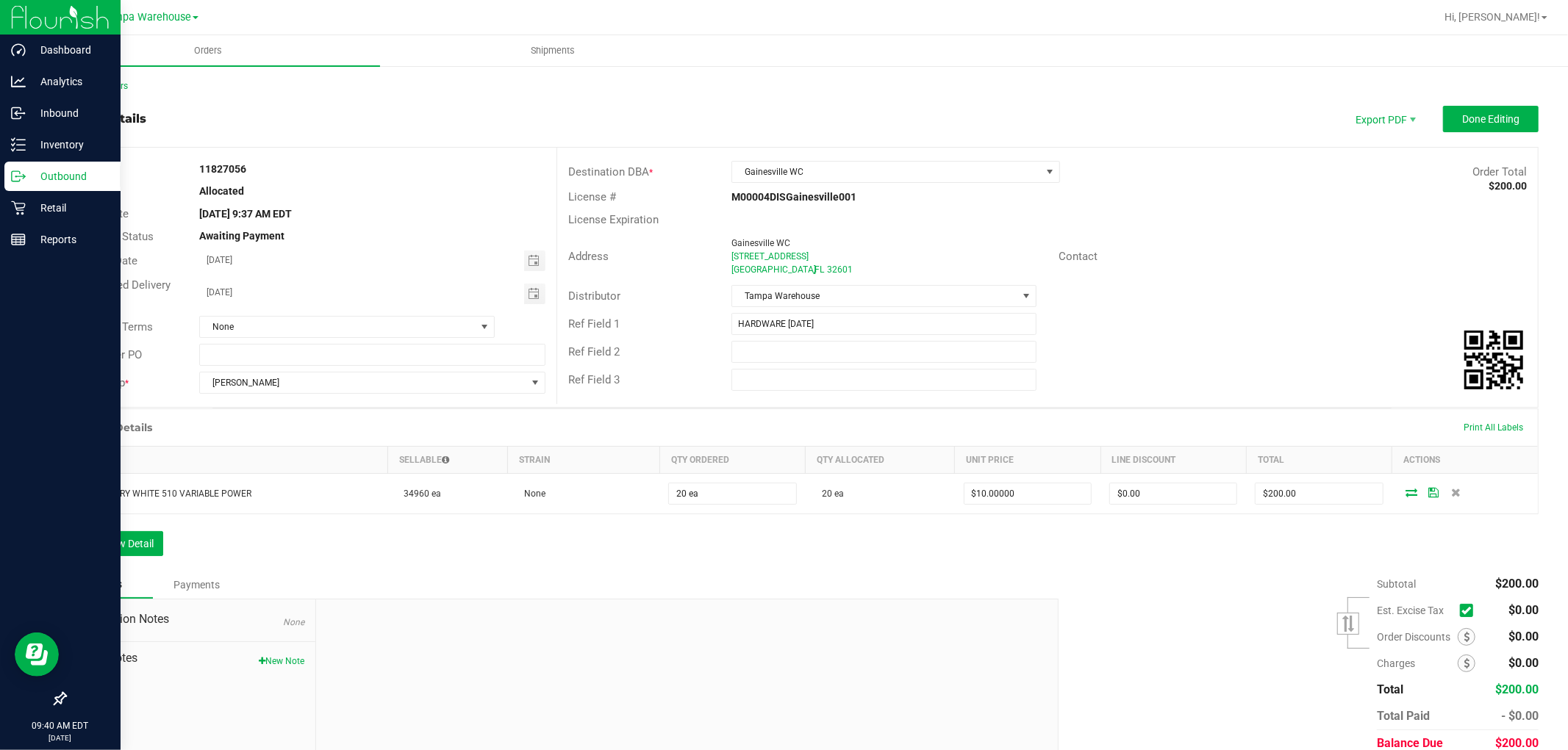
click at [71, 168] on p "Outbound" at bounding box center [70, 177] width 88 height 18
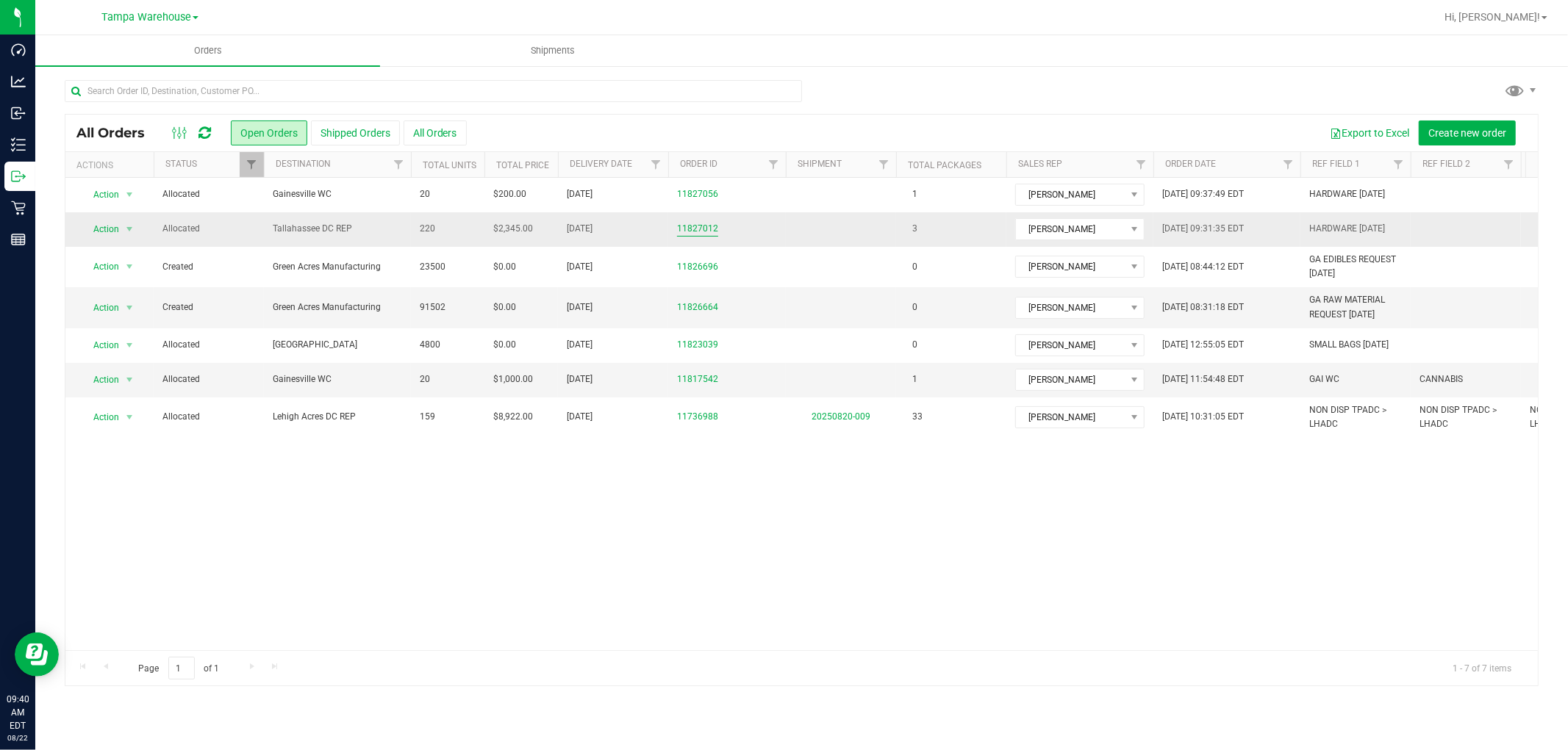
click at [693, 229] on link "11827012" at bounding box center [697, 229] width 41 height 14
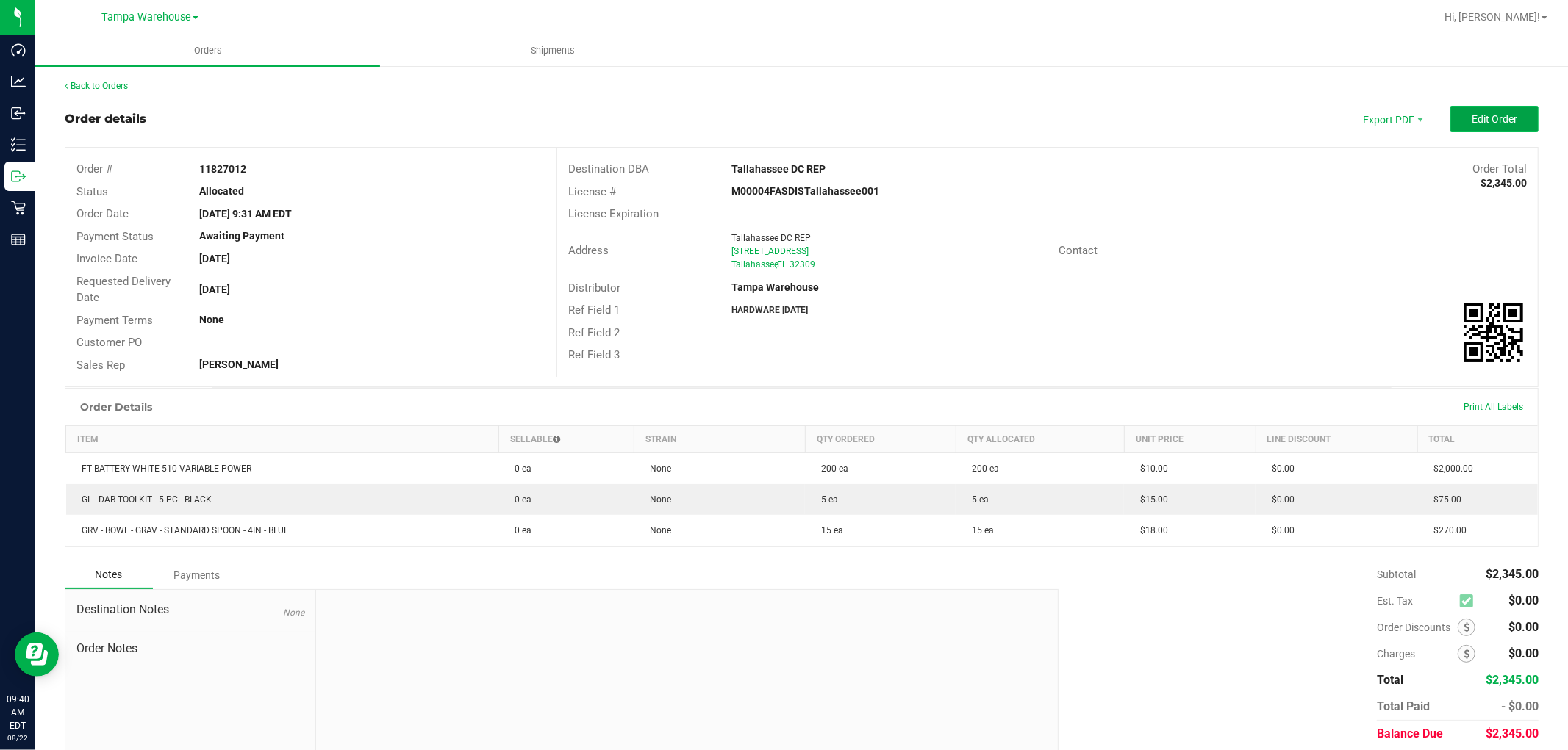
click at [1480, 123] on span "Edit Order" at bounding box center [1494, 119] width 45 height 12
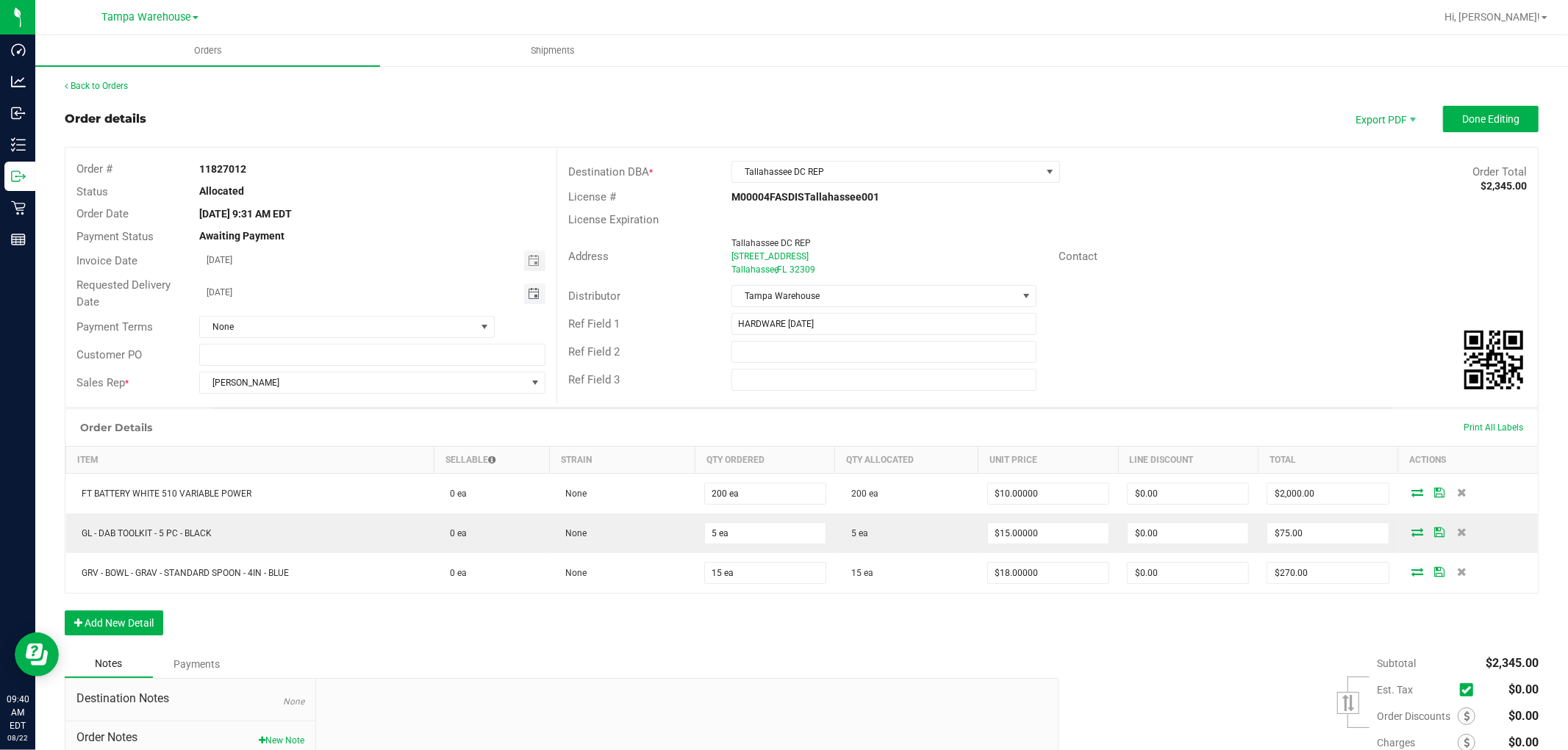
click at [528, 295] on span "Toggle calendar" at bounding box center [534, 294] width 12 height 12
click at [371, 440] on span "22" at bounding box center [372, 437] width 22 height 23
type input "[DATE]"
click at [1204, 228] on div "License Expiration" at bounding box center [1047, 220] width 980 height 23
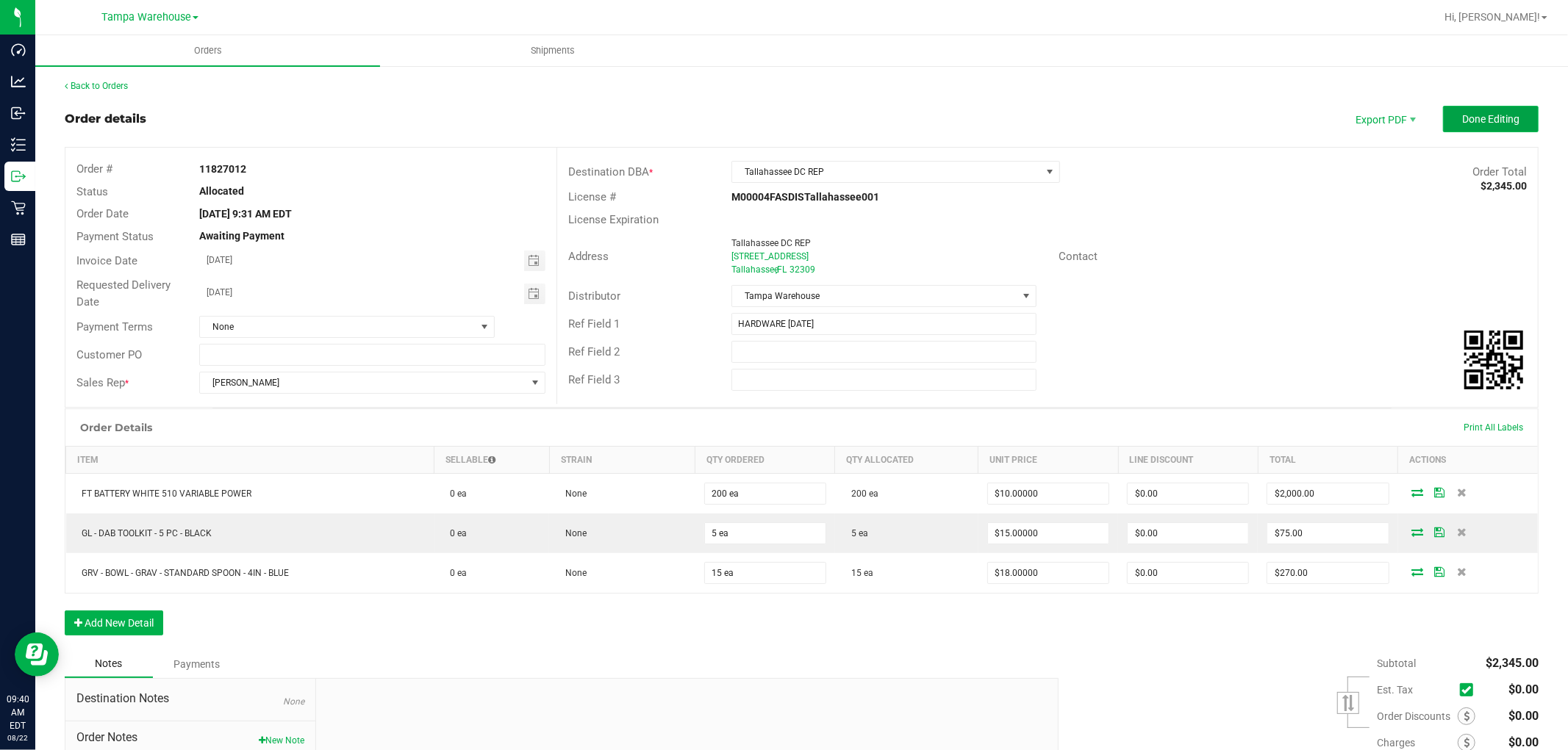
click at [1474, 119] on span "Done Editing" at bounding box center [1490, 119] width 57 height 12
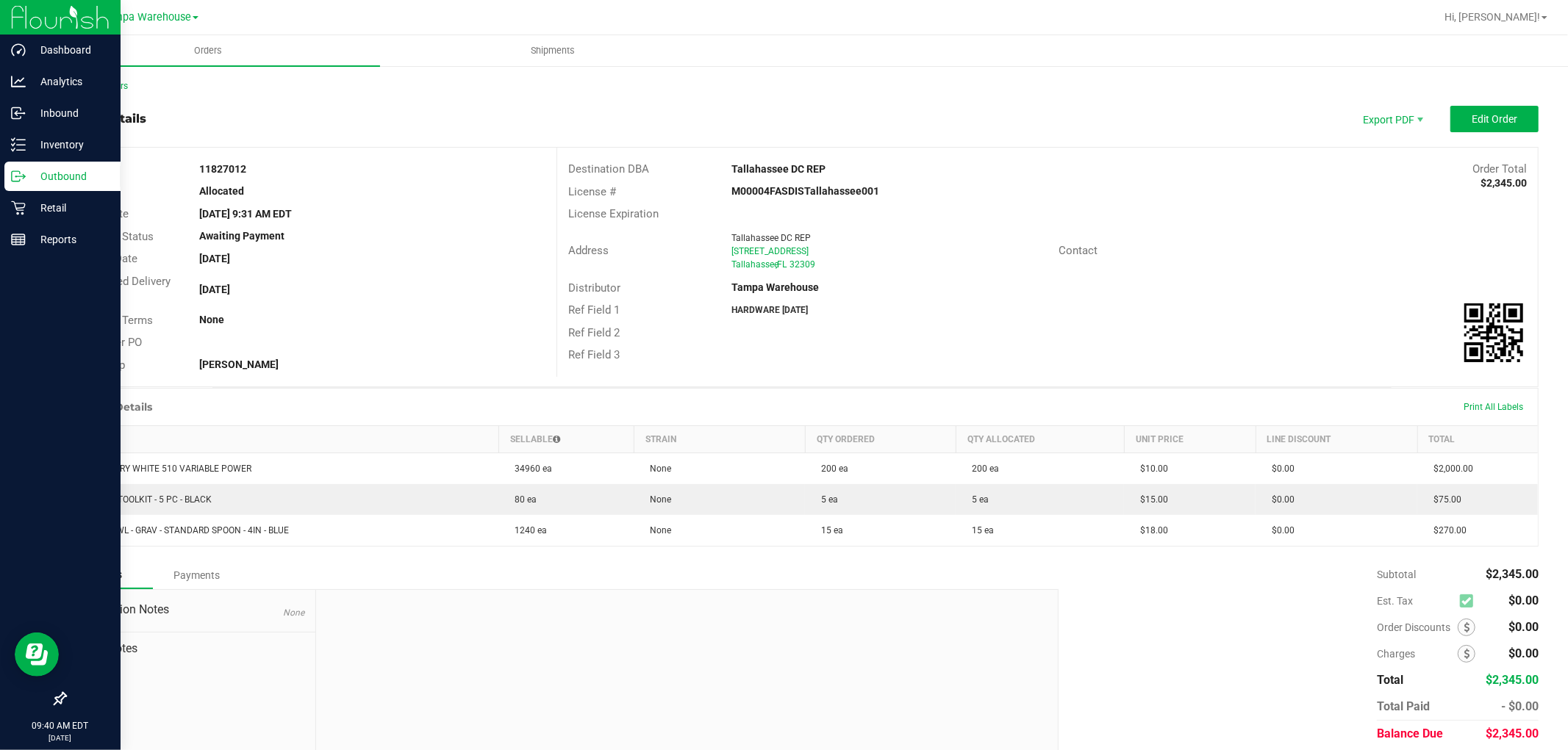
click at [52, 180] on p "Outbound" at bounding box center [70, 177] width 88 height 18
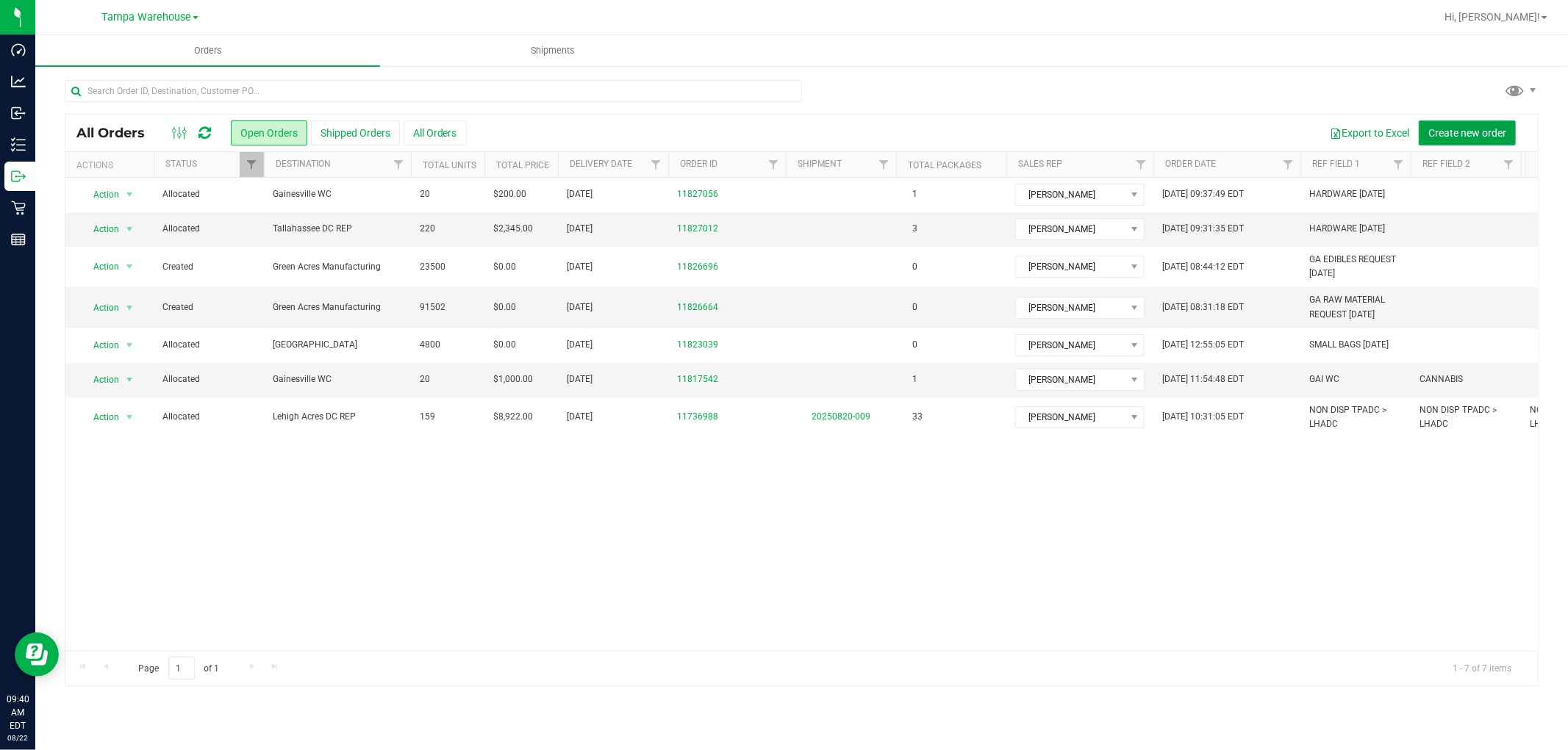
click at [1475, 127] on span "Create new order" at bounding box center [1467, 133] width 78 height 12
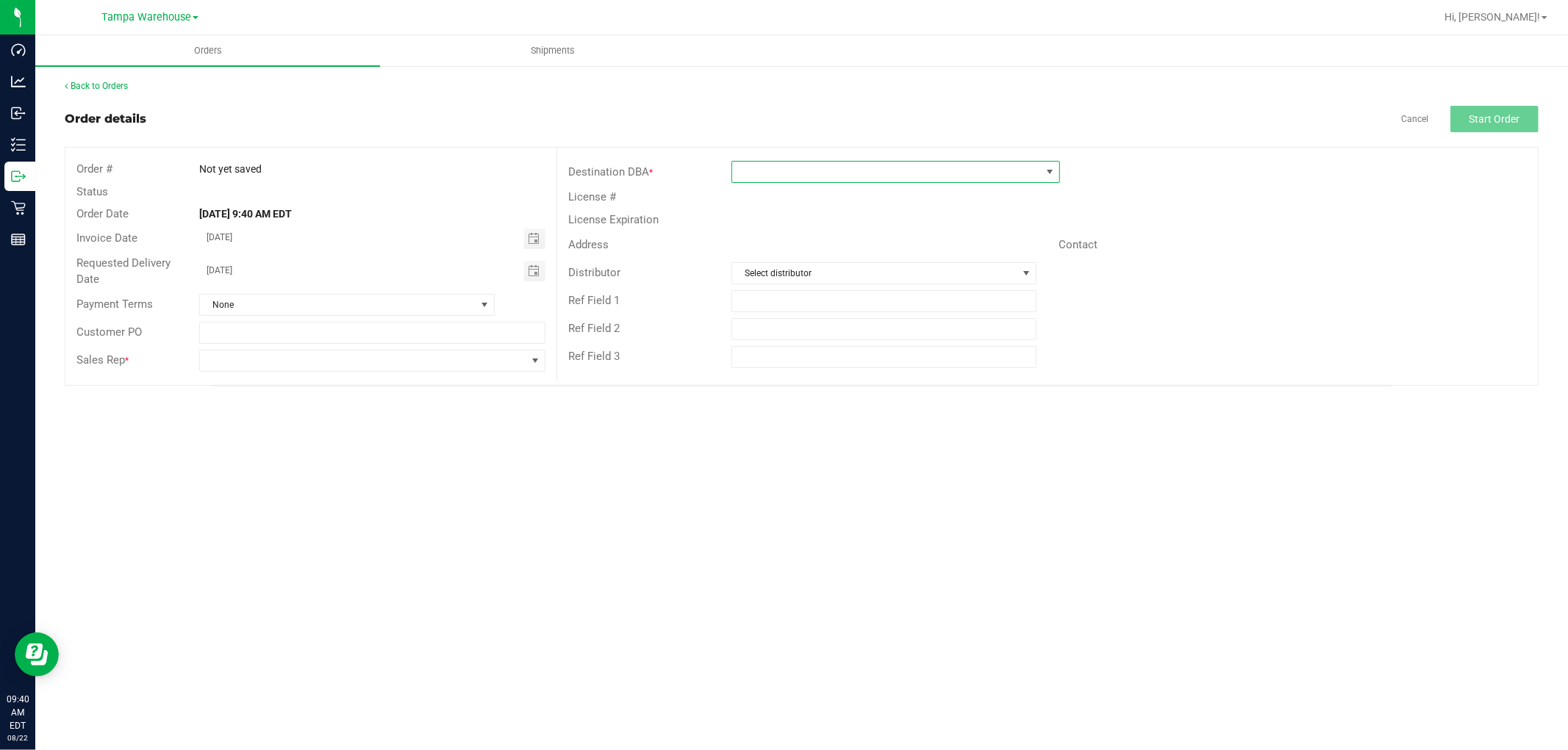
click at [856, 166] on span at bounding box center [887, 172] width 309 height 21
type input "ORL"
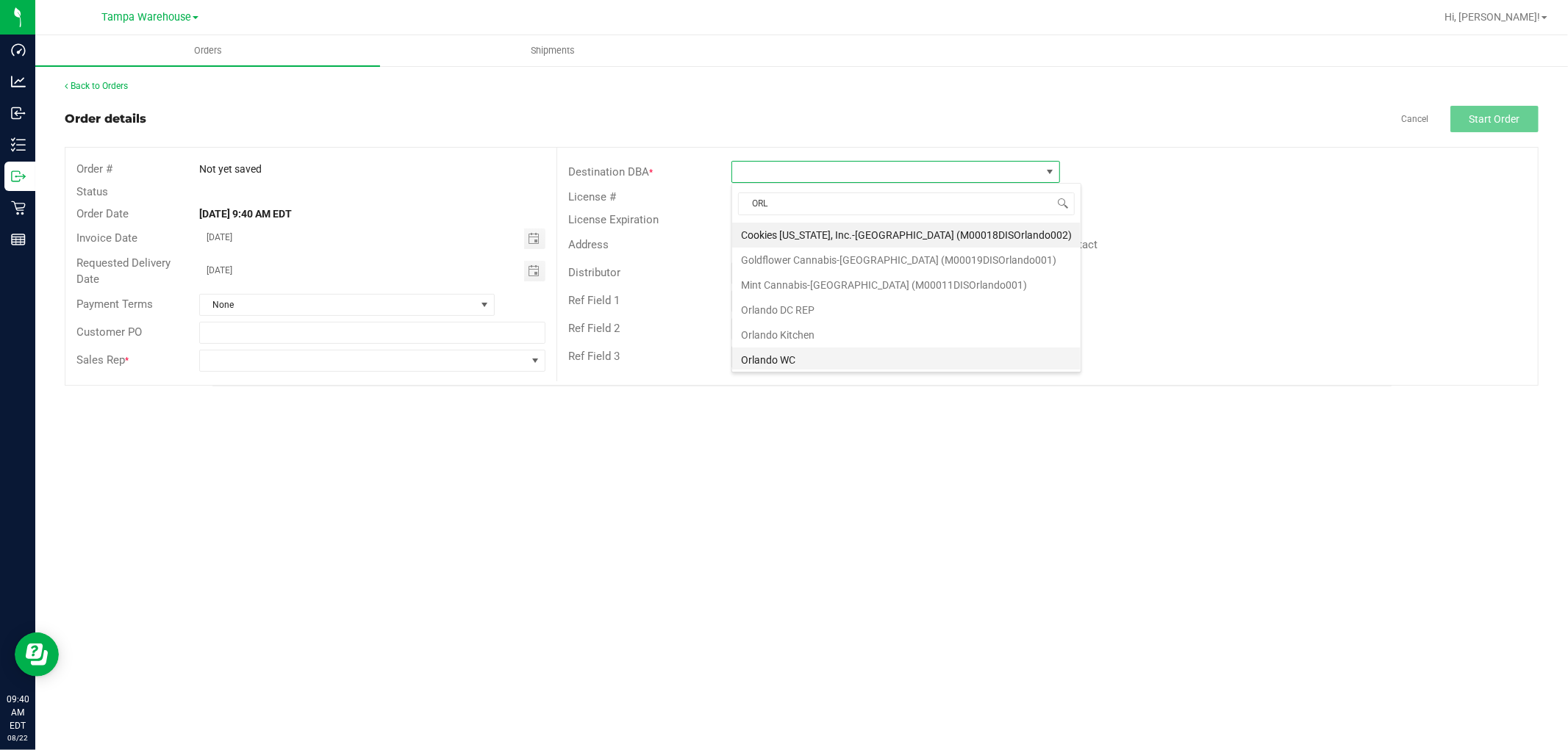
click at [779, 357] on li "Orlando WC" at bounding box center [906, 360] width 348 height 25
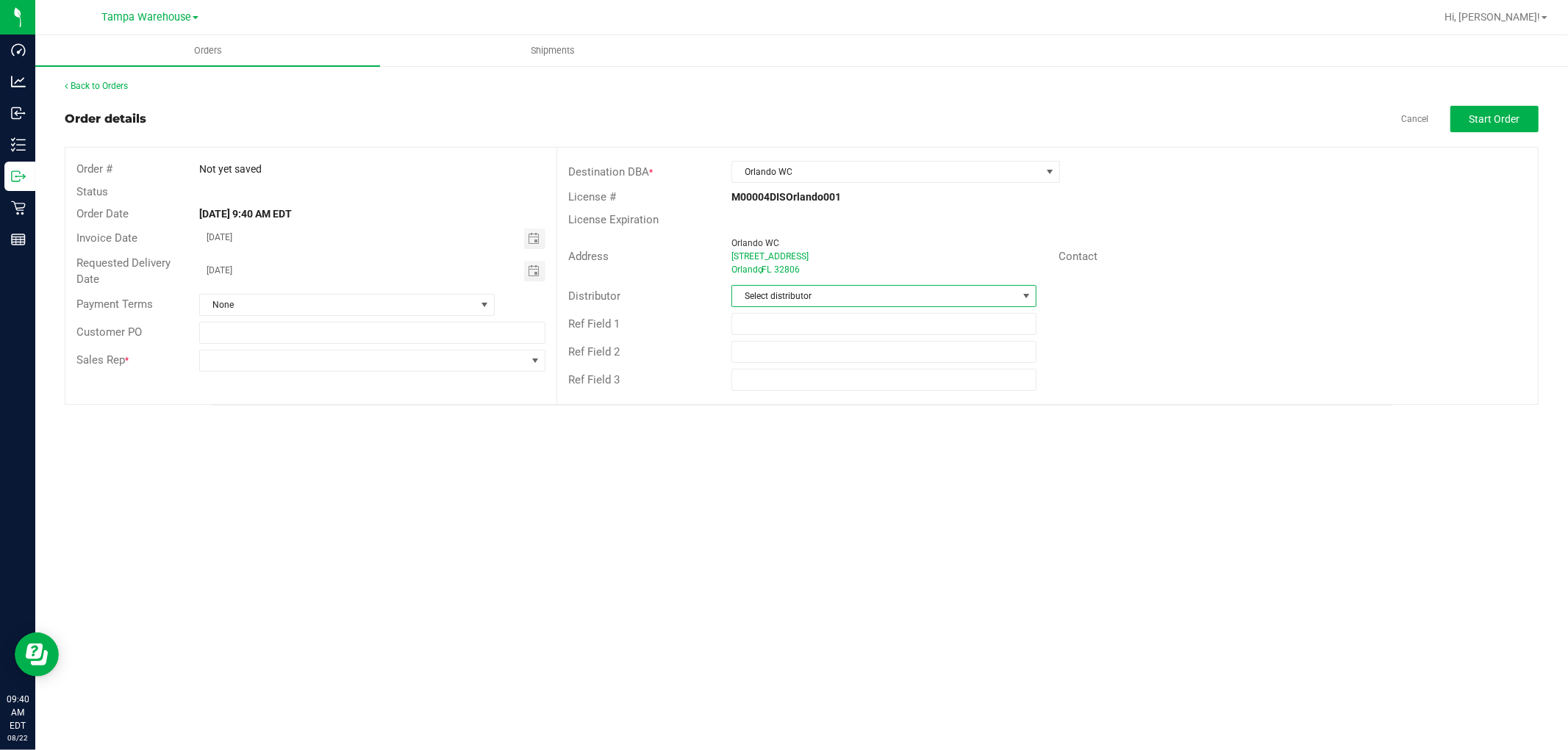
click at [801, 297] on span "Select distributor" at bounding box center [875, 296] width 285 height 21
type input "TAM"
click at [788, 384] on li "Tampa Warehouse" at bounding box center [884, 385] width 304 height 25
click at [772, 327] on input "text" at bounding box center [884, 325] width 305 height 22
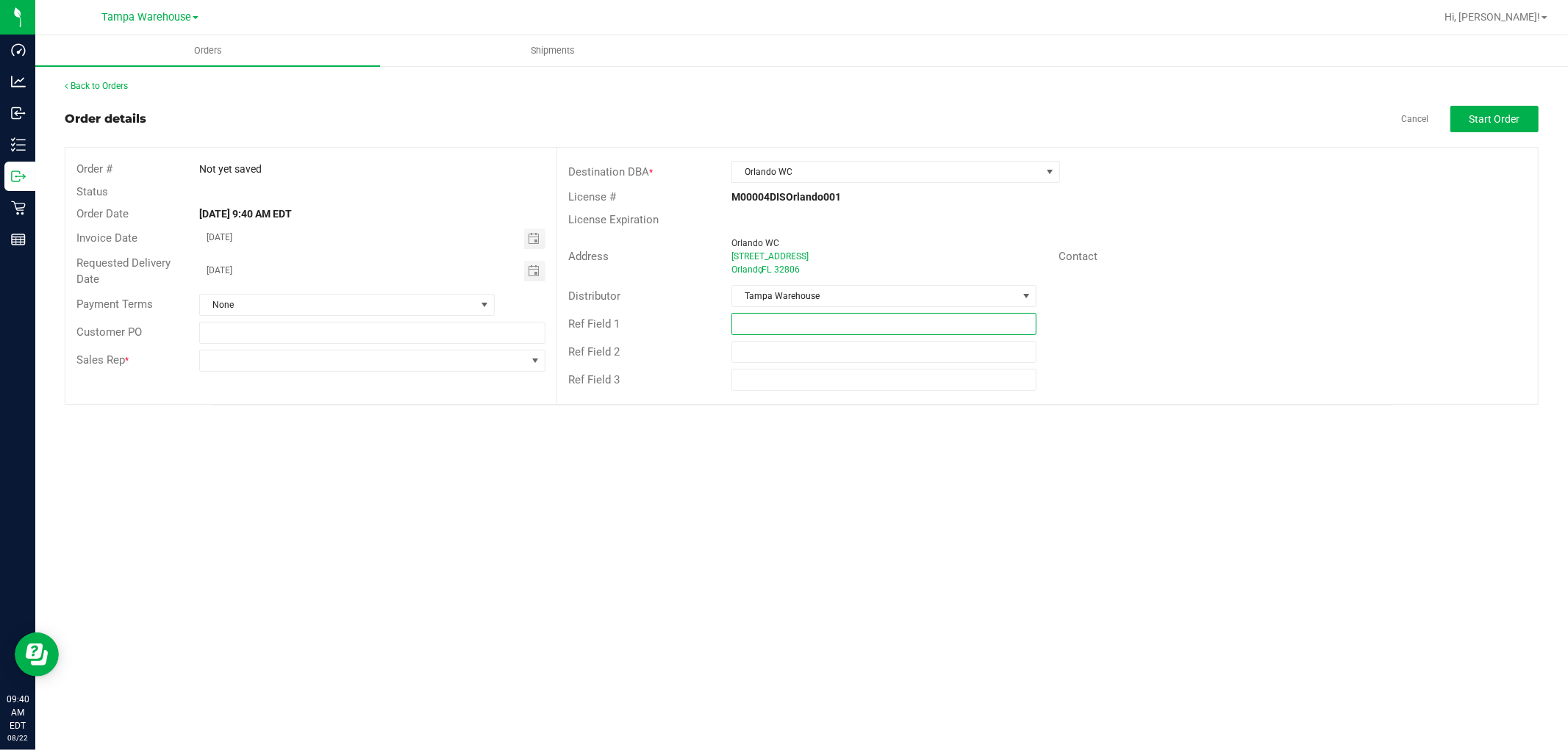
paste input "HARDWARE 08.22.25"
type input "HARDWARE 08.22.25"
click at [440, 360] on span at bounding box center [362, 361] width 326 height 21
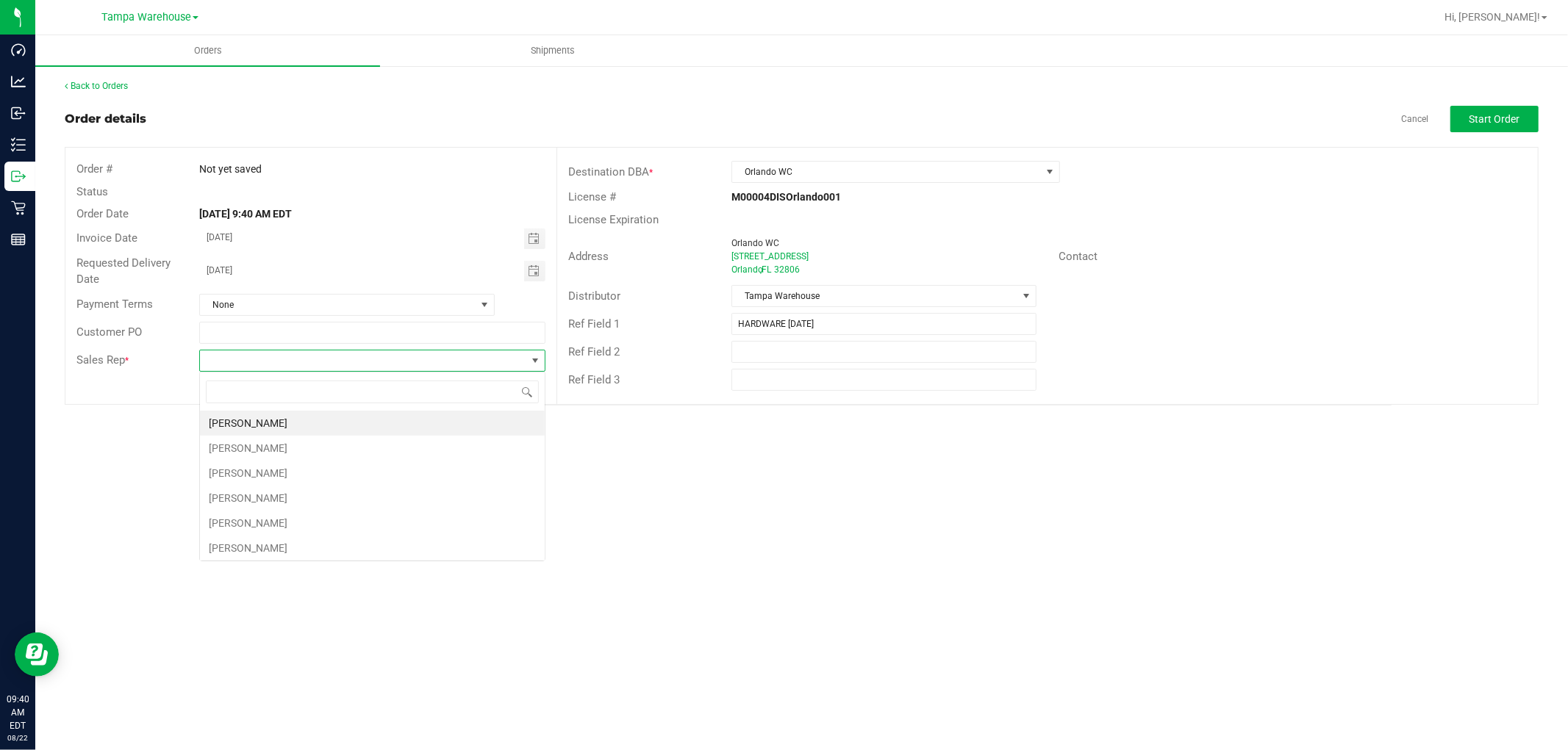
scroll to position [22, 345]
type input "ISAIA"
click at [288, 422] on li "Isaiah Mercado" at bounding box center [372, 423] width 345 height 25
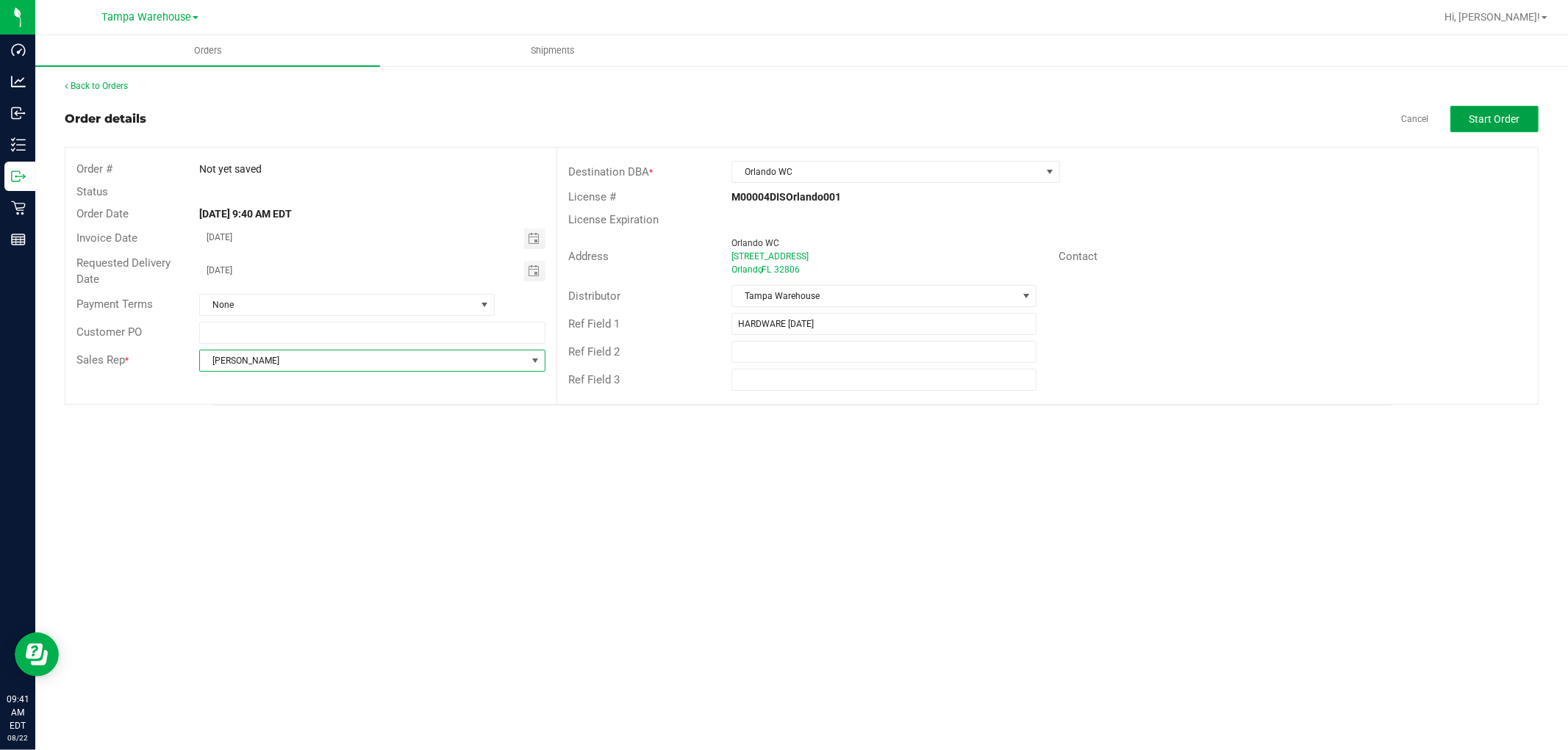
click at [1480, 117] on span "Start Order" at bounding box center [1494, 119] width 51 height 12
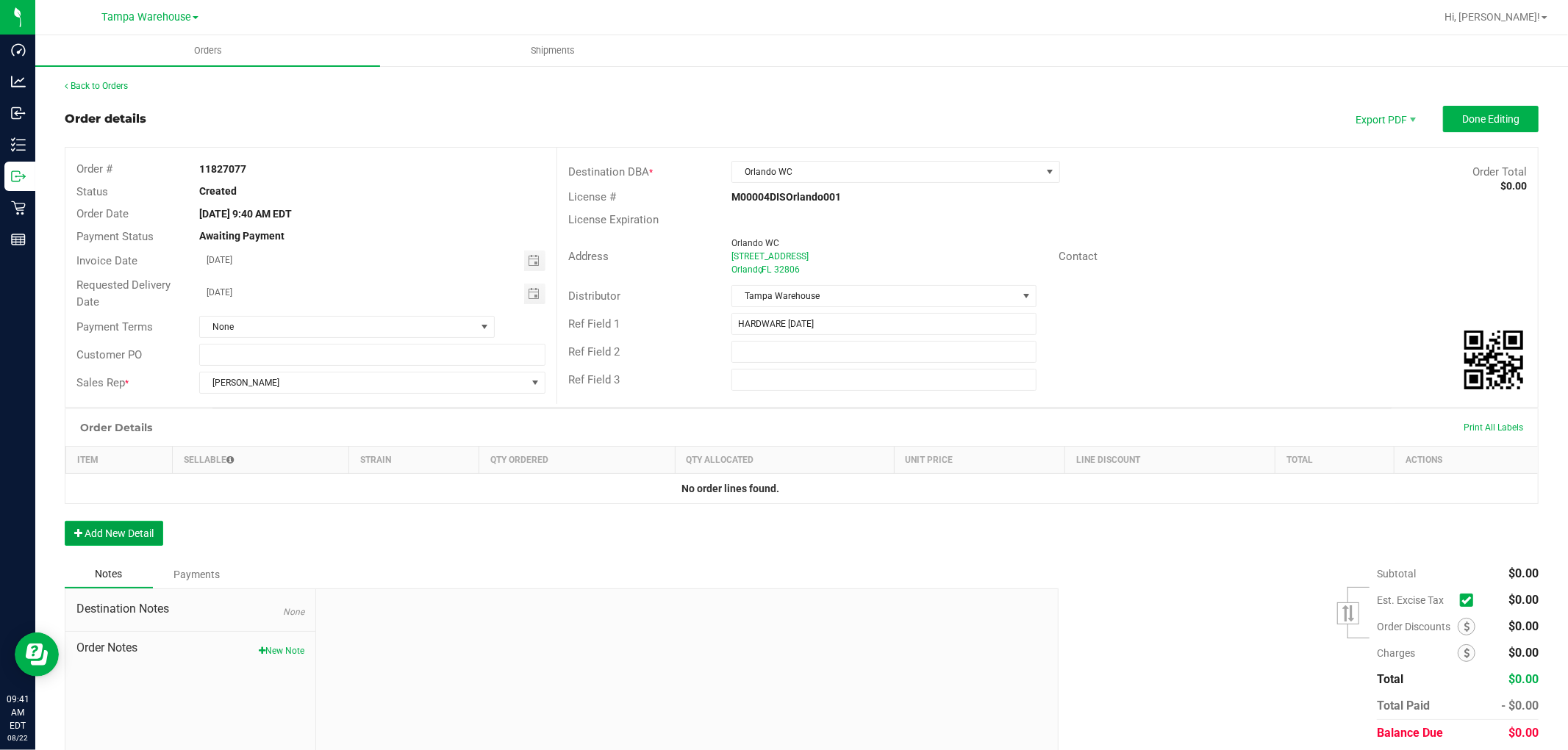
click at [152, 537] on button "Add New Detail" at bounding box center [114, 534] width 99 height 25
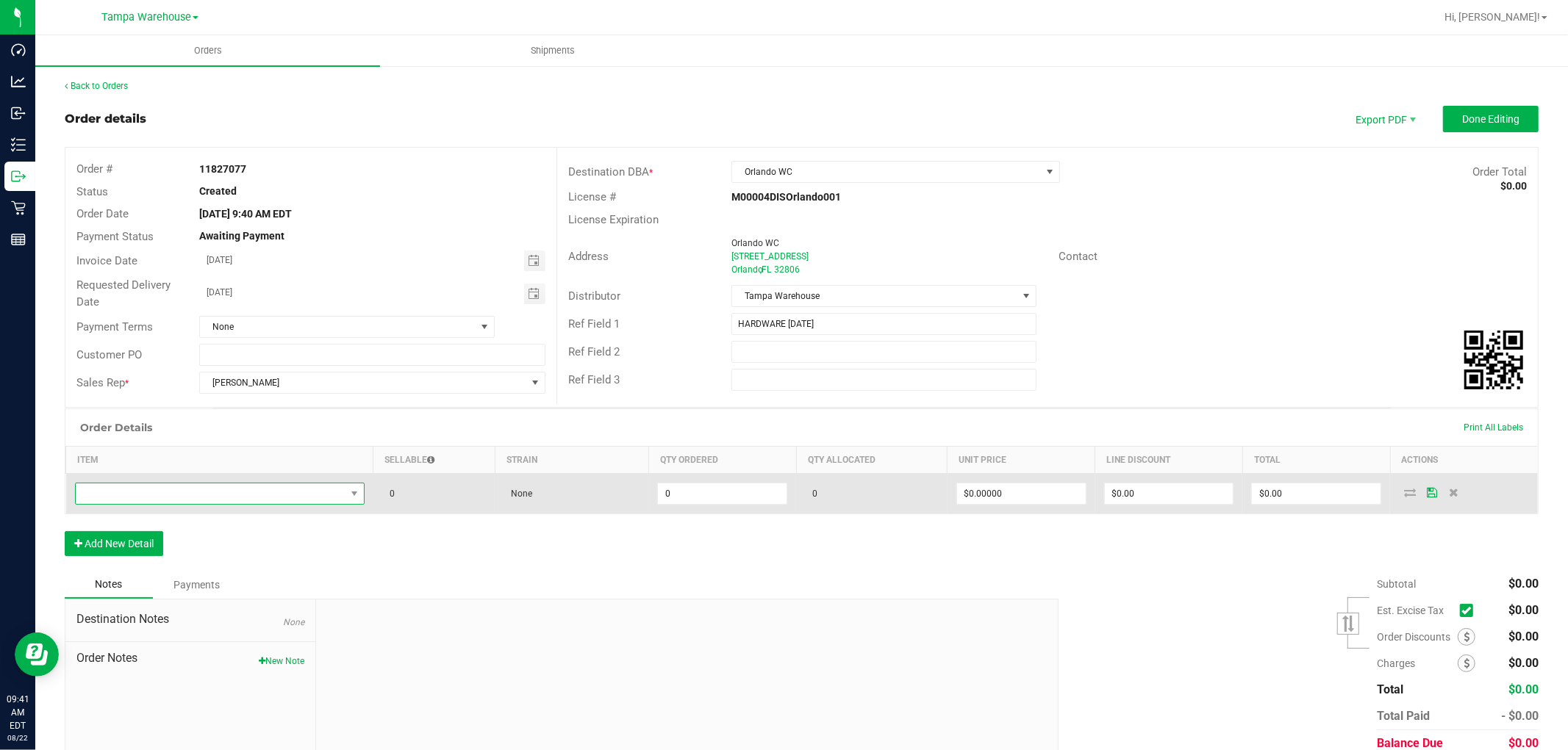
click at [196, 488] on span "NO DATA FOUND" at bounding box center [210, 494] width 270 height 21
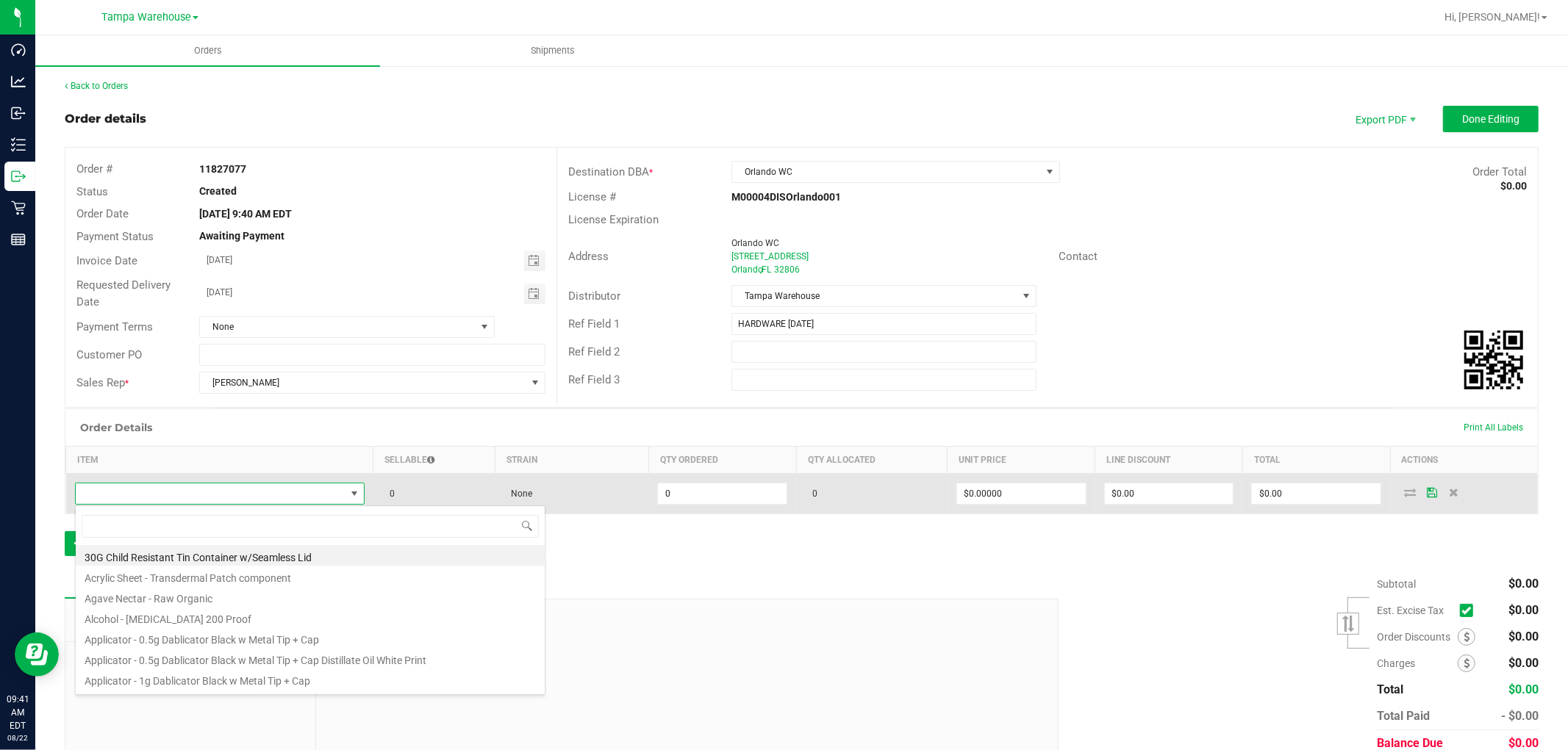
scroll to position [22, 284]
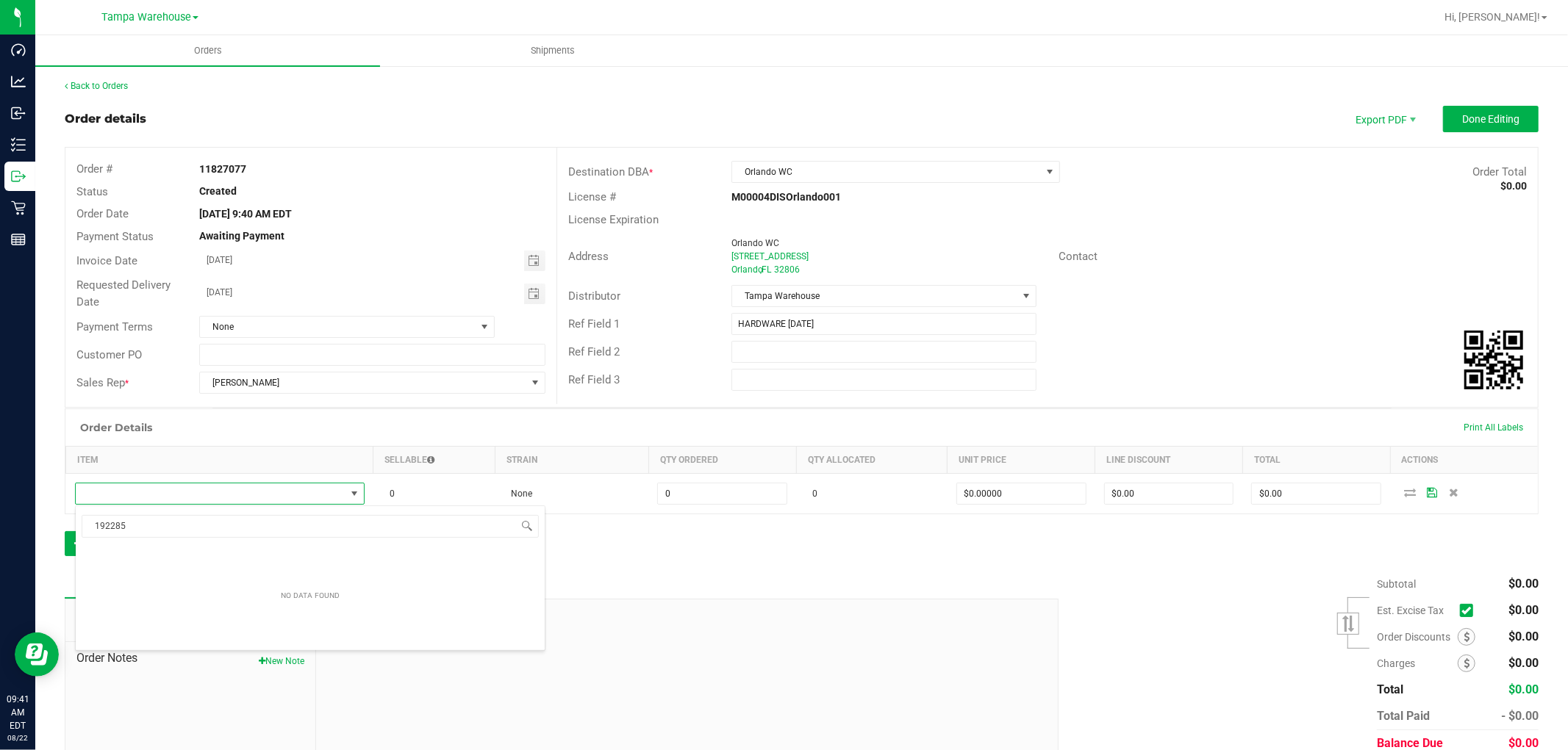
type input "1992285"
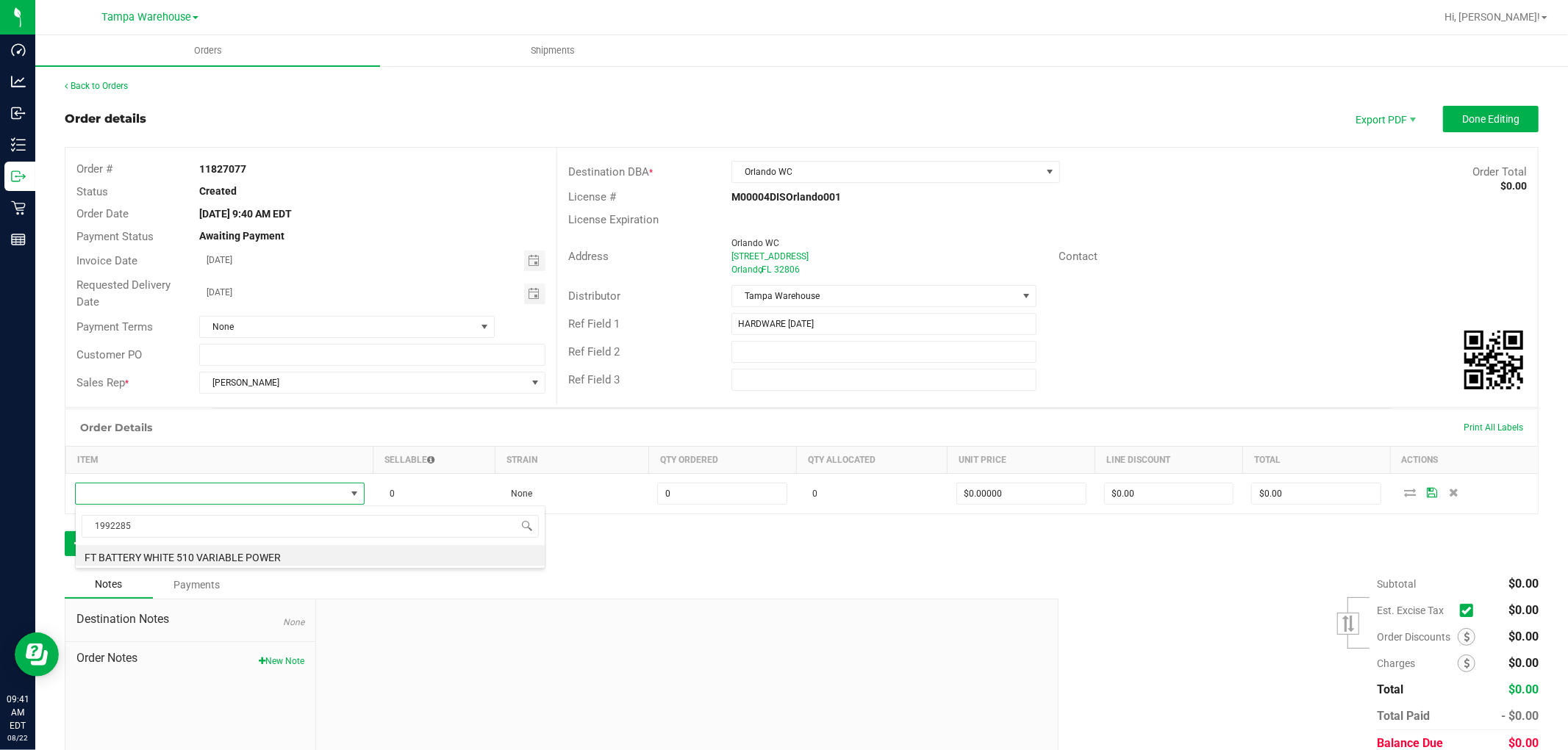
click at [292, 552] on li "FT BATTERY WHITE 510 VARIABLE POWER" at bounding box center [310, 555] width 469 height 21
type input "0 ea"
type input "$10.00000"
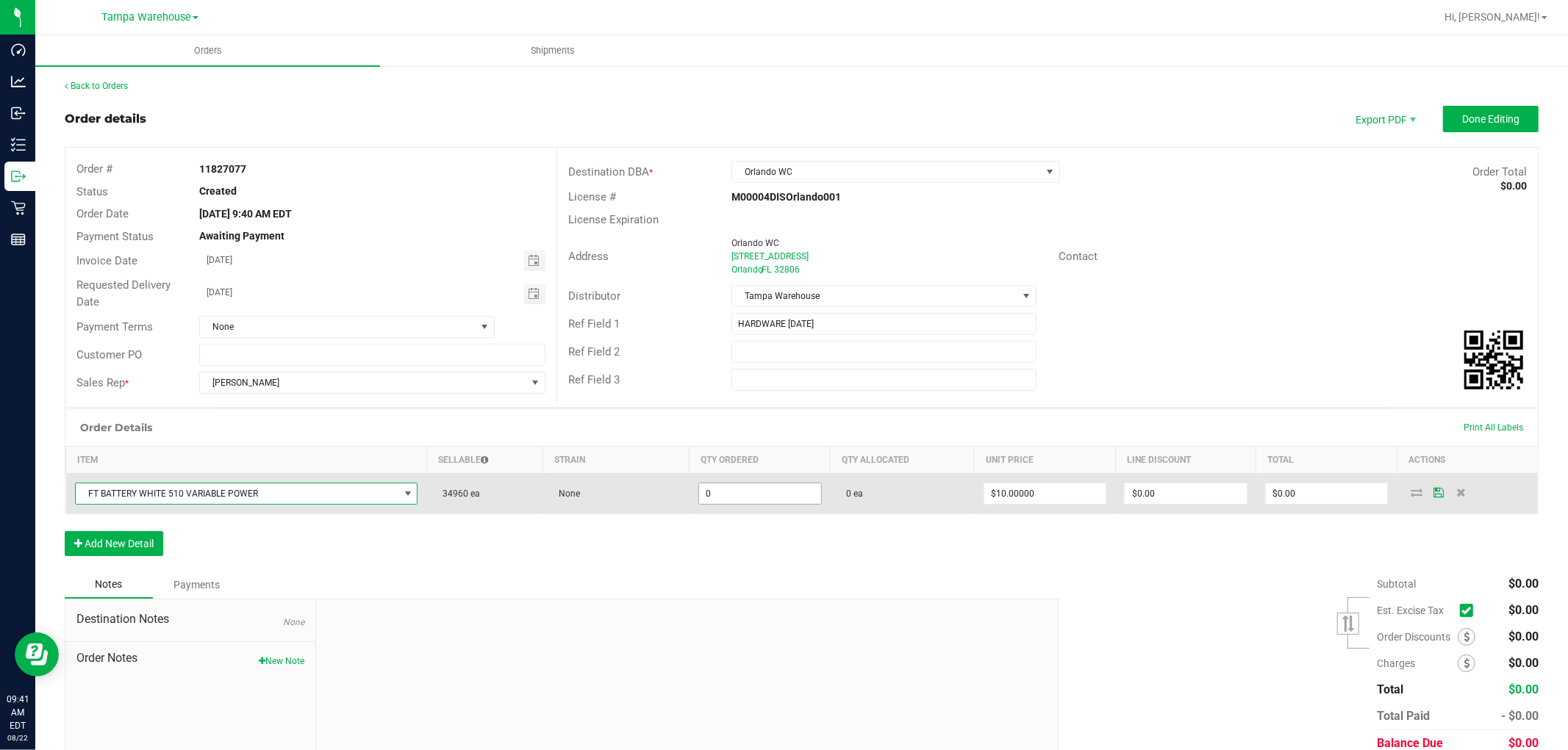
click at [736, 492] on input "0" at bounding box center [760, 494] width 122 height 21
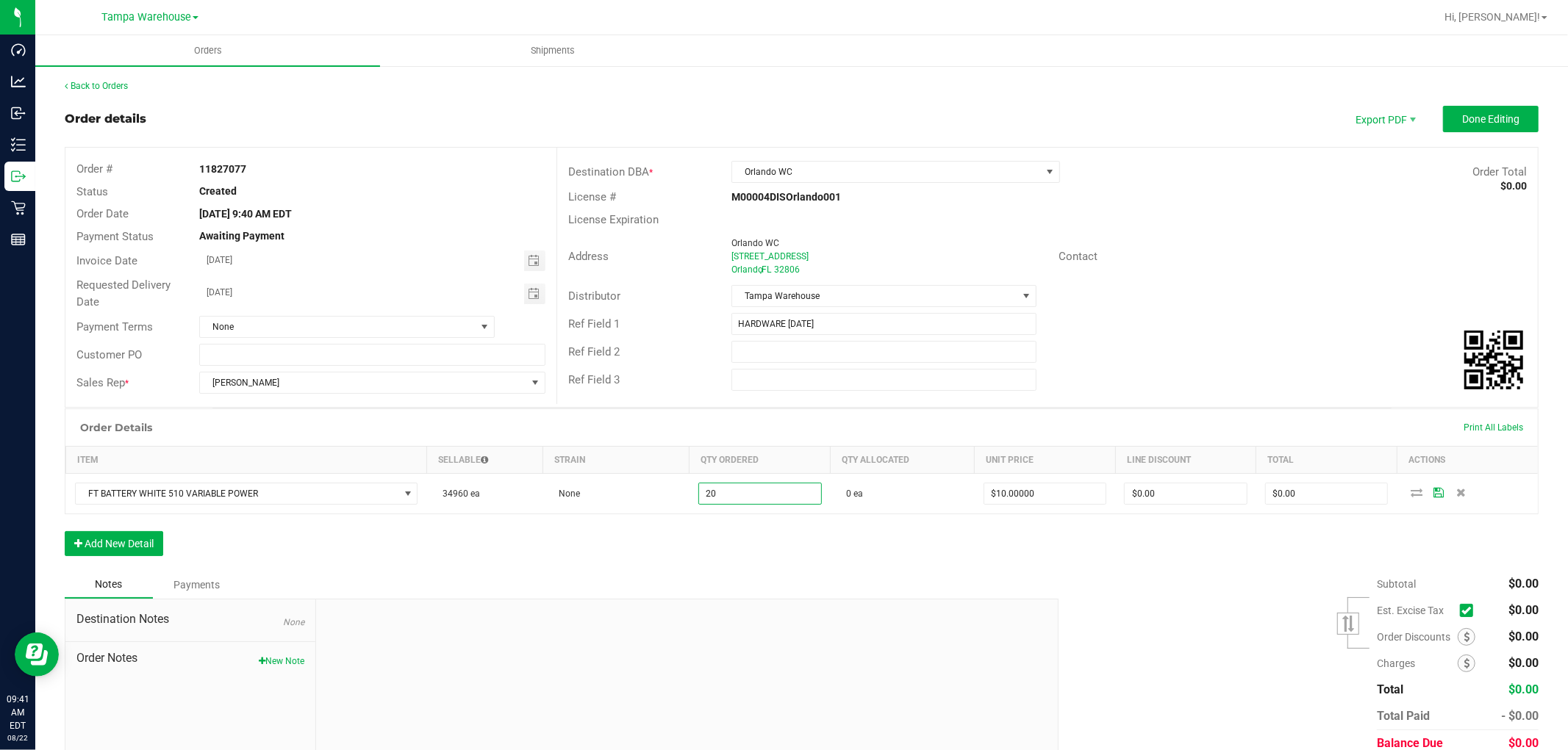
type input "20 ea"
type input "$200.00"
click at [798, 562] on div "Order Details Print All Labels Item Sellable Strain Qty Ordered Qty Allocated U…" at bounding box center [801, 489] width 1474 height 163
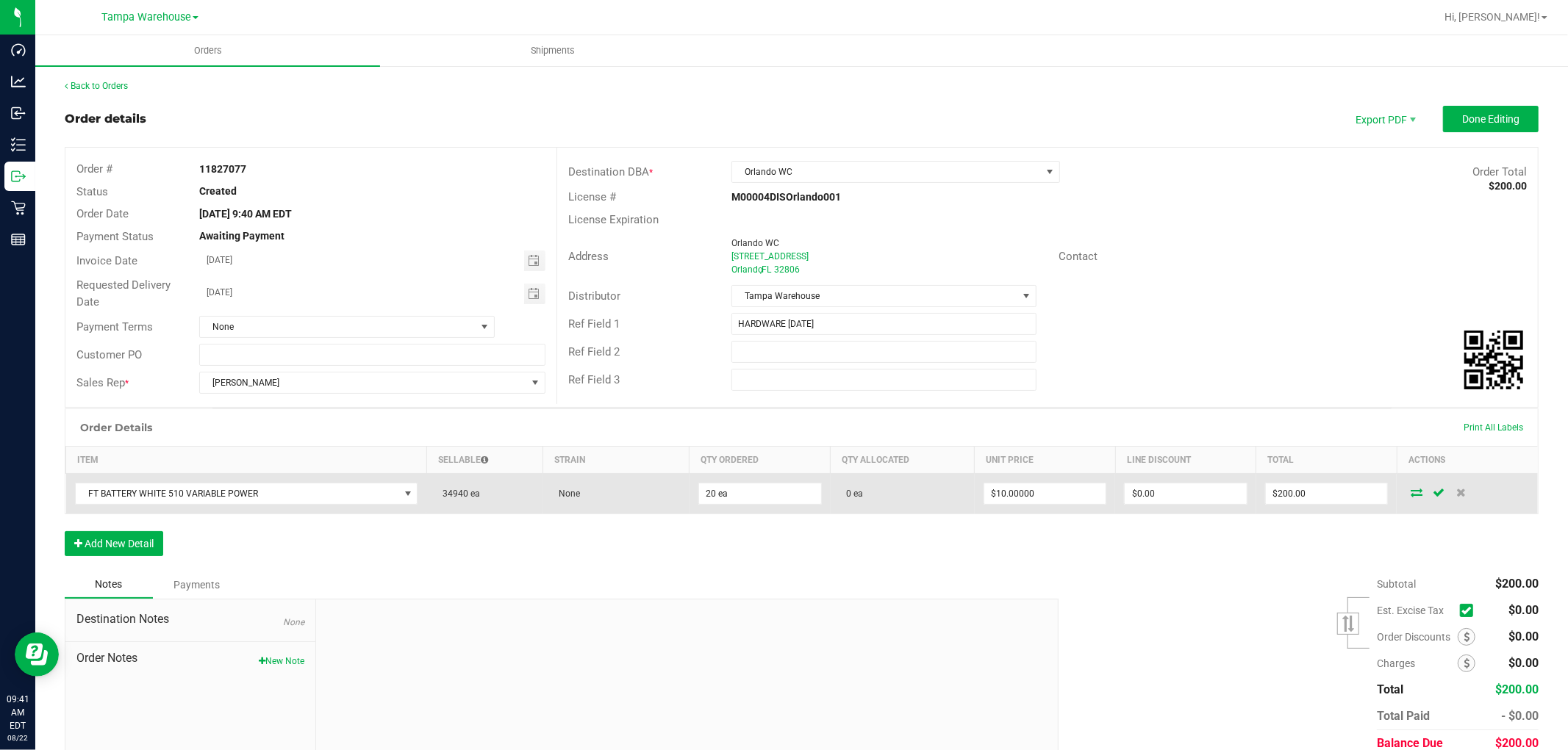
click at [1411, 495] on icon at bounding box center [1416, 492] width 12 height 9
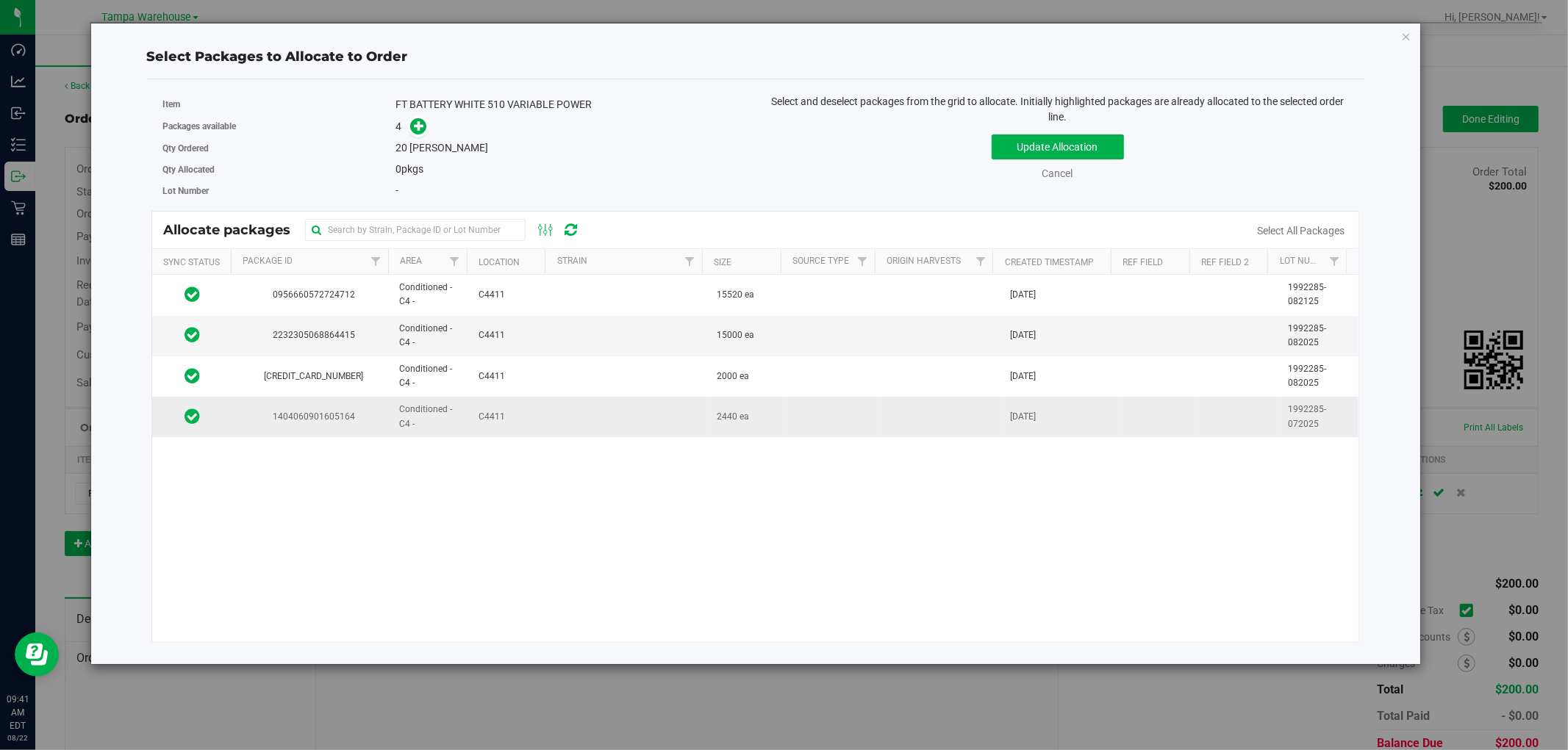
click at [578, 412] on td at bounding box center [628, 416] width 159 height 39
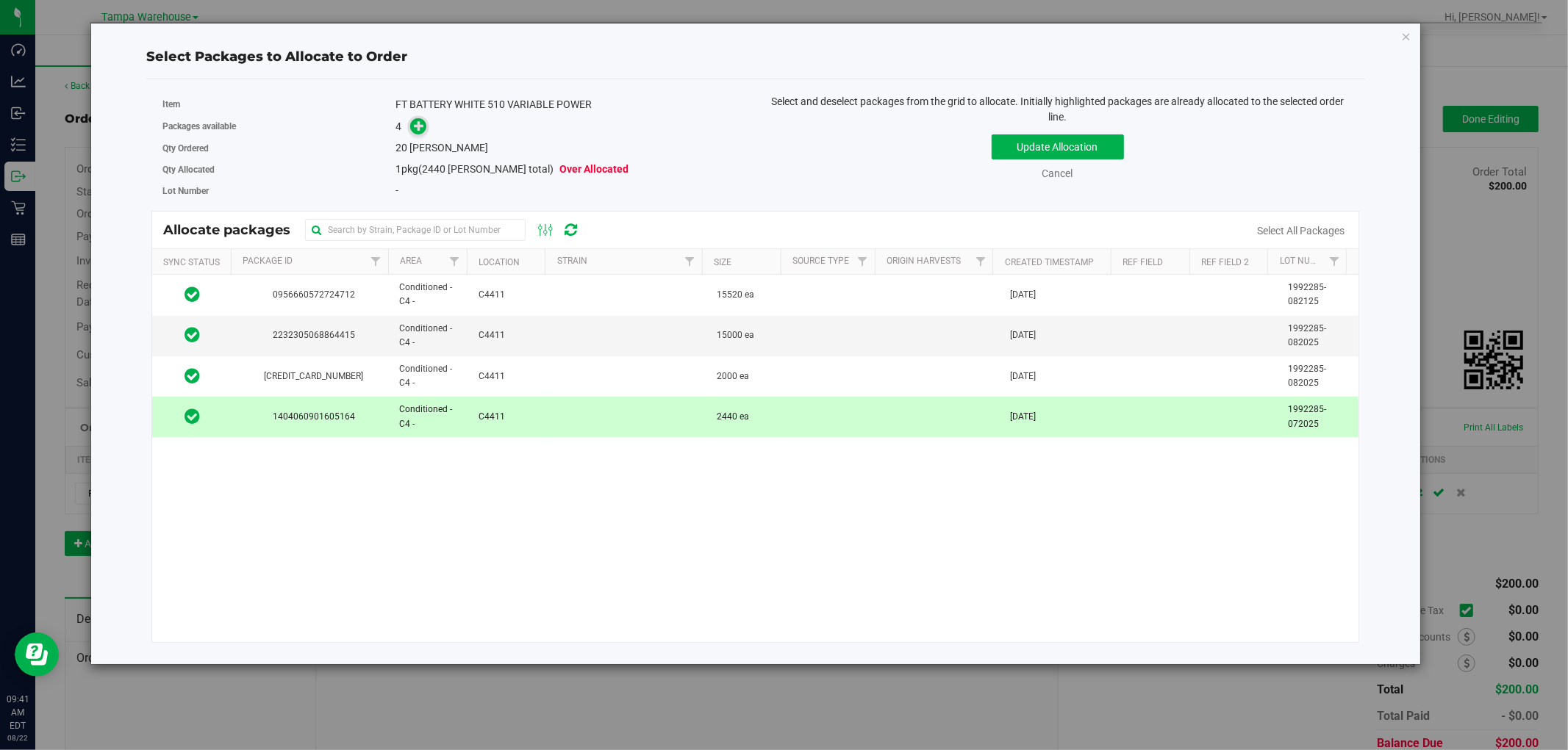
click at [414, 125] on icon at bounding box center [419, 125] width 10 height 10
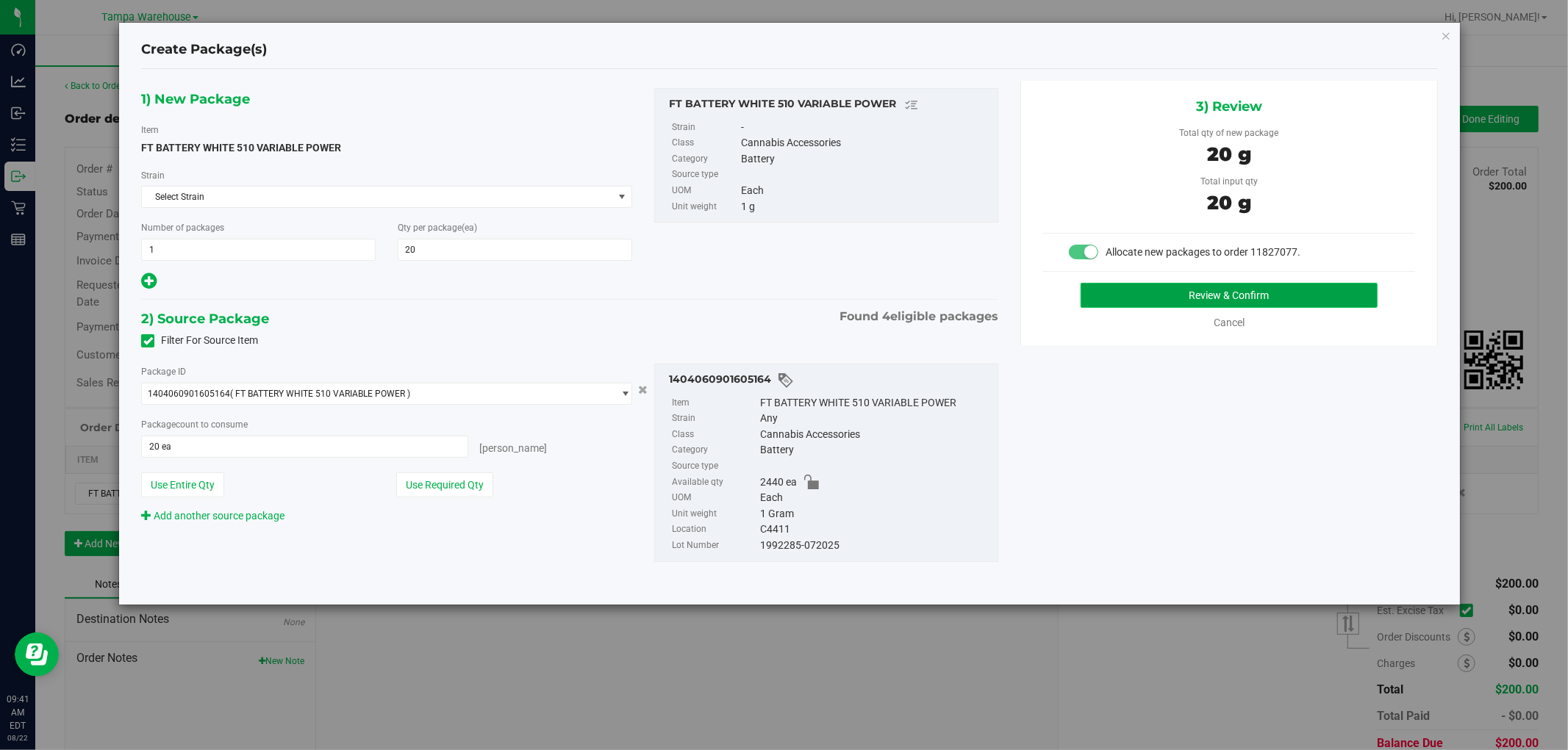
click at [1243, 291] on button "Review & Confirm" at bounding box center [1229, 296] width 298 height 25
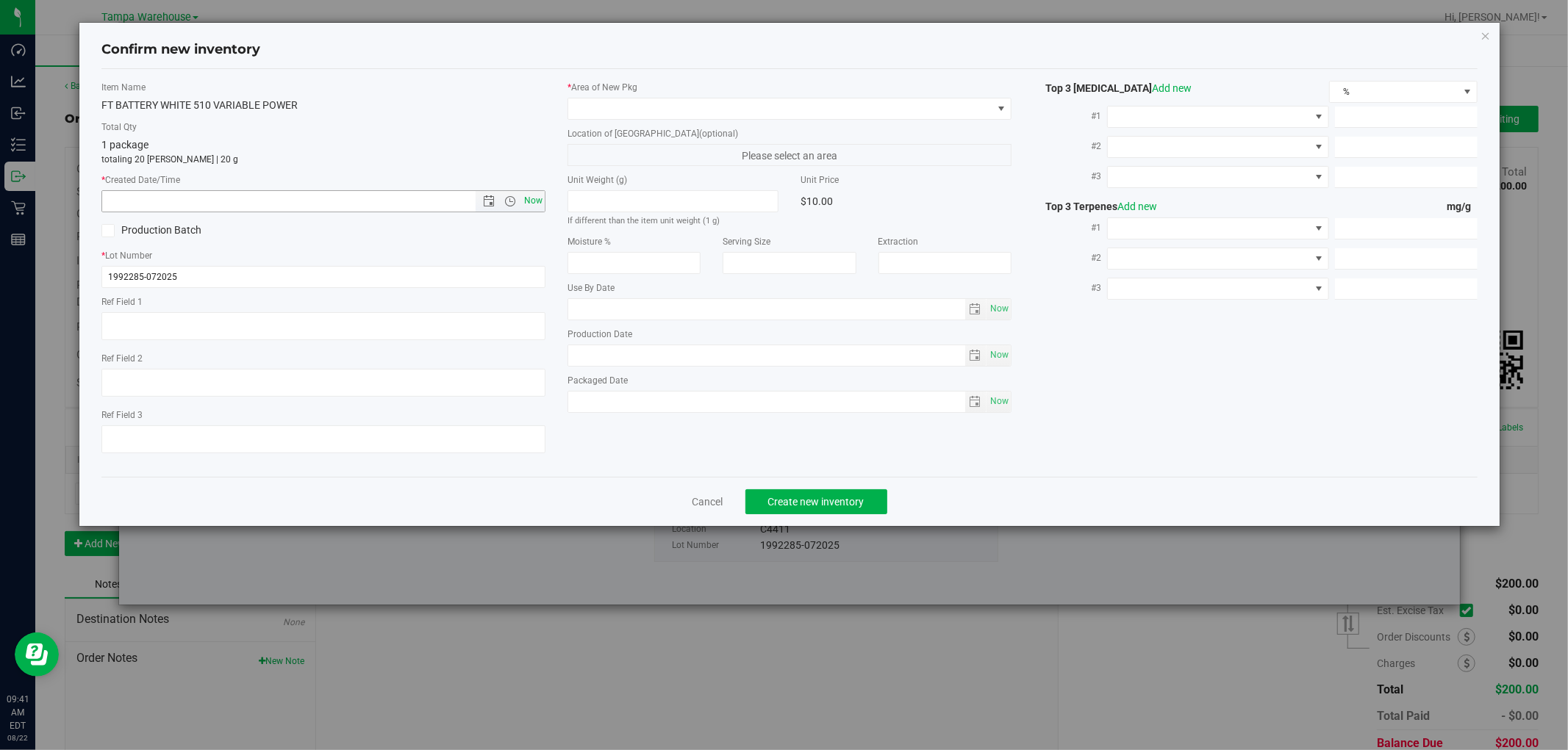
click at [535, 199] on span "Now" at bounding box center [534, 200] width 25 height 22
type input "8/22/2025 9:41 AM"
click at [731, 103] on span at bounding box center [780, 109] width 424 height 21
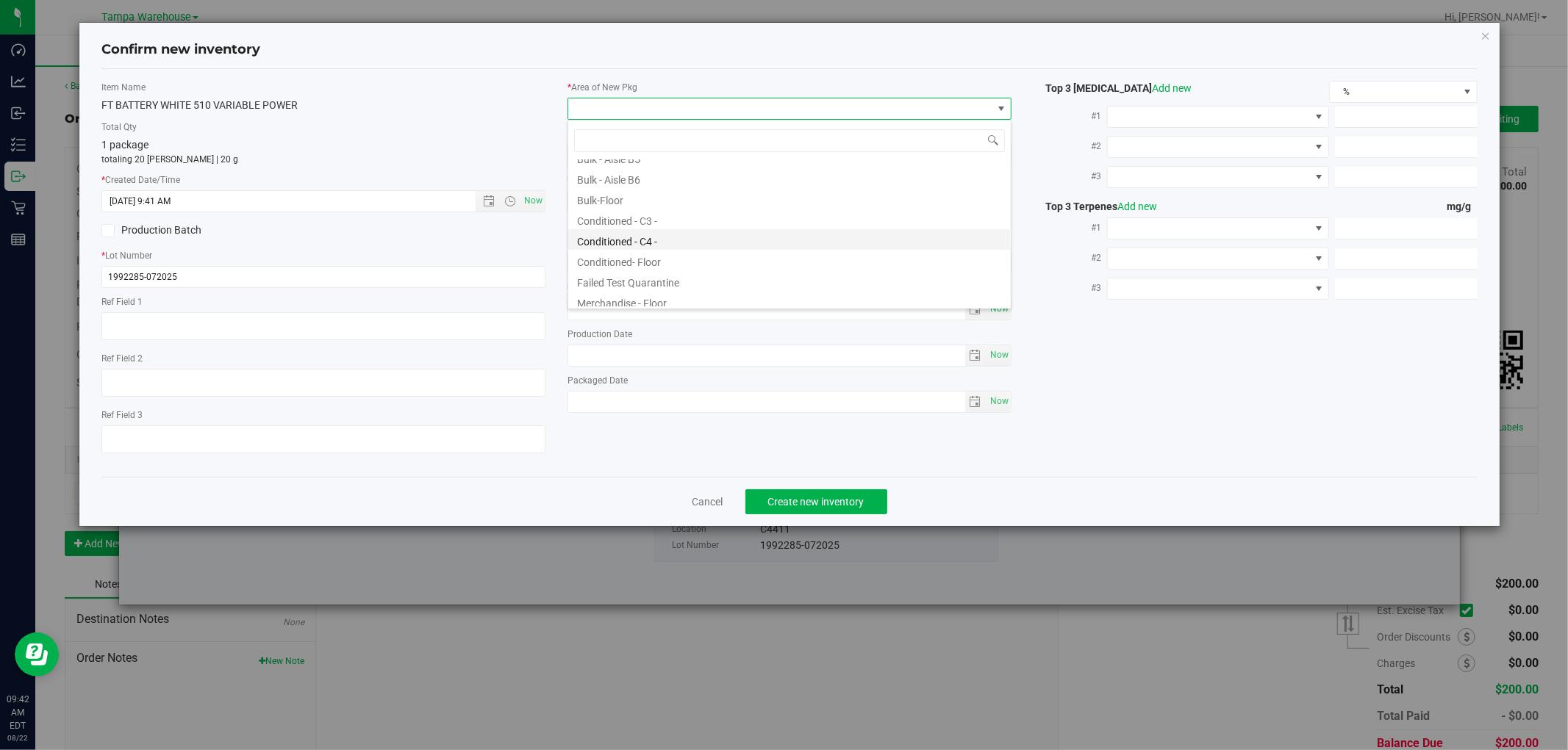
scroll to position [163, 0]
click at [634, 239] on li "Conditioned - C4 -" at bounding box center [790, 233] width 443 height 21
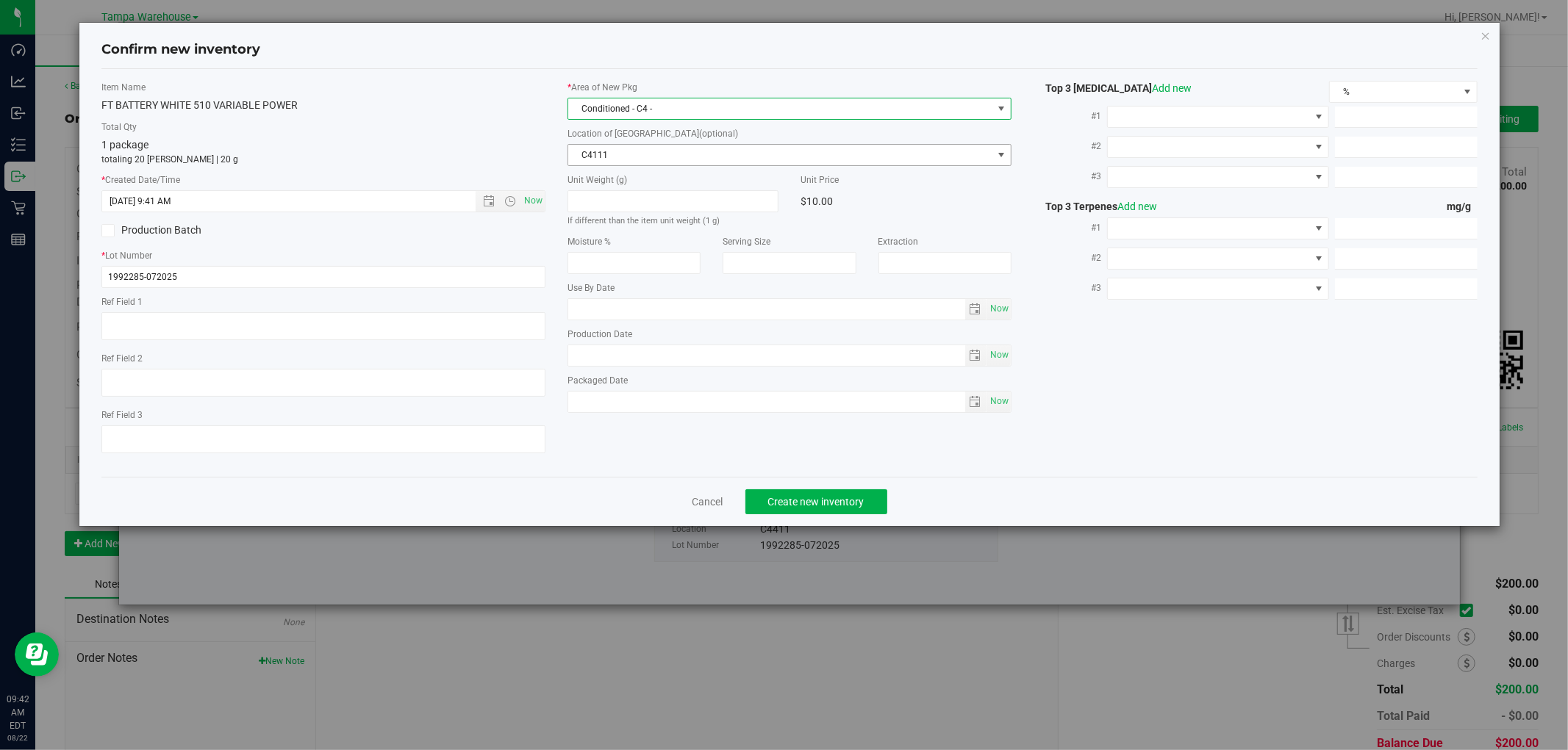
click at [709, 162] on span "C4111" at bounding box center [780, 155] width 424 height 21
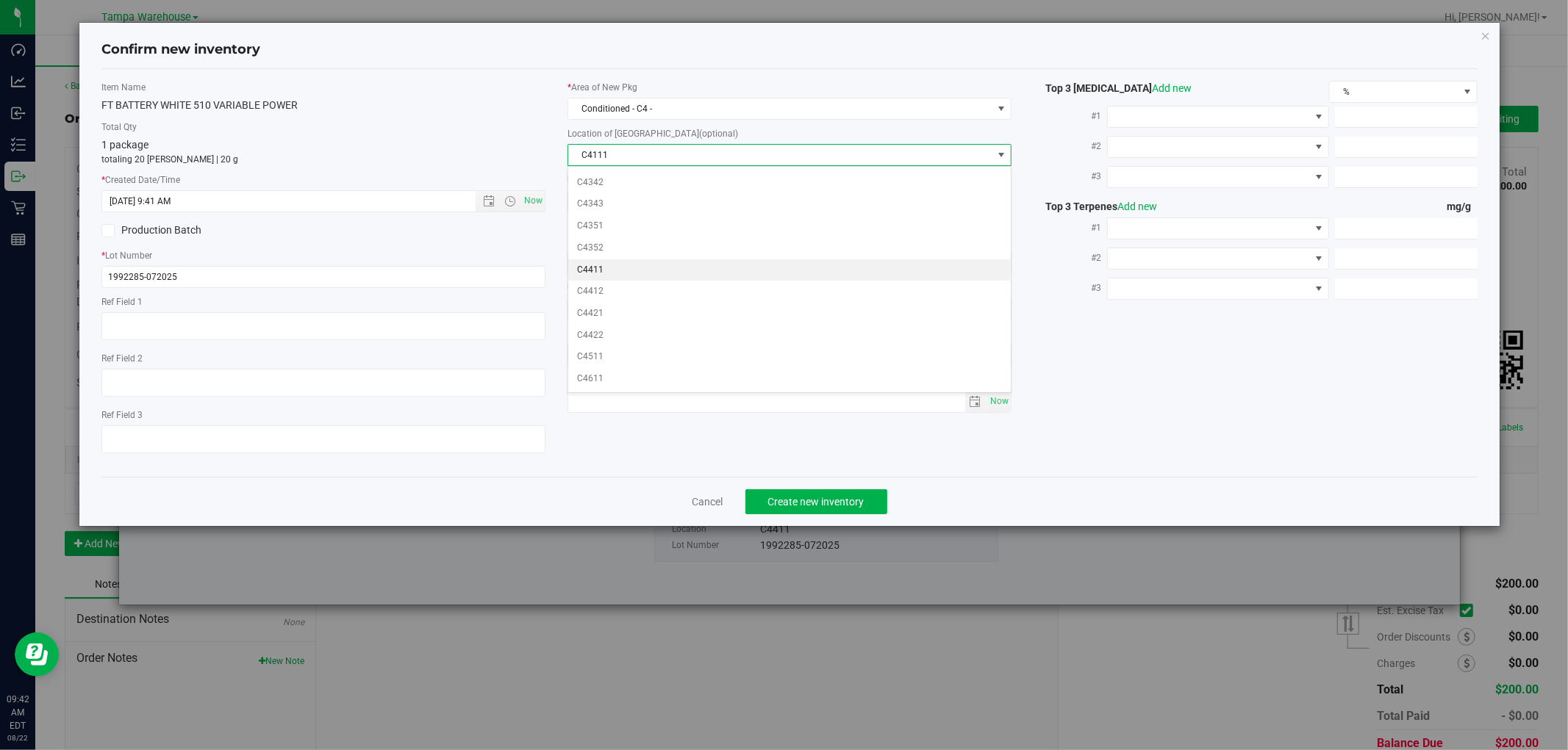
scroll to position [614, 0]
click at [614, 270] on li "C4411" at bounding box center [790, 270] width 443 height 22
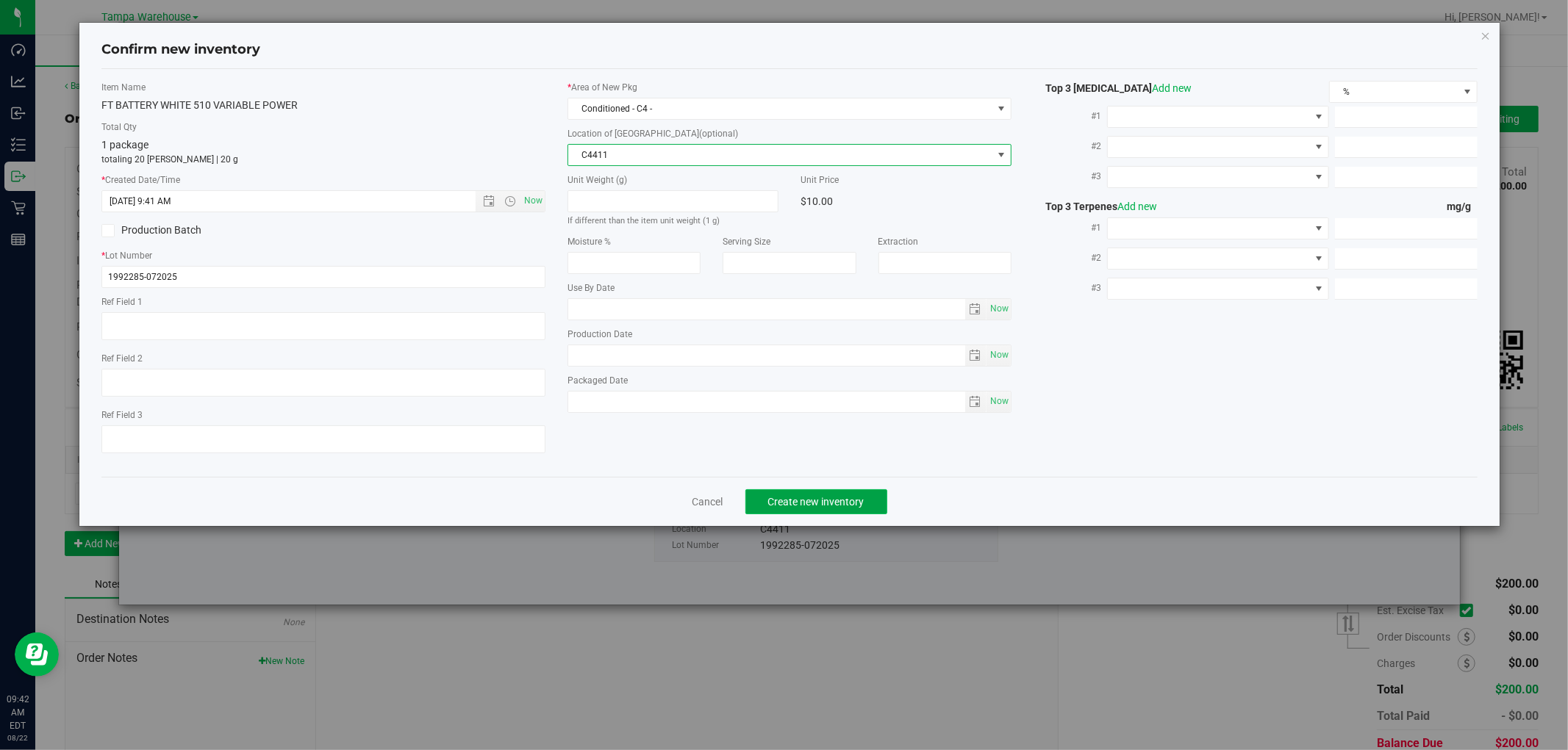
click at [819, 502] on span "Create new inventory" at bounding box center [816, 502] width 97 height 12
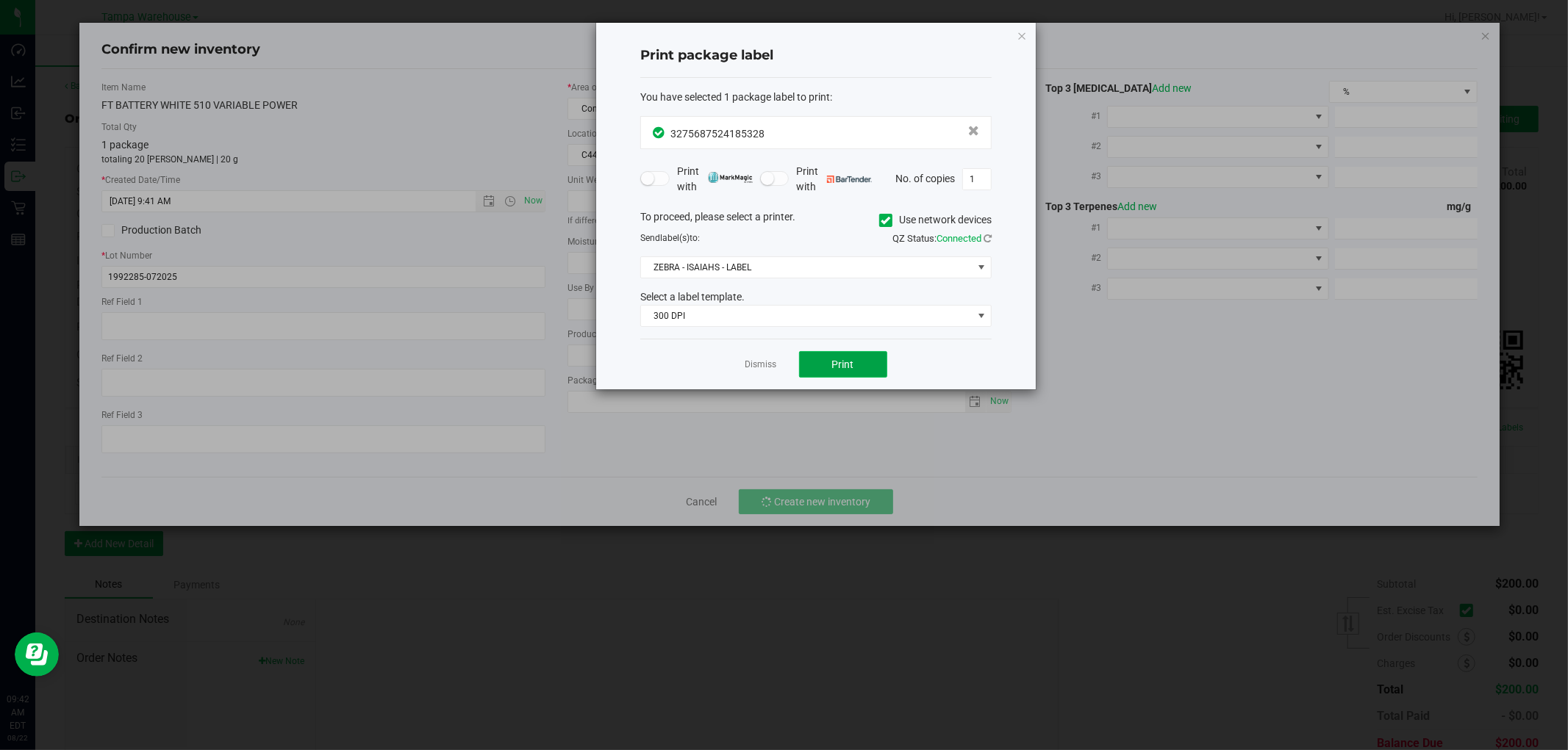
click at [856, 362] on button "Print" at bounding box center [843, 365] width 88 height 27
click at [1023, 30] on icon "button" at bounding box center [1022, 36] width 10 height 18
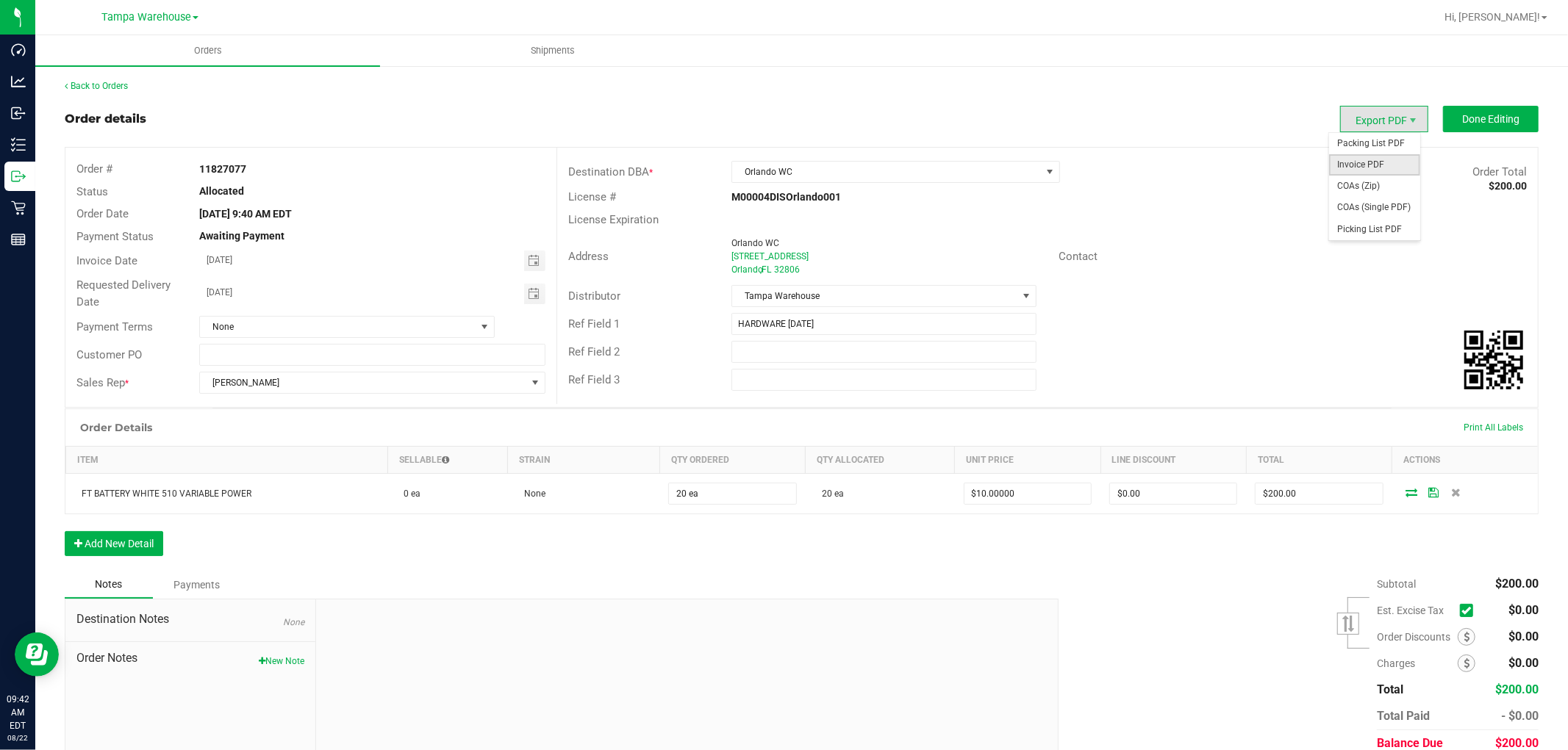
click at [1344, 165] on span "Invoice PDF" at bounding box center [1374, 165] width 91 height 22
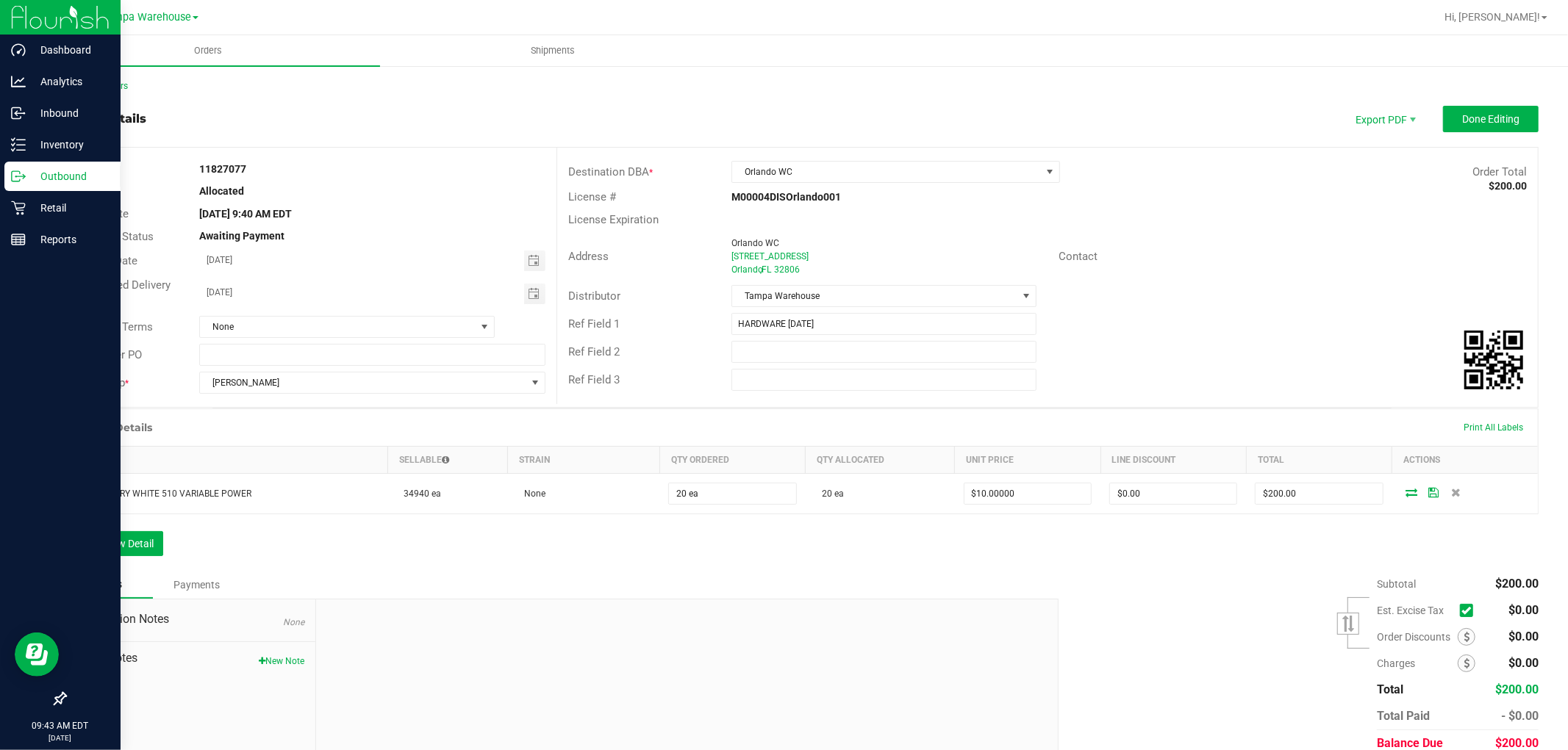
click at [62, 174] on p "Outbound" at bounding box center [70, 177] width 88 height 18
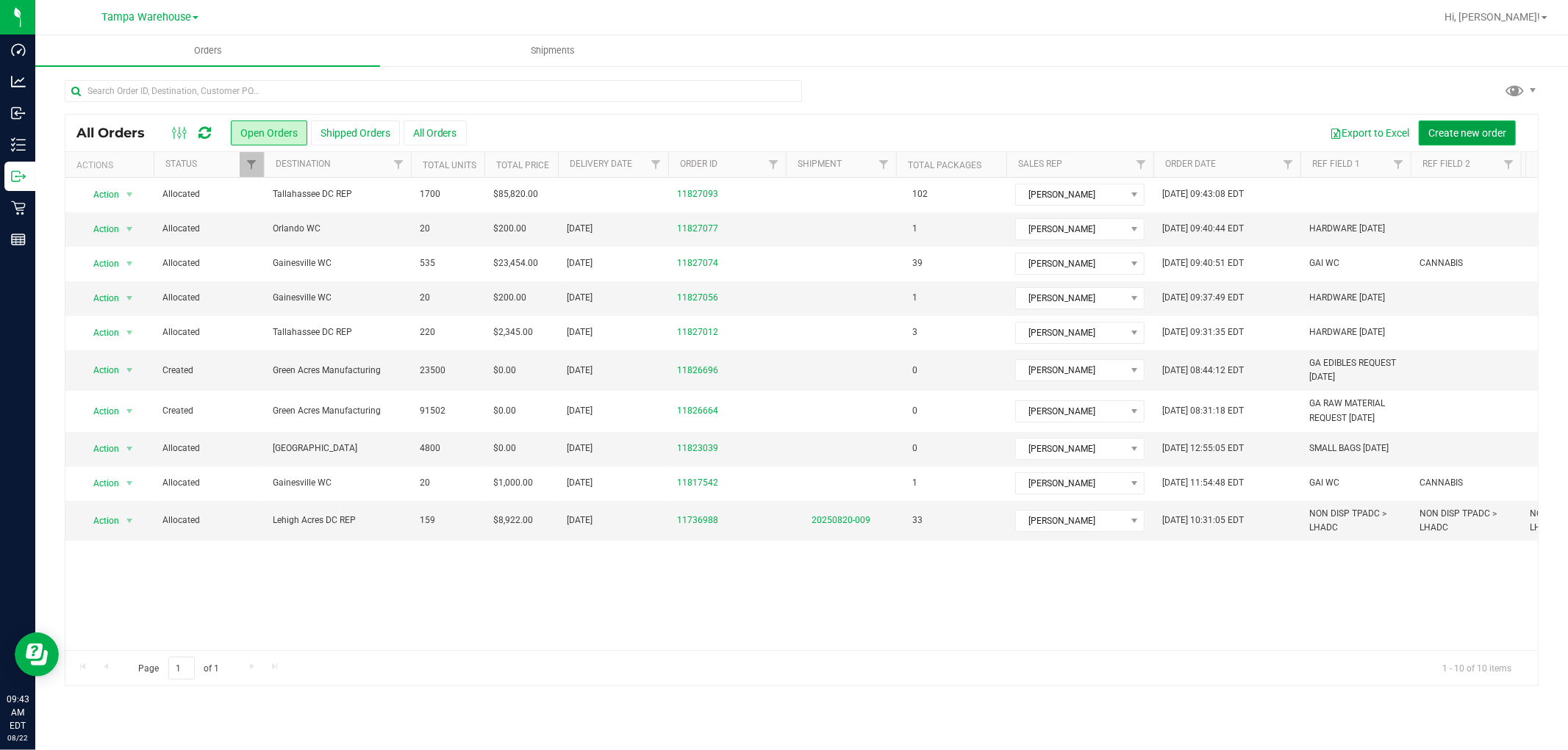
click at [1470, 128] on span "Create new order" at bounding box center [1467, 133] width 78 height 12
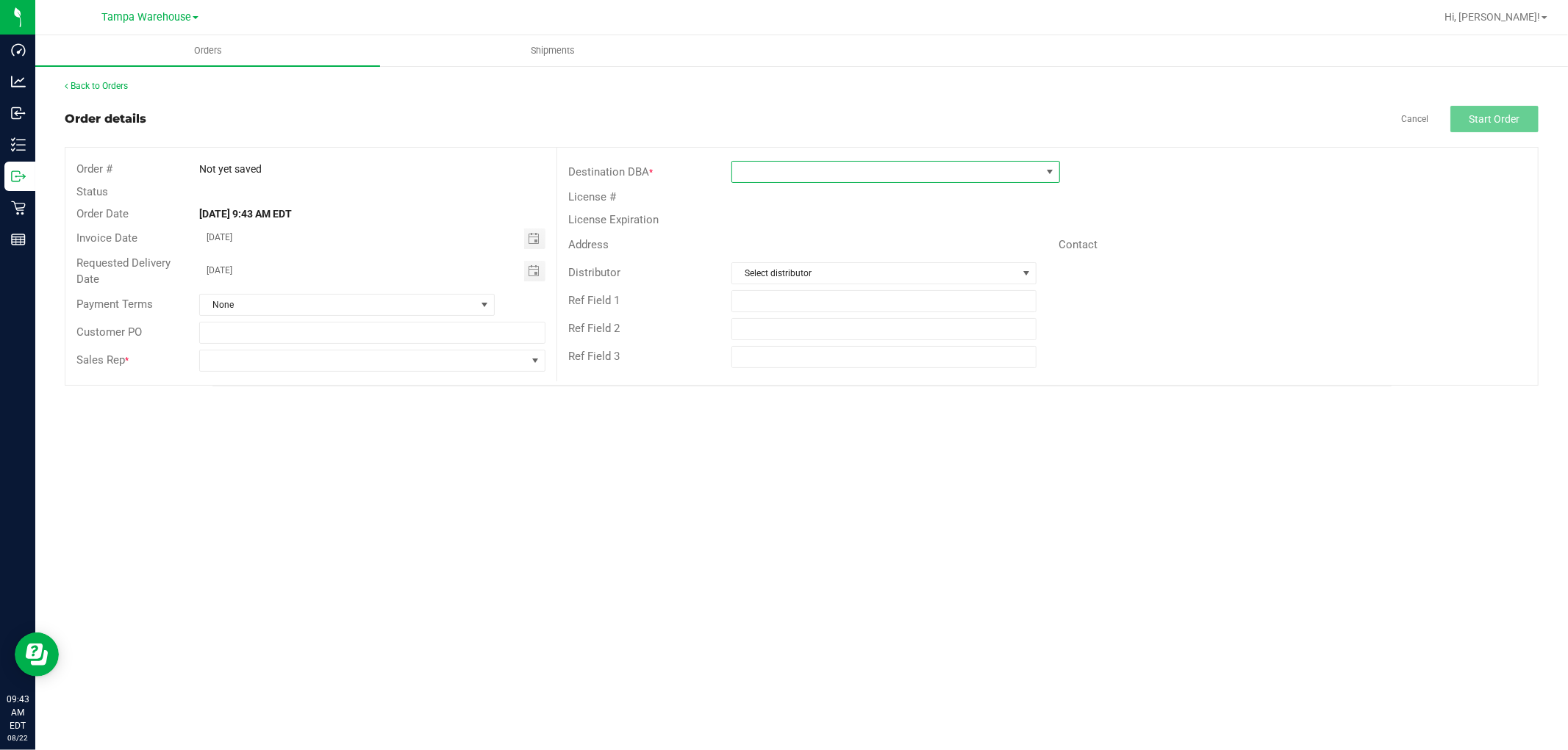
click at [872, 171] on span at bounding box center [887, 172] width 309 height 21
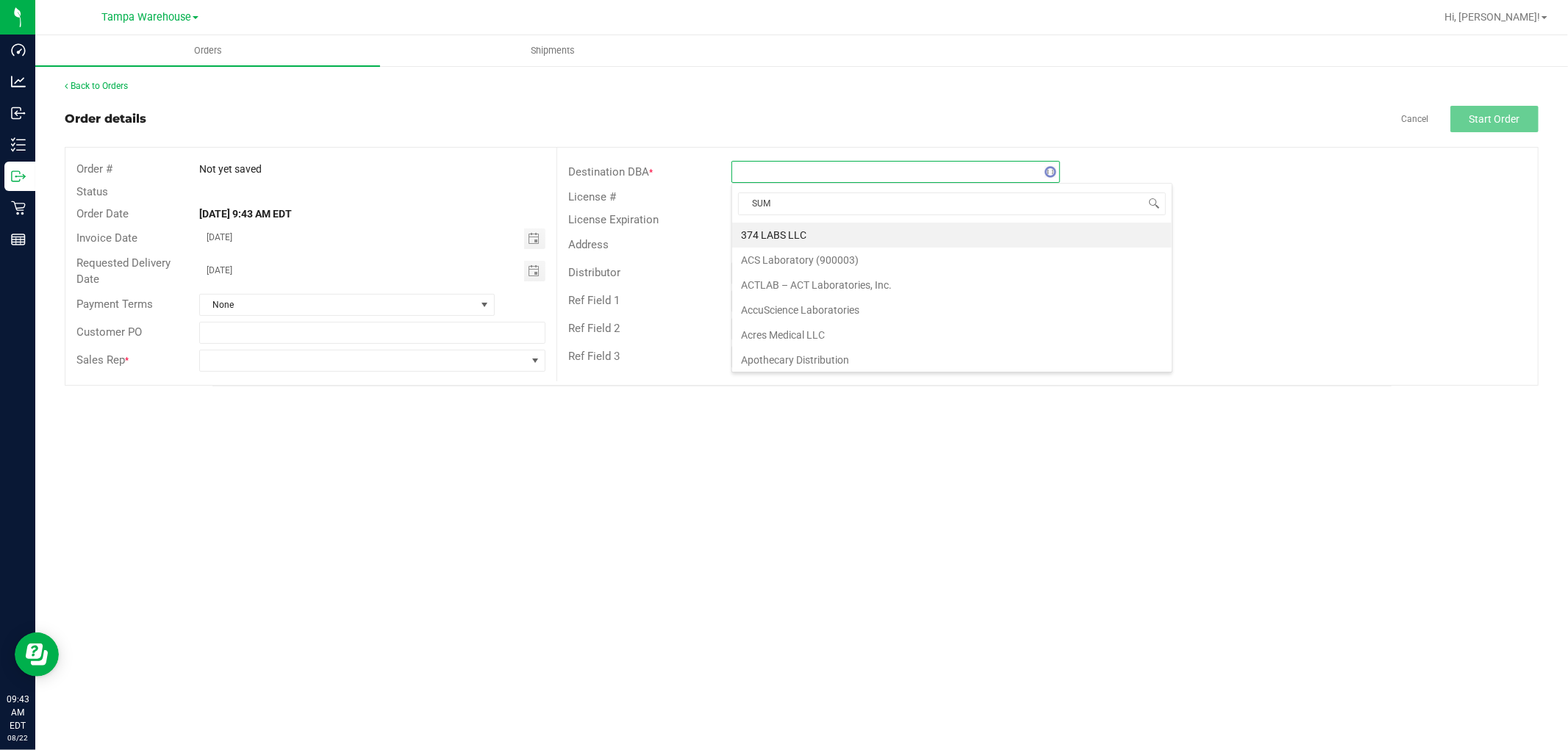
type input "SUMM"
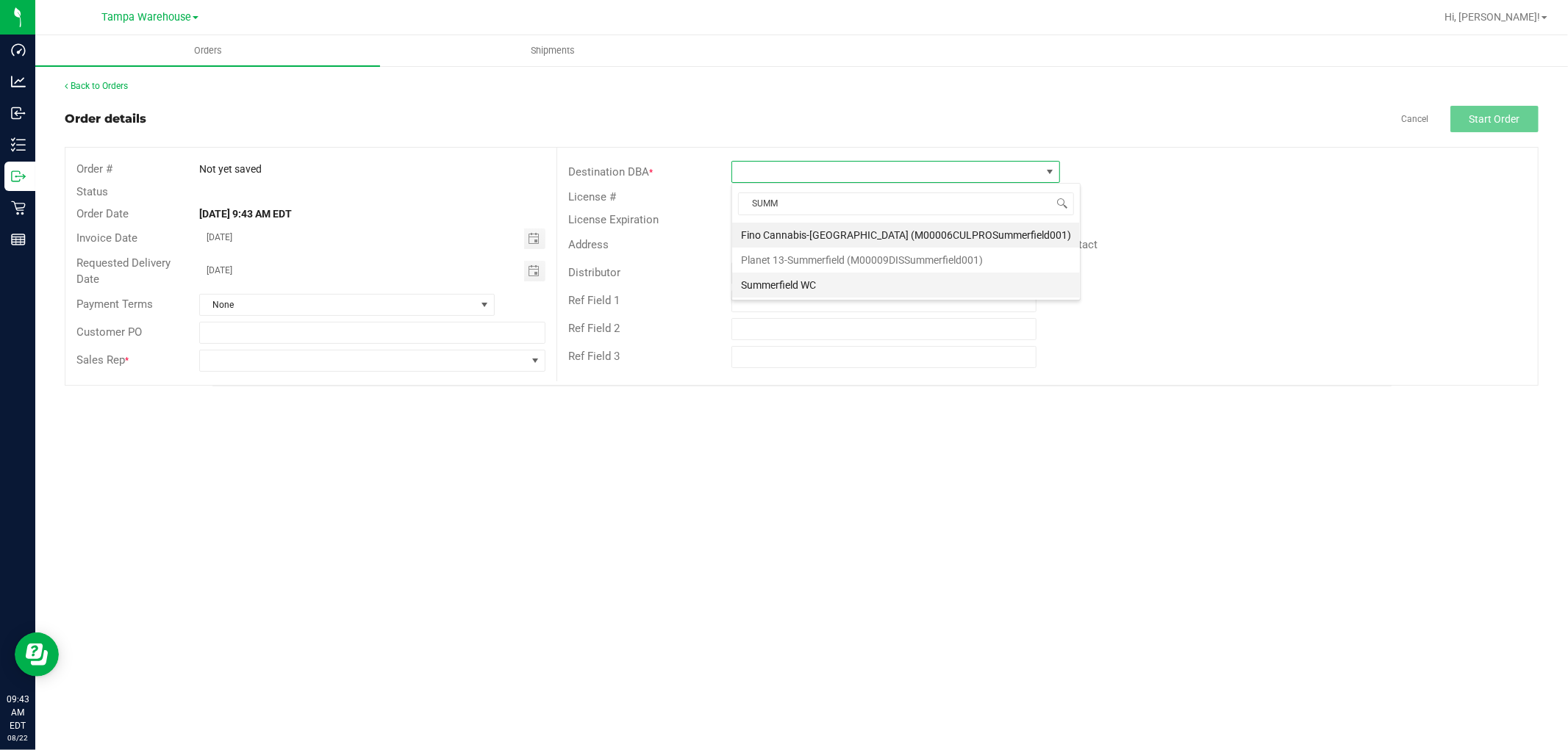
click at [780, 288] on li "Summerfield WC" at bounding box center [906, 285] width 348 height 25
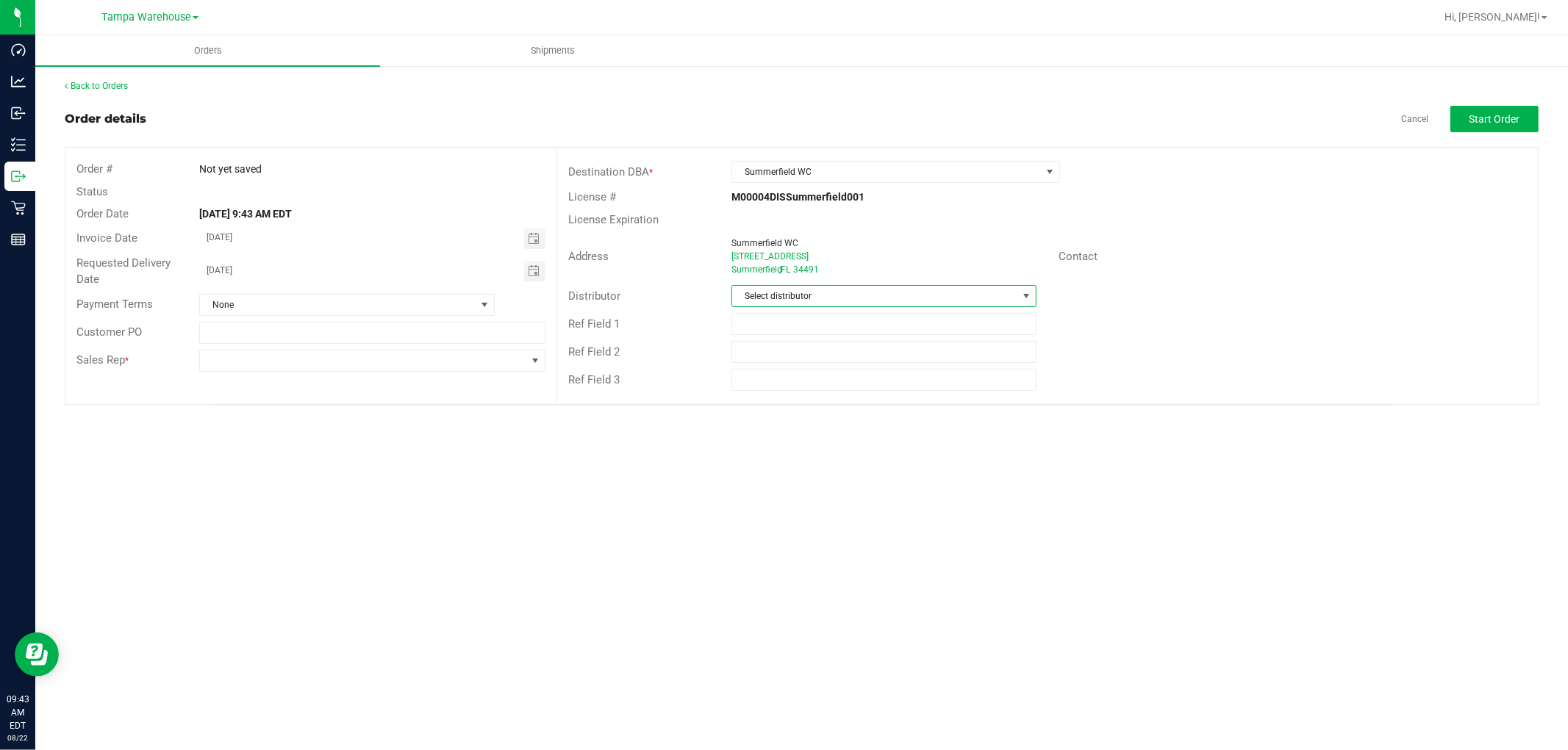
click at [804, 289] on span "Select distributor" at bounding box center [875, 296] width 285 height 21
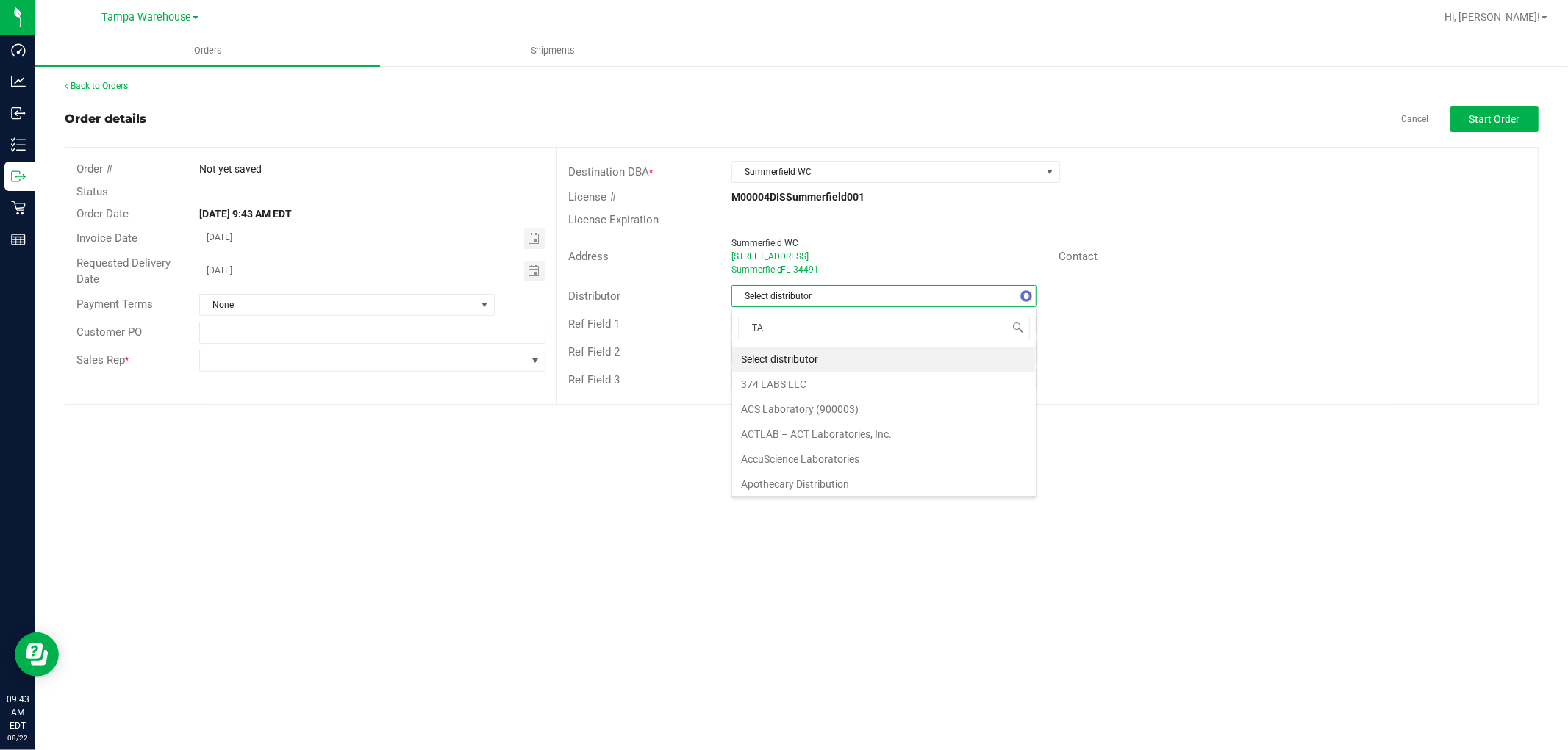
type input "TAM"
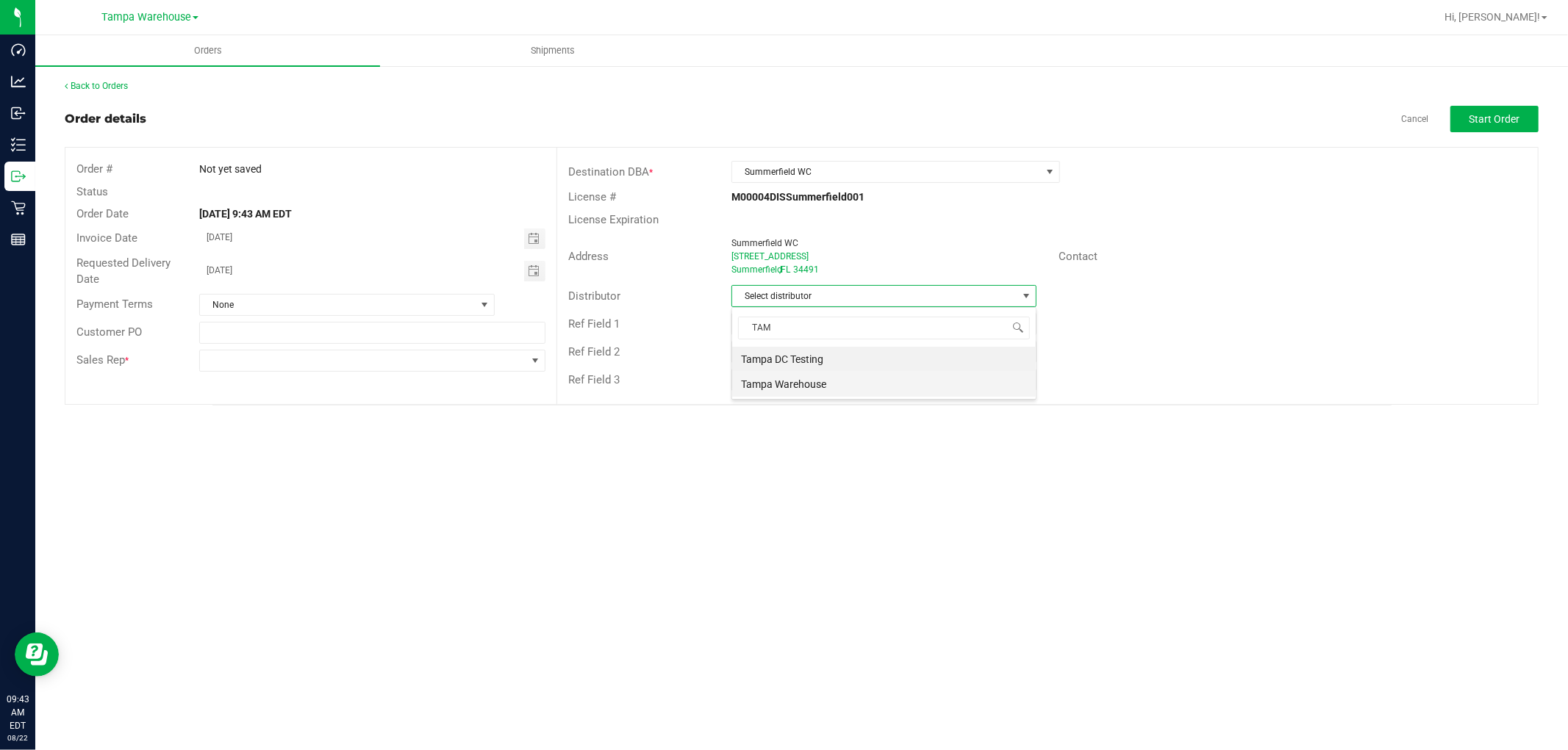
click at [800, 390] on li "Tampa Warehouse" at bounding box center [884, 385] width 304 height 25
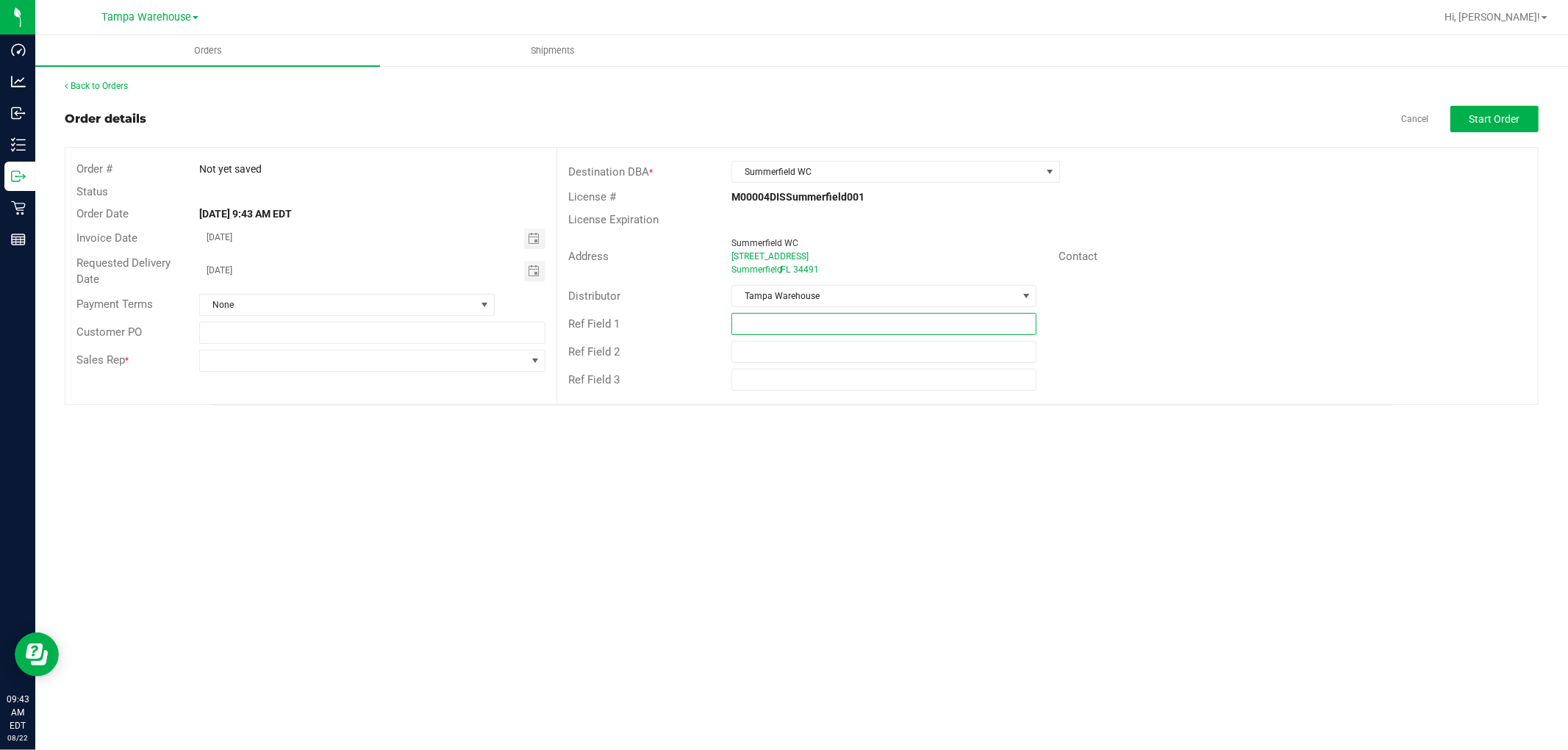
click at [793, 323] on input "text" at bounding box center [884, 325] width 305 height 22
paste input "HARDWARE 08.22.25"
type input "HARDWARE 08.22.25"
click at [401, 364] on span at bounding box center [362, 361] width 326 height 21
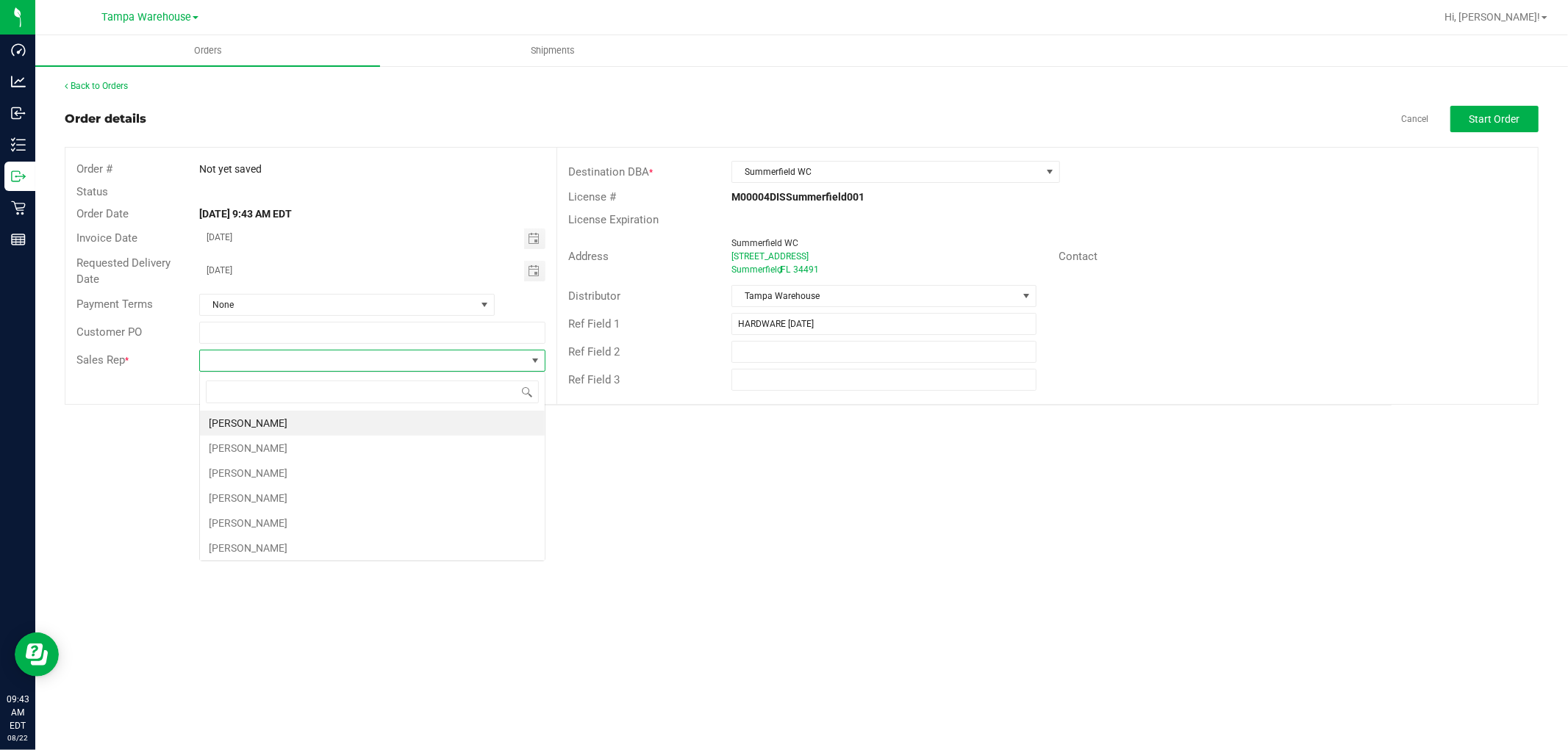
scroll to position [22, 345]
type input "ISAIA"
click at [307, 432] on li "Isaiah Mercado" at bounding box center [372, 423] width 345 height 25
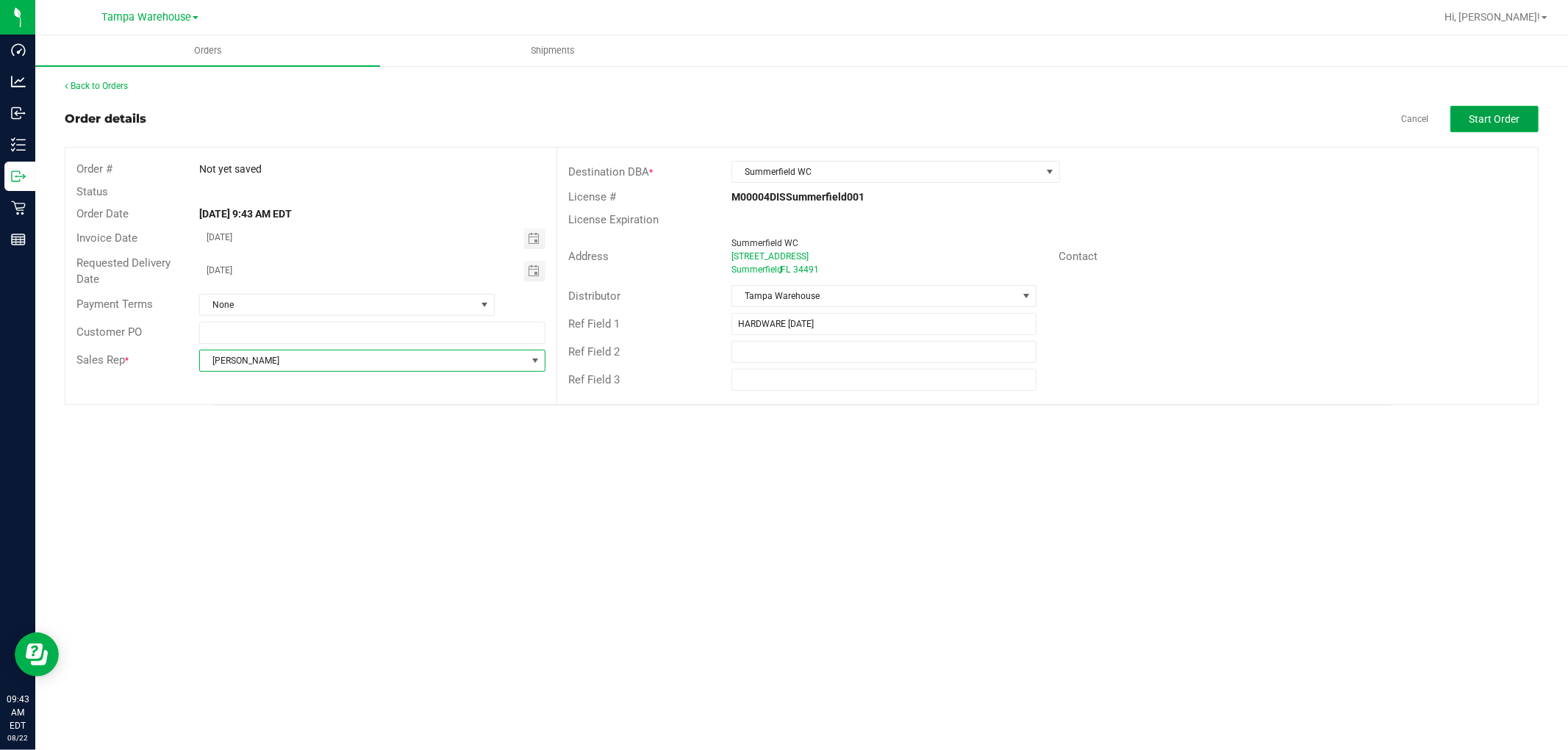
click at [1494, 116] on span "Start Order" at bounding box center [1494, 119] width 51 height 12
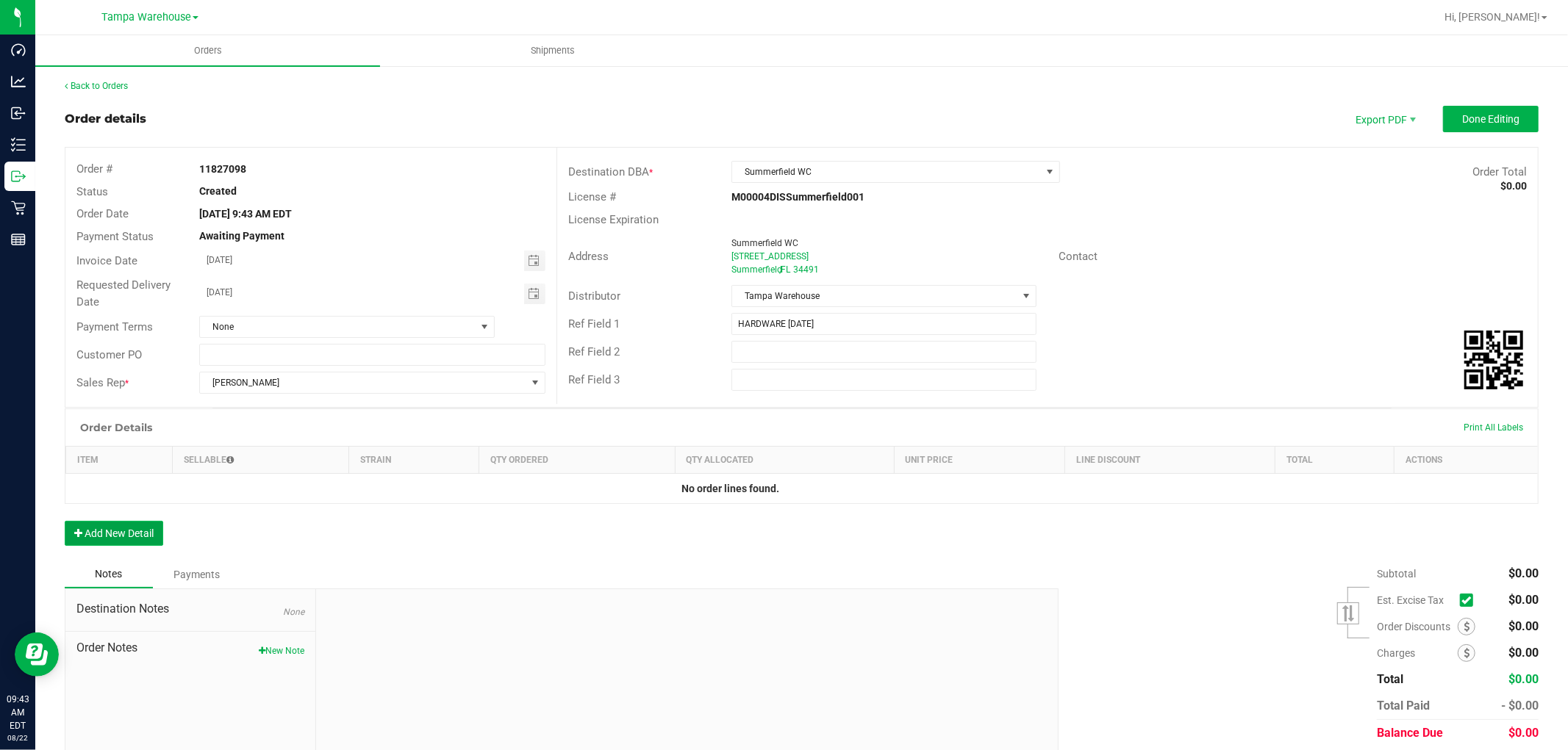
click at [141, 534] on button "Add New Detail" at bounding box center [114, 534] width 99 height 25
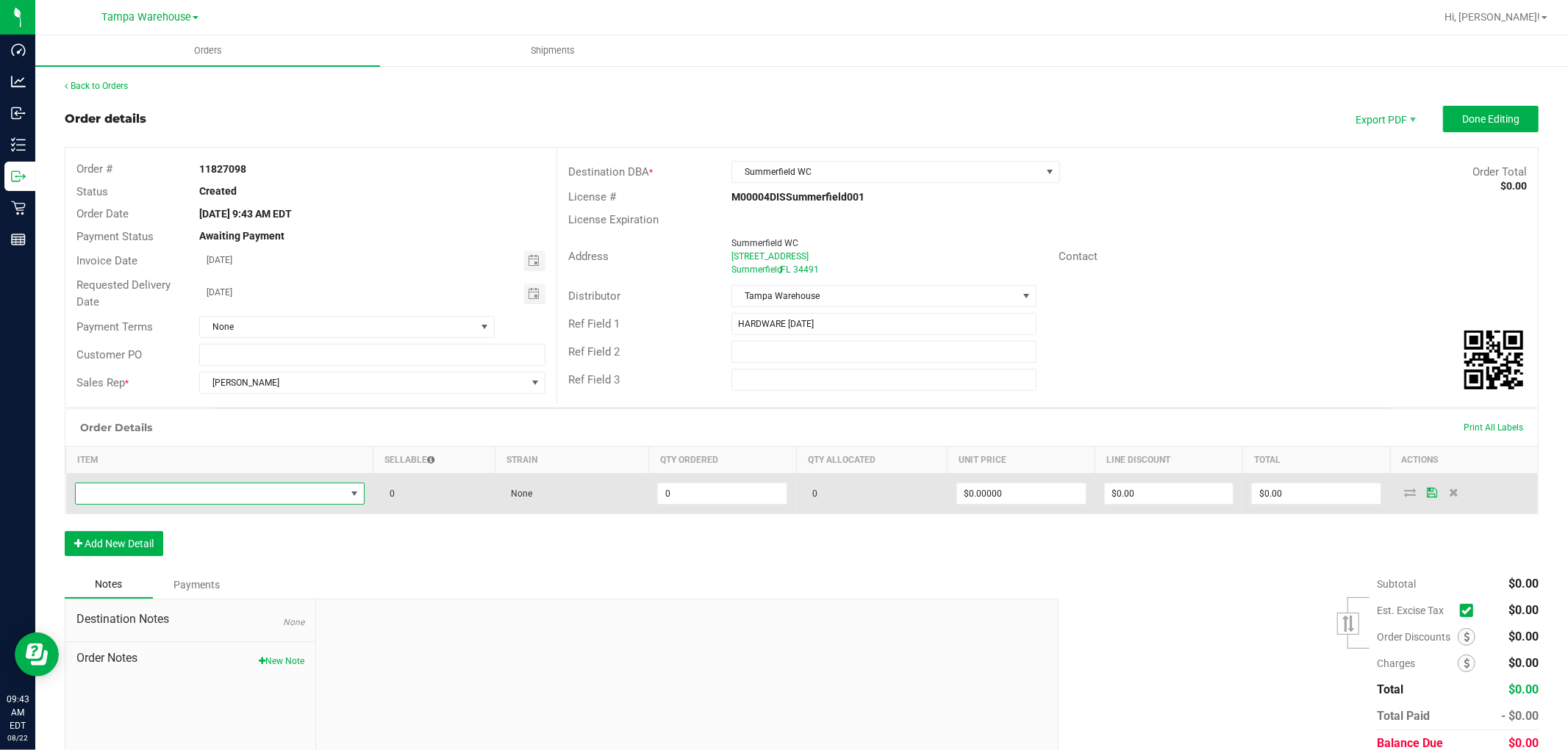
click at [154, 500] on span "NO DATA FOUND" at bounding box center [210, 494] width 270 height 21
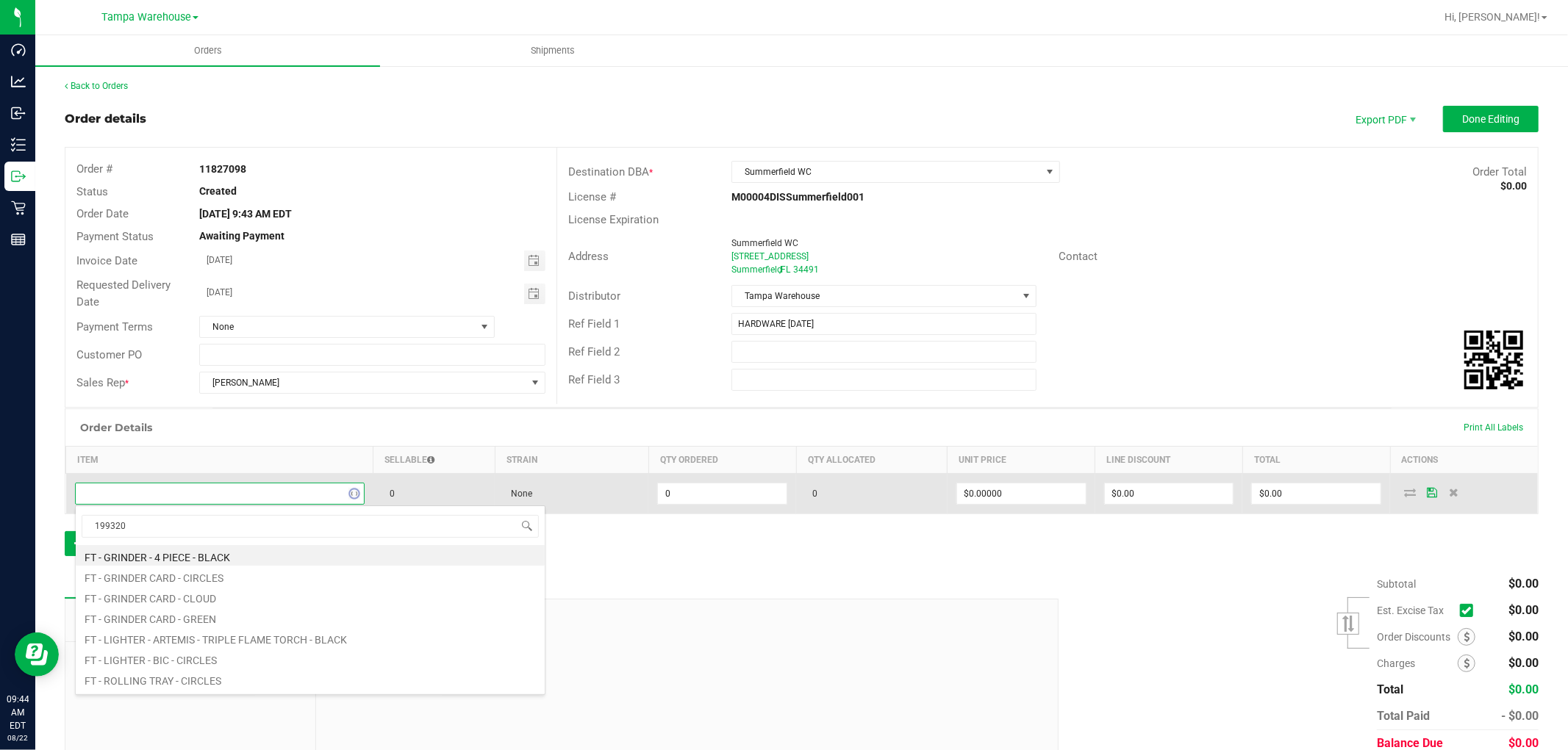
type input "1993207"
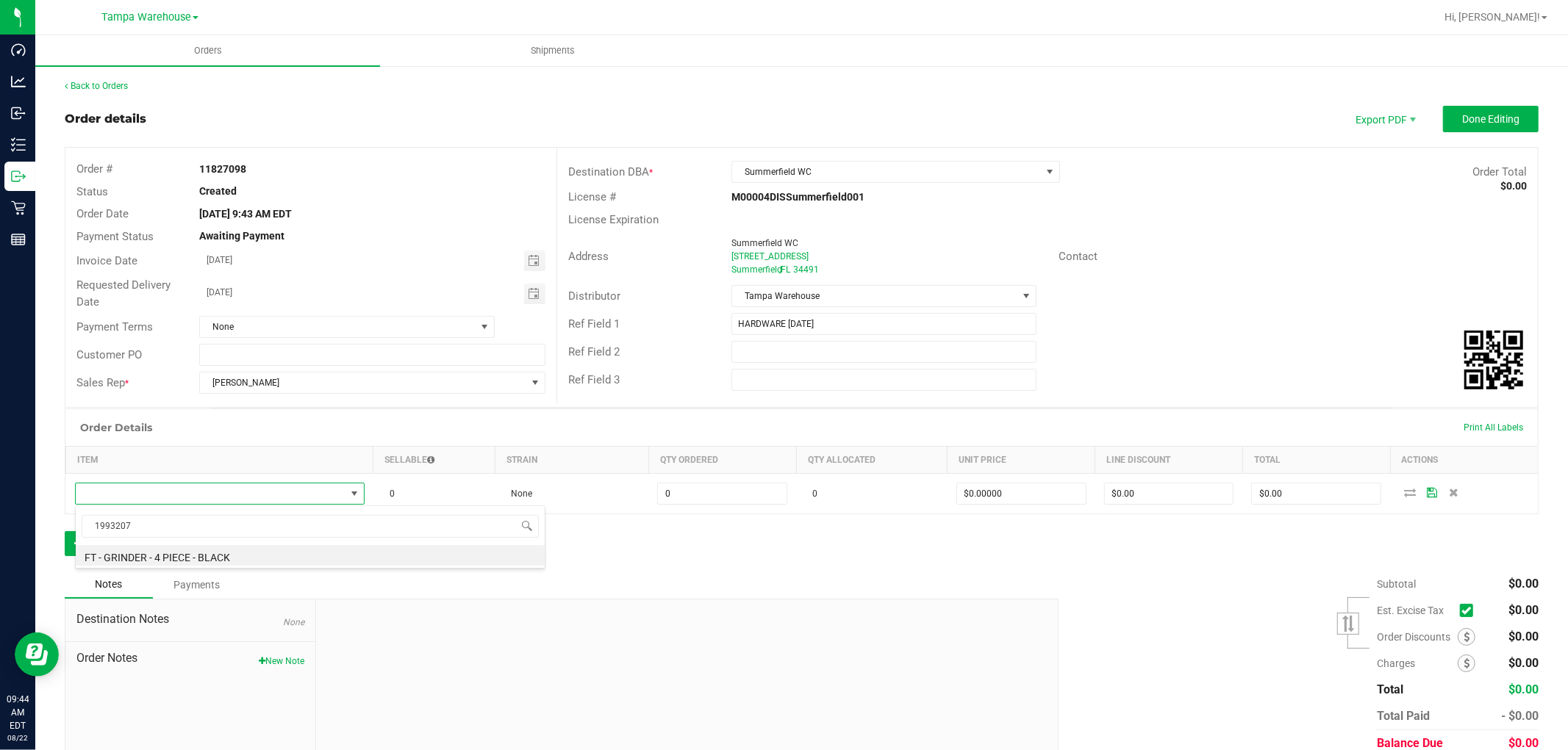
click at [203, 555] on li "FT - GRINDER - 4 PIECE - BLACK" at bounding box center [310, 555] width 469 height 21
type input "0 ea"
type input "$20.00000"
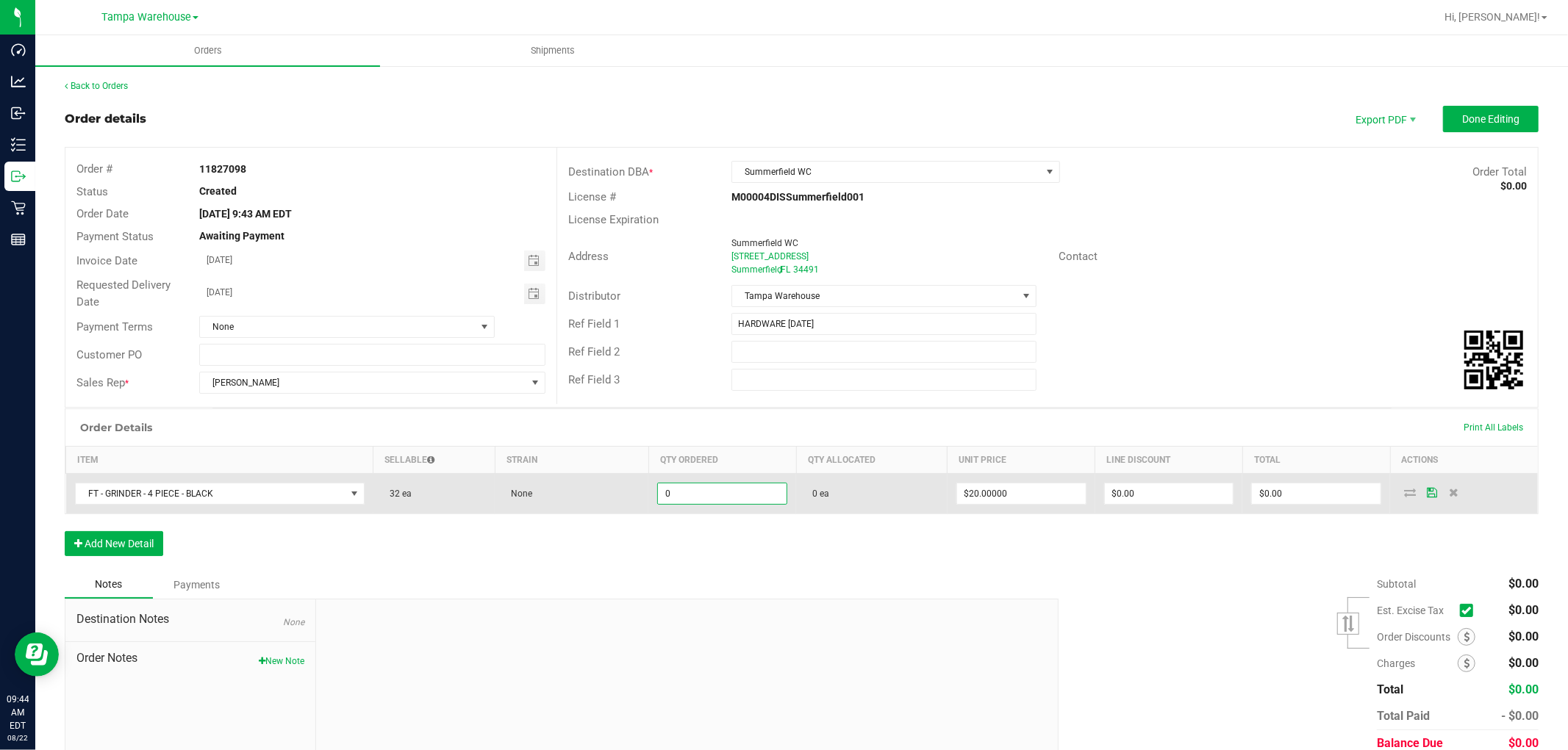
click at [707, 491] on input "0" at bounding box center [722, 494] width 129 height 21
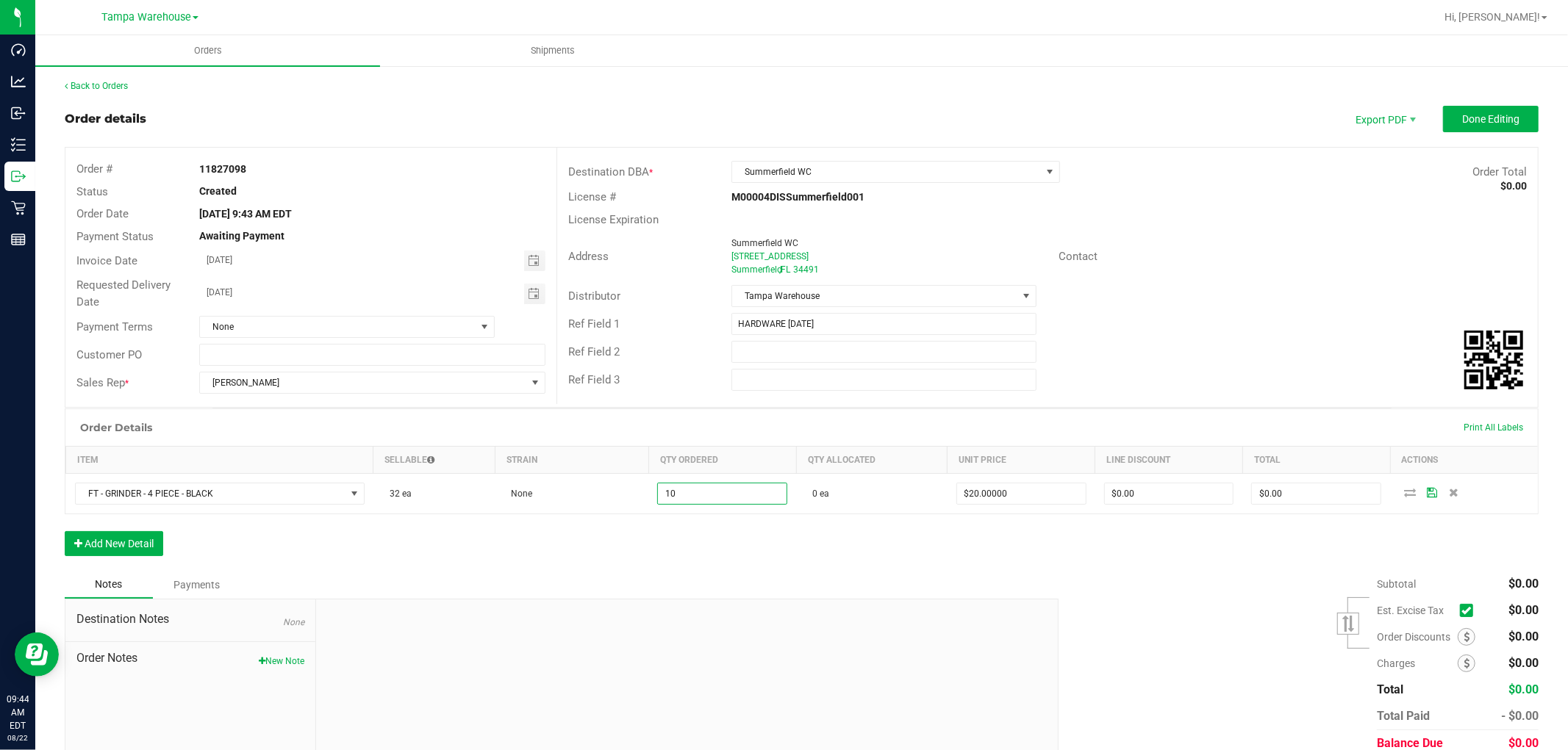
type input "10 ea"
type input "$200.00"
click at [717, 530] on div "Order Details Print All Labels Item Sellable Strain Qty Ordered Qty Allocated U…" at bounding box center [801, 489] width 1474 height 163
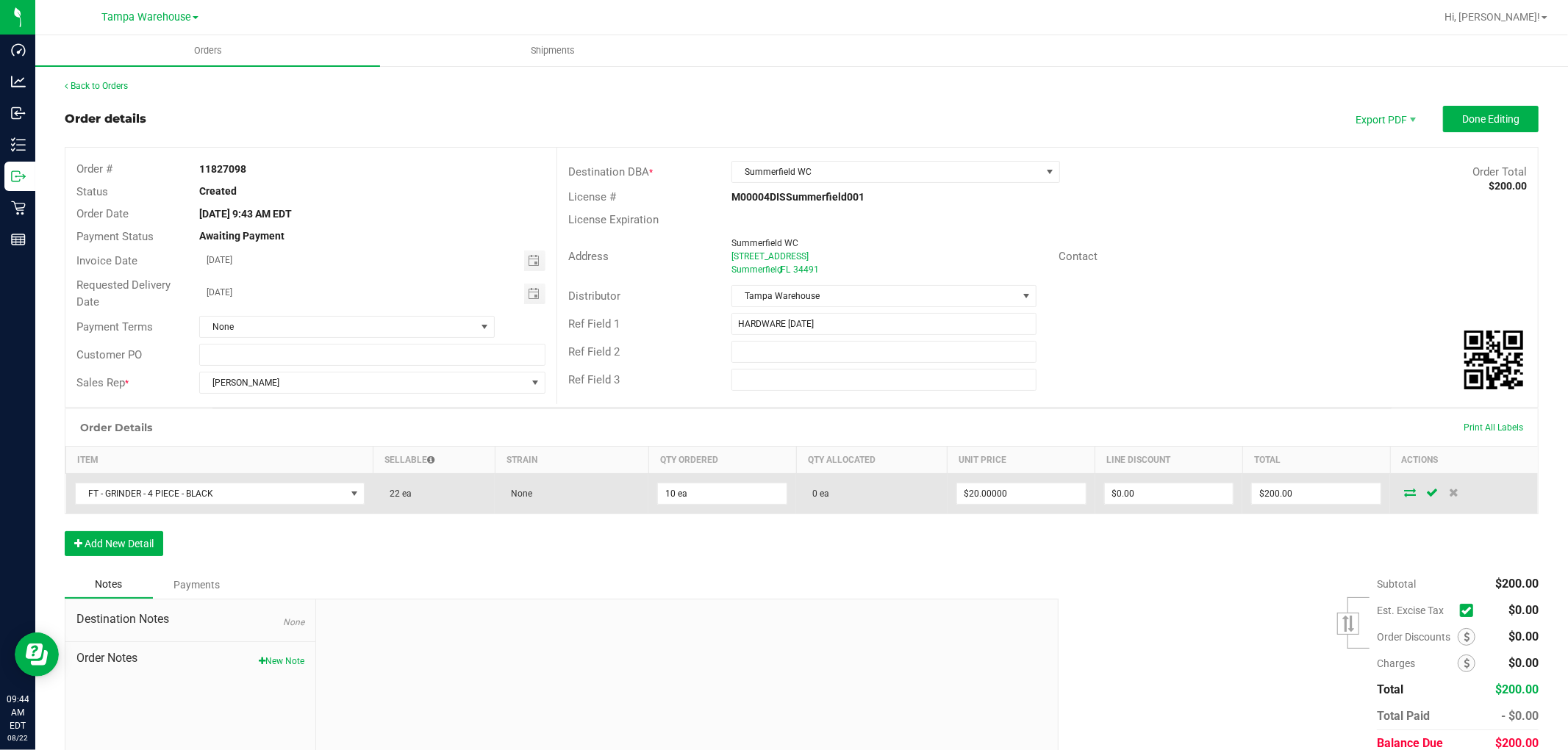
click at [1404, 493] on icon at bounding box center [1410, 492] width 12 height 9
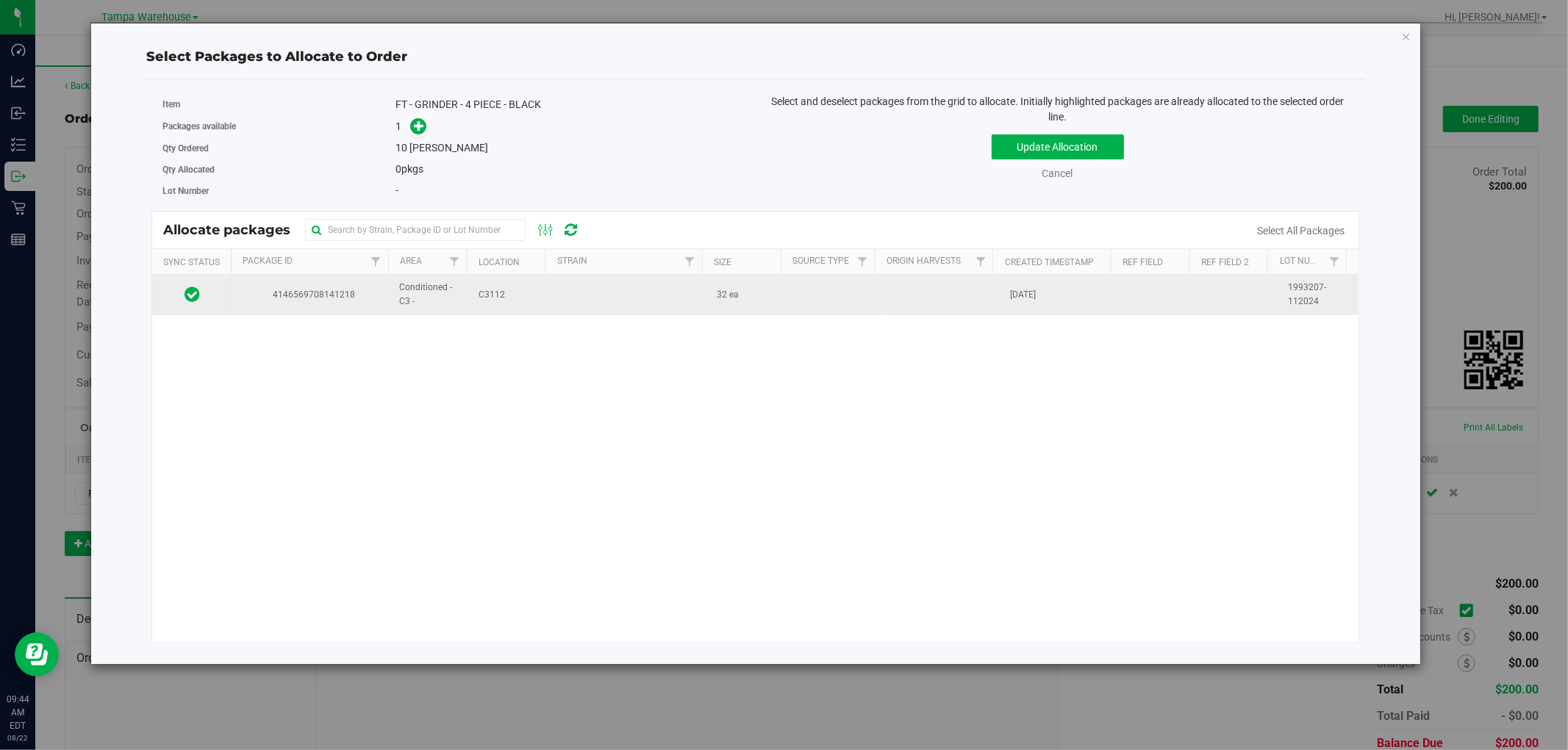
click at [565, 288] on td at bounding box center [628, 294] width 159 height 39
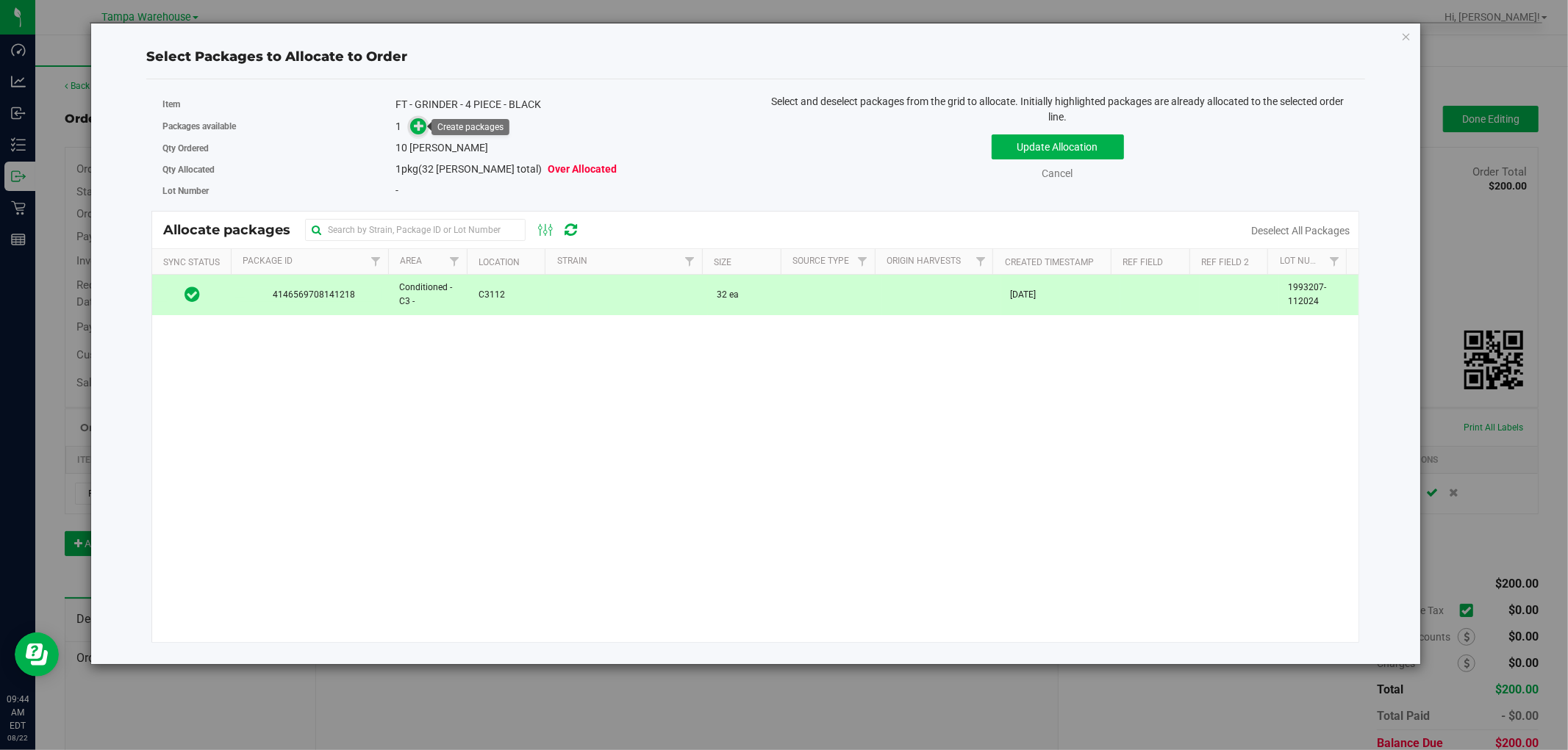
click at [423, 125] on icon at bounding box center [419, 125] width 10 height 10
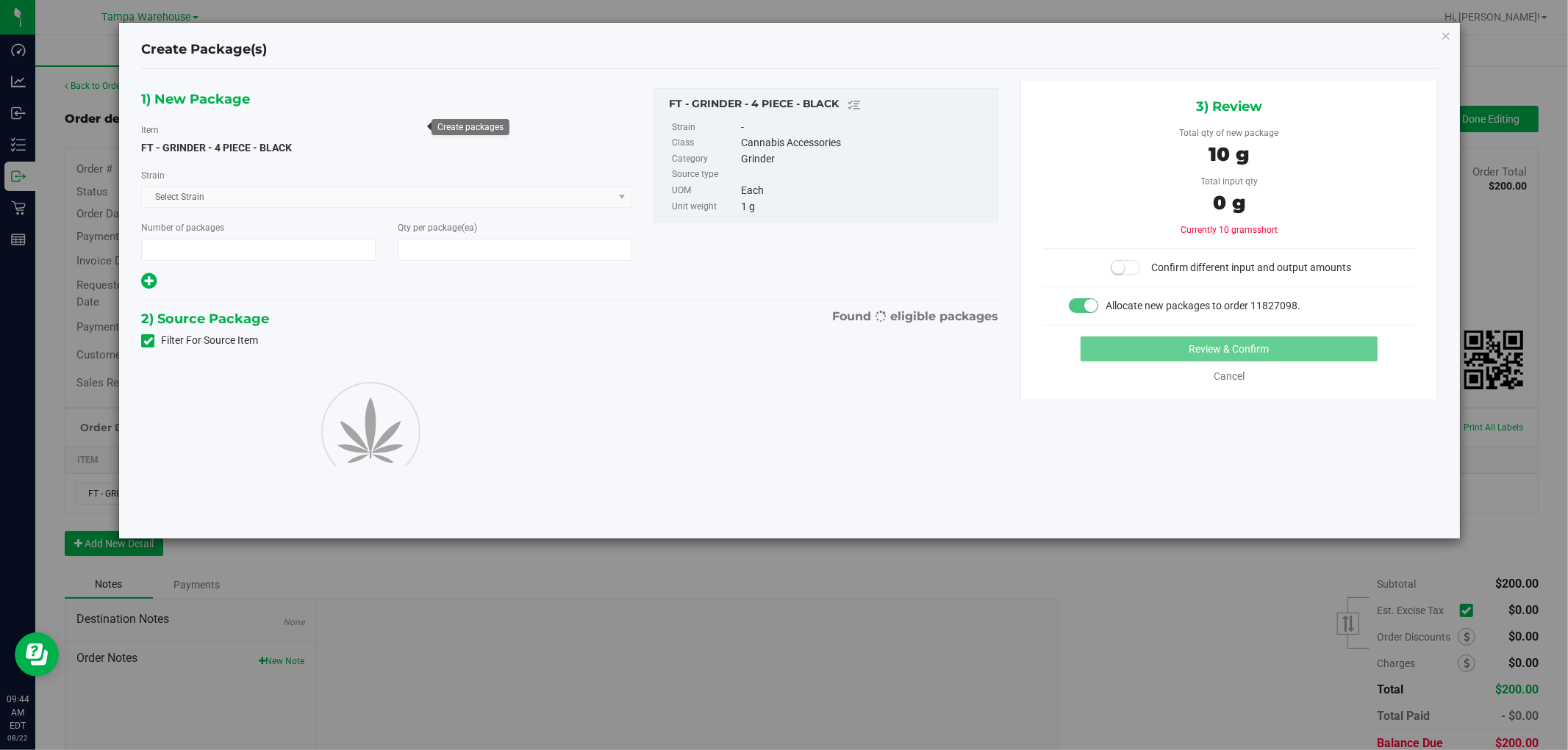
type input "1"
type input "10"
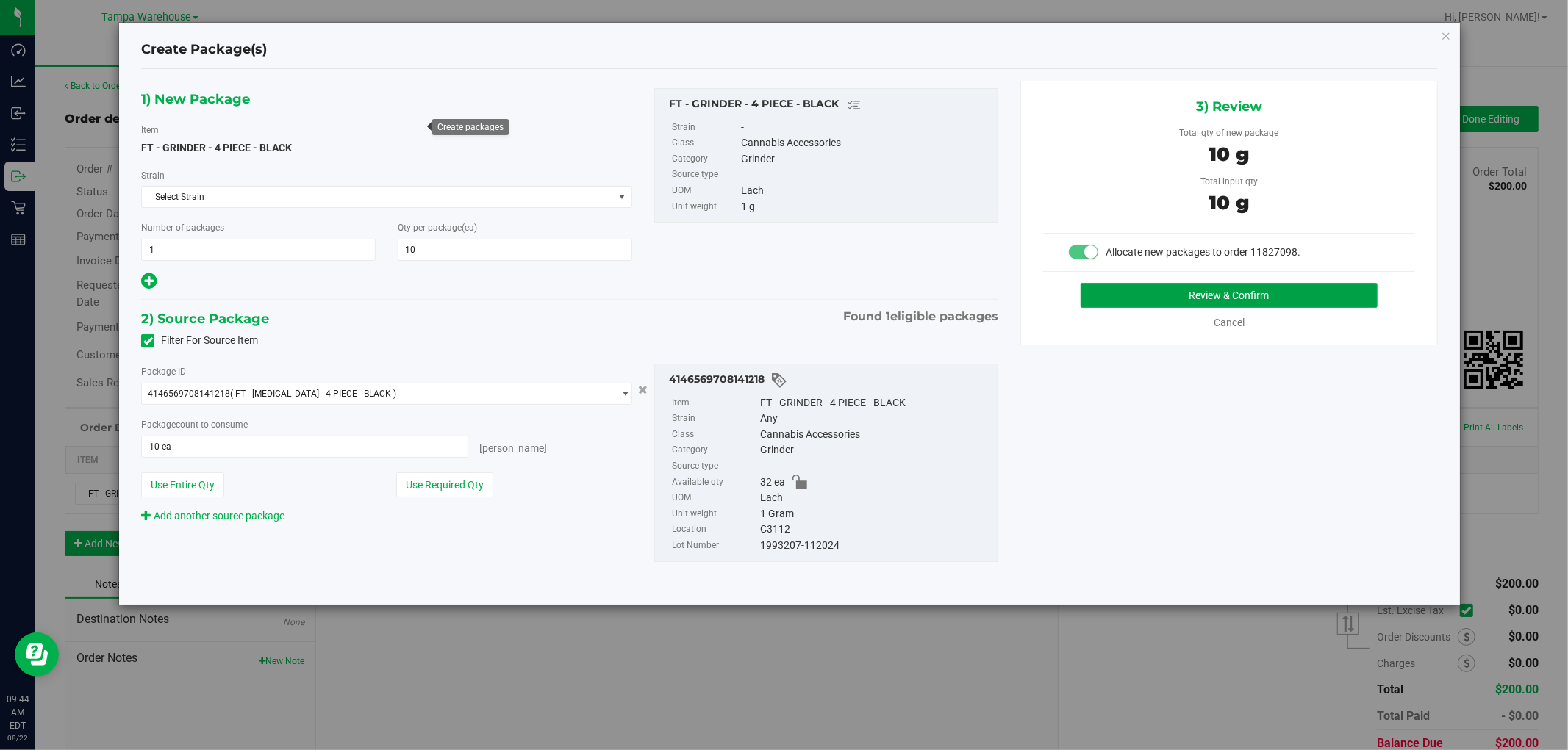
click at [1258, 295] on button "Review & Confirm" at bounding box center [1229, 296] width 298 height 25
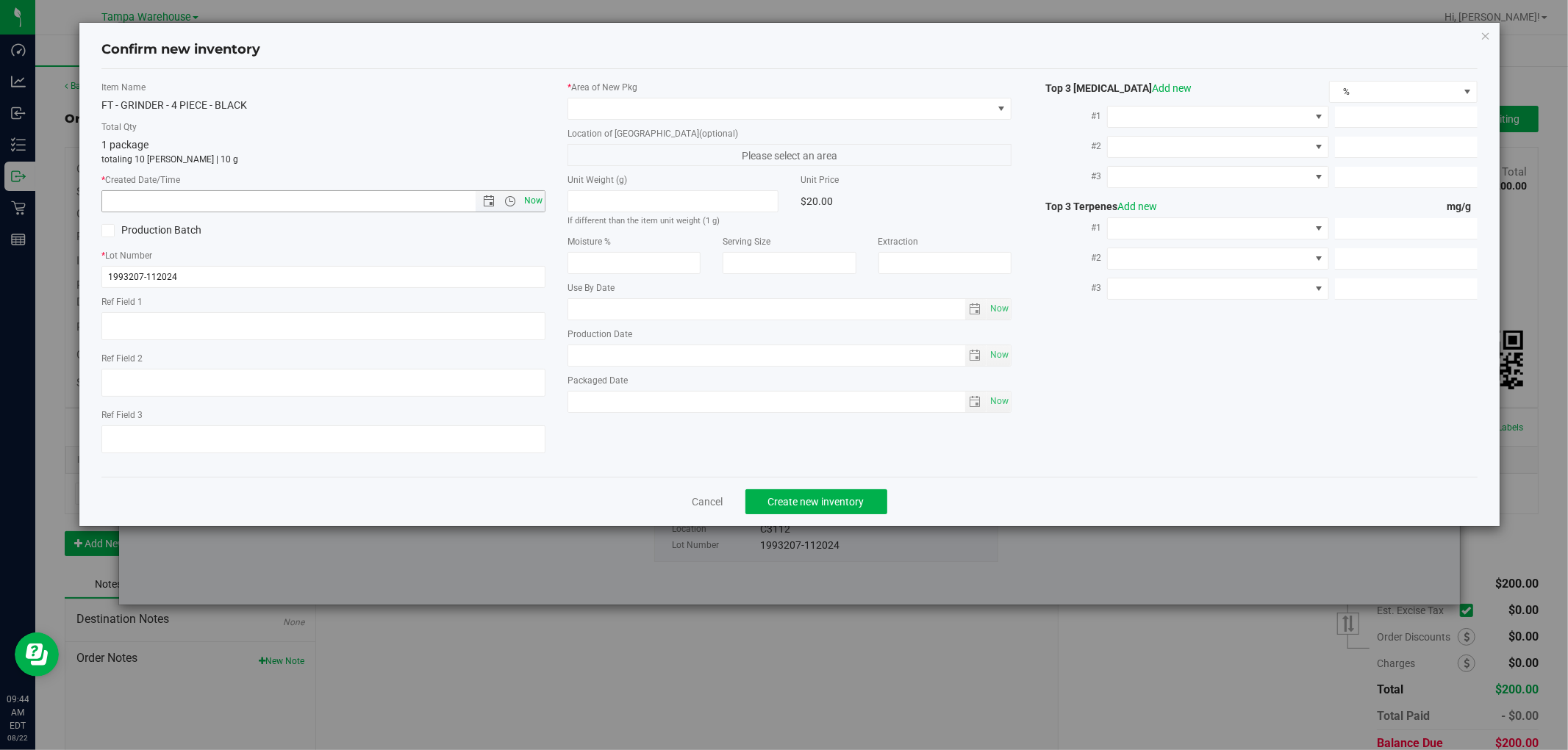
click at [534, 198] on span "Now" at bounding box center [534, 200] width 25 height 22
type input "8/22/2025 9:44 AM"
click at [657, 110] on span at bounding box center [780, 109] width 424 height 21
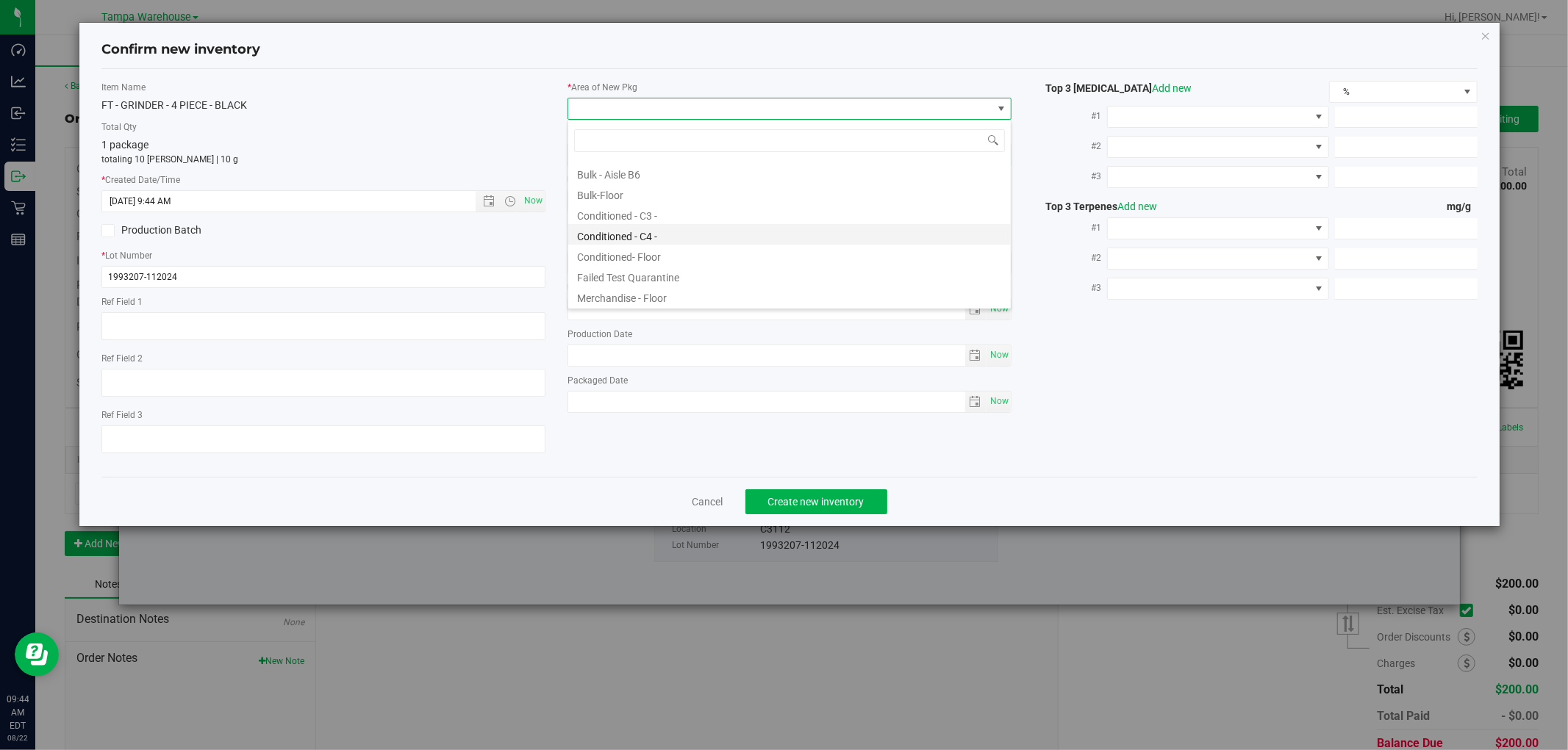
scroll to position [163, 0]
click at [651, 210] on li "Conditioned - C3 -" at bounding box center [790, 212] width 443 height 21
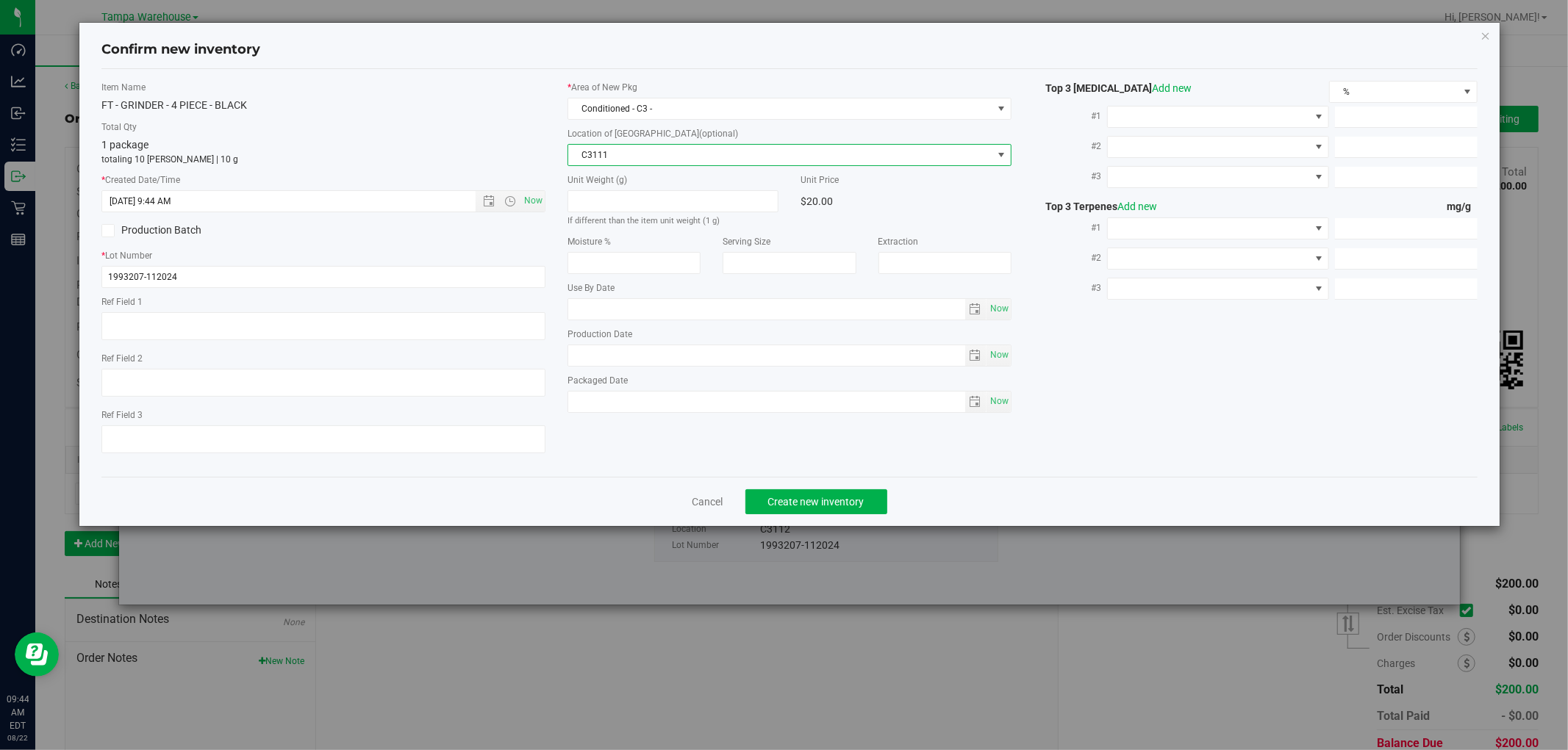
click at [670, 155] on span "C3111" at bounding box center [780, 155] width 424 height 21
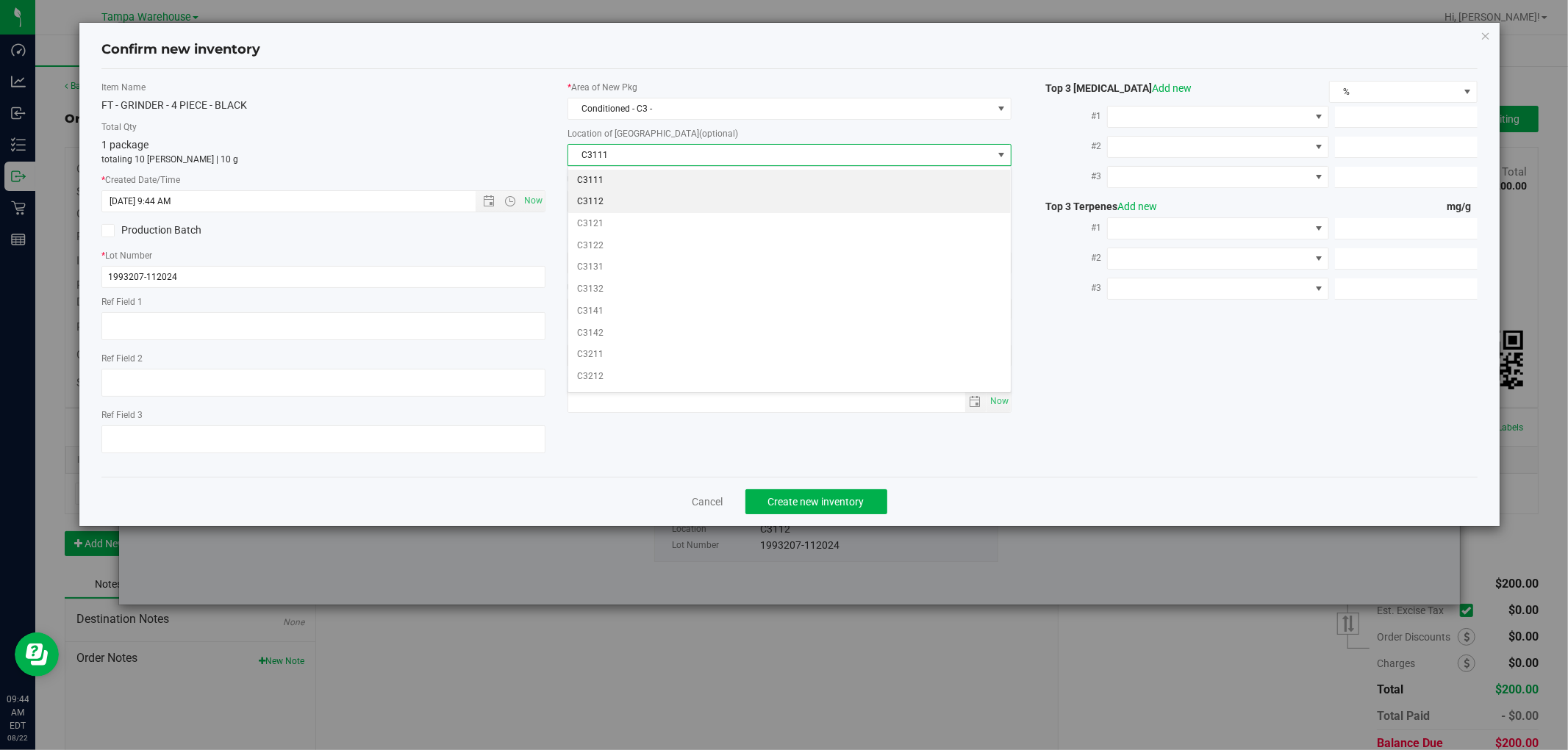
click at [629, 206] on li "C3112" at bounding box center [790, 202] width 443 height 22
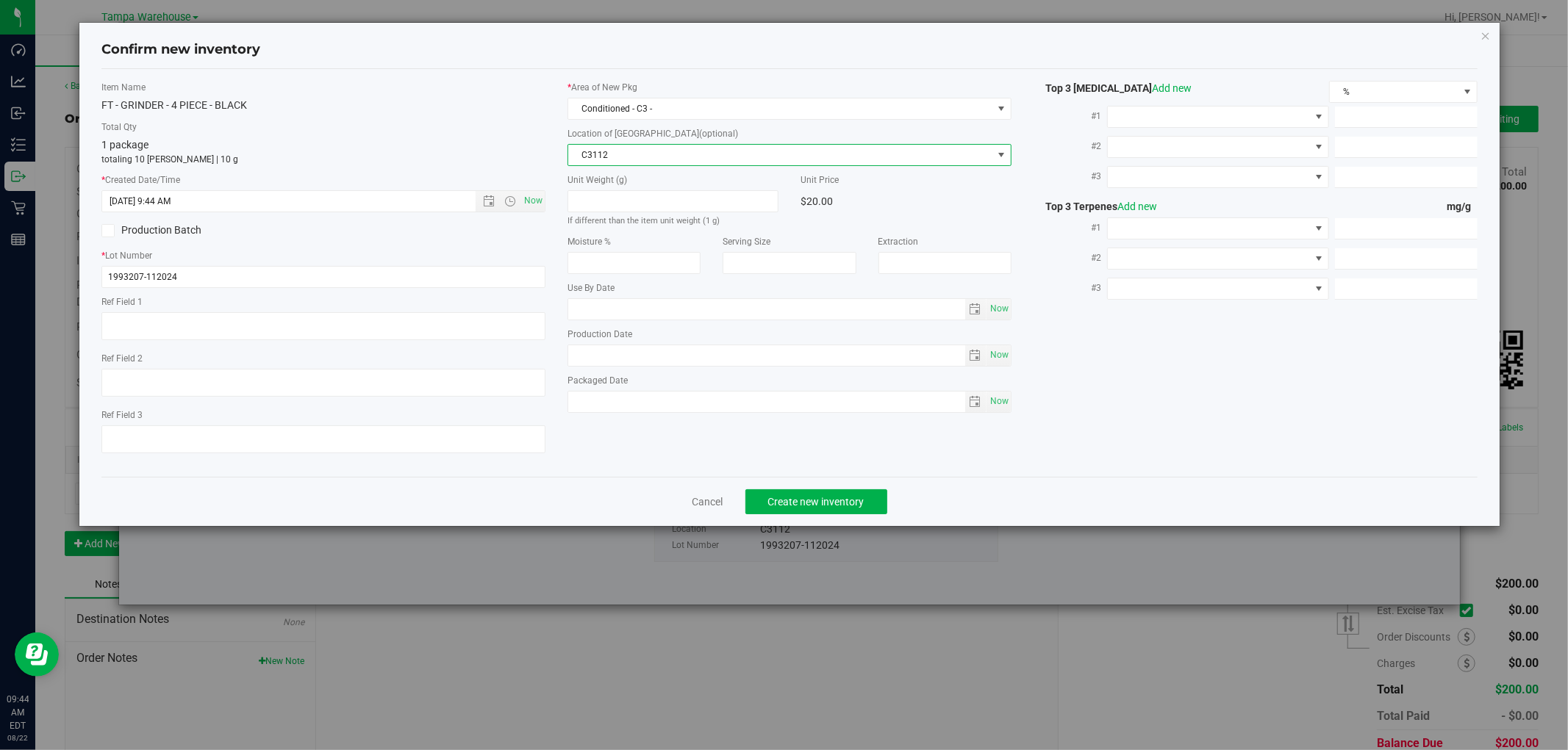
drag, startPoint x: 1001, startPoint y: 496, endPoint x: 888, endPoint y: 519, distance: 115.3
click at [998, 495] on div "Cancel Create new inventory" at bounding box center [790, 501] width 1376 height 49
click at [839, 506] on span "Create new inventory" at bounding box center [816, 502] width 97 height 12
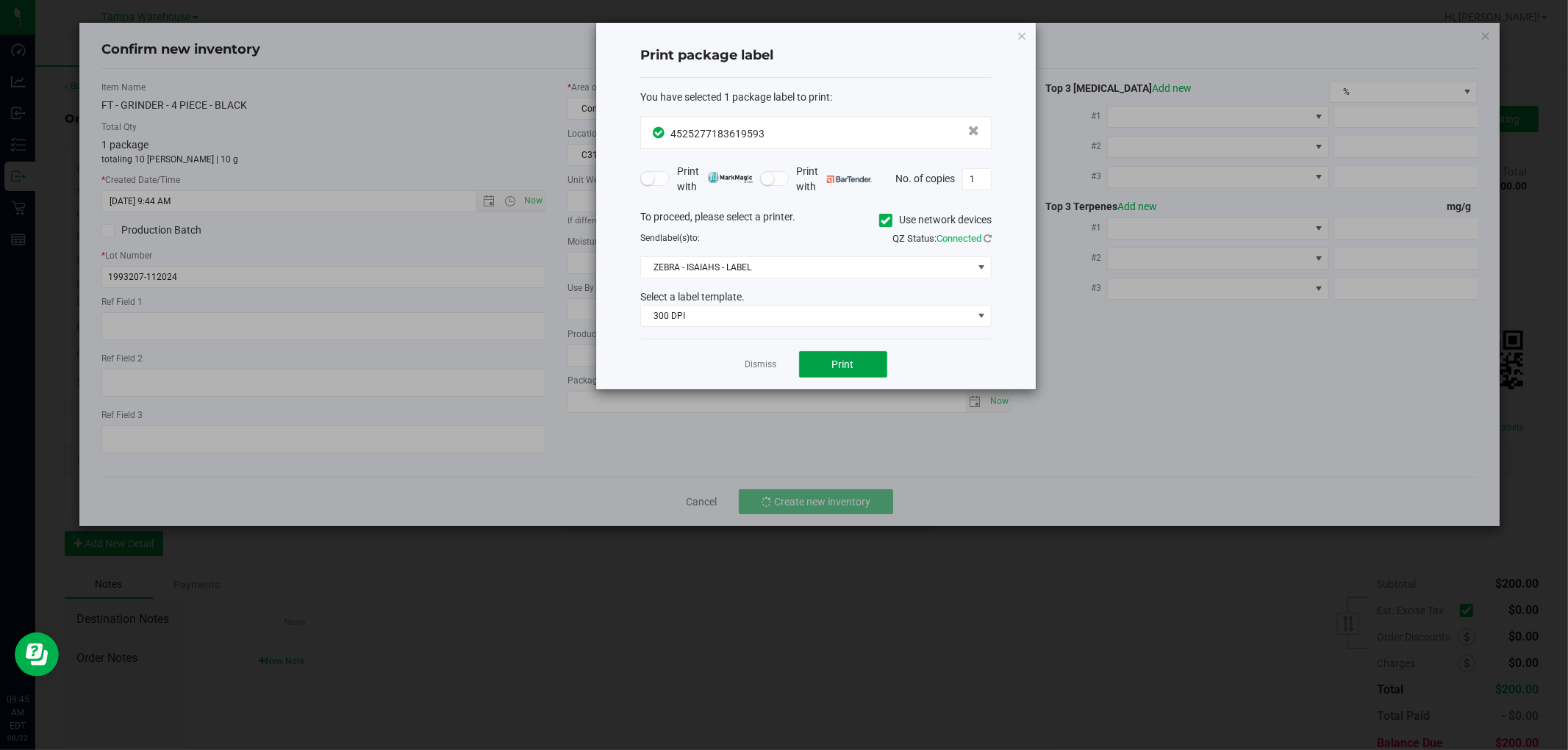
click at [853, 371] on button "Print" at bounding box center [843, 365] width 88 height 27
click at [1027, 36] on icon "button" at bounding box center [1022, 36] width 10 height 18
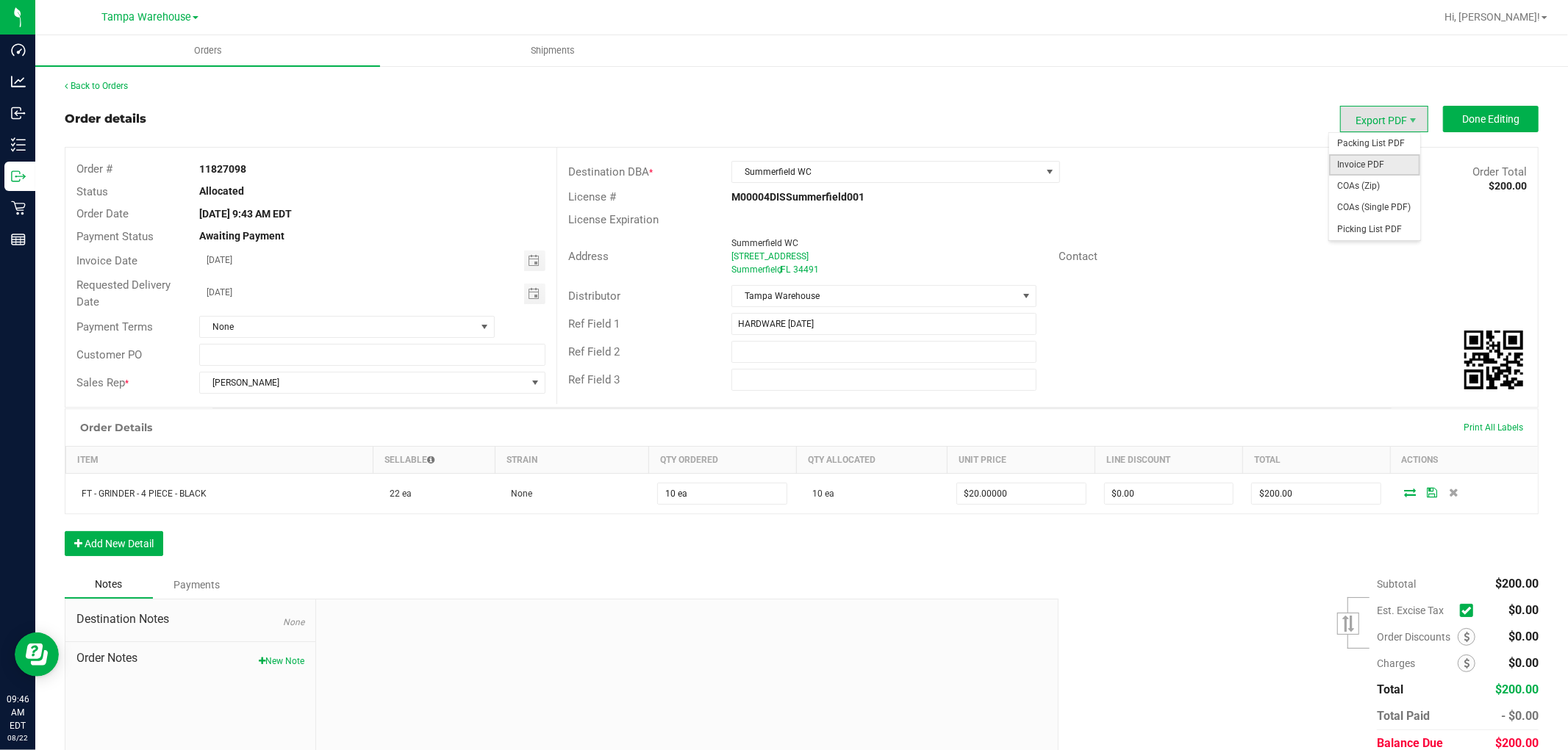
click at [1365, 162] on span "Invoice PDF" at bounding box center [1374, 165] width 91 height 22
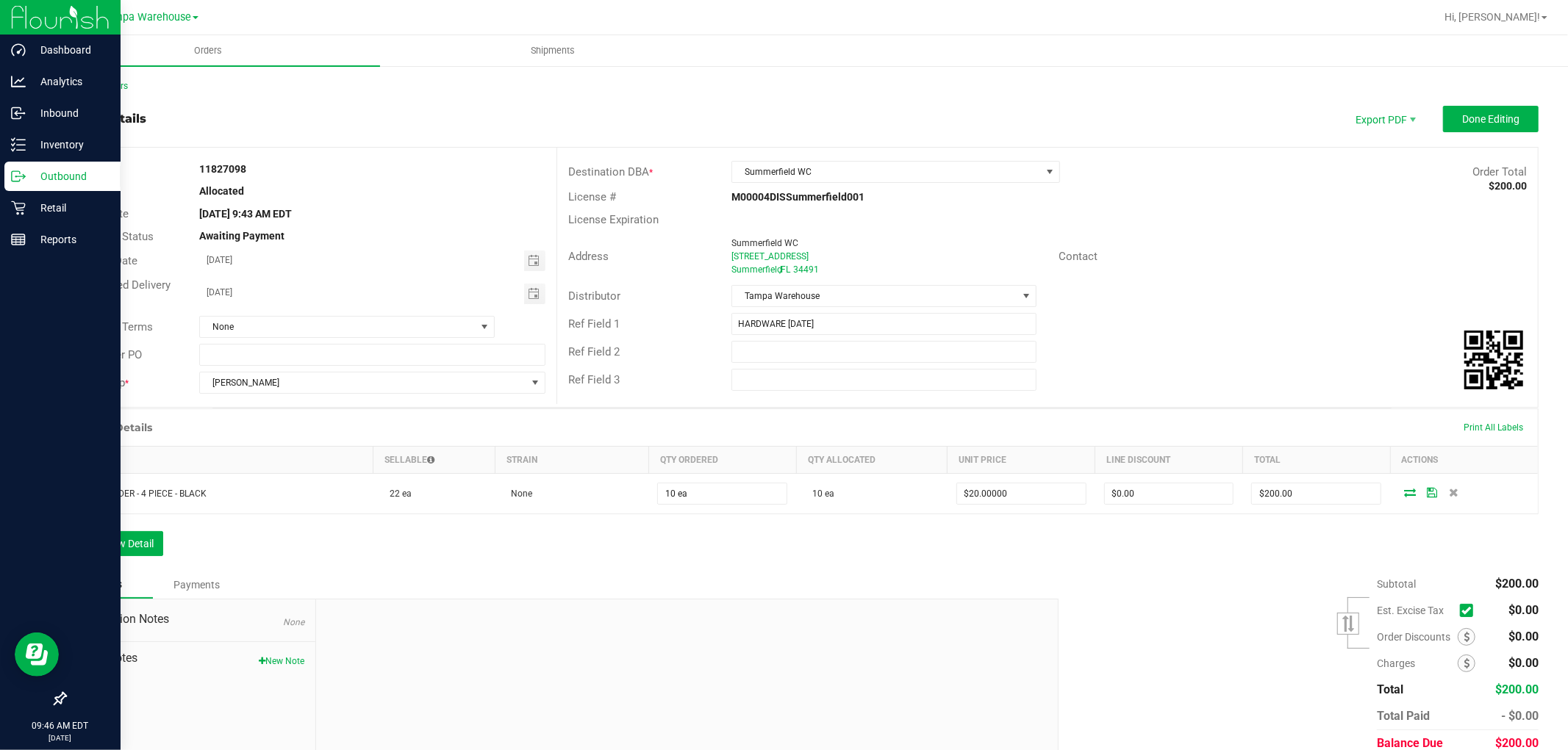
click at [70, 168] on p "Outbound" at bounding box center [70, 177] width 88 height 18
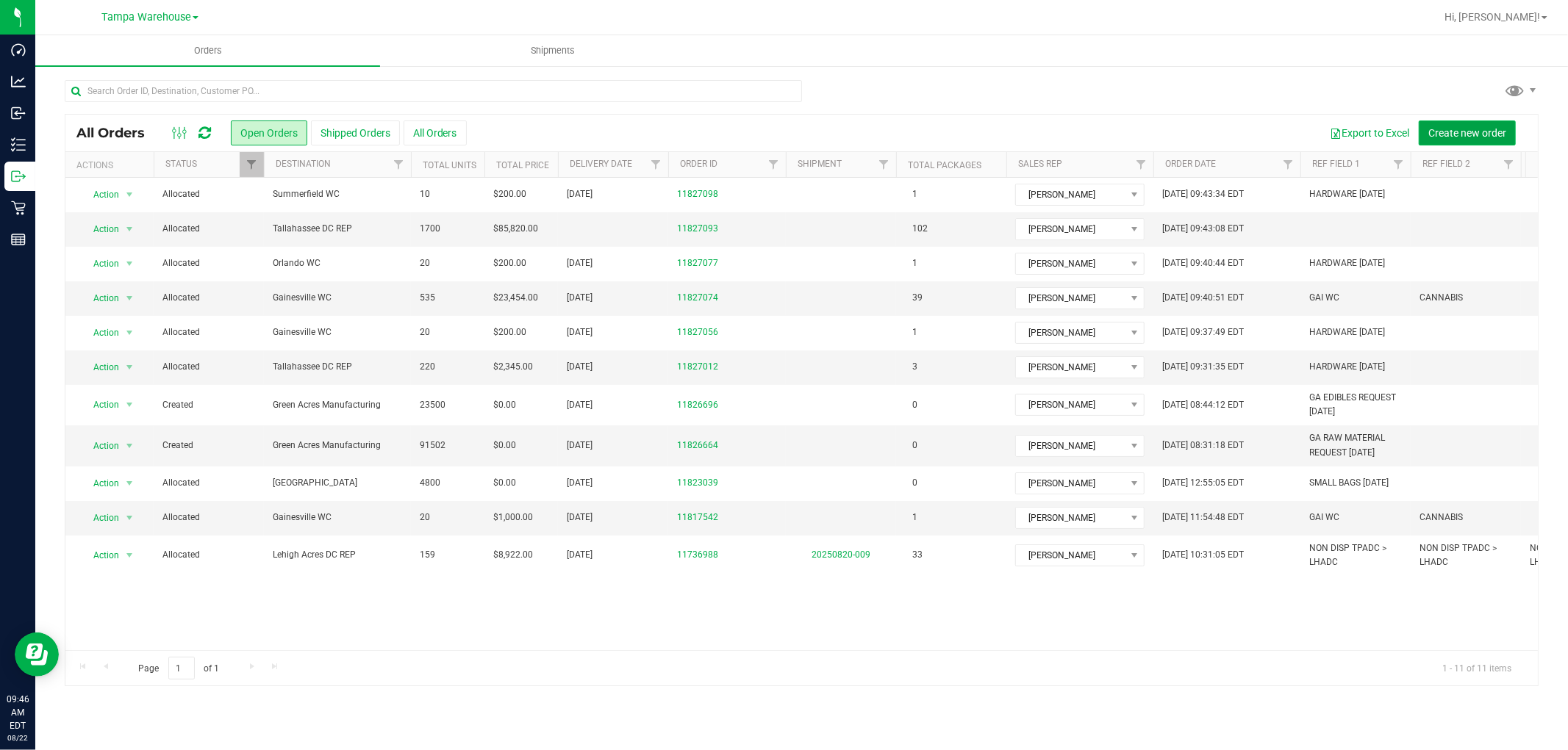
click at [1487, 134] on span "Create new order" at bounding box center [1467, 133] width 78 height 12
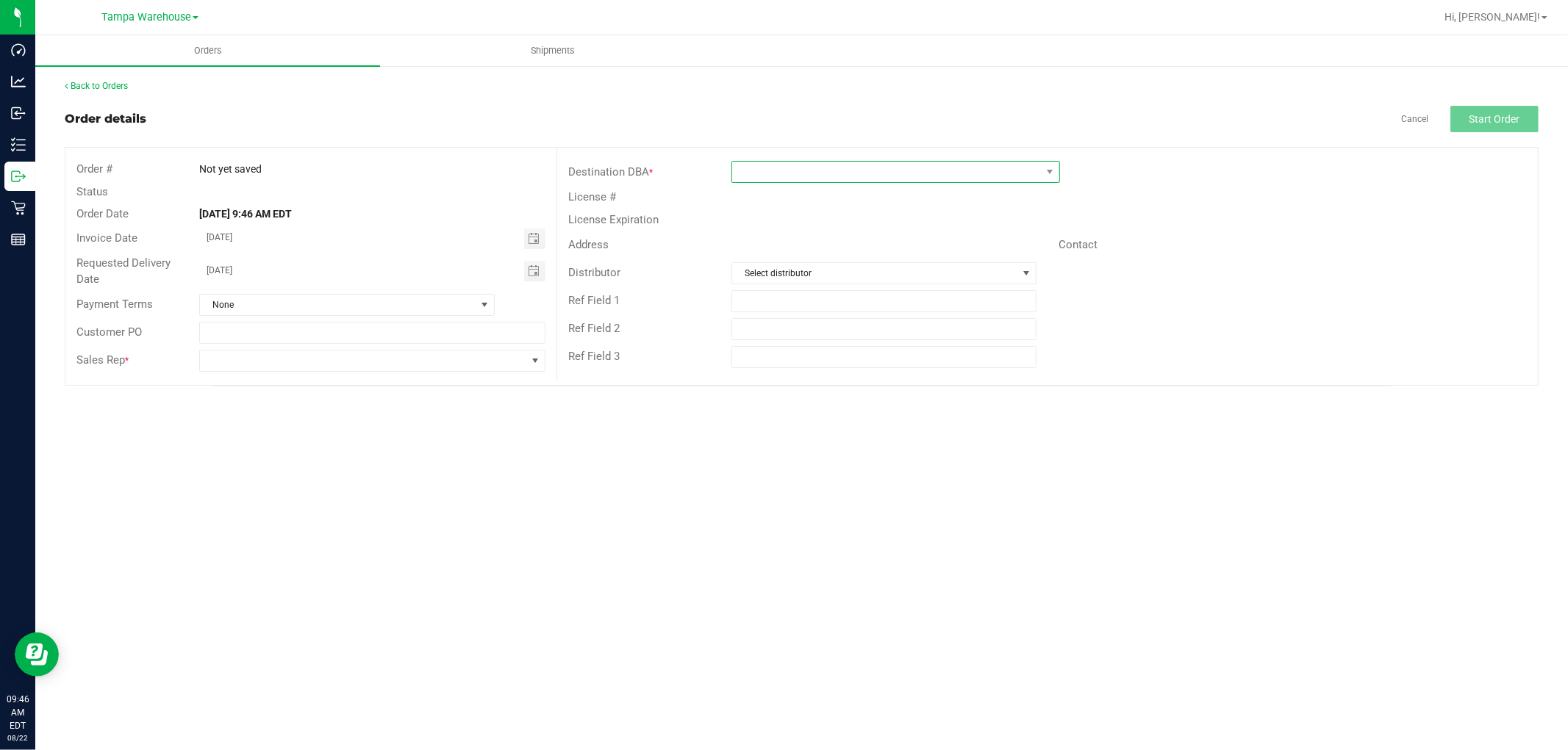
click at [787, 168] on span at bounding box center [887, 172] width 309 height 21
type input "DEL"
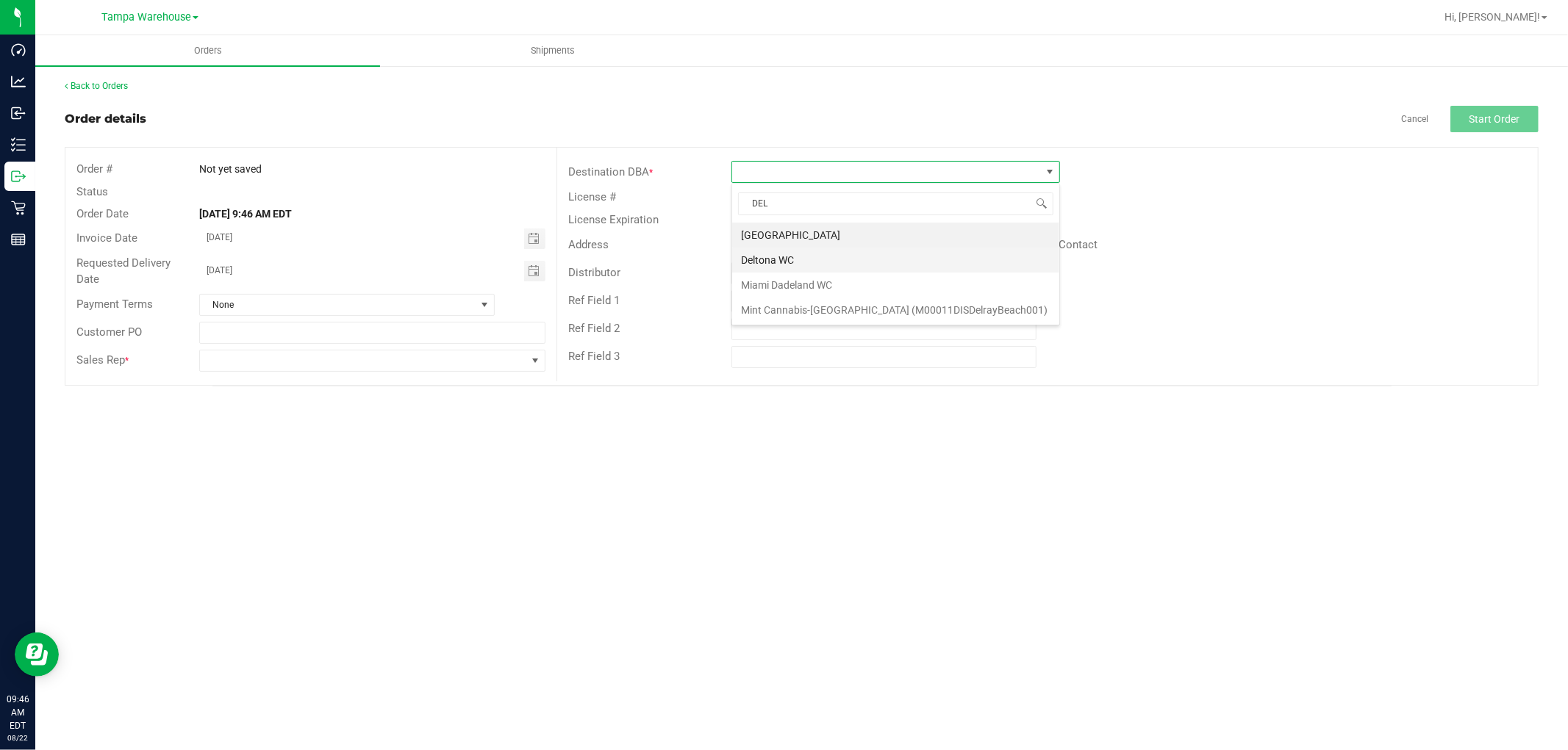
click at [772, 255] on li "Deltona WC" at bounding box center [896, 261] width 327 height 25
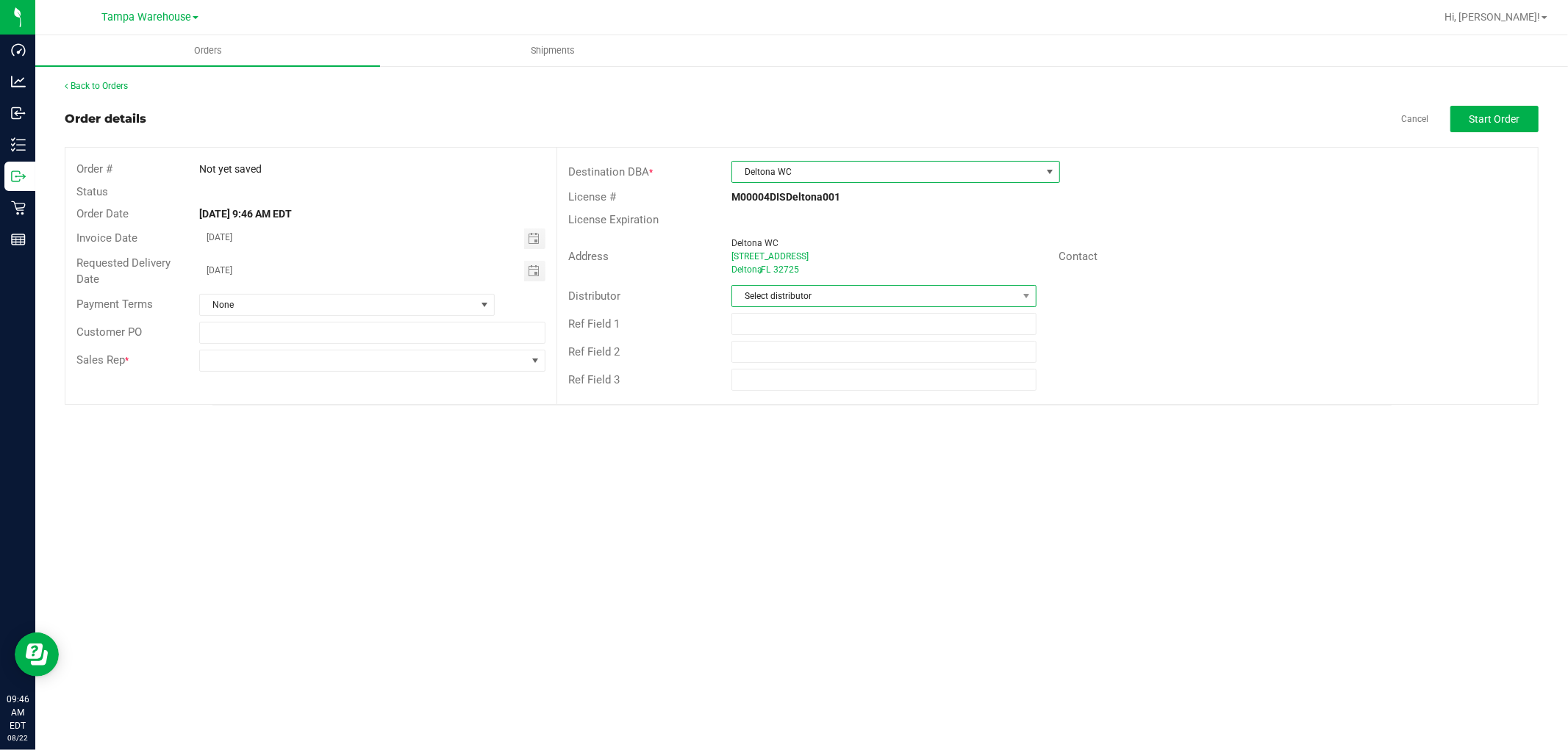
click at [811, 295] on span "Select distributor" at bounding box center [875, 296] width 285 height 21
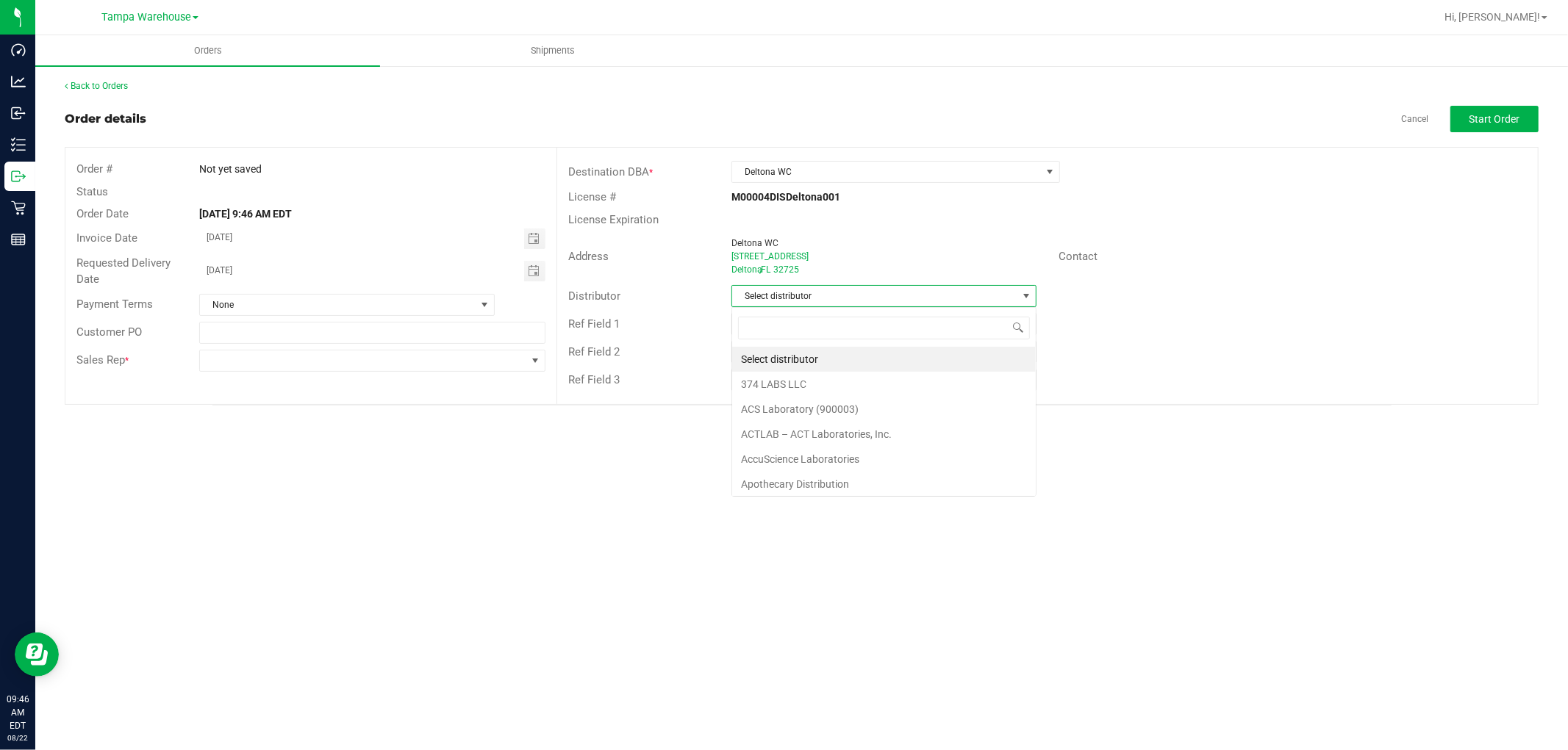
scroll to position [22, 305]
type input "TAM"
click at [794, 388] on li "Tampa Warehouse" at bounding box center [884, 385] width 304 height 25
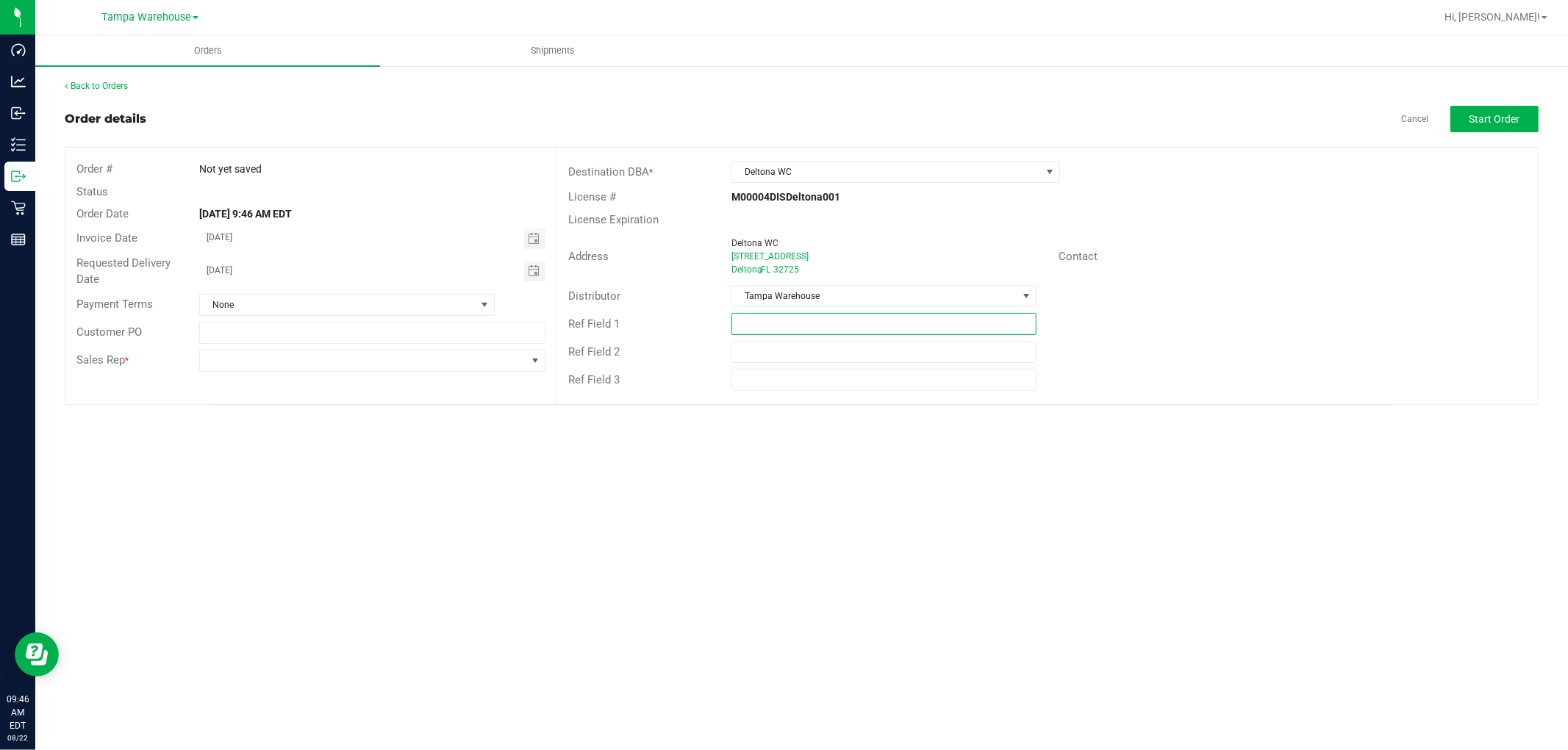
click at [790, 329] on input "text" at bounding box center [884, 325] width 305 height 22
paste input "HARDWARE 08.22.25"
type input "HARDWARE 08.22.25"
click at [355, 356] on span at bounding box center [362, 361] width 326 height 21
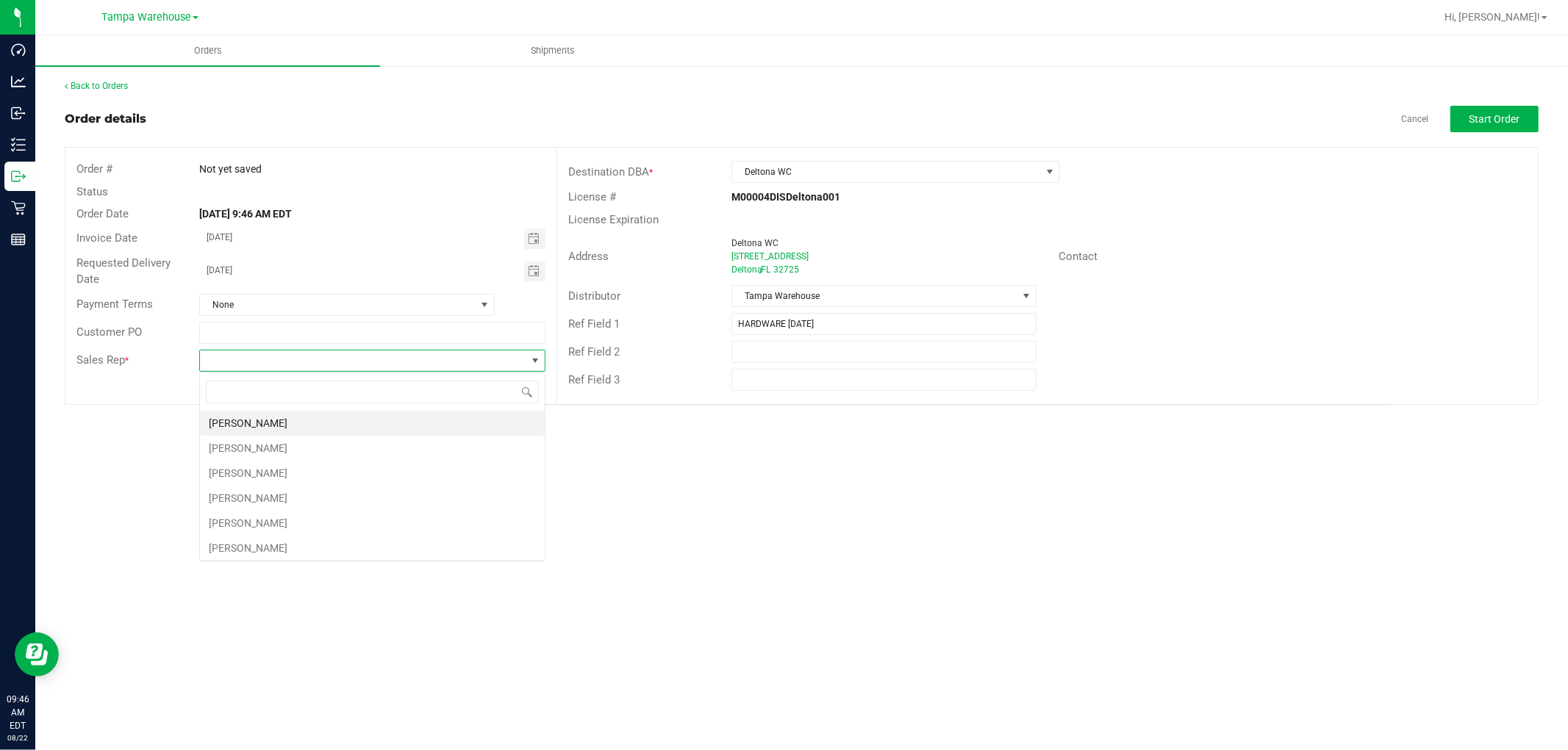
scroll to position [22, 345]
type input "ISAIA"
click at [276, 422] on li "Isaiah Mercado" at bounding box center [372, 423] width 345 height 25
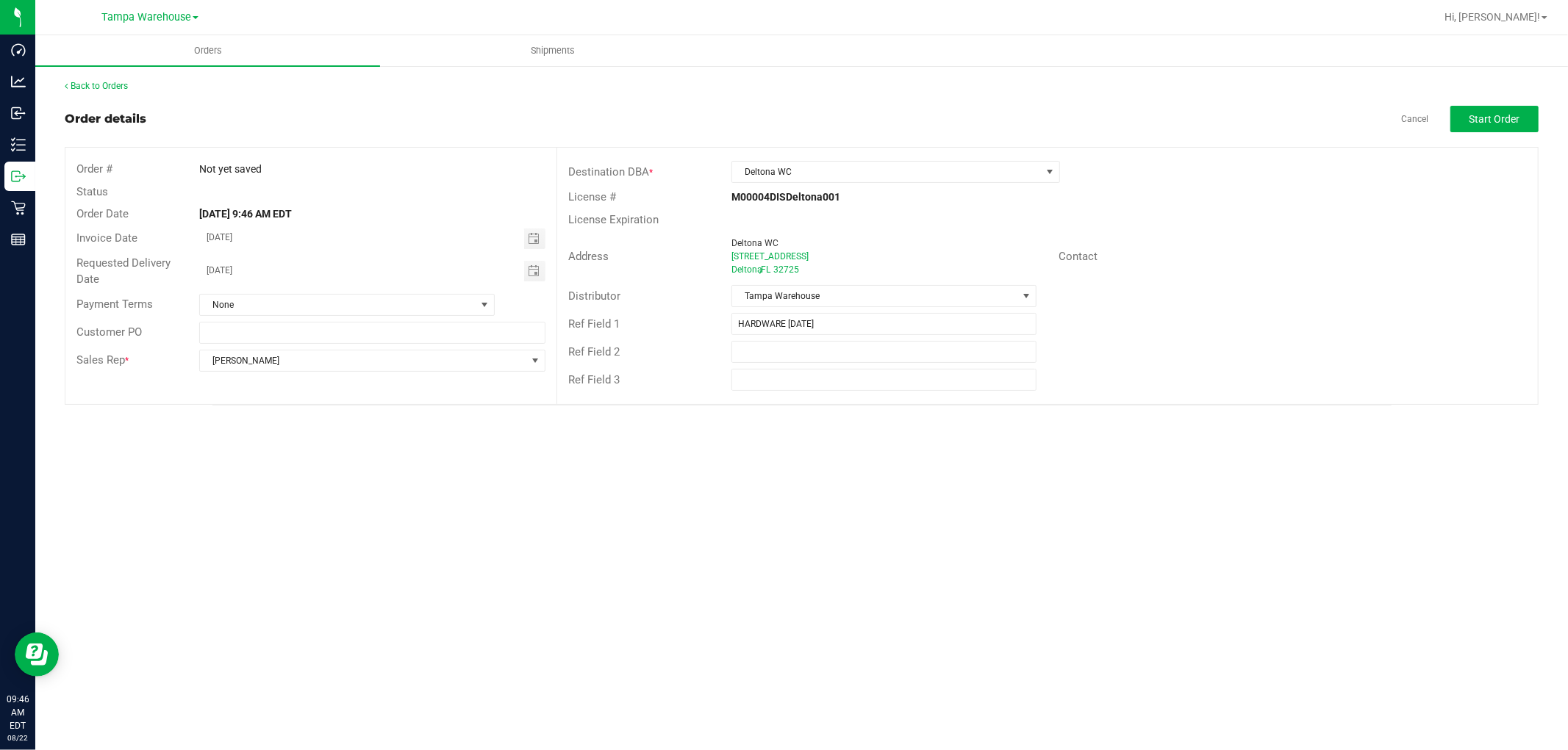
click at [1266, 253] on div "Contact" at bounding box center [1292, 257] width 490 height 23
click at [1489, 115] on span "Start Order" at bounding box center [1494, 119] width 51 height 12
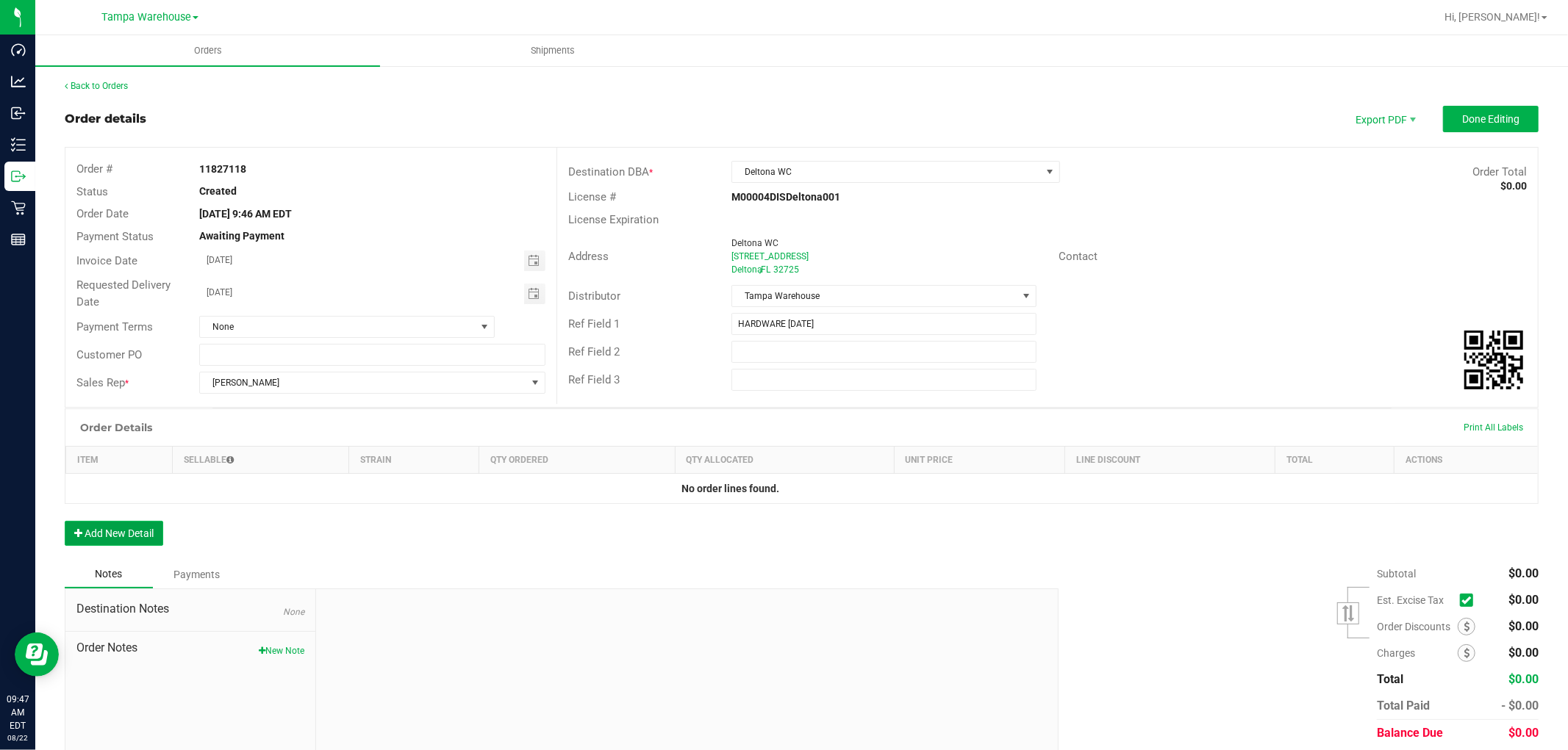
click at [146, 536] on button "Add New Detail" at bounding box center [114, 534] width 99 height 25
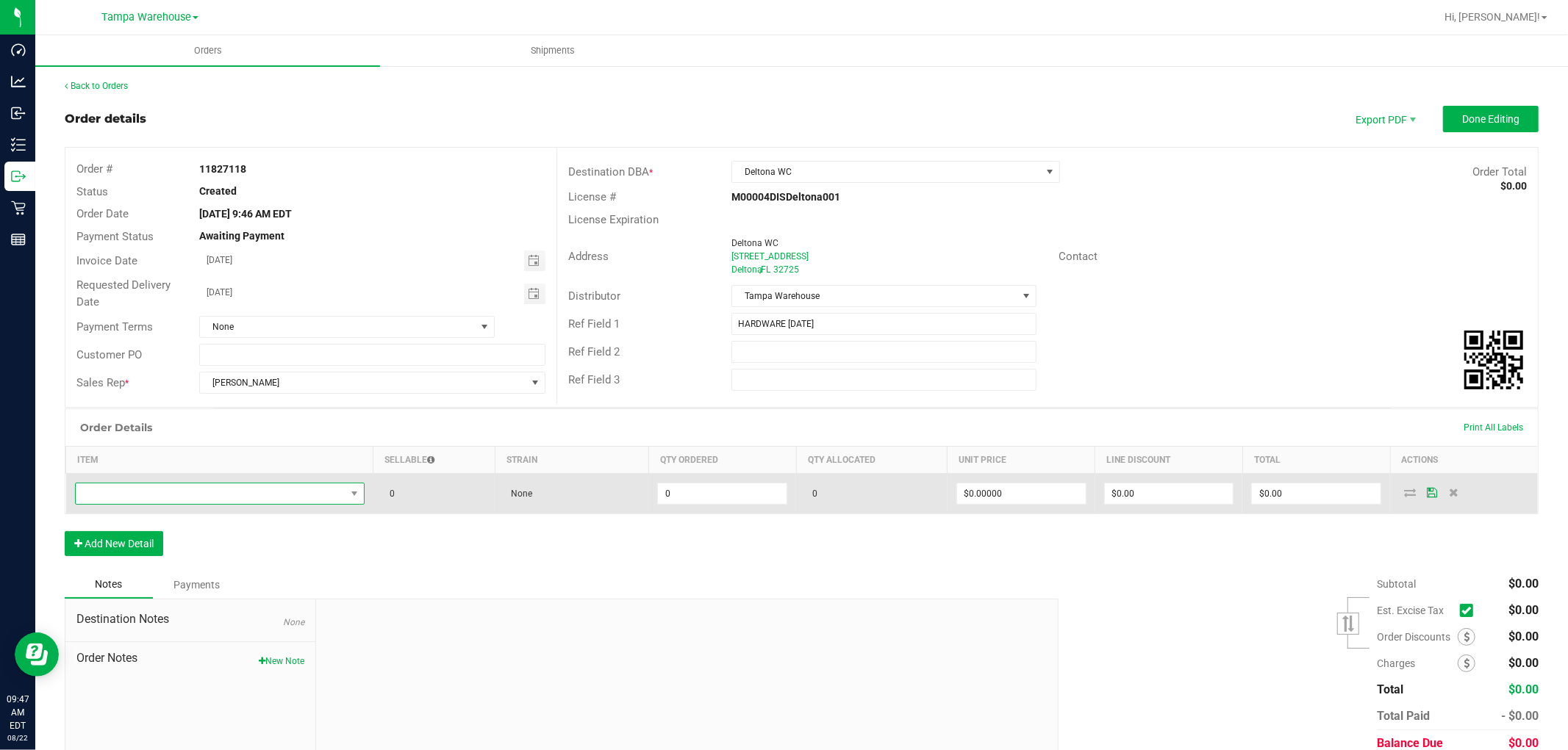
click at [203, 494] on span "NO DATA FOUND" at bounding box center [210, 494] width 270 height 21
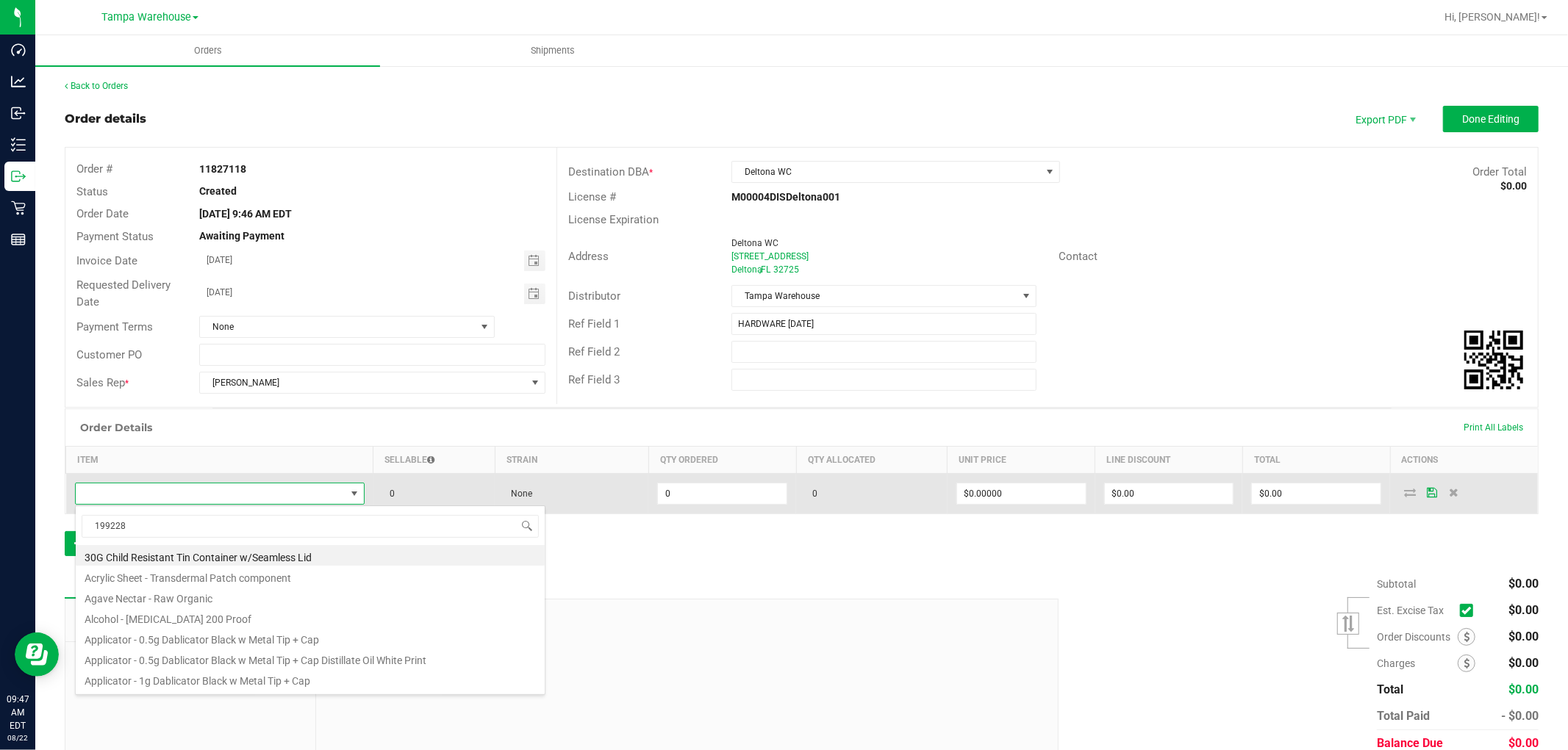
type input "1992285"
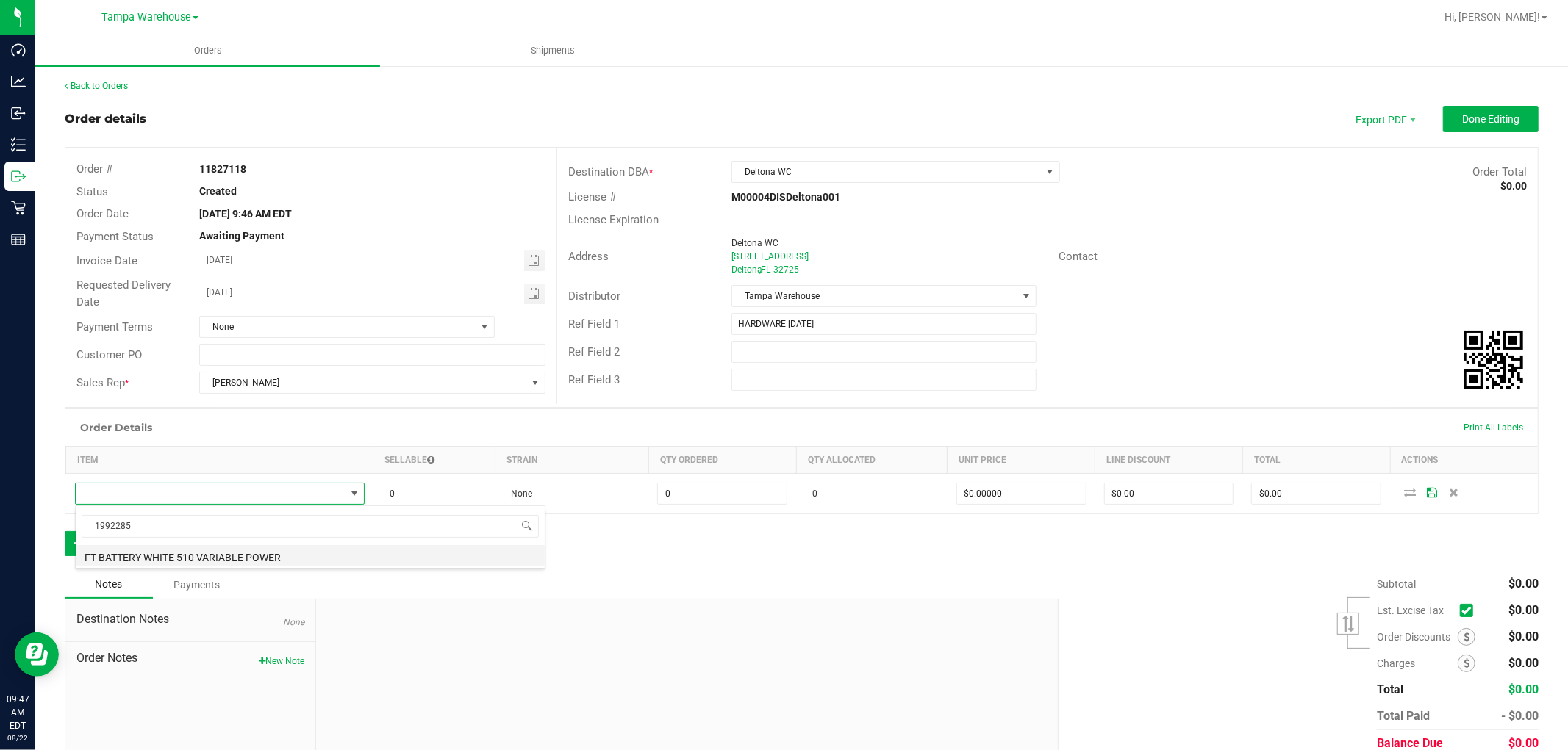
click at [268, 557] on li "FT BATTERY WHITE 510 VARIABLE POWER" at bounding box center [310, 555] width 469 height 21
type input "0 ea"
type input "$10.00000"
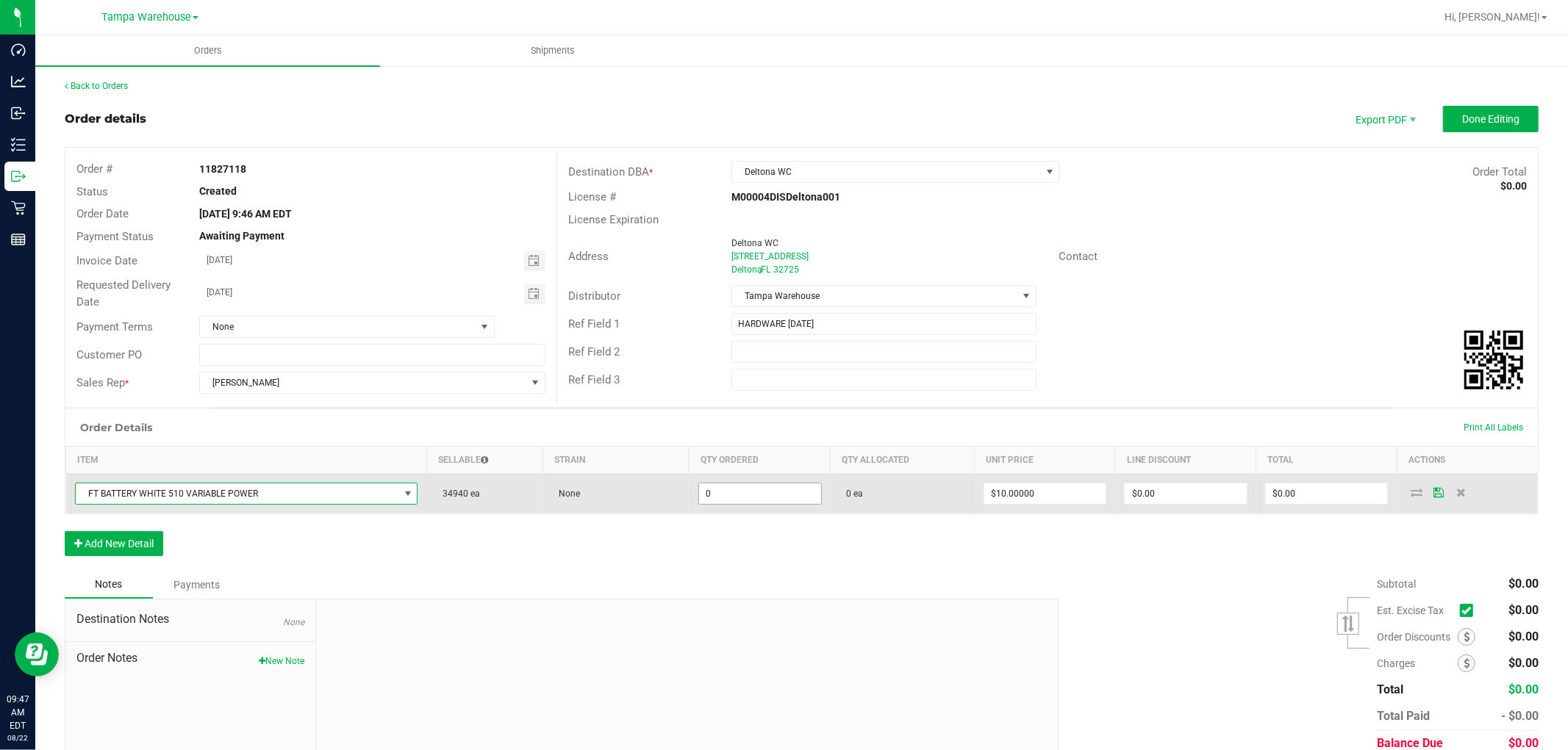
click at [732, 490] on input "0" at bounding box center [760, 494] width 122 height 21
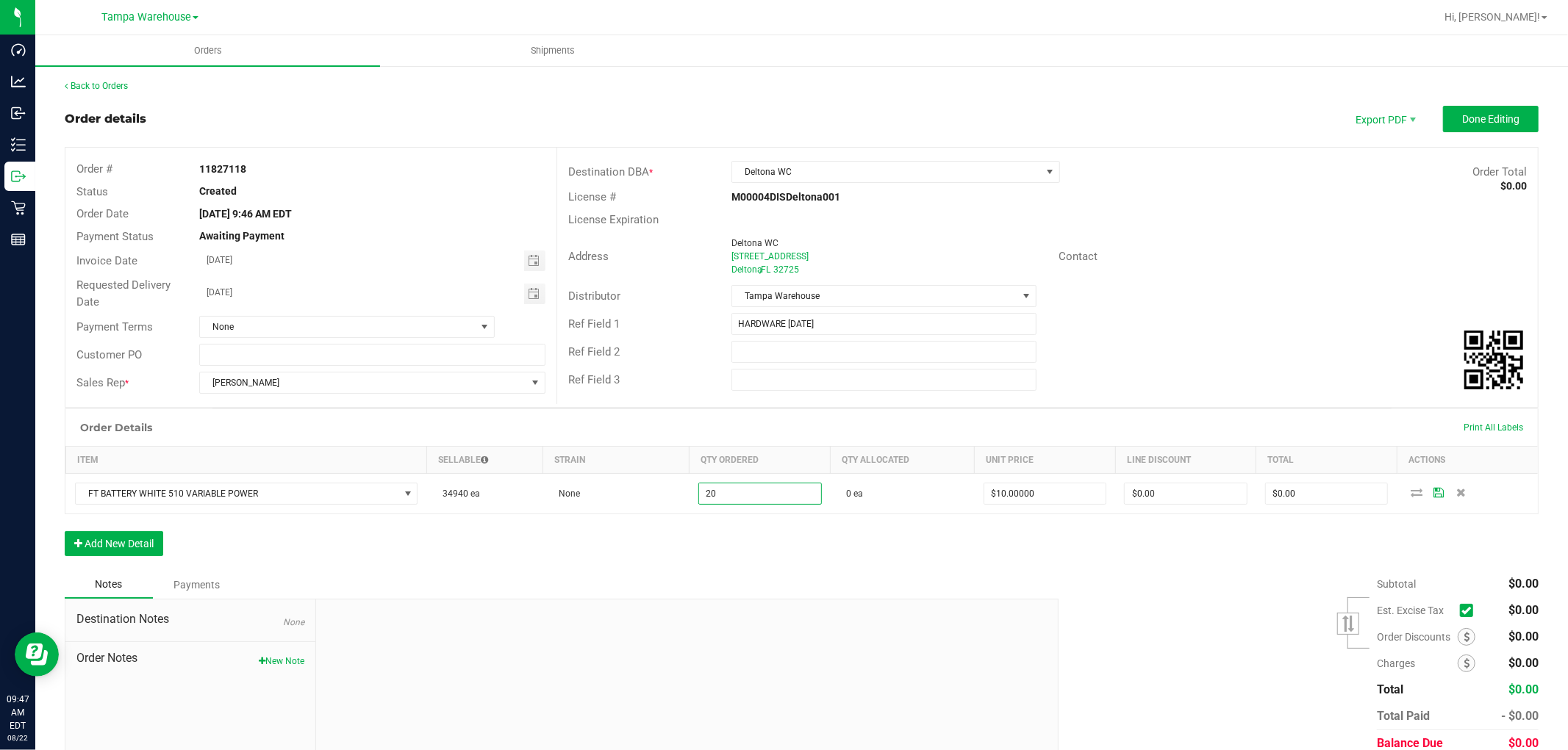
type input "20 ea"
type input "$200.00"
click at [666, 558] on div "Order Details Print All Labels Item Sellable Strain Qty Ordered Qty Allocated U…" at bounding box center [801, 489] width 1474 height 163
click at [125, 548] on button "Add New Detail" at bounding box center [114, 544] width 99 height 25
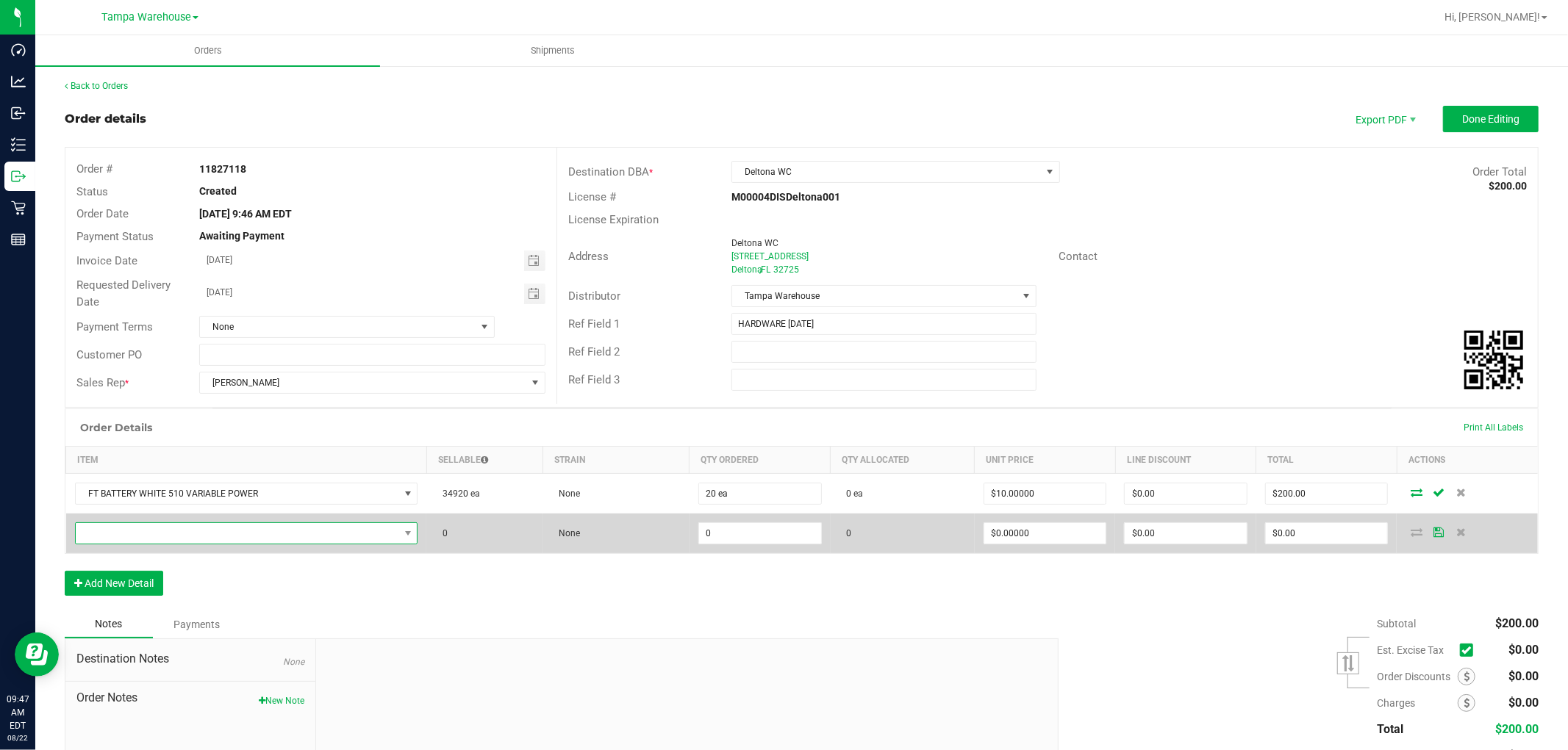
click at [192, 536] on span "NO DATA FOUND" at bounding box center [237, 534] width 323 height 21
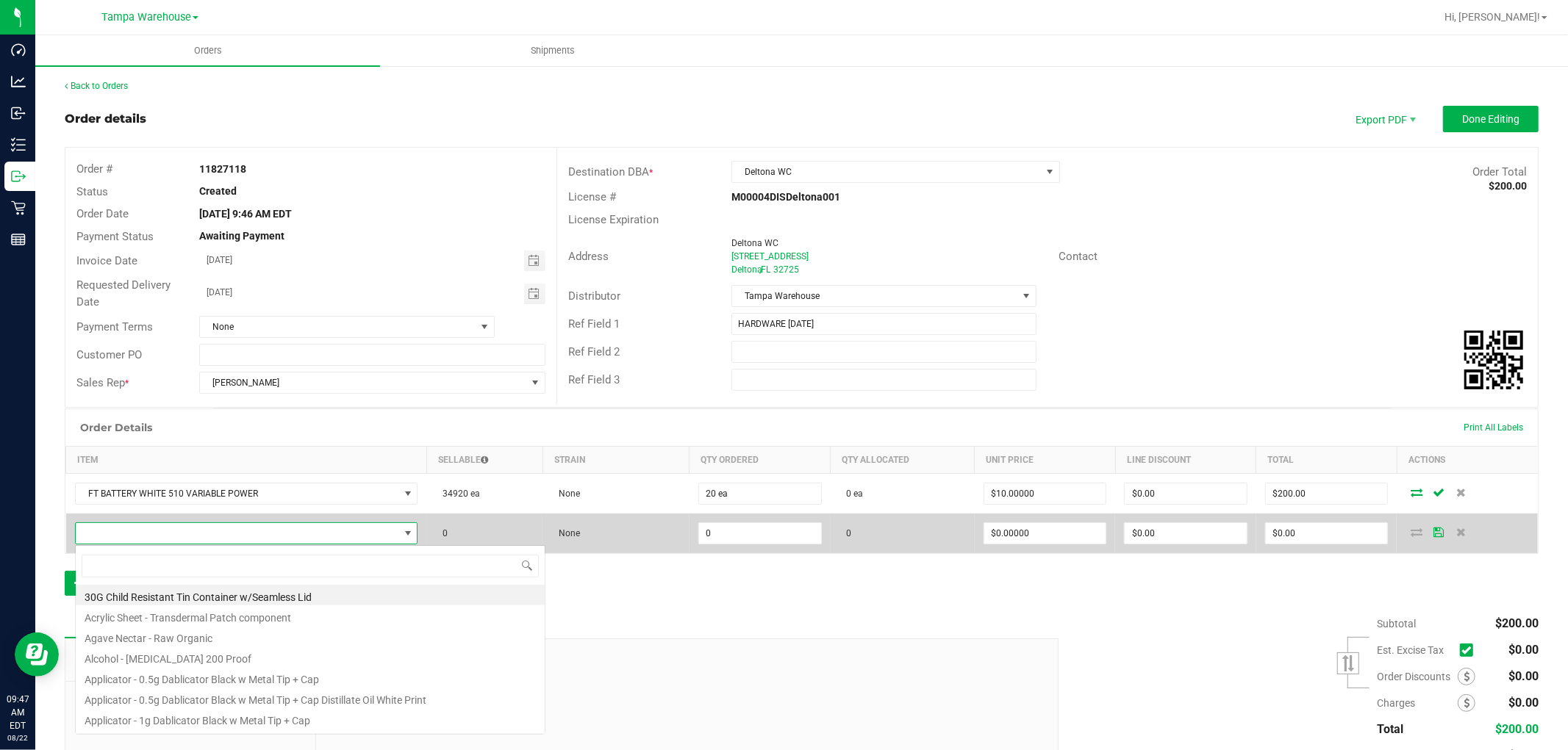
scroll to position [22, 335]
type input "1992263"
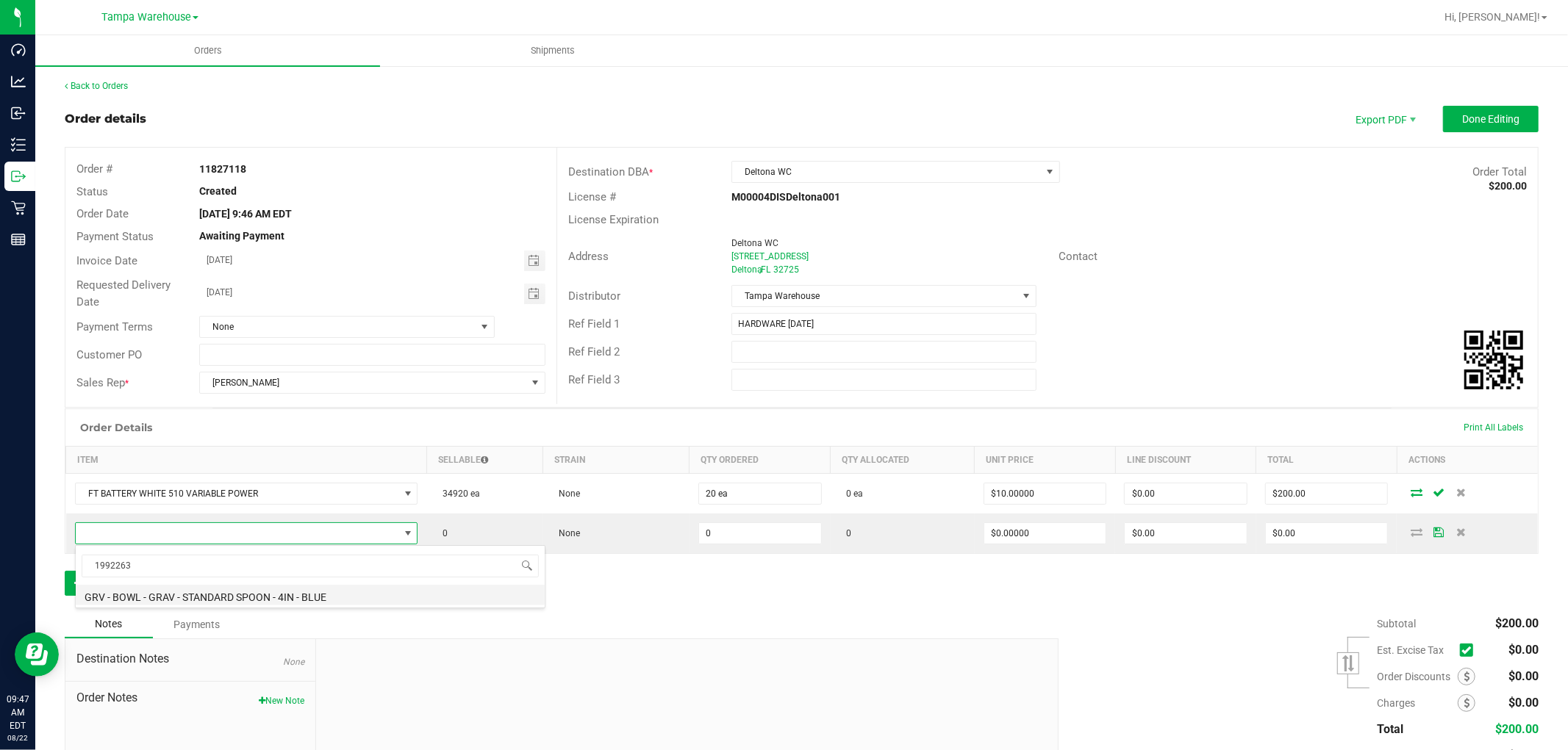
click at [288, 593] on li "GRV - BOWL - GRAV - STANDARD SPOON - 4IN - BLUE" at bounding box center [310, 596] width 469 height 21
type input "0 ea"
type input "$18.00000"
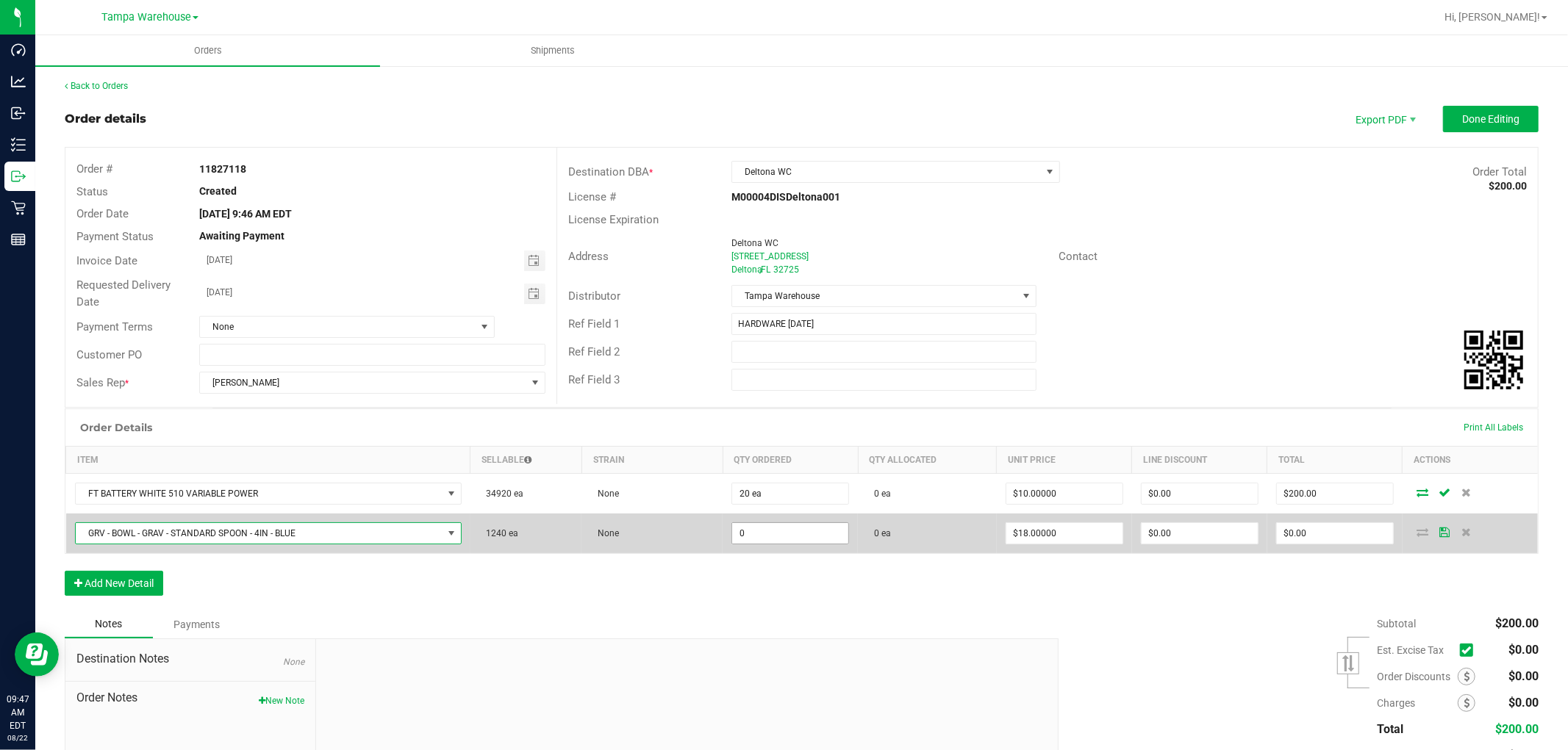
click at [758, 536] on input "0" at bounding box center [790, 534] width 116 height 21
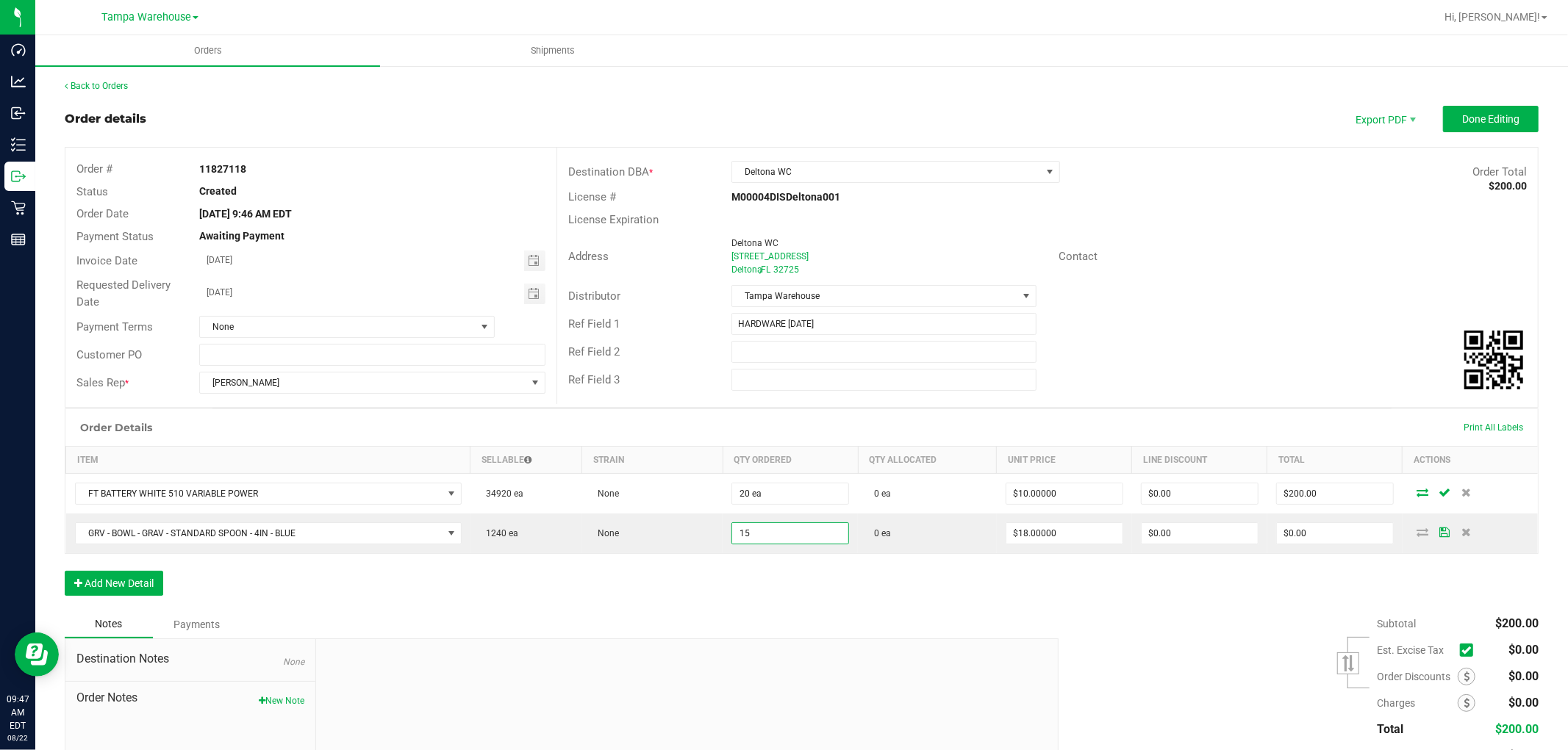
type input "15 ea"
type input "$270.00"
click at [752, 599] on div "Order Details Print All Labels Item Sellable Strain Qty Ordered Qty Allocated U…" at bounding box center [801, 509] width 1474 height 202
click at [822, 590] on div "Order Details Print All Labels Item Sellable Strain Qty Ordered Qty Allocated U…" at bounding box center [801, 509] width 1474 height 202
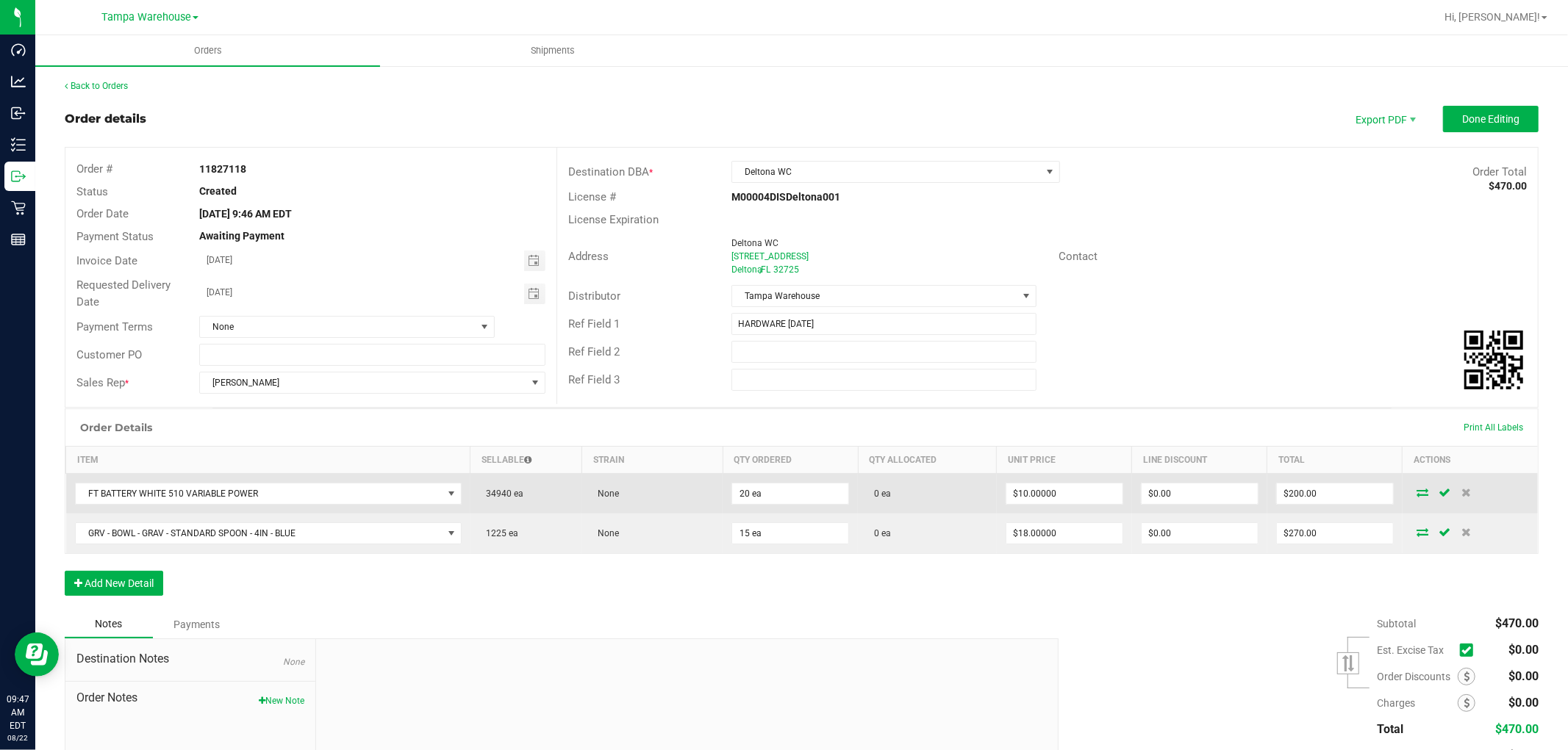
click at [1416, 489] on icon at bounding box center [1422, 492] width 12 height 9
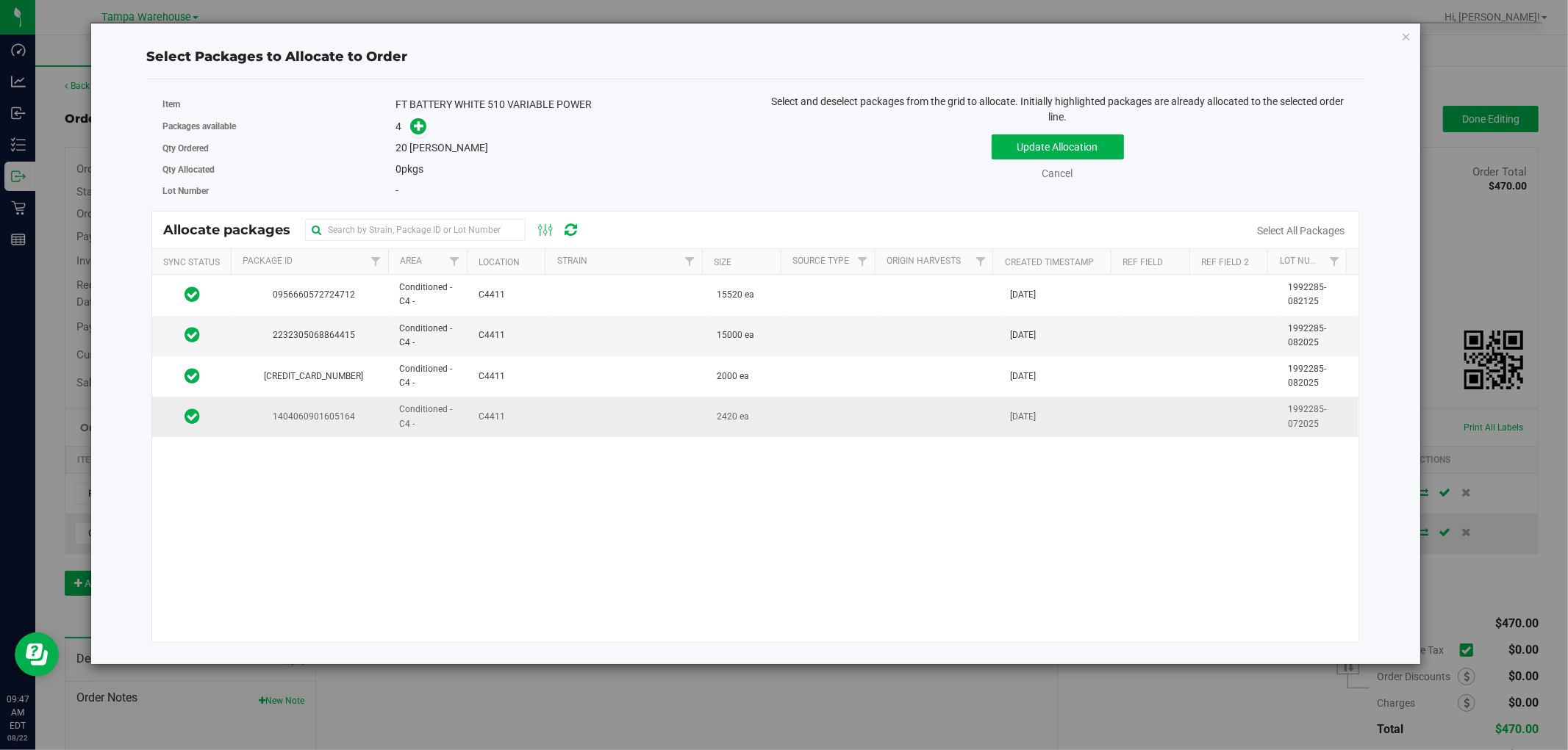
click at [615, 426] on td at bounding box center [628, 416] width 159 height 39
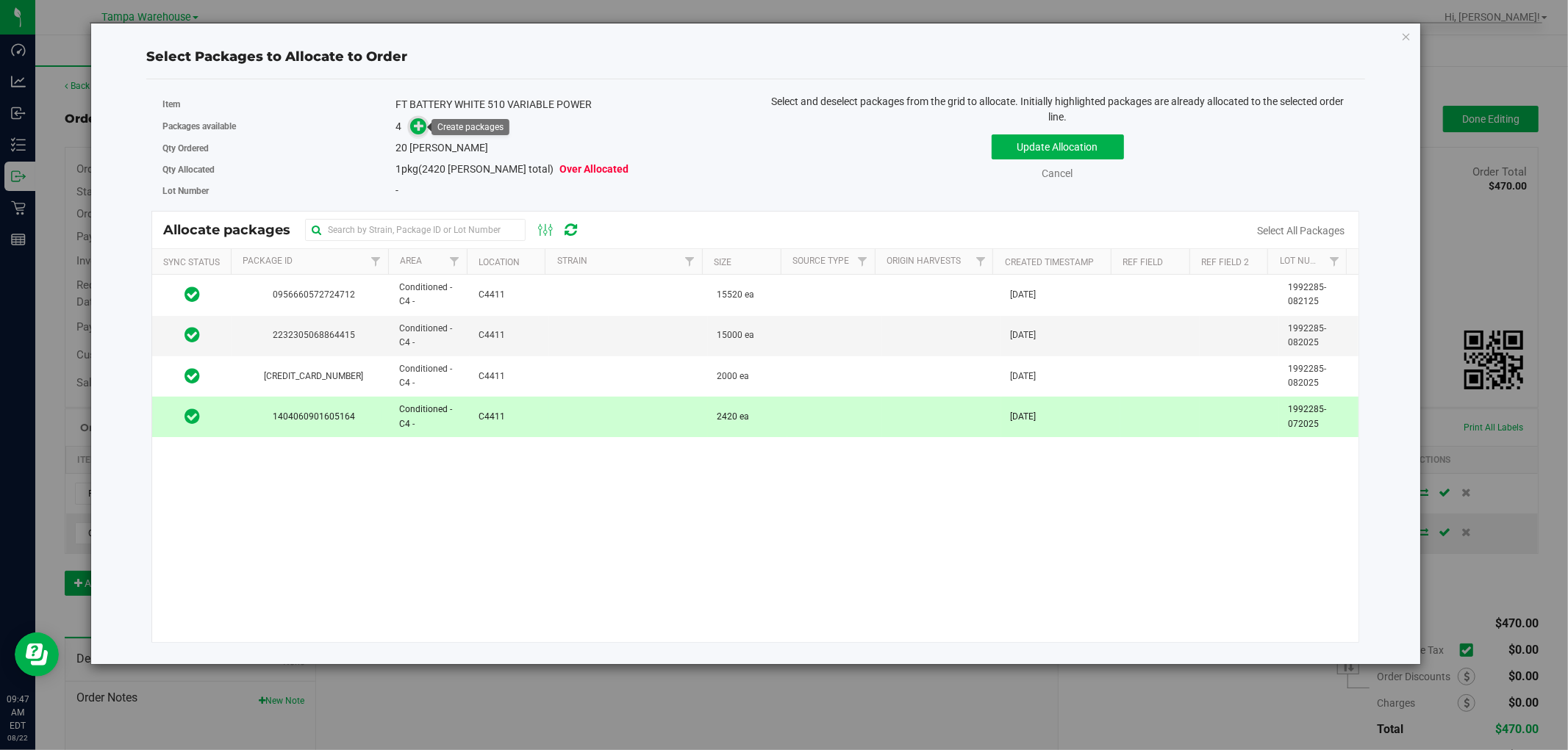
click at [419, 126] on icon at bounding box center [419, 125] width 10 height 10
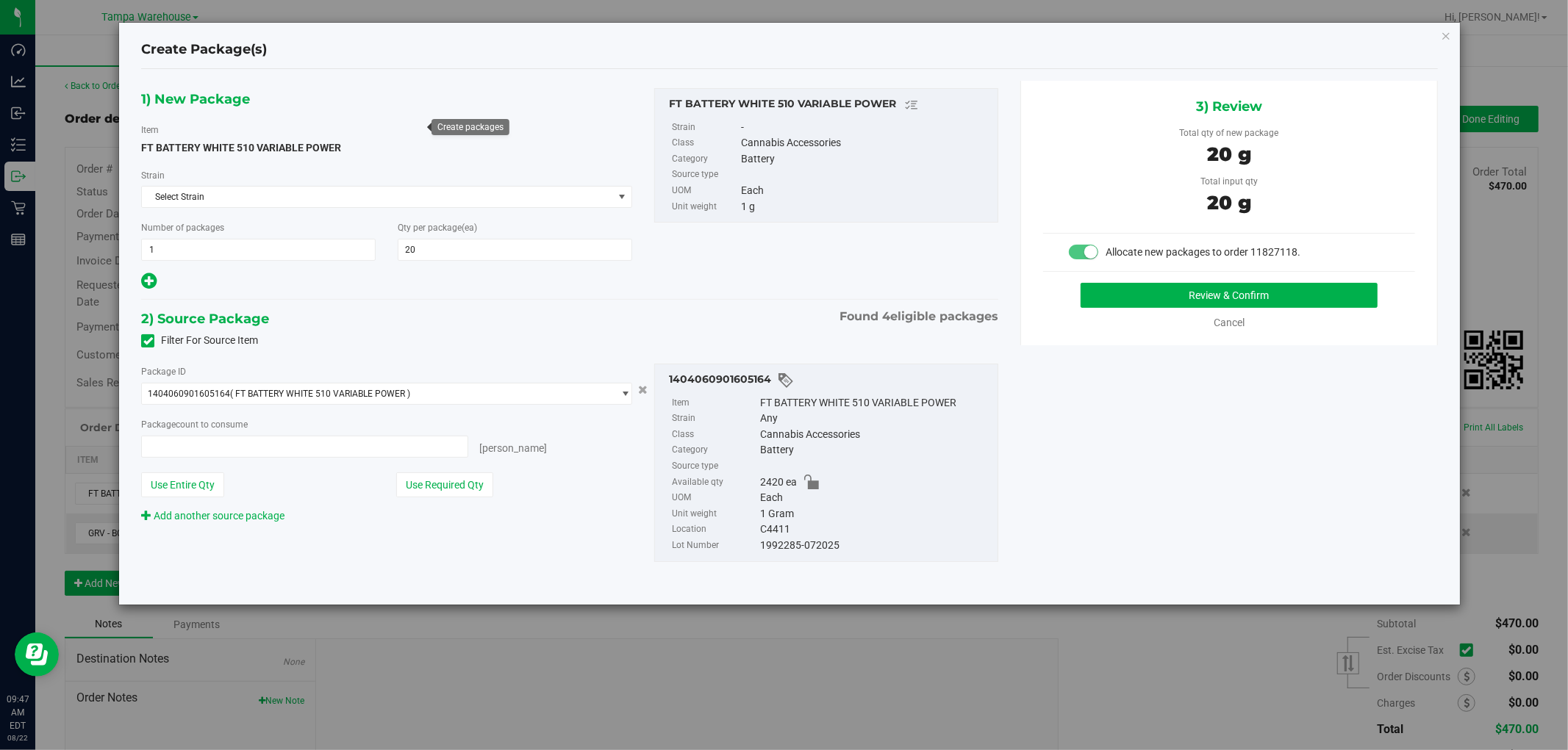
type input "20 ea"
click at [1289, 288] on button "Review & Confirm" at bounding box center [1229, 296] width 298 height 25
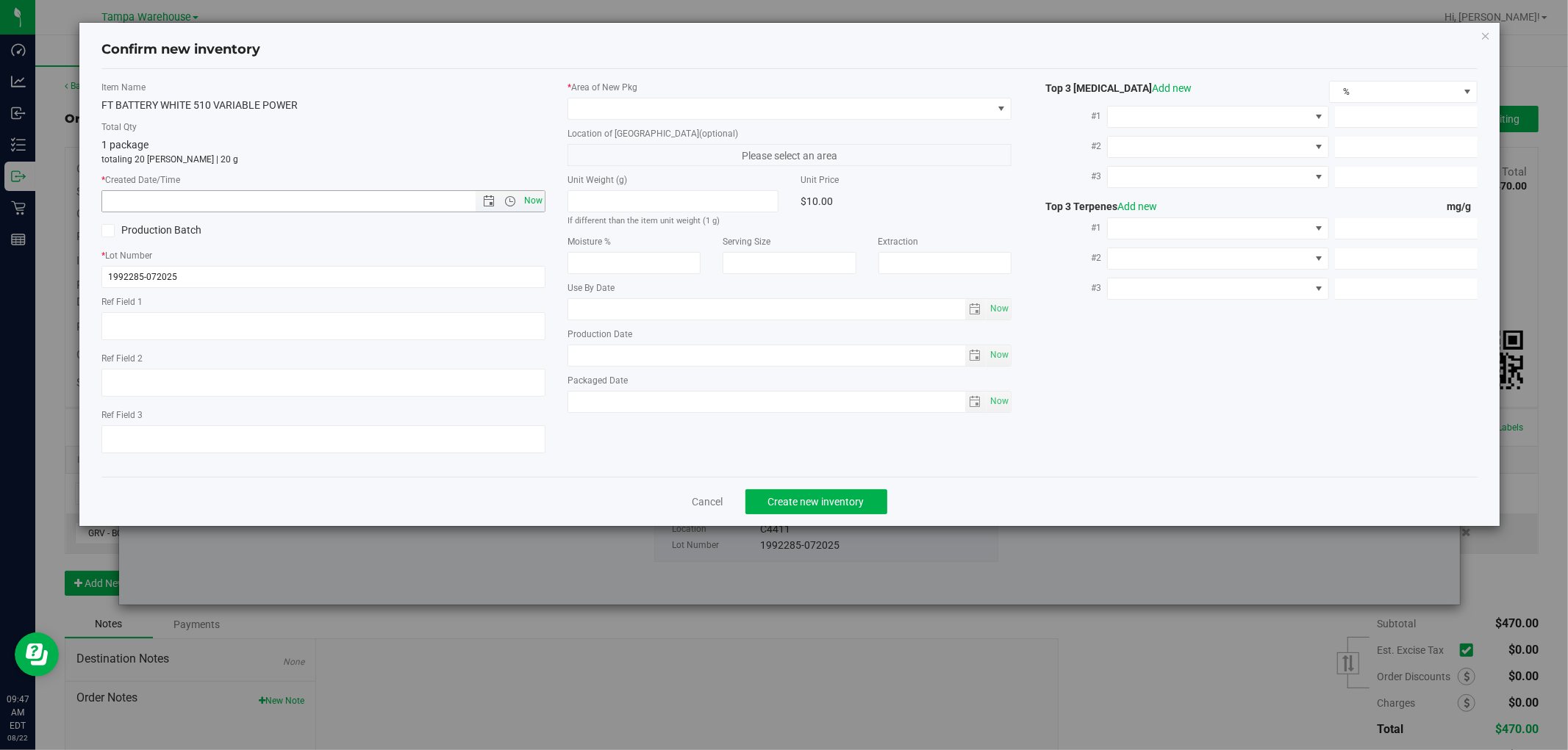
click at [530, 200] on span "Now" at bounding box center [534, 200] width 25 height 22
type input "8/22/2025 9:47 AM"
click at [770, 117] on span at bounding box center [780, 109] width 424 height 21
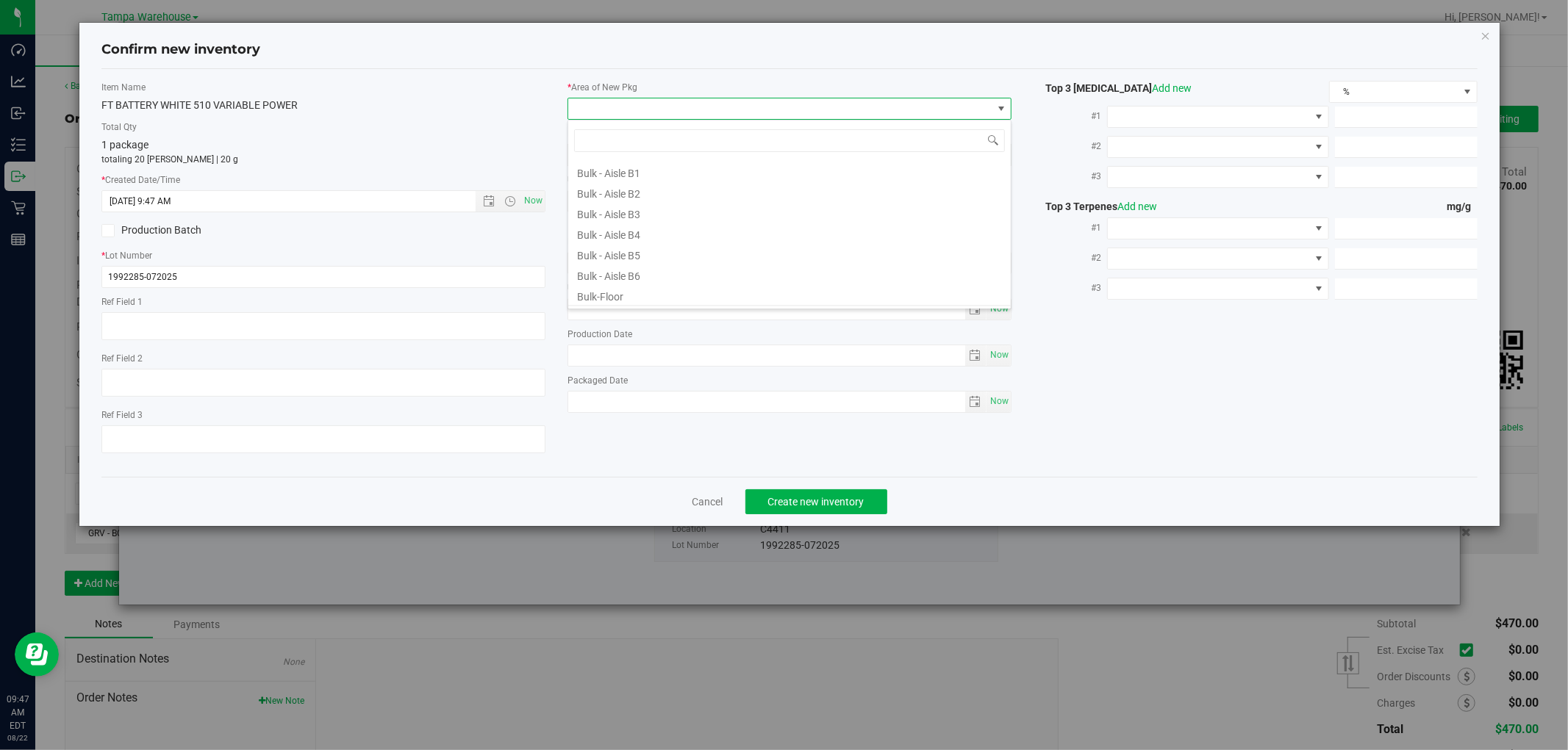
scroll to position [163, 0]
click at [657, 231] on li "Conditioned - C4 -" at bounding box center [790, 233] width 443 height 21
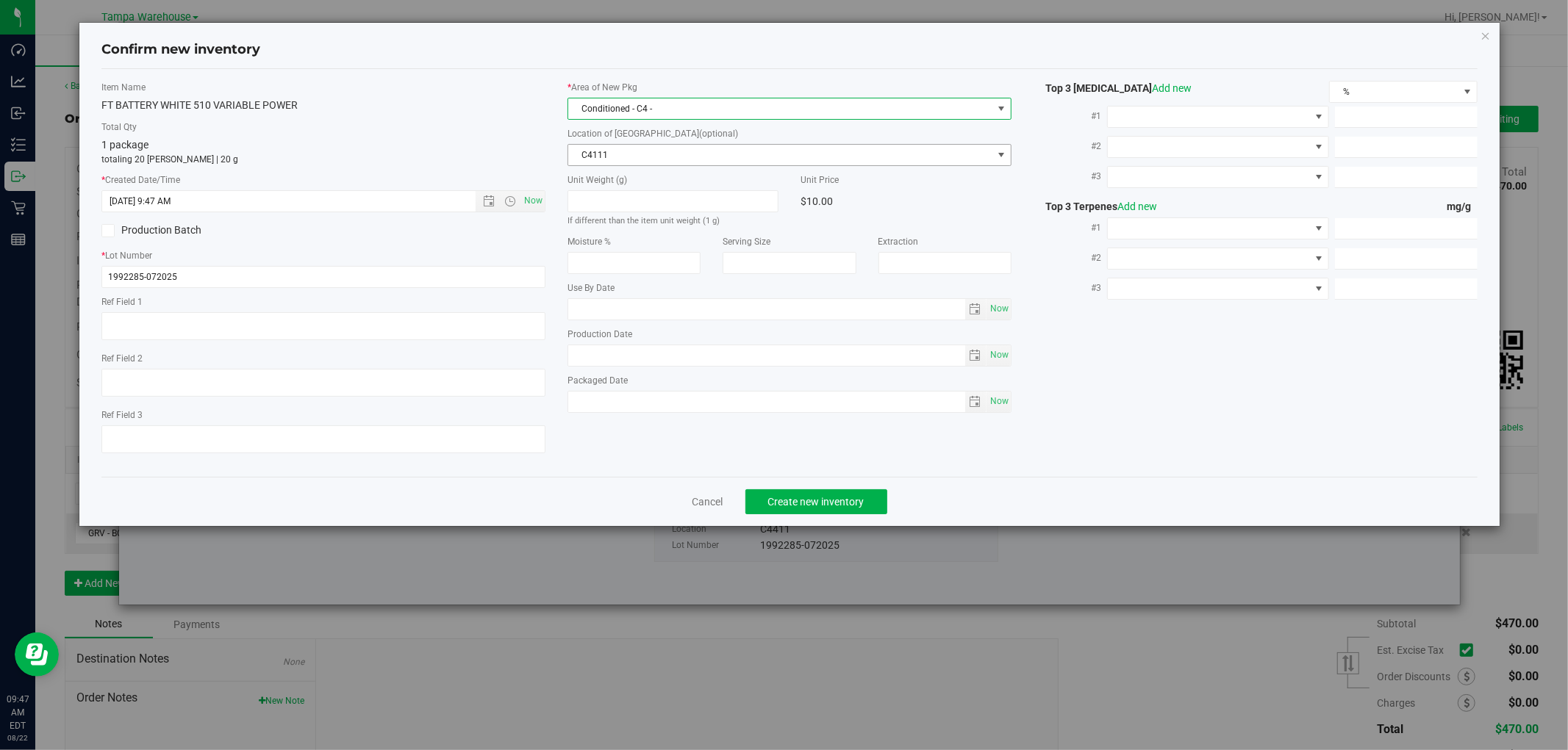
click at [732, 151] on span "C4111" at bounding box center [780, 155] width 424 height 21
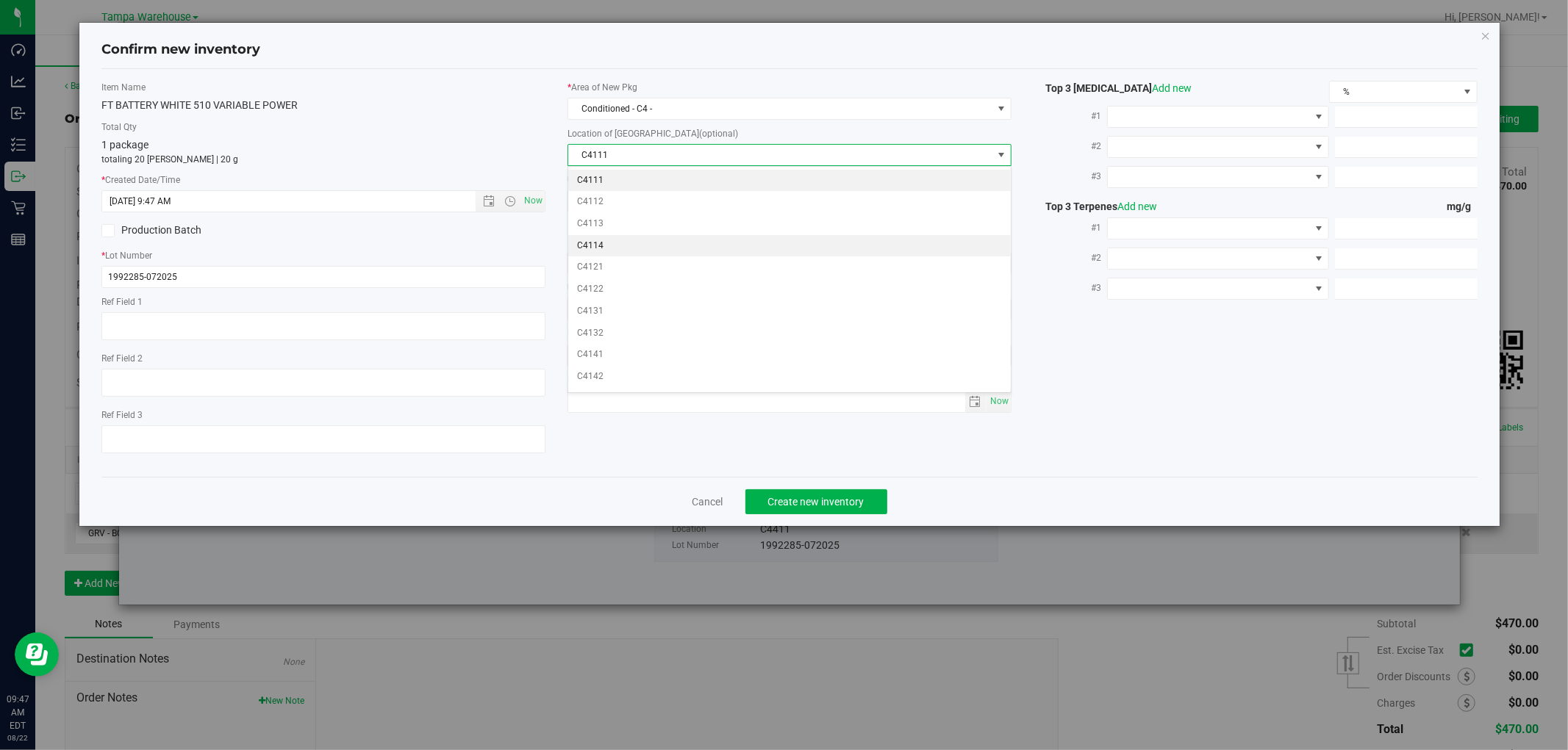
scroll to position [571, 0]
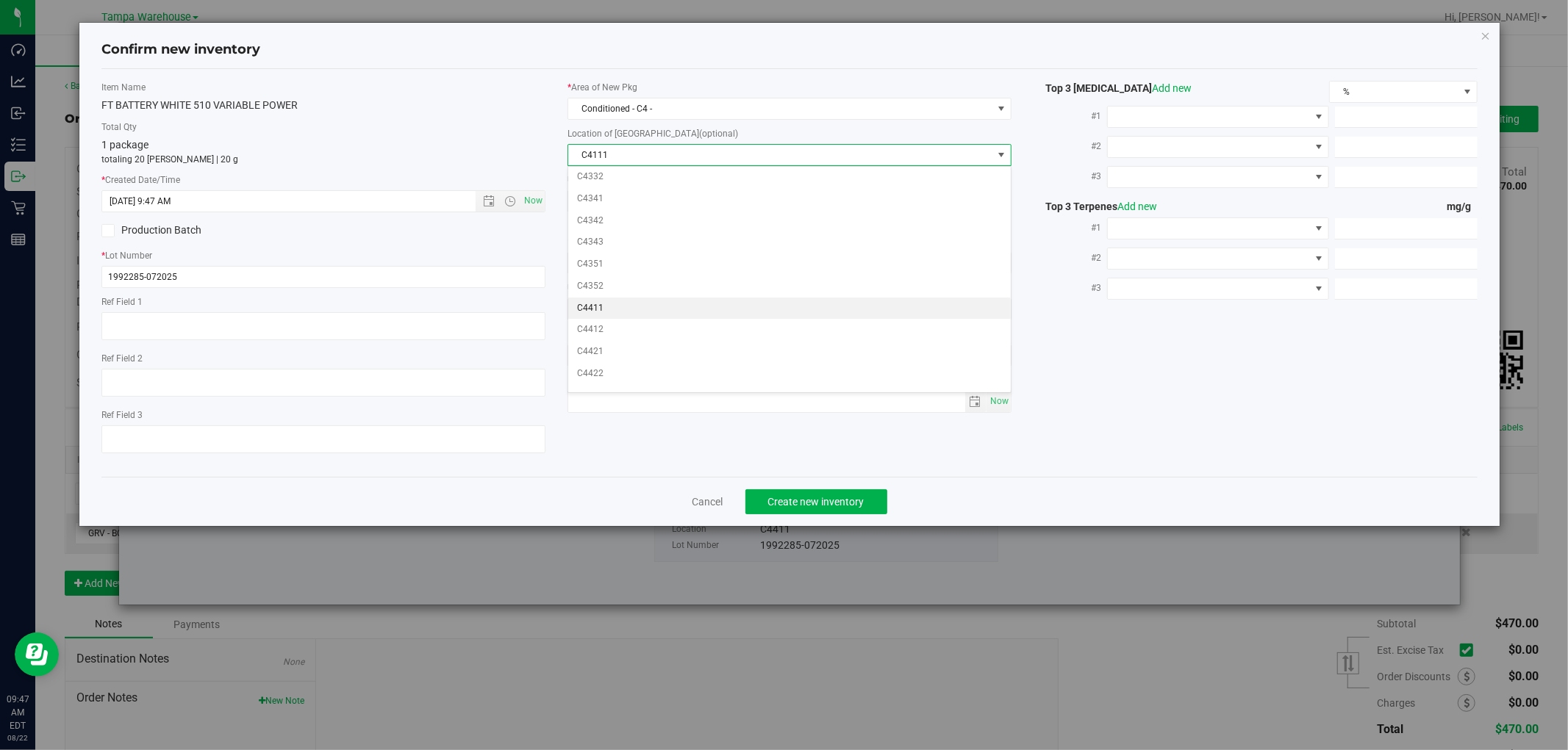
click at [640, 310] on li "C4411" at bounding box center [790, 309] width 443 height 22
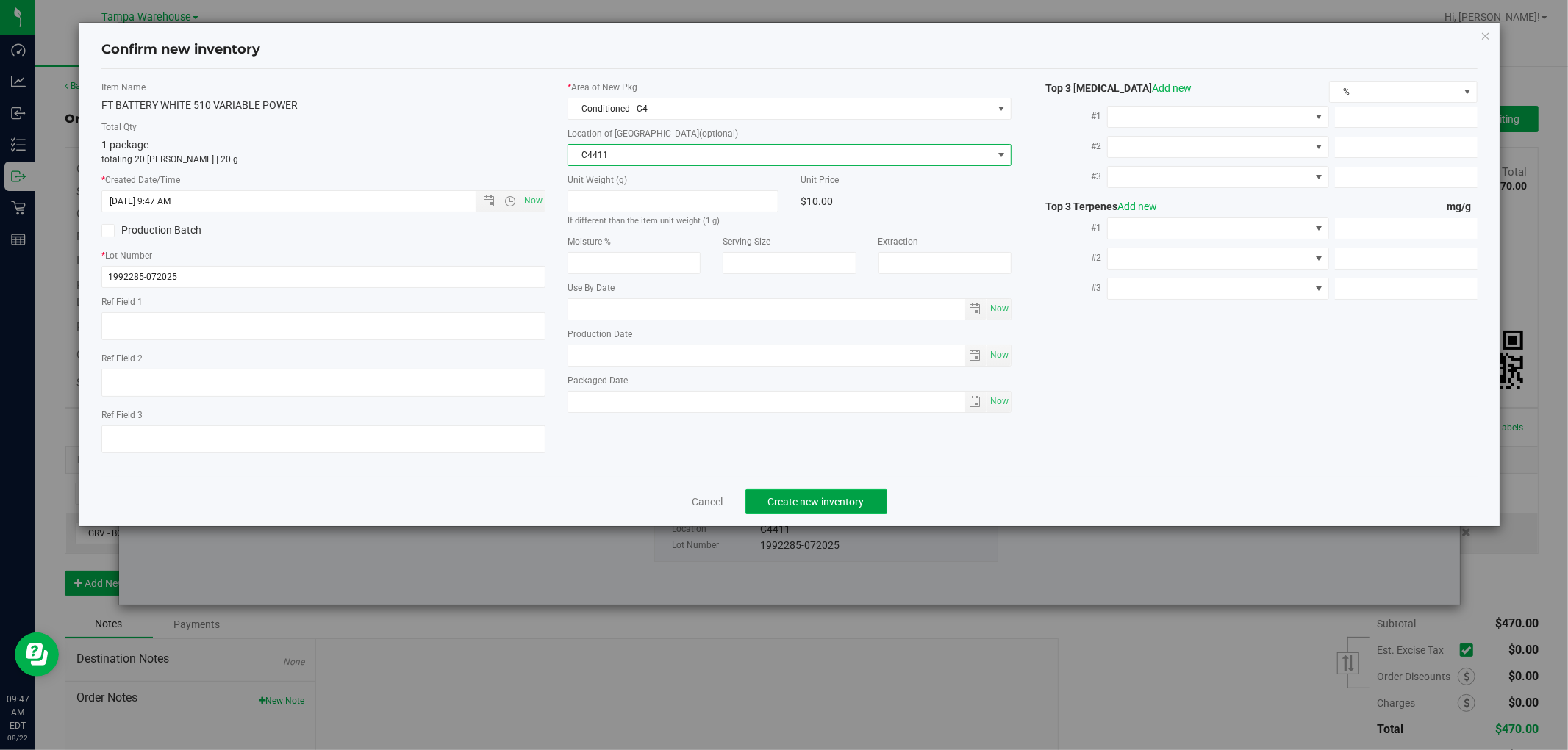
click at [847, 508] on span "Create new inventory" at bounding box center [816, 502] width 97 height 12
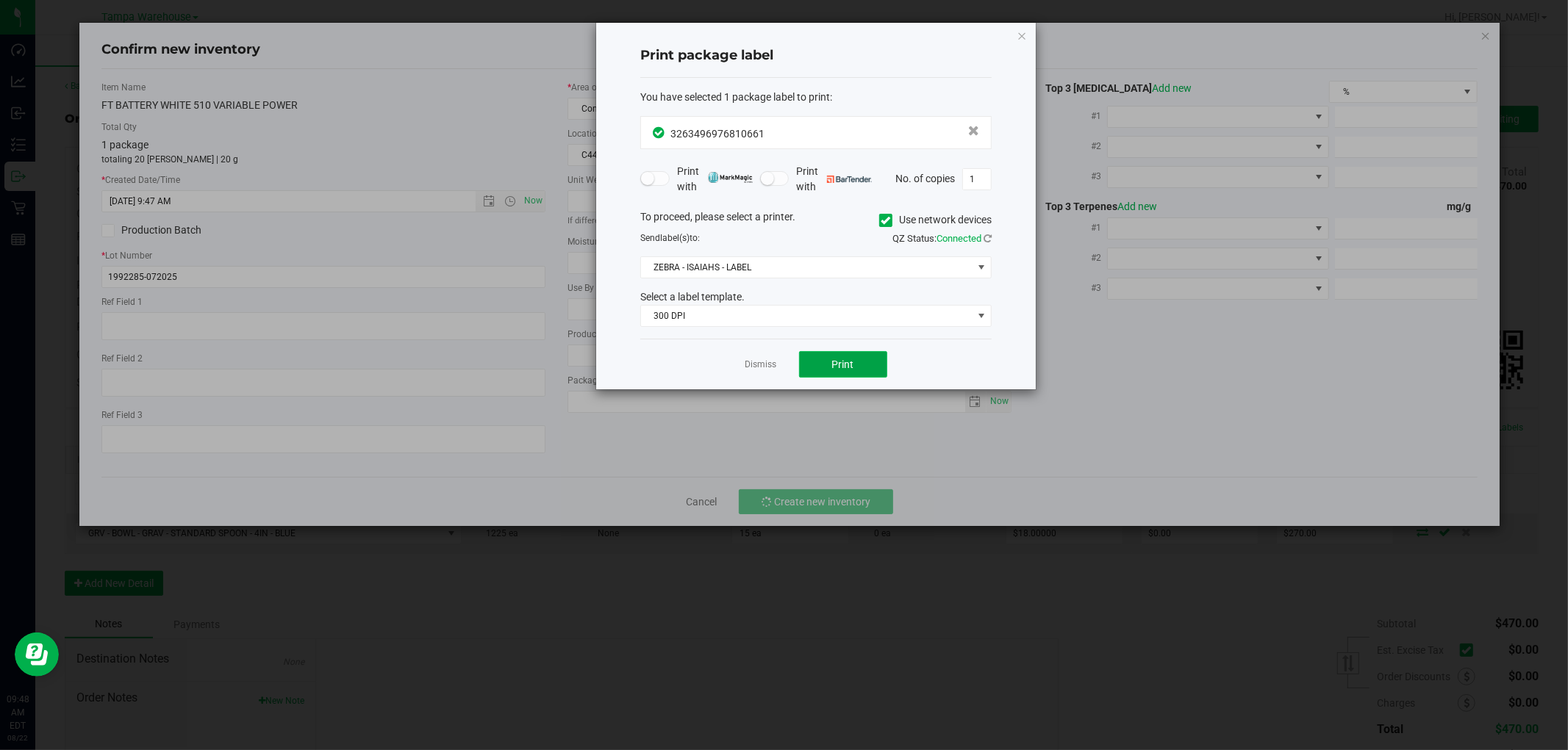
click at [836, 362] on span "Print" at bounding box center [843, 365] width 22 height 12
click at [1020, 33] on icon "button" at bounding box center [1022, 36] width 10 height 18
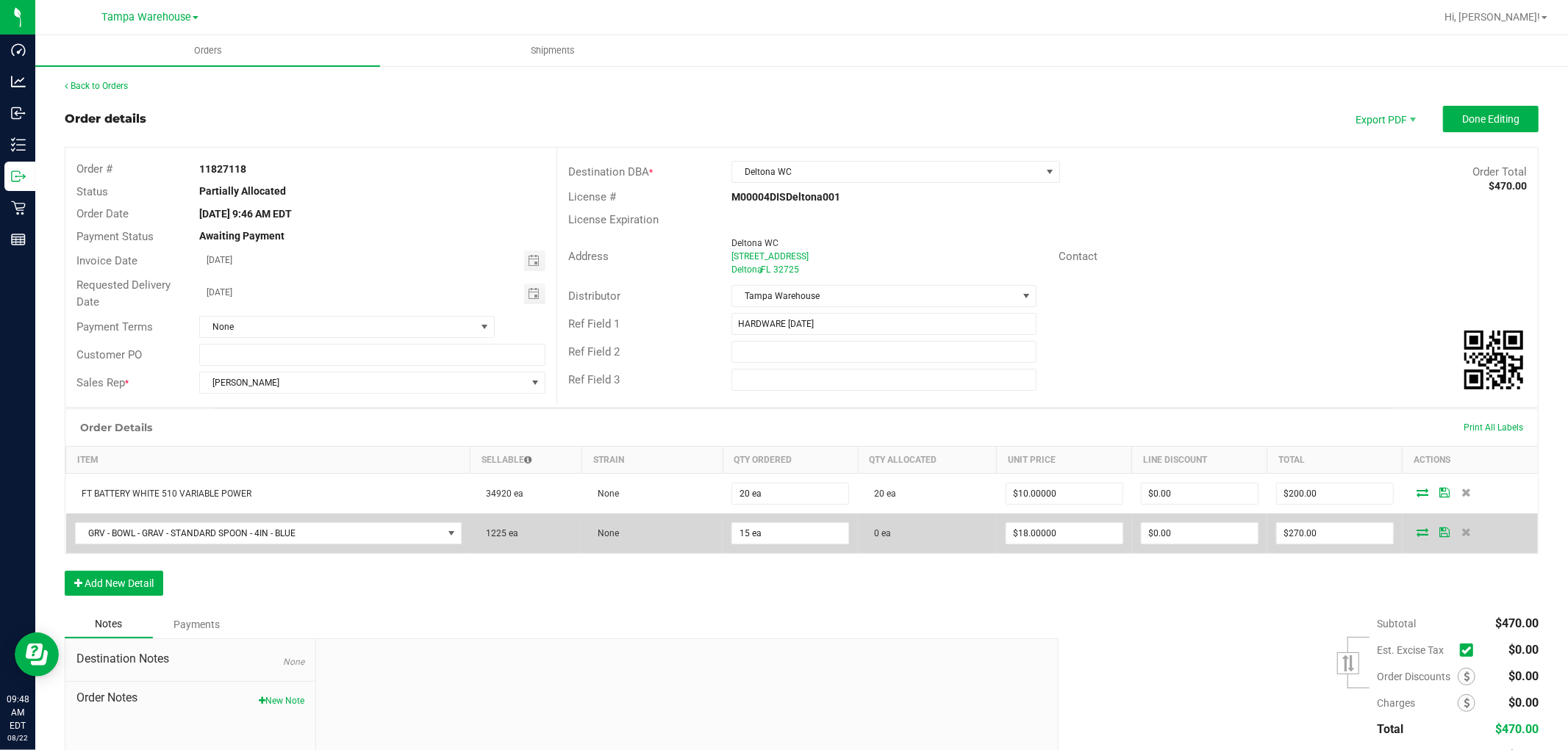
click at [1416, 529] on icon at bounding box center [1422, 532] width 12 height 9
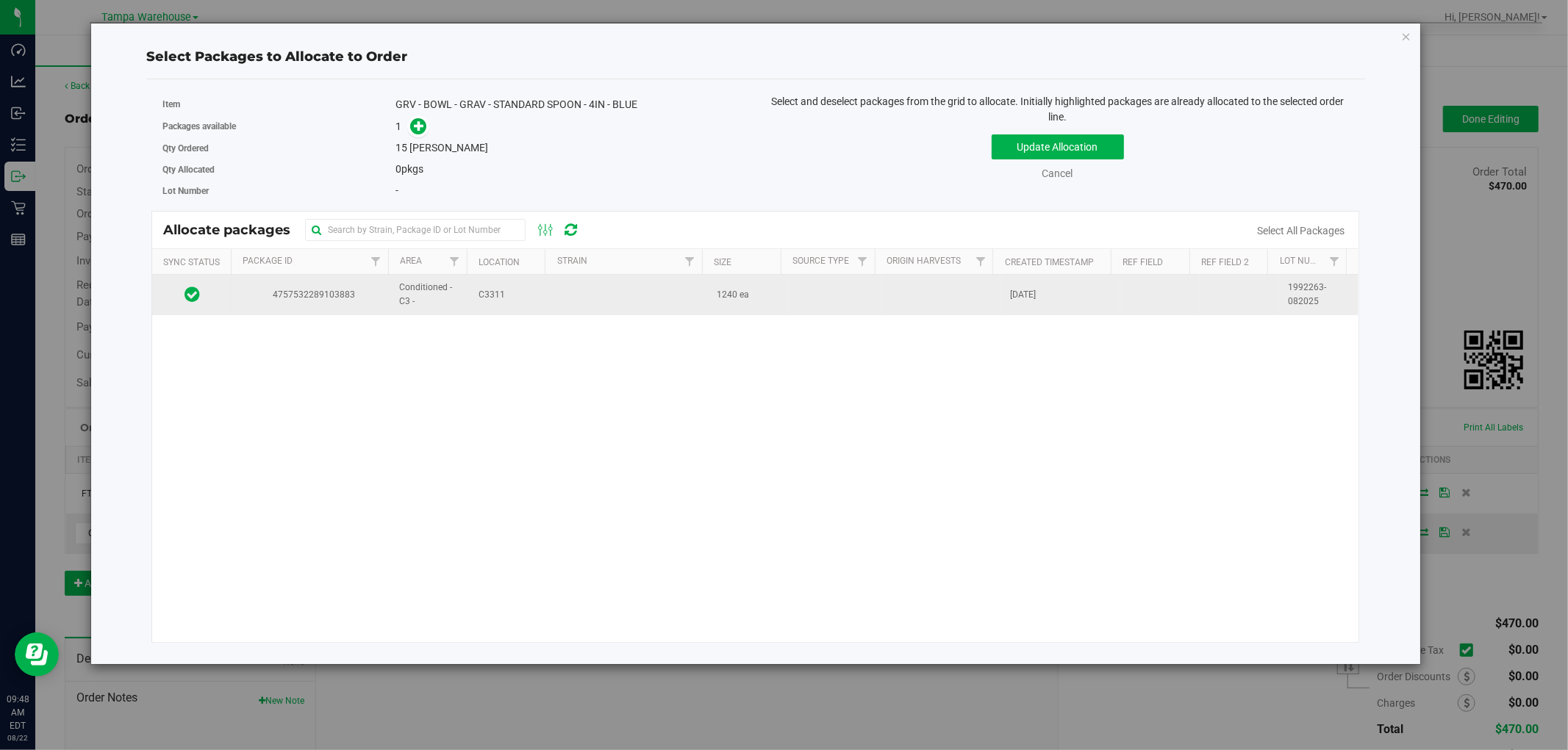
click at [552, 292] on td at bounding box center [628, 294] width 159 height 39
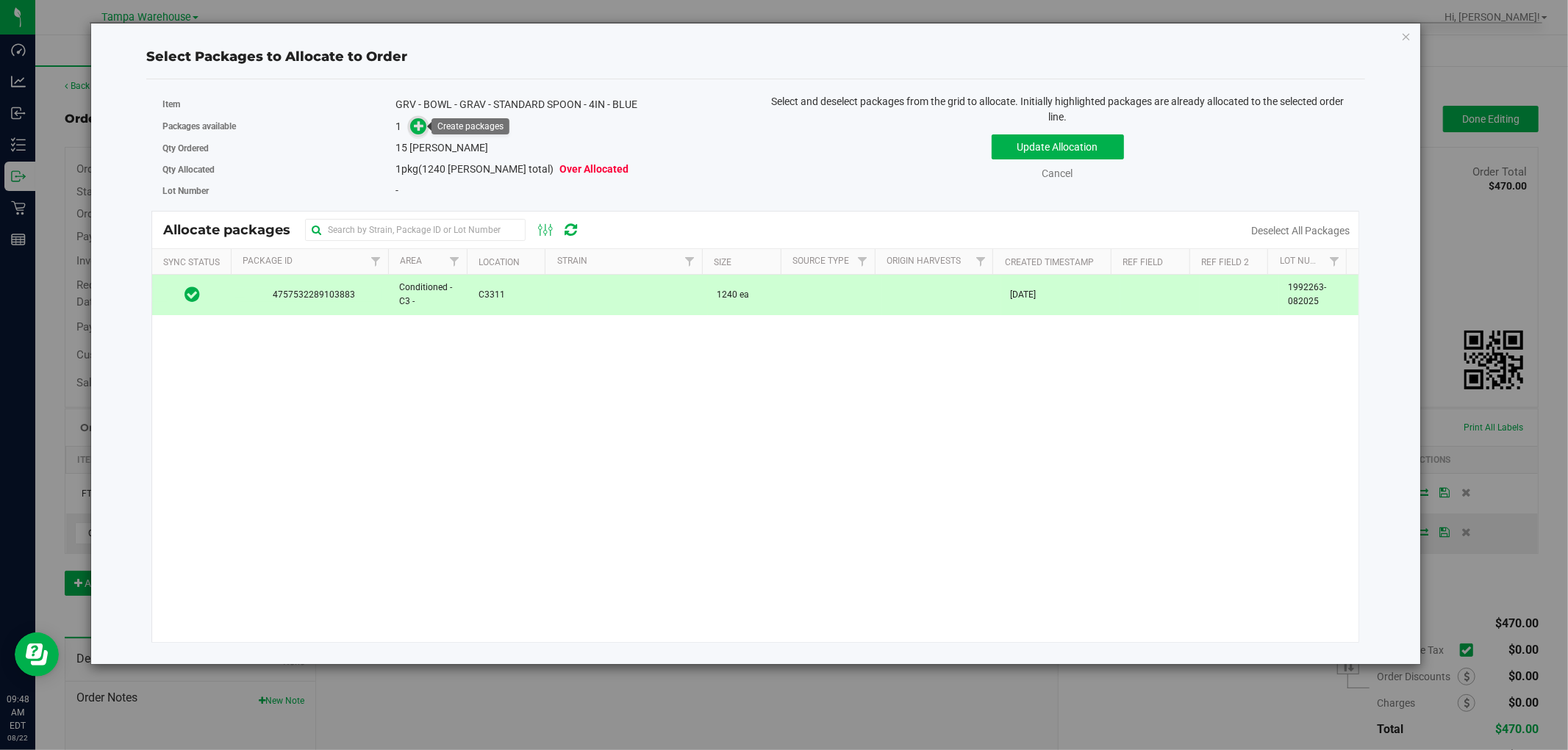
click at [420, 125] on icon at bounding box center [419, 125] width 10 height 10
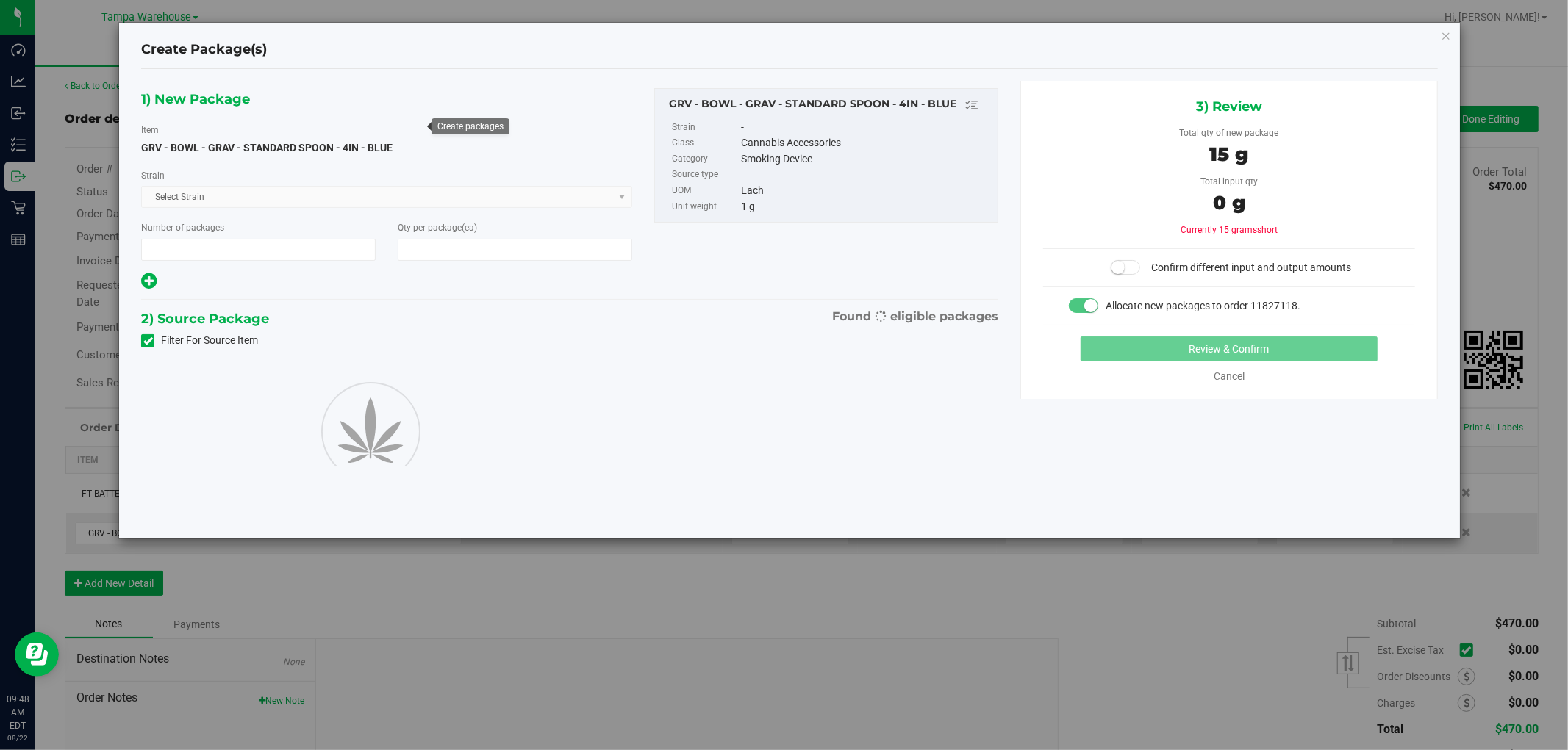
type input "1"
type input "15"
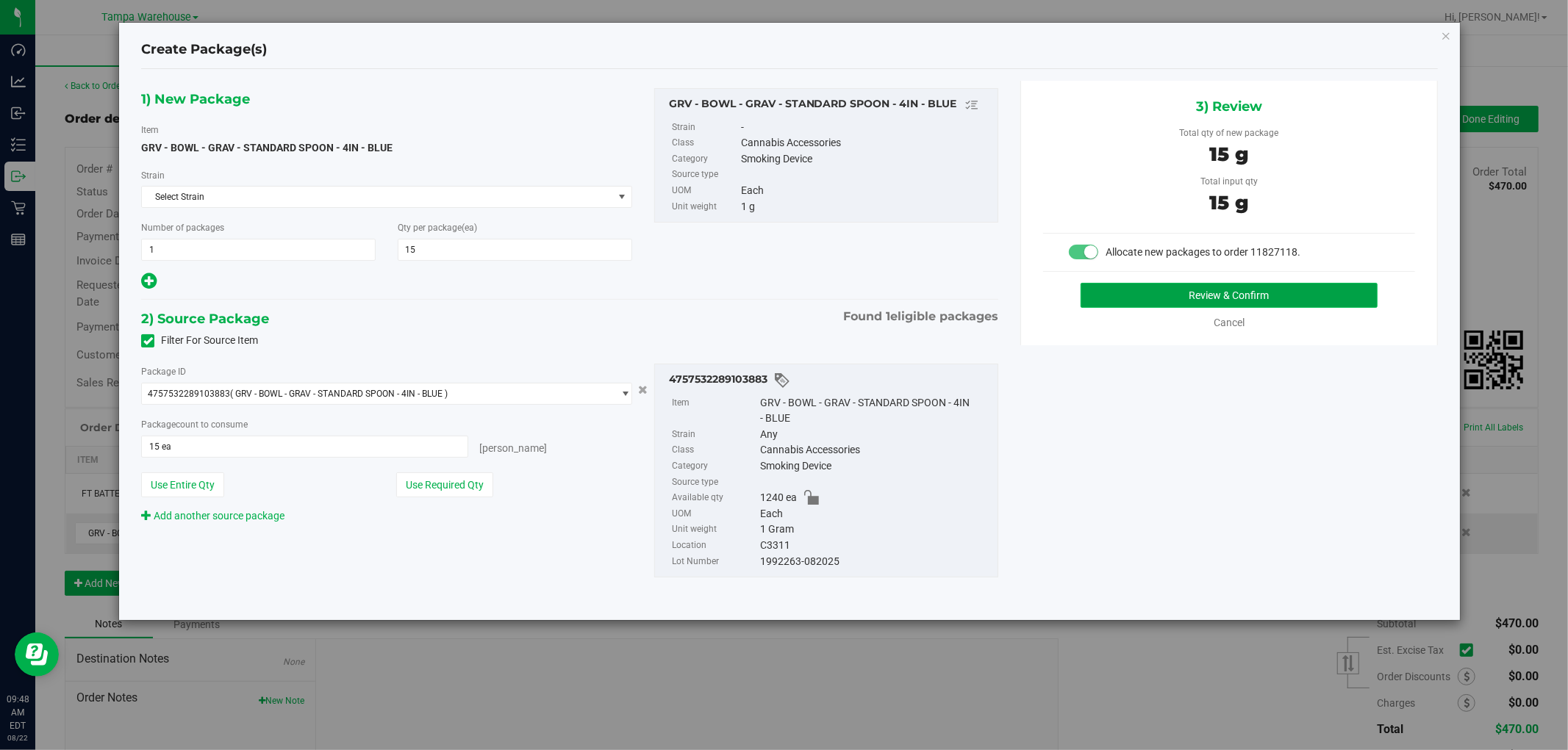
click at [1244, 295] on button "Review & Confirm" at bounding box center [1229, 296] width 298 height 25
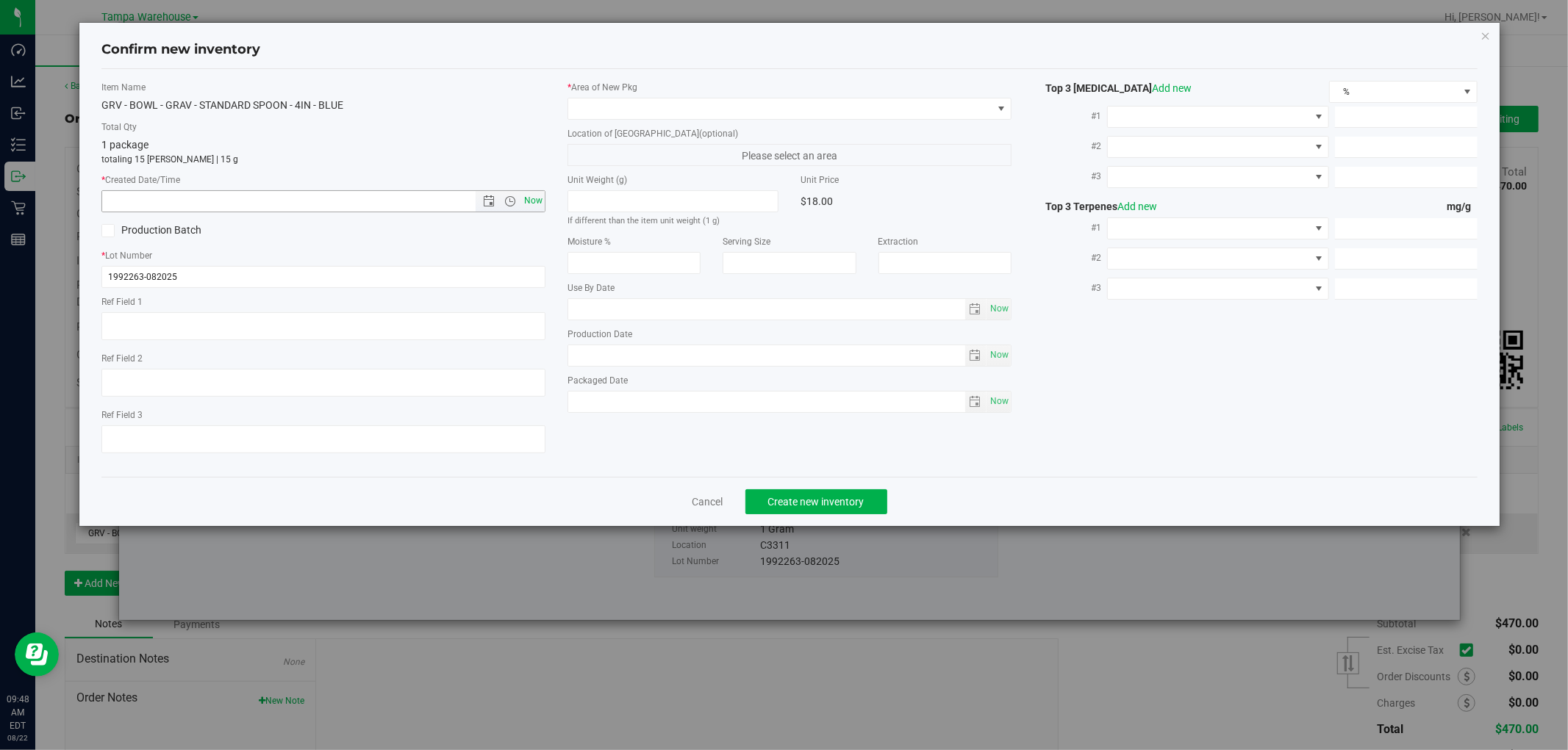
click at [541, 195] on span "Now" at bounding box center [534, 200] width 25 height 22
type input "8/22/2025 9:48 AM"
click at [813, 111] on span at bounding box center [780, 109] width 424 height 21
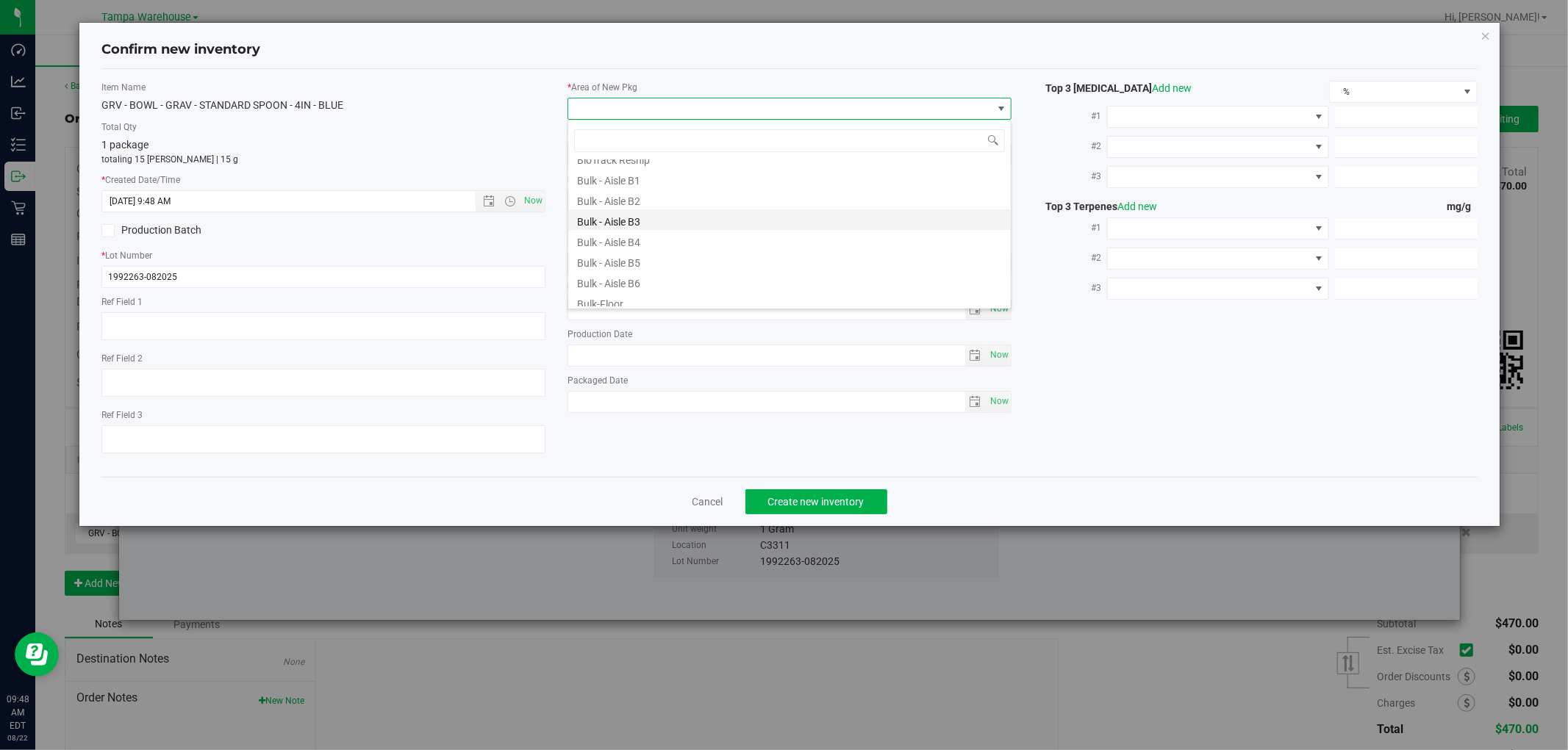
scroll to position [82, 0]
click at [649, 291] on li "Conditioned - C3 -" at bounding box center [790, 294] width 443 height 21
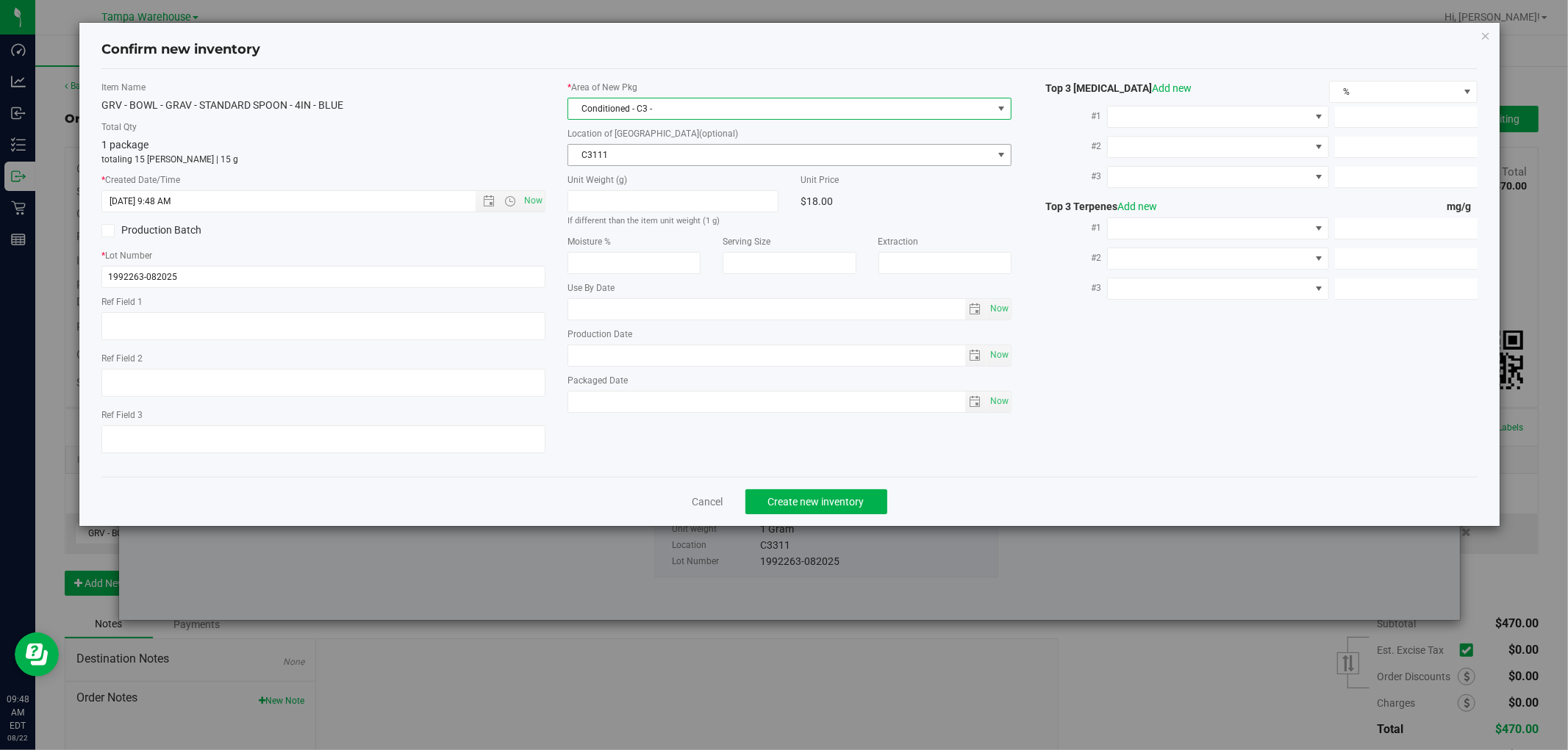
click at [707, 163] on span "C3111" at bounding box center [780, 155] width 424 height 21
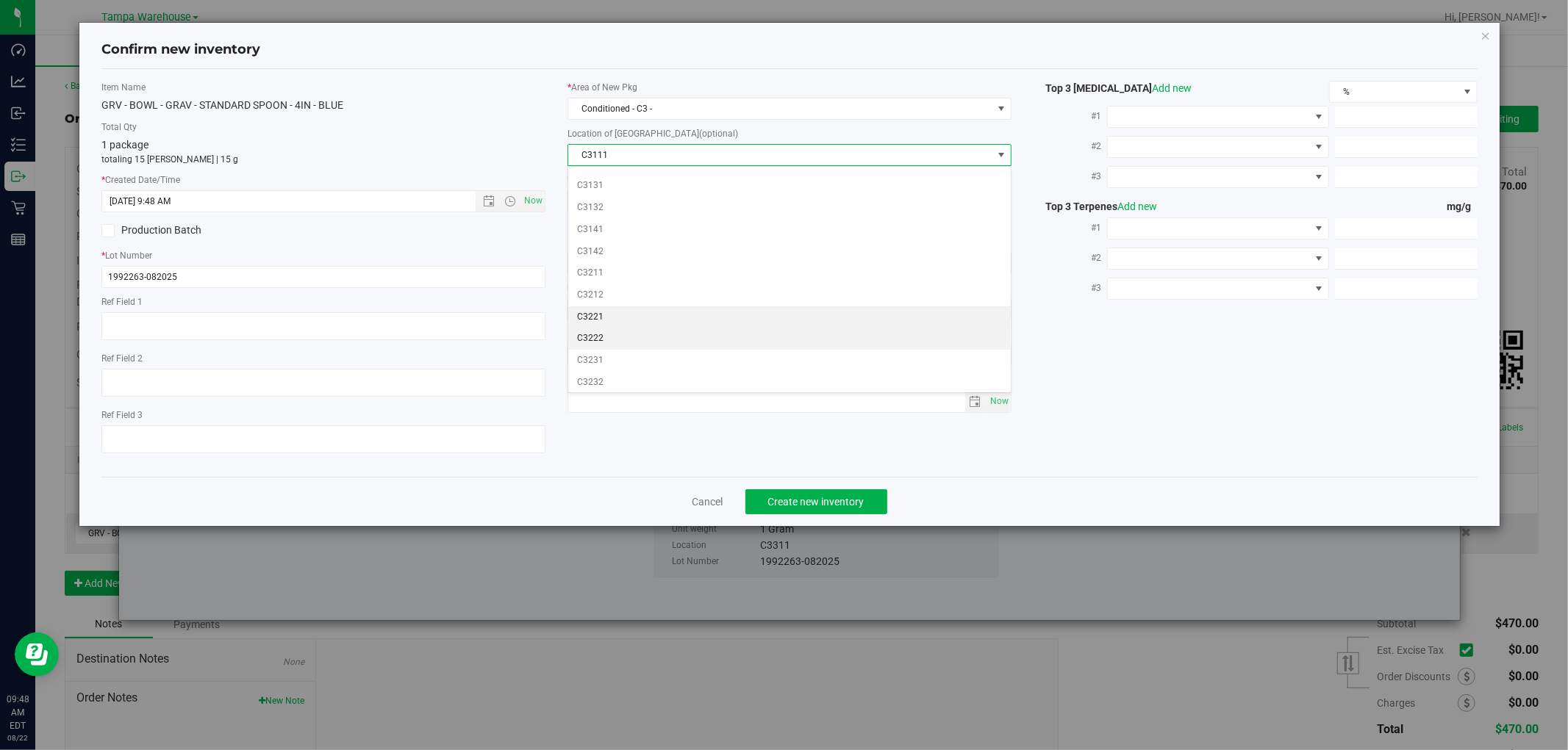
scroll to position [163, 0]
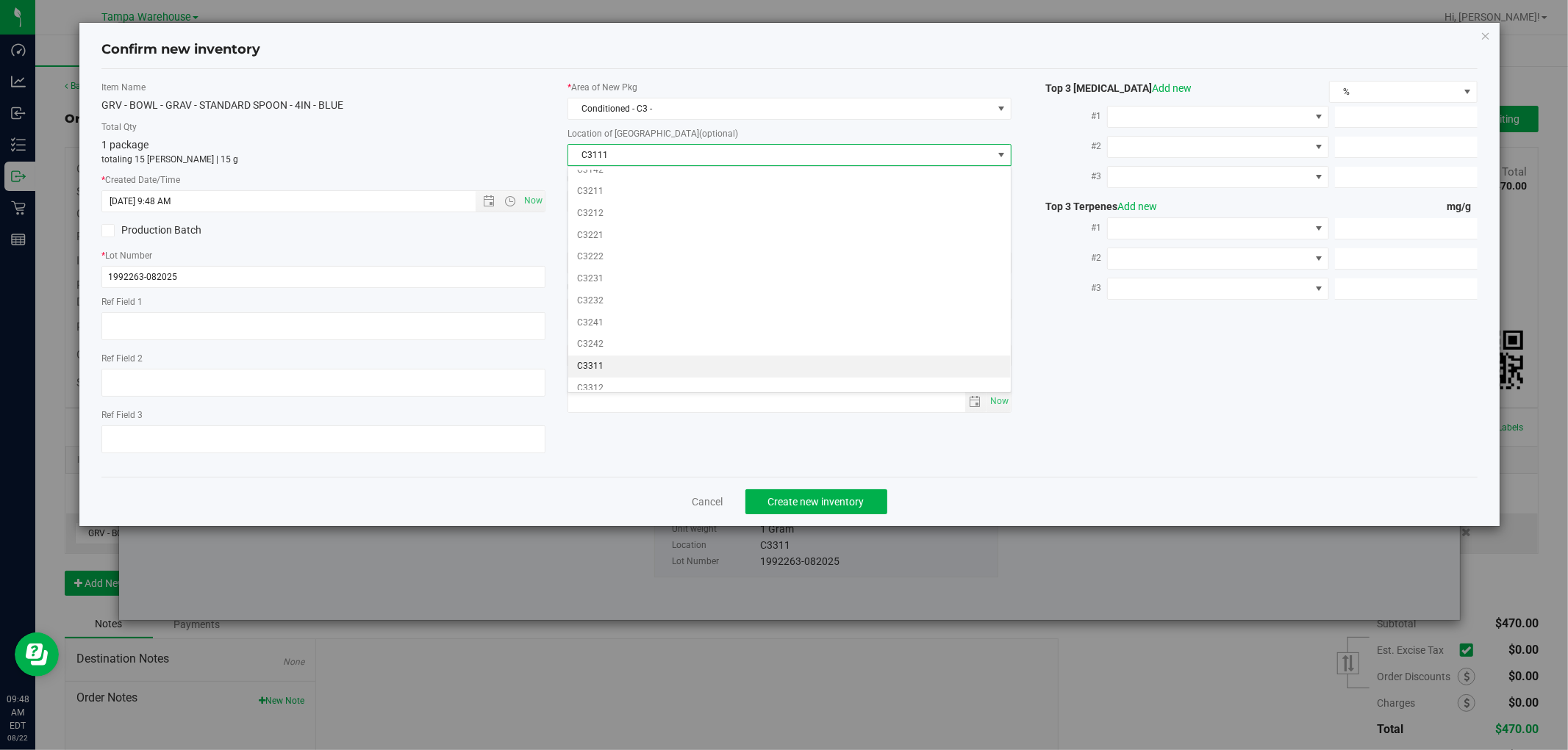
click at [614, 366] on li "C3311" at bounding box center [790, 367] width 443 height 22
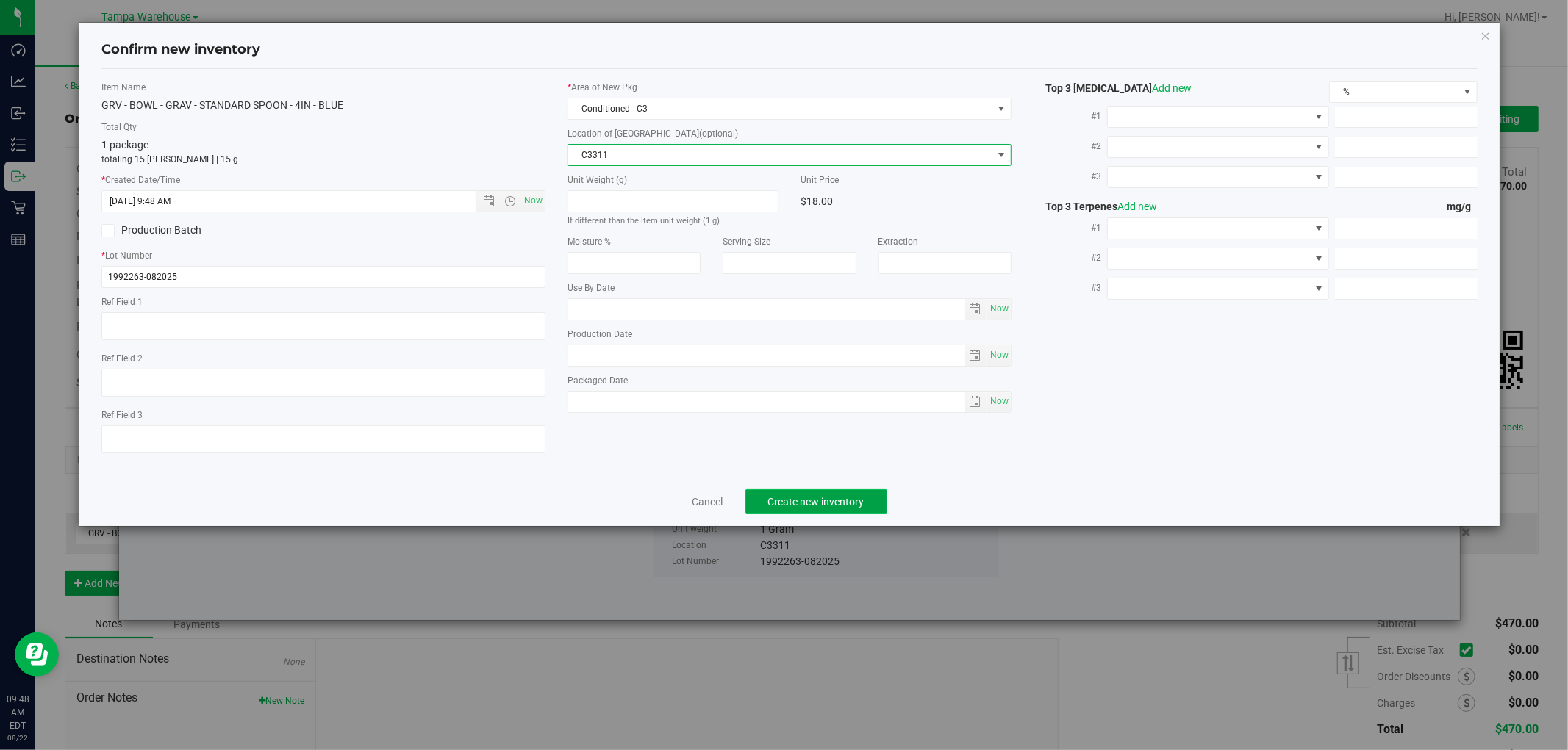
click at [835, 508] on span "Create new inventory" at bounding box center [816, 502] width 97 height 12
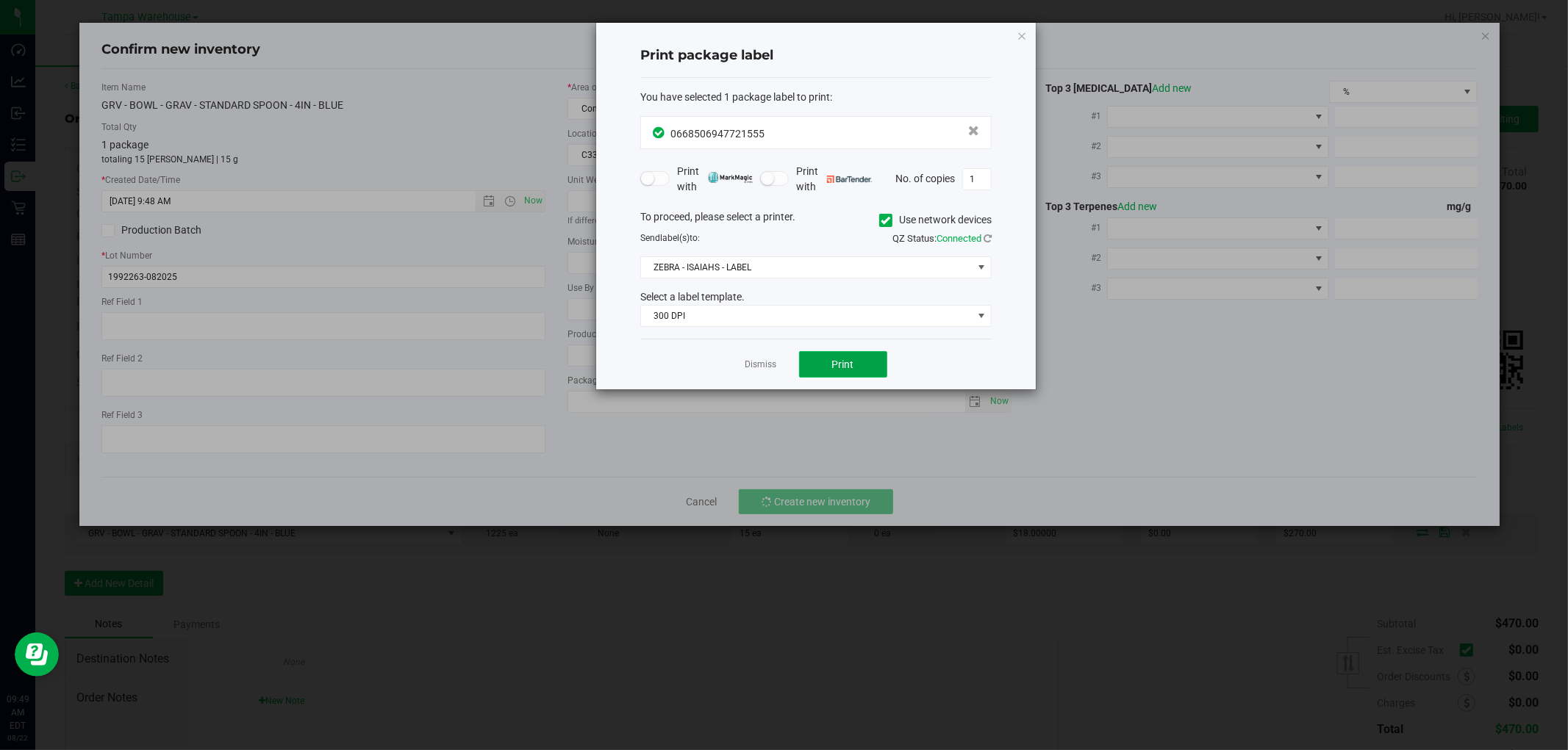
click at [865, 368] on button "Print" at bounding box center [843, 365] width 88 height 27
click at [1024, 33] on icon "button" at bounding box center [1022, 36] width 10 height 18
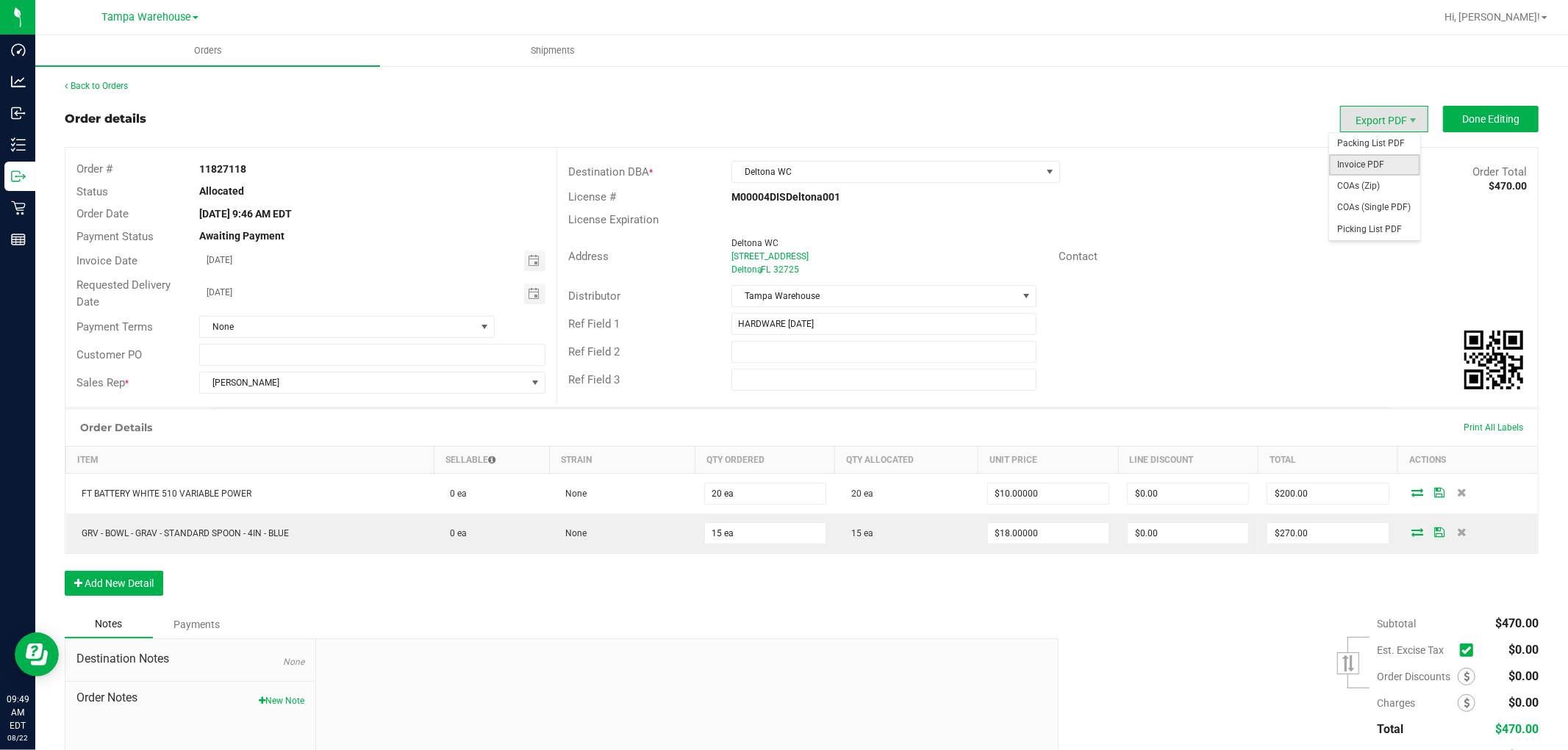
click at [1358, 166] on span "Invoice PDF" at bounding box center [1374, 165] width 91 height 22
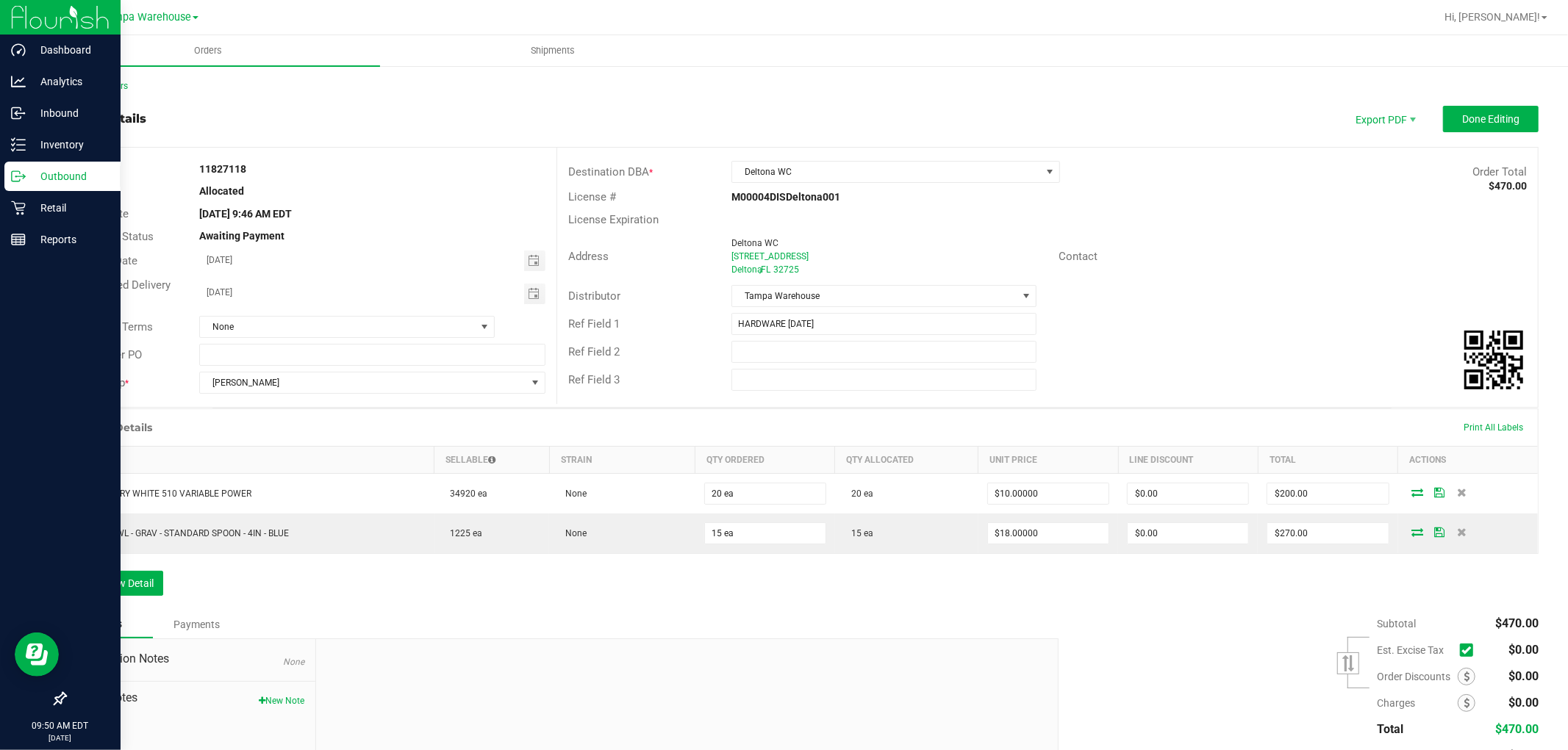
click at [61, 177] on p "Outbound" at bounding box center [70, 177] width 88 height 18
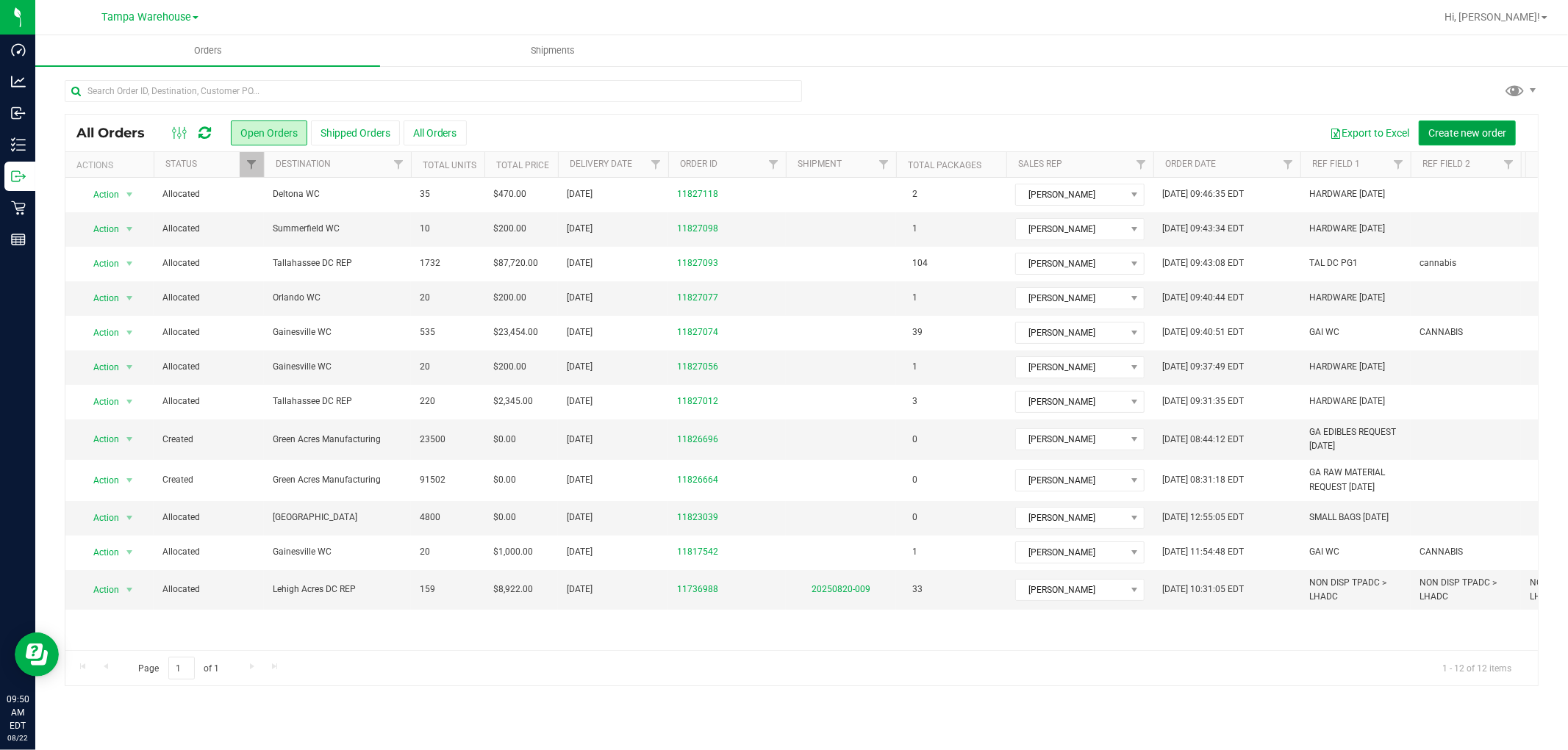
click at [1471, 137] on span "Create new order" at bounding box center [1467, 133] width 78 height 12
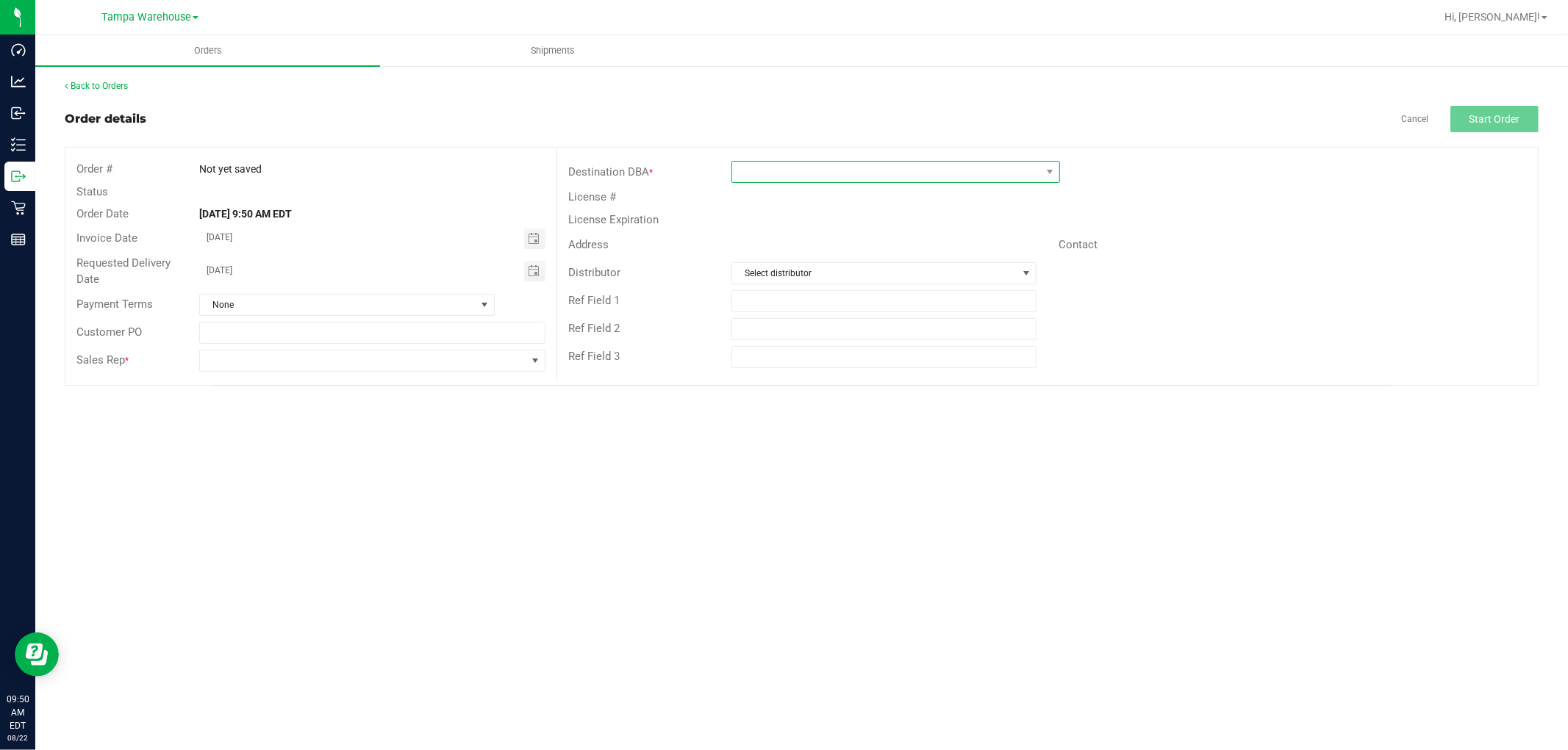
click at [876, 172] on span at bounding box center [887, 172] width 309 height 21
type input "LAK"
click at [783, 239] on li "Lakeland WC" at bounding box center [899, 235] width 333 height 25
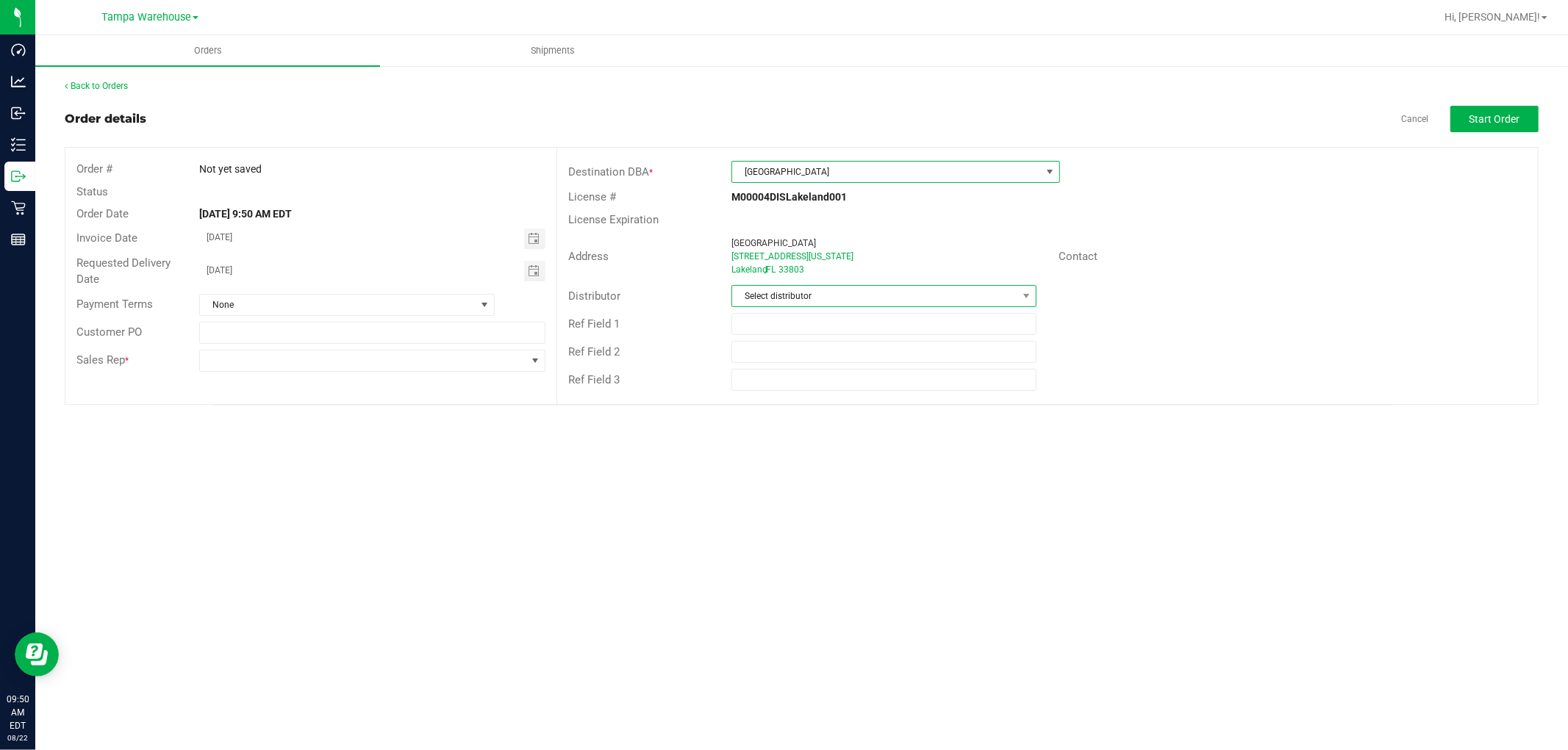
click at [806, 296] on span "Select distributor" at bounding box center [875, 296] width 285 height 21
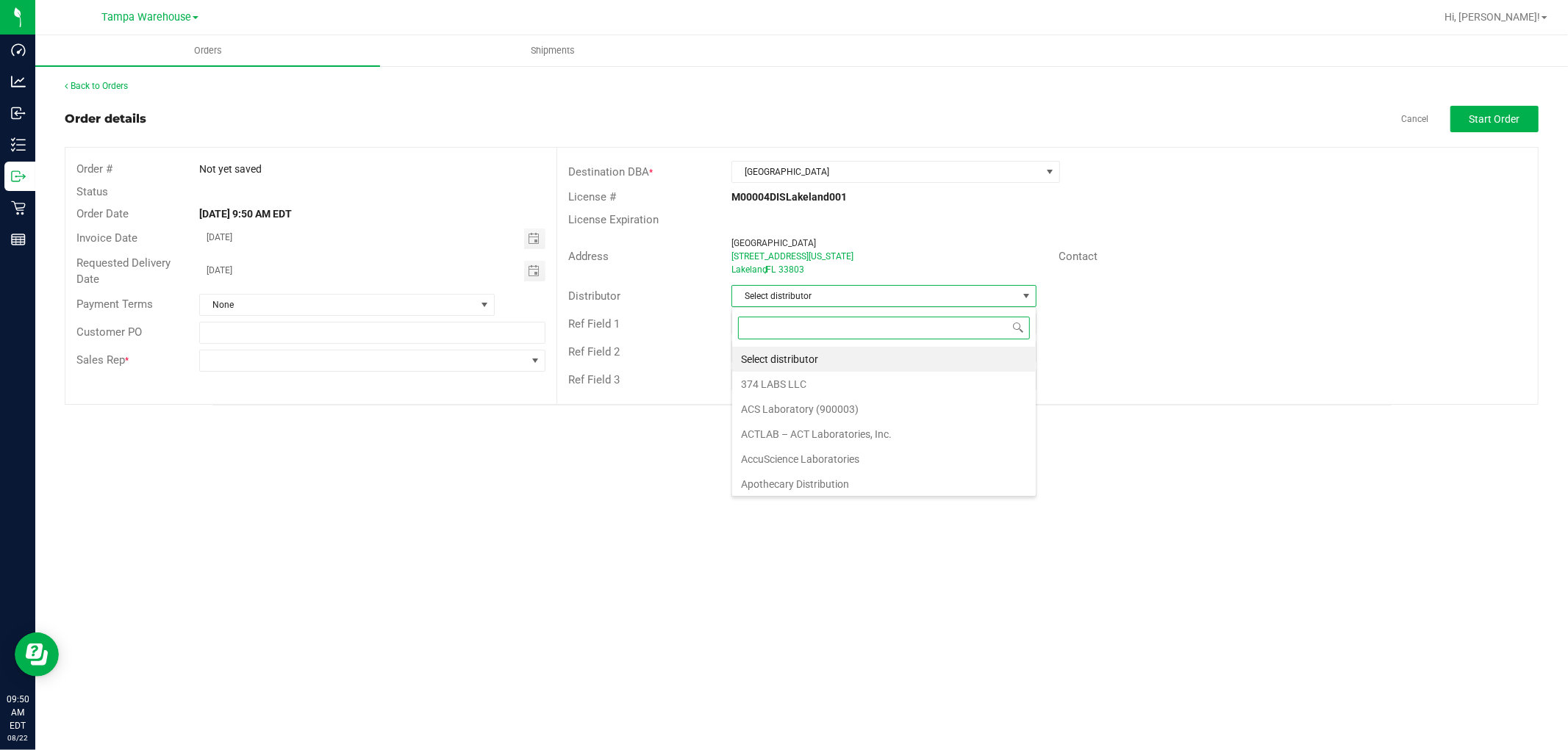
scroll to position [22, 305]
type input "TAM"
click at [810, 380] on li "Tampa Warehouse" at bounding box center [884, 385] width 304 height 25
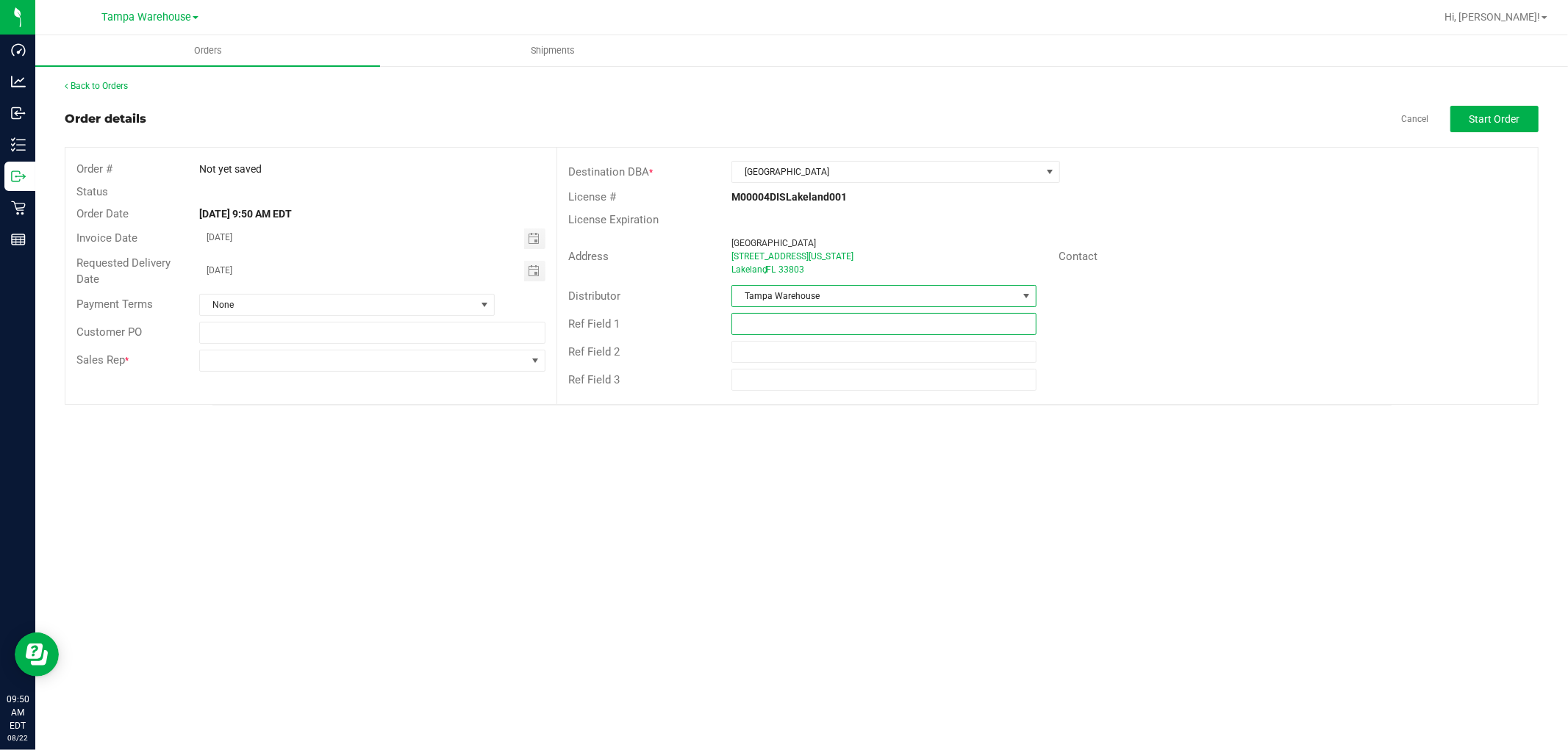
click at [830, 324] on input "text" at bounding box center [884, 325] width 305 height 22
paste input "HARDWARE 08.22.25"
type input "HARDWARE 08.22.25"
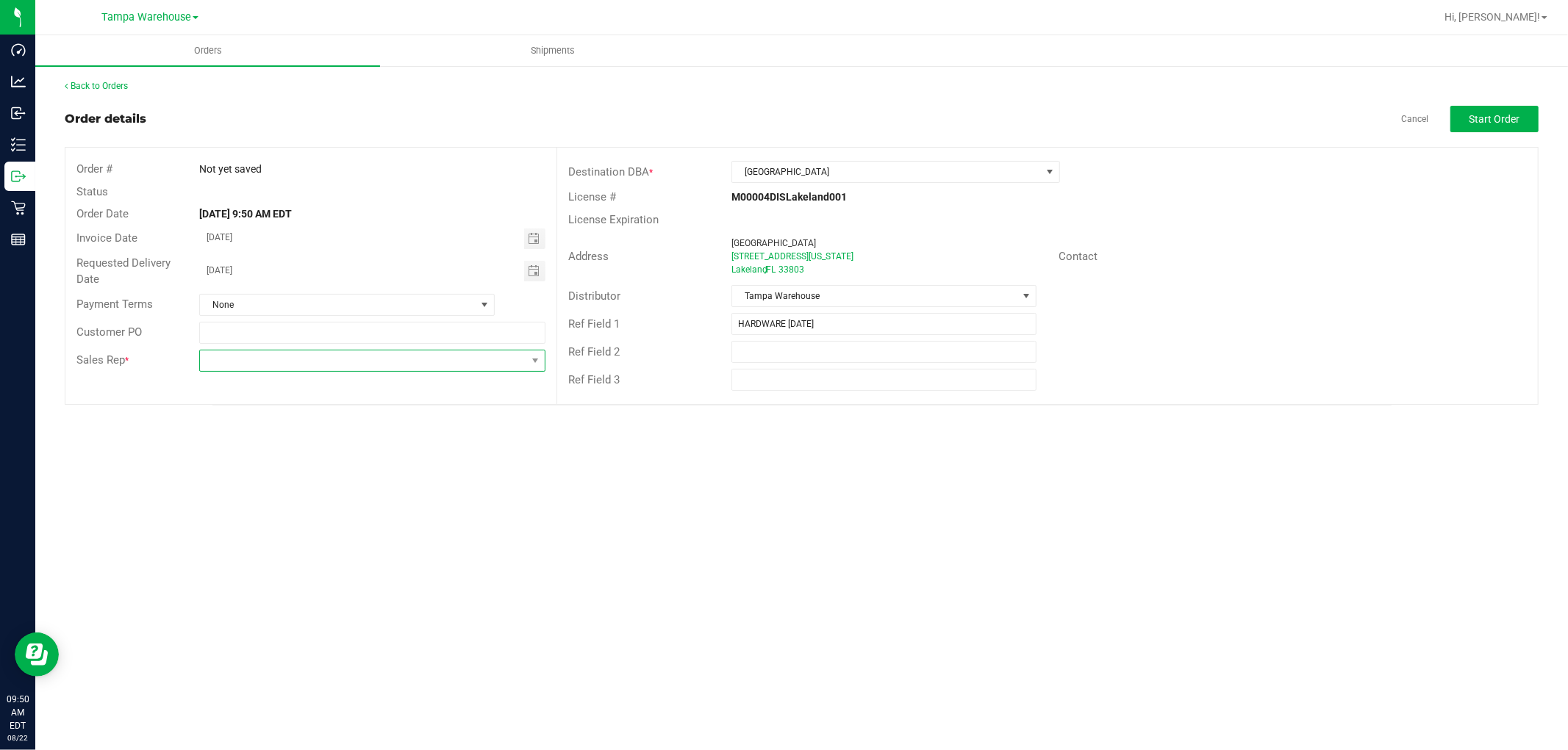
click at [447, 365] on span at bounding box center [362, 361] width 326 height 21
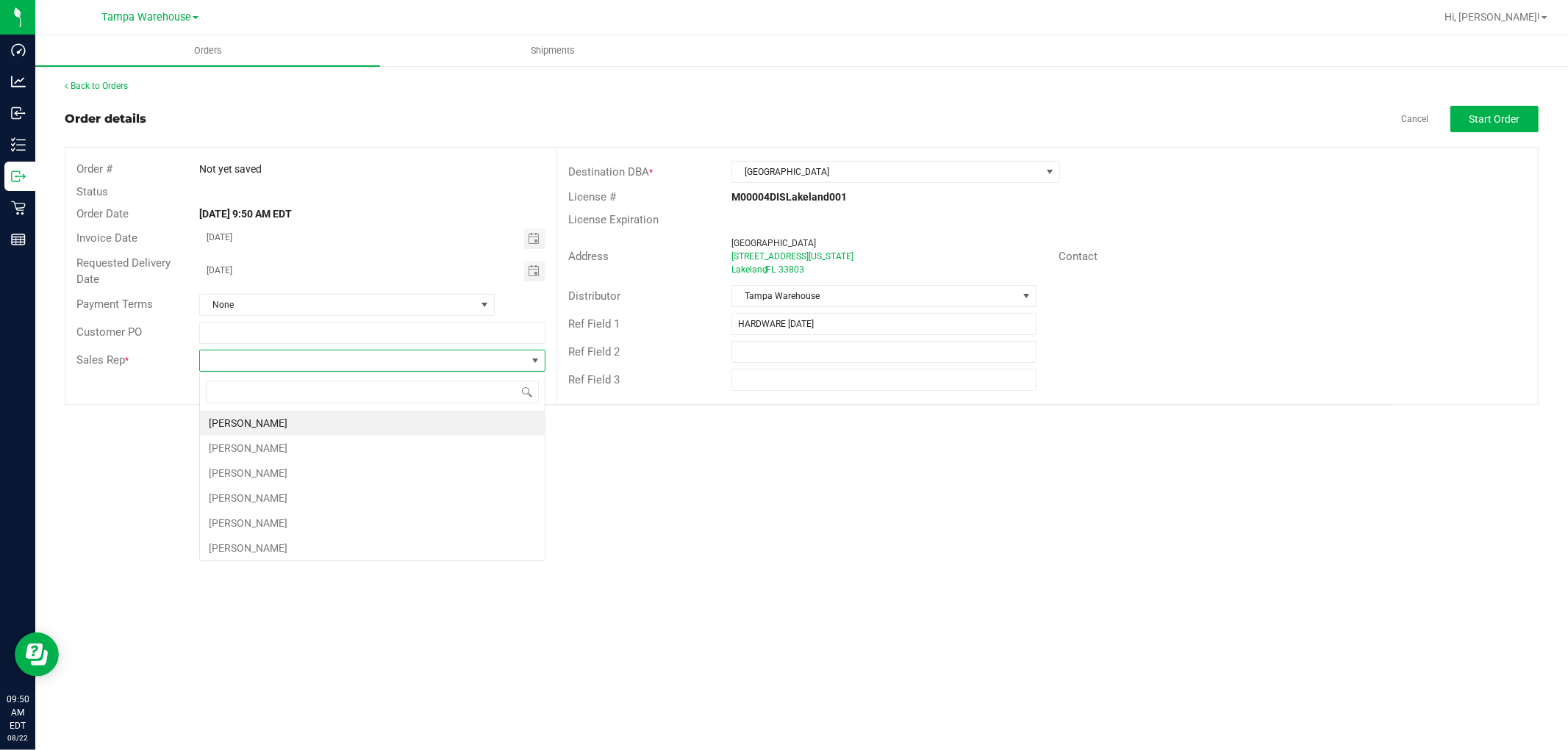
scroll to position [22, 345]
type input "ISAIA"
click at [313, 420] on li "Isaiah Mercado" at bounding box center [372, 423] width 345 height 25
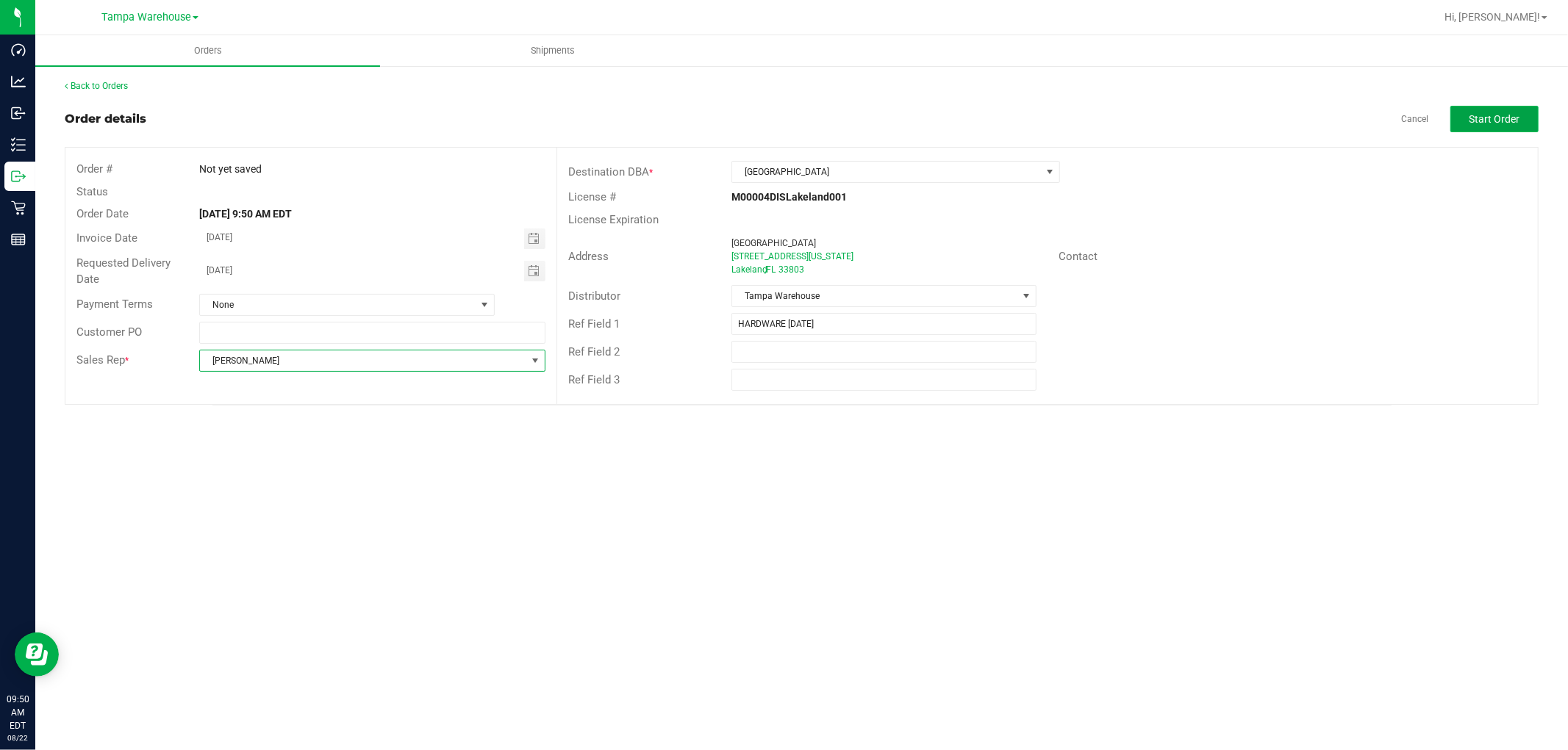
click at [1492, 120] on span "Start Order" at bounding box center [1494, 119] width 51 height 12
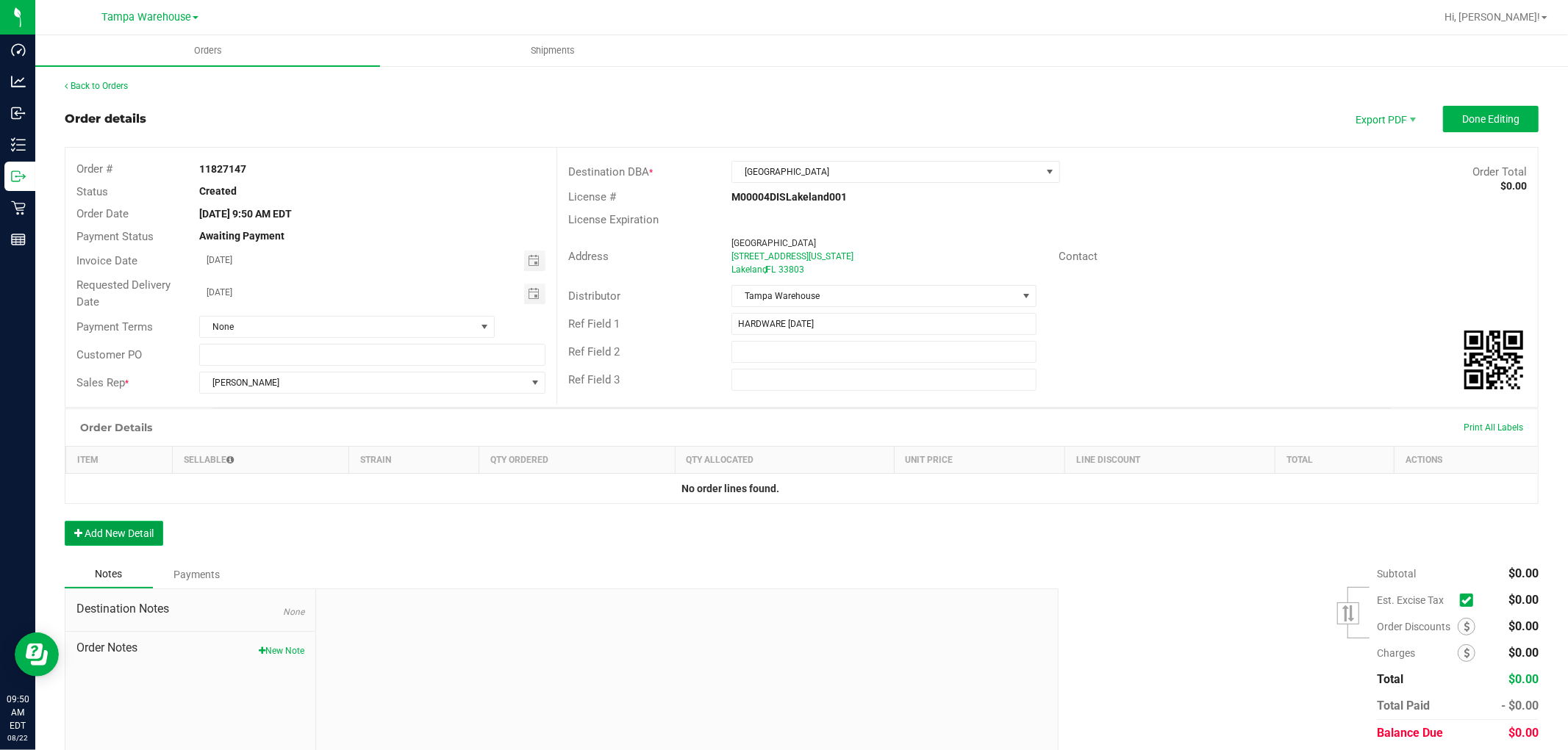
click at [120, 532] on button "Add New Detail" at bounding box center [114, 534] width 99 height 25
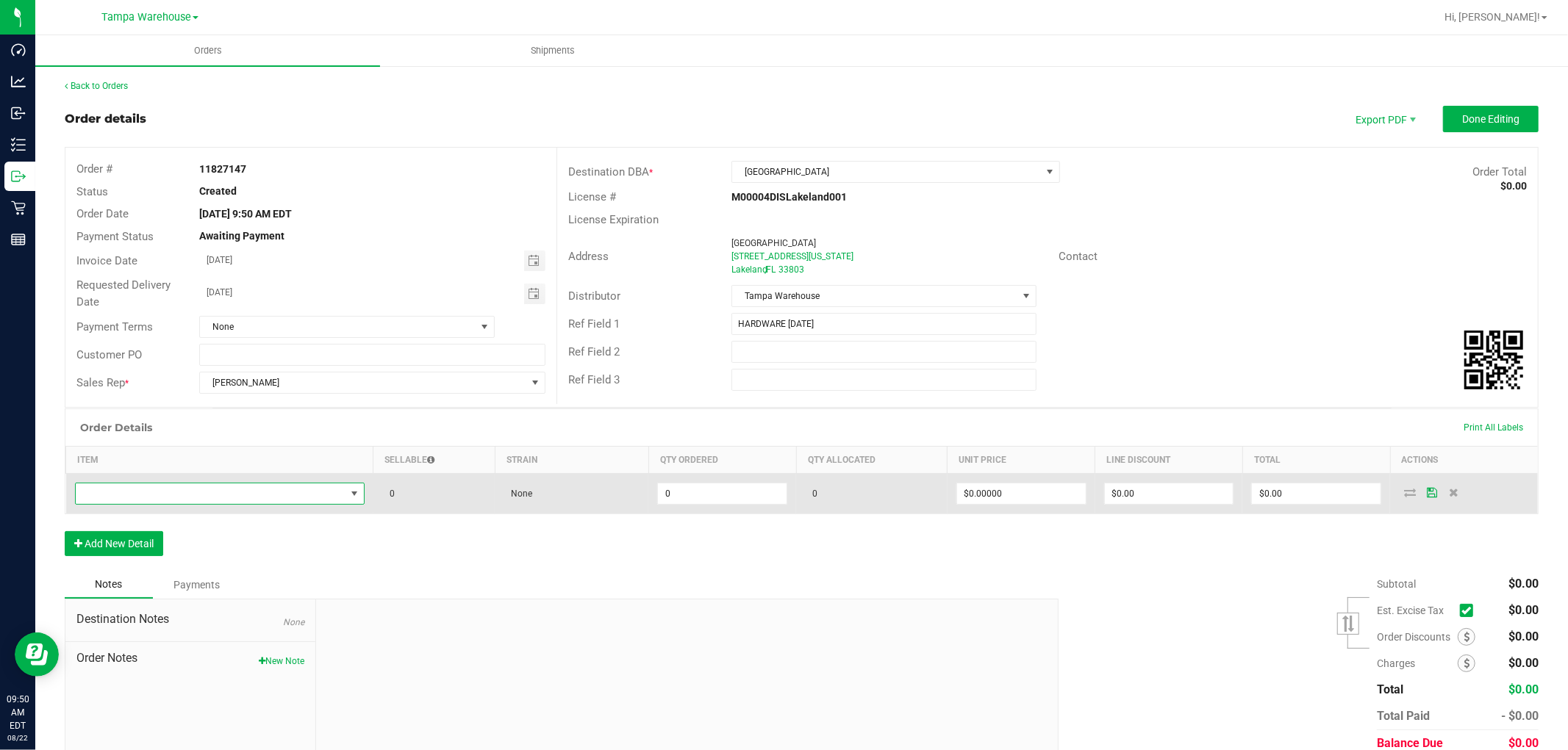
click at [209, 490] on span "NO DATA FOUND" at bounding box center [210, 494] width 270 height 21
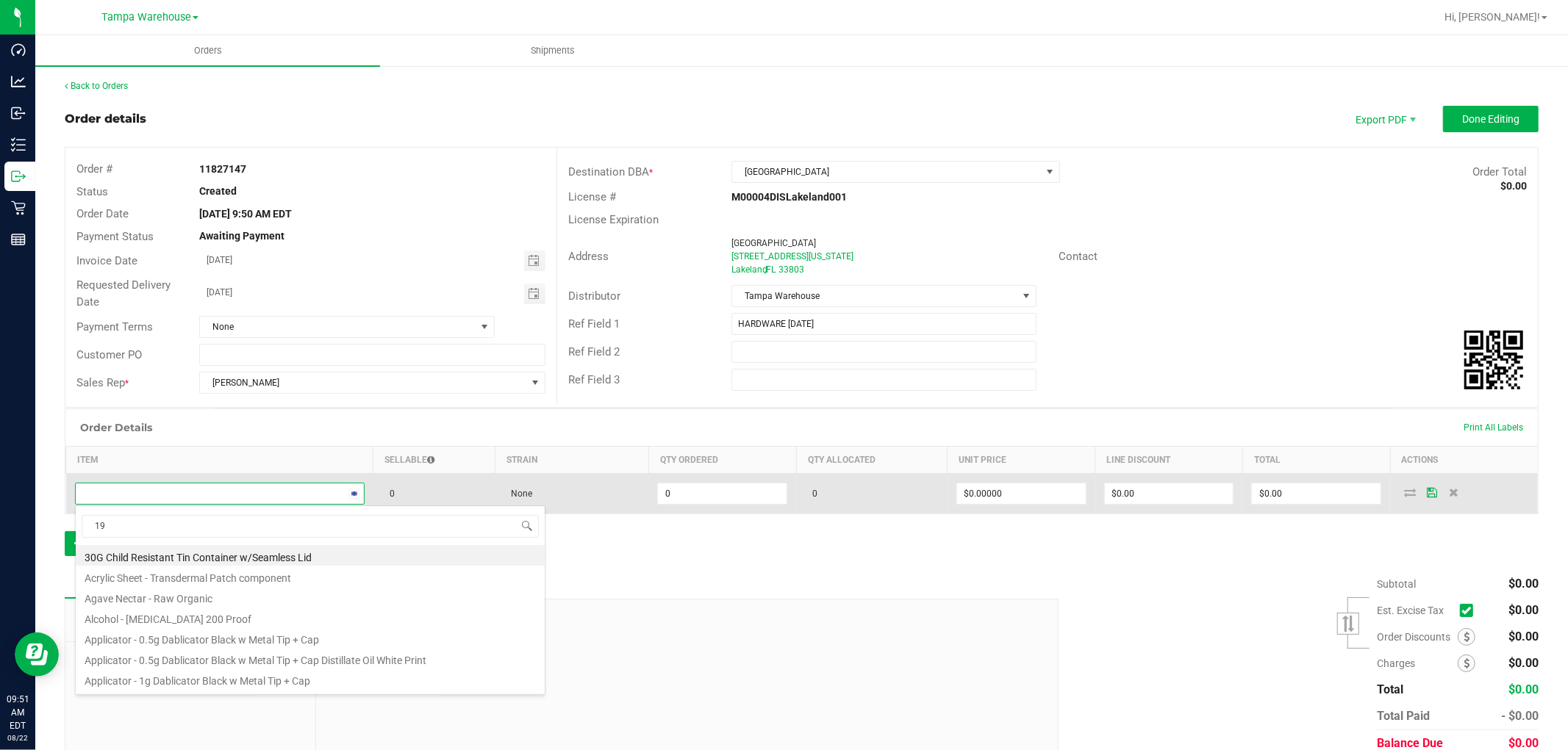
scroll to position [22, 284]
type input "1992285"
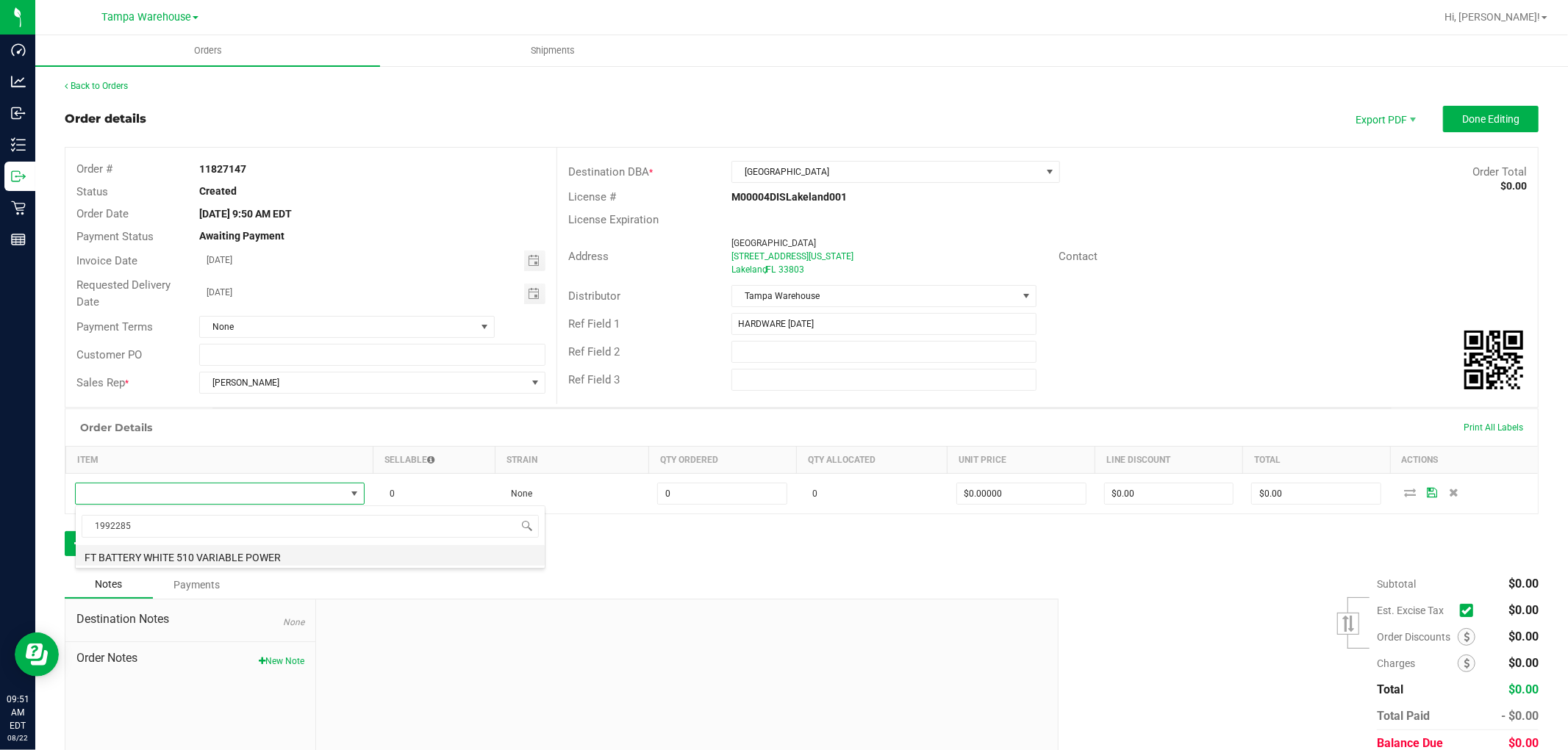
click at [243, 561] on li "FT BATTERY WHITE 510 VARIABLE POWER" at bounding box center [310, 555] width 469 height 21
type input "0 ea"
type input "$10.00000"
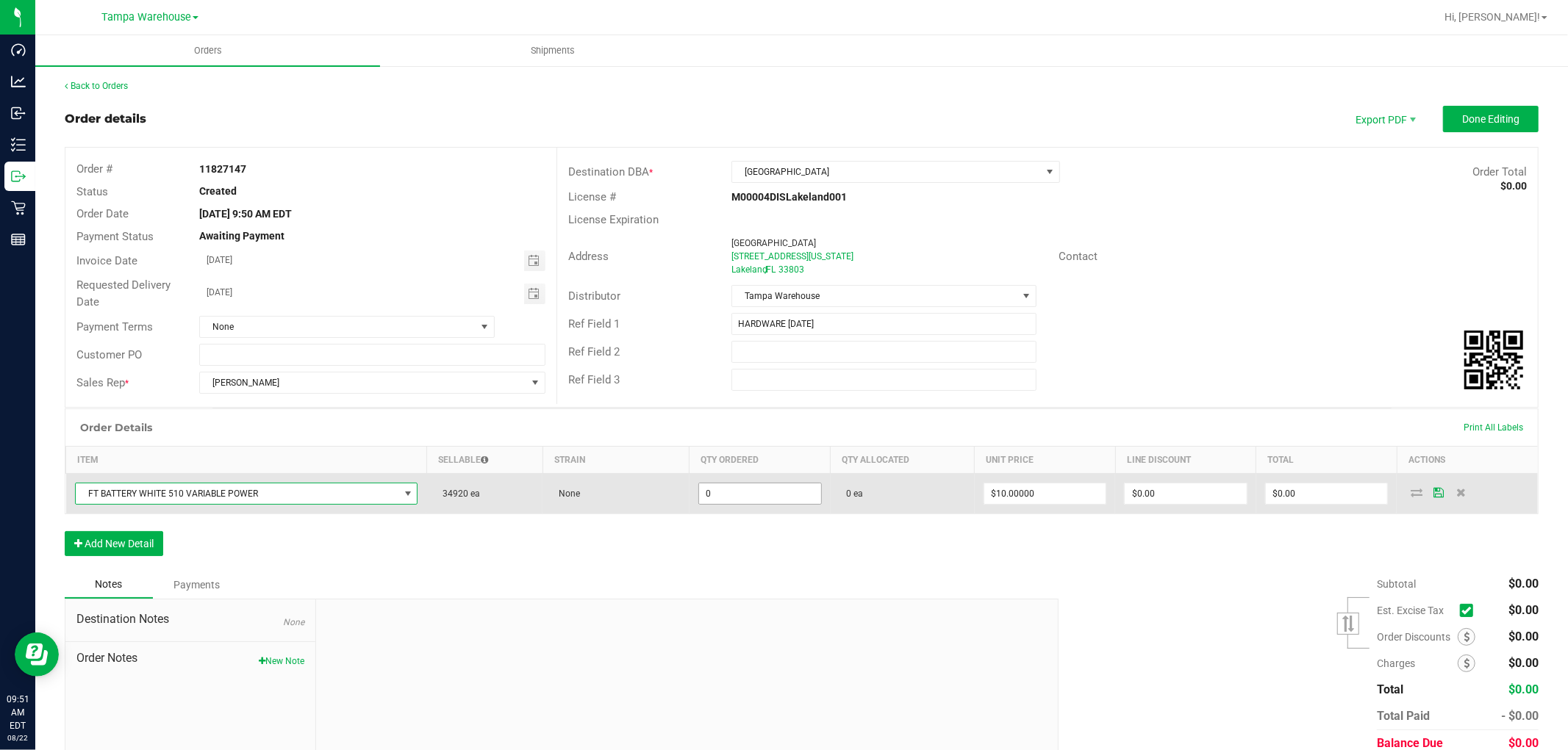
click at [724, 490] on input "0" at bounding box center [760, 494] width 122 height 21
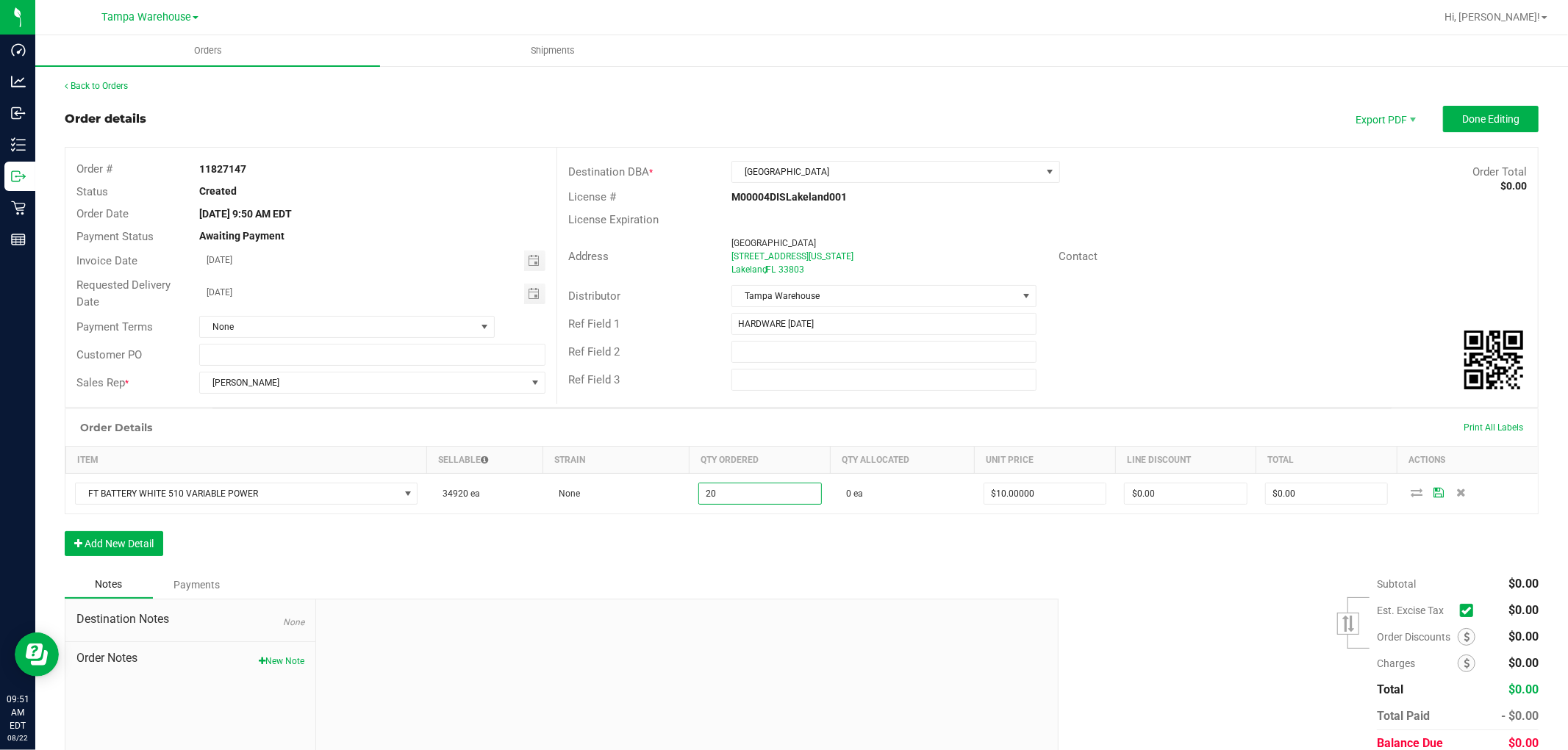
type input "20 ea"
type input "$200.00"
click at [666, 554] on div "Order Details Print All Labels Item Sellable Strain Qty Ordered Qty Allocated U…" at bounding box center [801, 489] width 1474 height 163
click at [135, 550] on button "Add New Detail" at bounding box center [114, 544] width 99 height 25
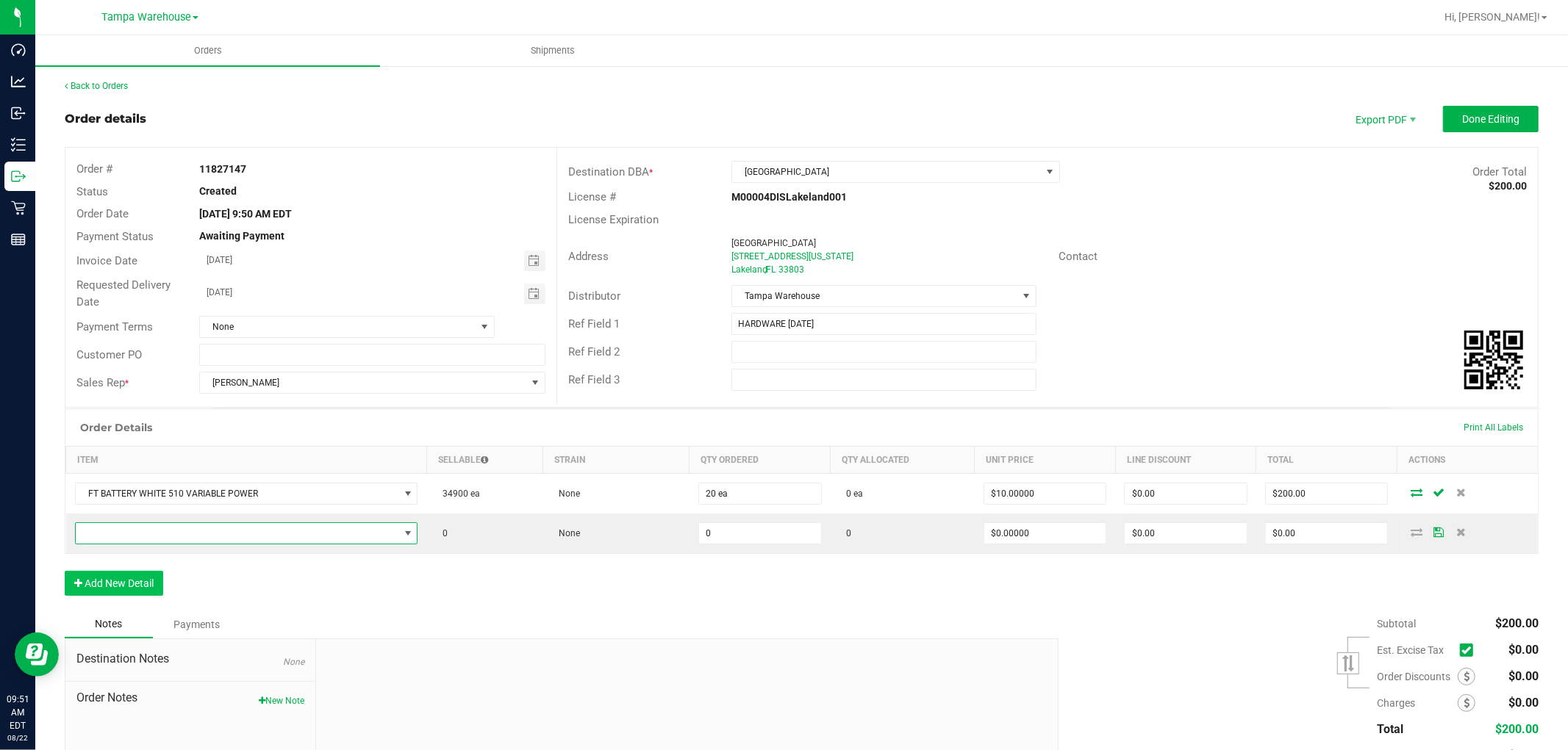
click at [157, 538] on span "NO DATA FOUND" at bounding box center [237, 534] width 323 height 21
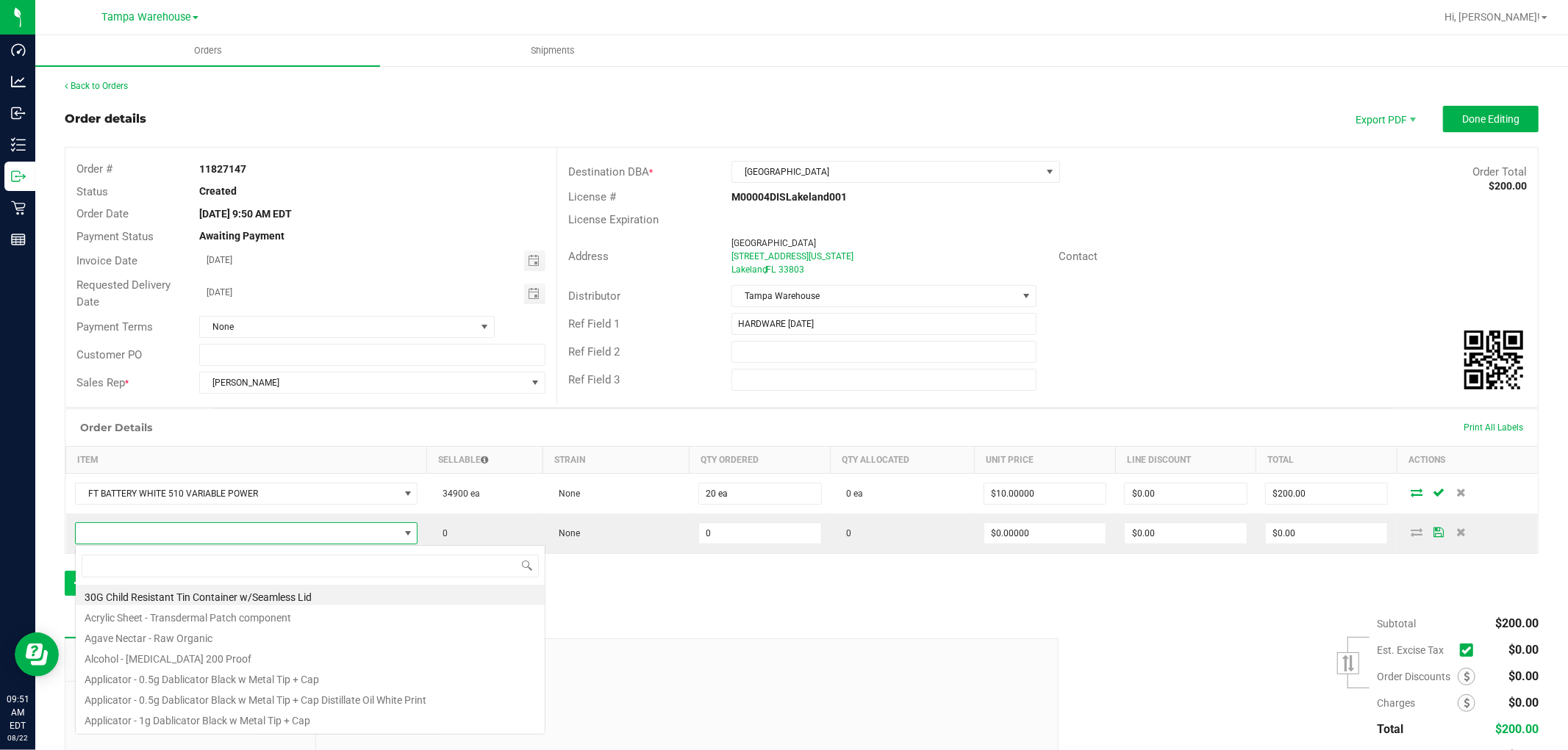
scroll to position [22, 335]
type input "1992260"
click at [287, 593] on li "PUF - VAPORIZER - PUFFCO - PEAK PRO - BLACK" at bounding box center [310, 596] width 469 height 21
type input "0 ea"
type input "$300.00000"
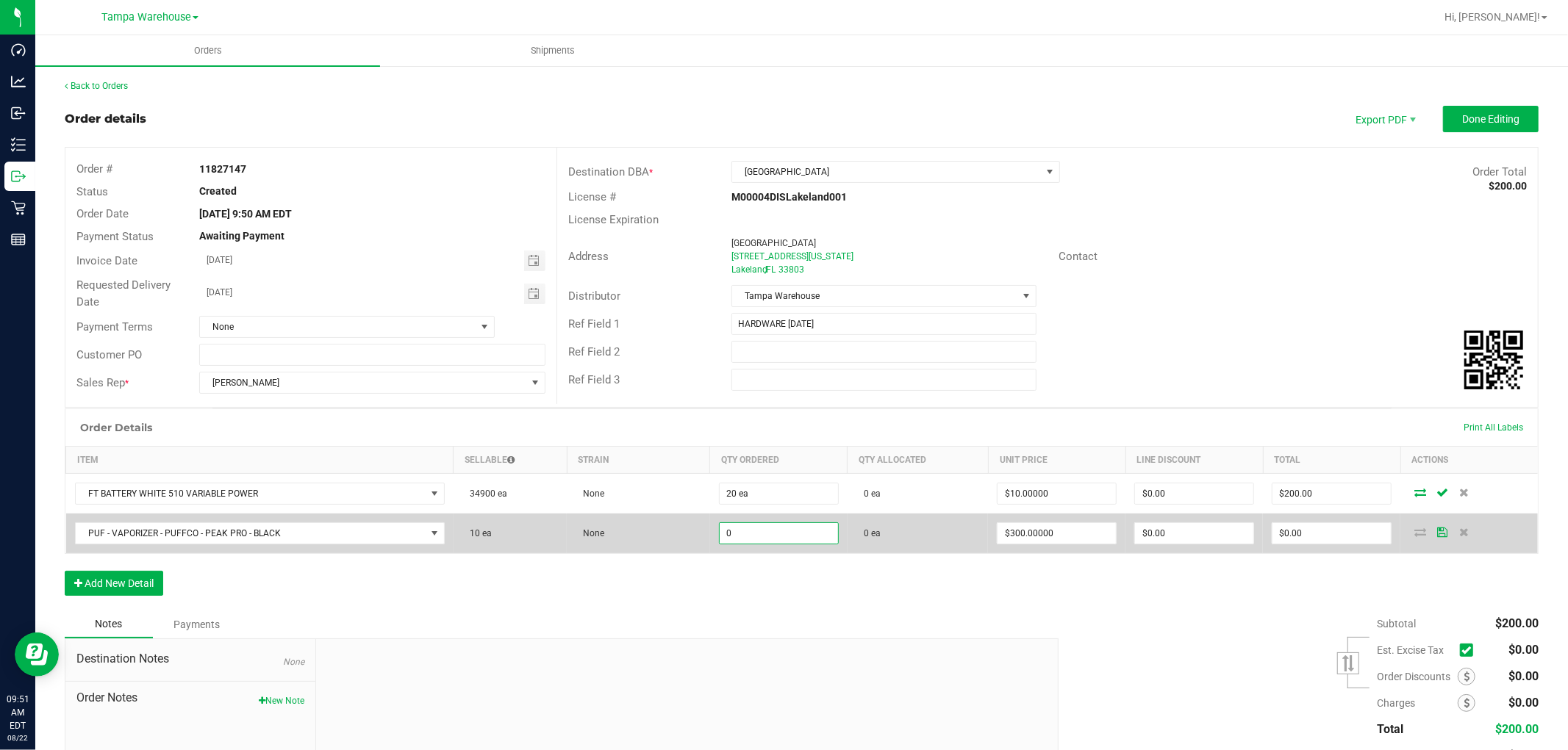
click at [758, 535] on input "0" at bounding box center [778, 534] width 118 height 21
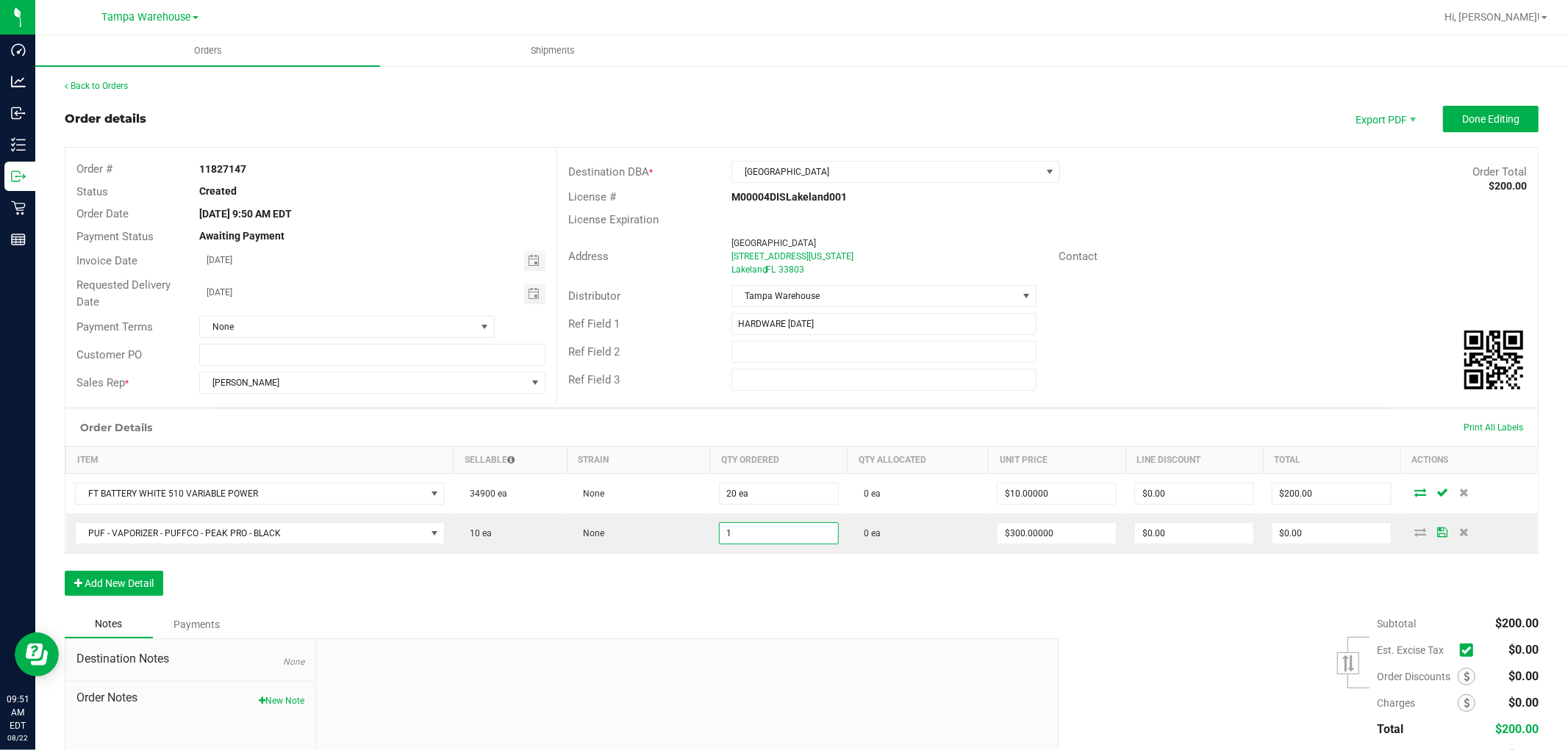
type input "1 ea"
type input "$300.00"
click at [767, 593] on div "Order Details Print All Labels Item Sellable Strain Qty Ordered Qty Allocated U…" at bounding box center [801, 509] width 1474 height 202
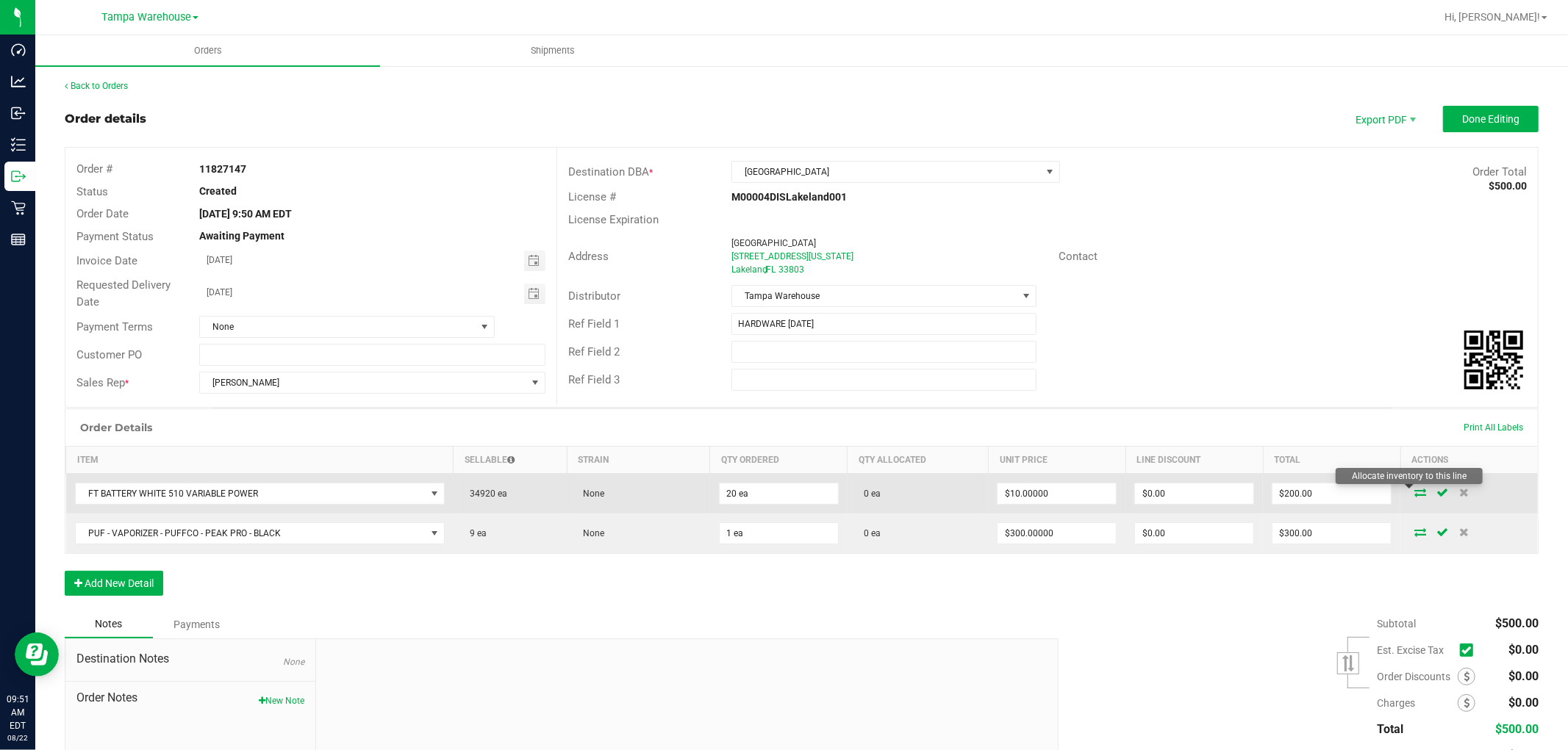
click at [1414, 491] on icon at bounding box center [1420, 492] width 12 height 9
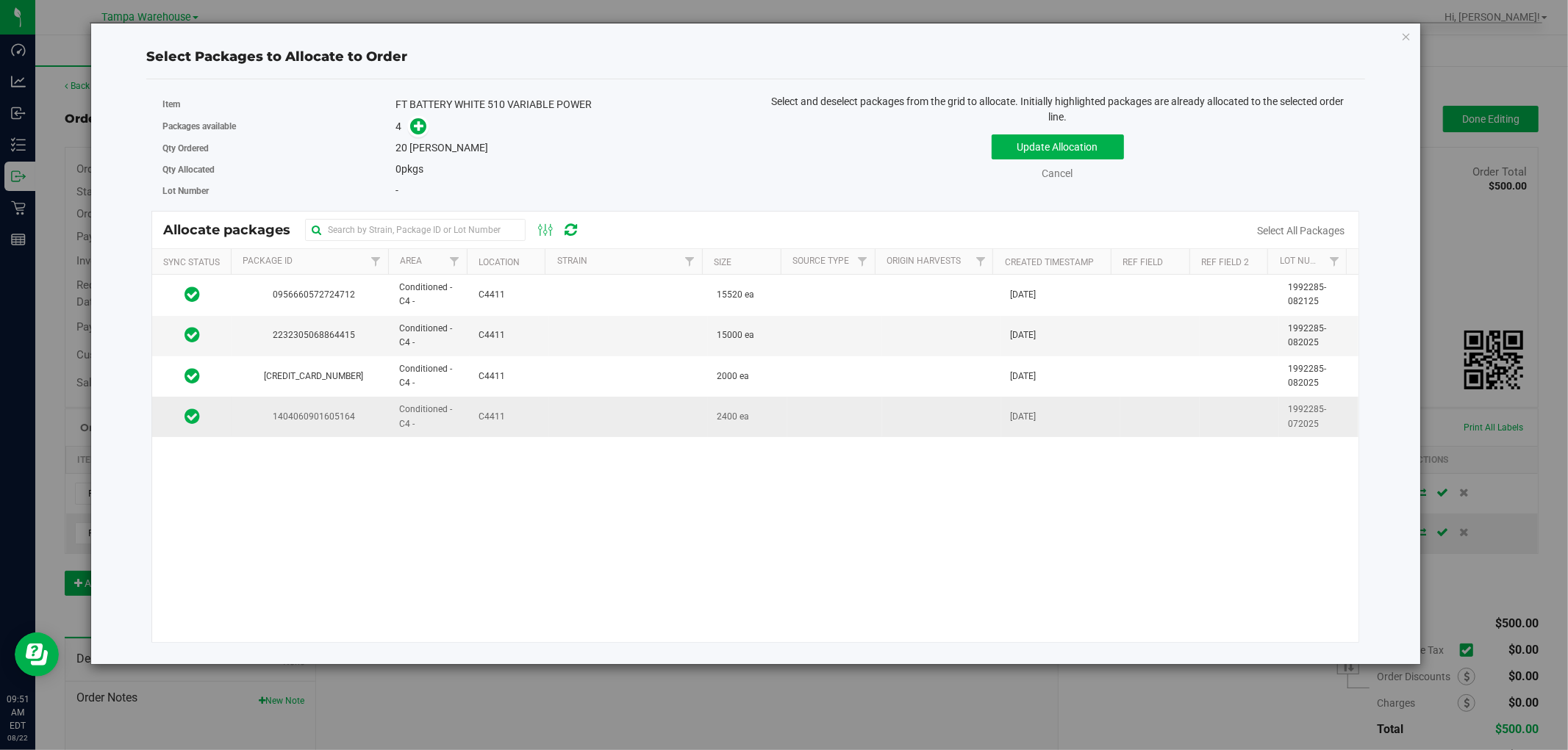
click at [605, 423] on td at bounding box center [628, 416] width 159 height 39
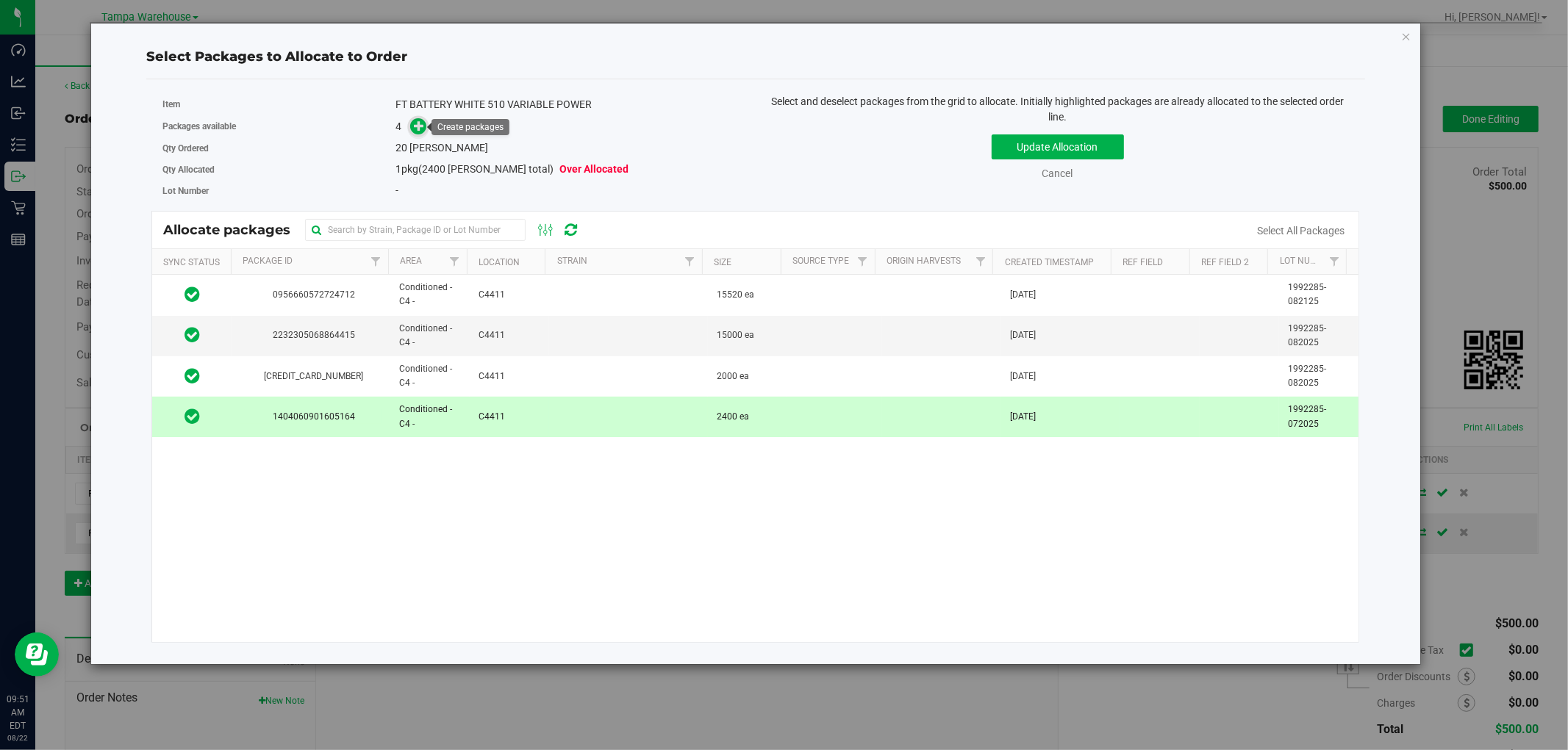
click at [414, 127] on icon at bounding box center [419, 125] width 10 height 10
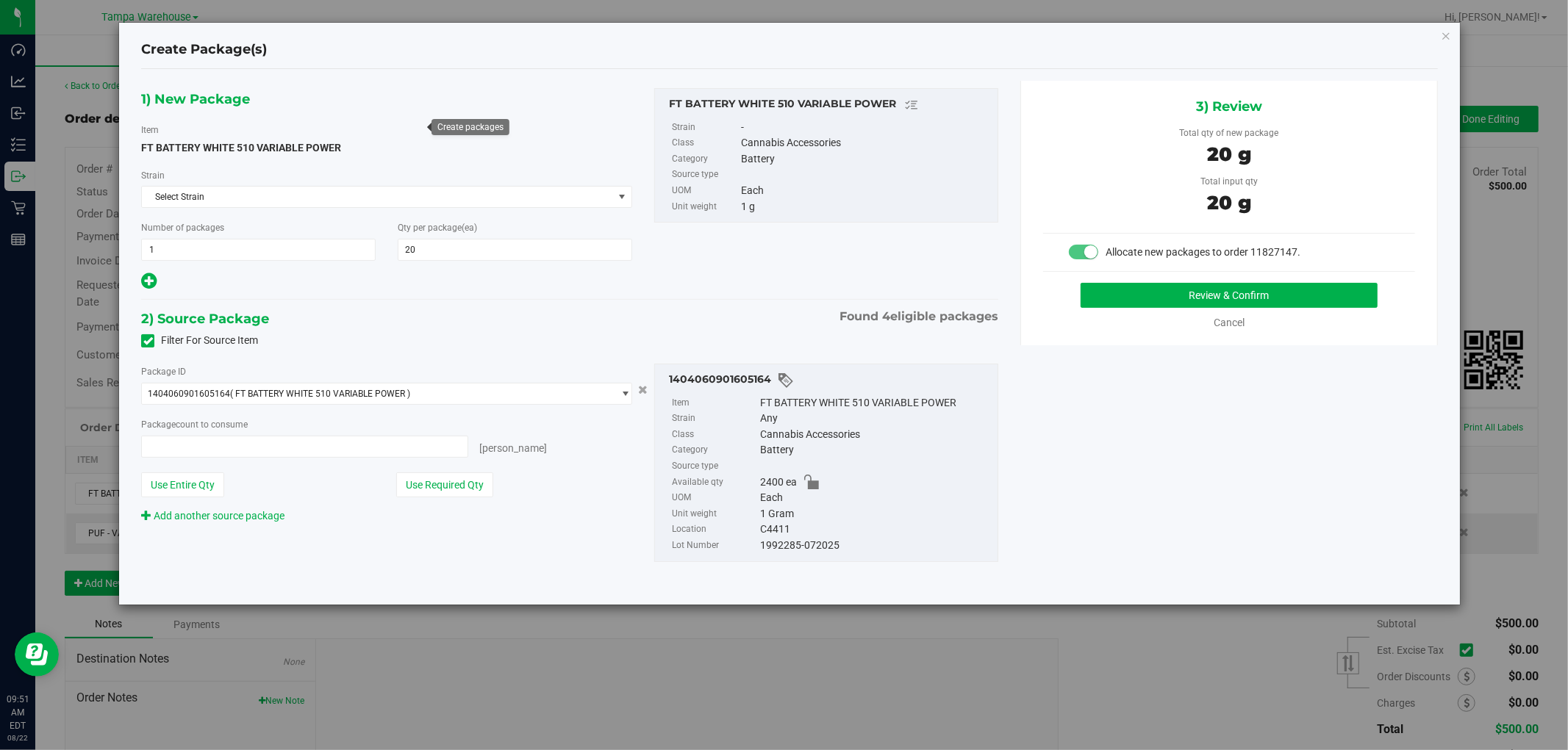
type input "20 ea"
click at [1263, 300] on button "Review & Confirm" at bounding box center [1229, 296] width 298 height 25
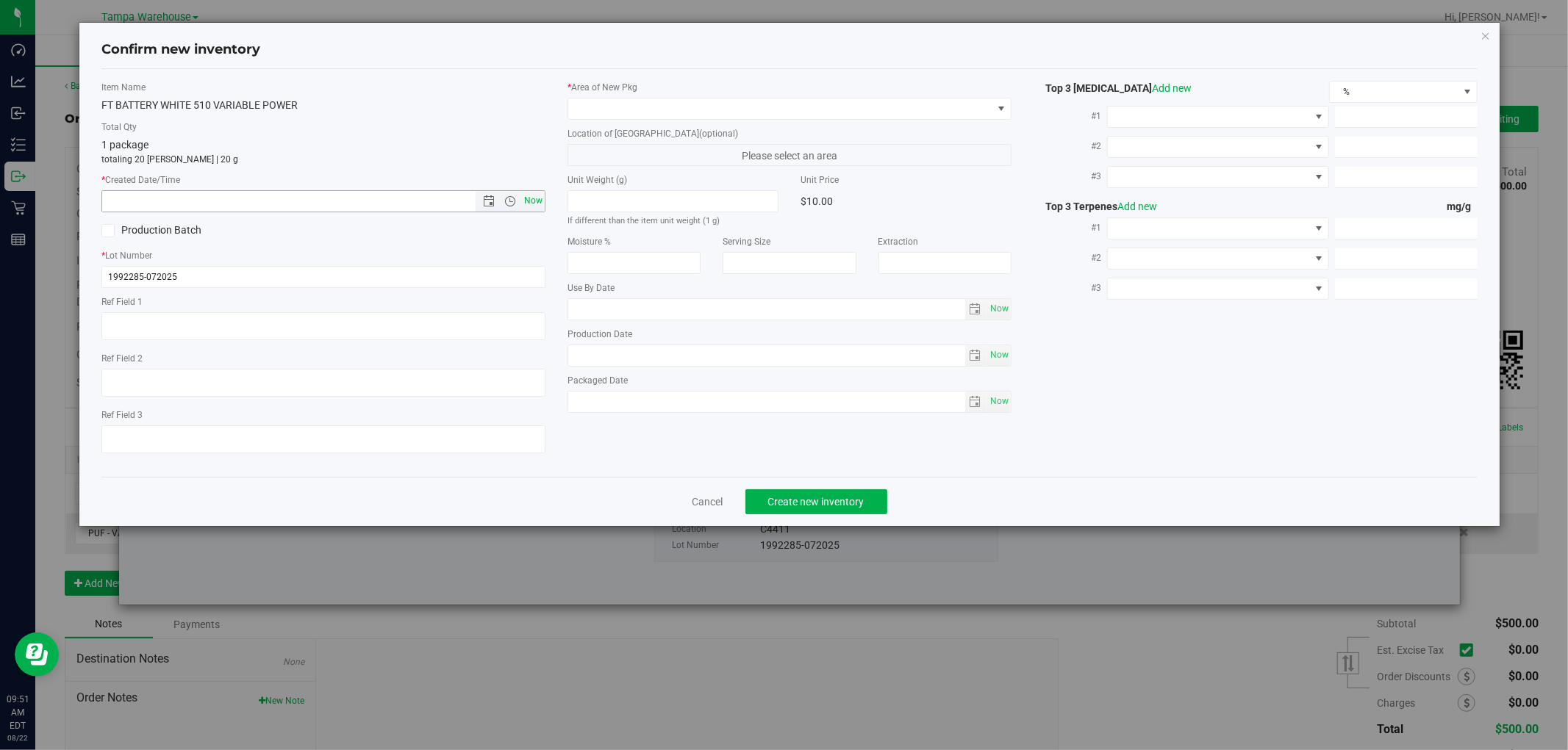
click at [533, 199] on span "Now" at bounding box center [534, 200] width 25 height 22
type input "8/22/2025 9:51 AM"
click at [801, 115] on span at bounding box center [780, 109] width 424 height 21
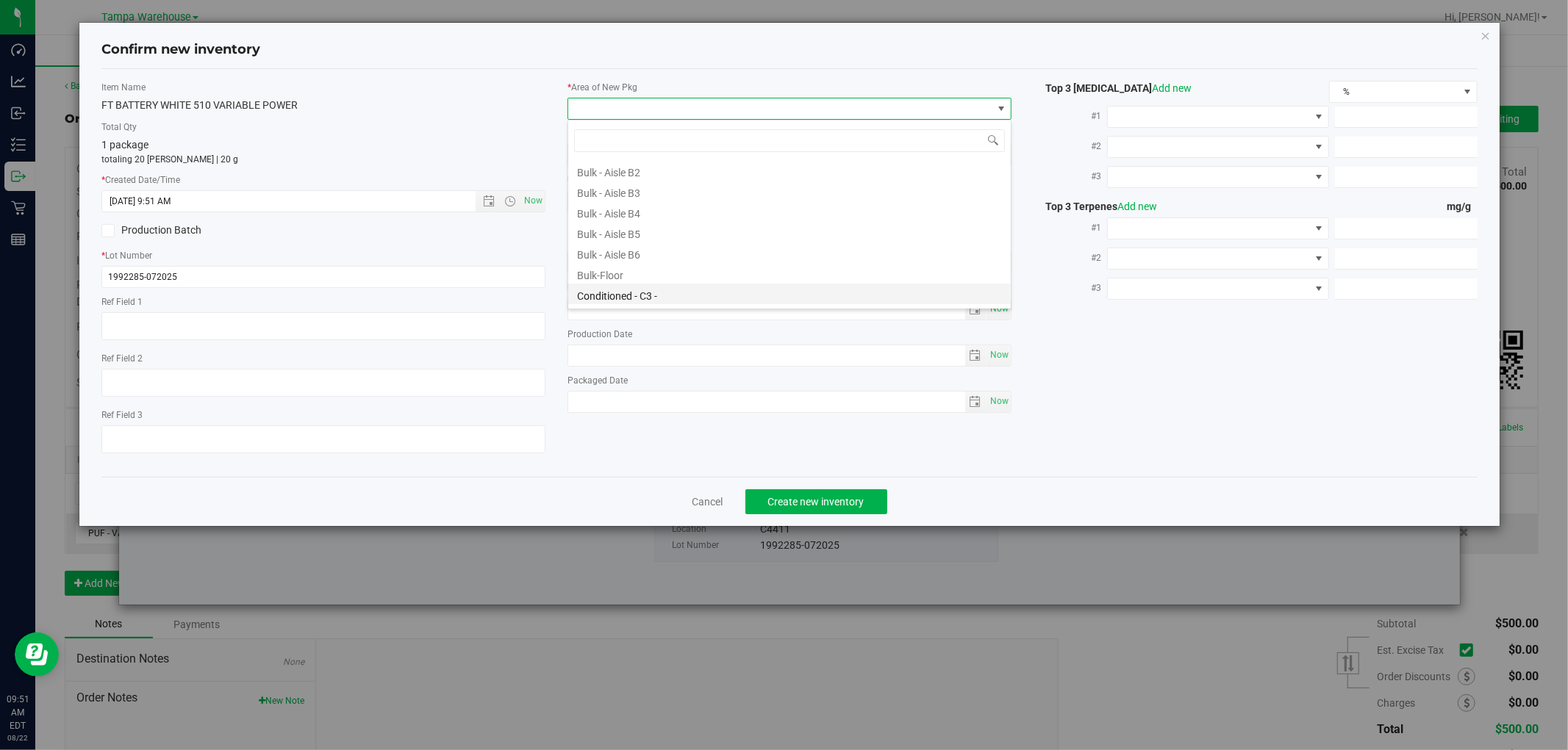
scroll to position [163, 0]
click at [654, 238] on li "Conditioned - C4 -" at bounding box center [790, 233] width 443 height 21
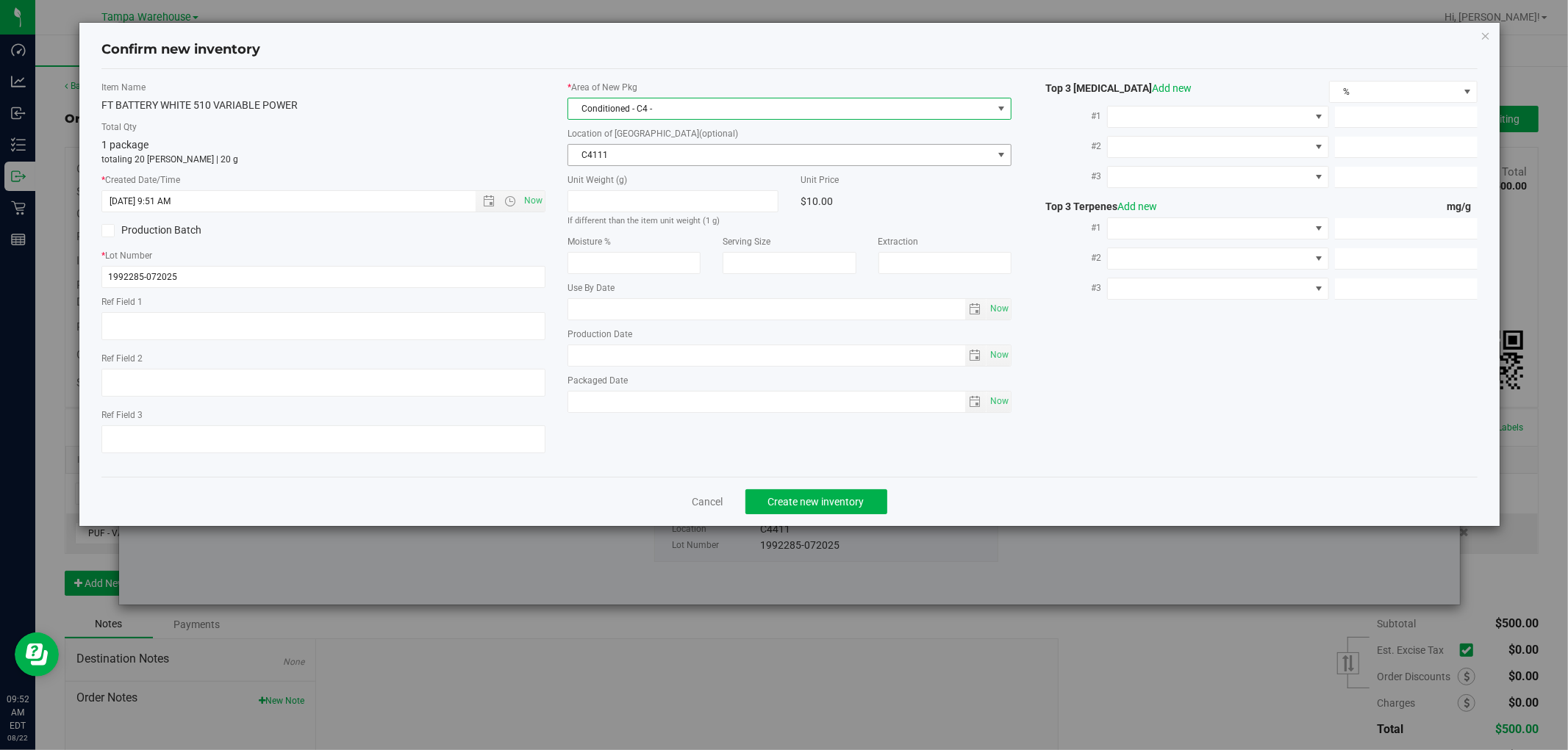
click at [674, 156] on span "C4111" at bounding box center [780, 155] width 424 height 21
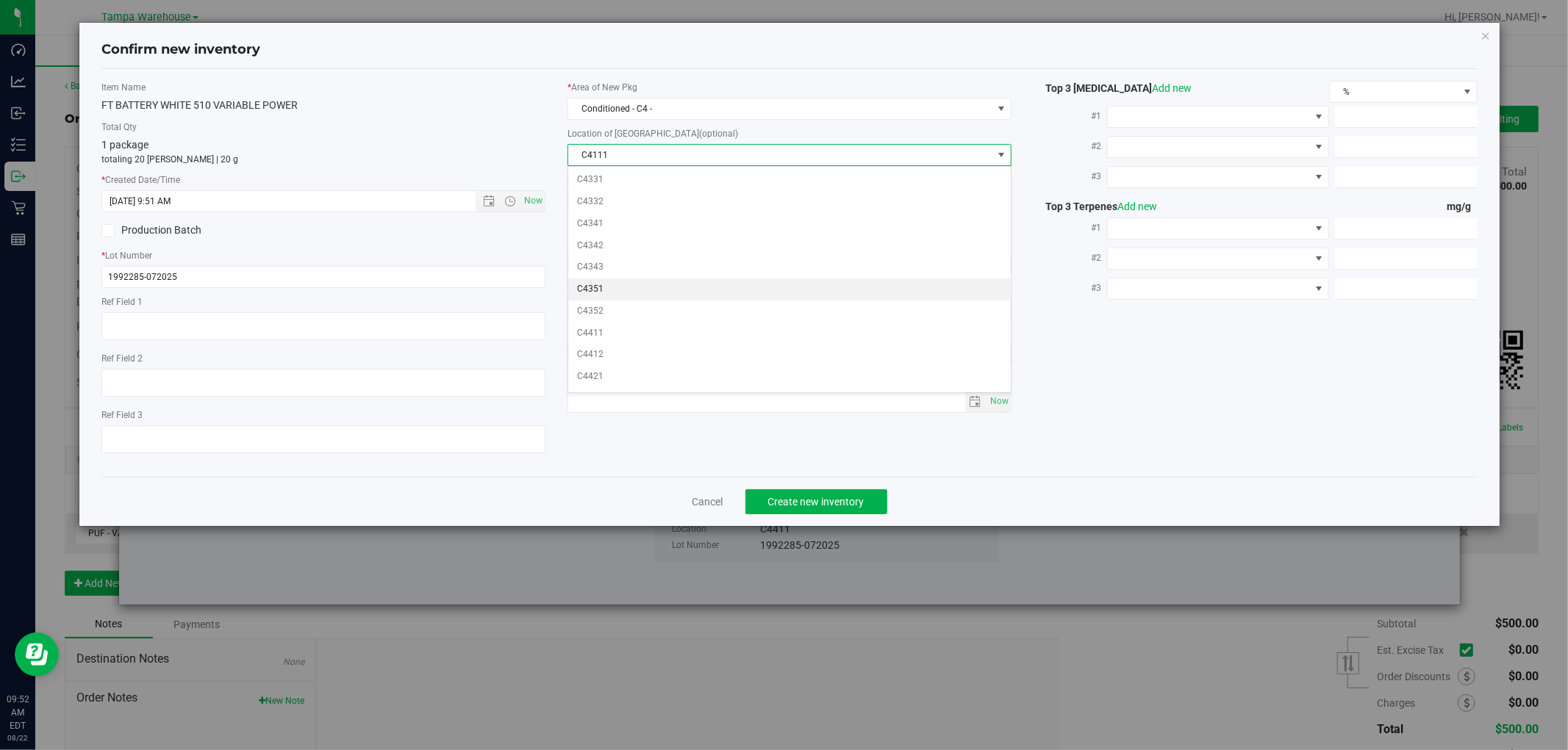
scroll to position [571, 0]
click at [599, 313] on li "C4411" at bounding box center [790, 309] width 443 height 22
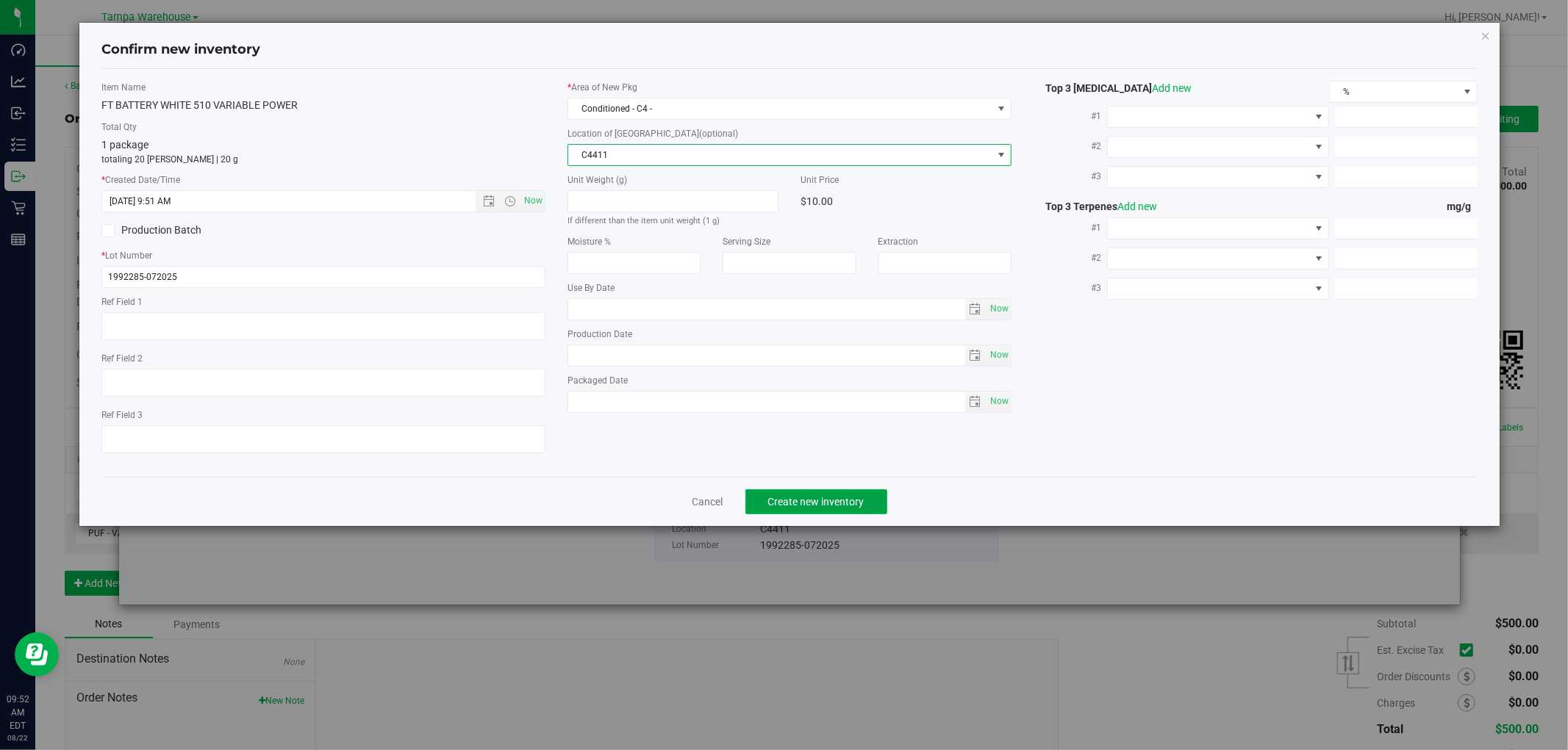
click at [819, 508] on span "Create new inventory" at bounding box center [816, 502] width 97 height 12
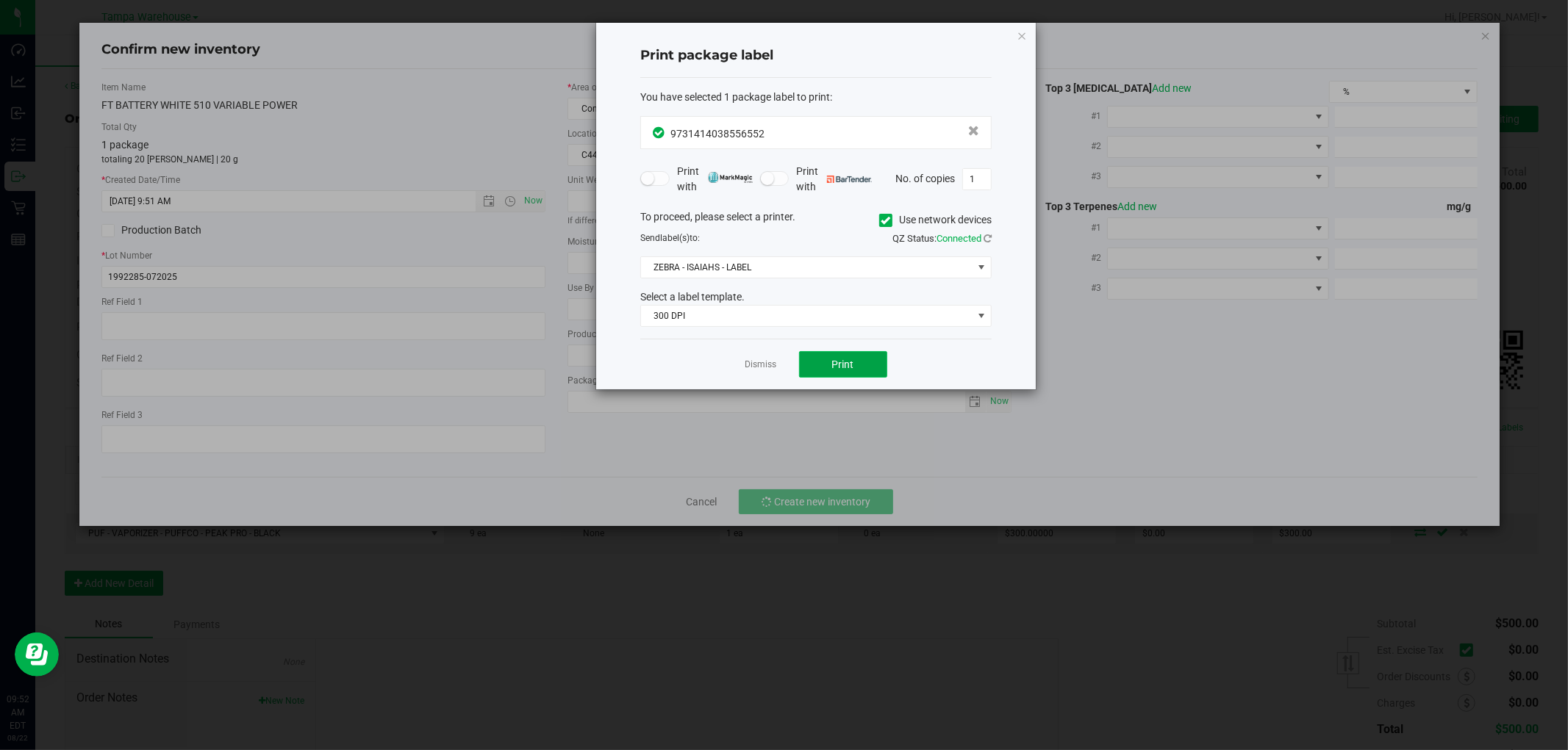
click at [879, 370] on button "Print" at bounding box center [843, 365] width 88 height 27
click at [1023, 33] on icon "button" at bounding box center [1022, 36] width 10 height 18
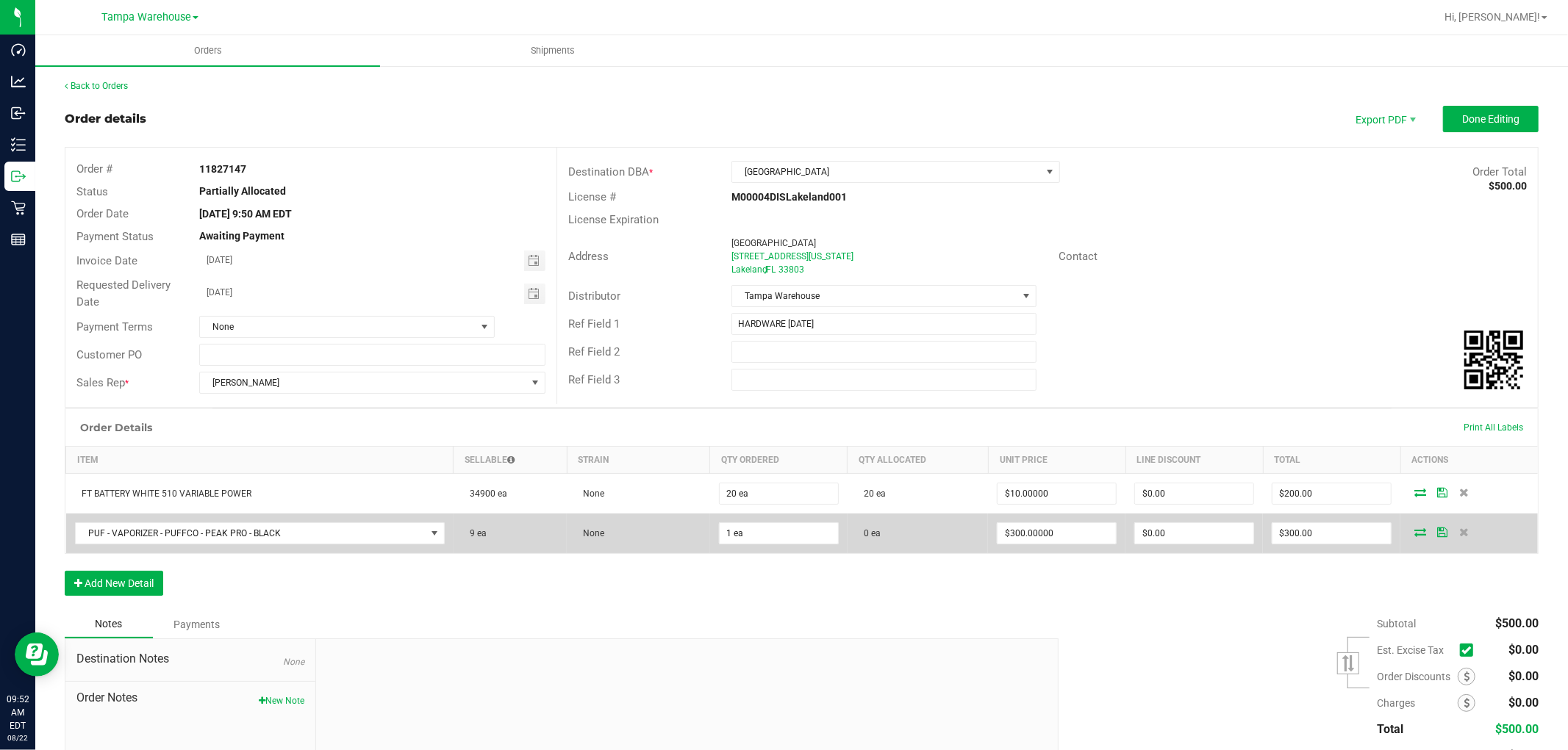
click at [1414, 528] on icon at bounding box center [1420, 532] width 12 height 9
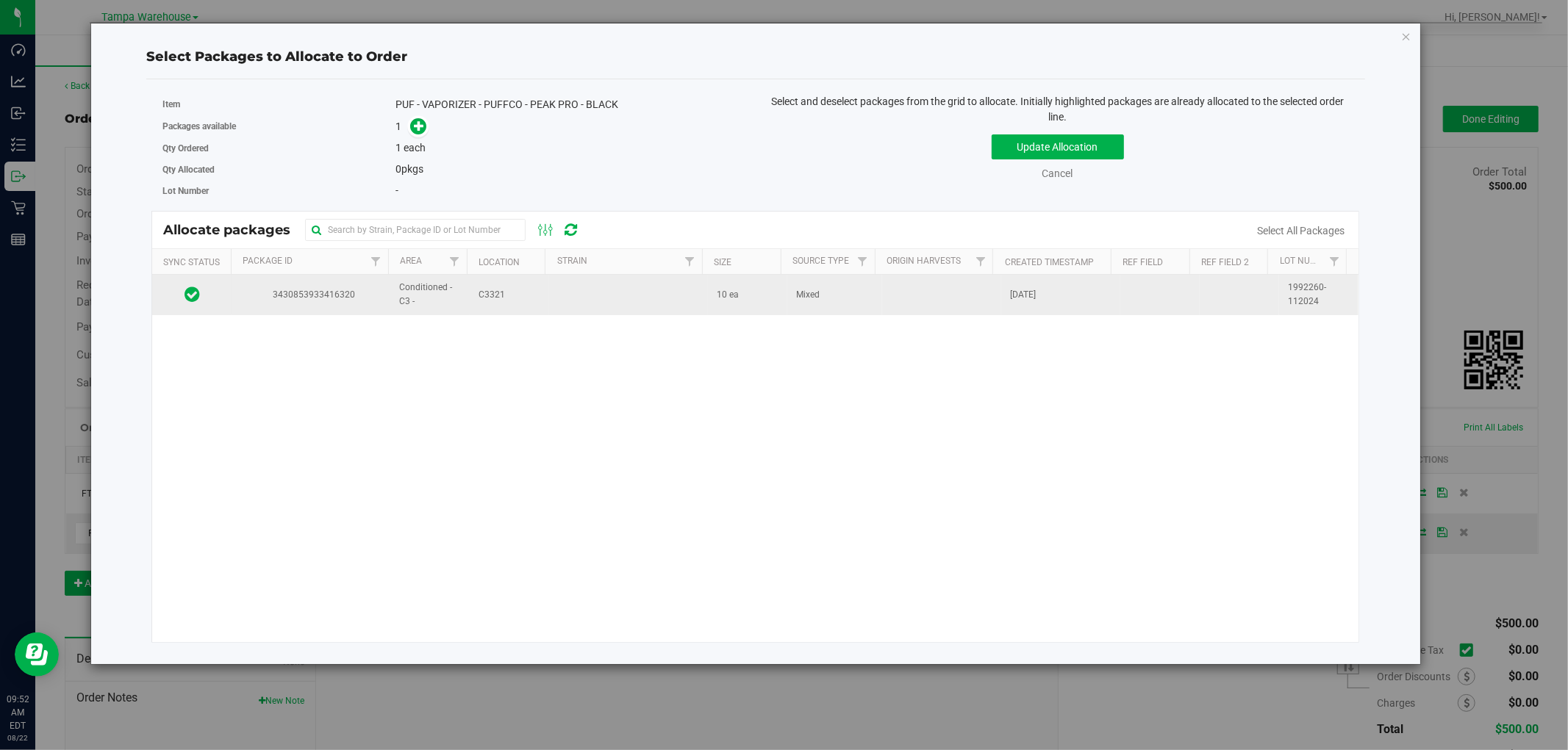
click at [605, 296] on td at bounding box center [628, 294] width 159 height 39
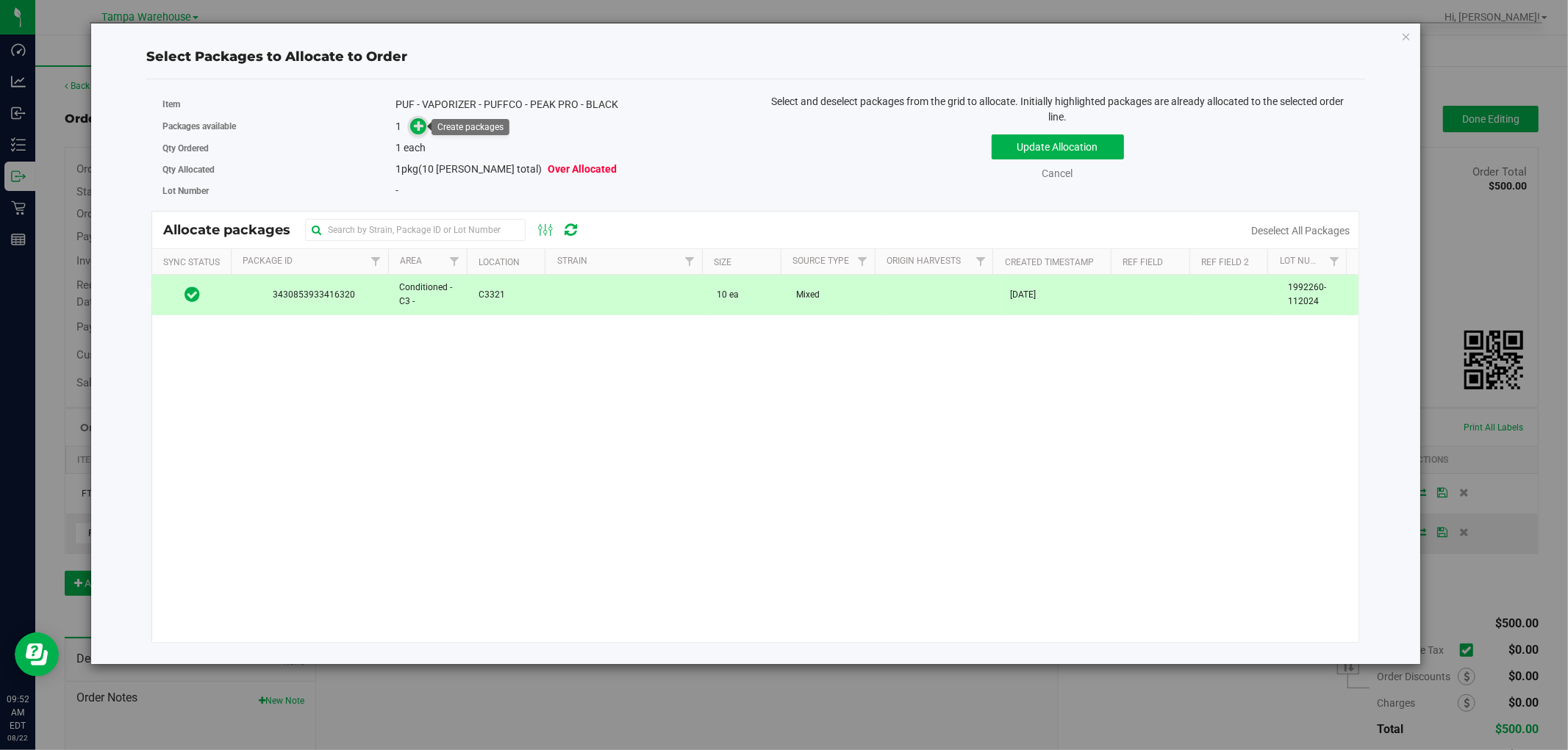
click at [423, 125] on icon at bounding box center [419, 125] width 10 height 10
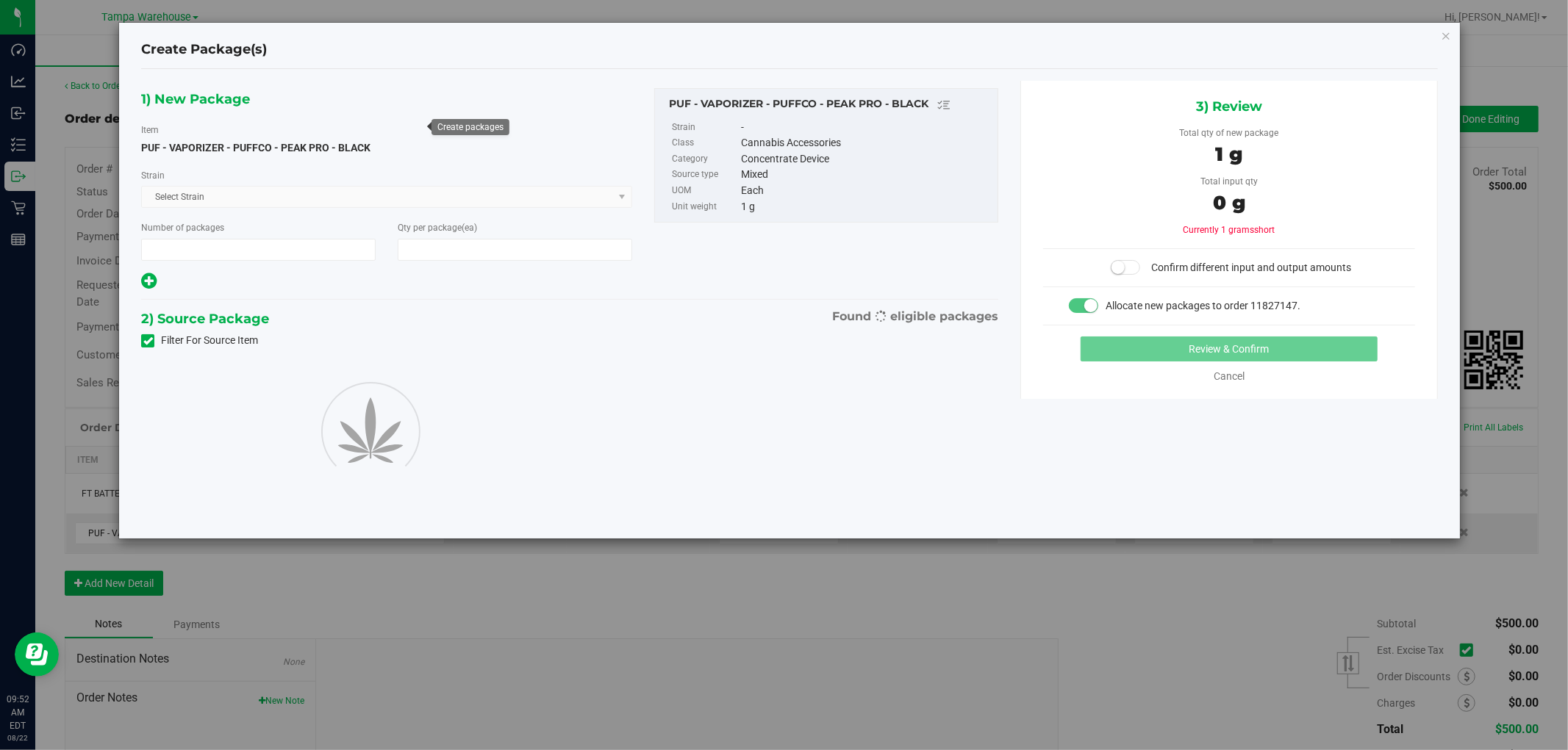
type input "1"
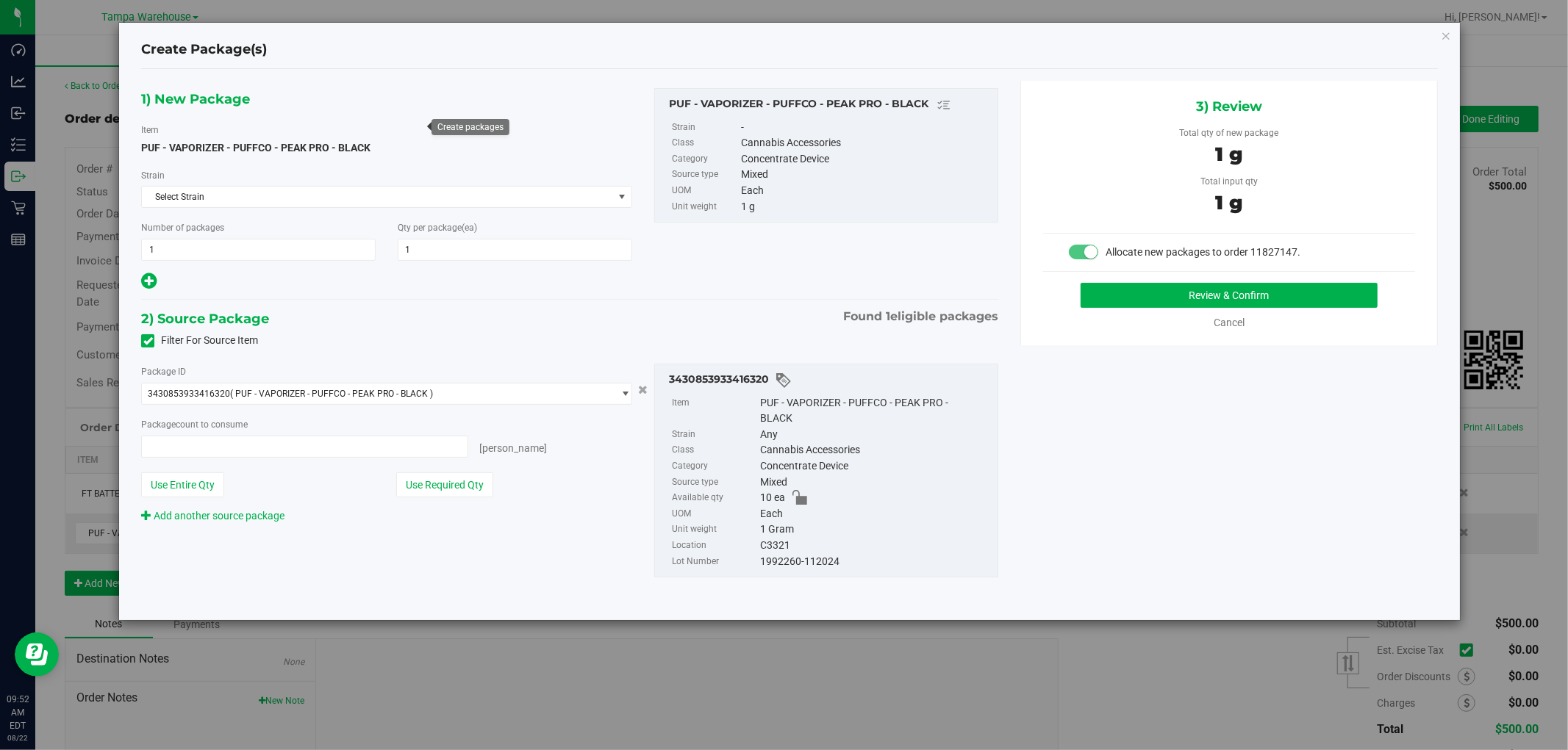
type input "1 ea"
click at [1245, 299] on button "Review & Confirm" at bounding box center [1229, 296] width 298 height 25
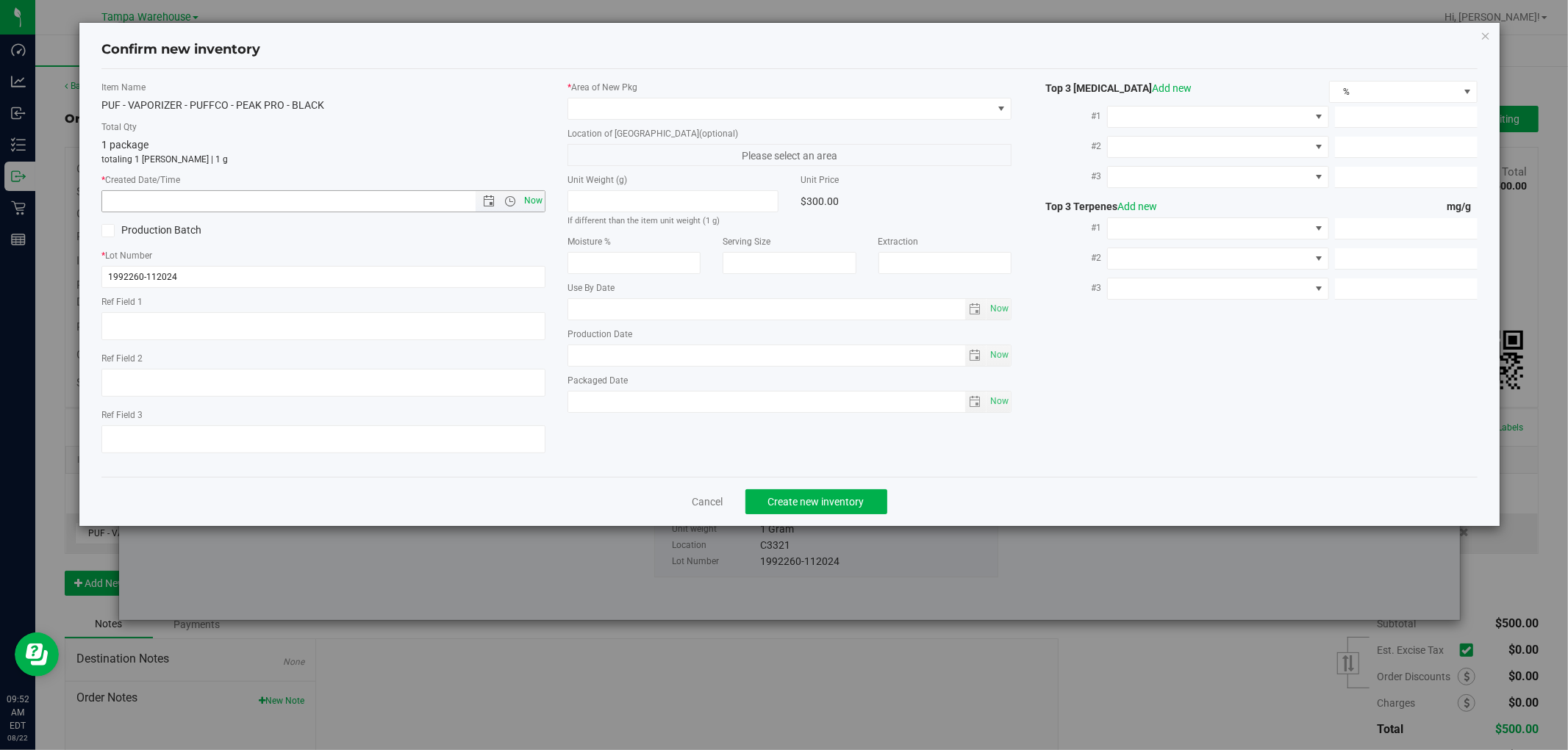
click at [534, 200] on span "Now" at bounding box center [534, 200] width 25 height 22
type input "8/22/2025 9:52 AM"
click at [769, 105] on span at bounding box center [780, 109] width 424 height 21
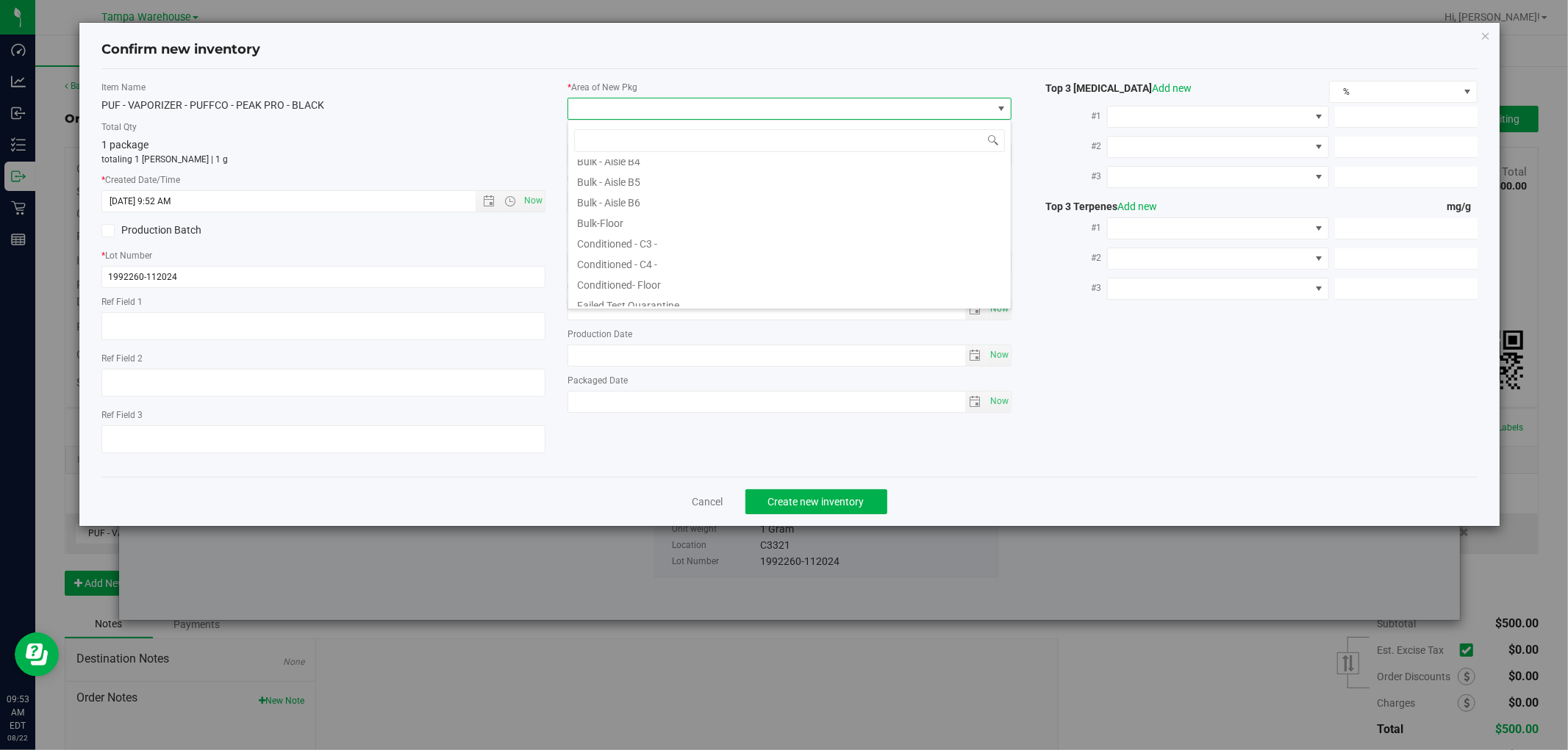
scroll to position [163, 0]
click at [1479, 33] on div "Confirm new inventory Item Name PUF - VAPORIZER - PUFFCO - PEAK PRO - BLACK Tot…" at bounding box center [789, 275] width 1419 height 503
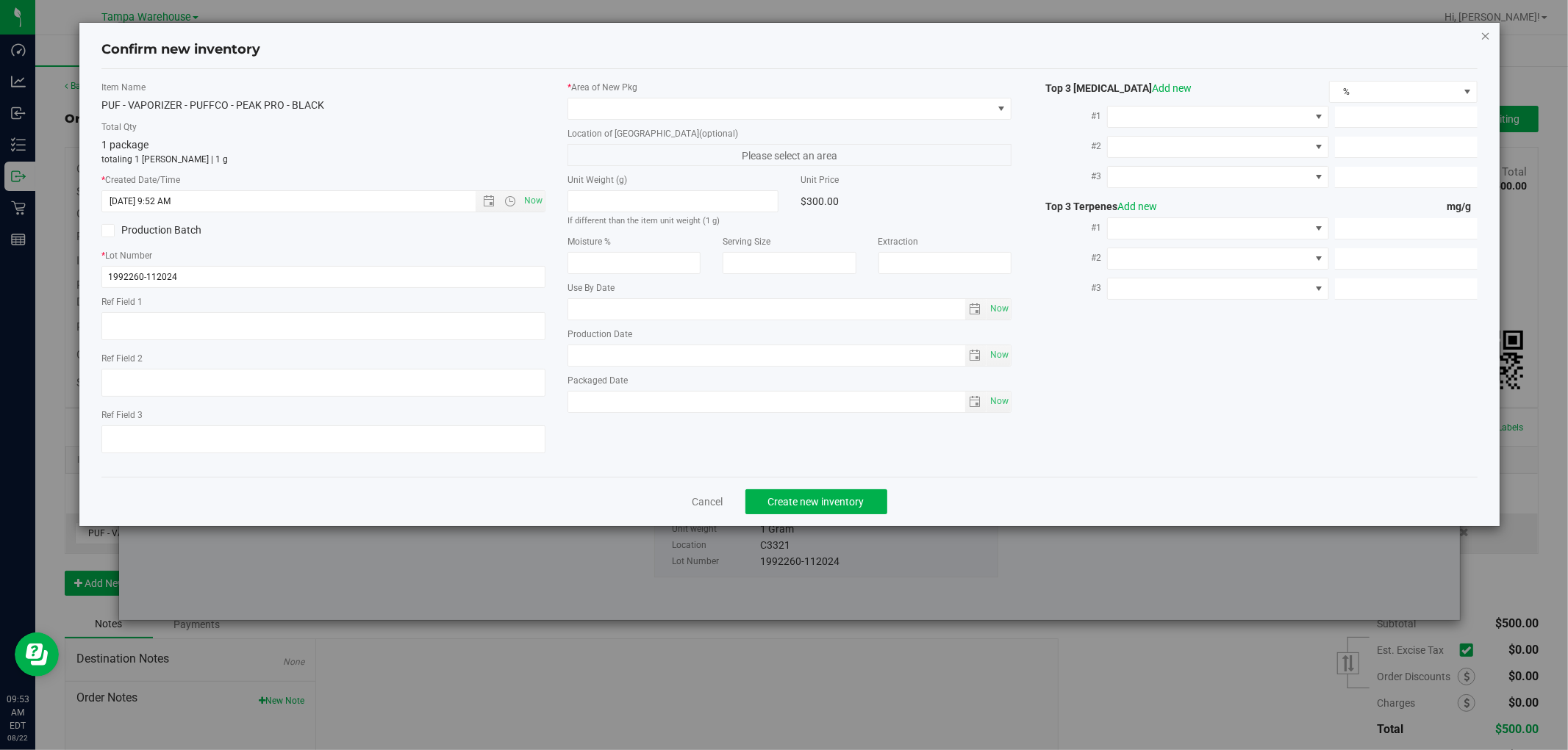
click at [1485, 33] on icon "button" at bounding box center [1486, 36] width 10 height 18
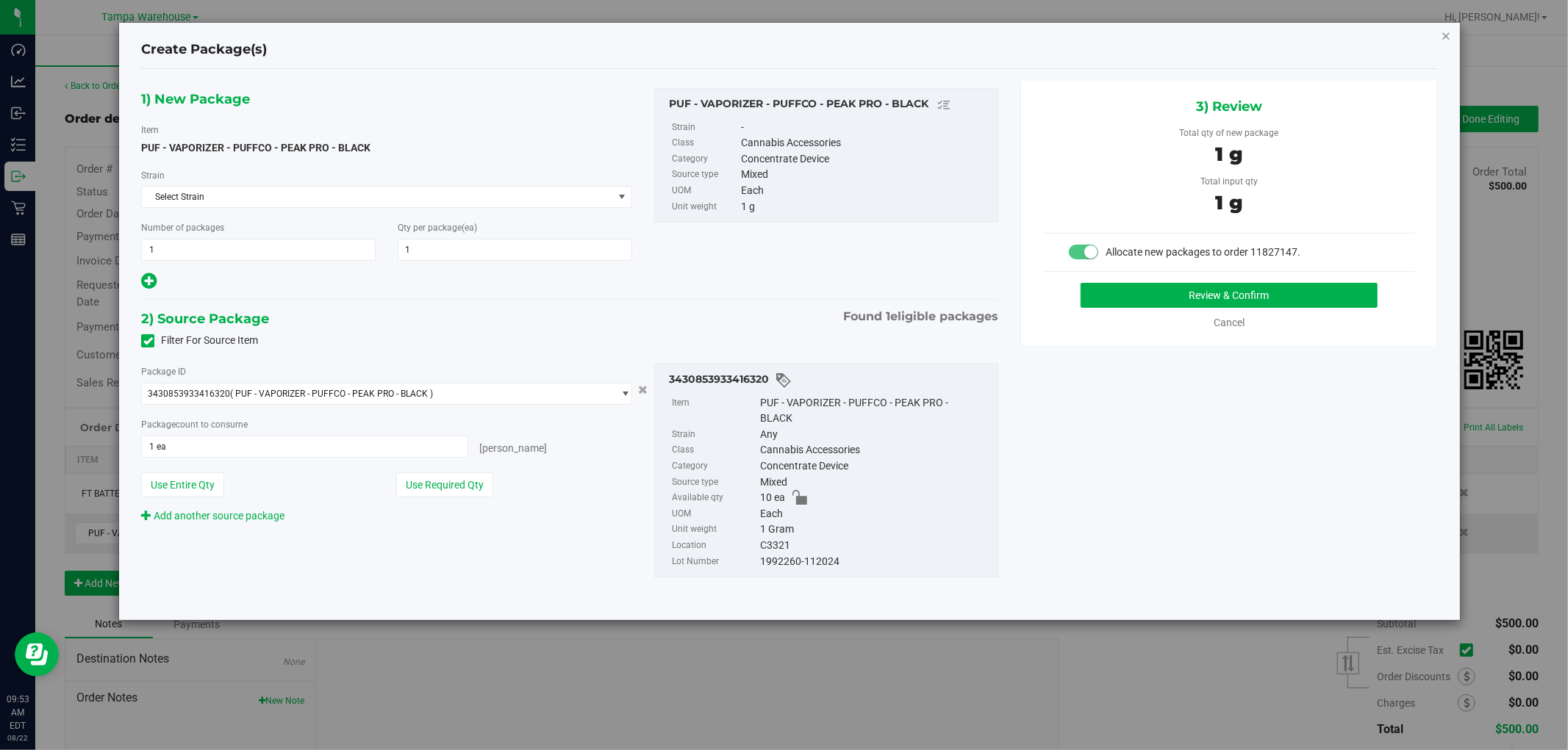
click at [1451, 31] on icon "button" at bounding box center [1446, 36] width 10 height 18
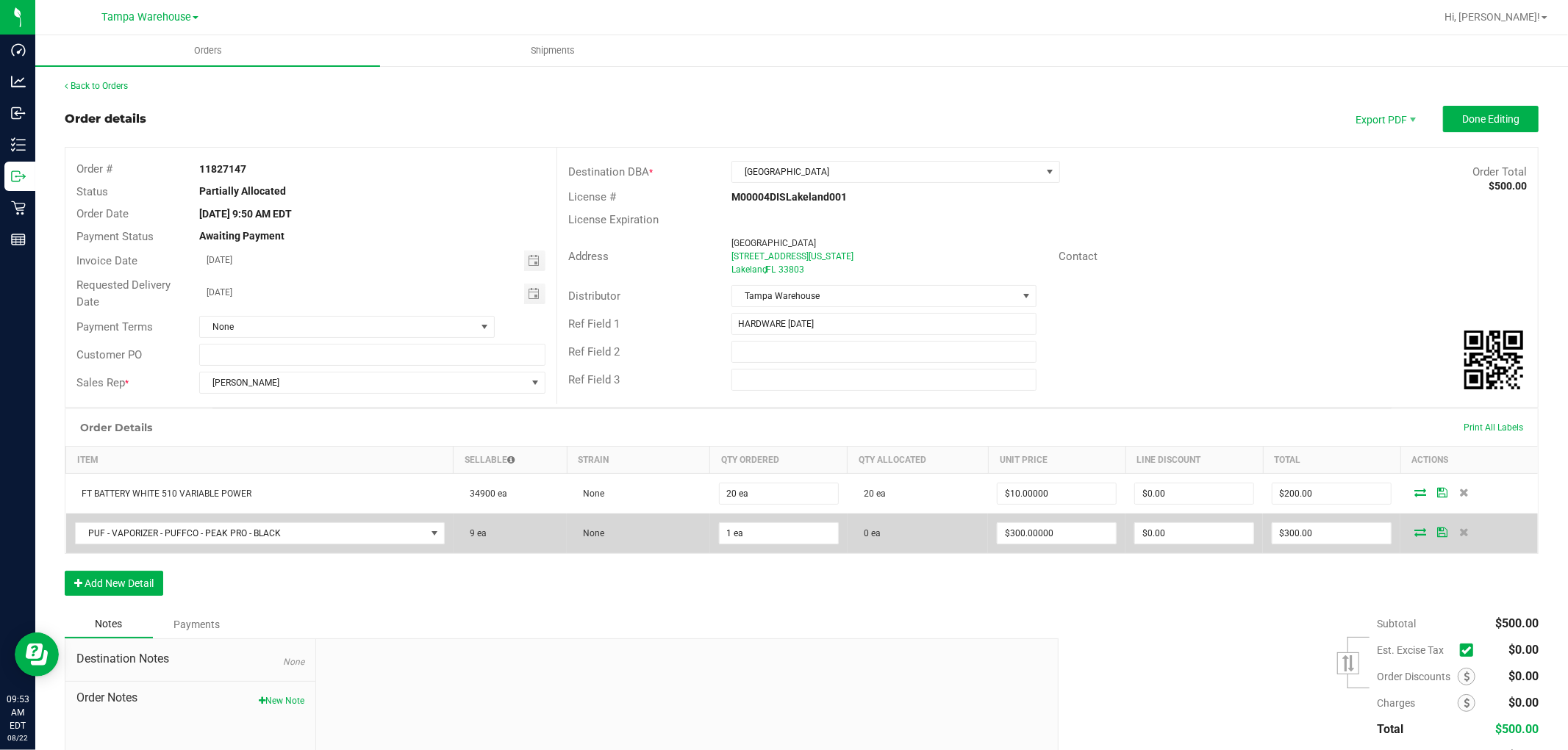
click at [1414, 534] on icon at bounding box center [1420, 532] width 12 height 9
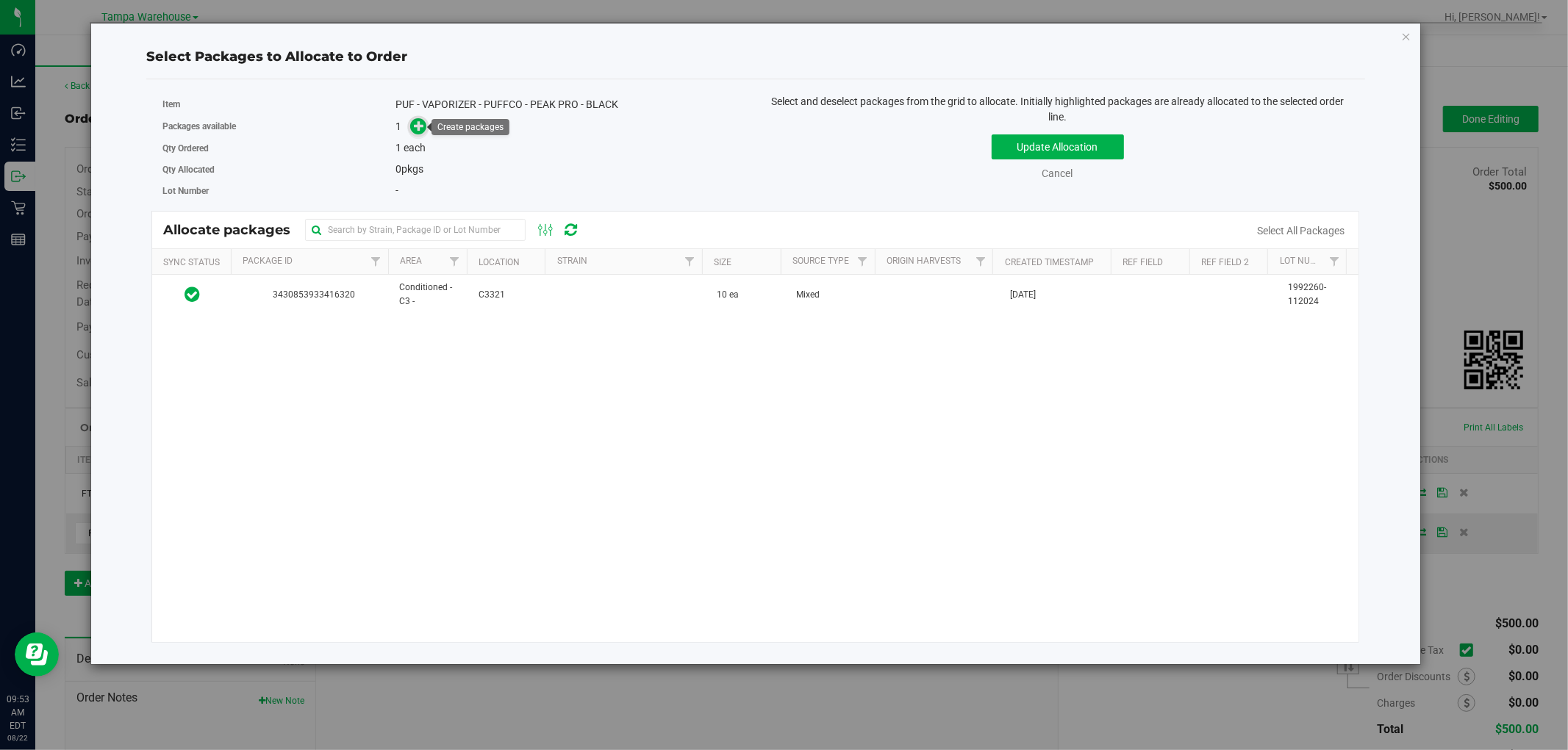
click at [422, 125] on icon at bounding box center [419, 125] width 10 height 10
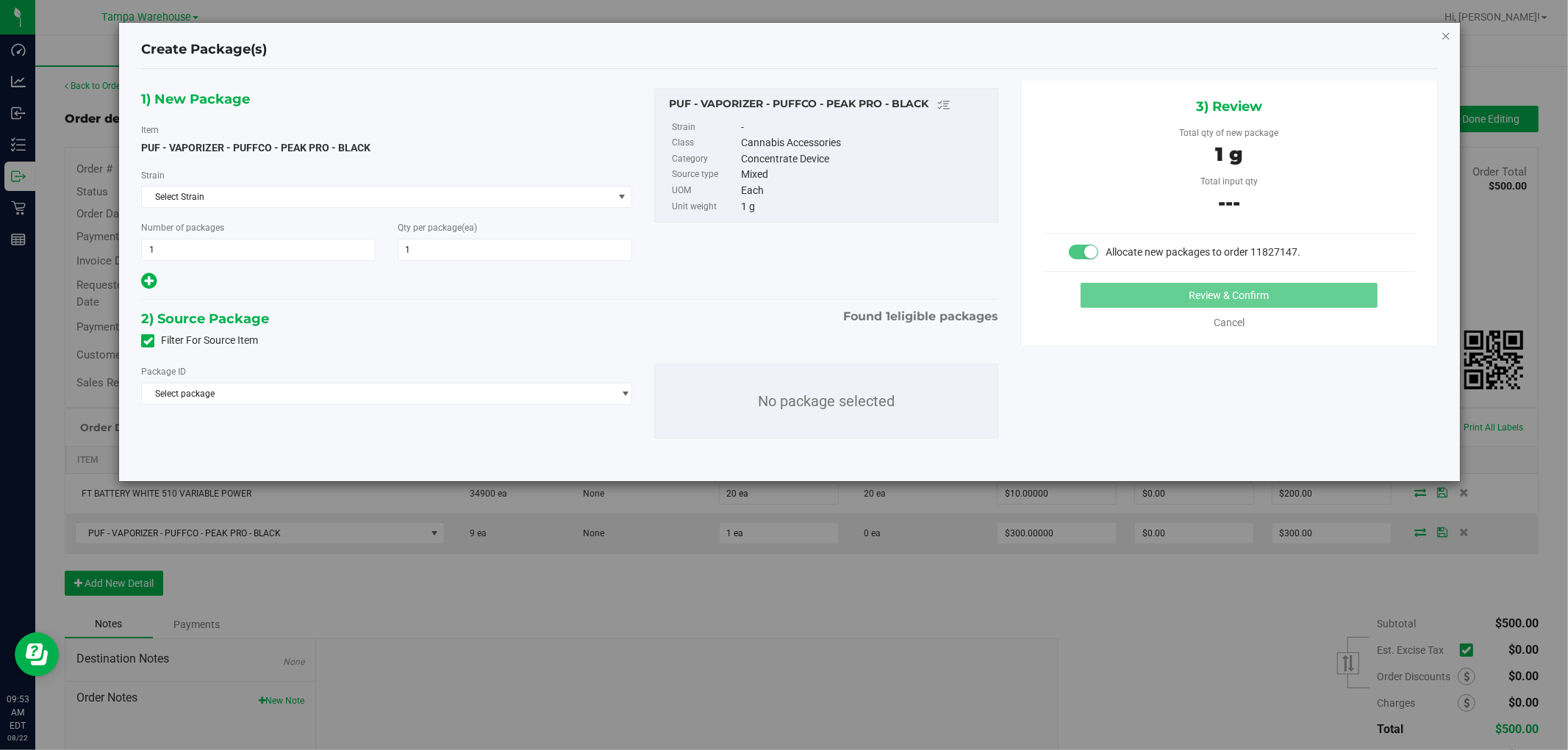
click at [1445, 31] on icon "button" at bounding box center [1446, 36] width 10 height 18
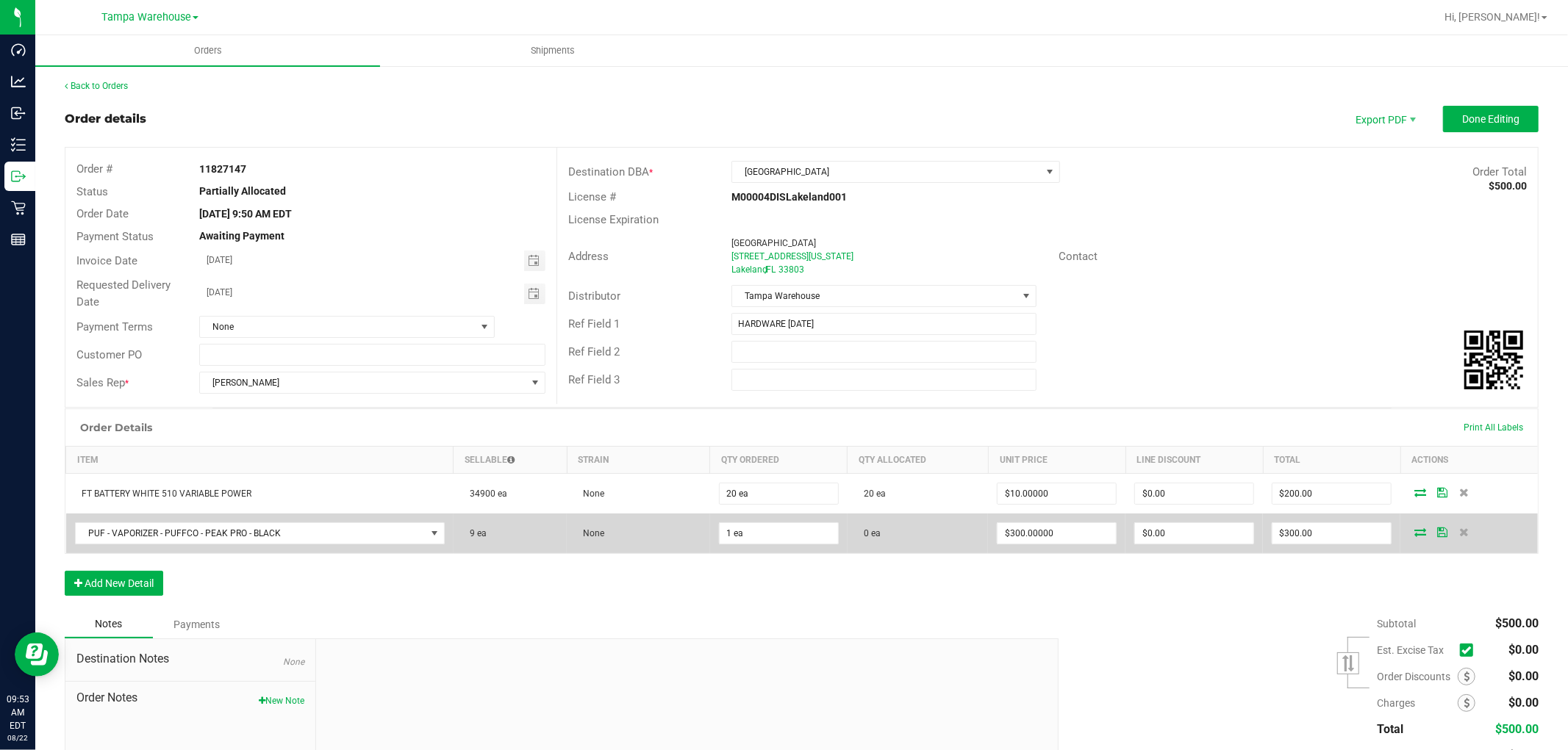
click at [1414, 530] on icon at bounding box center [1420, 532] width 12 height 9
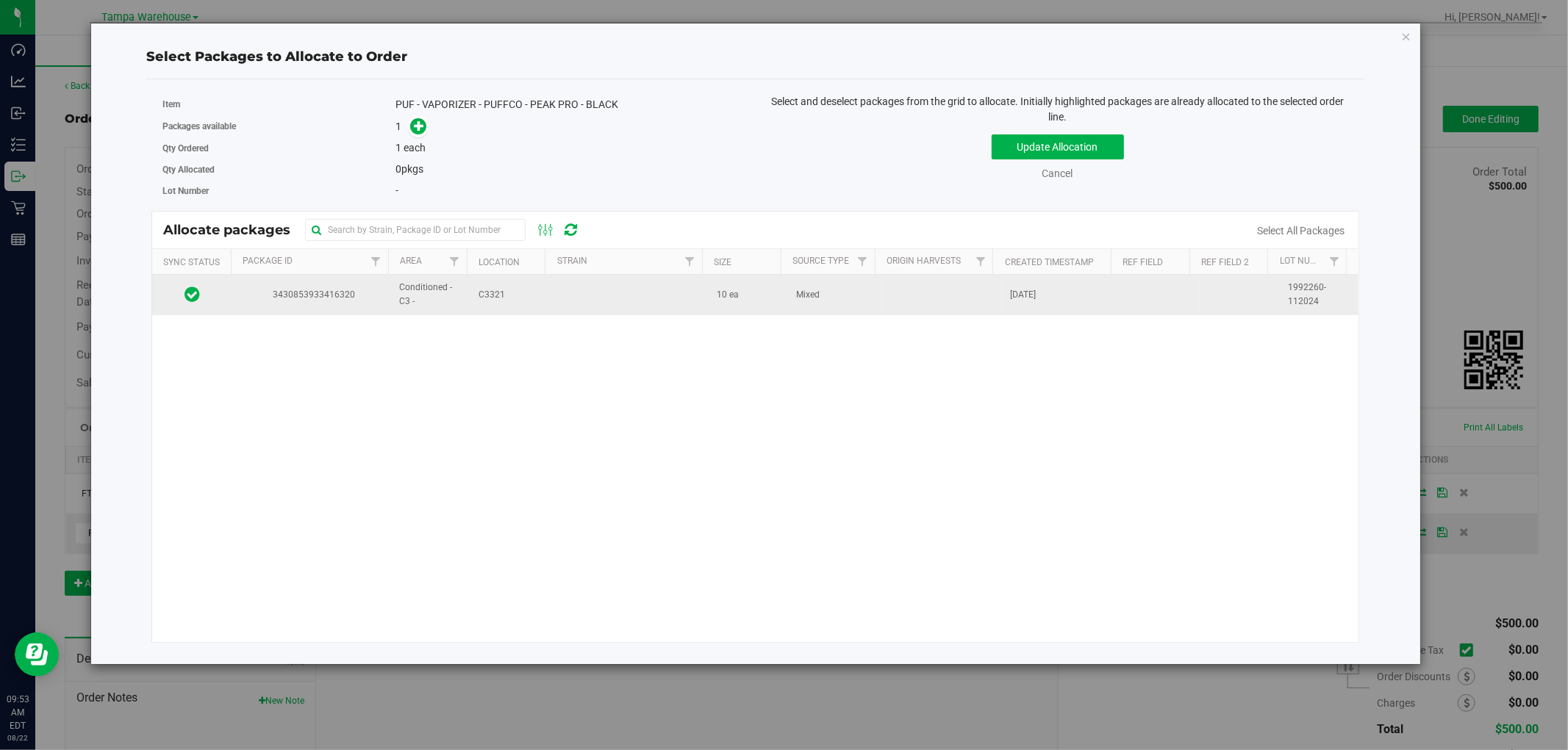
click at [541, 302] on td "C3321" at bounding box center [509, 294] width 79 height 39
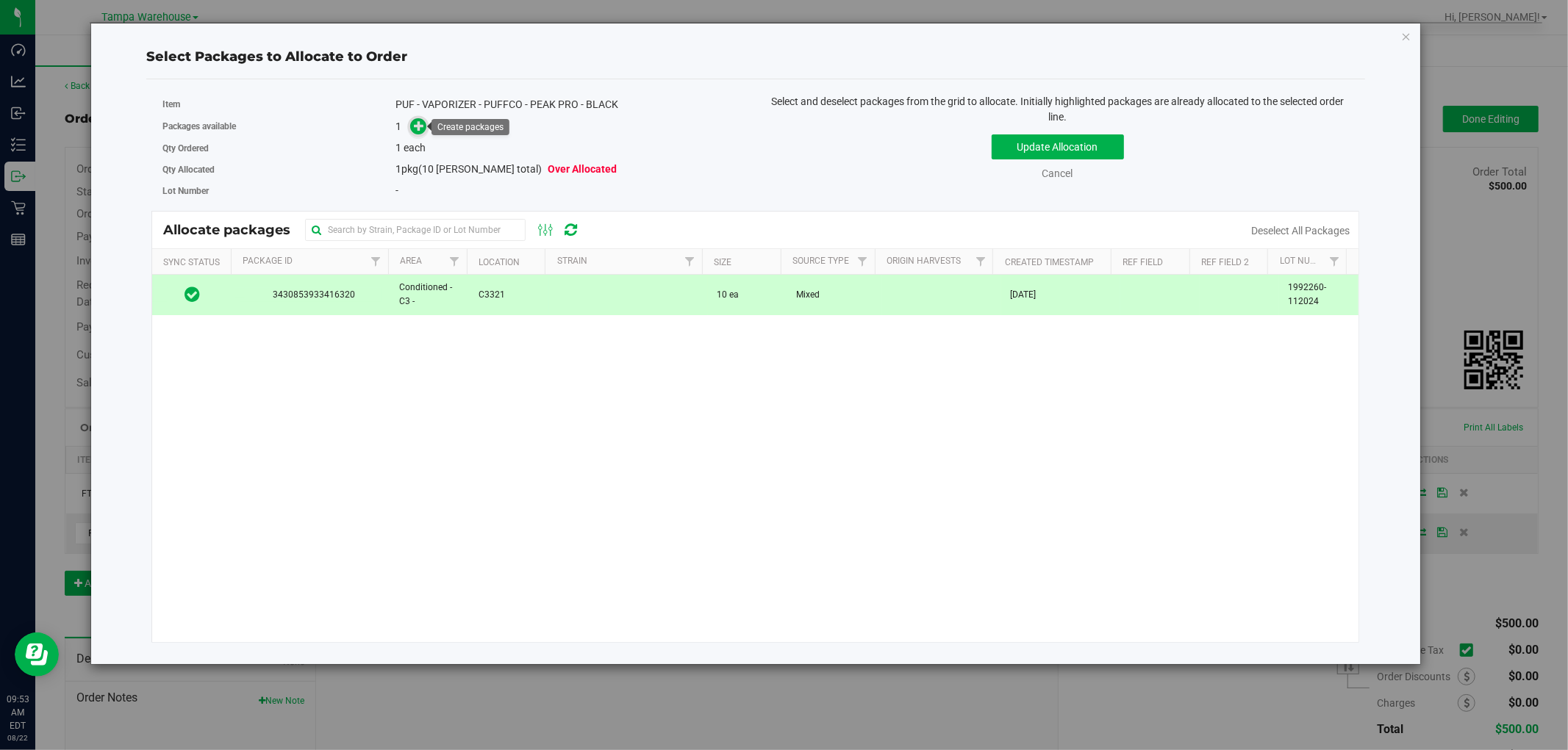
click at [422, 120] on icon at bounding box center [419, 125] width 10 height 10
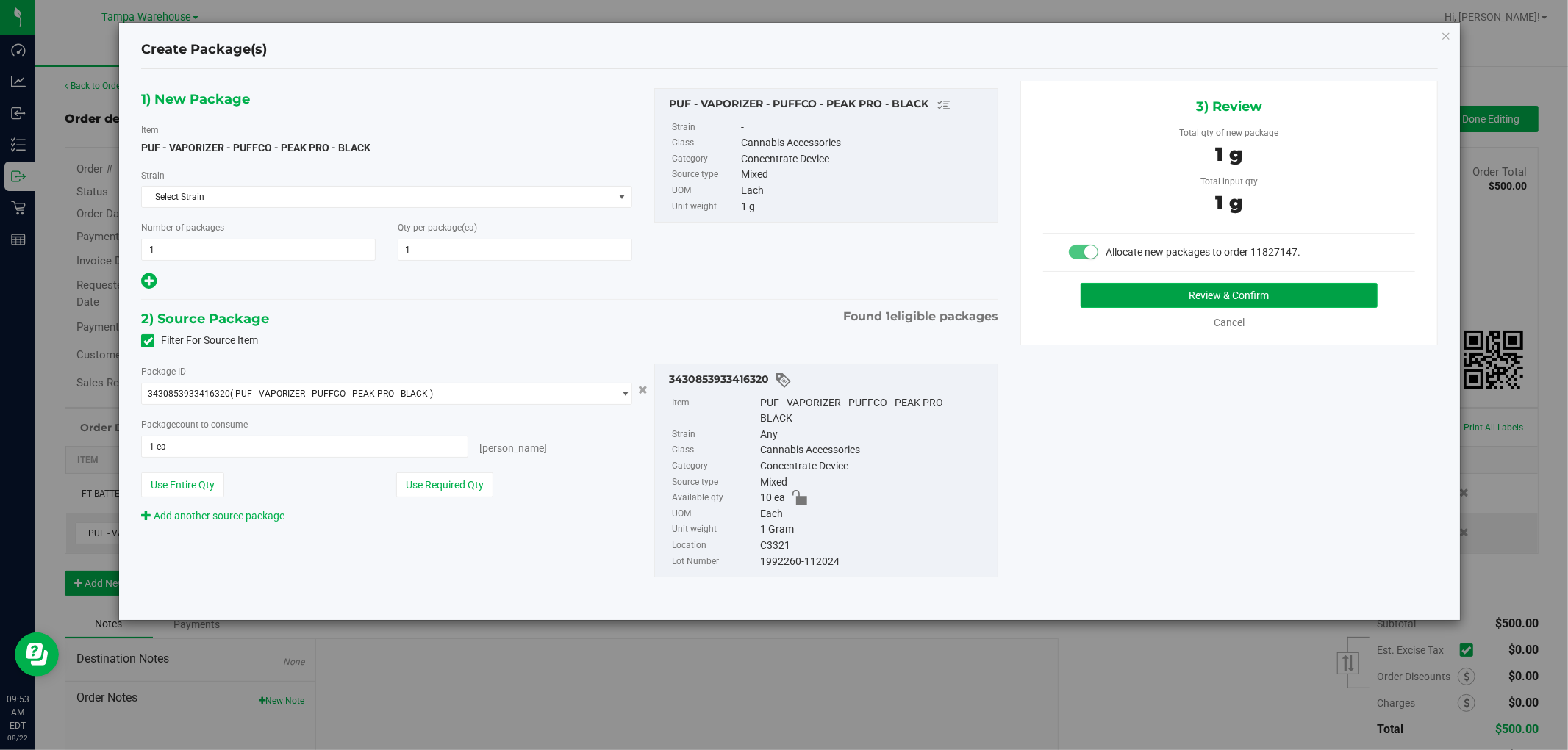
click at [1265, 293] on button "Review & Confirm" at bounding box center [1229, 296] width 298 height 25
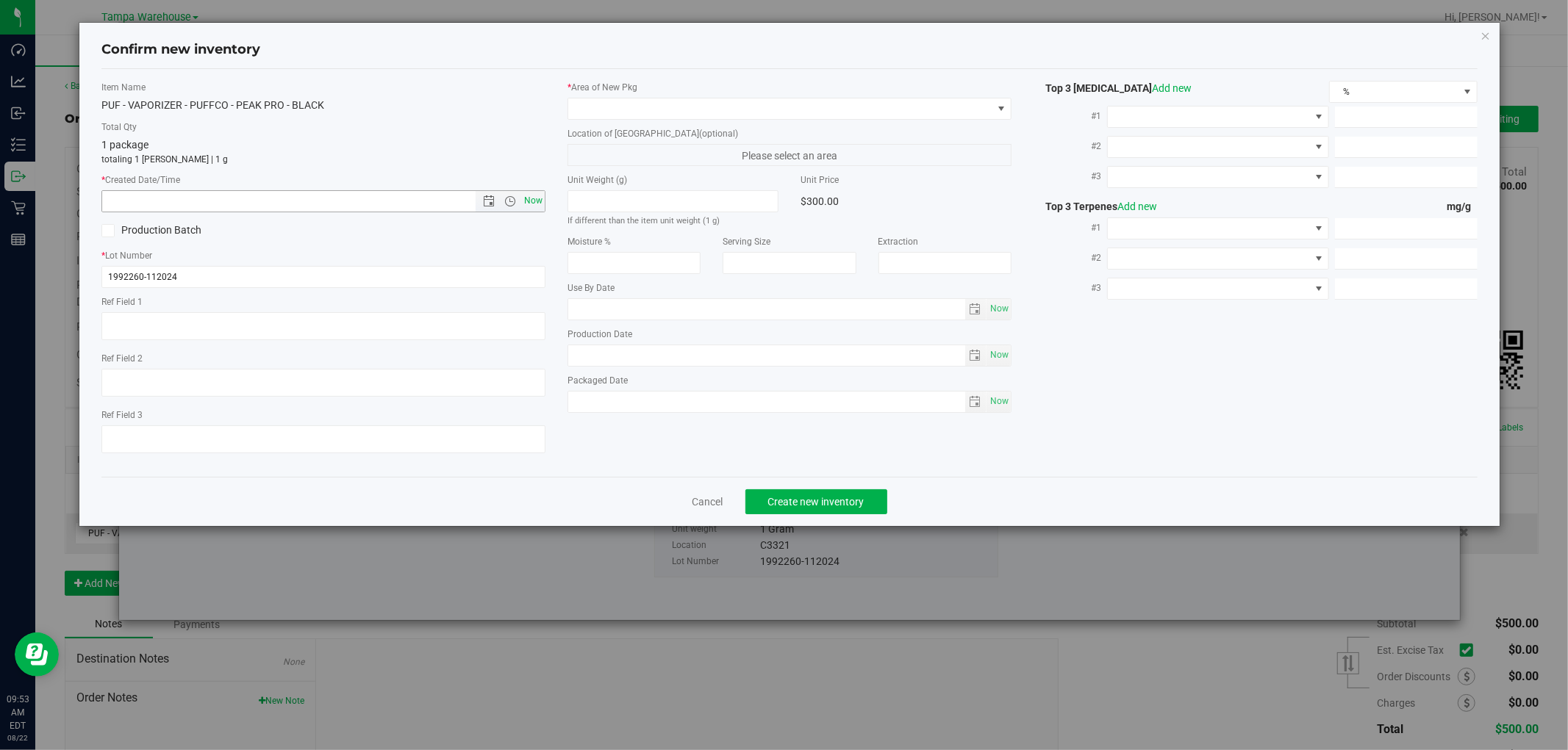
click at [534, 196] on span "Now" at bounding box center [534, 200] width 25 height 22
type input "8/22/2025 9:53 AM"
click at [812, 111] on span at bounding box center [780, 109] width 424 height 21
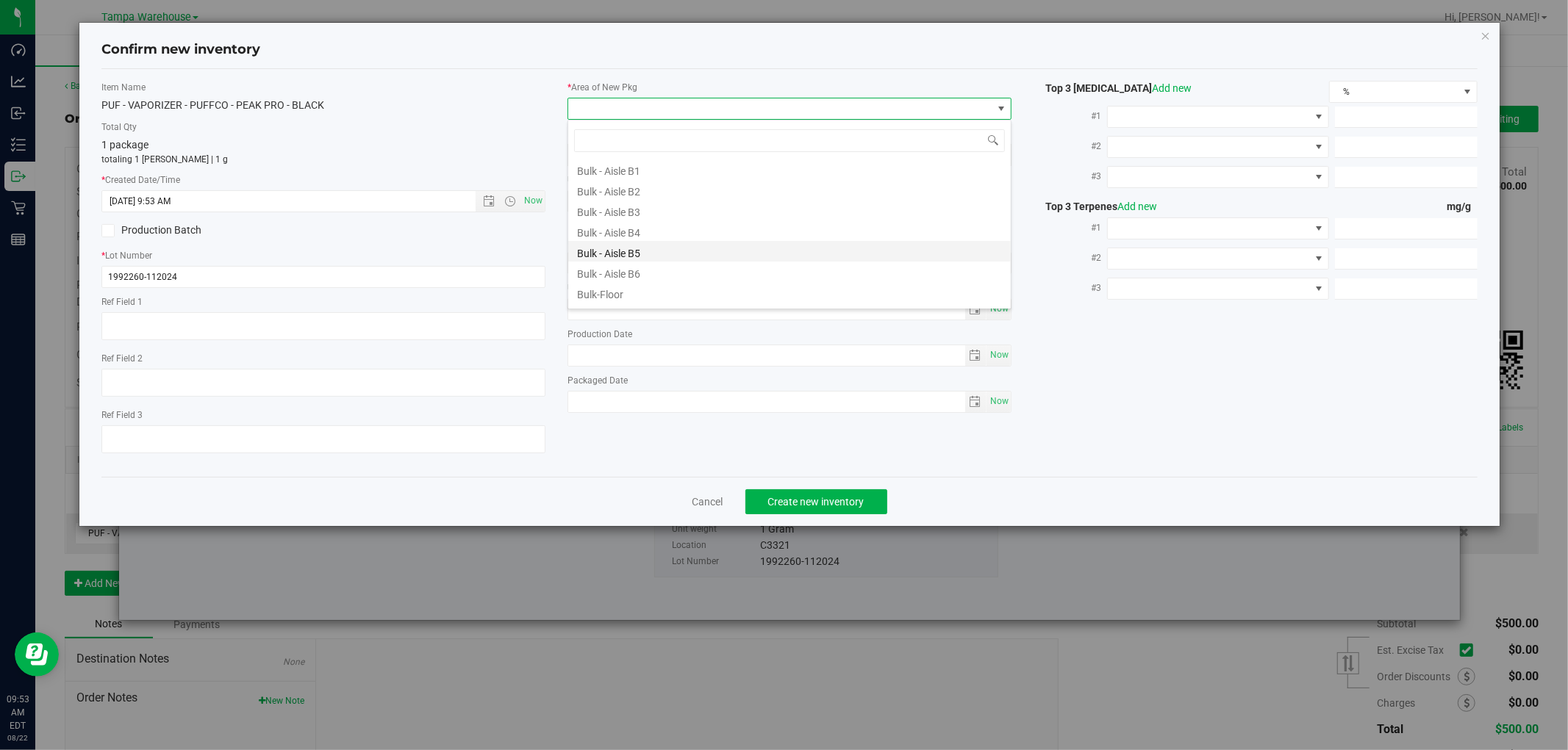
scroll to position [82, 0]
click at [658, 292] on li "Conditioned - C3 -" at bounding box center [790, 294] width 443 height 21
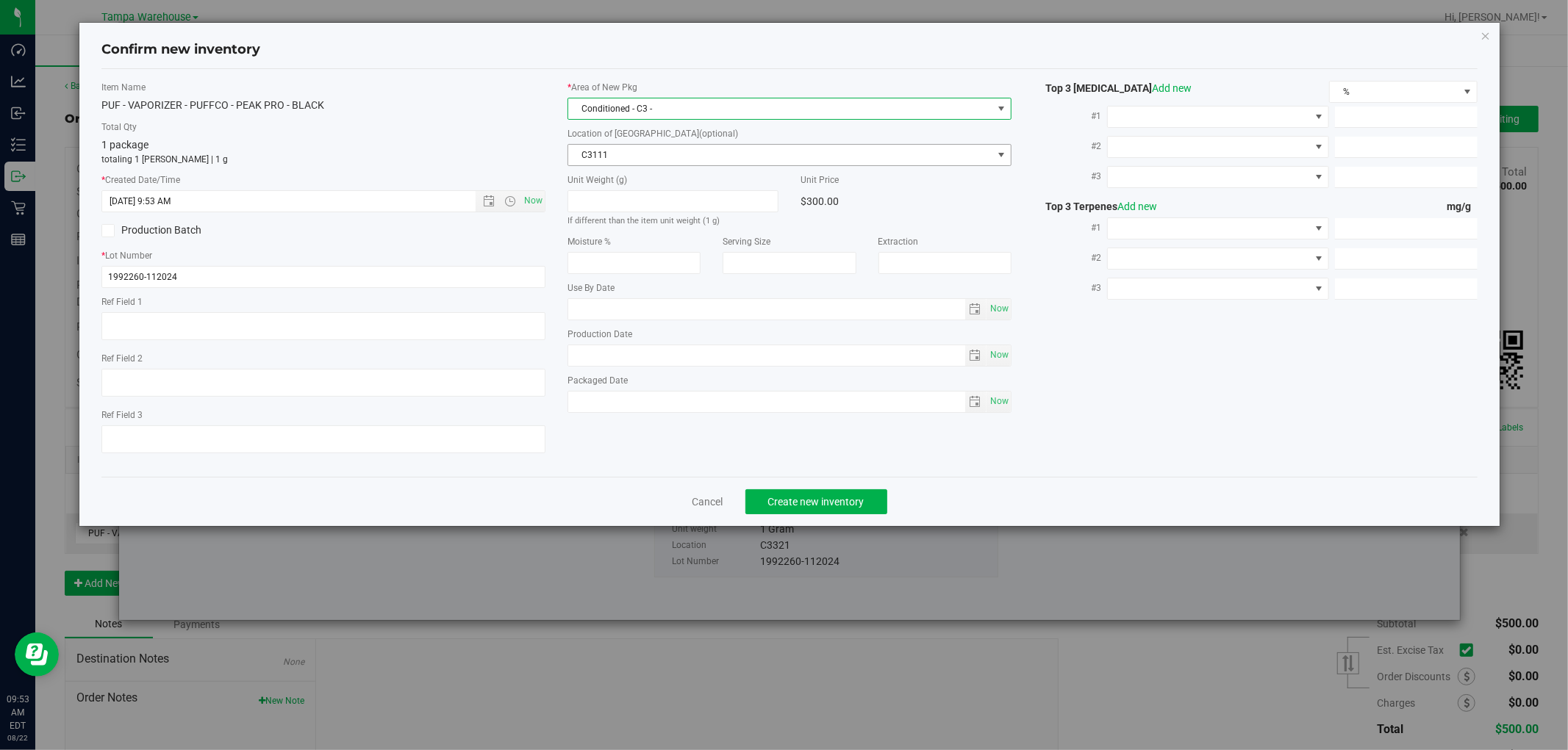
click at [677, 154] on span "C3111" at bounding box center [780, 155] width 424 height 21
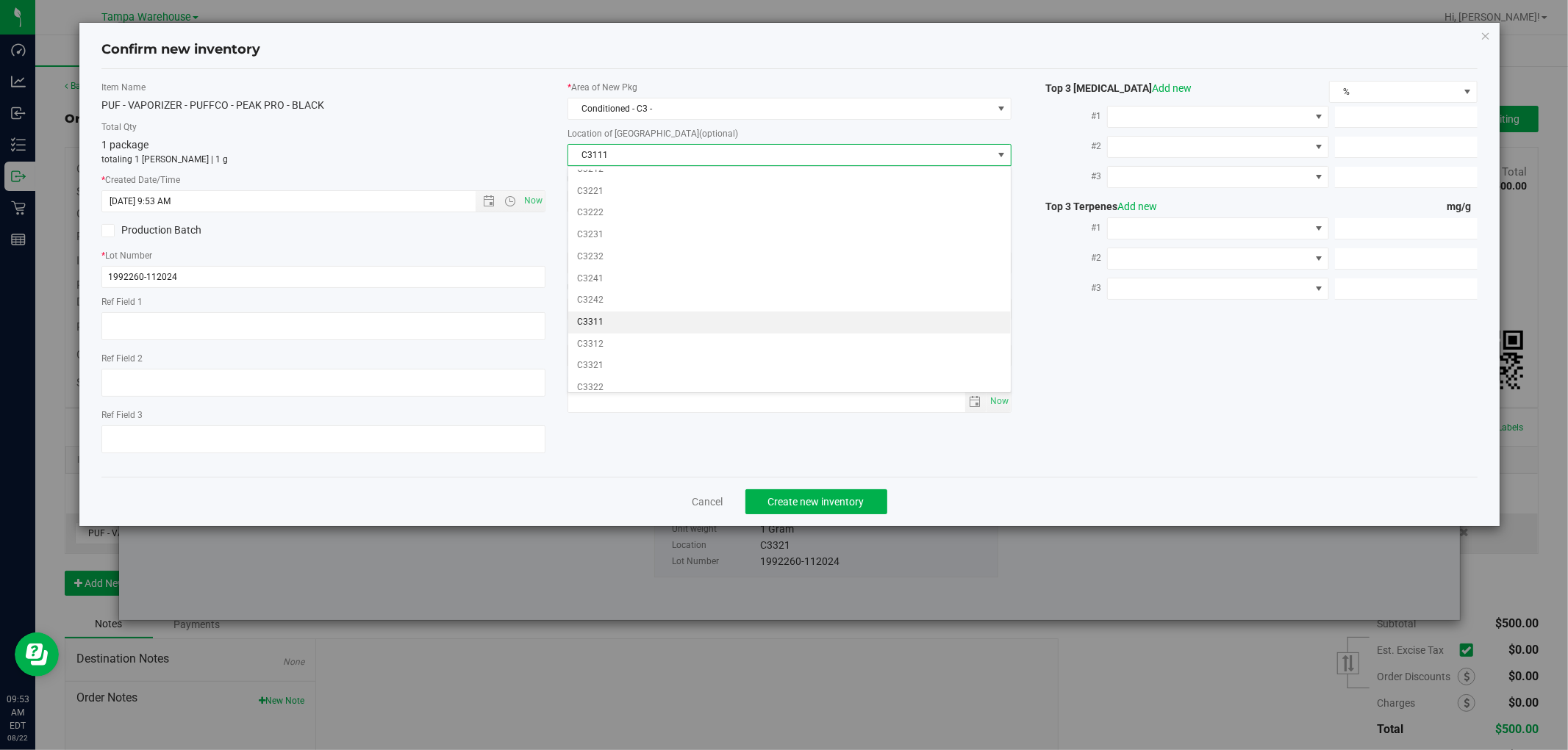
scroll to position [245, 0]
click at [610, 331] on li "C3321" at bounding box center [790, 329] width 443 height 22
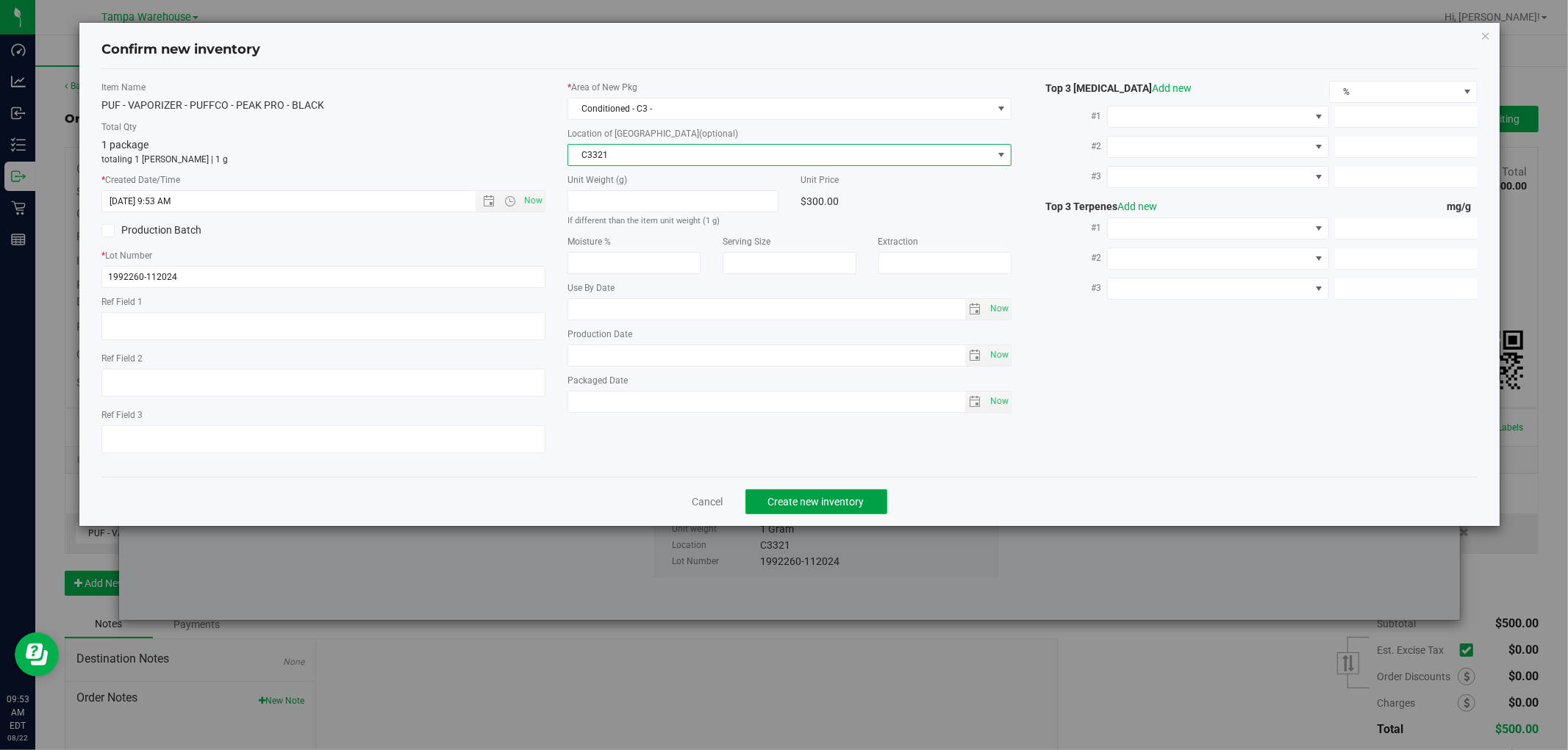
click at [827, 504] on span "Create new inventory" at bounding box center [816, 502] width 97 height 12
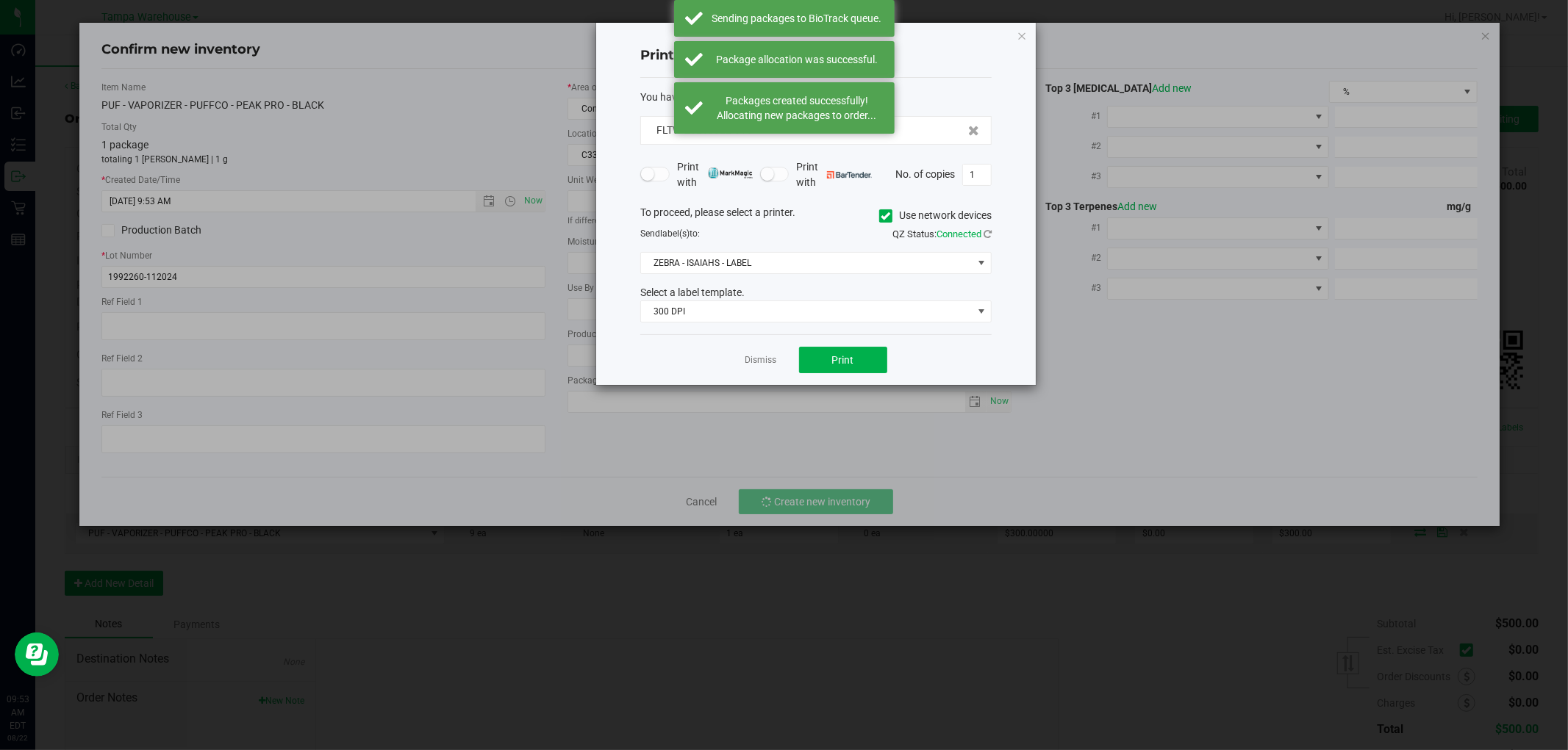
click at [939, 365] on div "Dismiss Print" at bounding box center [816, 359] width 351 height 50
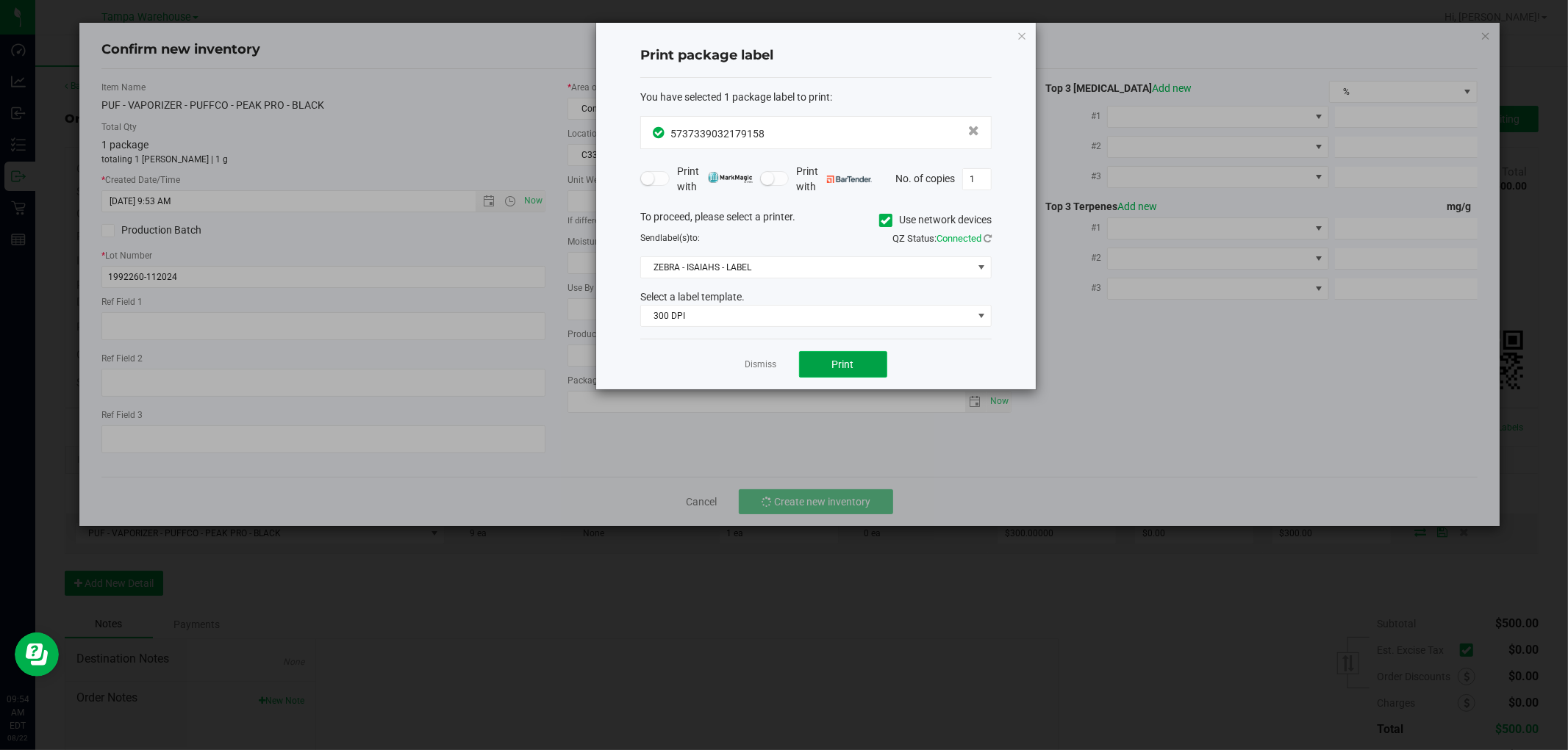
click at [869, 358] on button "Print" at bounding box center [843, 365] width 88 height 27
click at [853, 371] on button "Print" at bounding box center [843, 365] width 88 height 27
click at [1023, 34] on icon "button" at bounding box center [1022, 36] width 10 height 18
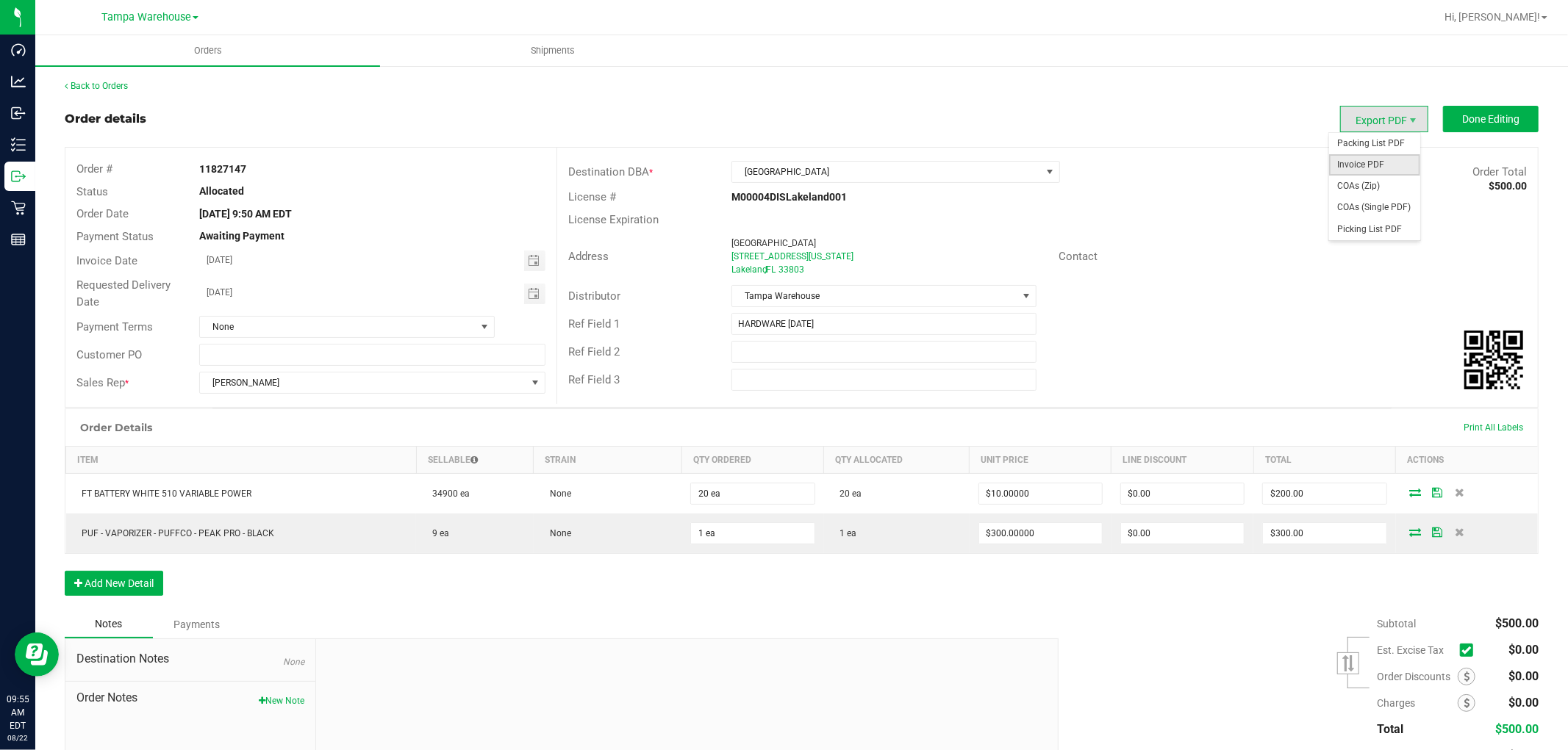
click at [1359, 166] on span "Invoice PDF" at bounding box center [1374, 165] width 91 height 22
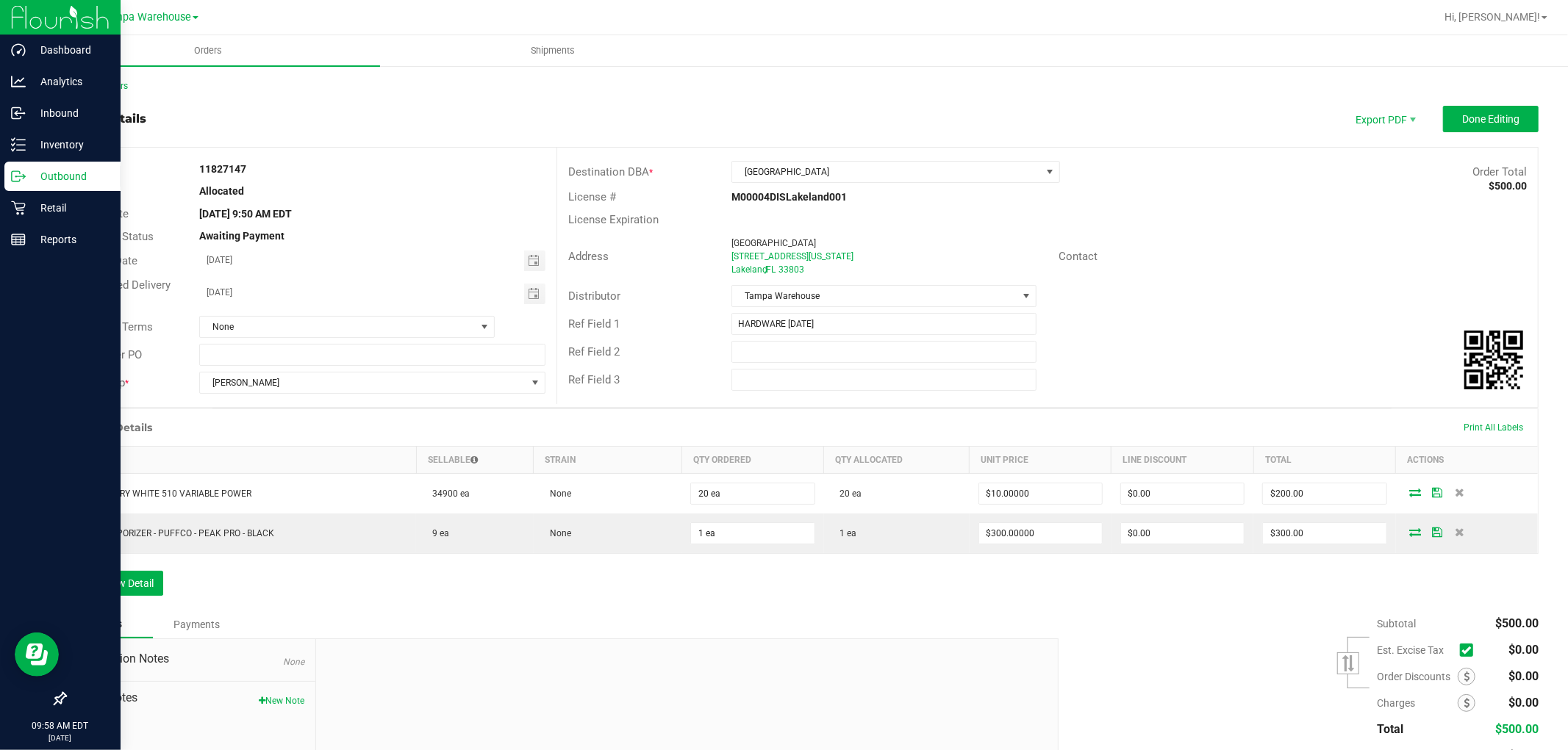
click at [71, 173] on p "Outbound" at bounding box center [70, 177] width 88 height 18
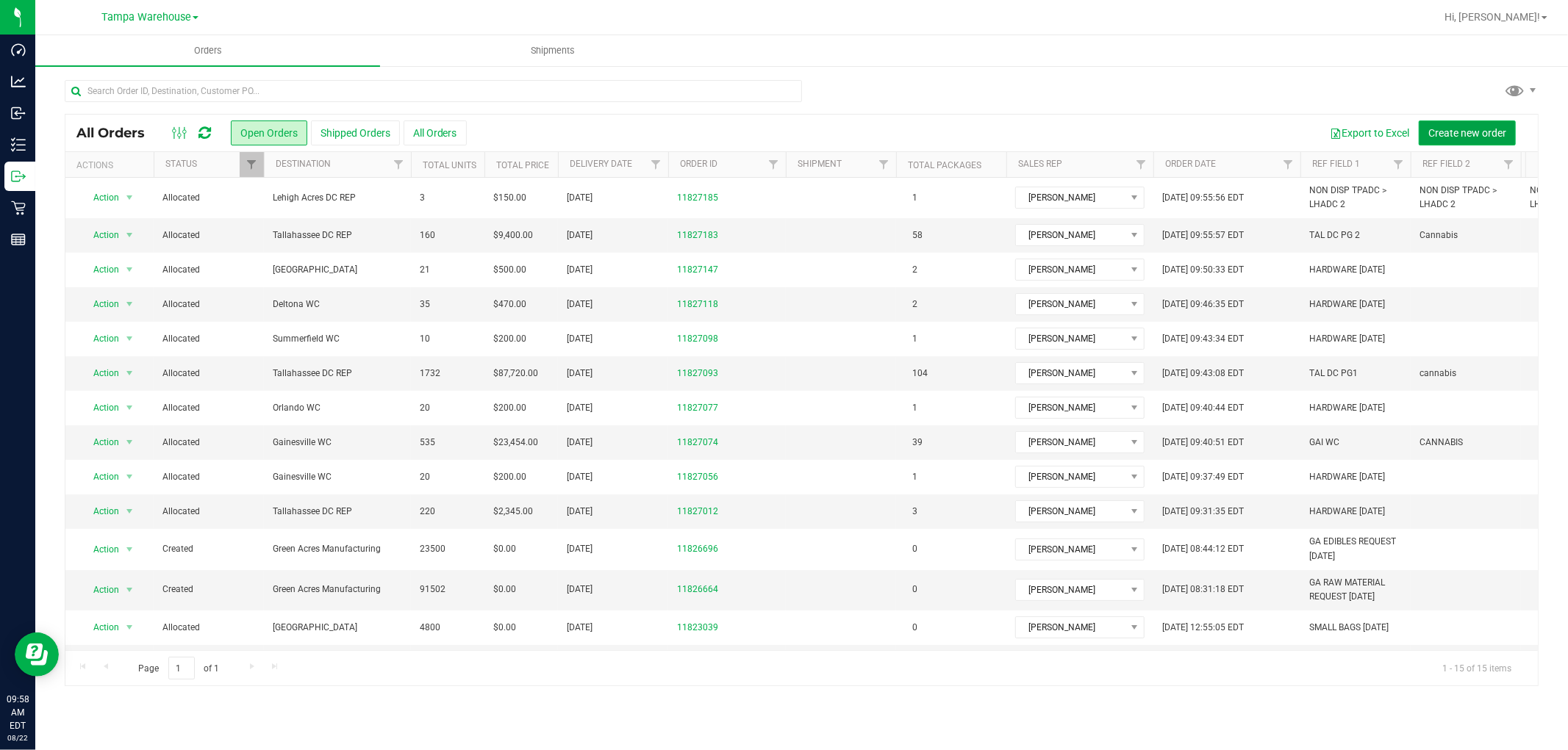
click at [1480, 133] on span "Create new order" at bounding box center [1467, 133] width 78 height 12
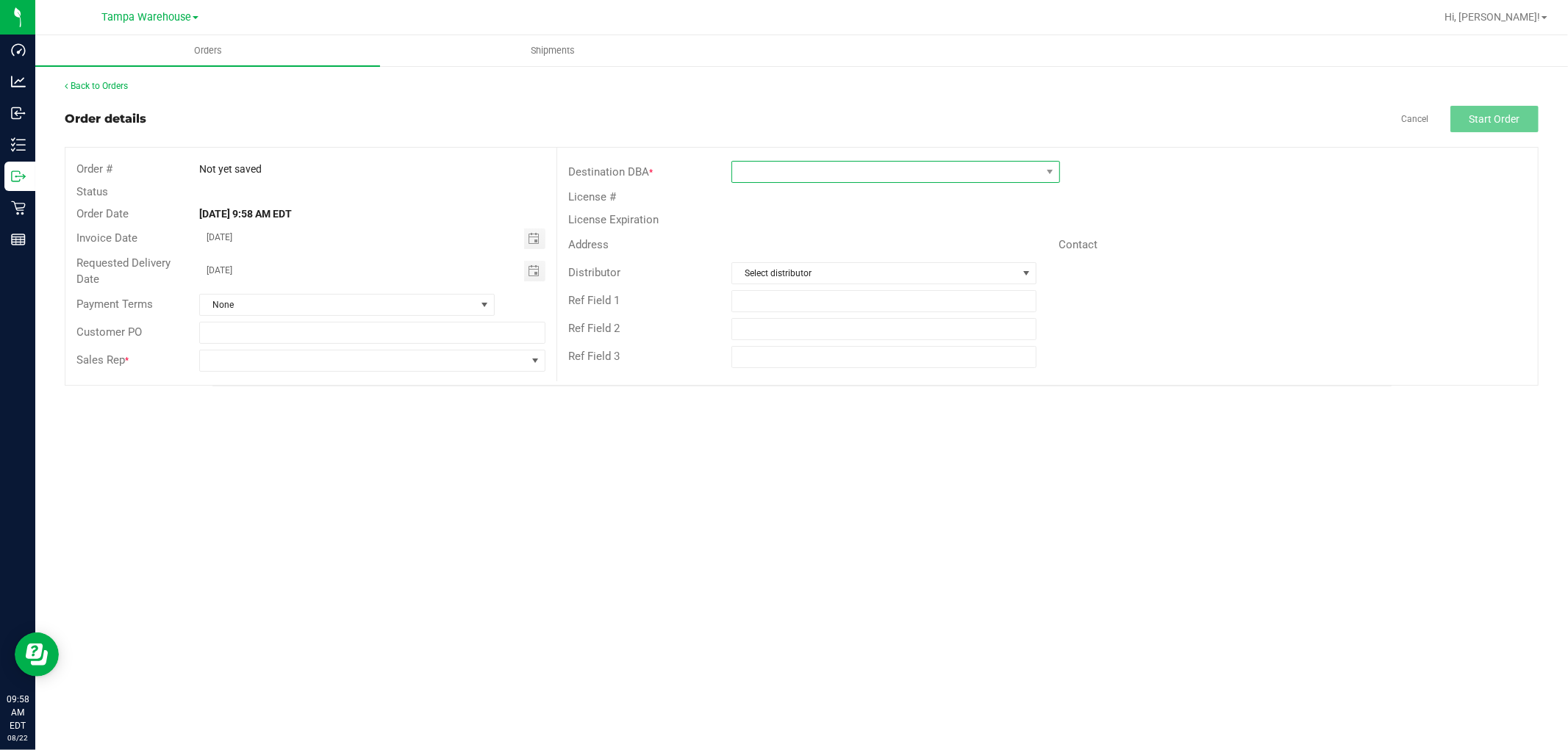
click at [860, 177] on span at bounding box center [887, 172] width 309 height 21
type input "BR"
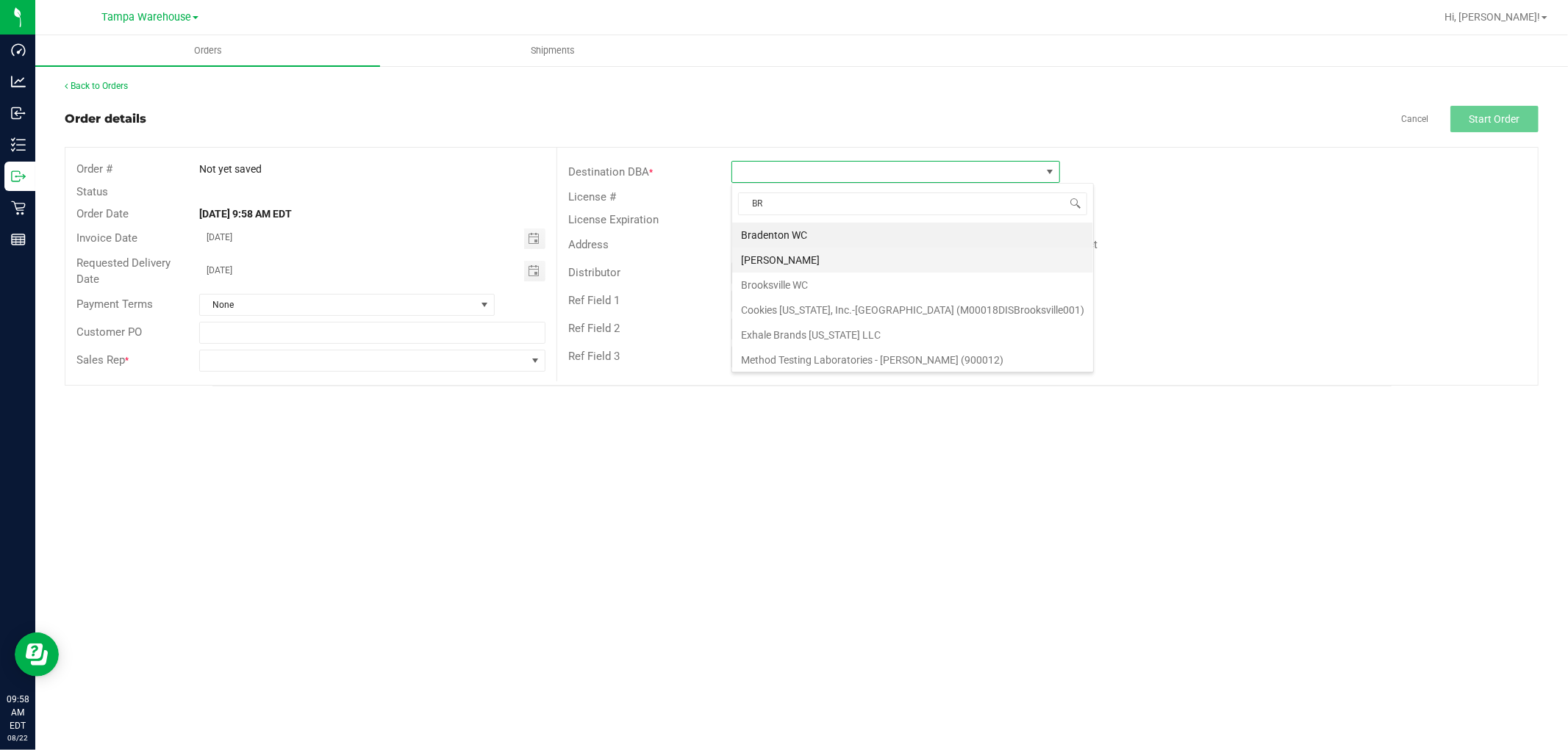
click at [780, 263] on li "Brandon WC" at bounding box center [913, 261] width 361 height 25
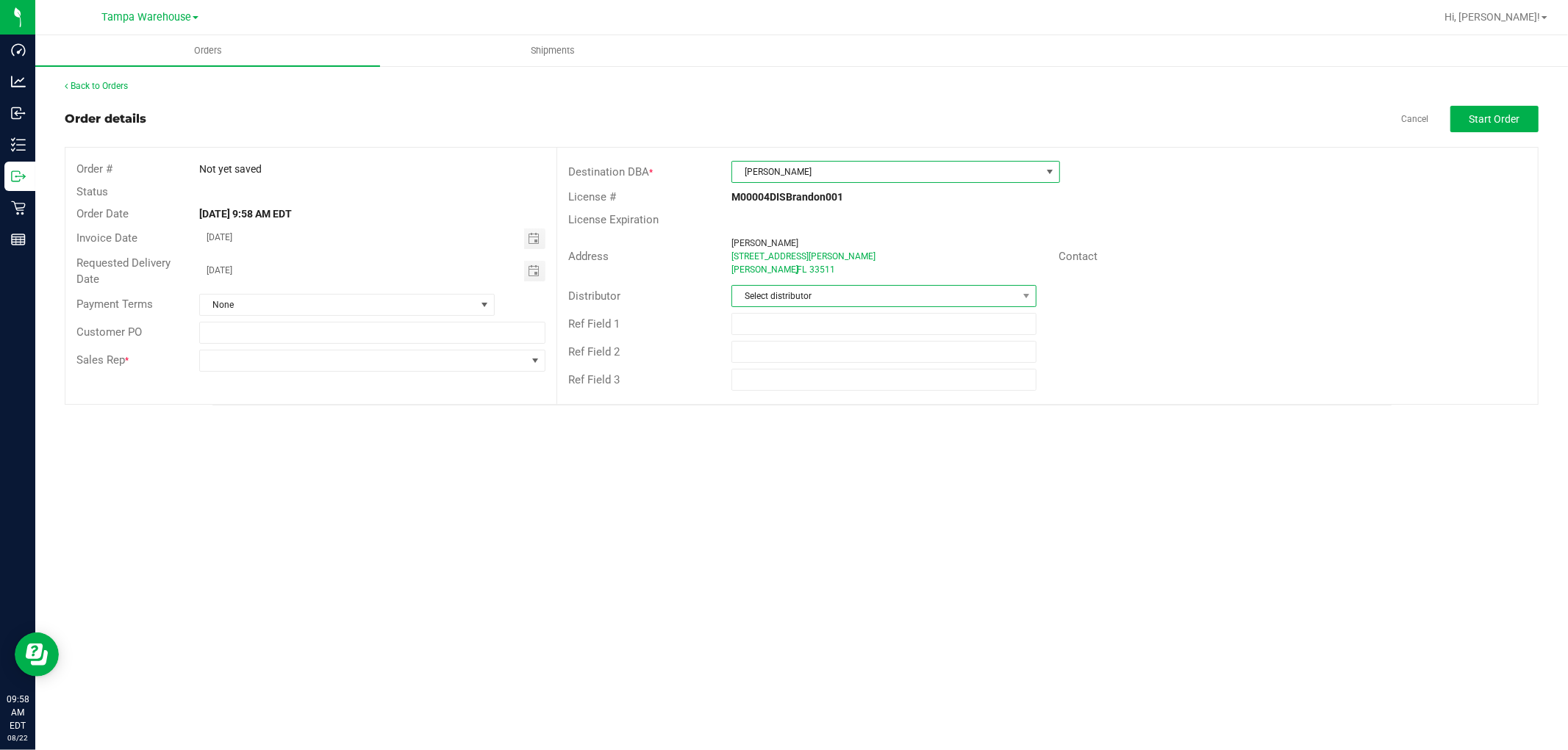
click at [794, 300] on span "Select distributor" at bounding box center [875, 296] width 285 height 21
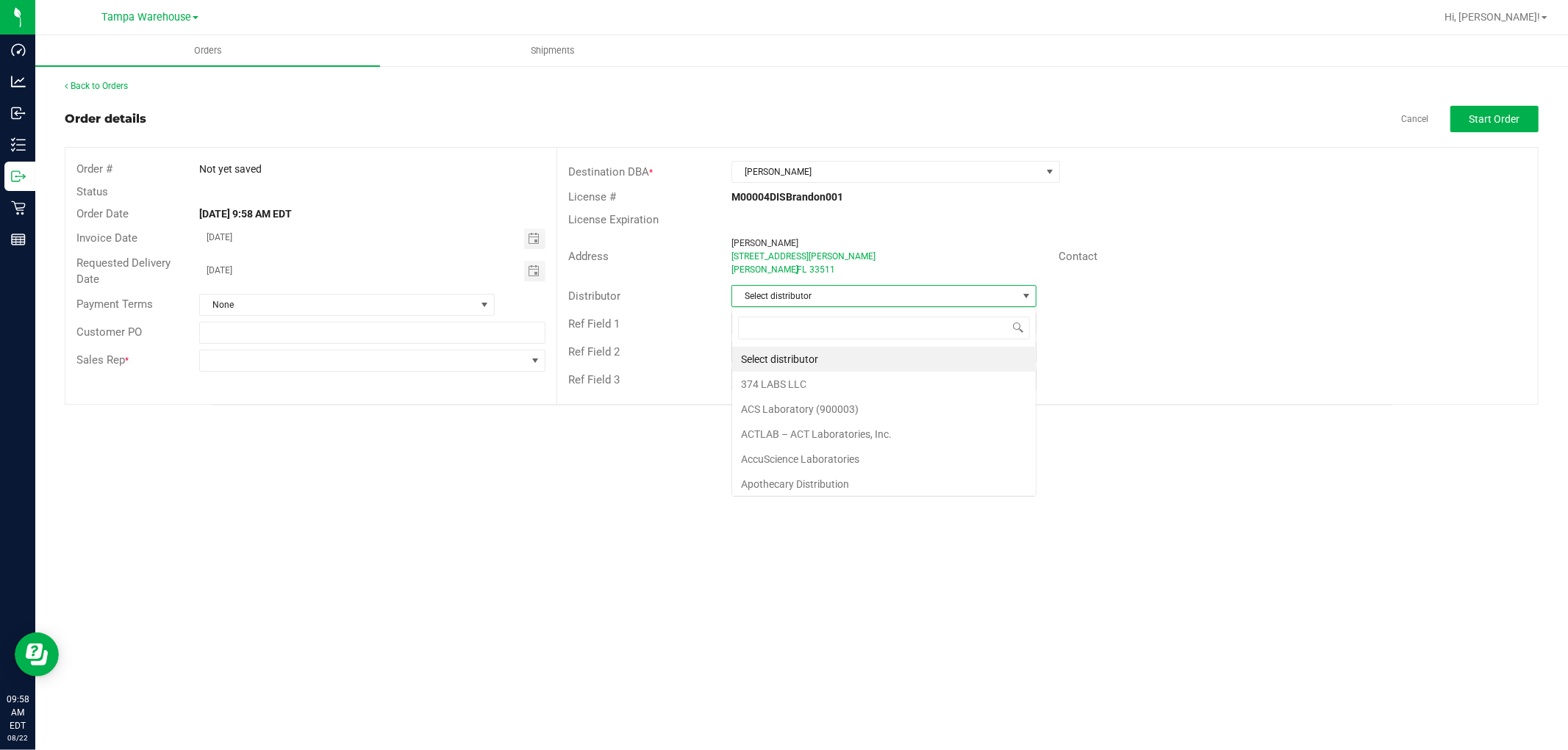
scroll to position [22, 305]
type input "TAM"
click at [802, 386] on li "Tampa Warehouse" at bounding box center [884, 385] width 304 height 25
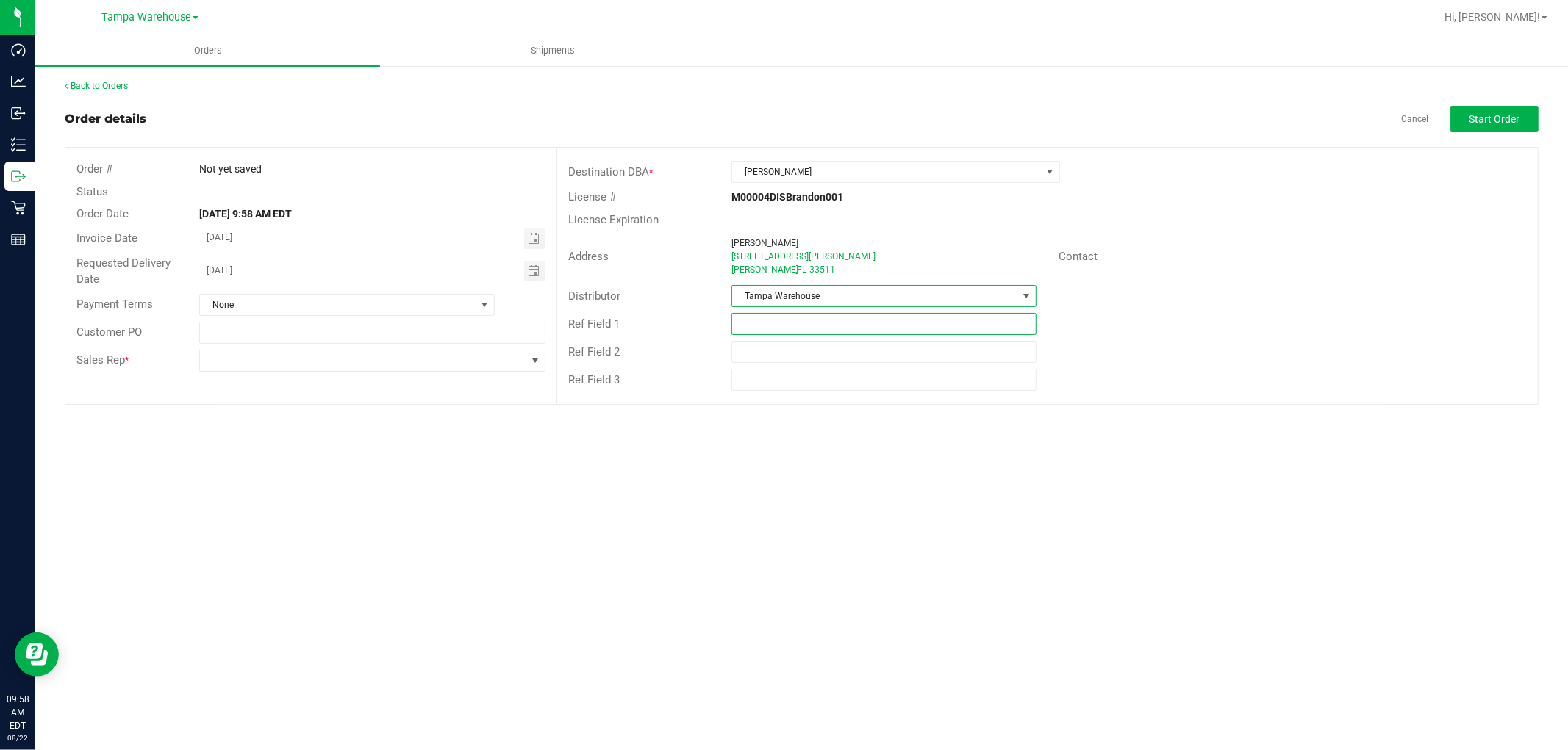
click at [798, 323] on input "text" at bounding box center [884, 325] width 305 height 22
paste input "HARDWARE 08.22.25"
type input "HARDWARE 08.22.25"
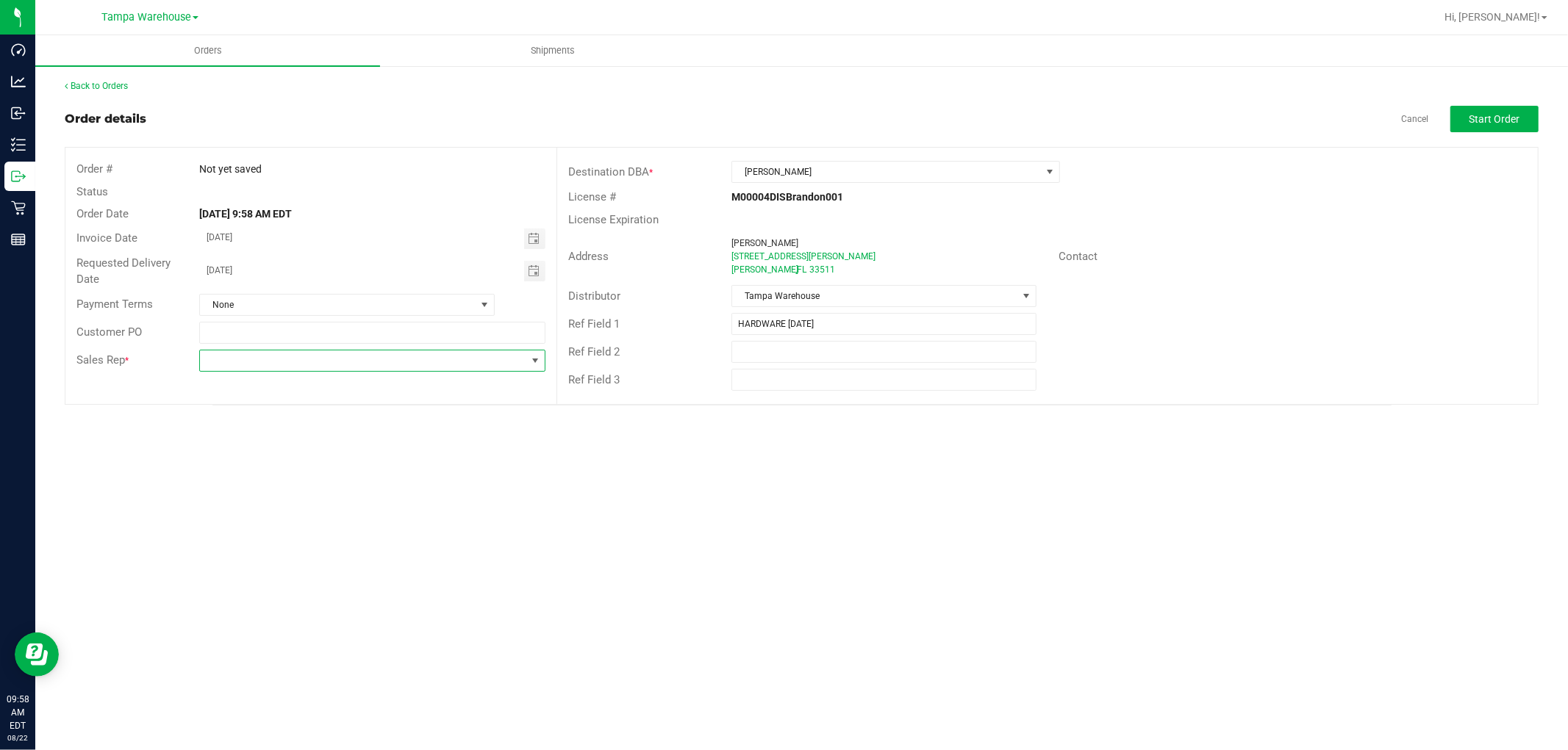
click at [435, 356] on span at bounding box center [362, 361] width 326 height 21
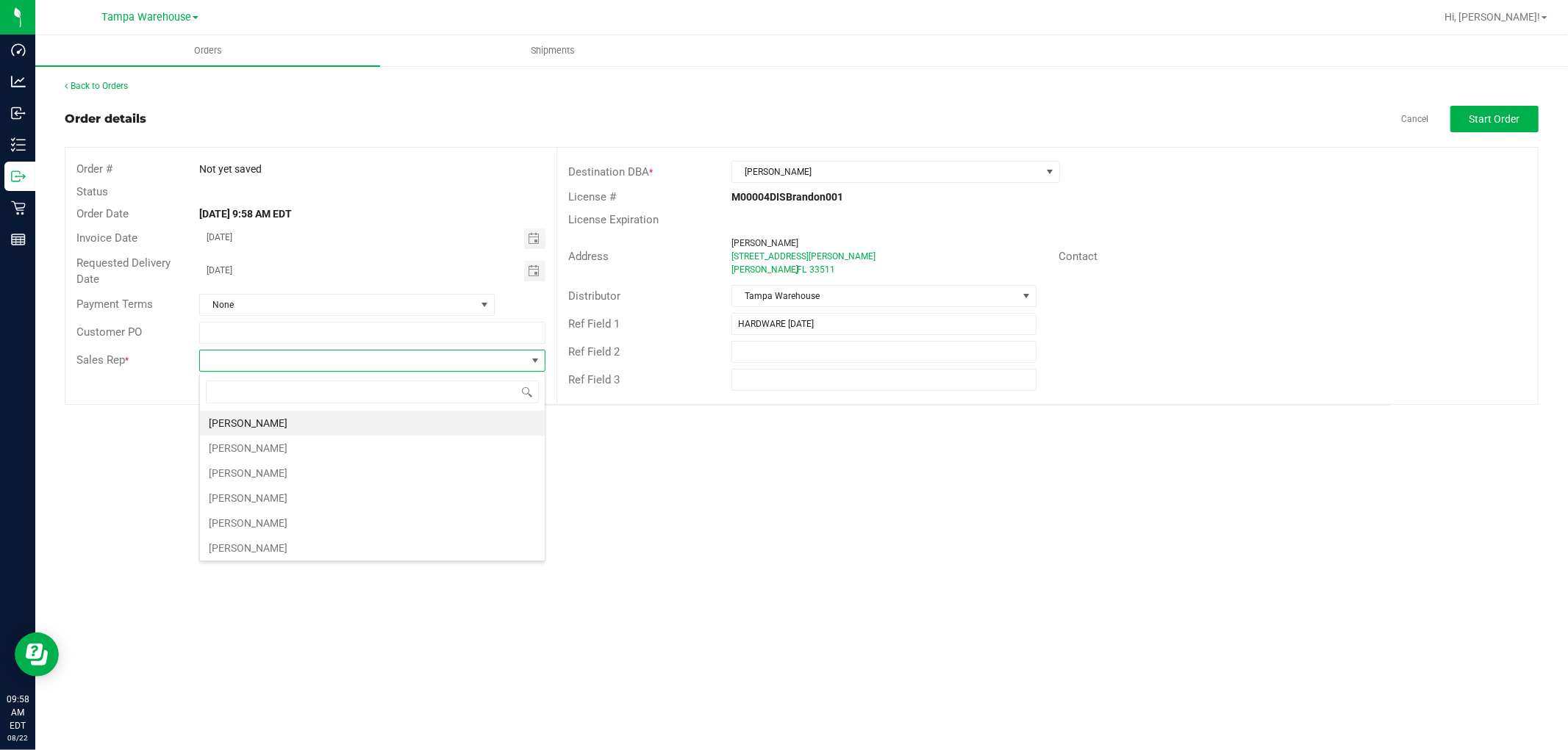
scroll to position [22, 345]
type input "ISAIA"
click at [261, 423] on li "Isaiah Mercado" at bounding box center [372, 423] width 345 height 25
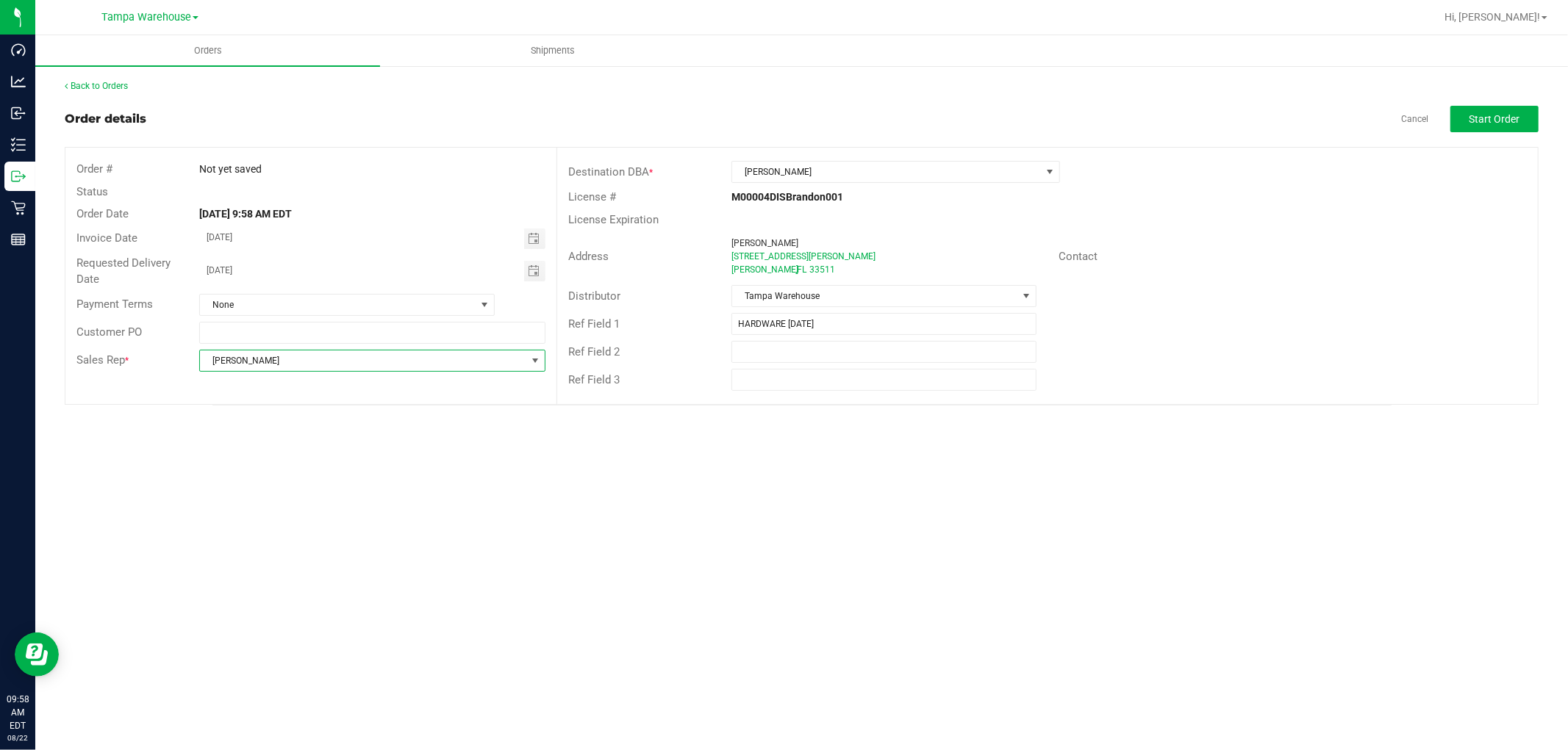
click at [990, 523] on div "Orders Shipments Back to Orders Order details Cancel Start Order Order # Not ye…" at bounding box center [801, 393] width 1532 height 715
click at [1506, 111] on button "Start Order" at bounding box center [1494, 120] width 88 height 27
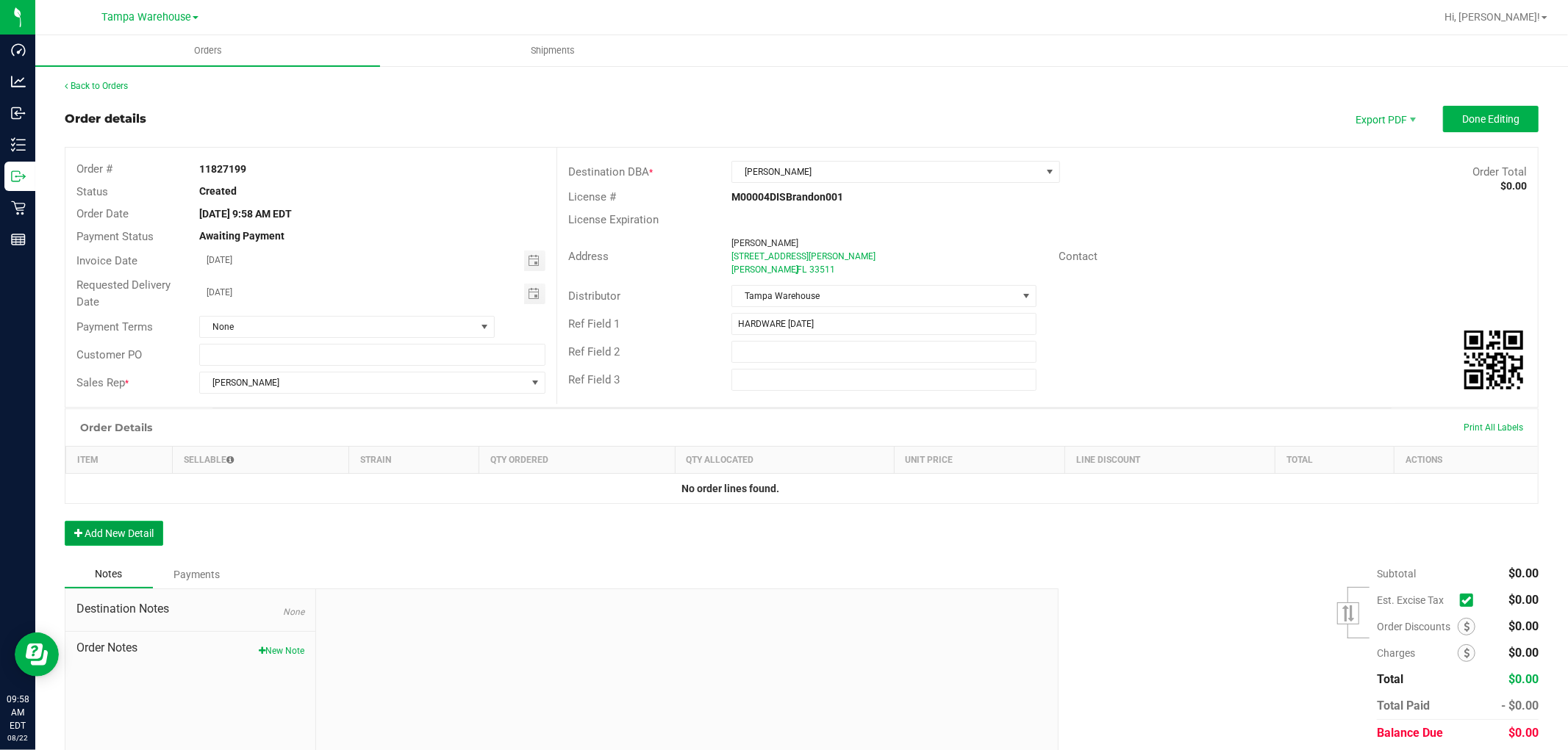
click at [130, 536] on button "Add New Detail" at bounding box center [114, 534] width 99 height 25
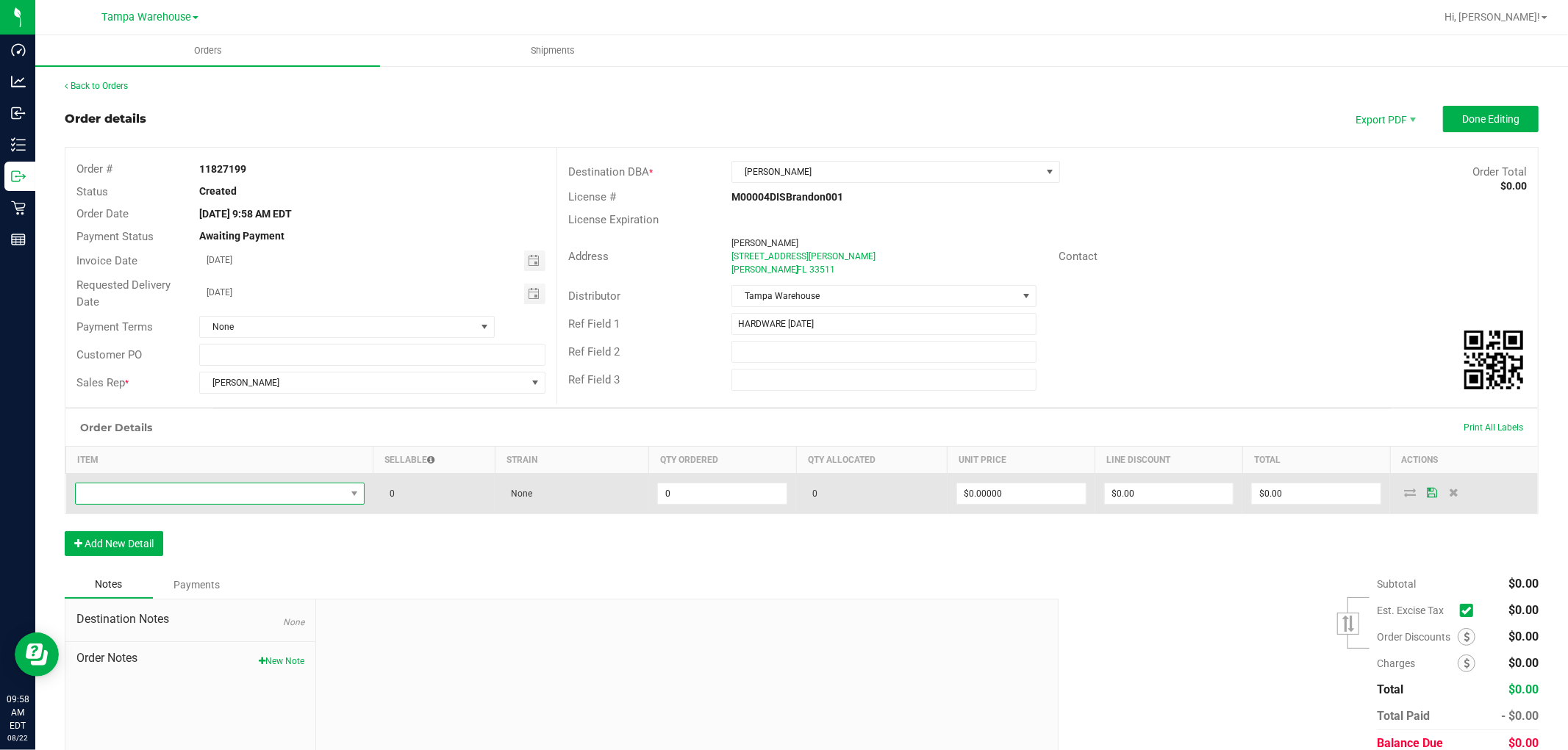
click at [195, 498] on span "NO DATA FOUND" at bounding box center [210, 494] width 270 height 21
type input "1992285"
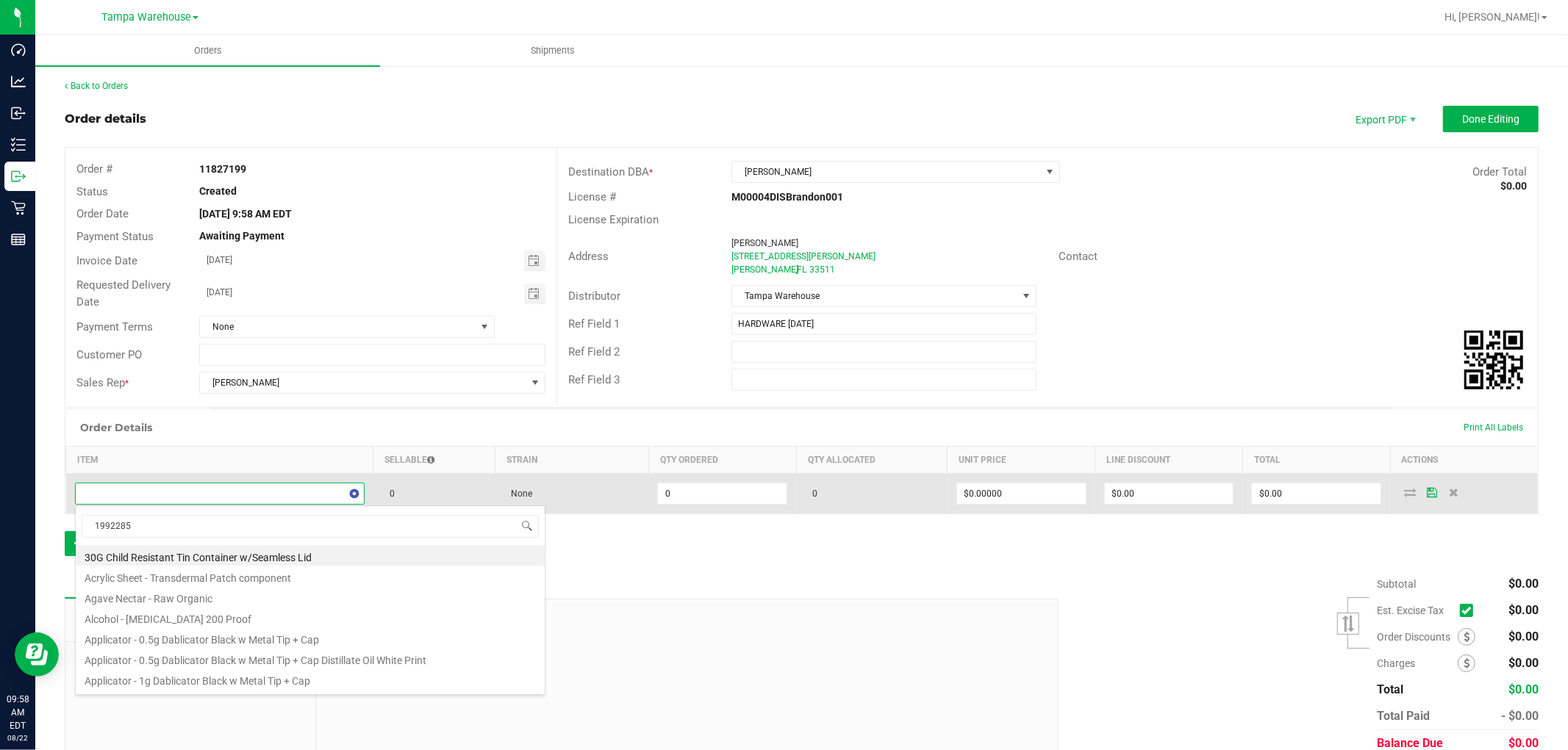
scroll to position [22, 284]
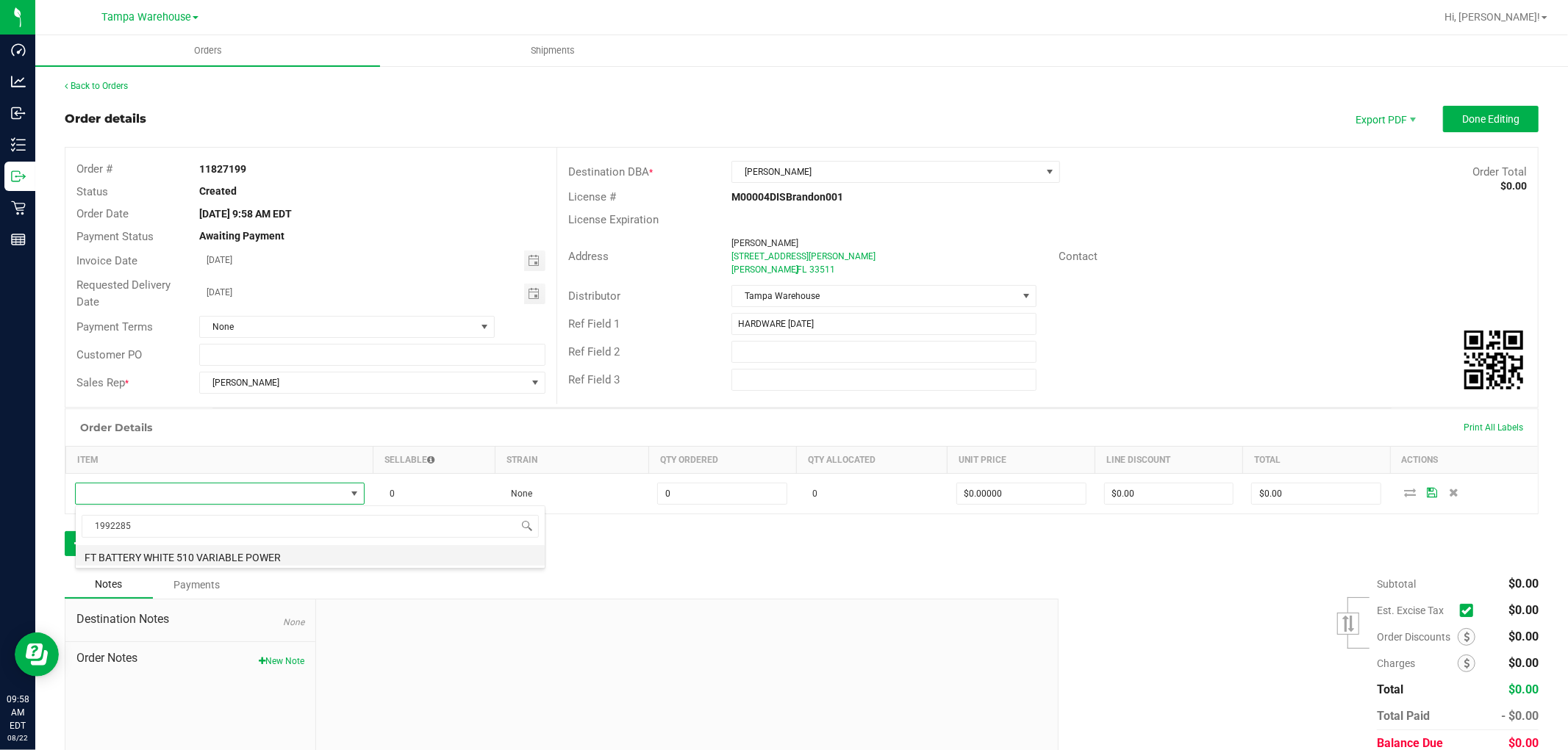
click at [279, 561] on li "FT BATTERY WHITE 510 VARIABLE POWER" at bounding box center [310, 555] width 469 height 21
type input "0 ea"
type input "$10.00000"
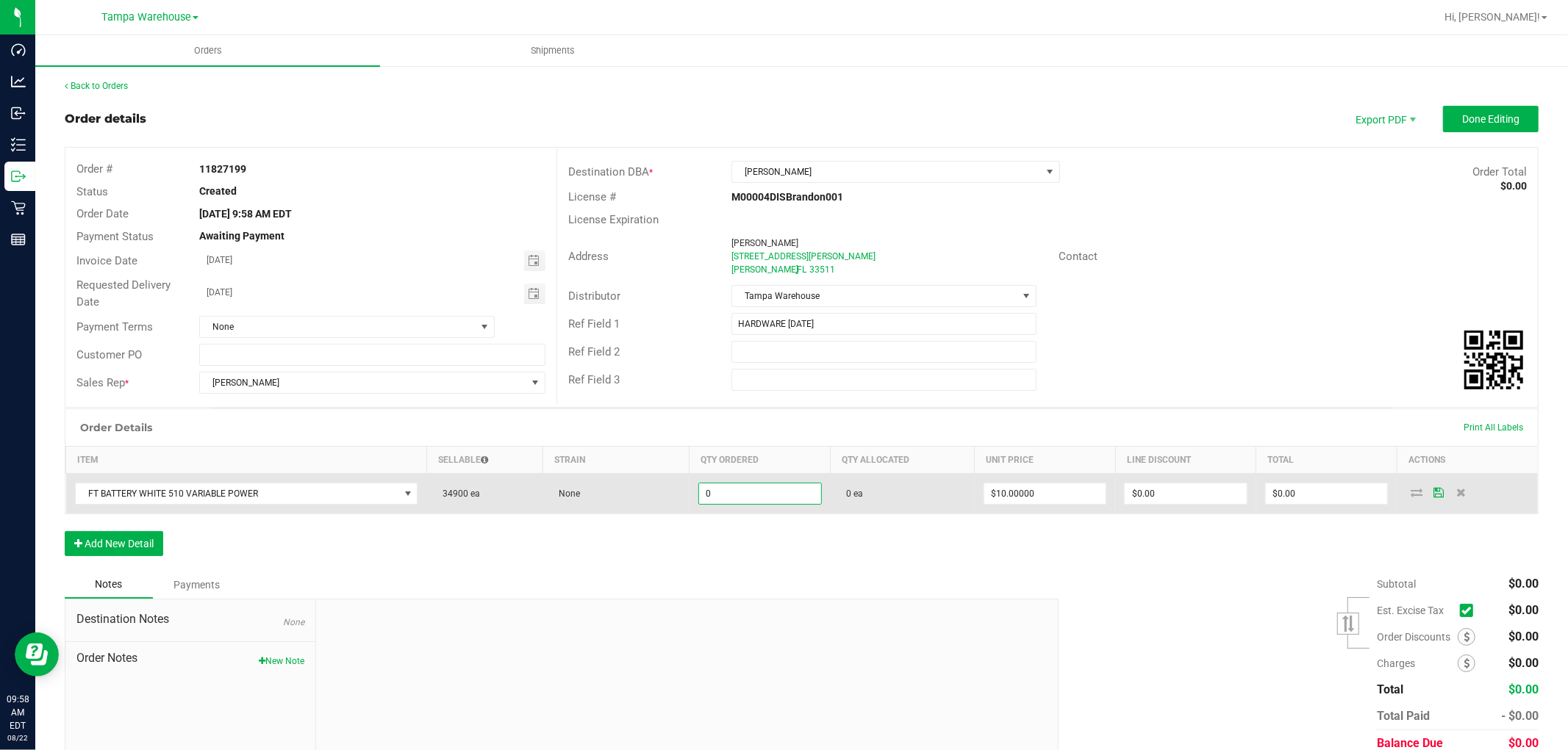
click at [751, 497] on input "0" at bounding box center [760, 494] width 122 height 21
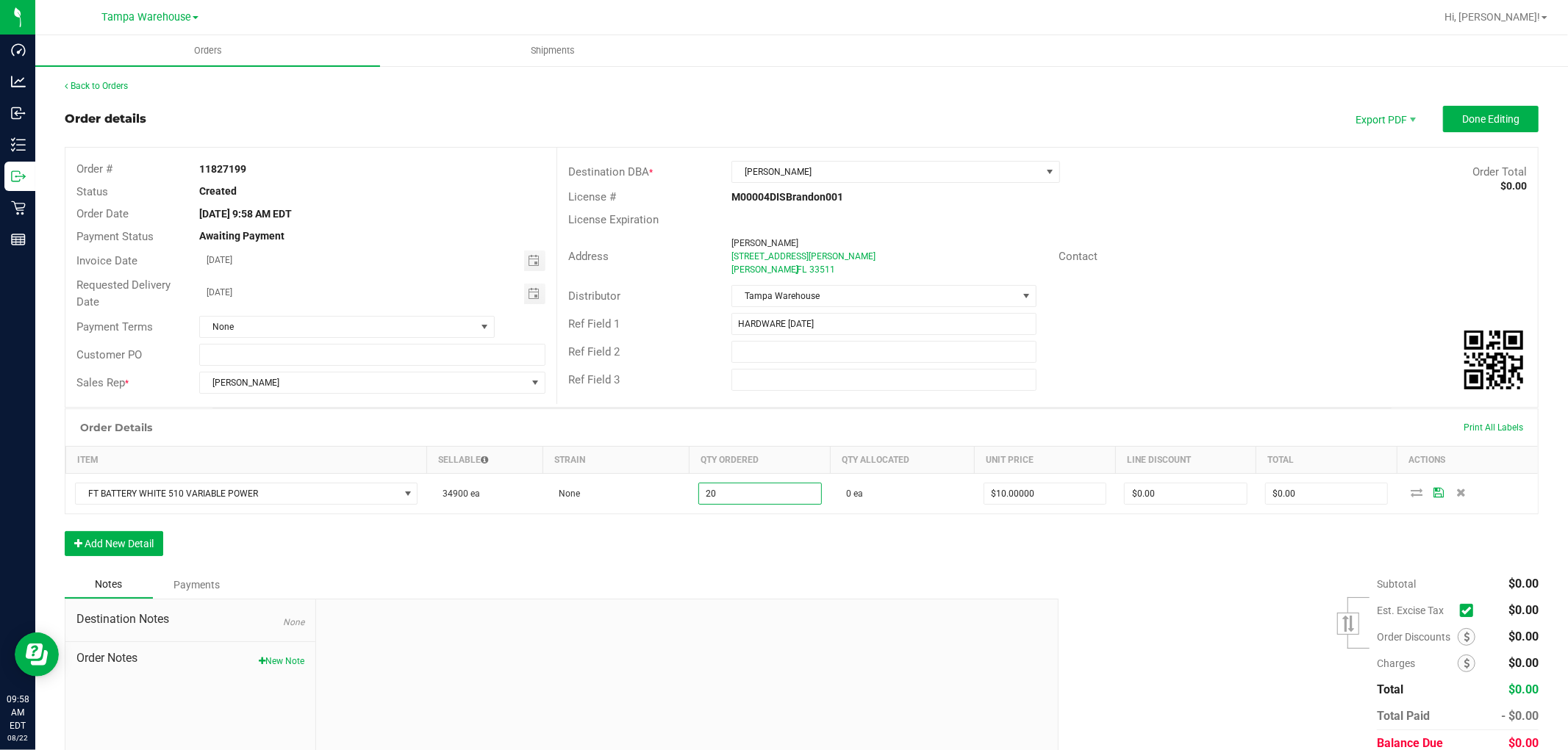
type input "20 ea"
type input "$200.00"
click at [754, 549] on div "Order Details Print All Labels Item Sellable Strain Qty Ordered Qty Allocated U…" at bounding box center [801, 489] width 1474 height 163
click at [951, 548] on div "Order Details Print All Labels Item Sellable Strain Qty Ordered Qty Allocated U…" at bounding box center [801, 489] width 1474 height 163
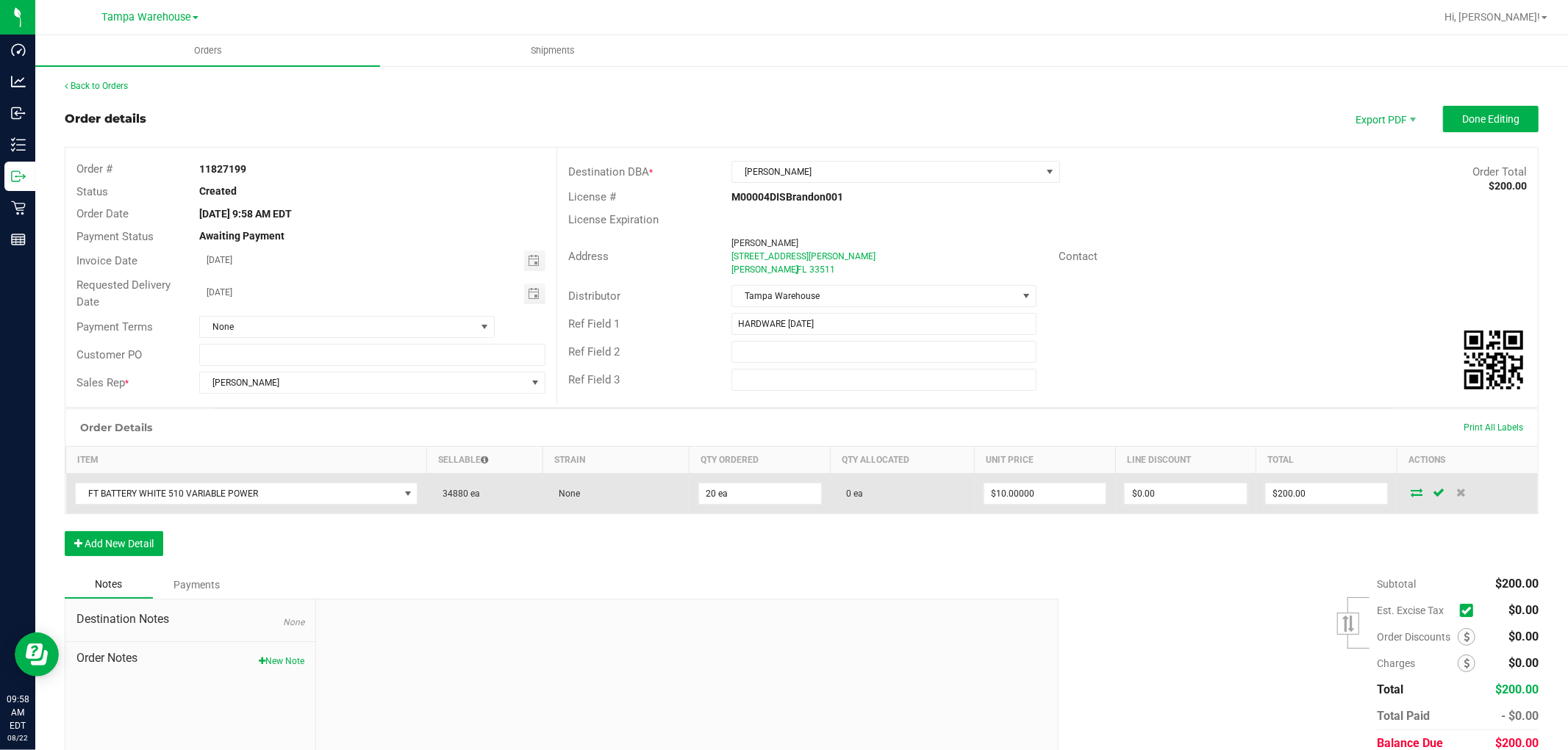
click at [1411, 493] on icon at bounding box center [1416, 492] width 12 height 9
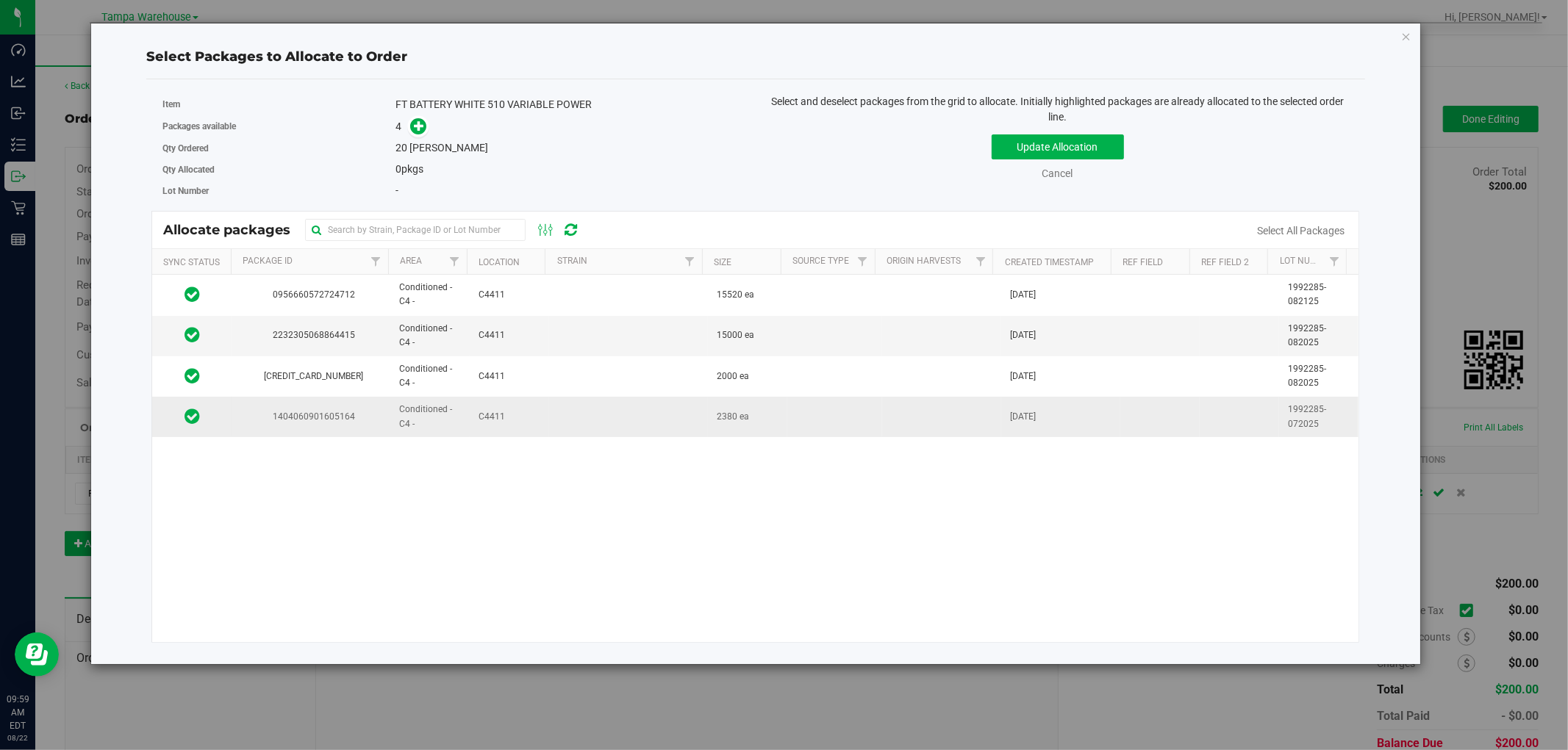
click at [549, 420] on td at bounding box center [628, 416] width 159 height 39
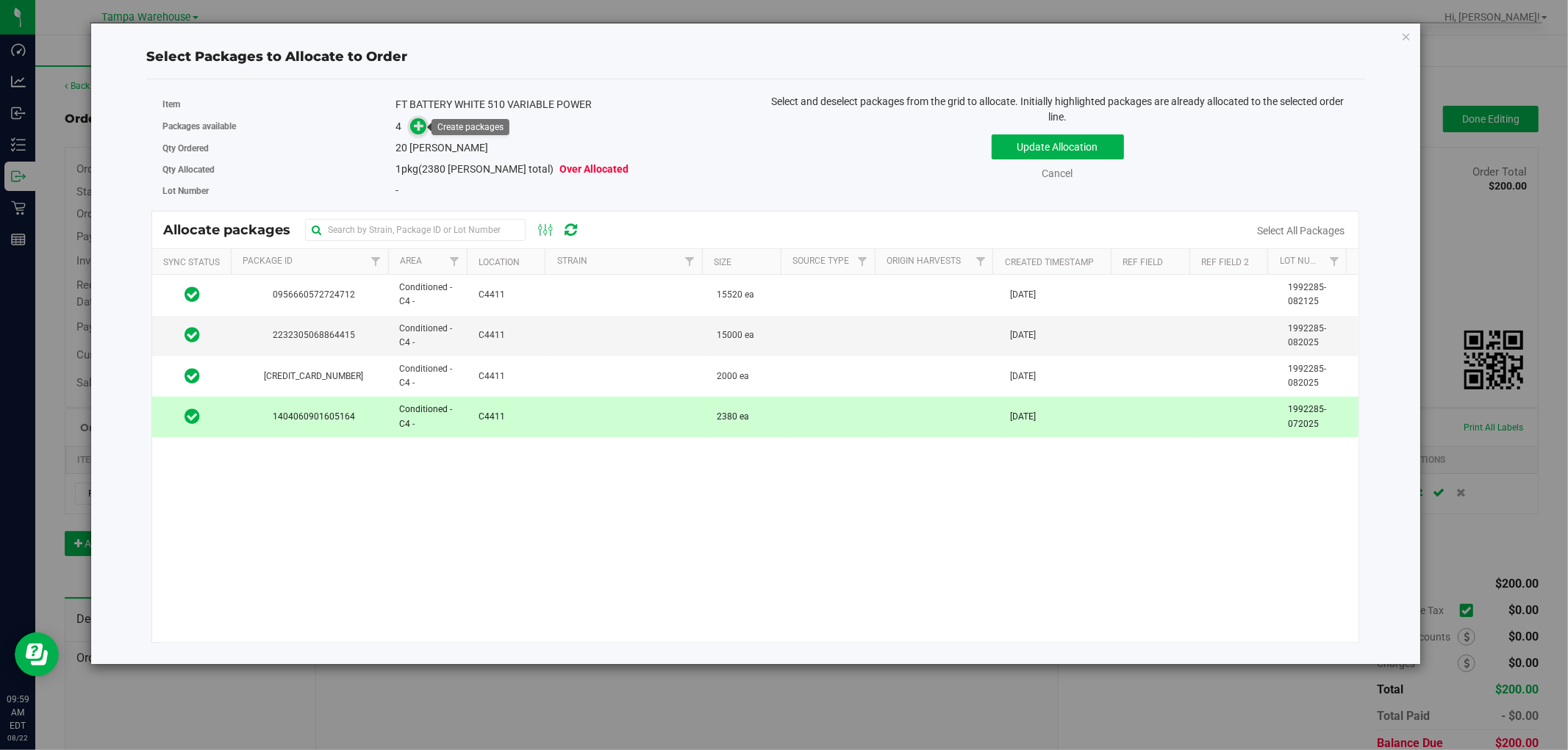
click at [414, 126] on icon at bounding box center [419, 125] width 10 height 10
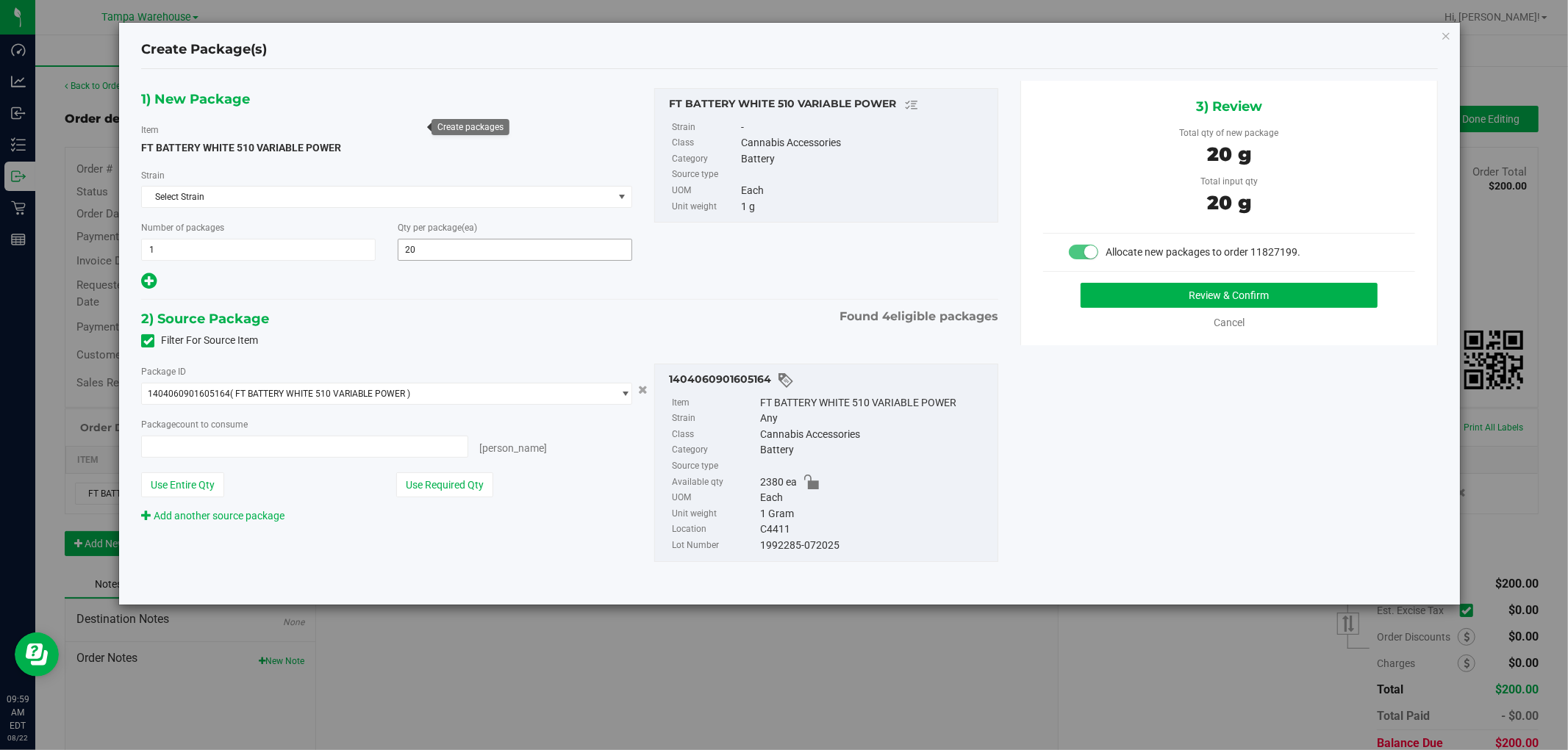
type input "20 ea"
click at [1272, 296] on button "Review & Confirm" at bounding box center [1229, 296] width 298 height 25
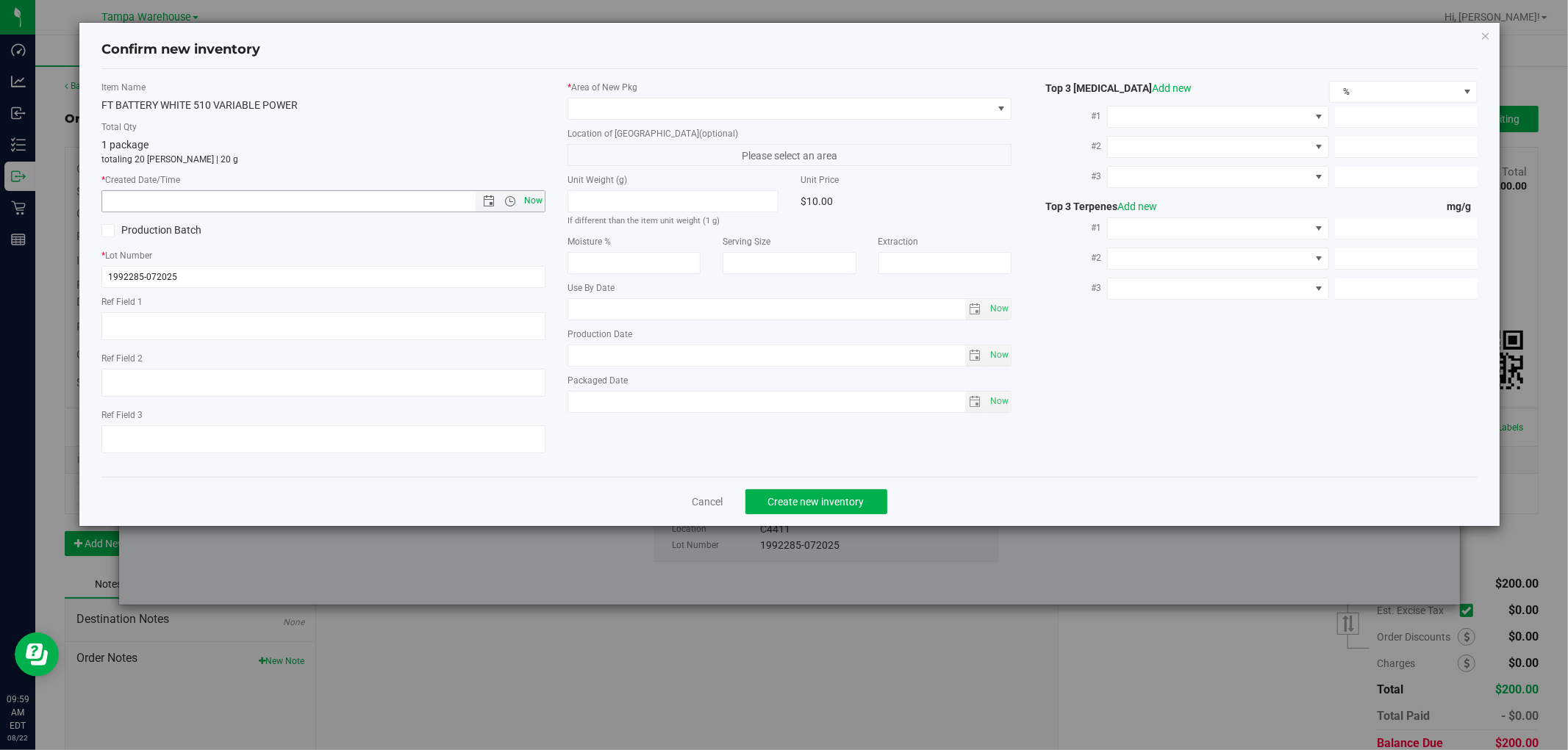
click at [526, 203] on span "Now" at bounding box center [534, 200] width 25 height 22
type input "8/22/2025 9:59 AM"
click at [739, 111] on span at bounding box center [780, 109] width 424 height 21
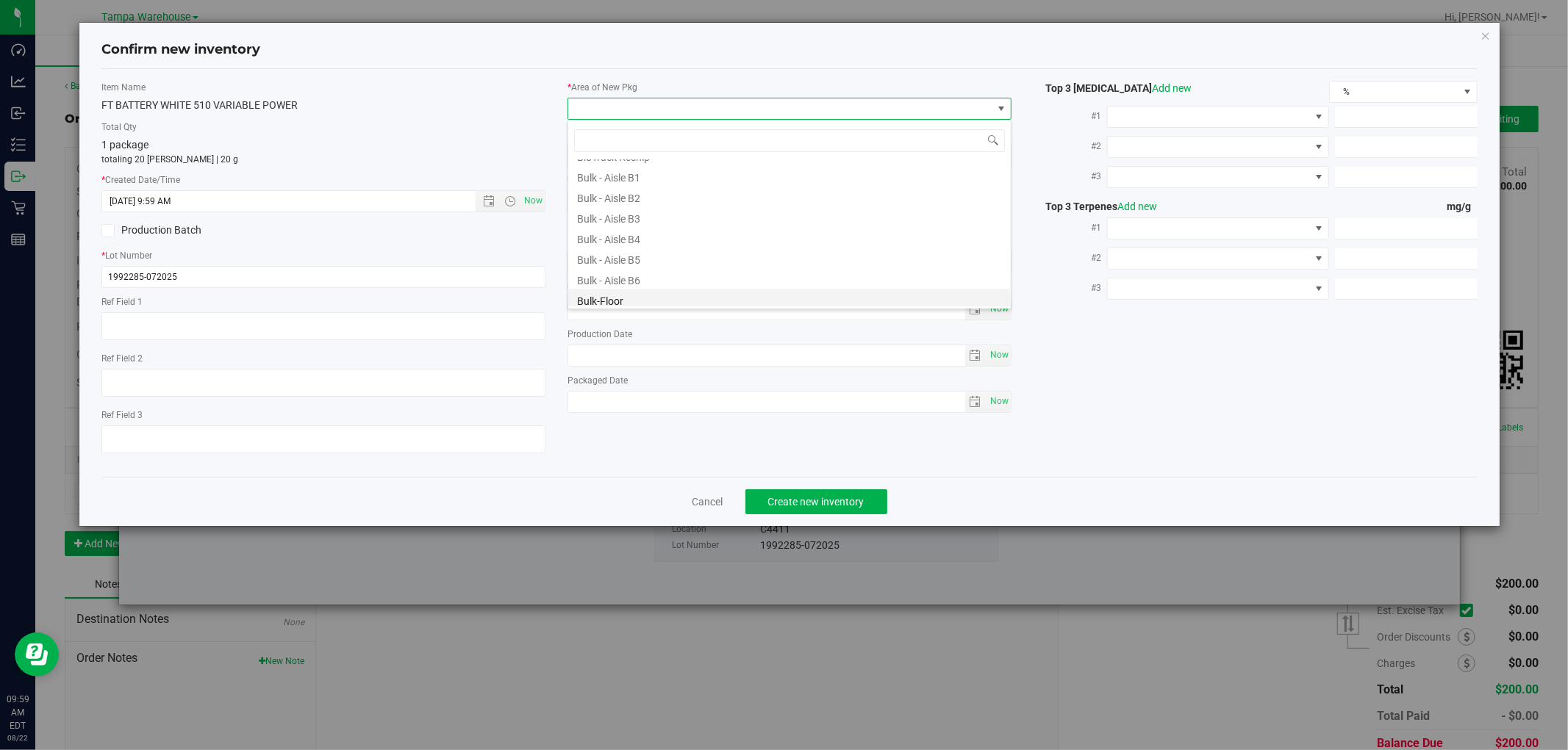
scroll to position [163, 0]
click at [663, 233] on li "Conditioned - C4 -" at bounding box center [790, 233] width 443 height 21
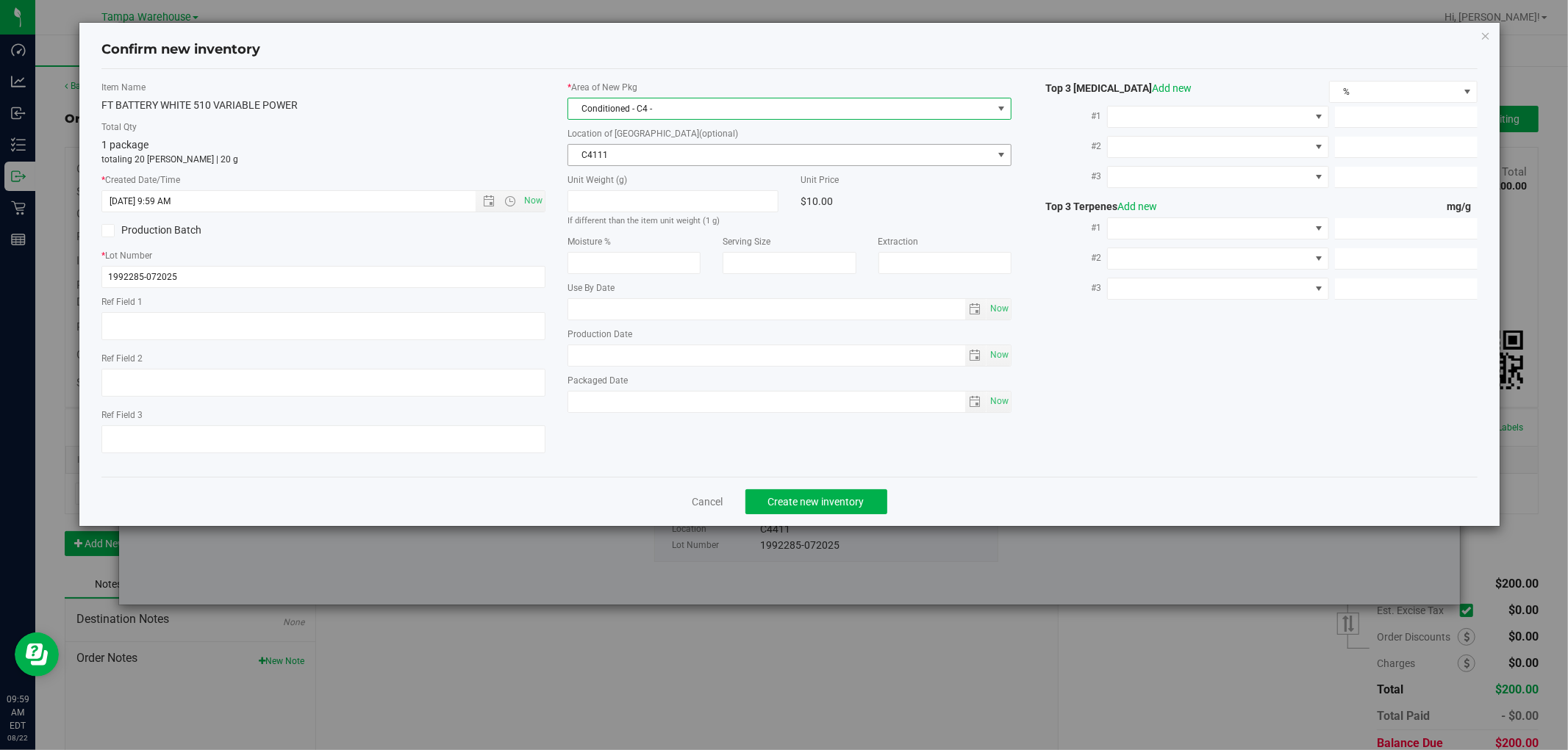
click at [708, 158] on span "C4111" at bounding box center [780, 155] width 424 height 21
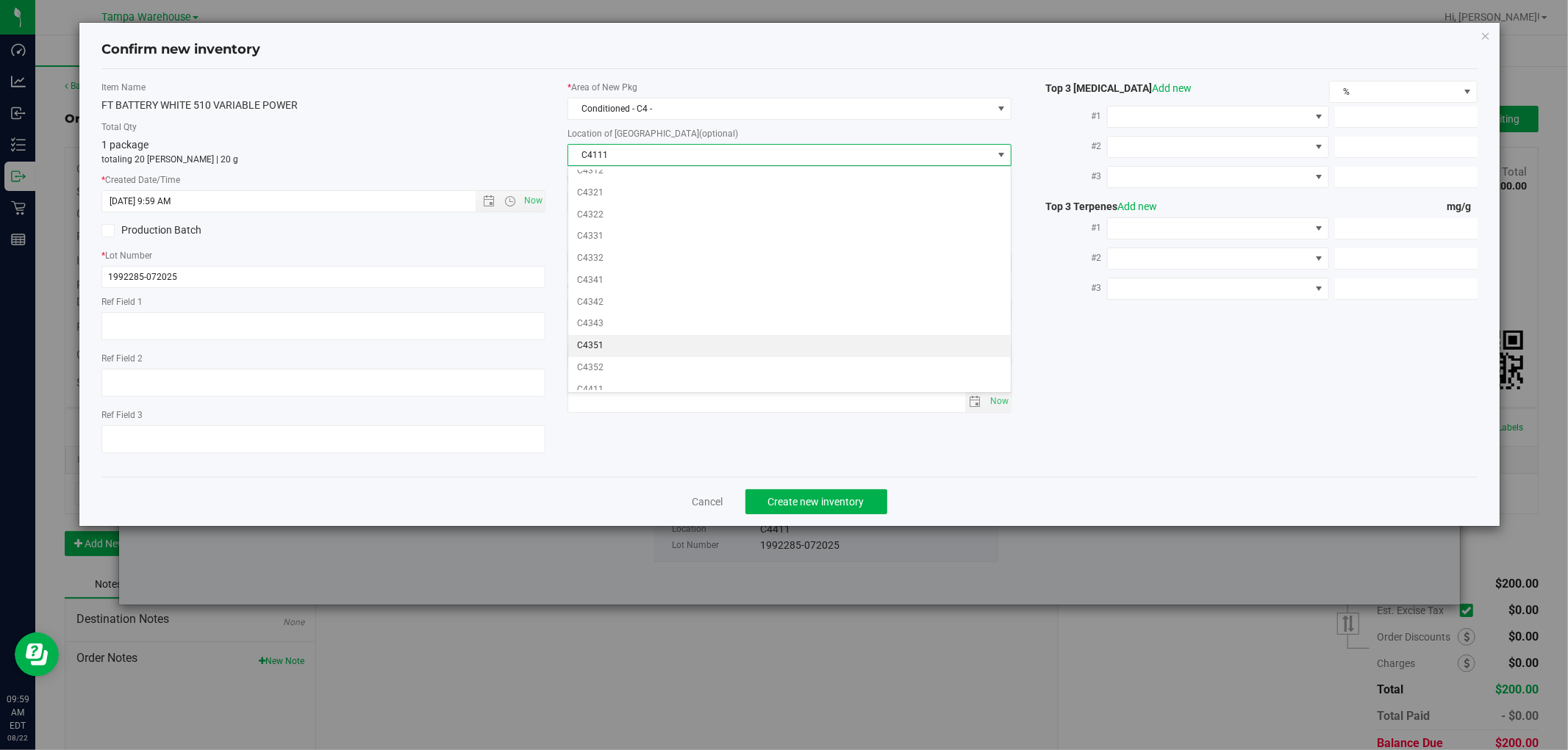
scroll to position [571, 0]
click at [604, 305] on li "C4411" at bounding box center [790, 309] width 443 height 22
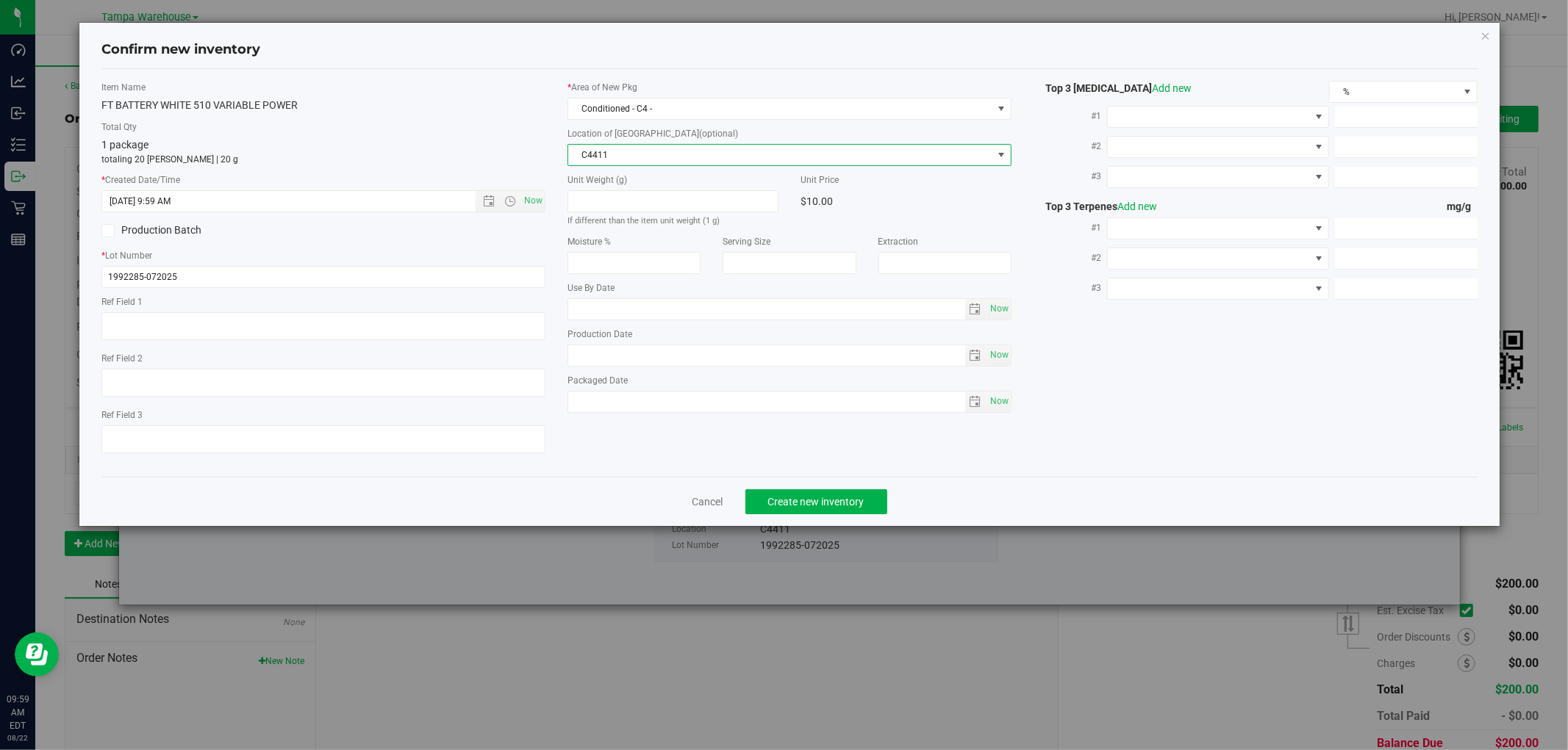
click at [954, 490] on div "Cancel Create new inventory" at bounding box center [790, 501] width 1376 height 49
click at [853, 508] on span "Create new inventory" at bounding box center [816, 502] width 97 height 12
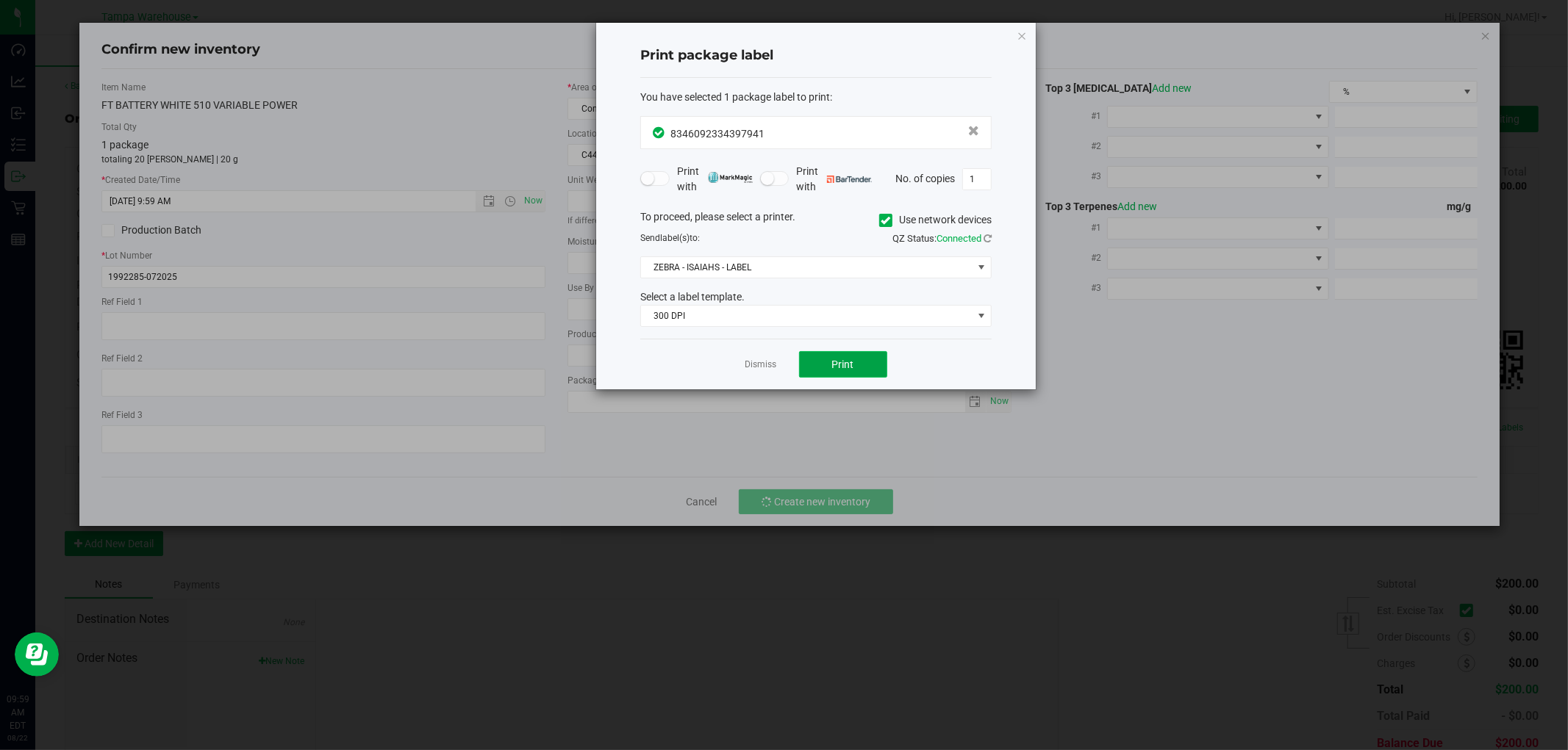
click at [864, 366] on button "Print" at bounding box center [843, 365] width 88 height 27
click at [1021, 31] on icon "button" at bounding box center [1022, 36] width 10 height 18
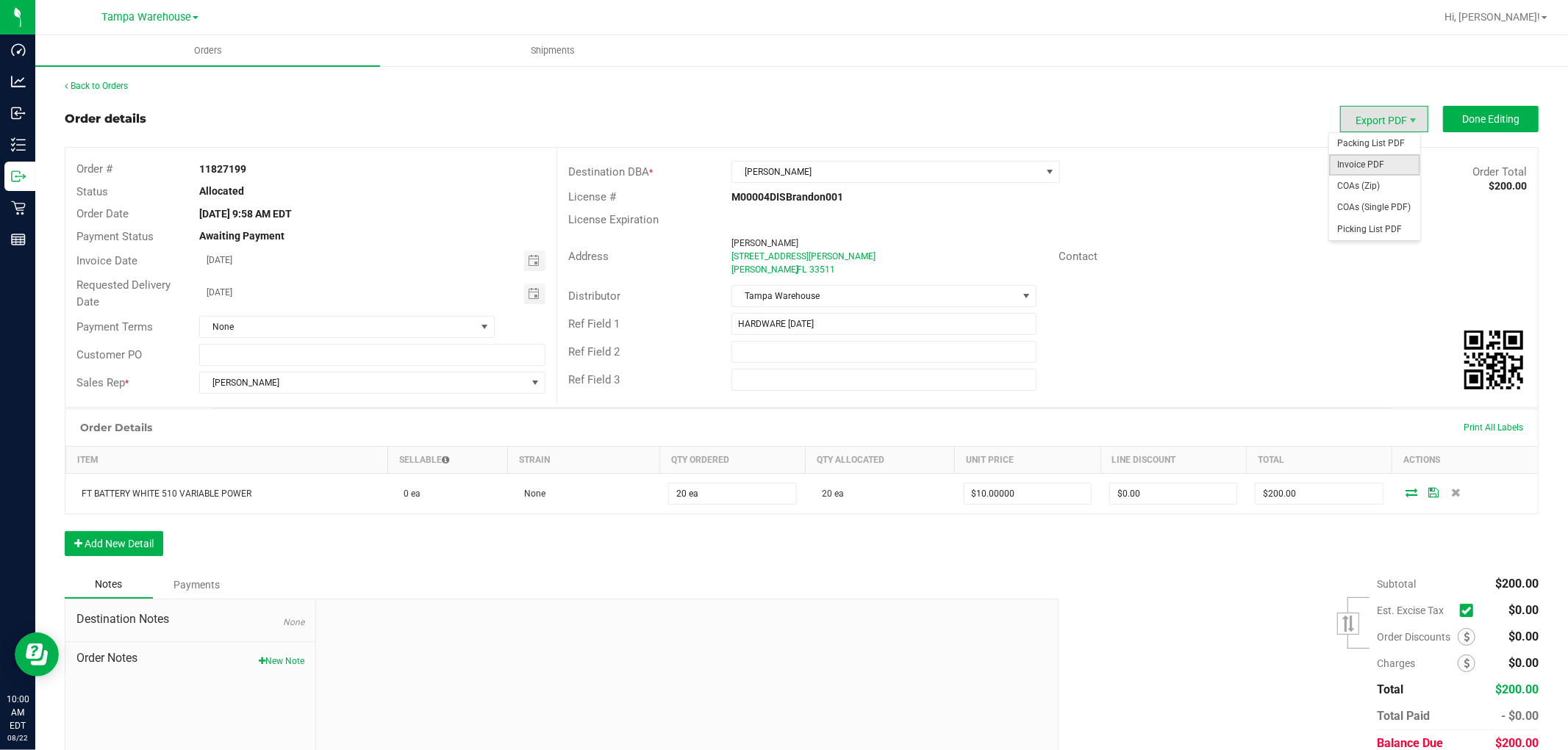
click at [1370, 163] on span "Invoice PDF" at bounding box center [1374, 165] width 91 height 22
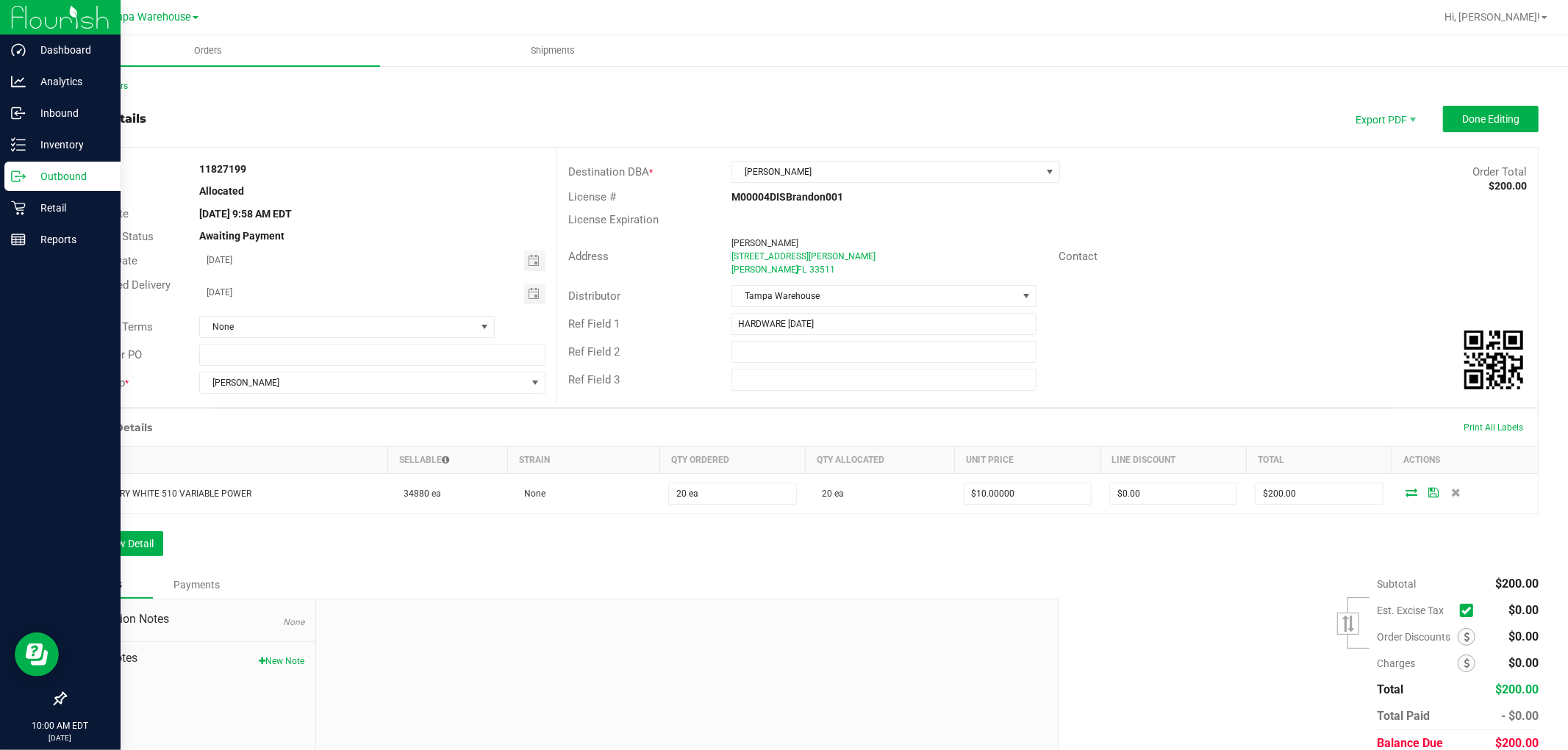
click at [97, 172] on p "Outbound" at bounding box center [70, 177] width 88 height 18
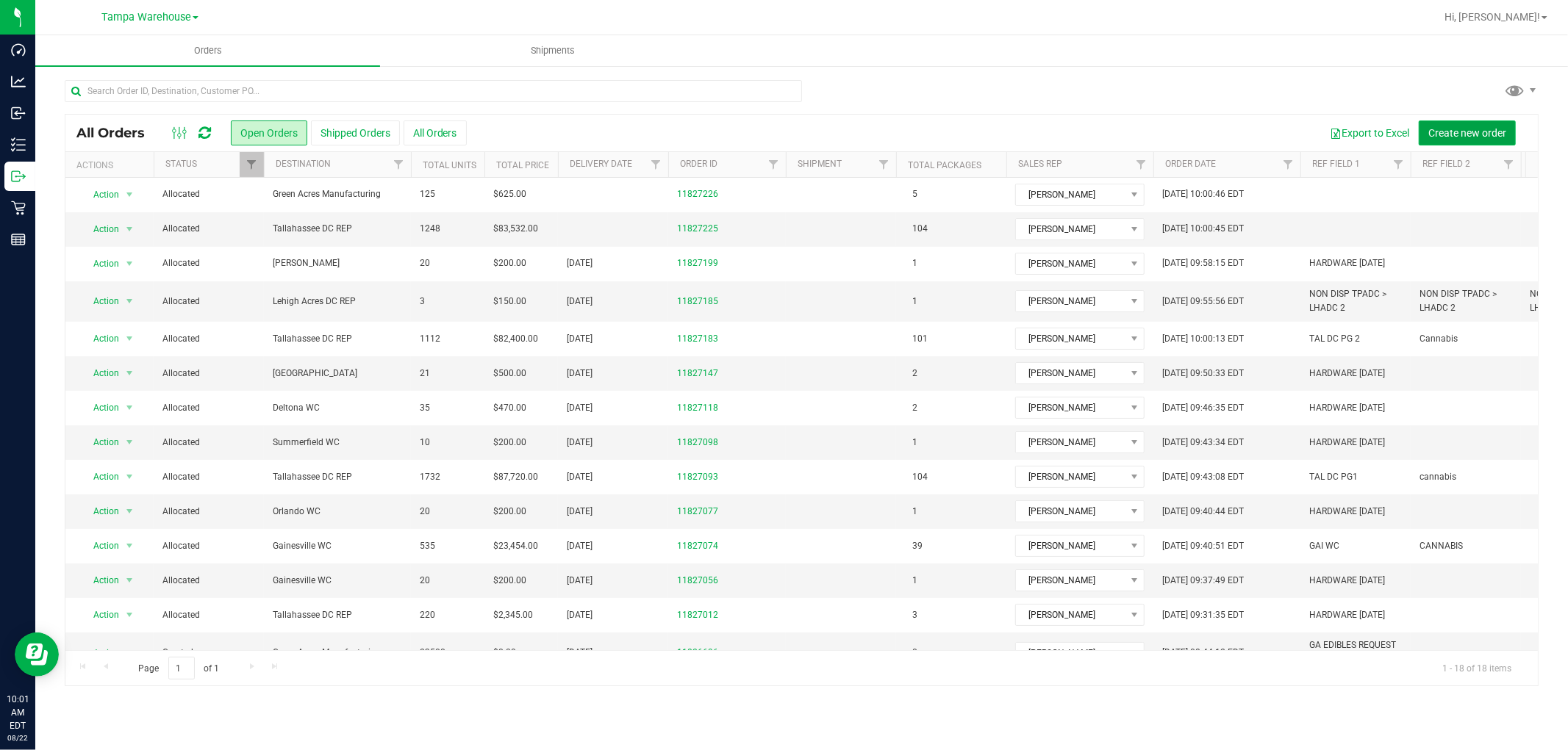
click at [1468, 129] on span "Create new order" at bounding box center [1467, 133] width 78 height 12
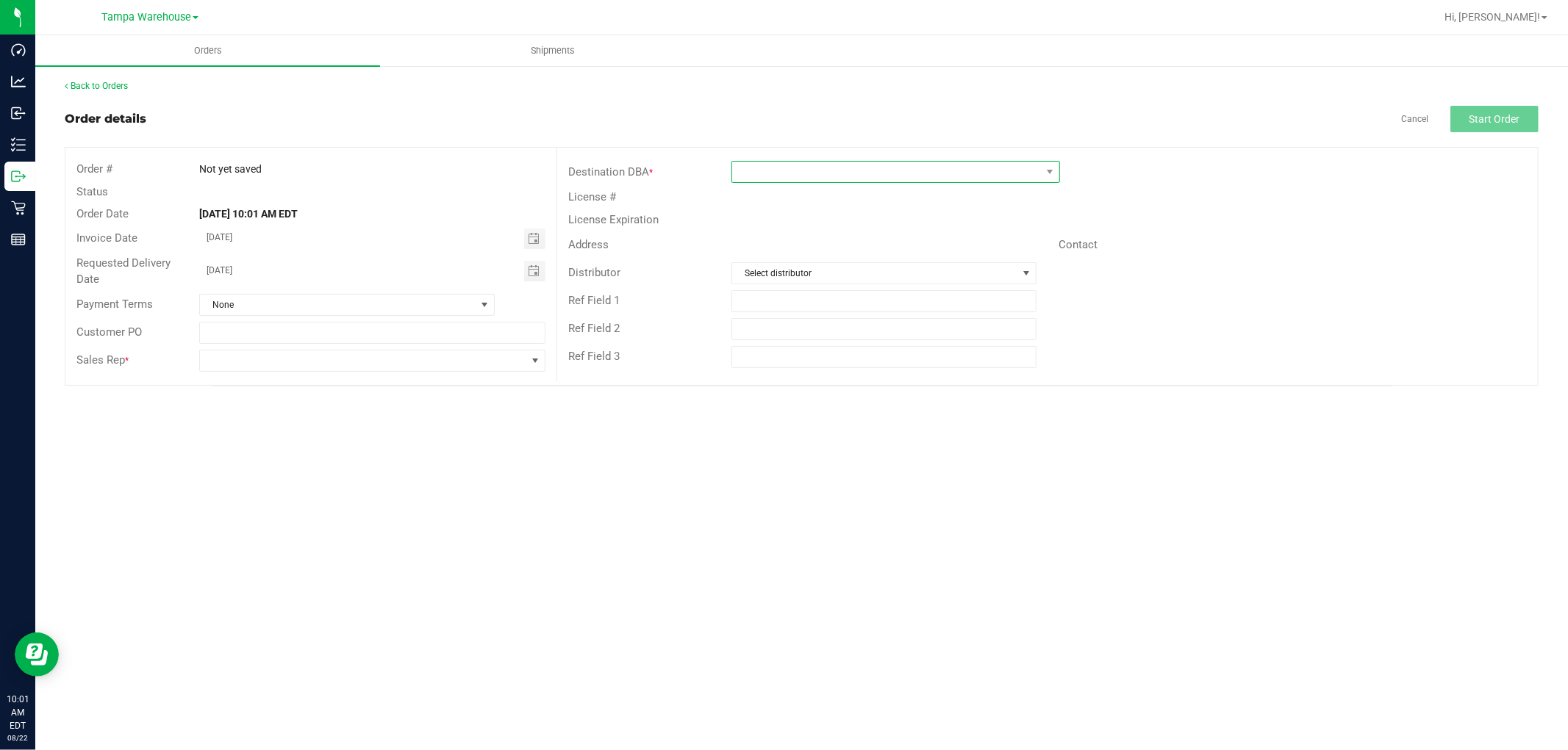
click at [816, 169] on span at bounding box center [887, 172] width 309 height 21
type input "WIN"
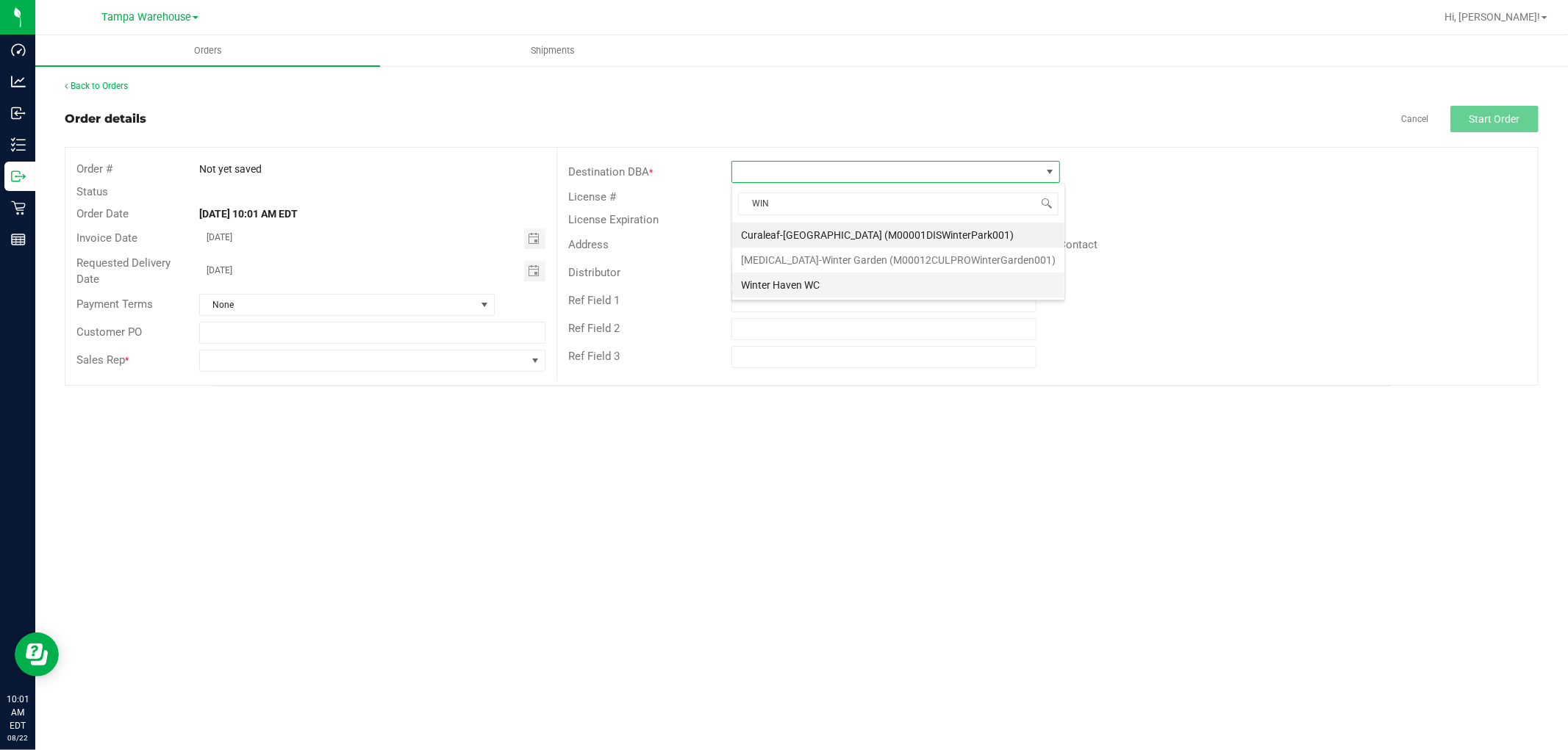
click at [801, 285] on li "Winter Haven WC" at bounding box center [898, 285] width 332 height 25
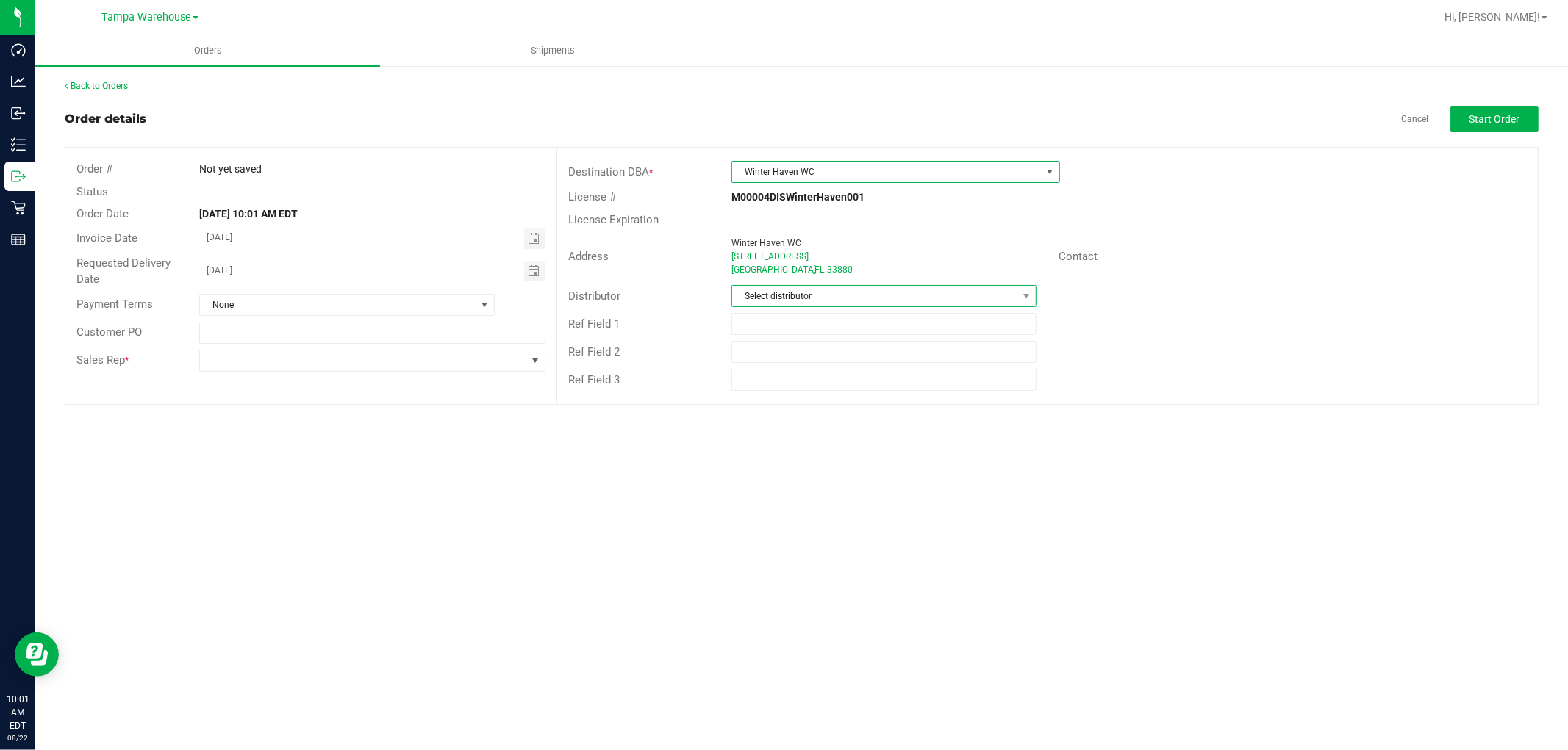
click at [804, 295] on span "Select distributor" at bounding box center [875, 296] width 285 height 21
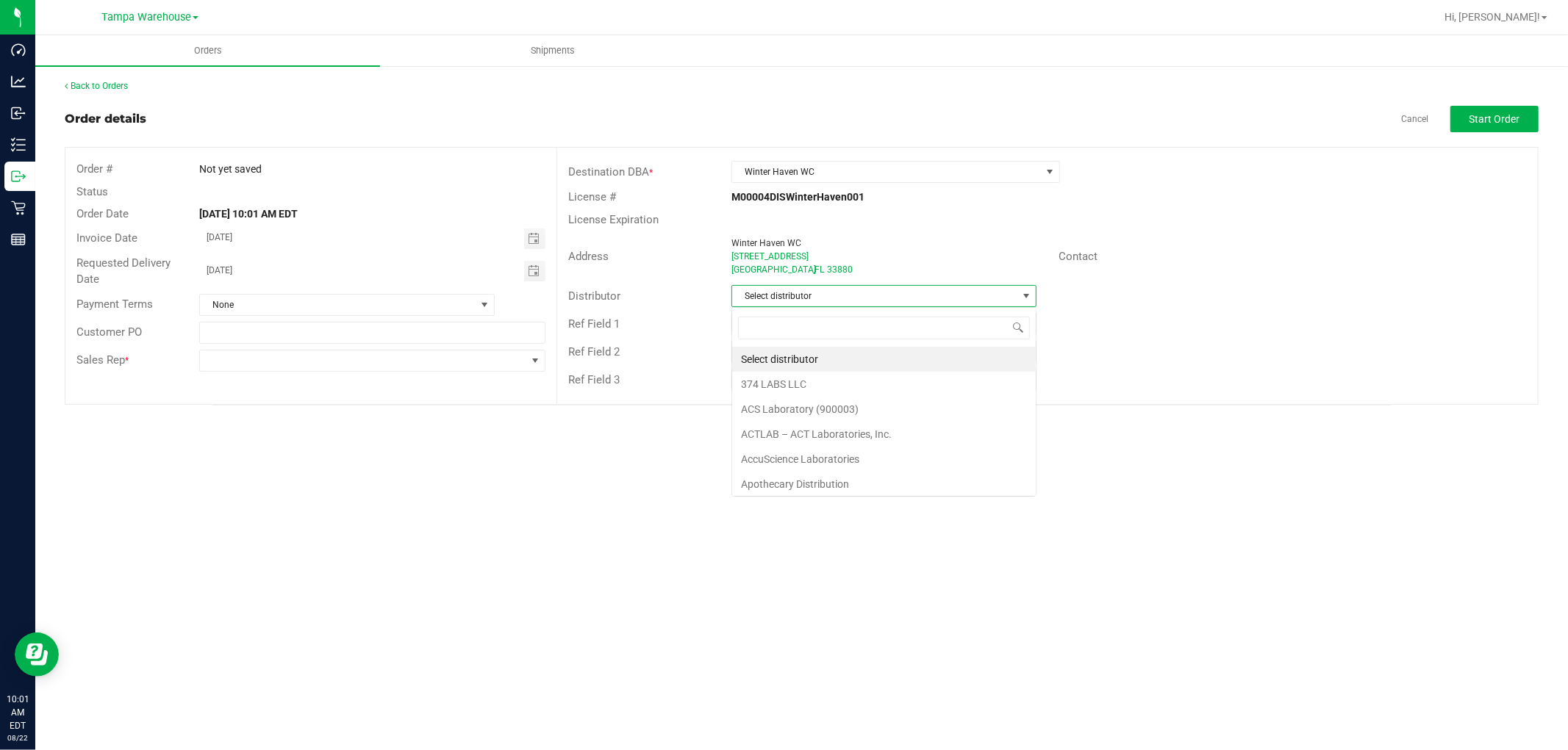
scroll to position [22, 305]
type input "TAM"
click at [814, 391] on li "Tampa Warehouse" at bounding box center [884, 385] width 304 height 25
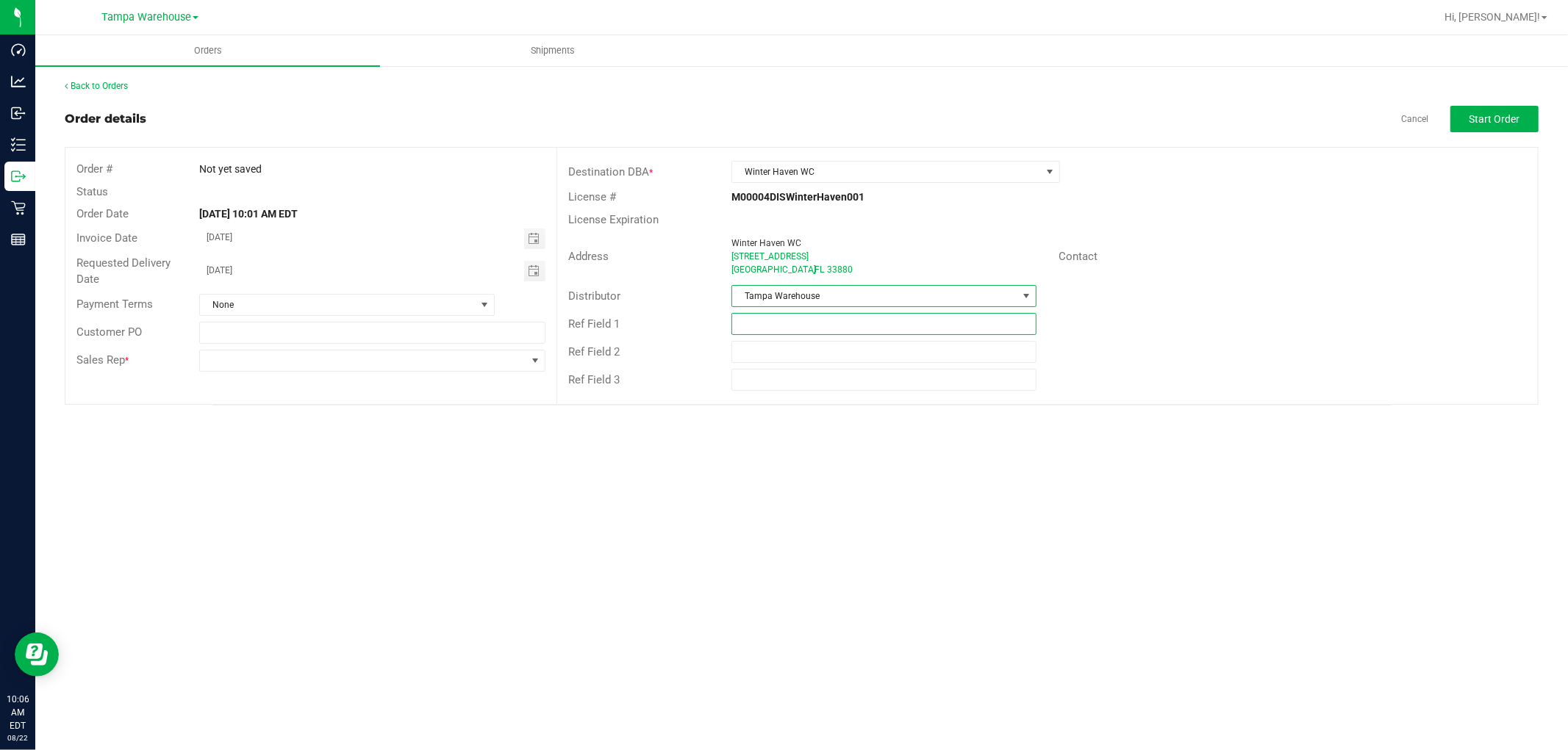
click at [796, 327] on input "text" at bounding box center [884, 325] width 305 height 22
paste input "HARDWARE 08.22.25"
type input "HARDWARE 08.22.25"
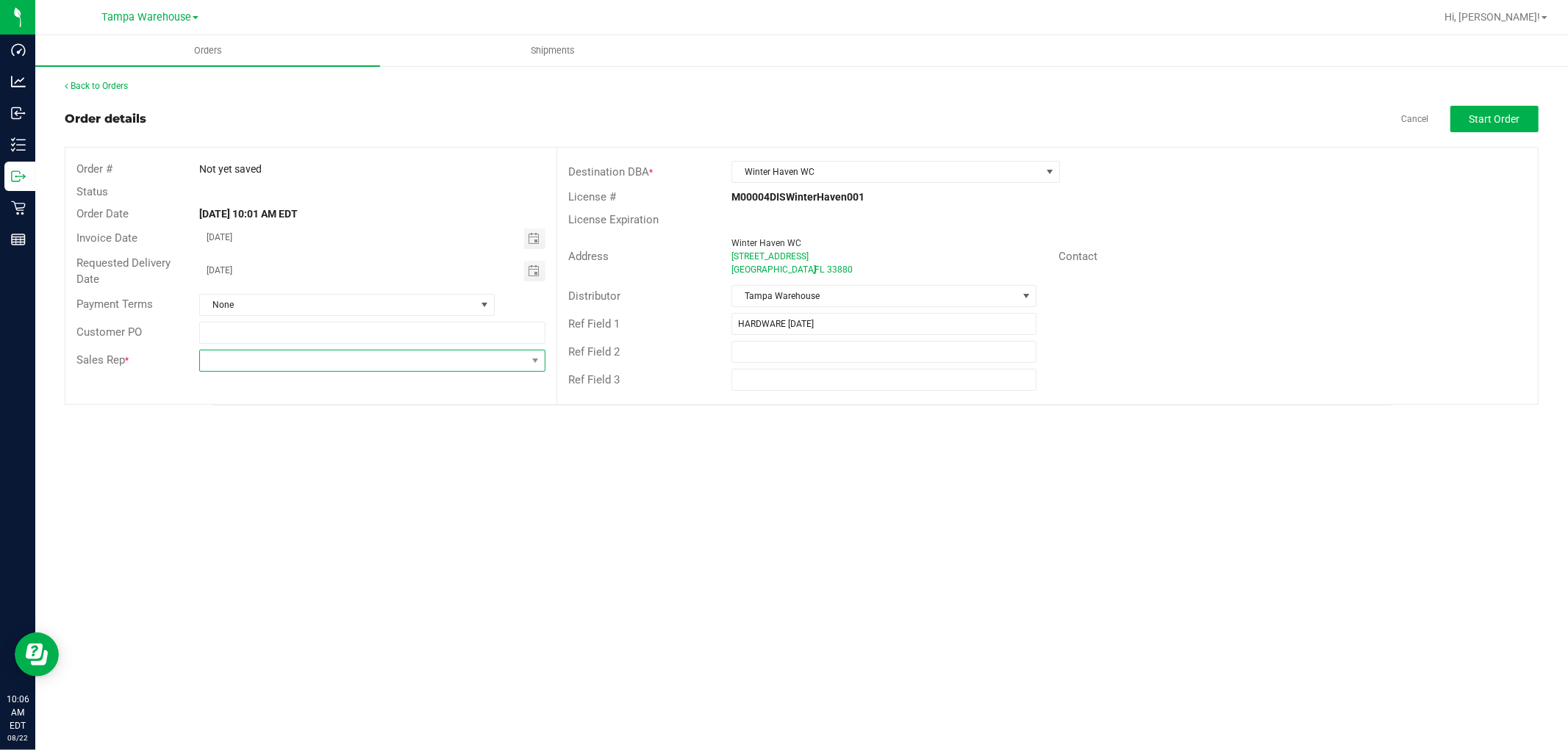
click at [372, 365] on span at bounding box center [362, 361] width 326 height 21
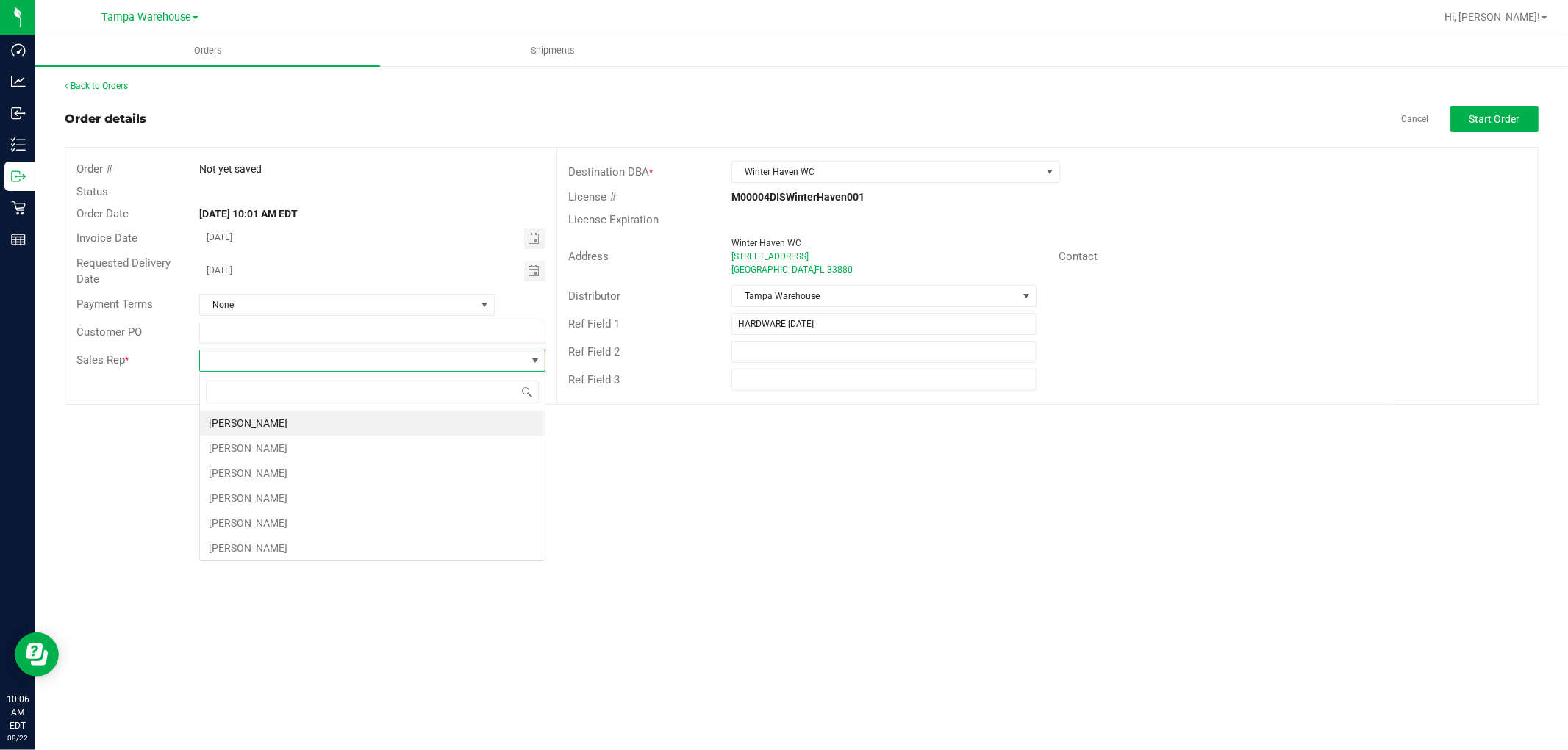
scroll to position [22, 345]
type input "ISAIA"
click at [285, 423] on li "Isaiah Mercado" at bounding box center [372, 423] width 345 height 25
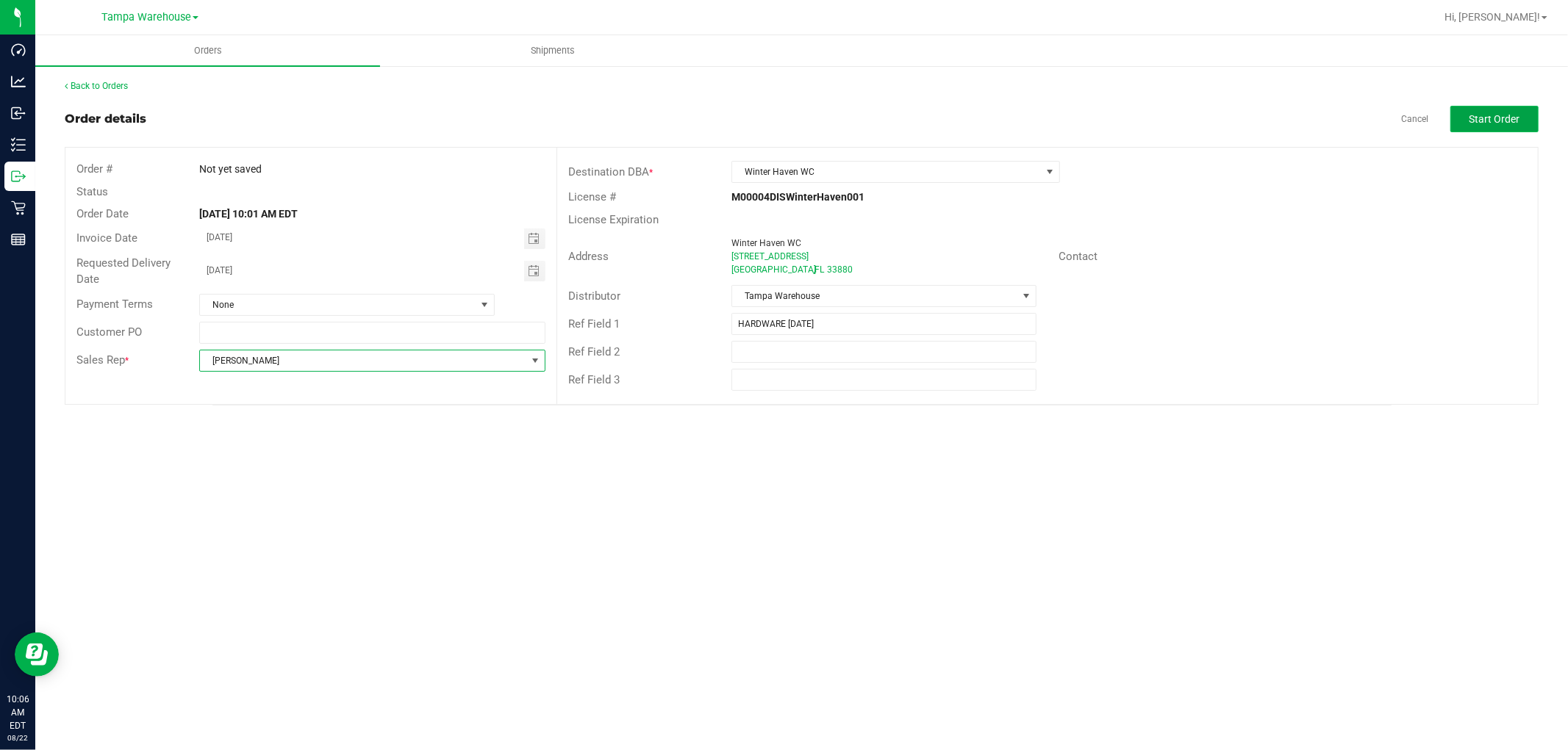
click at [1509, 120] on span "Start Order" at bounding box center [1494, 119] width 51 height 12
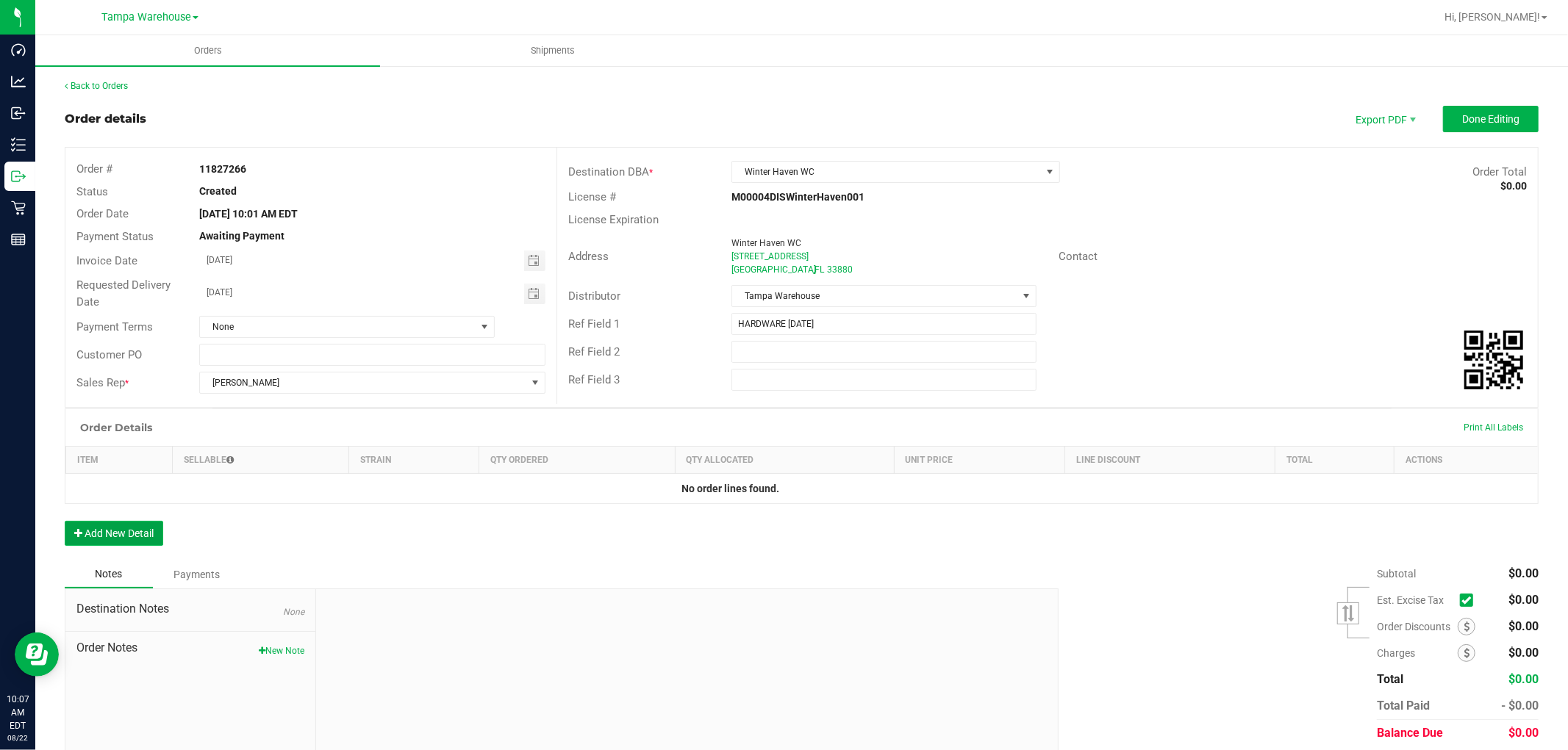
click at [152, 534] on button "Add New Detail" at bounding box center [114, 534] width 99 height 25
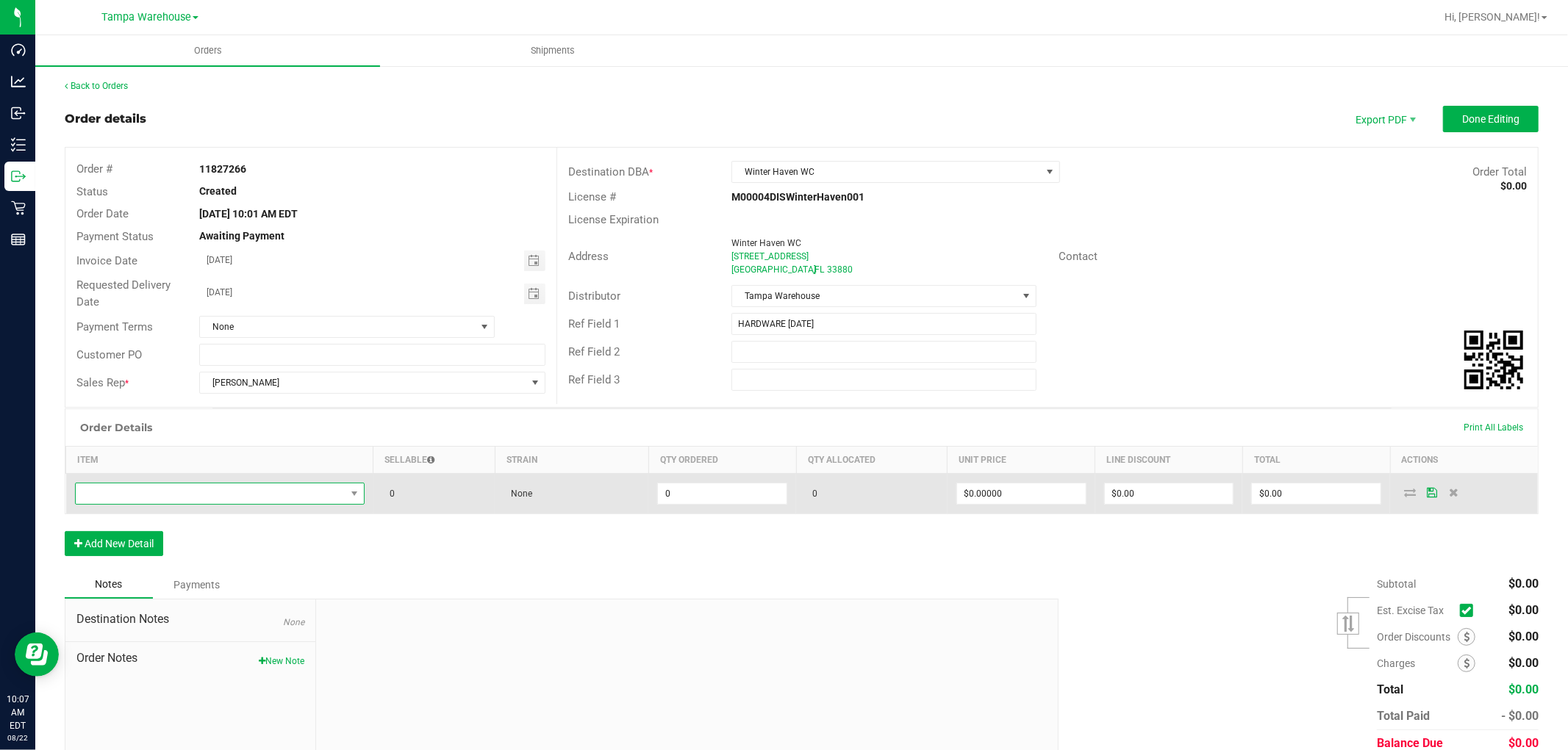
click at [199, 498] on span "NO DATA FOUND" at bounding box center [210, 494] width 270 height 21
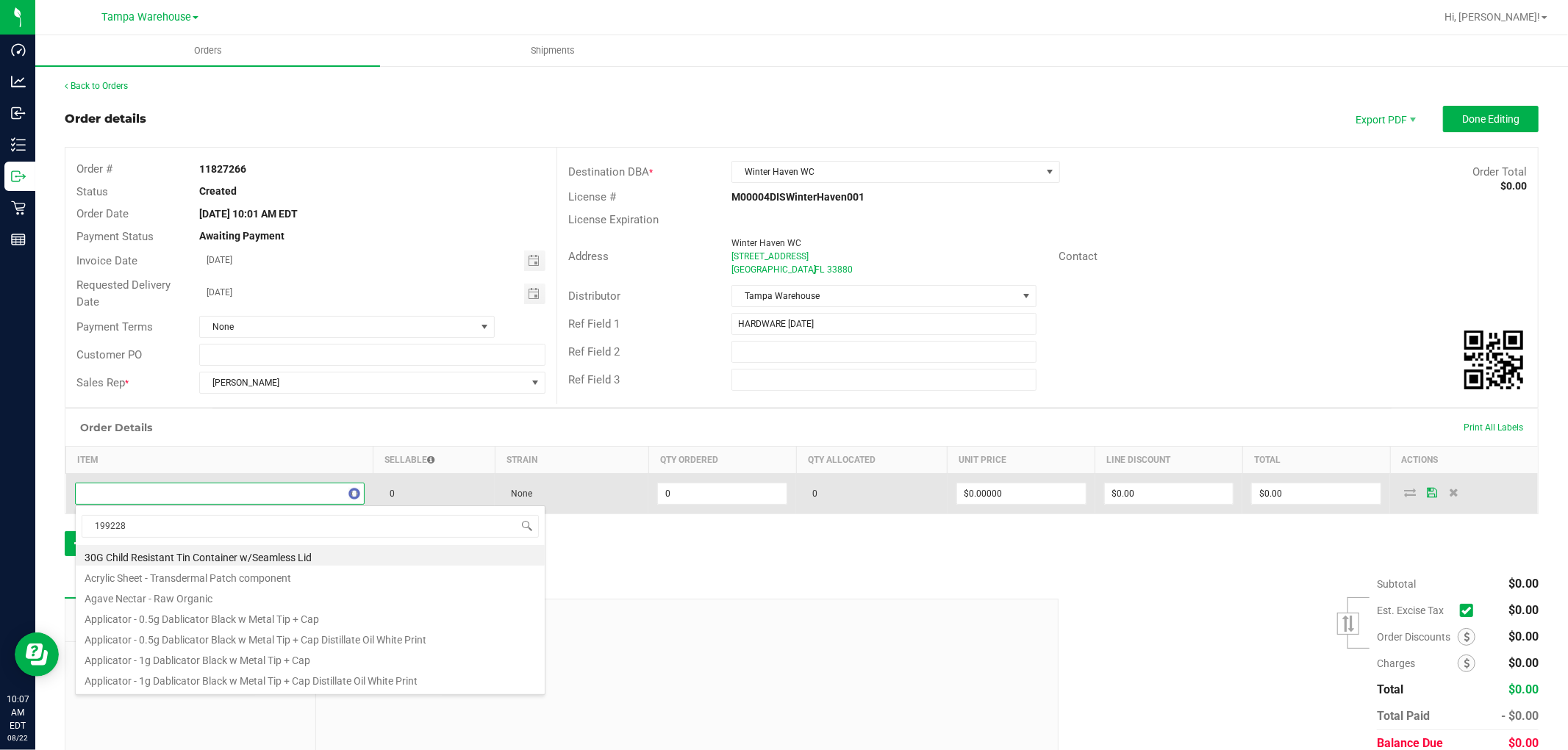
type input "1992285"
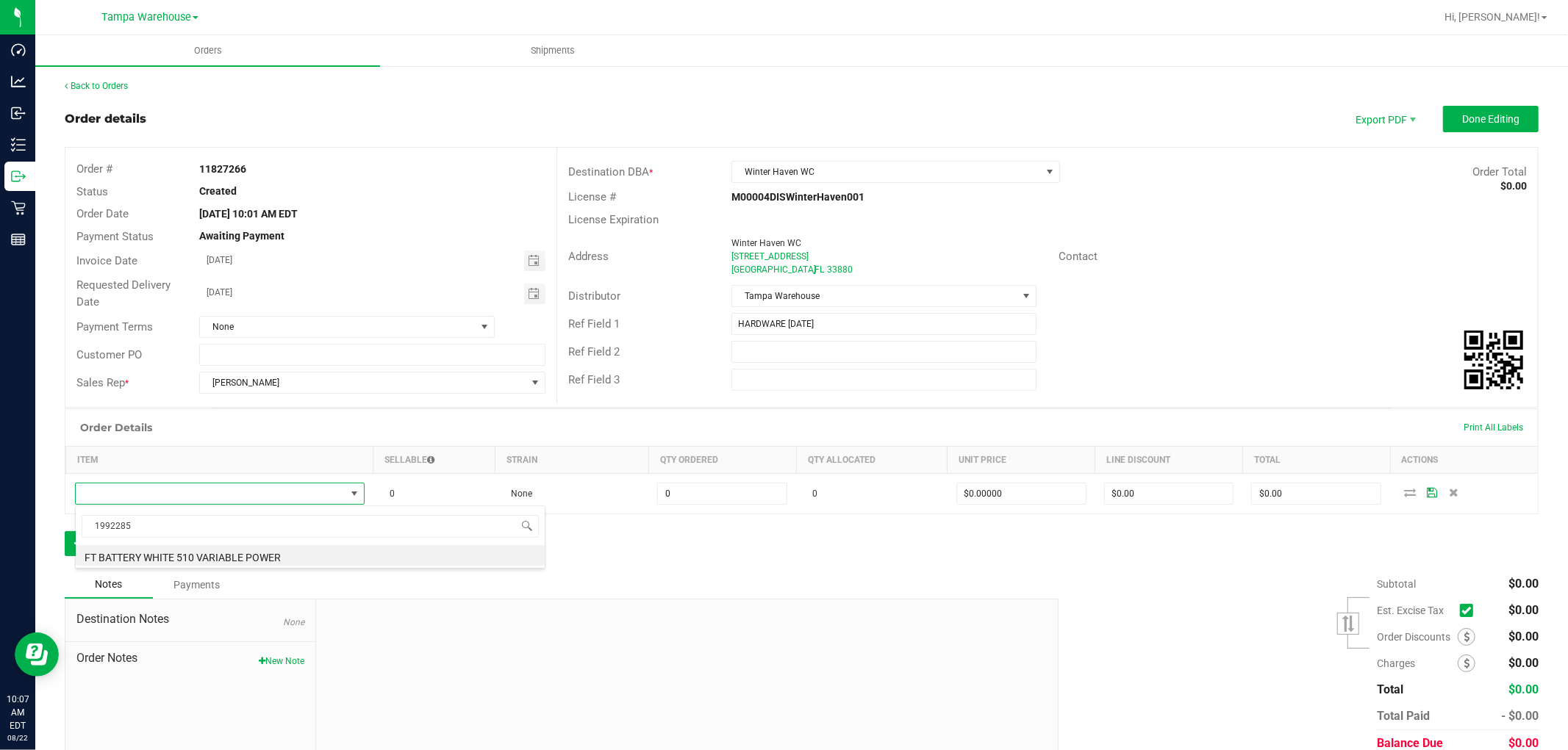
click at [273, 567] on div "1992285 FT BATTERY WHITE 510 VARIABLE POWER" at bounding box center [310, 537] width 470 height 63
click at [291, 556] on li "FT BATTERY WHITE 510 VARIABLE POWER" at bounding box center [310, 555] width 469 height 21
type input "0 ea"
type input "$10.00000"
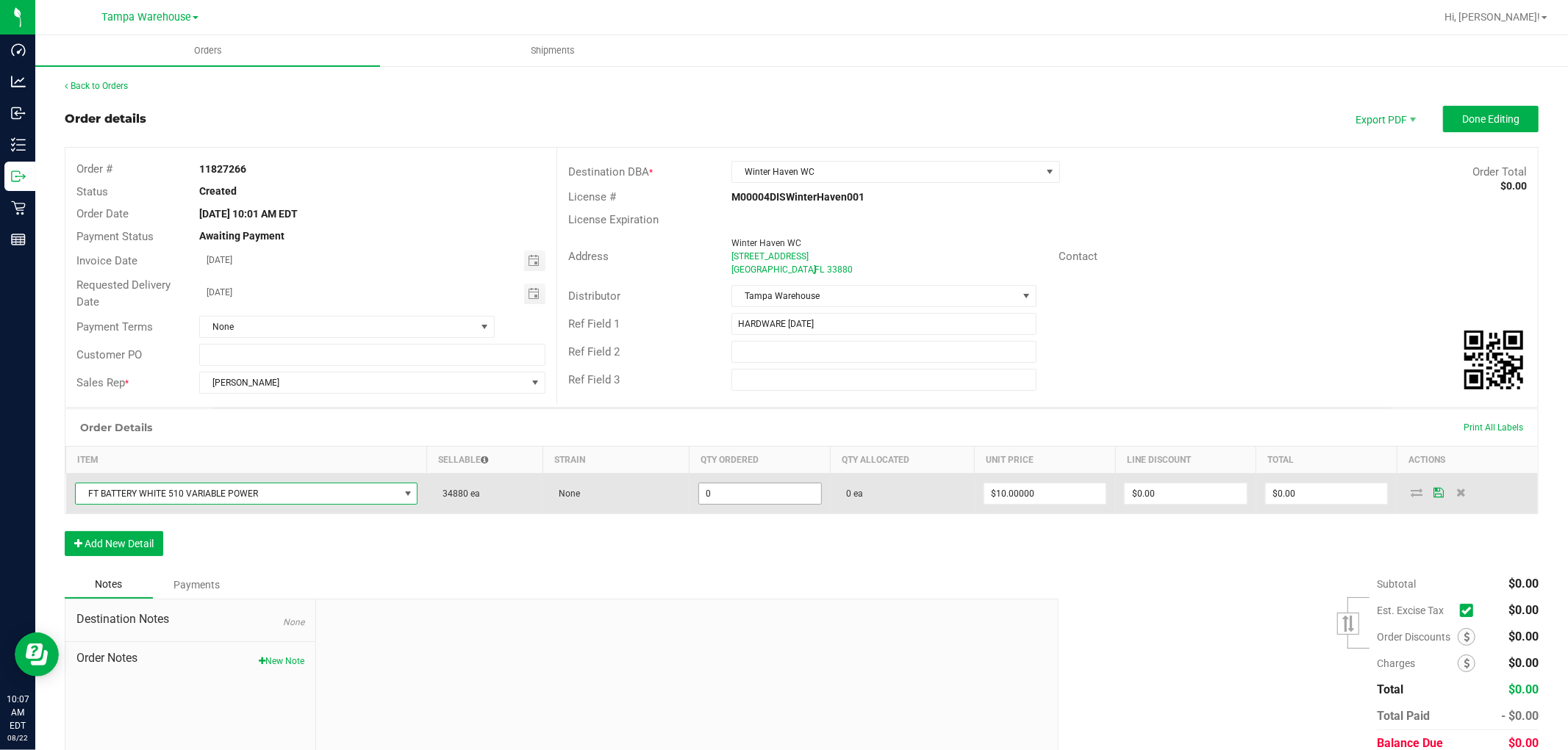
click at [733, 491] on input "0" at bounding box center [760, 494] width 122 height 21
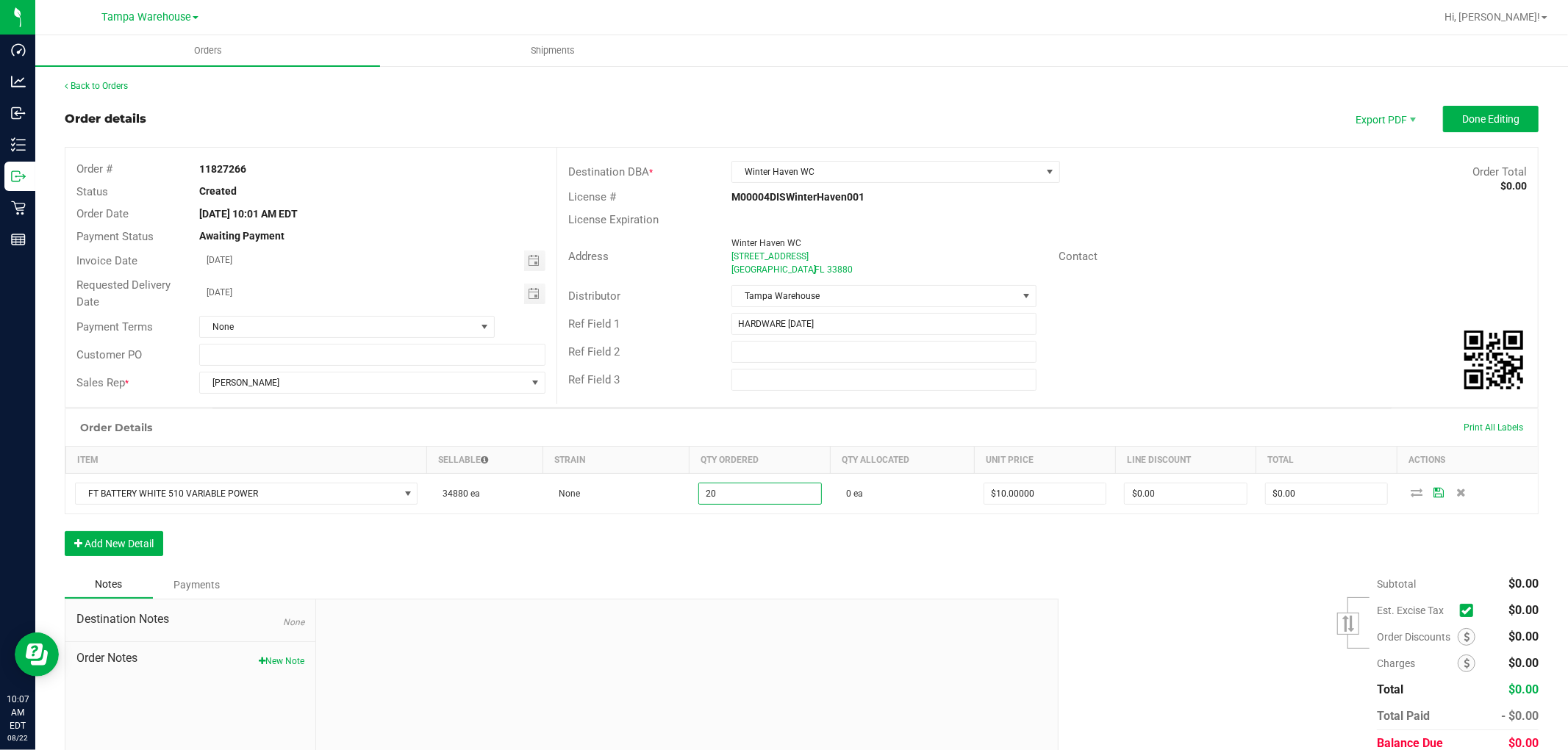
type input "20 ea"
type input "$200.00"
click at [745, 559] on div "Order Details Print All Labels Item Sellable Strain Qty Ordered Qty Allocated U…" at bounding box center [801, 489] width 1474 height 163
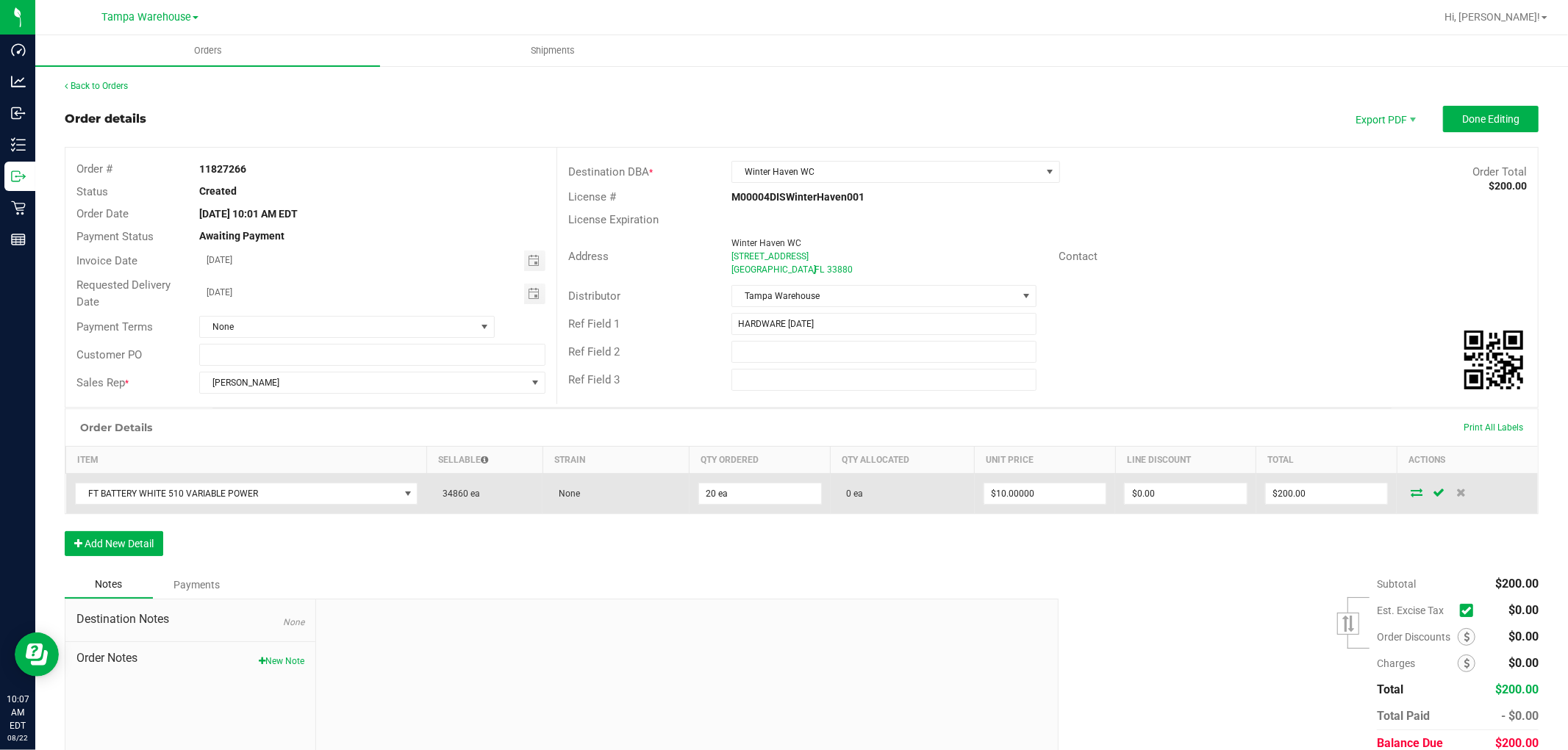
click at [1411, 488] on icon at bounding box center [1416, 492] width 12 height 9
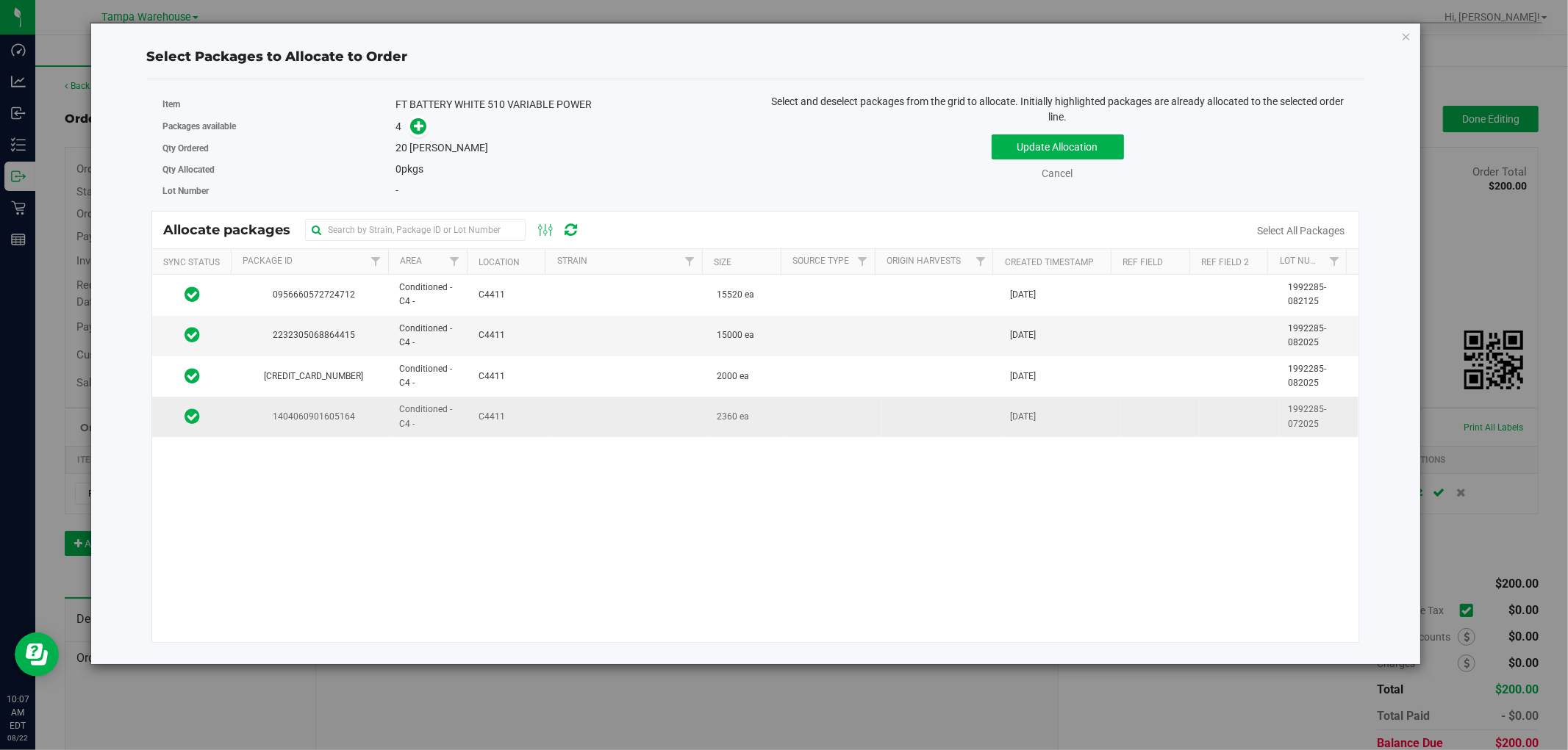
click at [572, 419] on td at bounding box center [628, 416] width 159 height 39
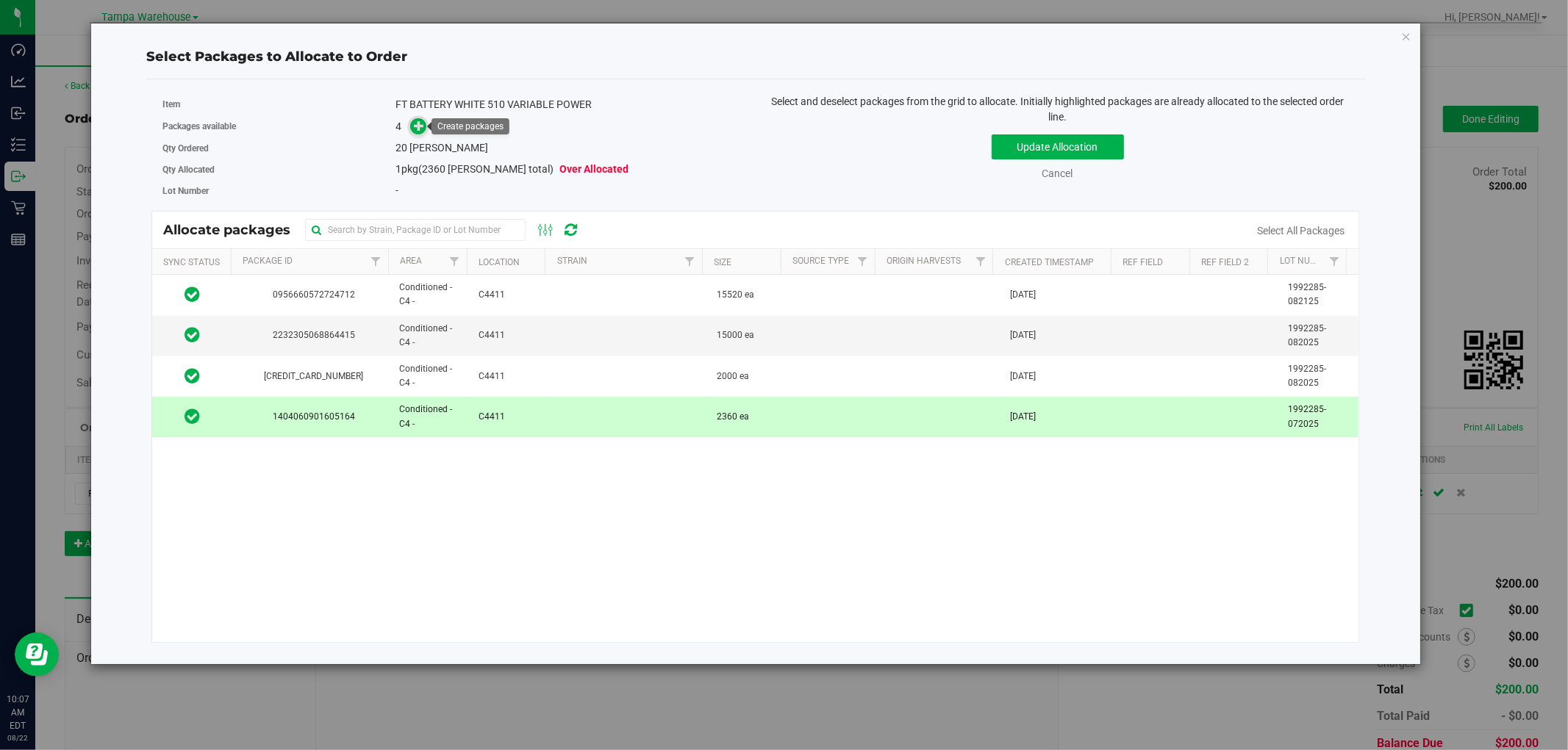
click at [417, 131] on icon at bounding box center [419, 125] width 10 height 10
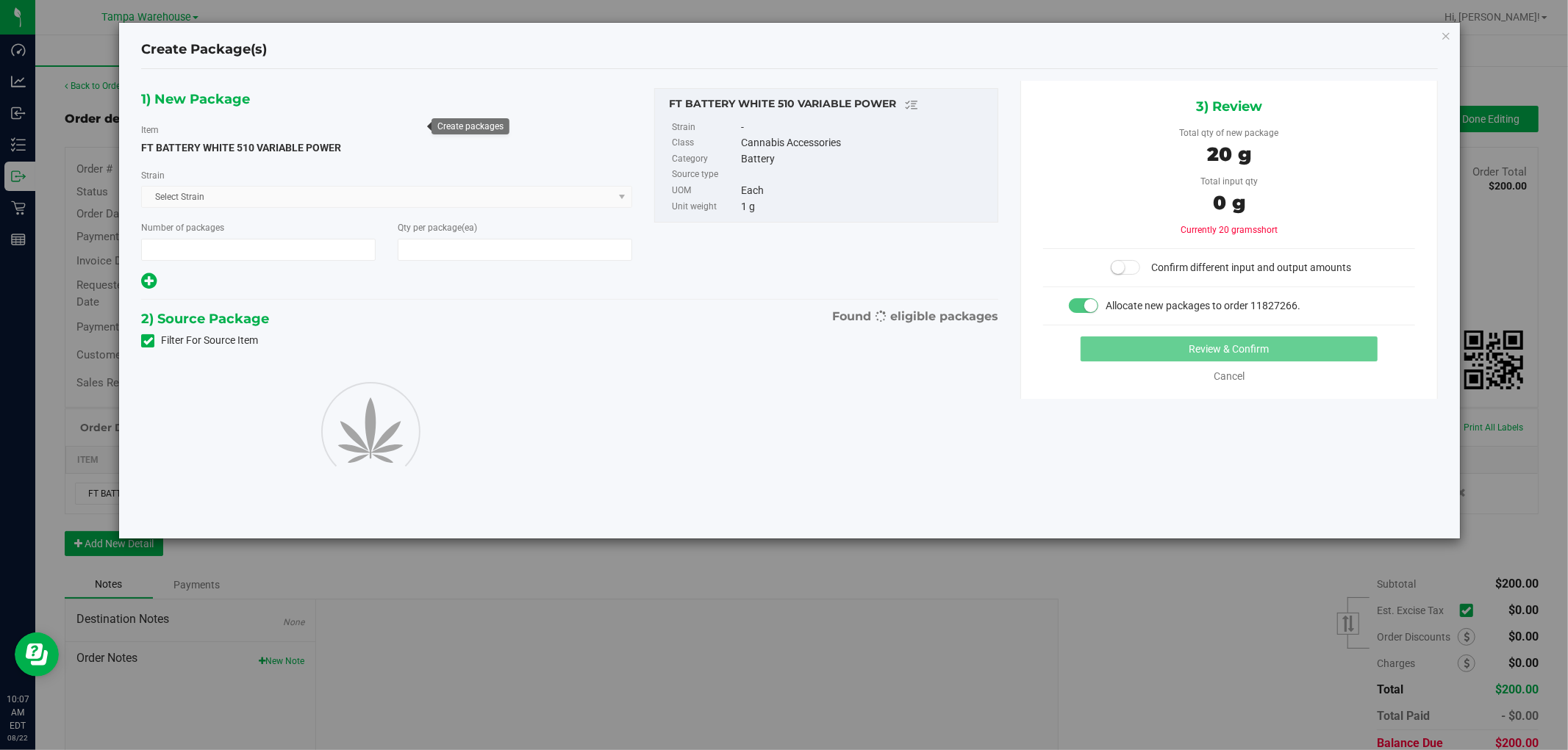
type input "1"
type input "20"
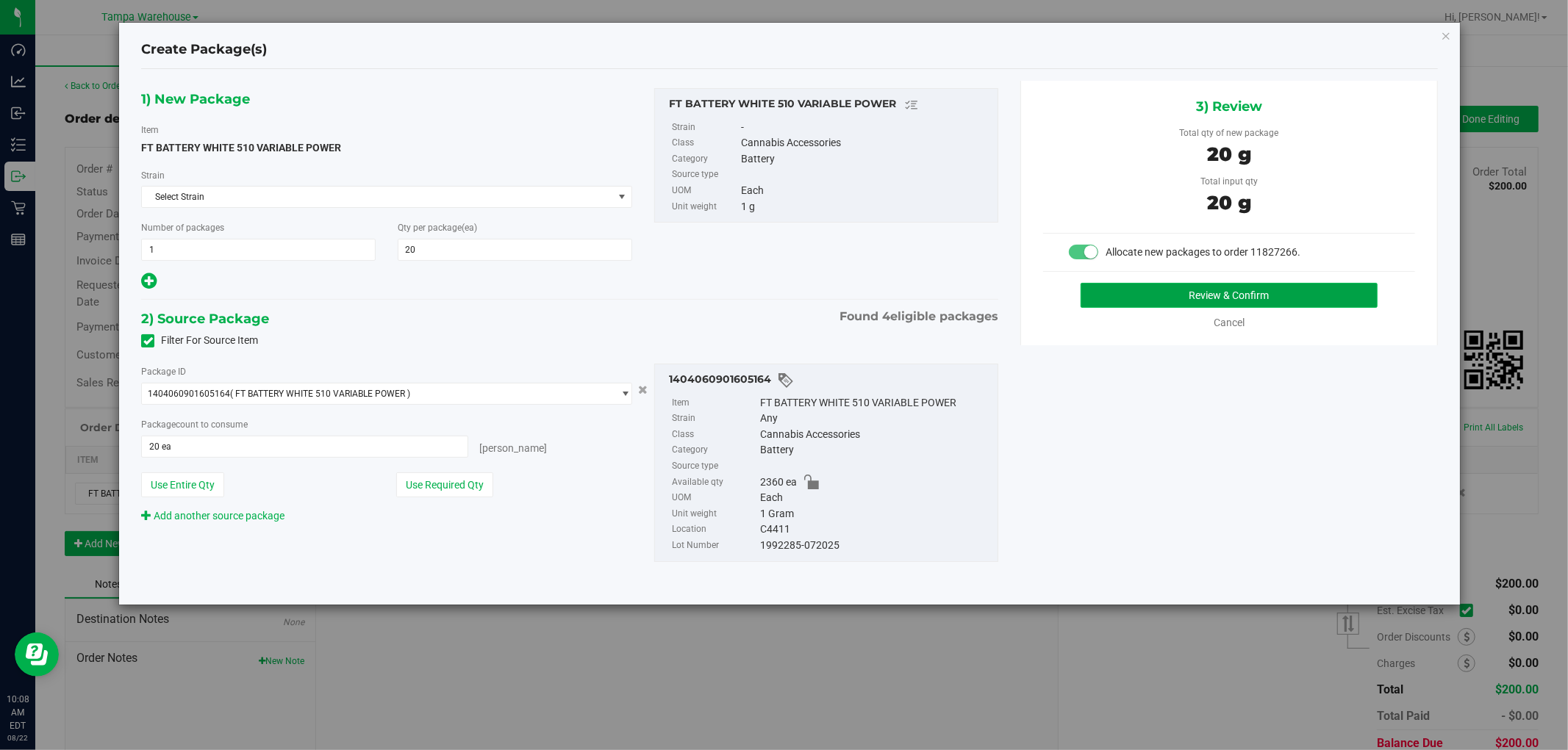
click at [1224, 284] on button "Review & Confirm" at bounding box center [1229, 296] width 298 height 25
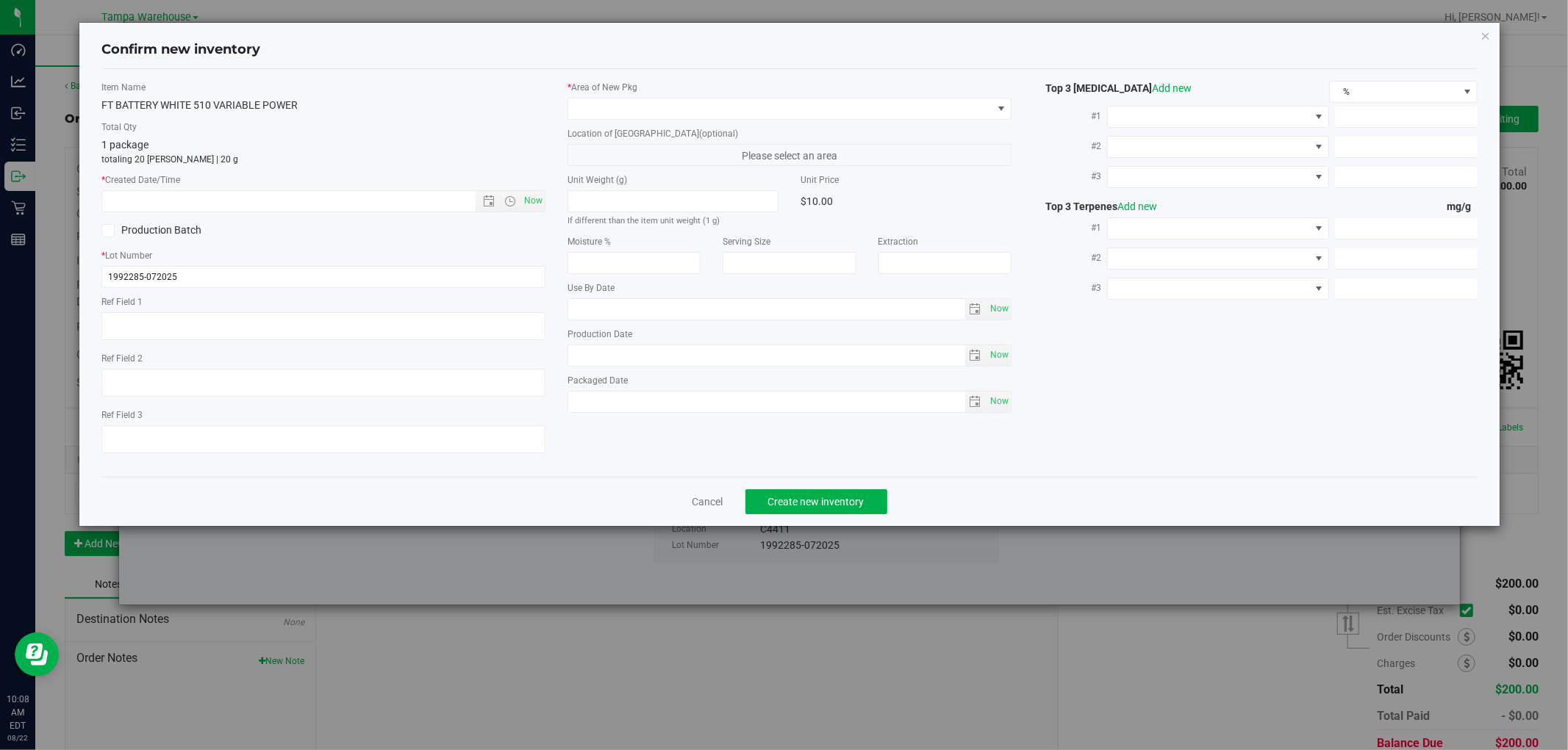
click at [547, 206] on div "Item Name FT BATTERY WHITE 510 VARIABLE POWER Total Qty 1 package totaling 20 e…" at bounding box center [323, 273] width 466 height 385
click at [535, 200] on span "Now" at bounding box center [534, 200] width 25 height 22
type input "8/22/2025 10:08 AM"
click at [776, 103] on span at bounding box center [780, 109] width 424 height 21
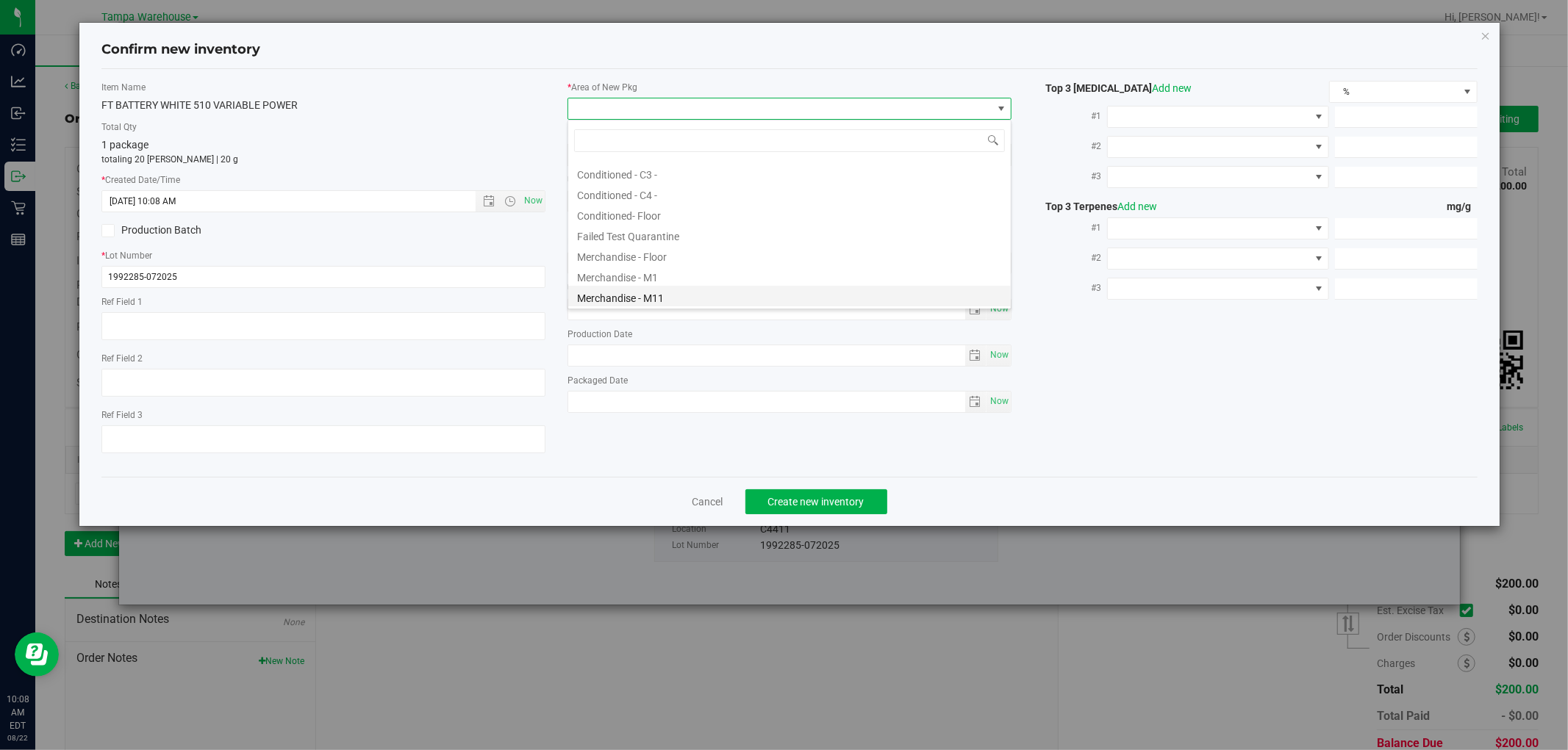
scroll to position [163, 0]
click at [645, 234] on li "Conditioned - C4 -" at bounding box center [790, 233] width 443 height 21
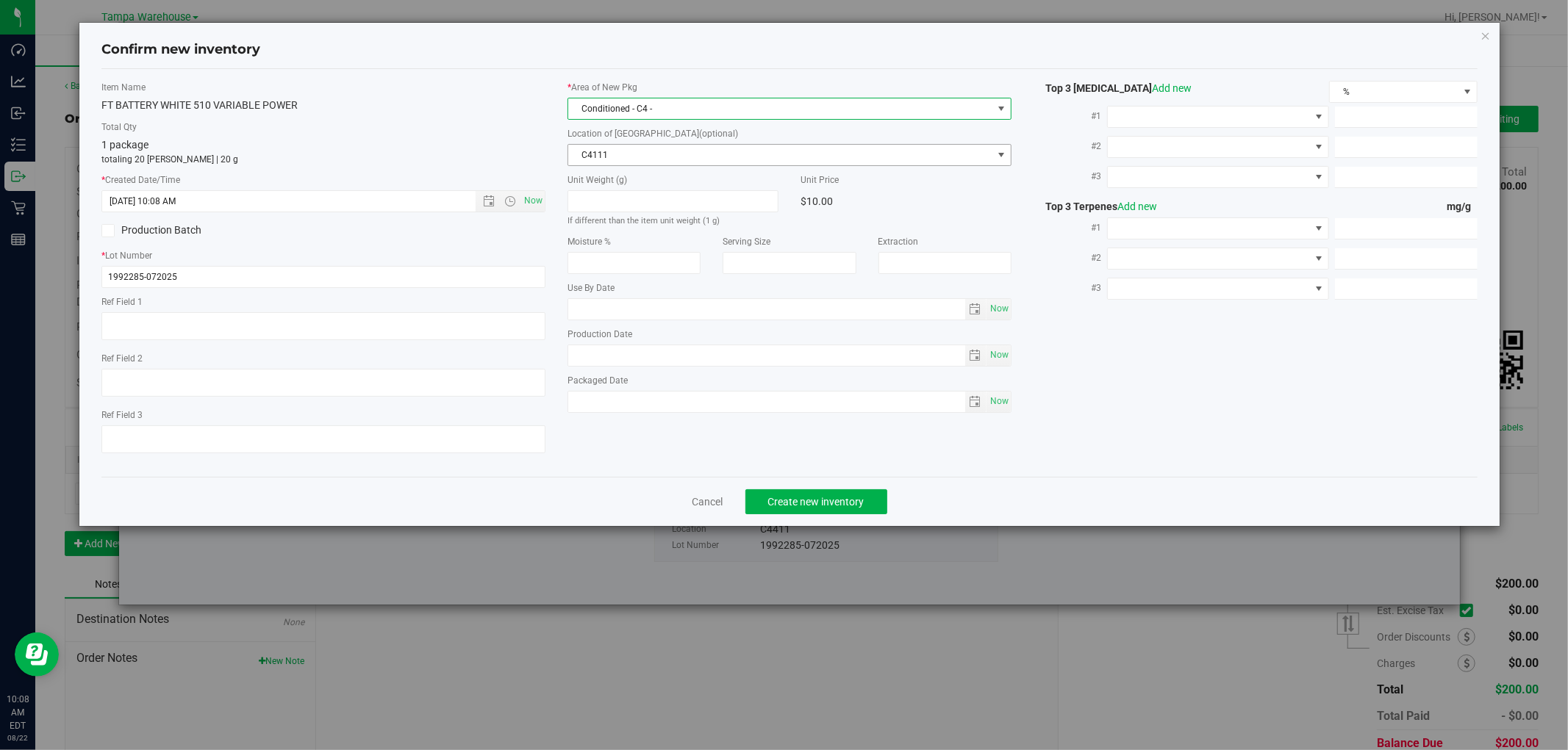
click at [718, 151] on span "C4111" at bounding box center [780, 155] width 424 height 21
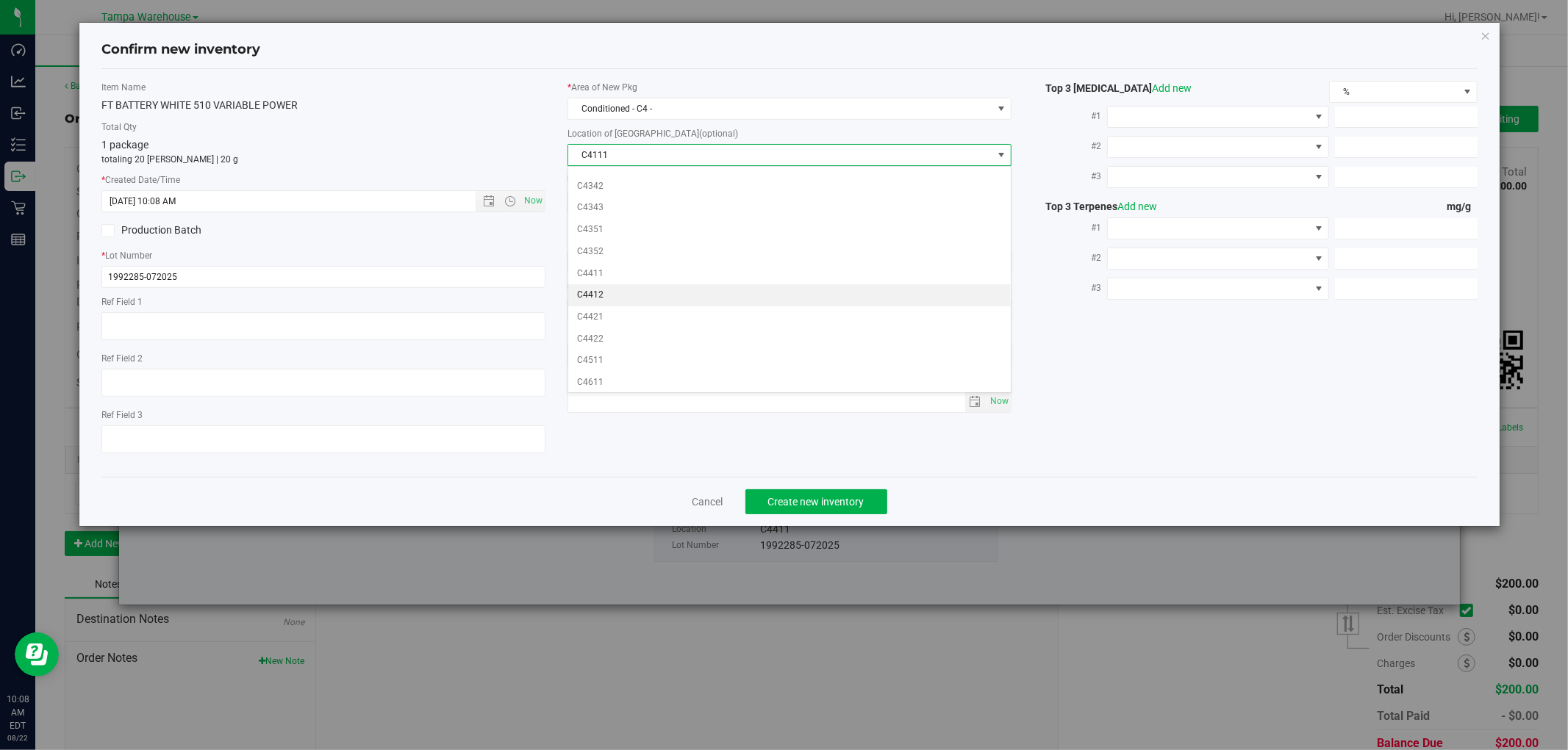
scroll to position [614, 0]
click at [629, 260] on li "C4411" at bounding box center [790, 270] width 443 height 22
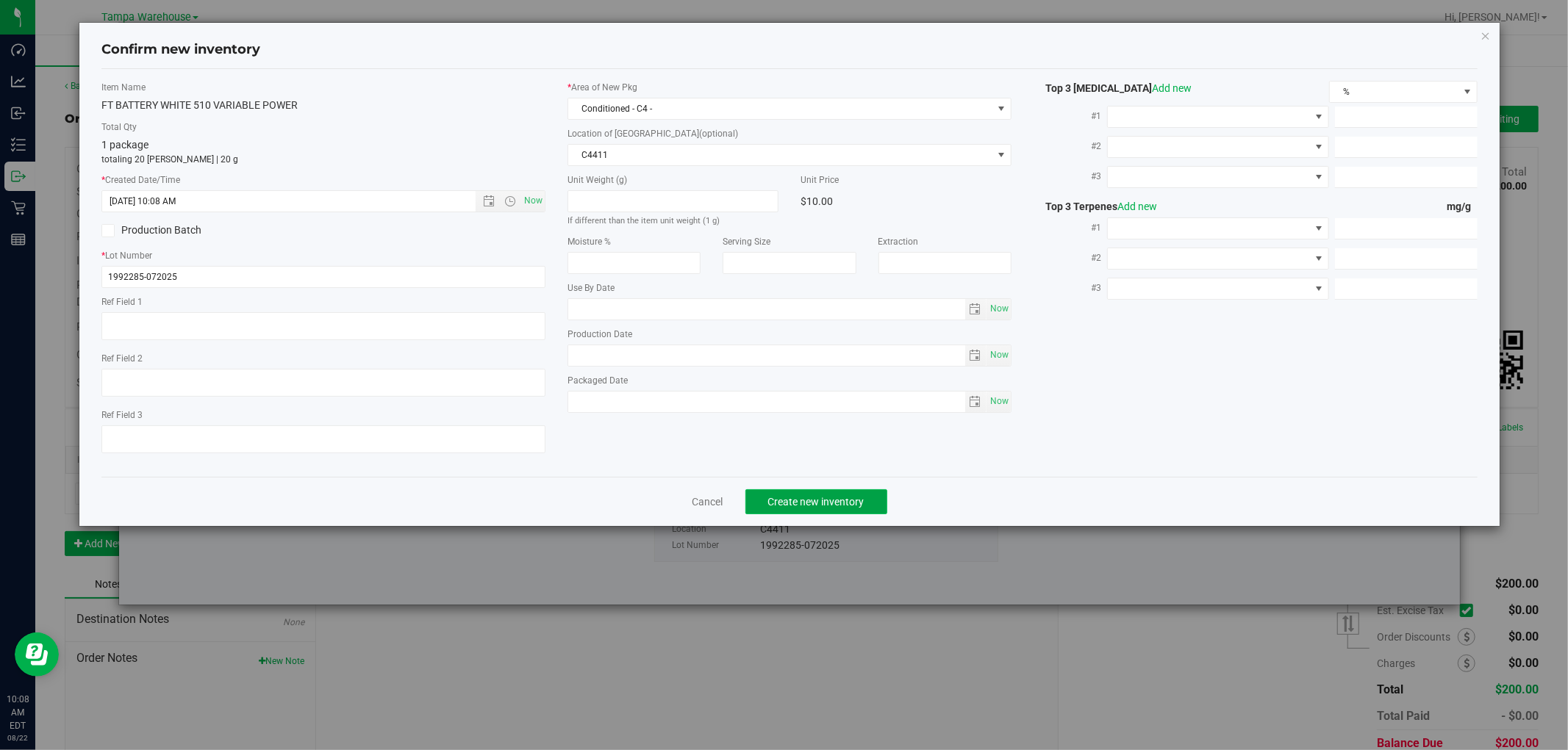
click at [825, 498] on span "Create new inventory" at bounding box center [816, 502] width 97 height 12
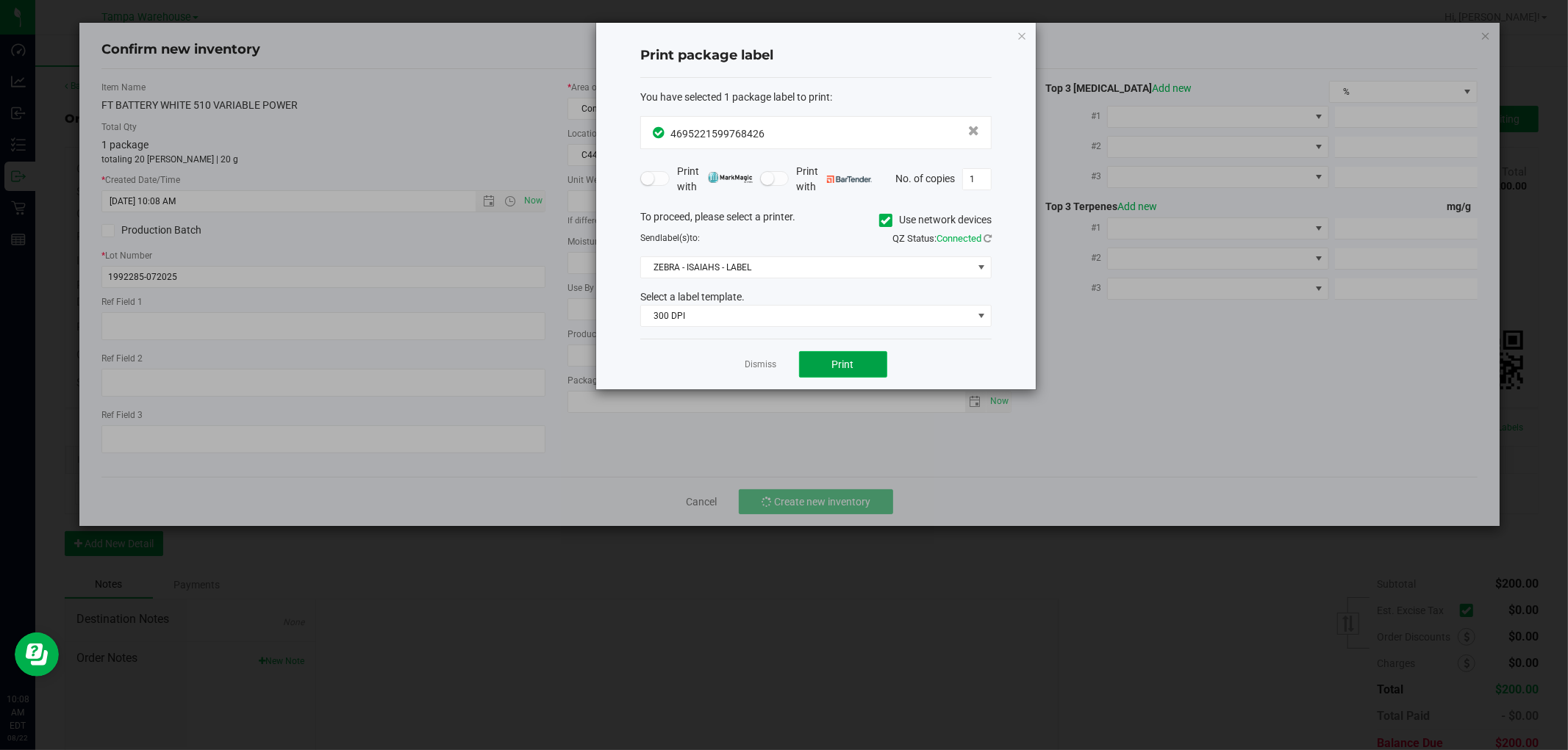
click at [858, 365] on button "Print" at bounding box center [843, 365] width 88 height 27
click at [1022, 33] on icon "button" at bounding box center [1022, 36] width 10 height 18
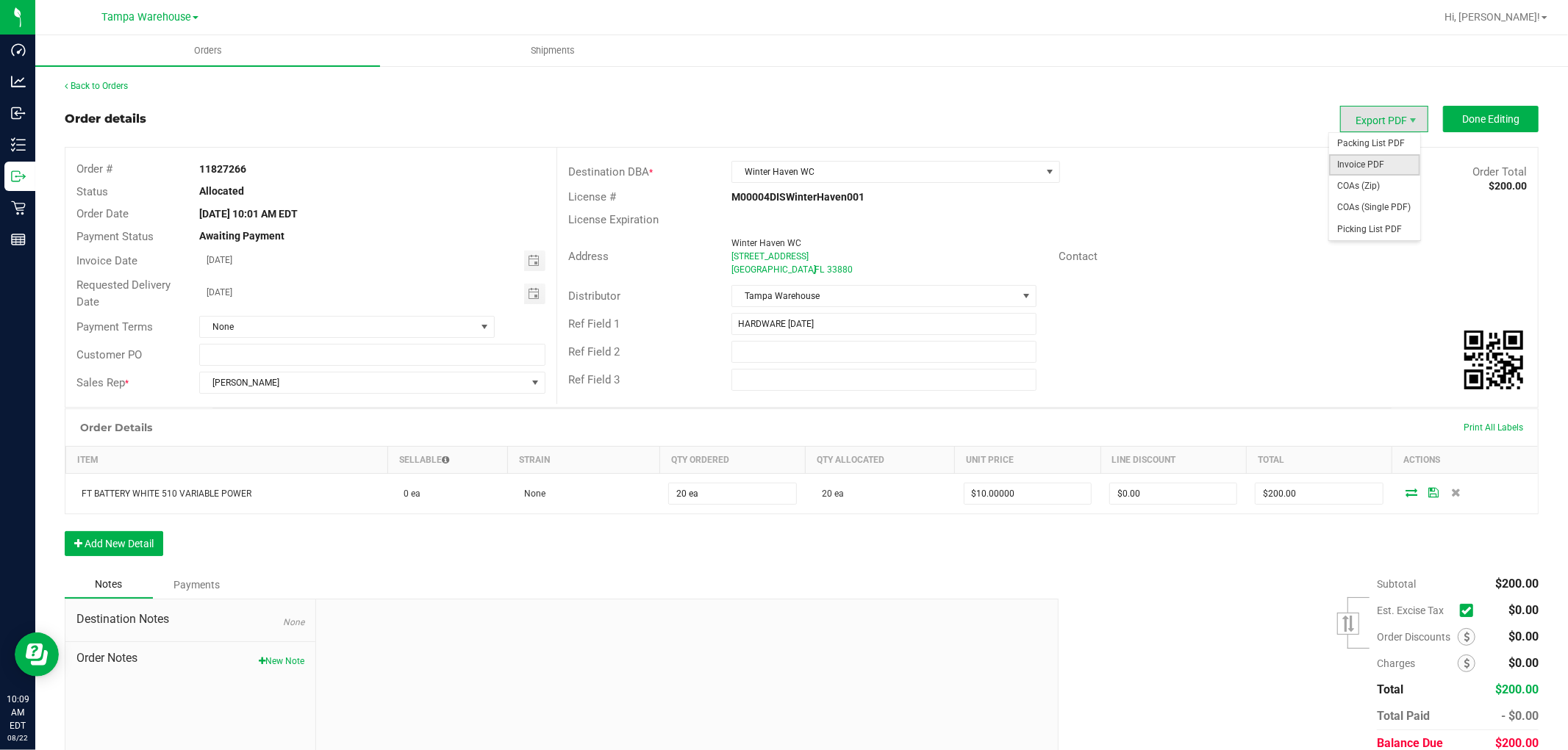
click at [1364, 172] on span "Invoice PDF" at bounding box center [1374, 165] width 91 height 22
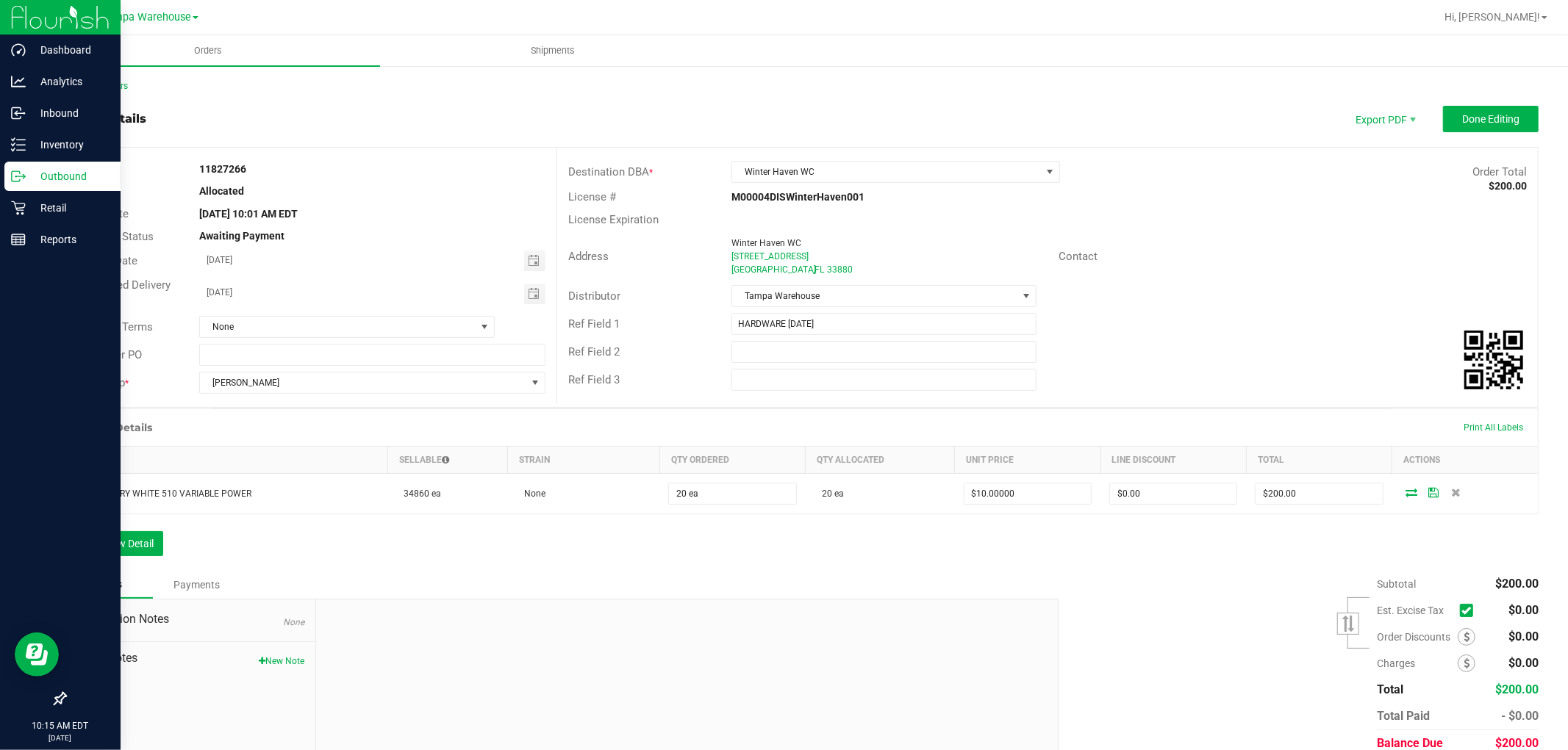
click at [30, 168] on p "Outbound" at bounding box center [70, 177] width 88 height 18
